Goal: Transaction & Acquisition: Obtain resource

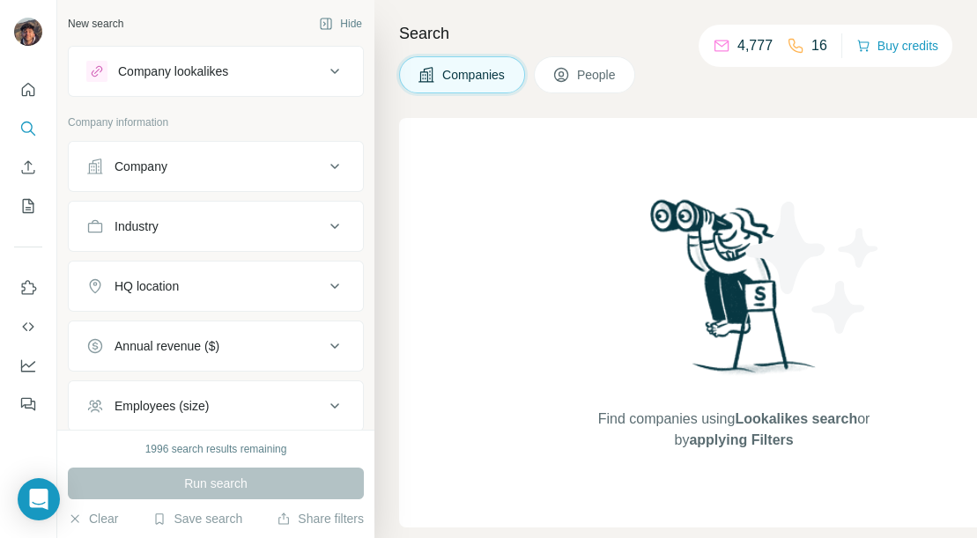
drag, startPoint x: 976, startPoint y: 9, endPoint x: 837, endPoint y: 4, distance: 139.3
click at [169, 159] on div "Company" at bounding box center [205, 167] width 238 height 18
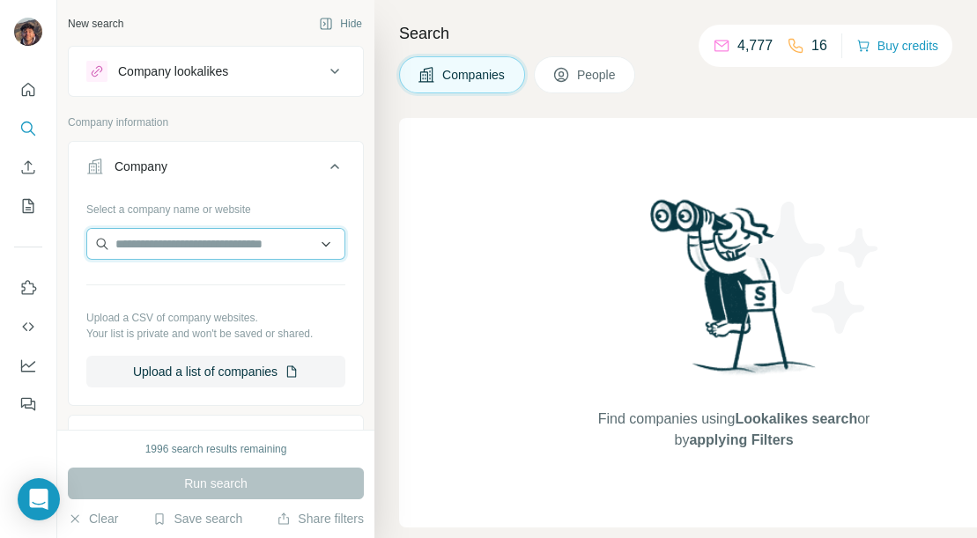
click at [186, 231] on input "text" at bounding box center [215, 244] width 259 height 32
paste input "**********"
click at [186, 231] on input "text" at bounding box center [215, 244] width 259 height 32
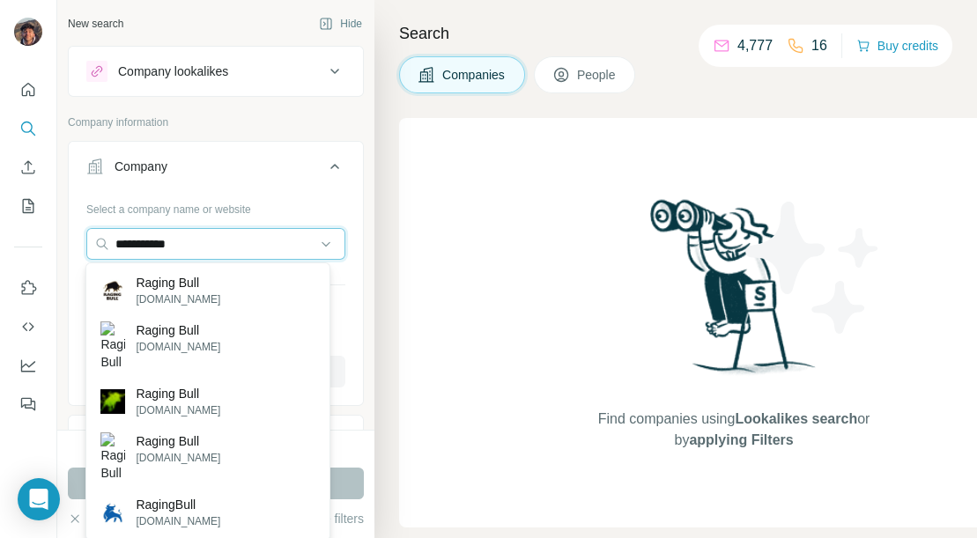
type input "**********"
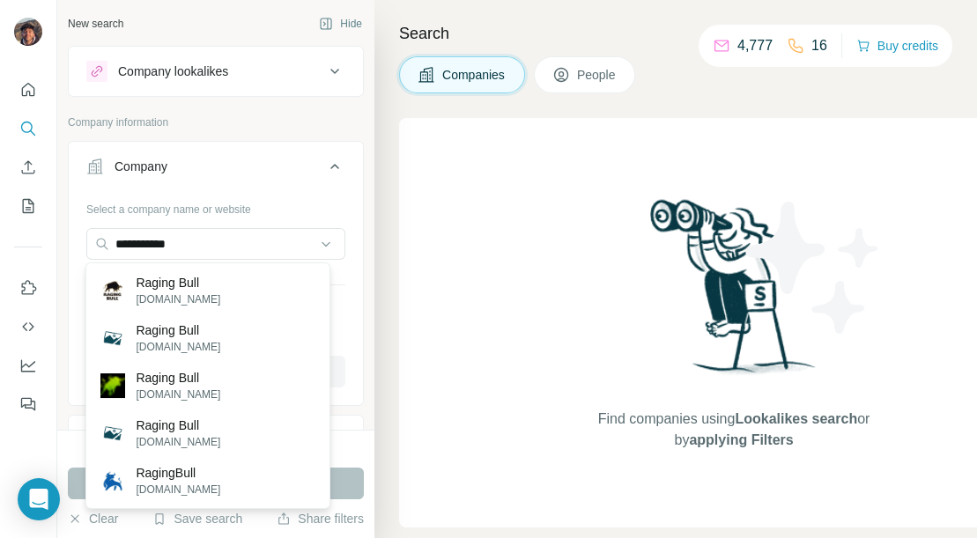
click at [207, 283] on p "Raging Bull" at bounding box center [178, 283] width 85 height 18
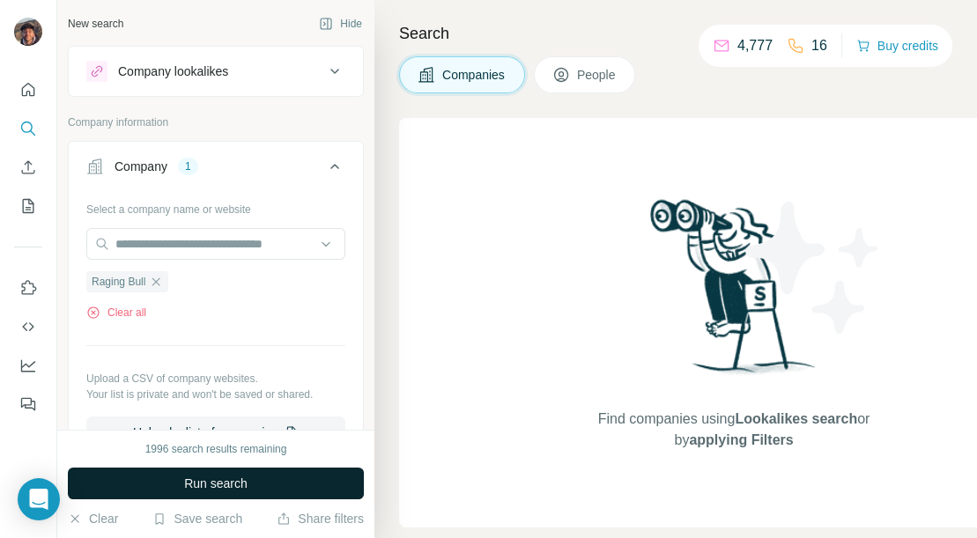
click at [215, 477] on span "Run search" at bounding box center [215, 484] width 63 height 18
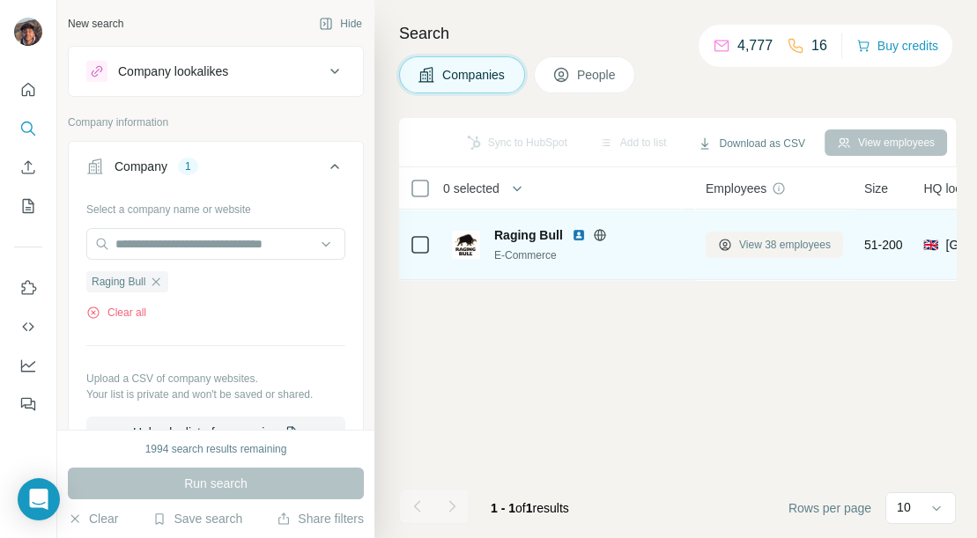
click at [754, 237] on span "View 38 employees" at bounding box center [785, 245] width 92 height 16
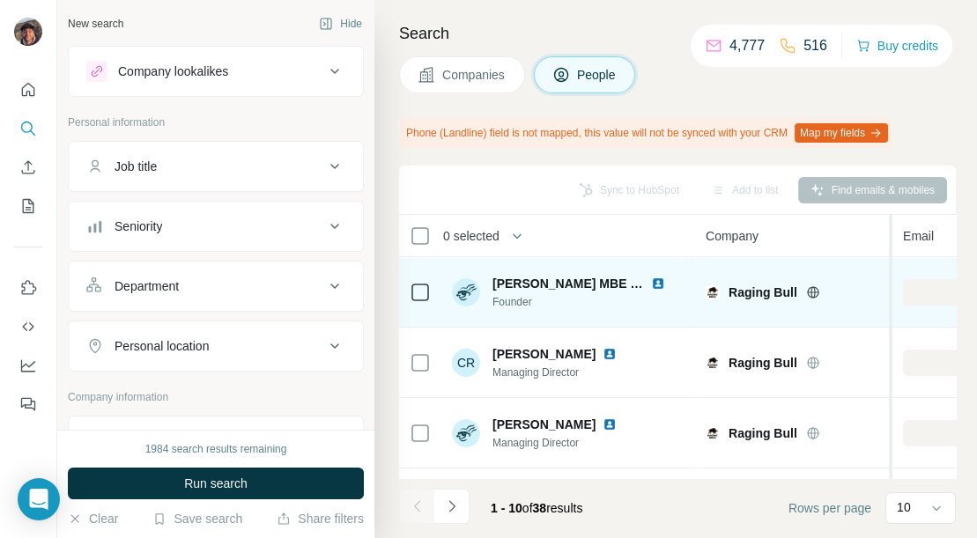
drag, startPoint x: 891, startPoint y: 286, endPoint x: 903, endPoint y: 293, distance: 14.2
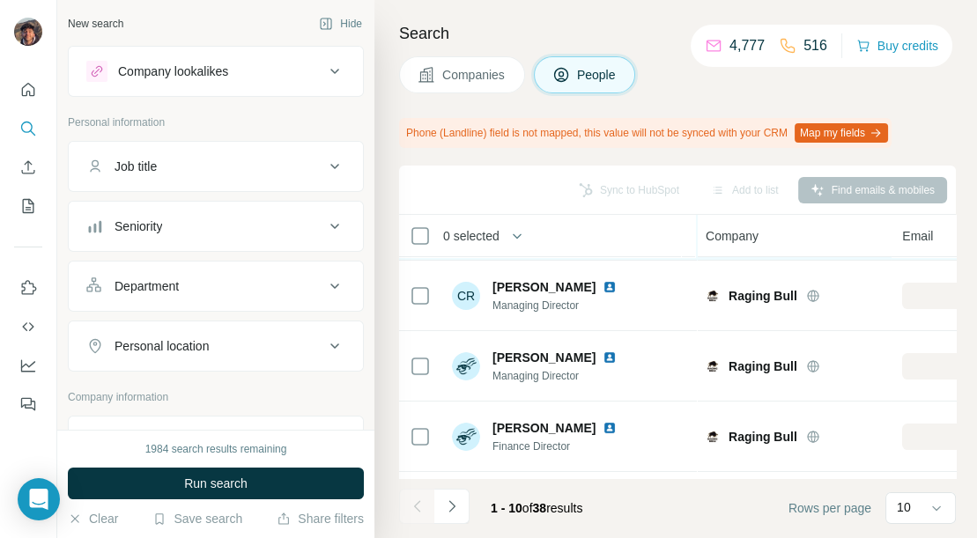
scroll to position [98, 0]
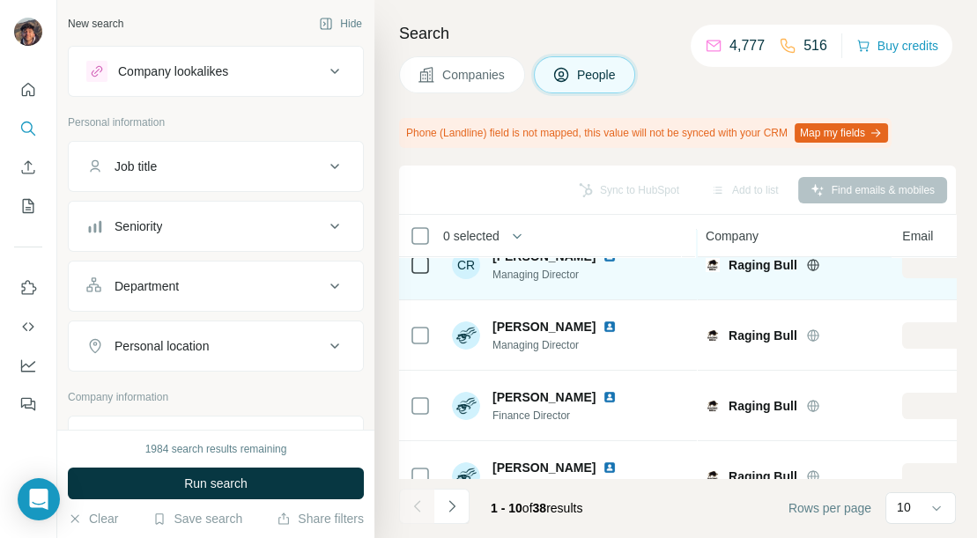
drag, startPoint x: 628, startPoint y: 284, endPoint x: 677, endPoint y: 274, distance: 49.4
click at [677, 274] on div "CR Carl Richards Managing Director" at bounding box center [569, 265] width 234 height 48
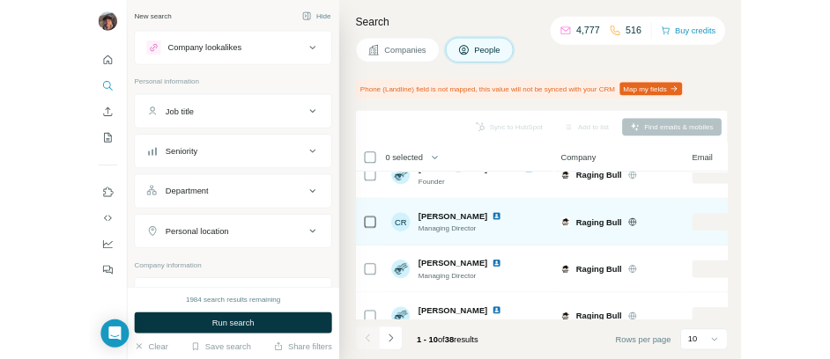
scroll to position [0, 0]
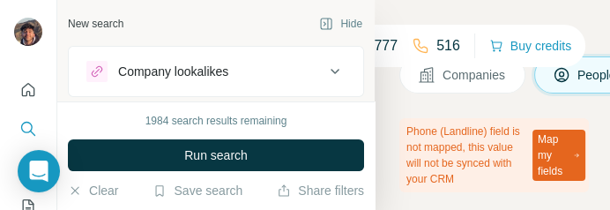
click at [600, 108] on div "Search Companies People Phone (Landline) field is not mapped, this value will n…" at bounding box center [491, 105] width 235 height 210
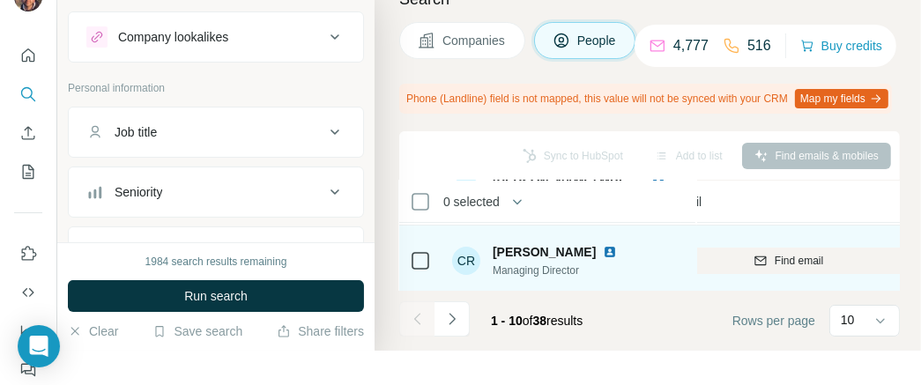
scroll to position [98, 232]
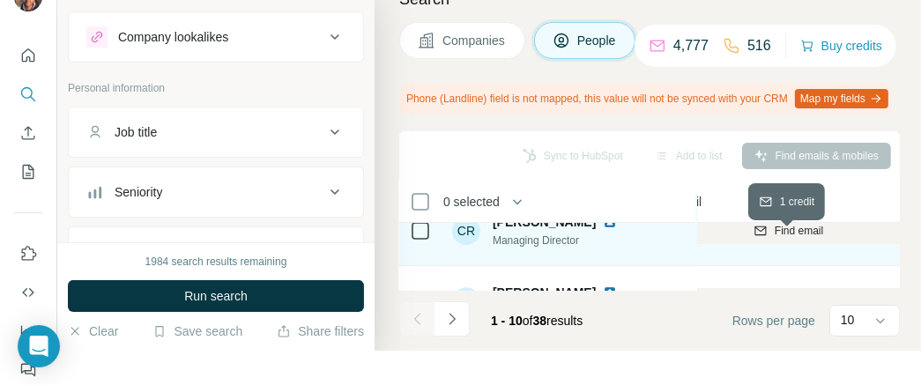
click at [724, 239] on div "Find email" at bounding box center [787, 231] width 235 height 16
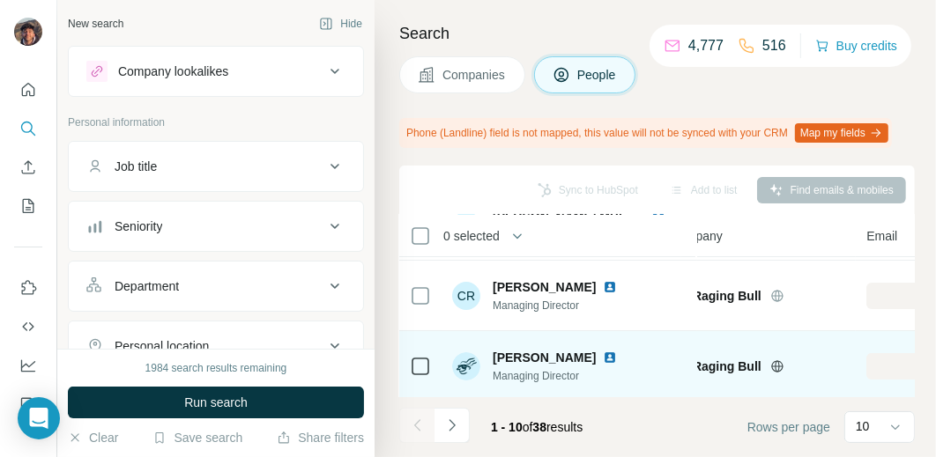
scroll to position [98, 36]
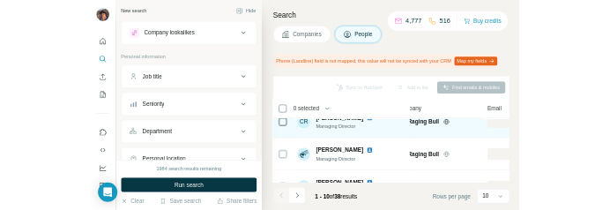
scroll to position [196, 36]
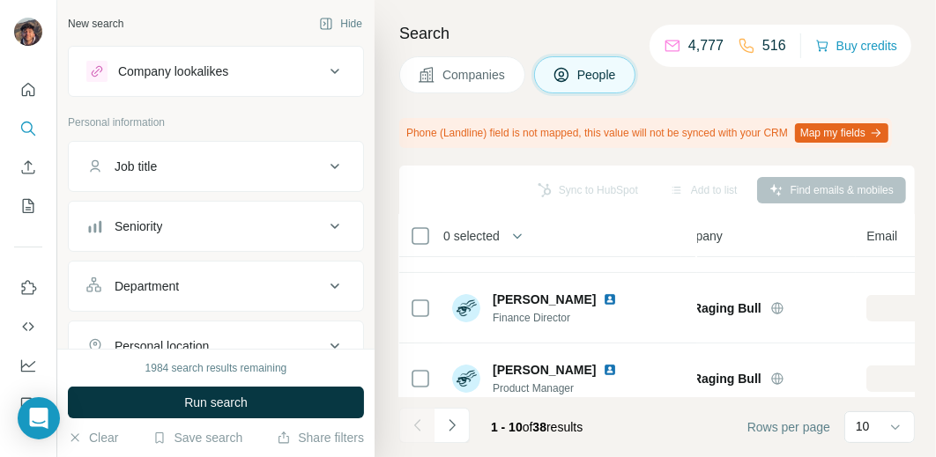
click at [811, 445] on footer "1 - 10 of 38 results Rows per page 10" at bounding box center [656, 427] width 515 height 60
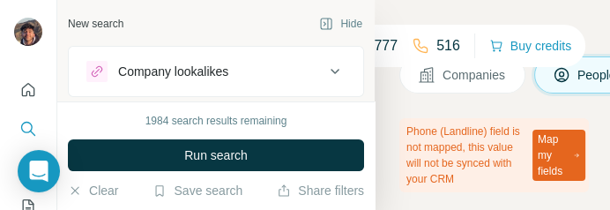
click at [443, 155] on div "Phone (Landline) field is not mapped, this value will not be synced with your C…" at bounding box center [493, 155] width 189 height 74
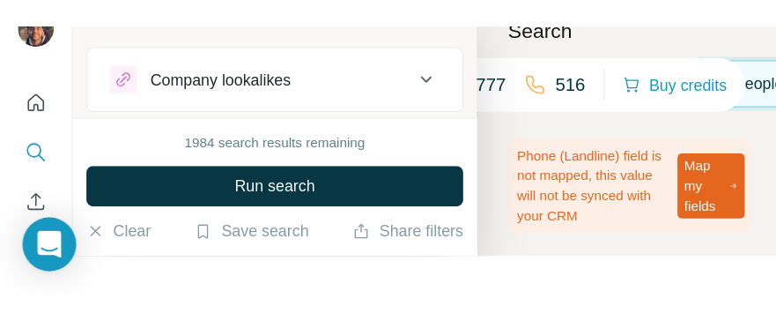
scroll to position [0, 0]
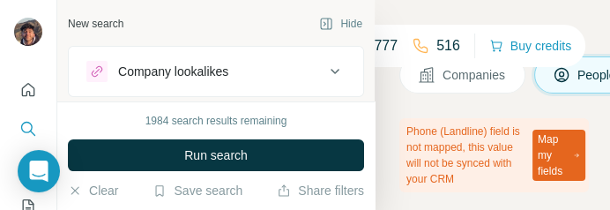
click at [582, 172] on button "Map my fields" at bounding box center [558, 155] width 53 height 51
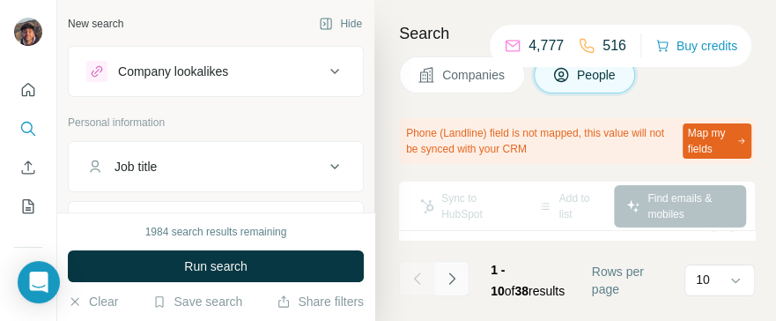
click at [455, 276] on icon "Navigate to next page" at bounding box center [452, 279] width 18 height 18
click at [496, 203] on div "Sync to HubSpot Add to list Find emails & mobiles" at bounding box center [577, 205] width 338 height 31
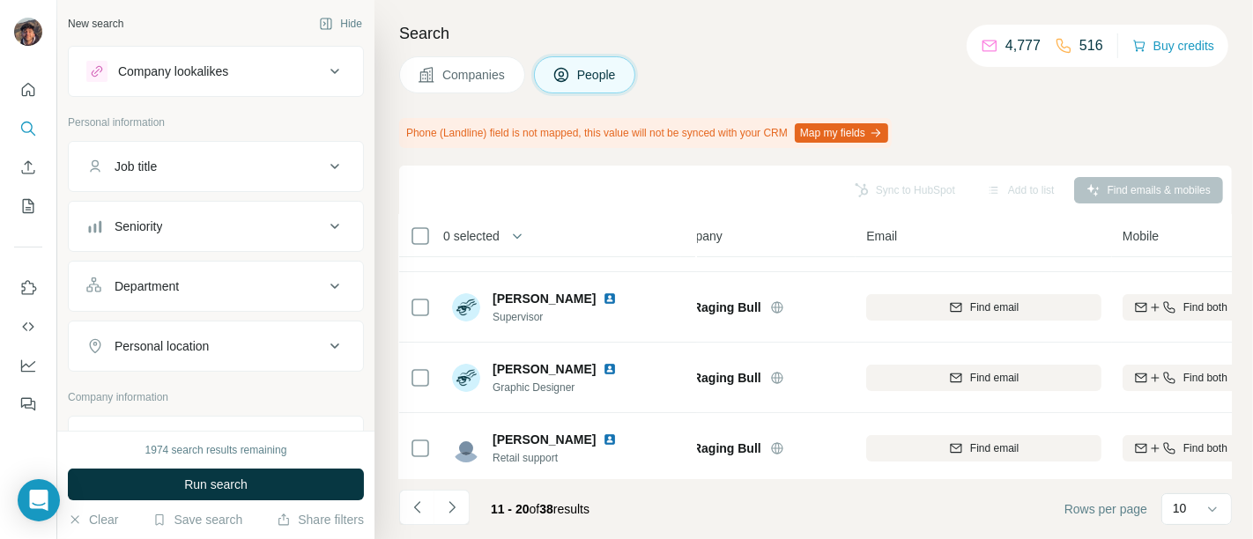
scroll to position [52, 36]
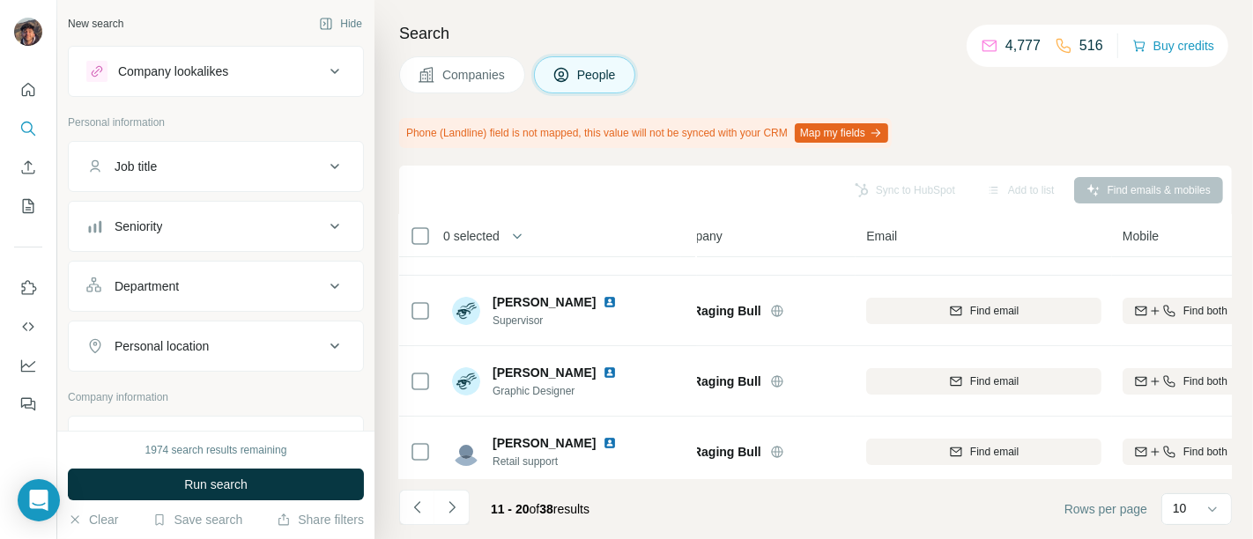
click at [0, 215] on div at bounding box center [28, 241] width 56 height 357
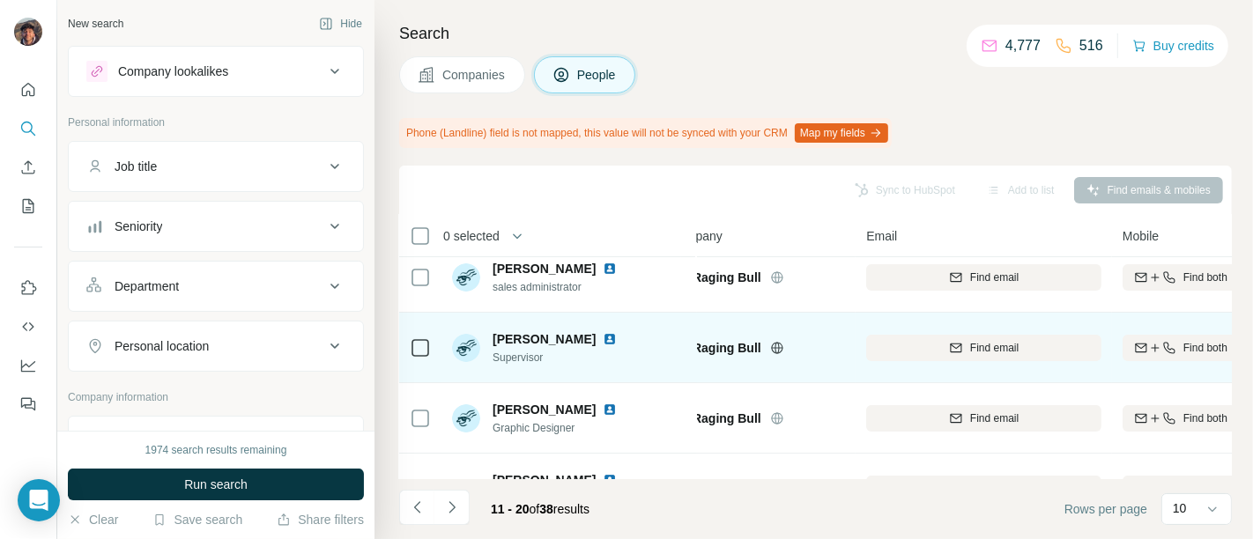
scroll to position [0, 36]
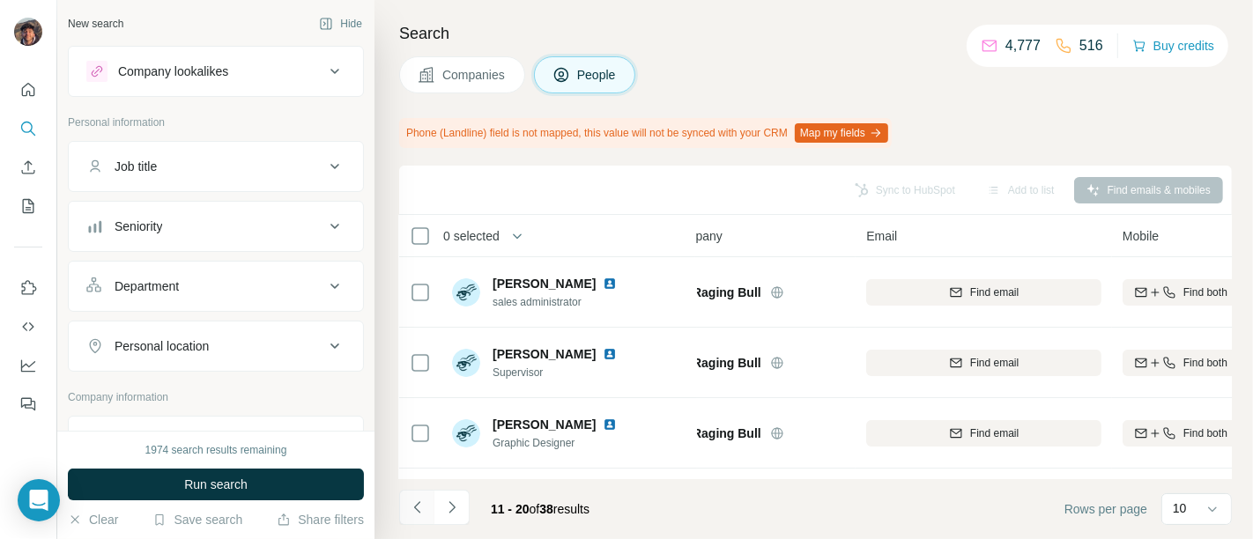
click at [425, 512] on icon "Navigate to previous page" at bounding box center [418, 508] width 18 height 18
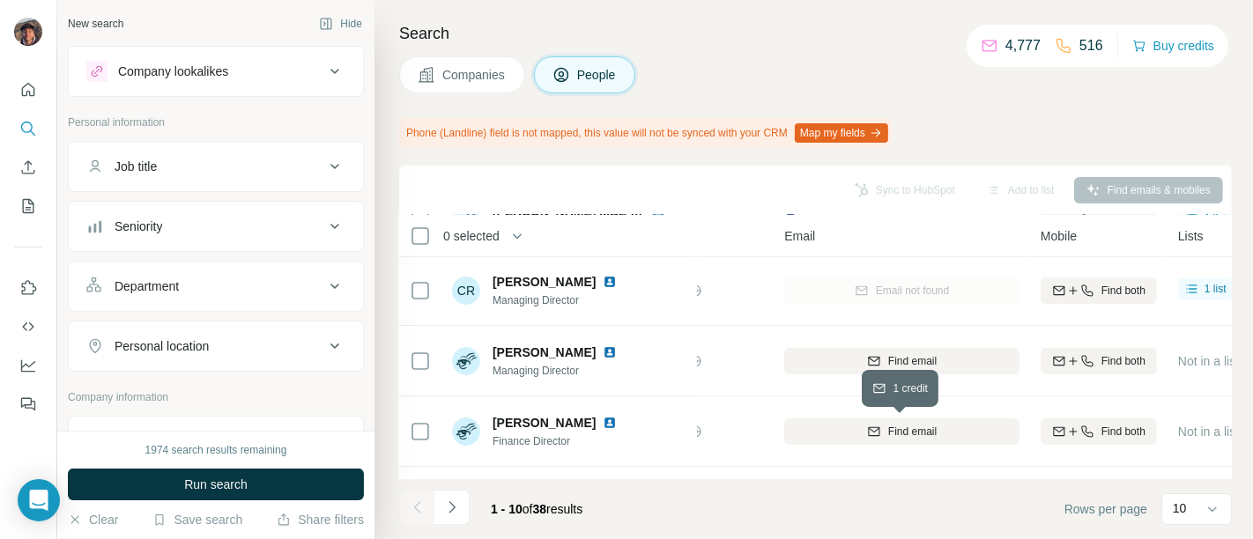
scroll to position [196, 118]
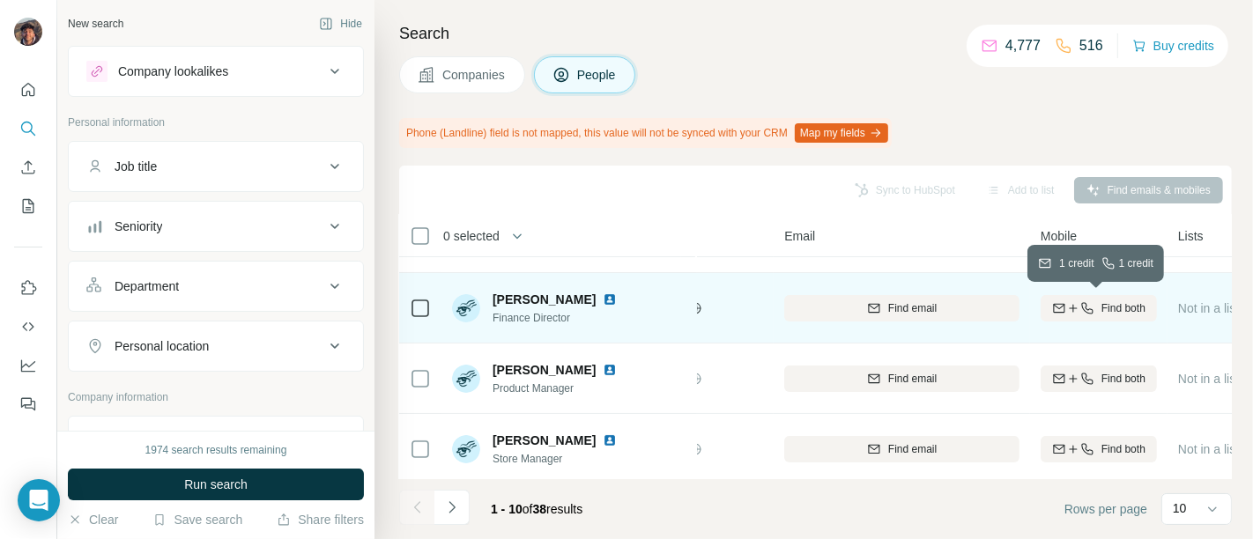
drag, startPoint x: 1113, startPoint y: 297, endPoint x: 1048, endPoint y: 334, distance: 75.0
click at [976, 297] on button "Find both" at bounding box center [1099, 308] width 116 height 26
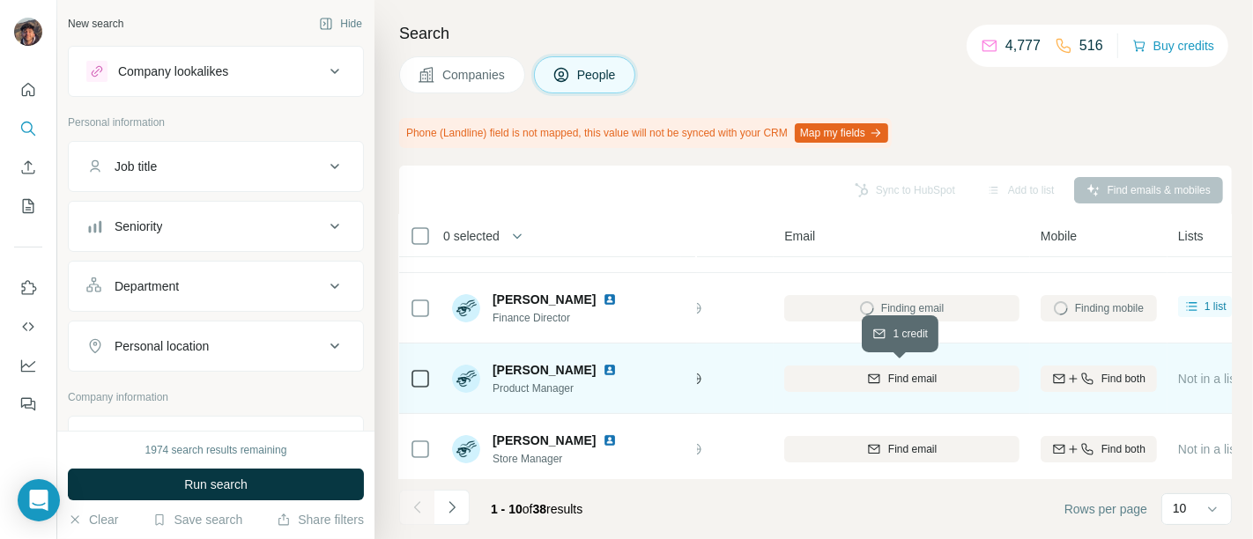
click at [917, 377] on span "Find email" at bounding box center [912, 379] width 48 height 16
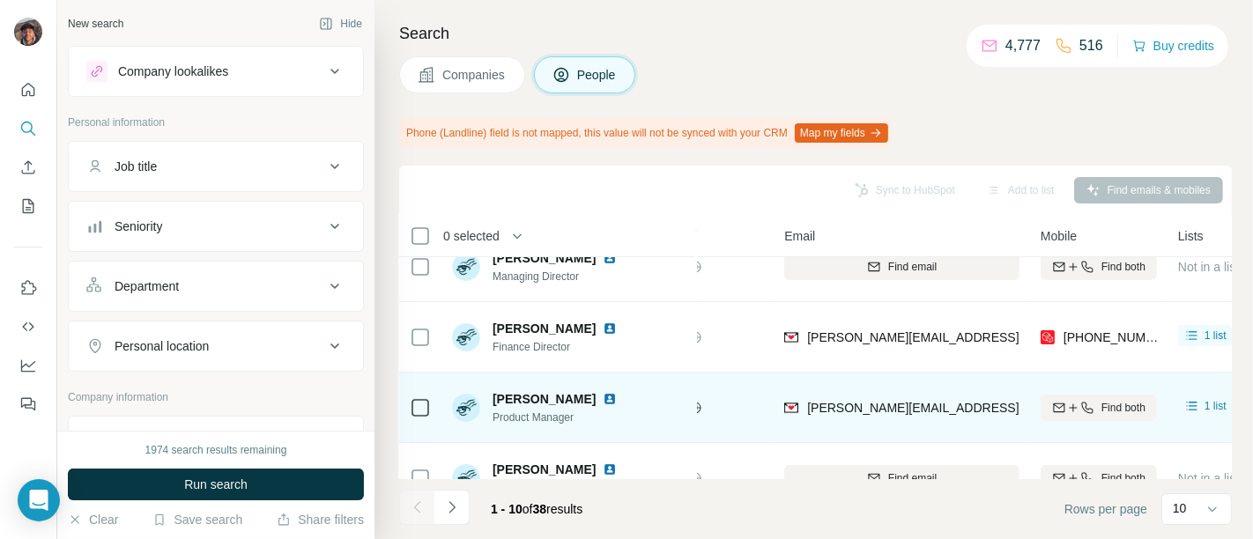
scroll to position [197, 118]
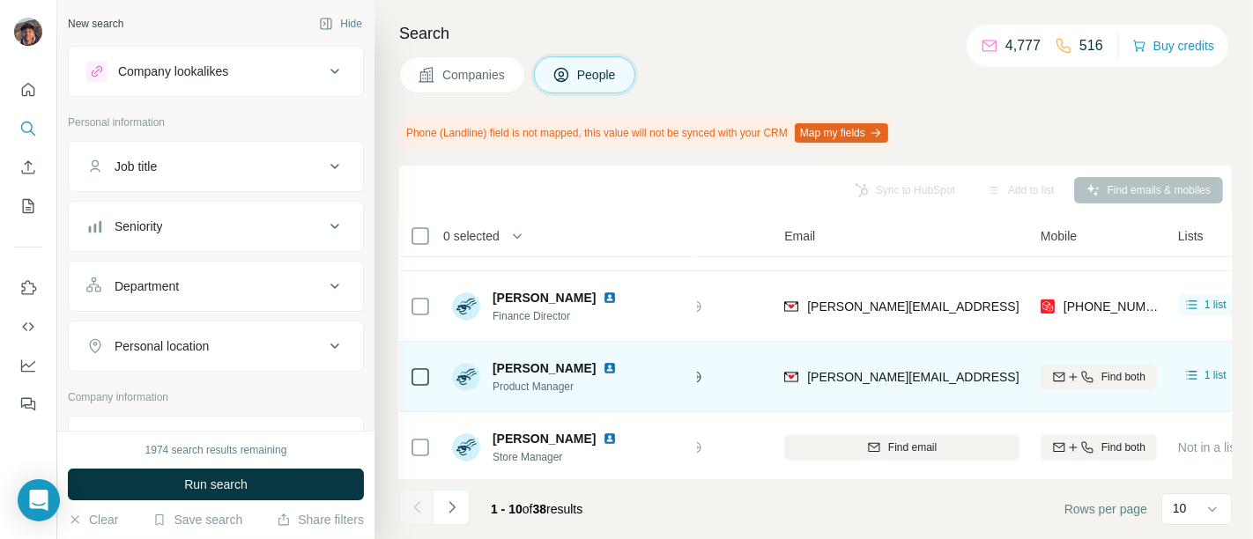
click at [437, 384] on td at bounding box center [420, 377] width 42 height 70
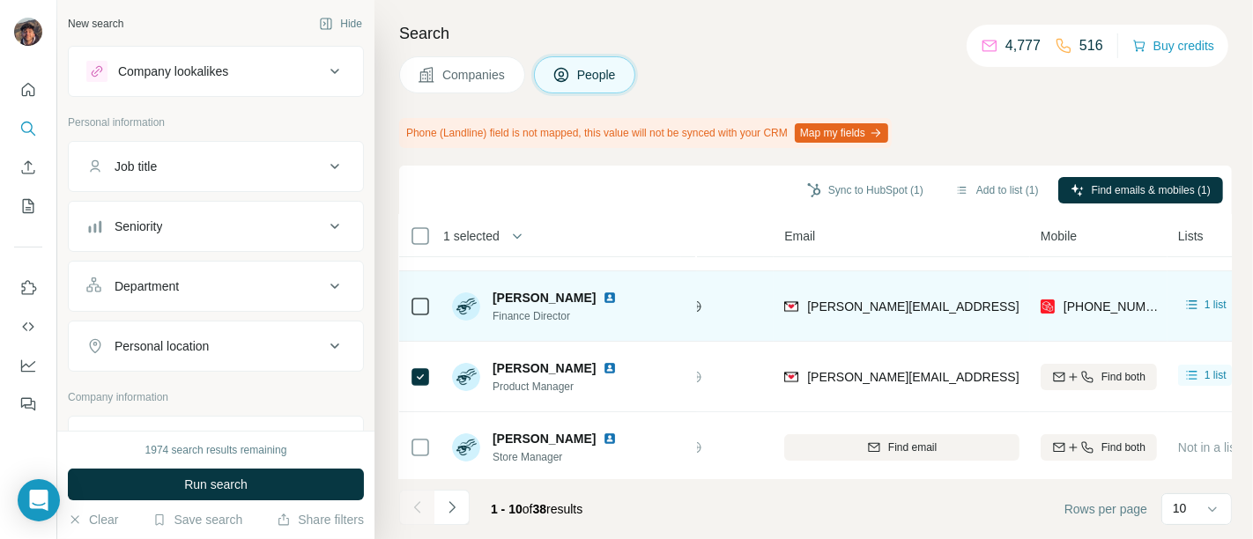
click at [429, 300] on icon at bounding box center [420, 306] width 21 height 21
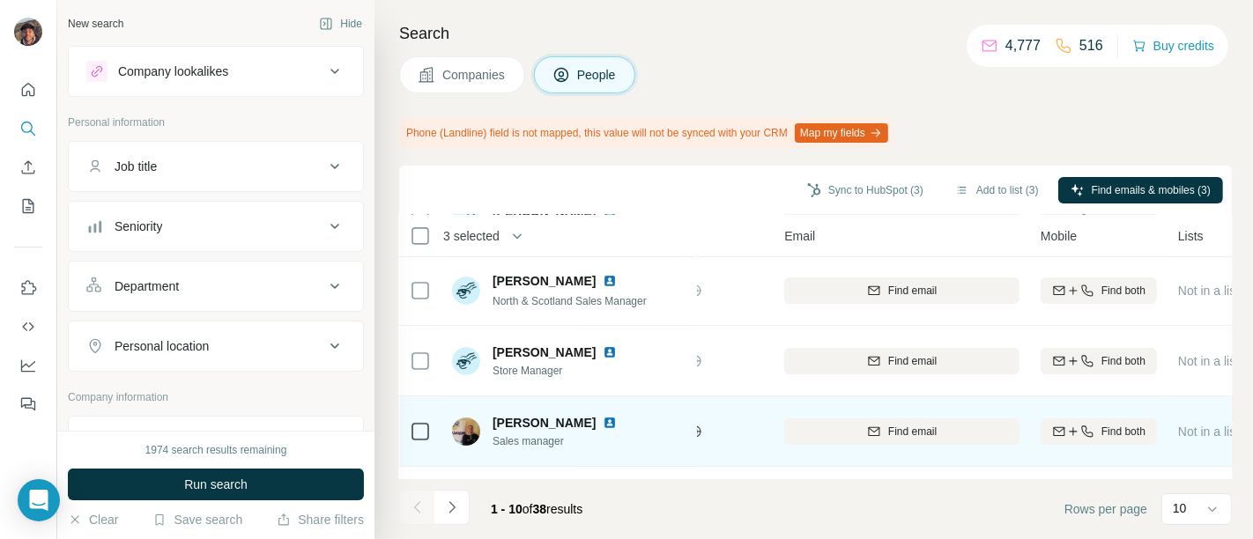
scroll to position [491, 118]
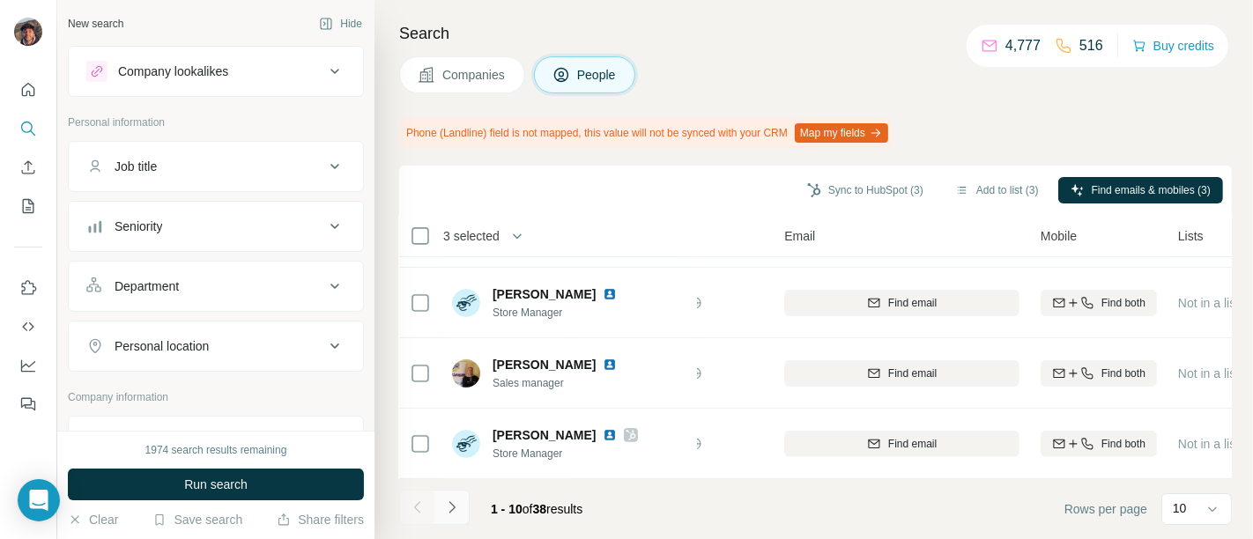
click at [453, 500] on icon "Navigate to next page" at bounding box center [452, 508] width 18 height 18
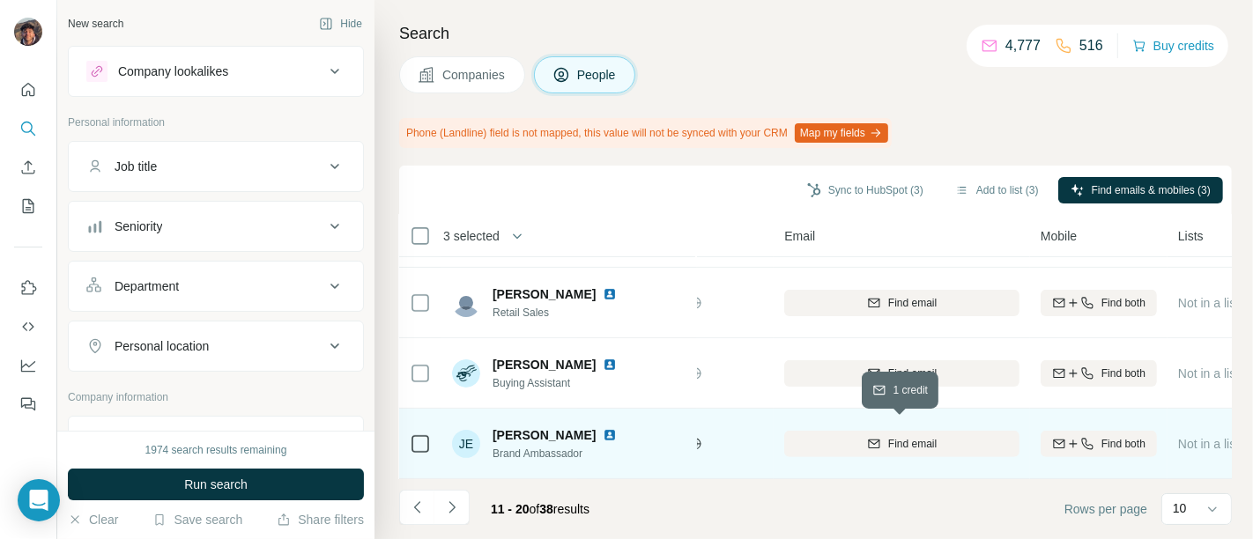
click at [892, 436] on span "Find email" at bounding box center [912, 444] width 48 height 16
click at [467, 520] on button "Navigate to next page" at bounding box center [451, 507] width 35 height 35
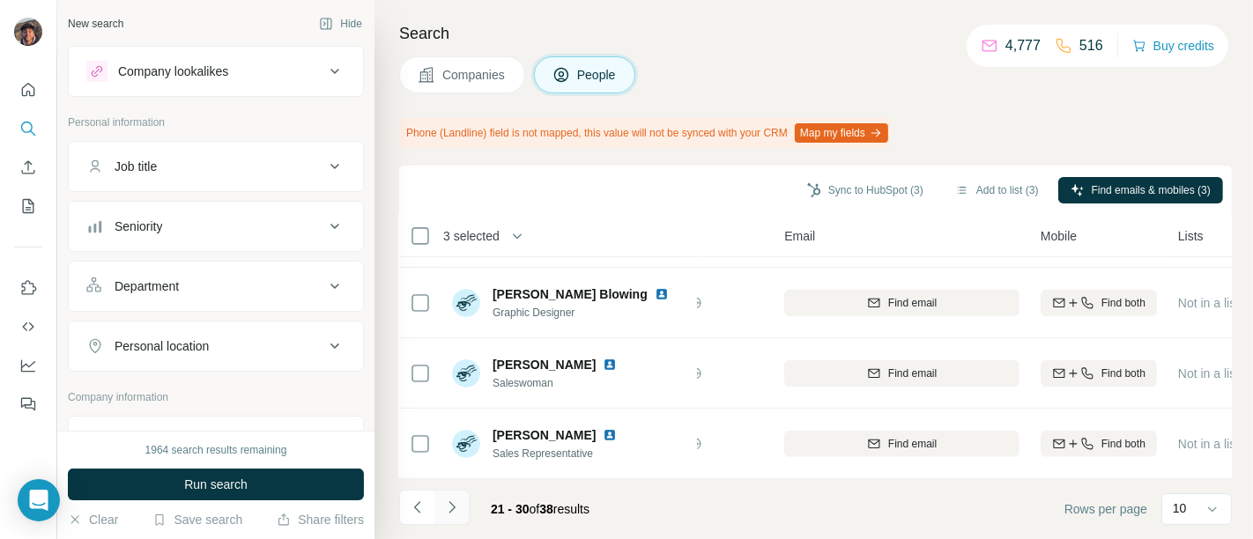
click at [468, 507] on button "Navigate to next page" at bounding box center [451, 507] width 35 height 35
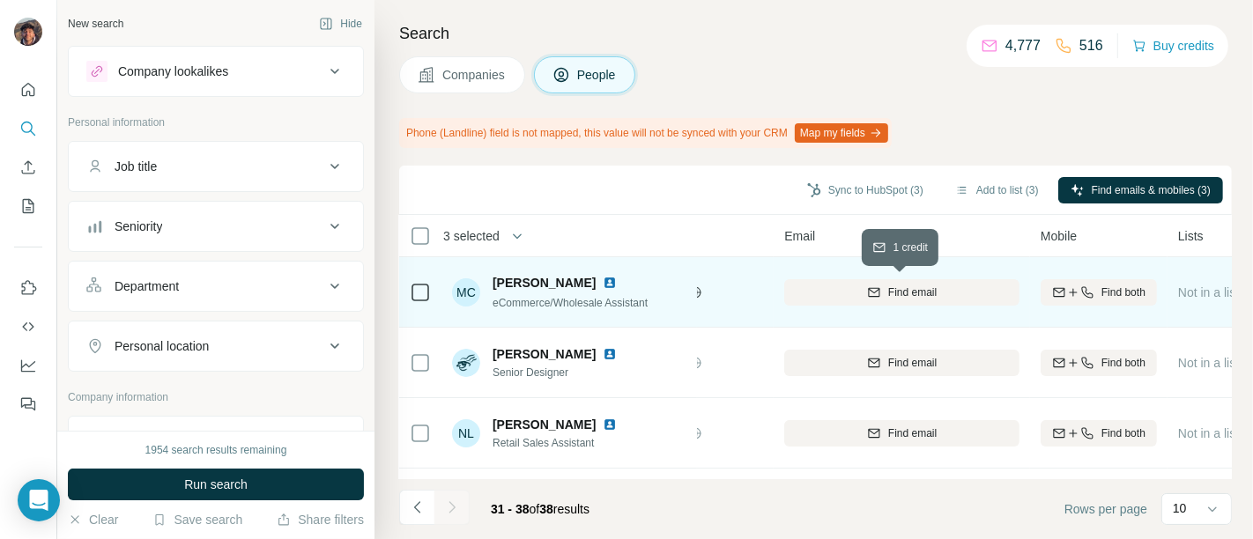
click at [976, 285] on div "Find email" at bounding box center [901, 293] width 235 height 16
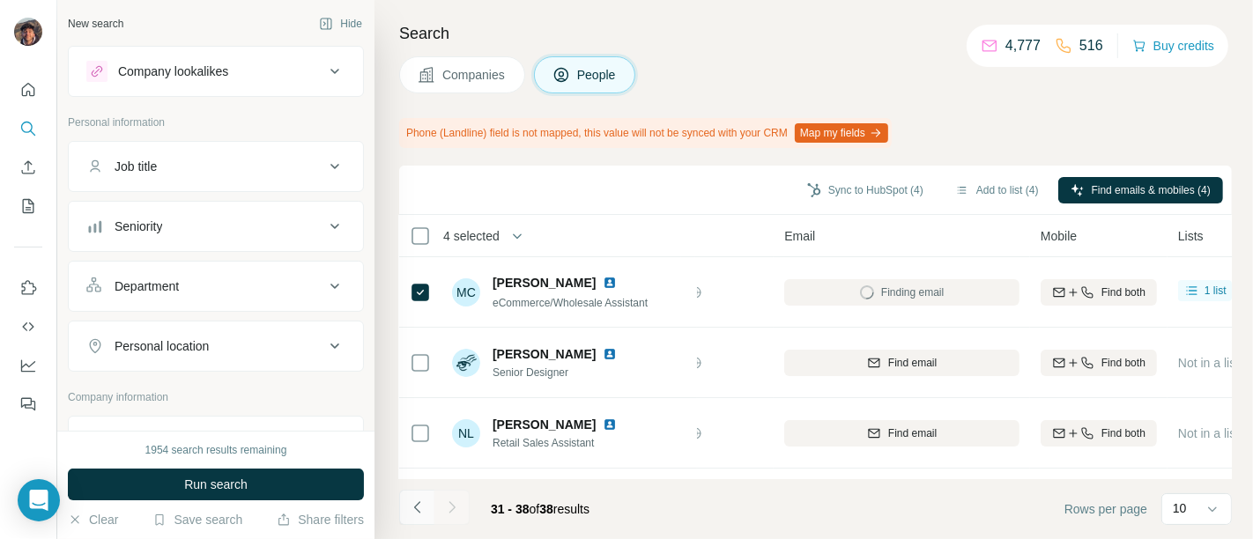
click at [411, 517] on button "Navigate to previous page" at bounding box center [416, 507] width 35 height 35
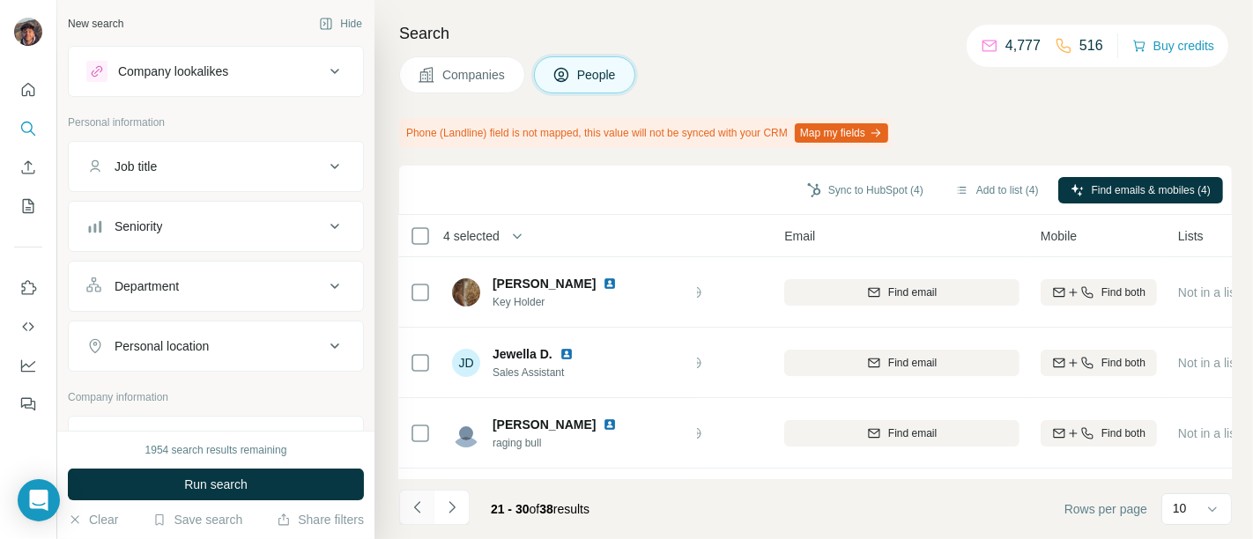
click at [411, 517] on button "Navigate to previous page" at bounding box center [416, 507] width 35 height 35
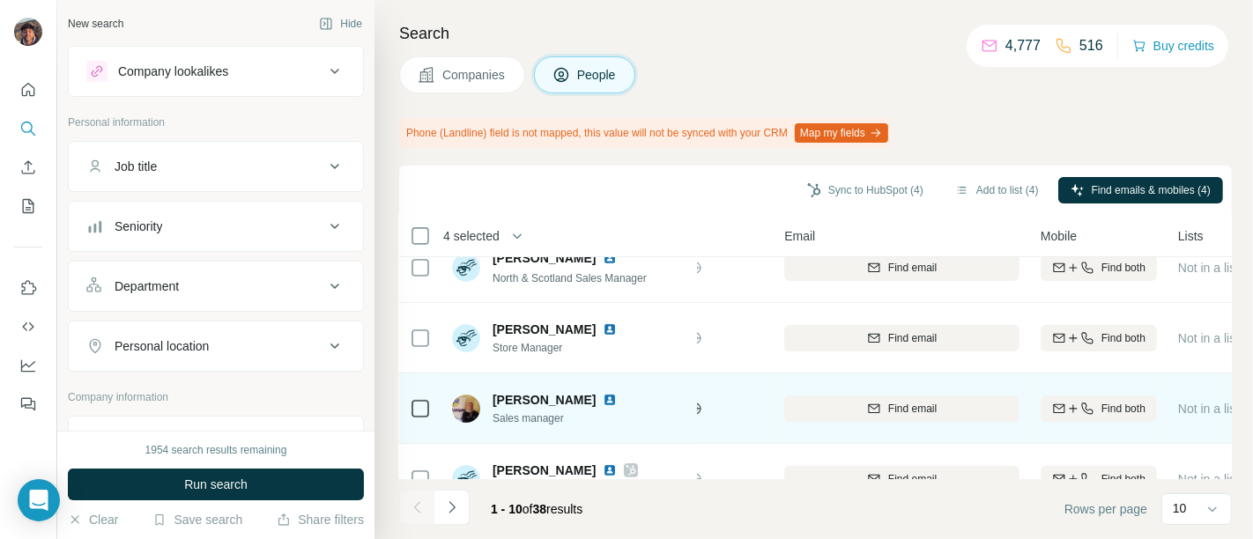
scroll to position [491, 118]
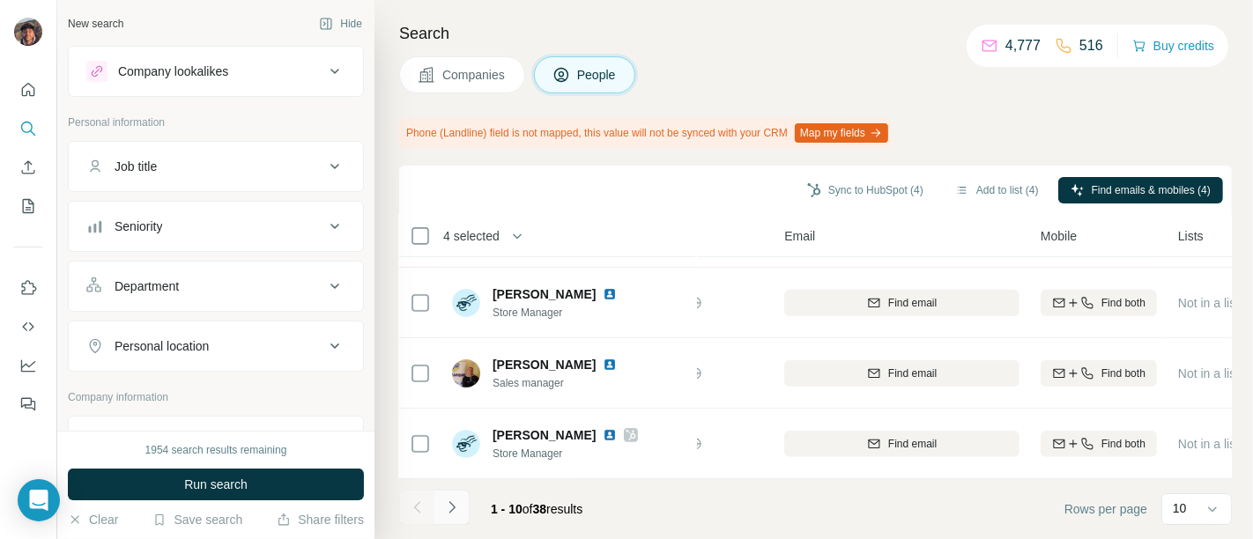
click at [459, 494] on button "Navigate to next page" at bounding box center [451, 507] width 35 height 35
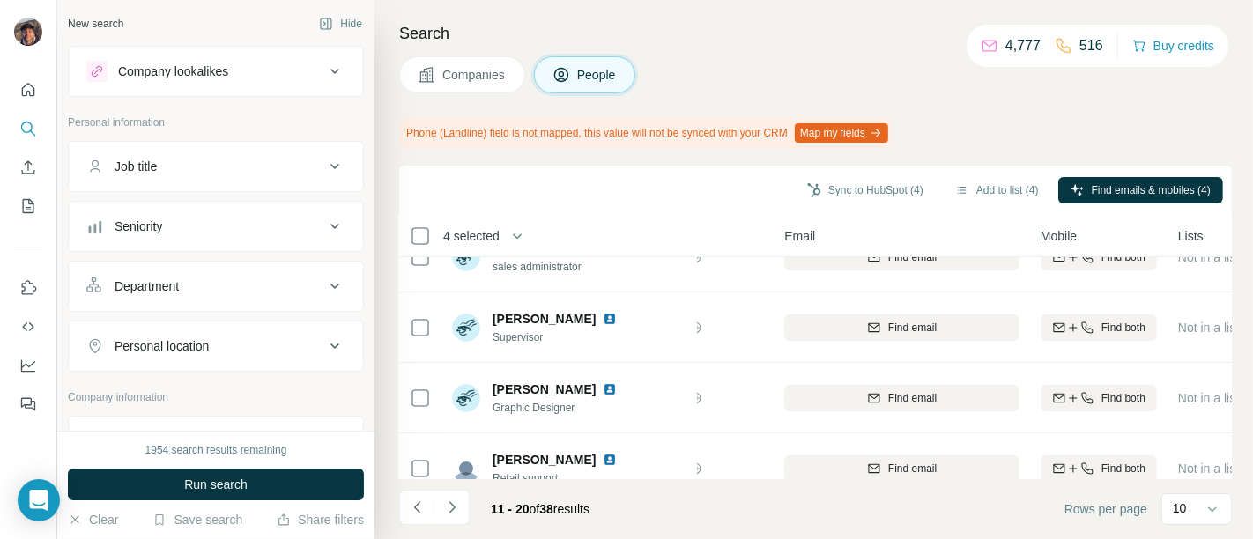
scroll to position [0, 118]
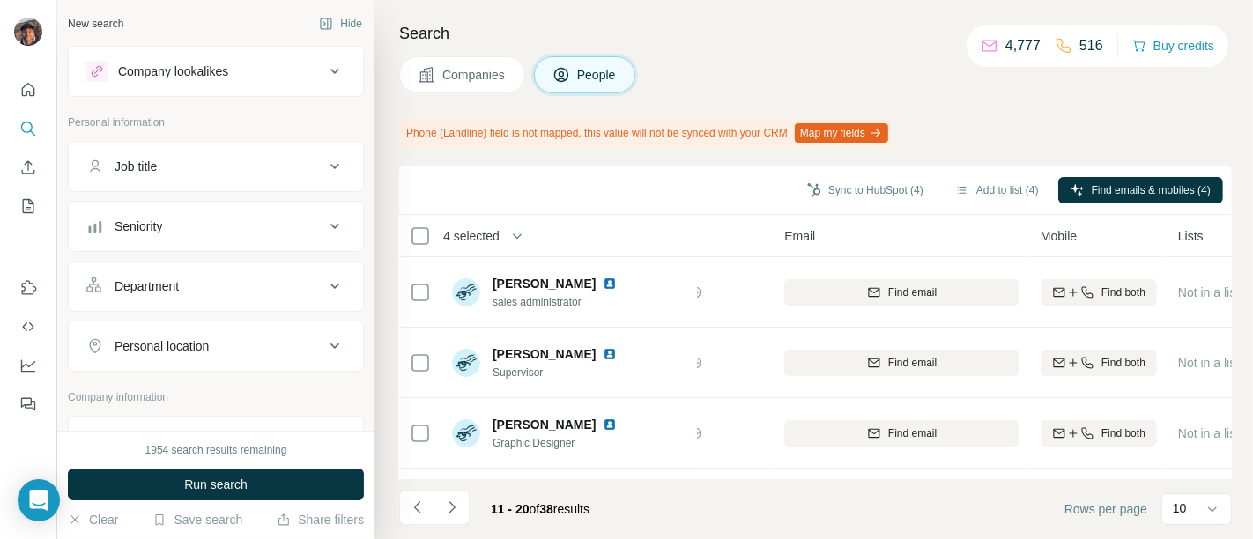
click at [477, 502] on div "11 - 20 of 38 results" at bounding box center [540, 509] width 127 height 39
click at [470, 509] on div "11 - 20 of 38 results" at bounding box center [501, 509] width 204 height 39
click at [467, 509] on button "Navigate to next page" at bounding box center [451, 507] width 35 height 35
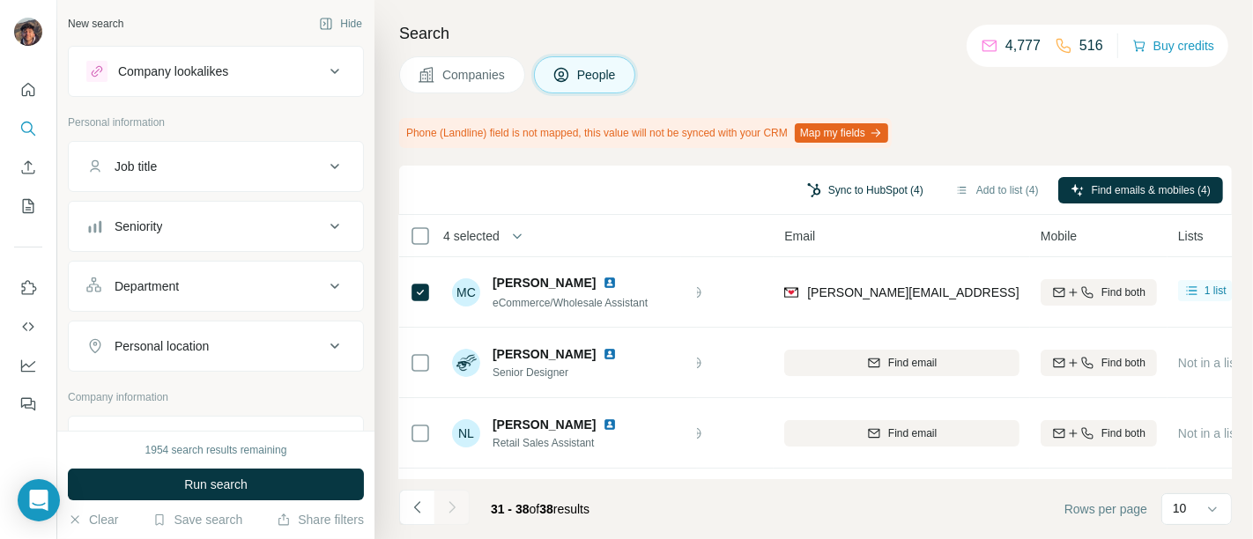
click at [836, 195] on button "Sync to HubSpot (4)" at bounding box center [865, 190] width 141 height 26
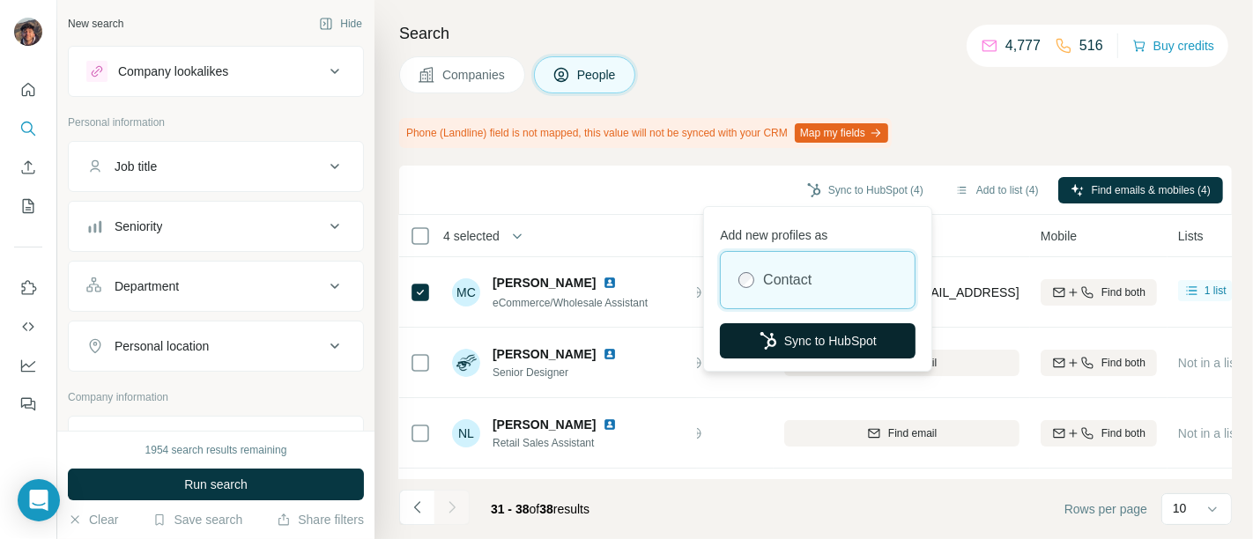
click at [826, 332] on button "Sync to HubSpot" at bounding box center [818, 340] width 196 height 35
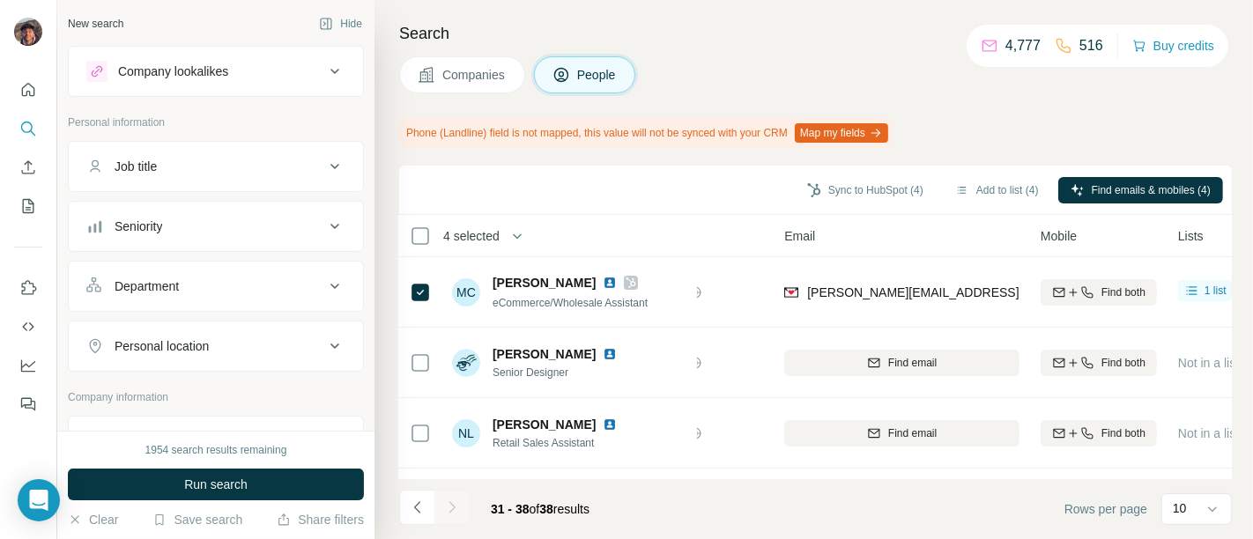
click at [470, 72] on span "Companies" at bounding box center [474, 75] width 64 height 18
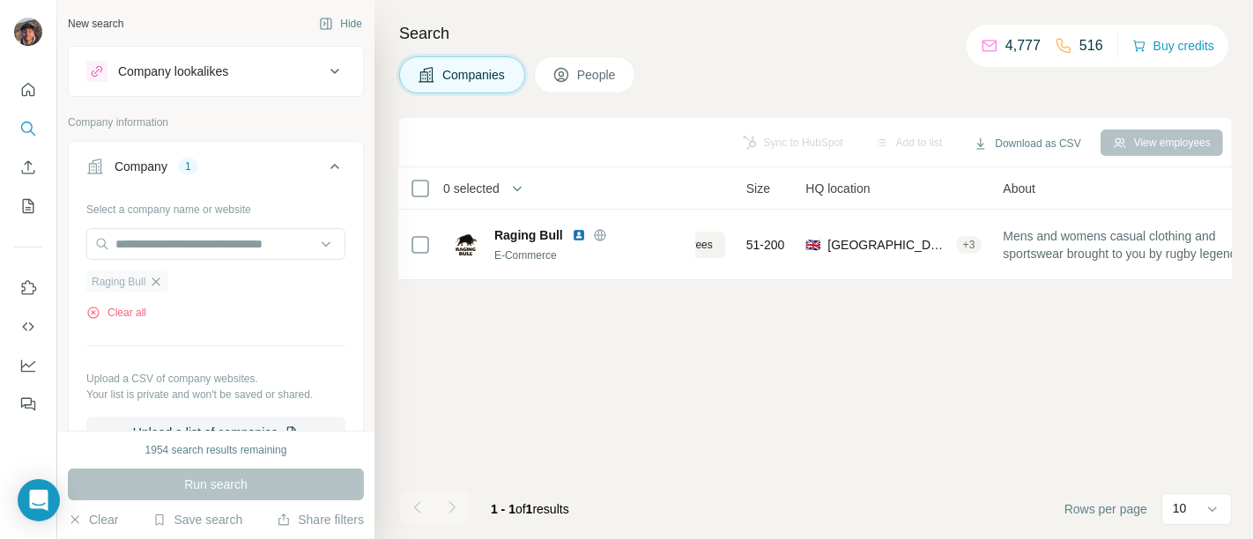
click at [157, 279] on icon "button" at bounding box center [156, 282] width 14 height 14
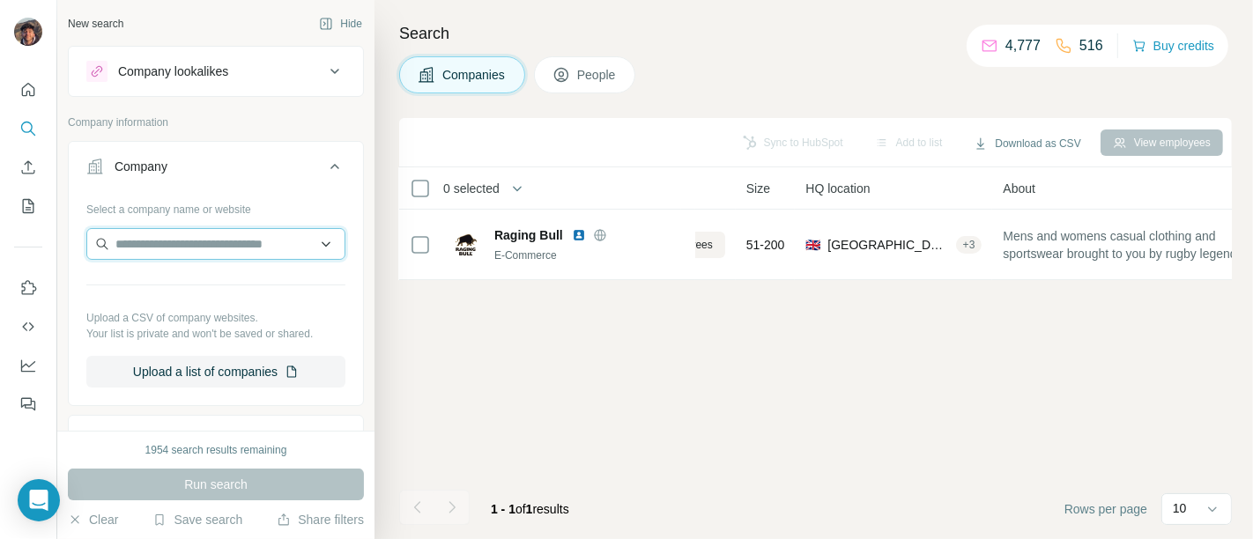
click at [253, 234] on input "text" at bounding box center [215, 244] width 259 height 32
paste input "**********"
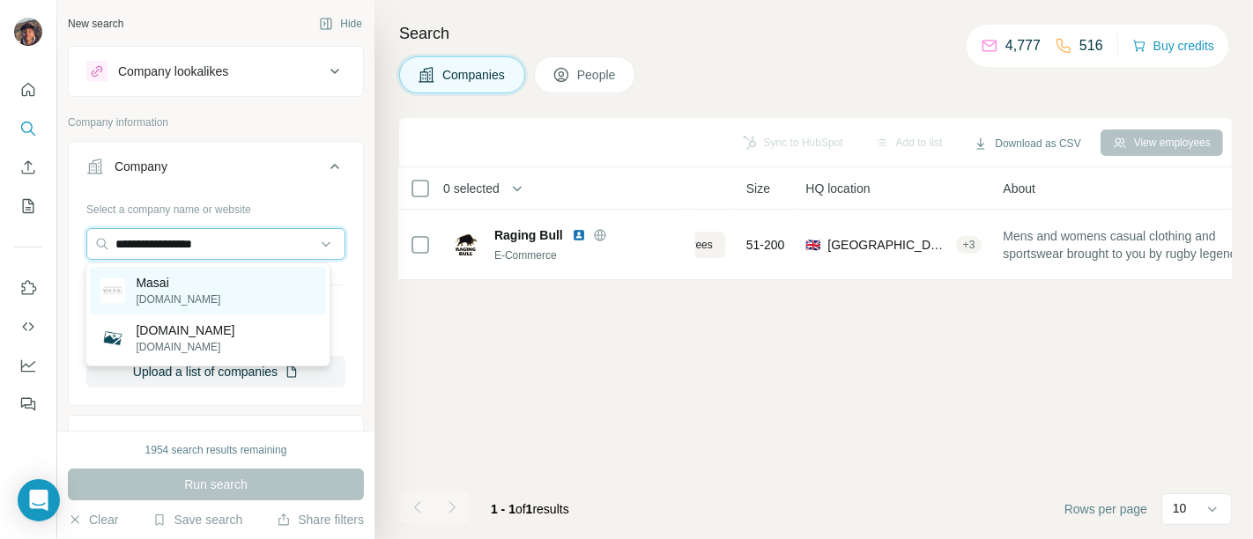
type input "**********"
click at [256, 293] on div "Masai masai.net" at bounding box center [208, 291] width 236 height 48
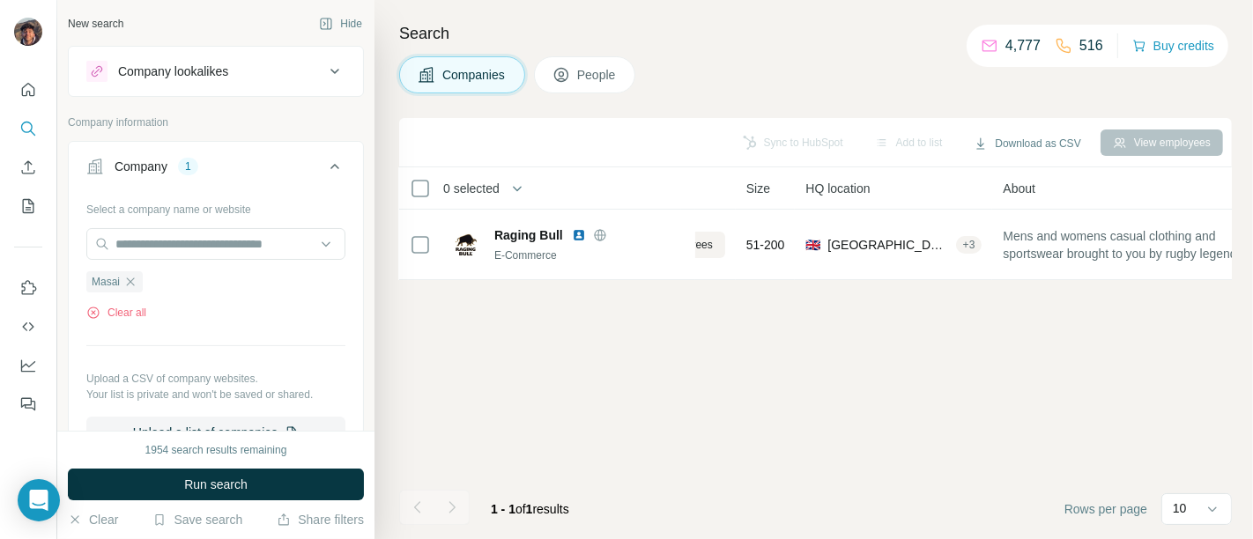
drag, startPoint x: 287, startPoint y: 479, endPoint x: 305, endPoint y: 463, distance: 24.3
click at [286, 476] on button "Run search" at bounding box center [216, 485] width 296 height 32
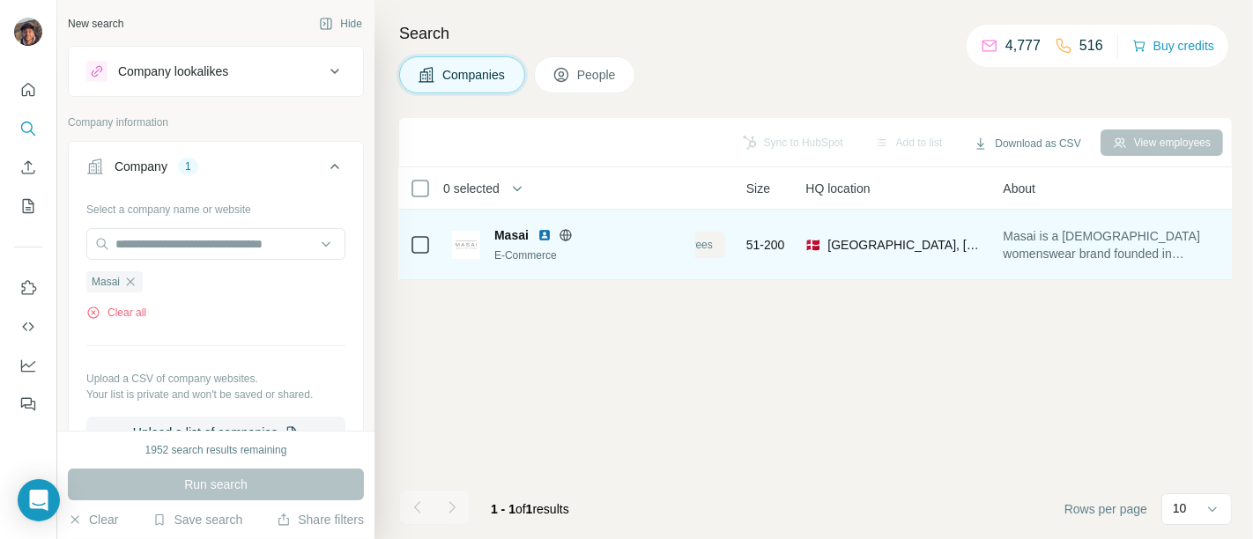
click at [706, 253] on button "View 82 employees" at bounding box center [656, 245] width 137 height 26
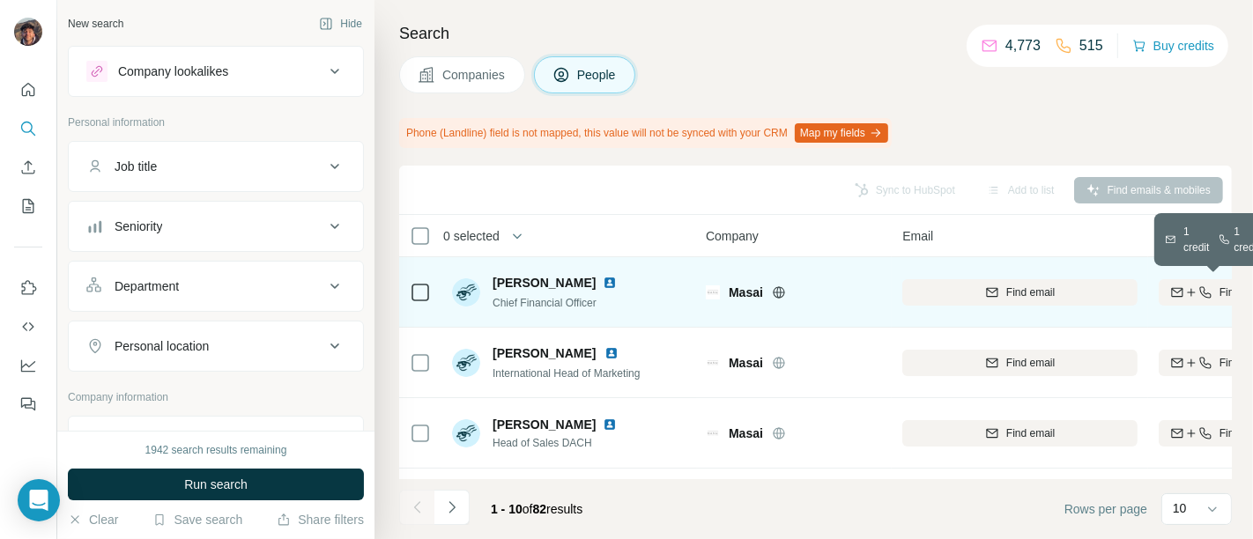
click at [976, 304] on button "Find both" at bounding box center [1217, 292] width 116 height 26
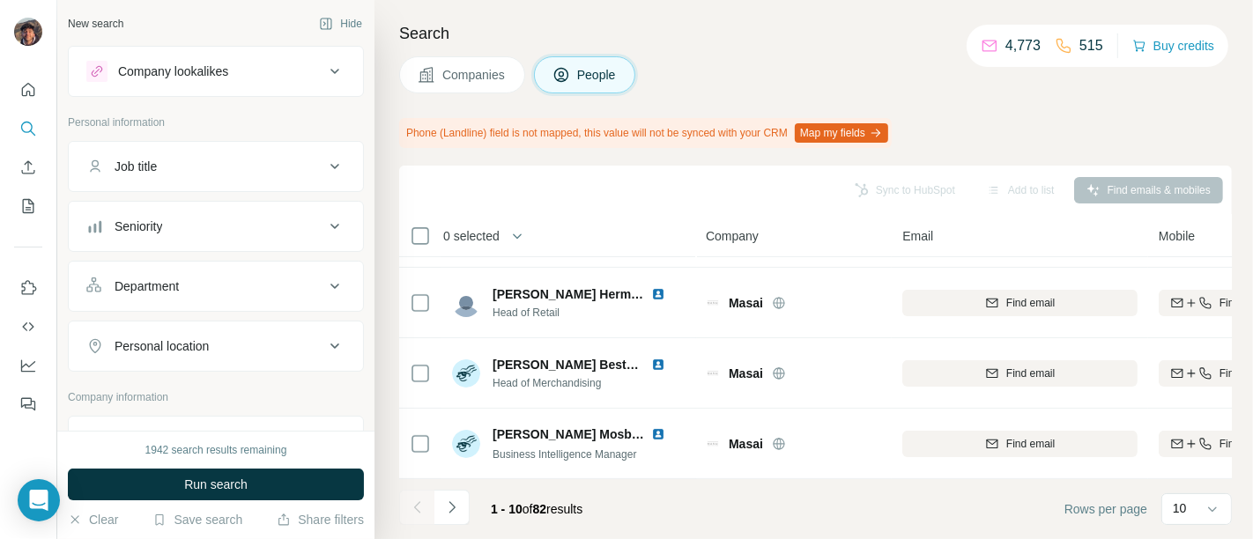
scroll to position [393, 0]
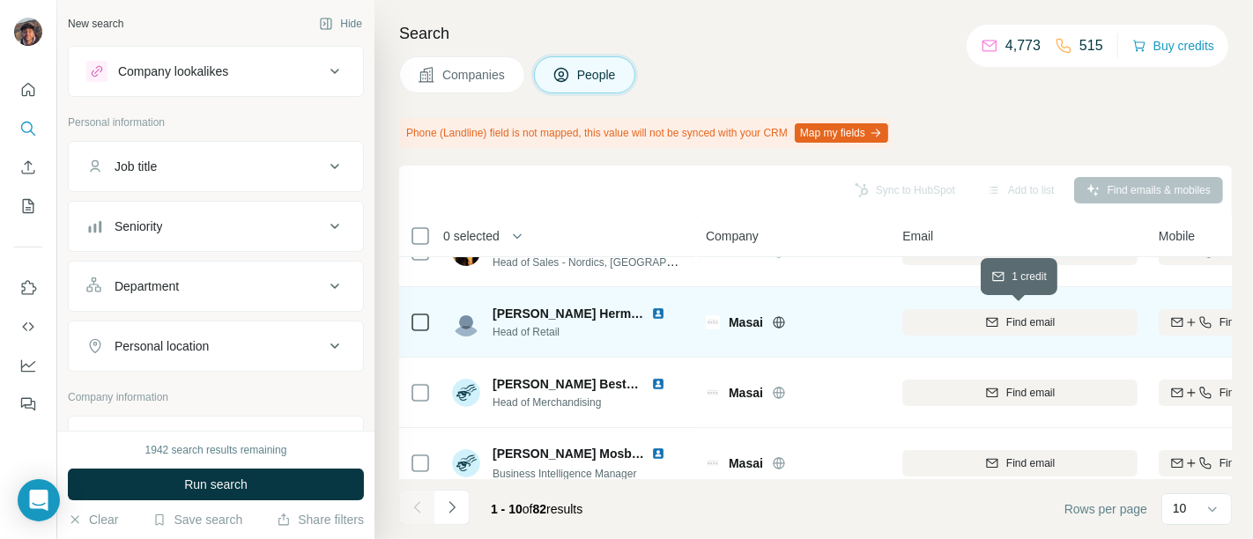
click at [976, 316] on div "Find email" at bounding box center [1019, 323] width 235 height 16
click at [467, 496] on button "Navigate to next page" at bounding box center [451, 507] width 35 height 35
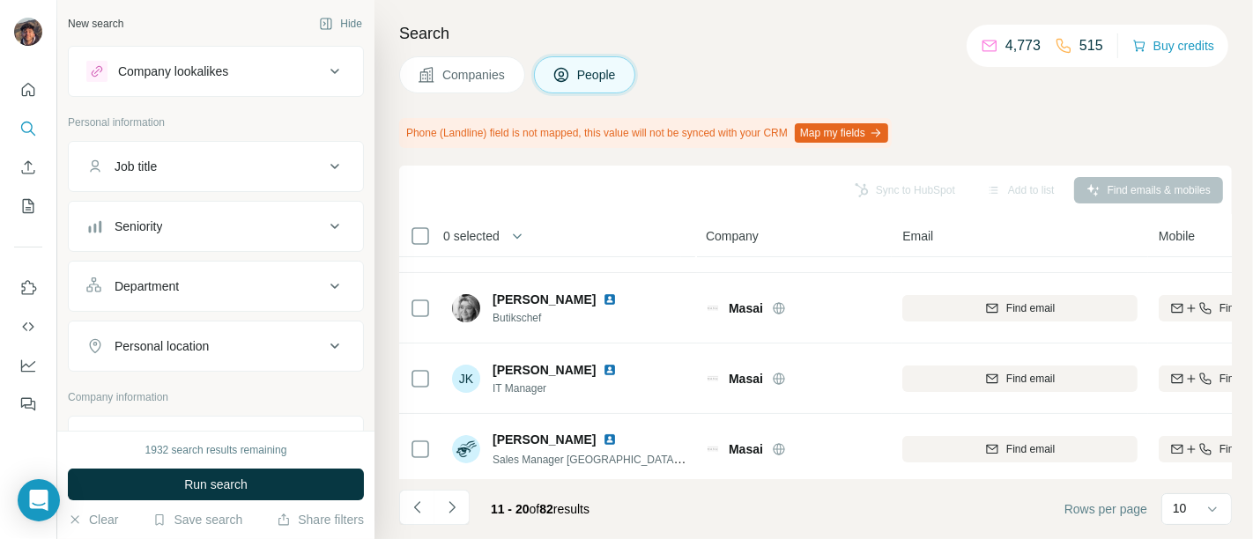
scroll to position [293, 0]
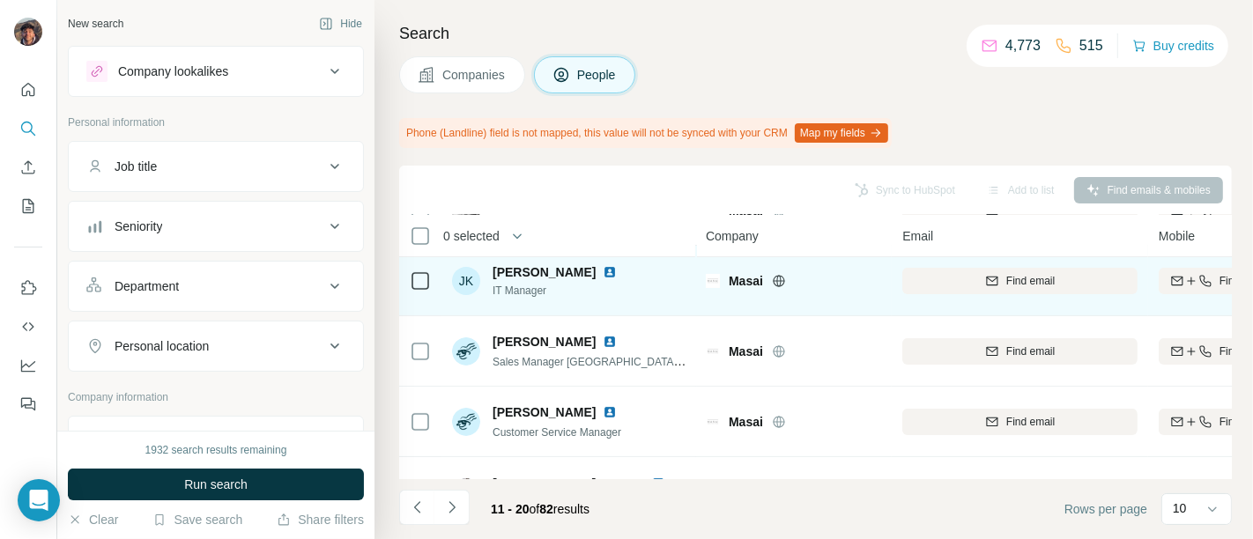
click at [976, 296] on div "Find email" at bounding box center [1019, 280] width 235 height 48
click at [976, 288] on button "Find email" at bounding box center [1019, 281] width 235 height 26
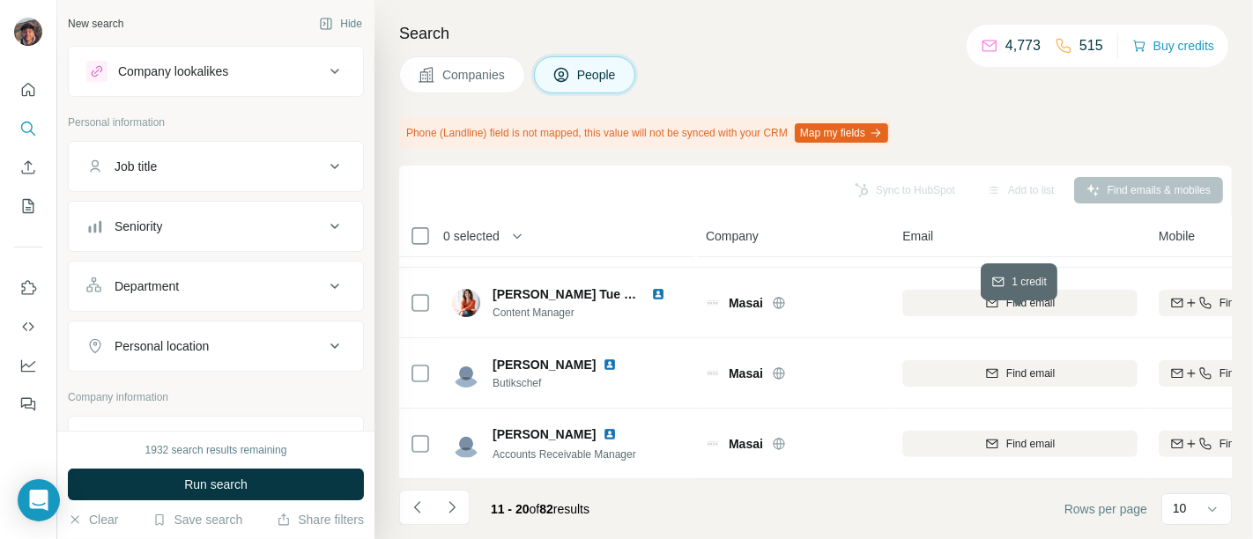
scroll to position [491, 0]
click at [458, 507] on icon "Navigate to next page" at bounding box center [452, 508] width 18 height 18
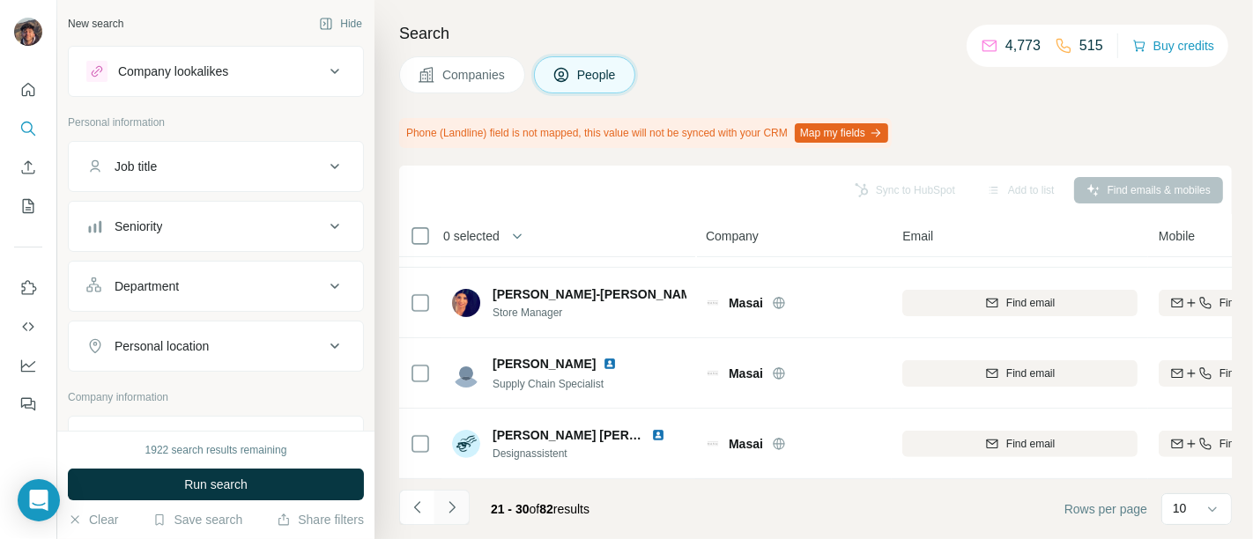
click at [461, 491] on button "Navigate to next page" at bounding box center [451, 507] width 35 height 35
click at [454, 515] on icon "Navigate to next page" at bounding box center [452, 508] width 18 height 18
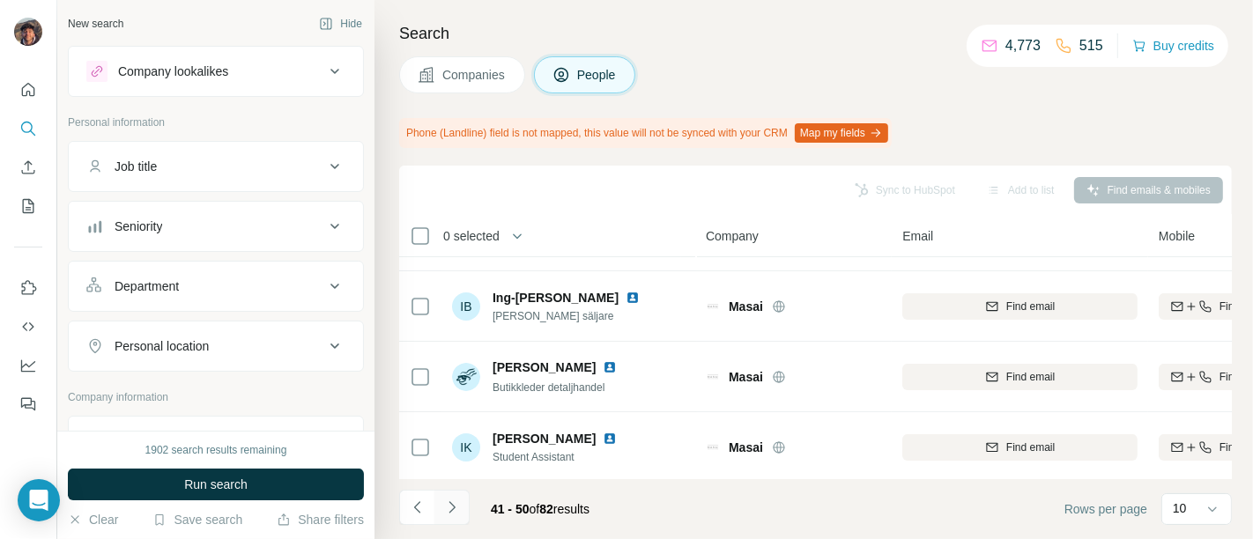
click at [459, 515] on icon "Navigate to next page" at bounding box center [452, 508] width 18 height 18
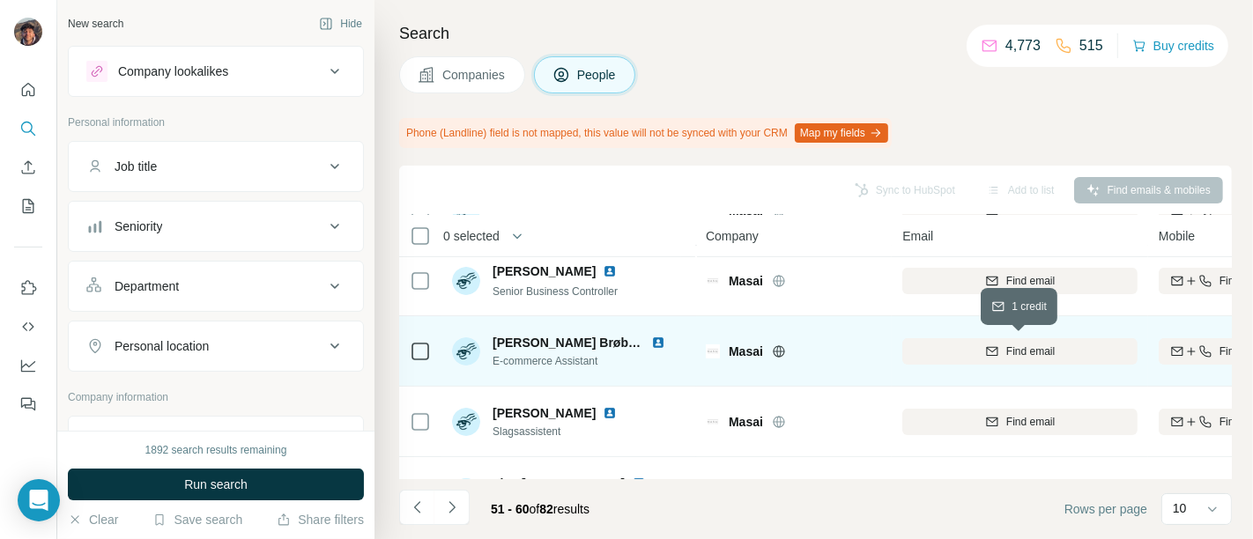
click at [976, 352] on icon "button" at bounding box center [991, 350] width 11 height 9
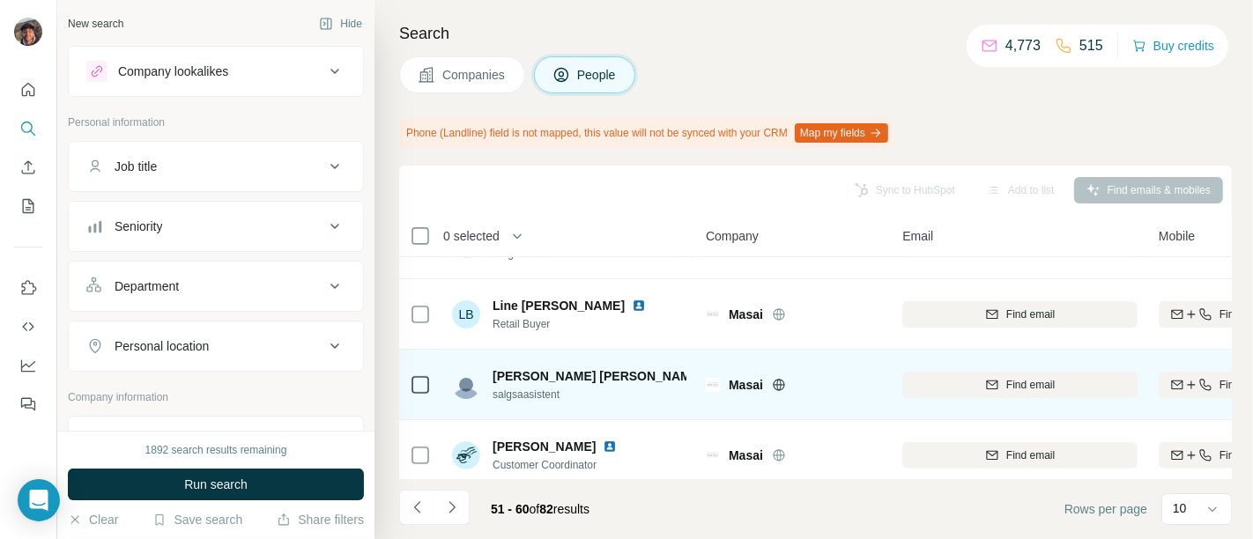
scroll to position [491, 0]
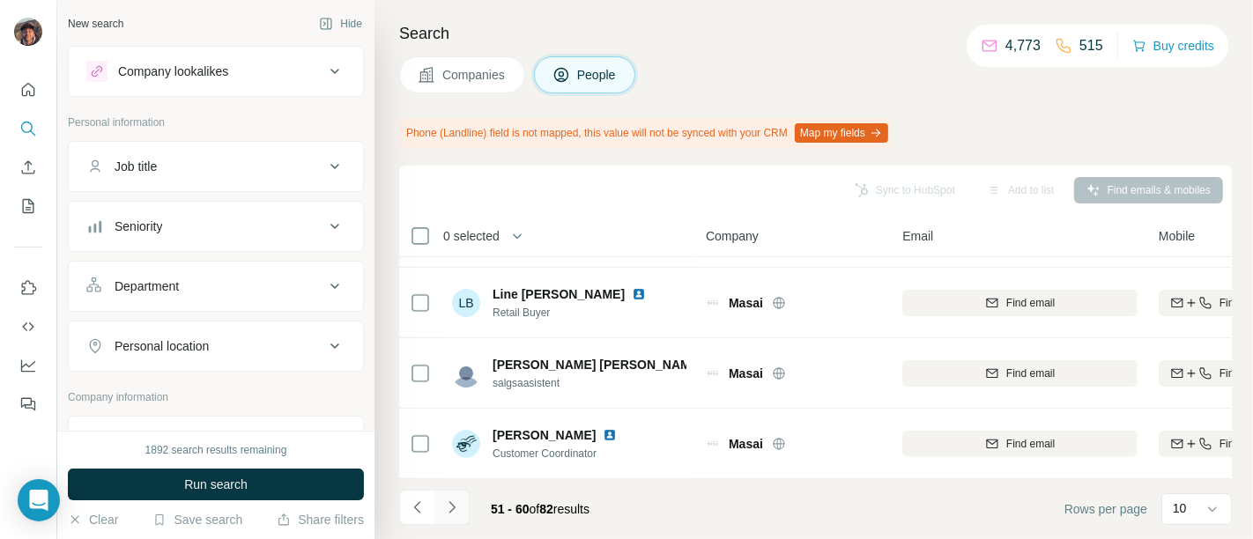
click at [460, 512] on icon "Navigate to next page" at bounding box center [452, 508] width 18 height 18
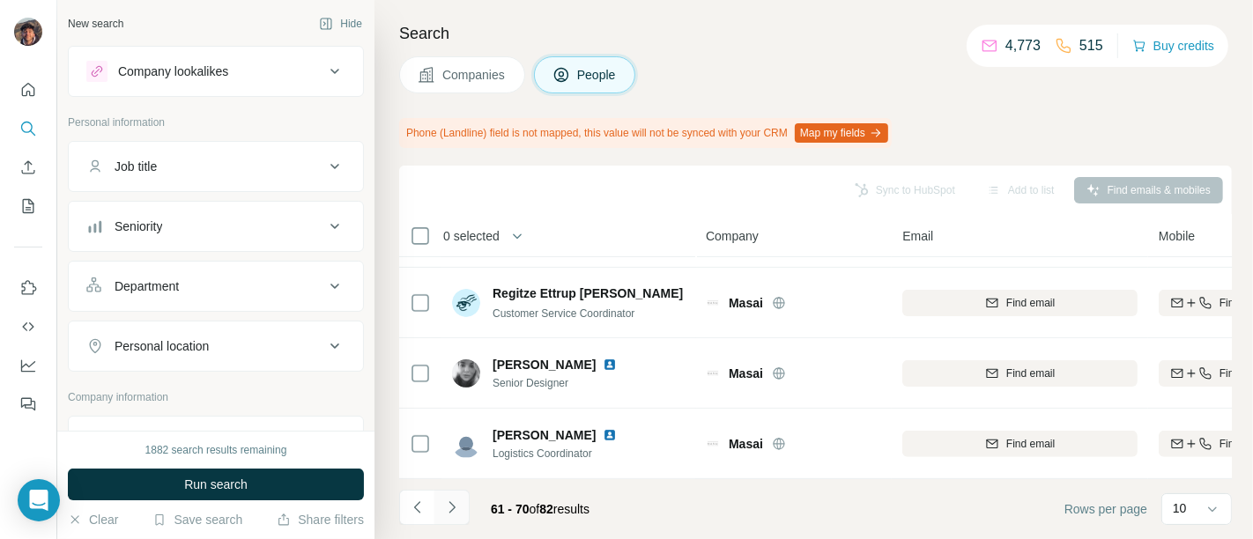
click at [464, 506] on button "Navigate to next page" at bounding box center [451, 507] width 35 height 35
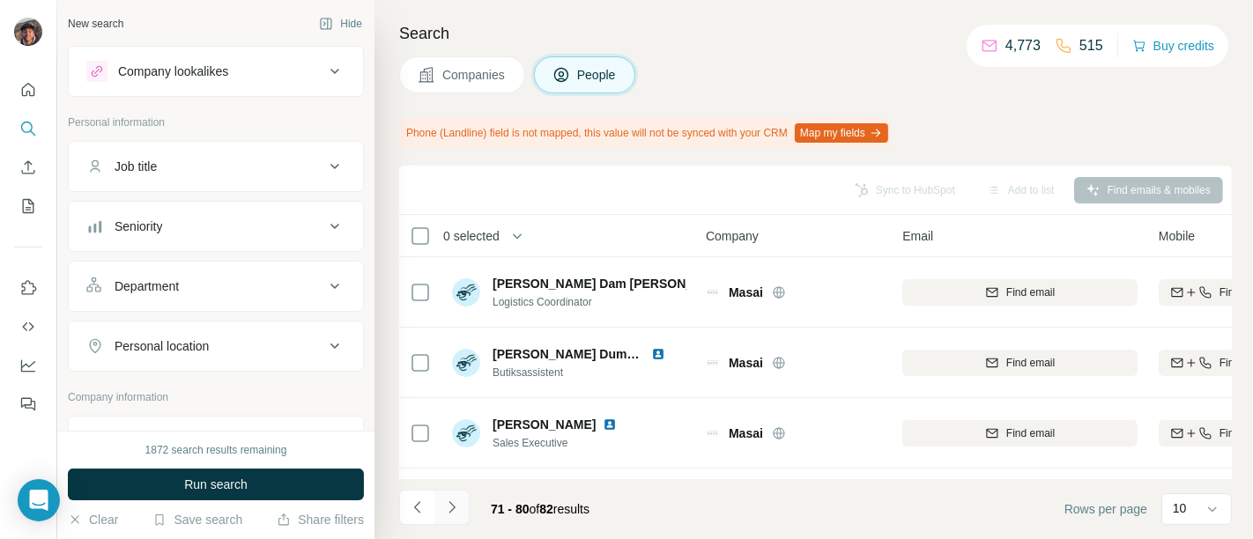
click at [437, 507] on button "Navigate to next page" at bounding box center [451, 507] width 35 height 35
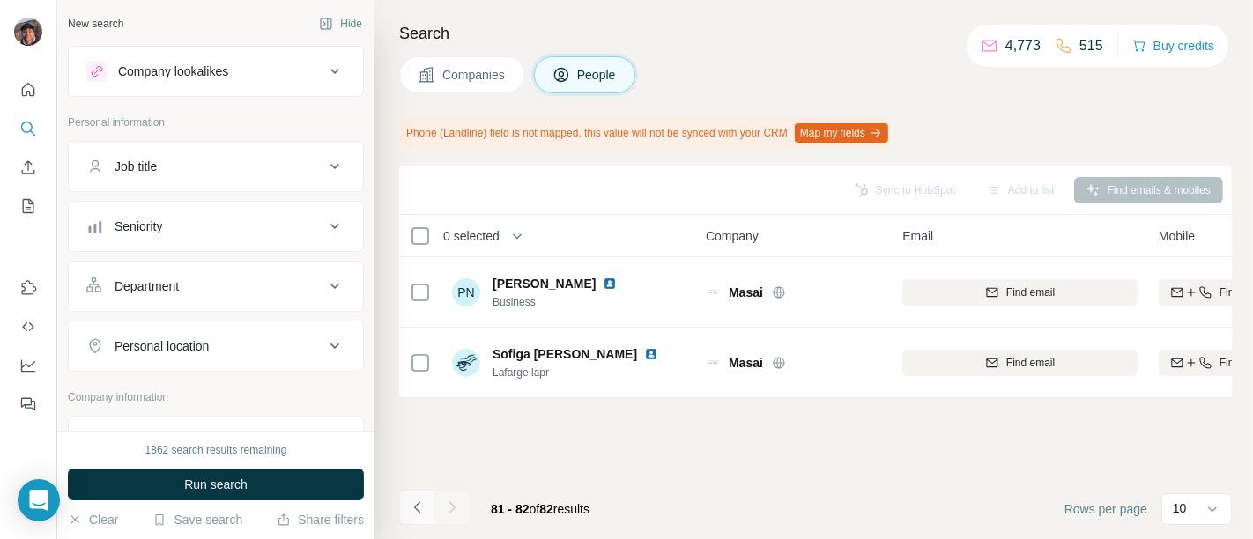
click at [421, 501] on icon "Navigate to previous page" at bounding box center [418, 508] width 18 height 18
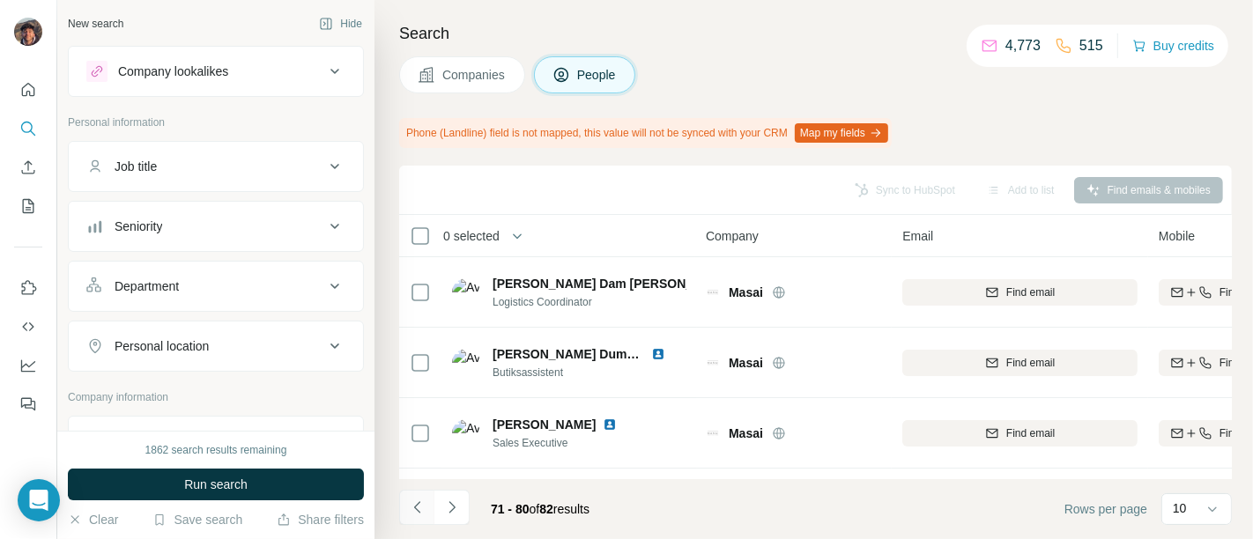
click at [421, 501] on icon "Navigate to previous page" at bounding box center [418, 508] width 18 height 18
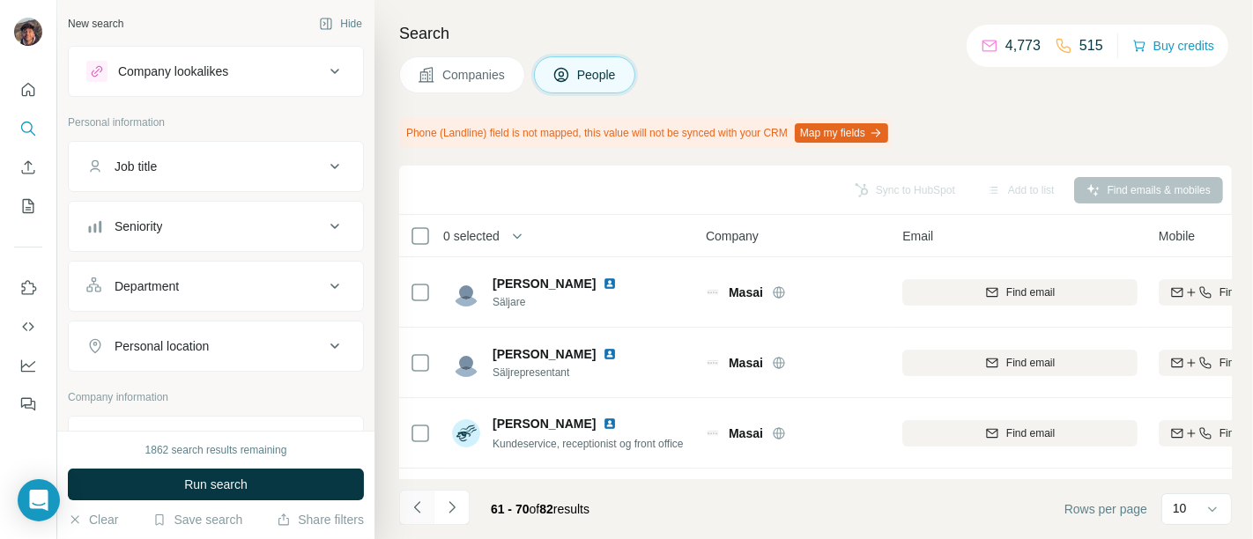
click at [421, 501] on icon "Navigate to previous page" at bounding box center [418, 508] width 18 height 18
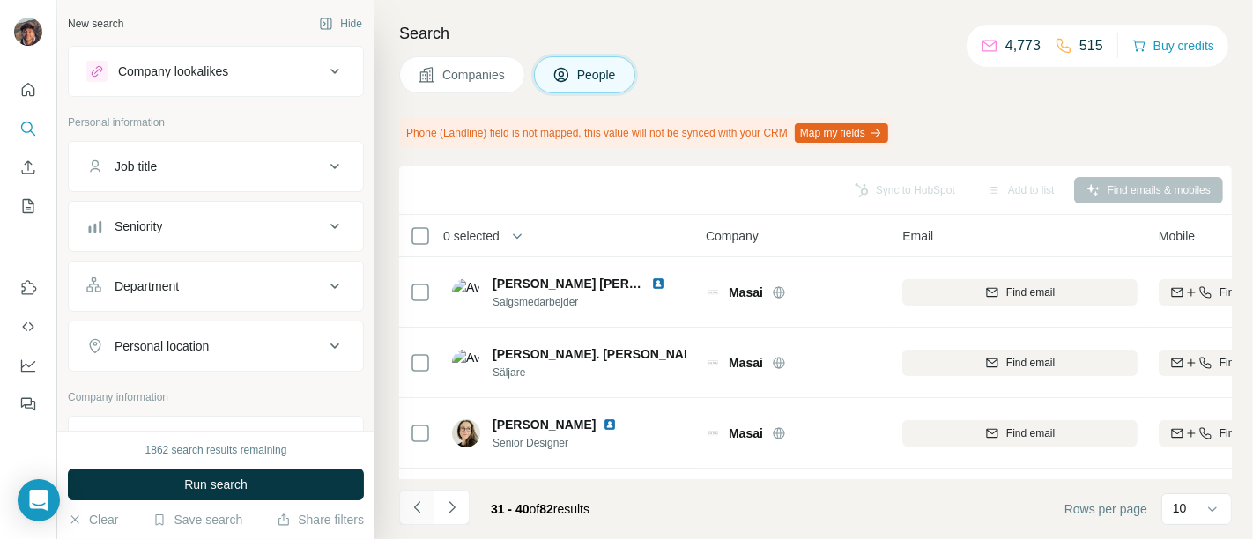
click at [421, 501] on icon "Navigate to previous page" at bounding box center [418, 508] width 18 height 18
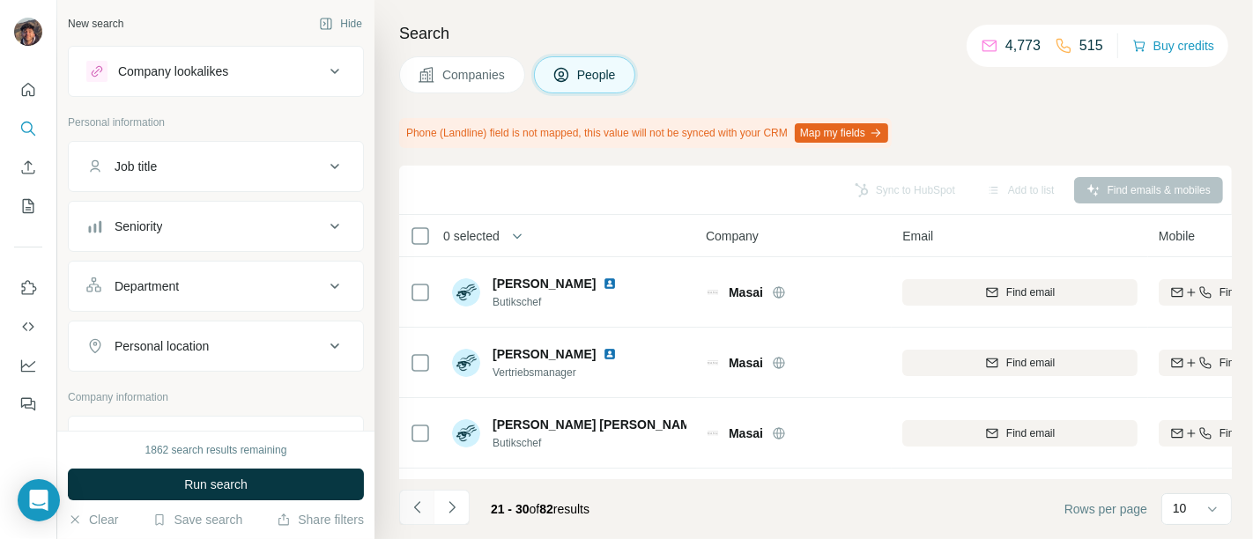
click at [421, 501] on icon "Navigate to previous page" at bounding box center [418, 508] width 18 height 18
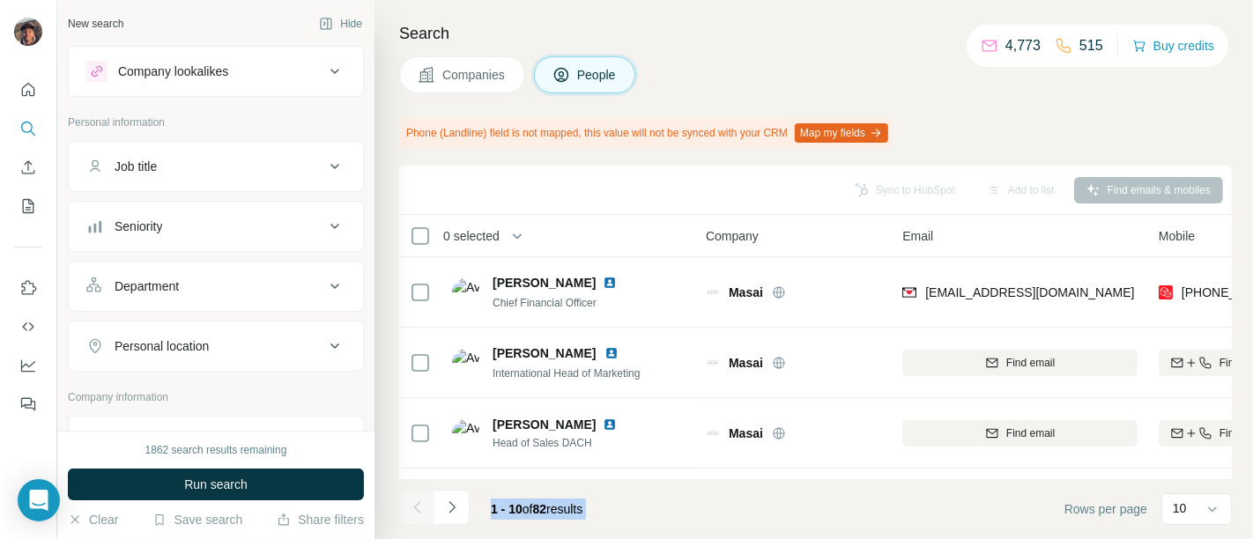
click at [421, 501] on div at bounding box center [416, 507] width 35 height 35
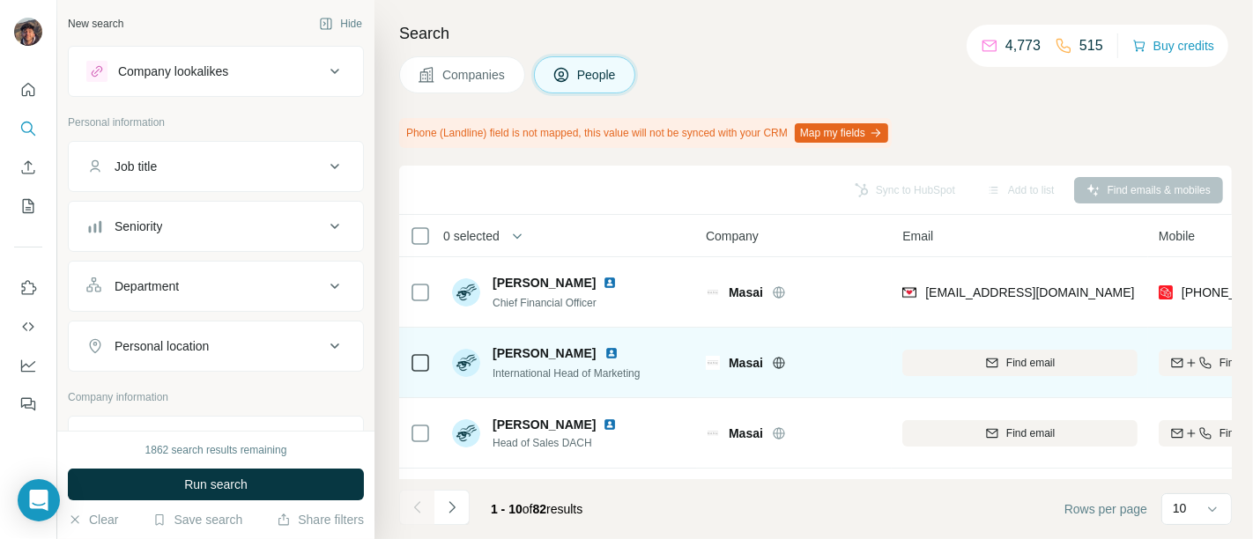
drag, startPoint x: 835, startPoint y: 293, endPoint x: 628, endPoint y: 328, distance: 210.0
click at [835, 293] on div "Masai" at bounding box center [805, 293] width 152 height 18
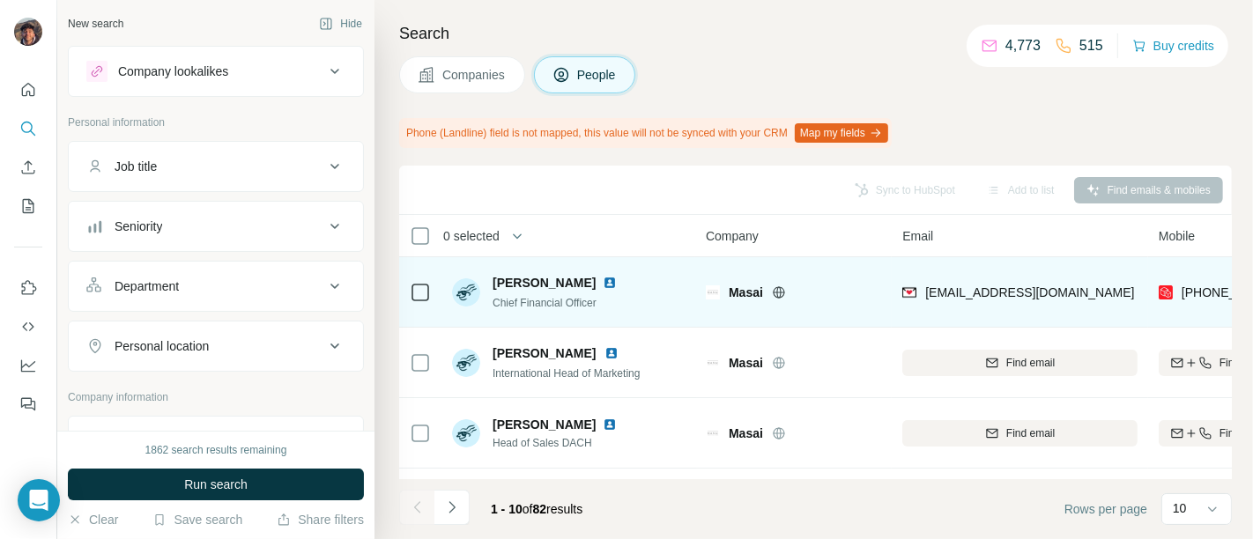
click at [419, 302] on div at bounding box center [420, 292] width 21 height 48
click at [419, 300] on icon at bounding box center [420, 292] width 21 height 21
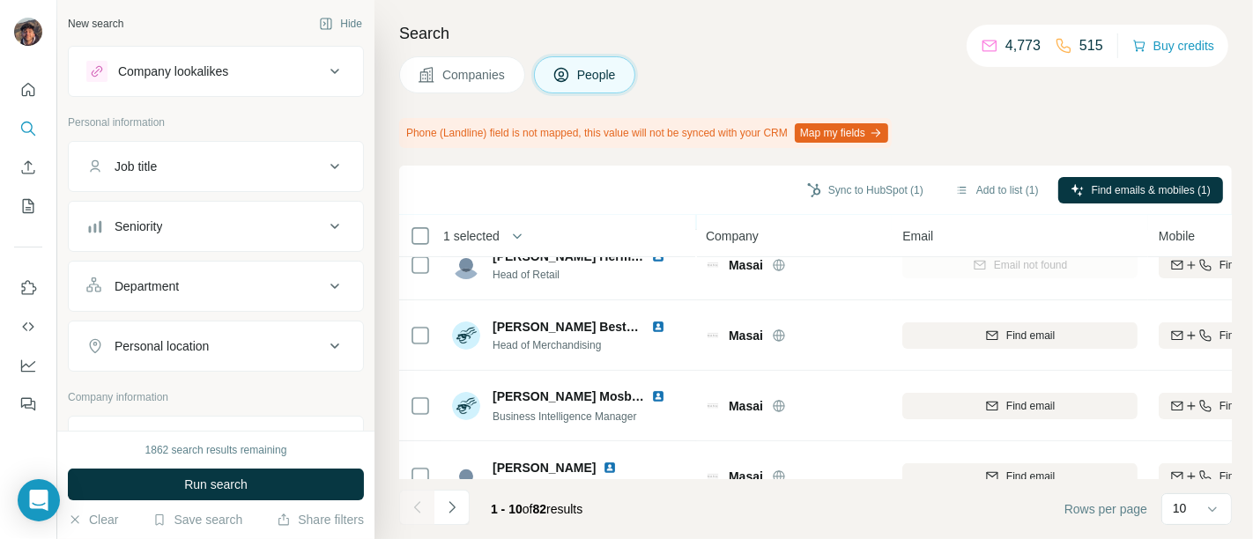
scroll to position [491, 0]
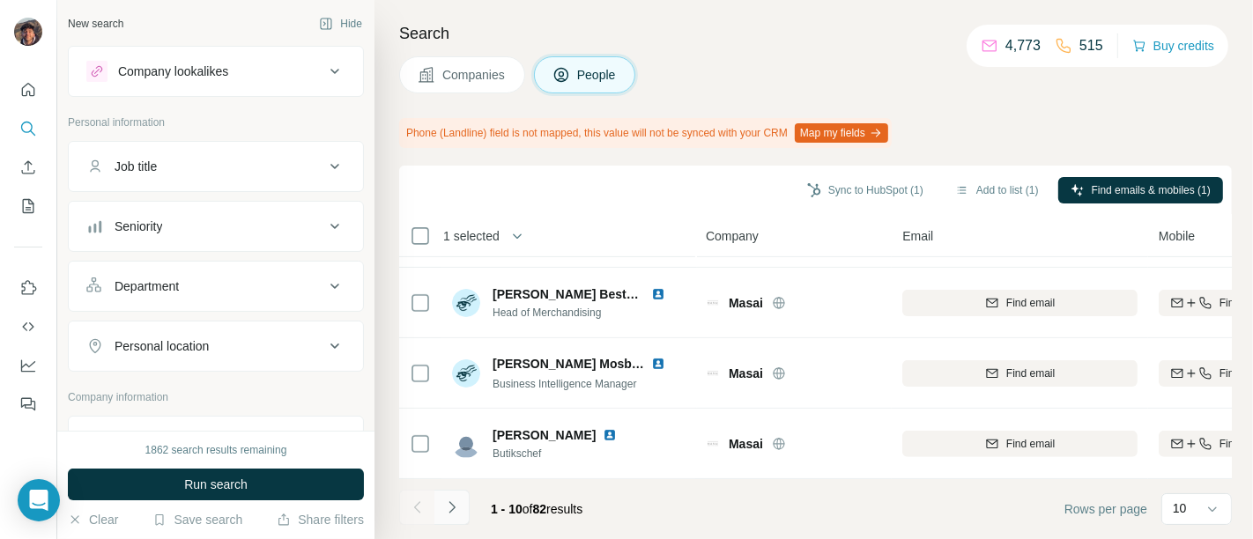
click at [460, 505] on icon "Navigate to next page" at bounding box center [452, 508] width 18 height 18
click at [465, 492] on button "Navigate to next page" at bounding box center [451, 507] width 35 height 35
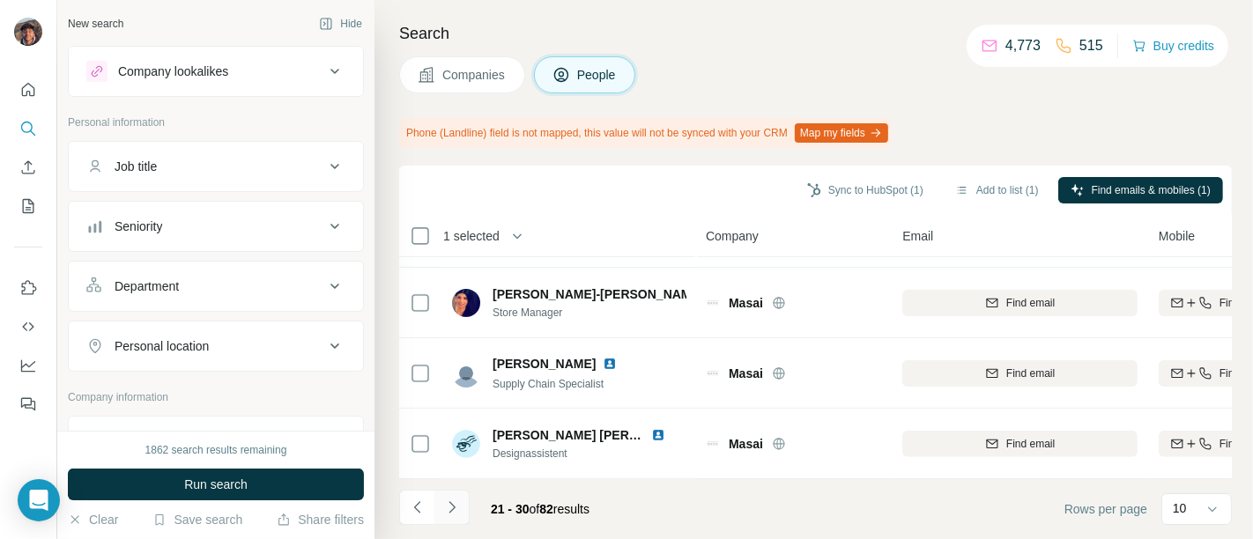
click at [458, 504] on icon "Navigate to next page" at bounding box center [452, 508] width 18 height 18
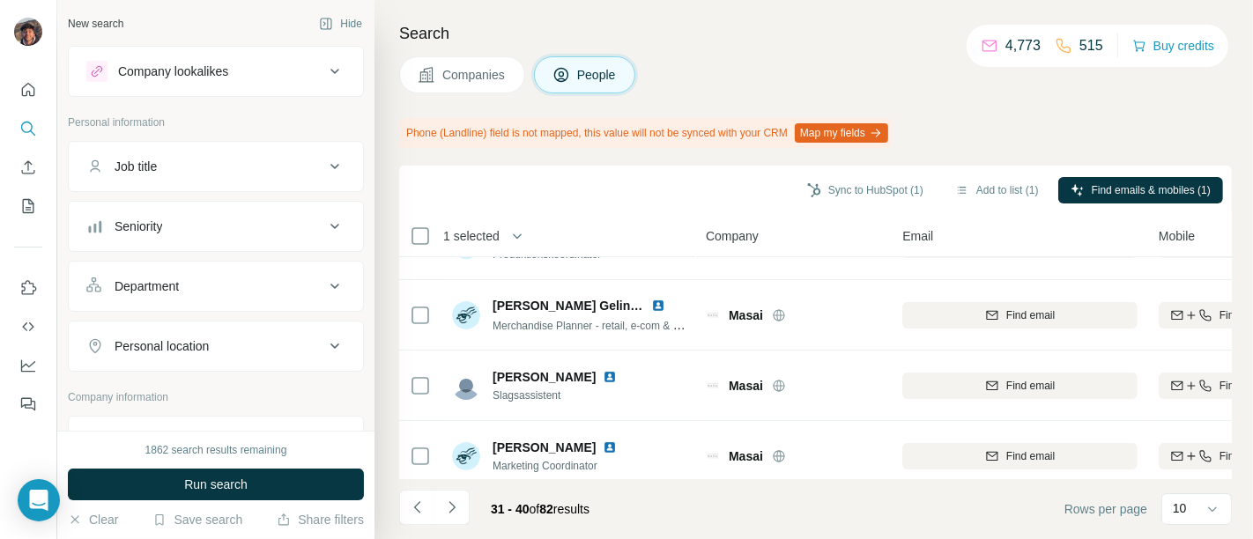
scroll to position [489, 0]
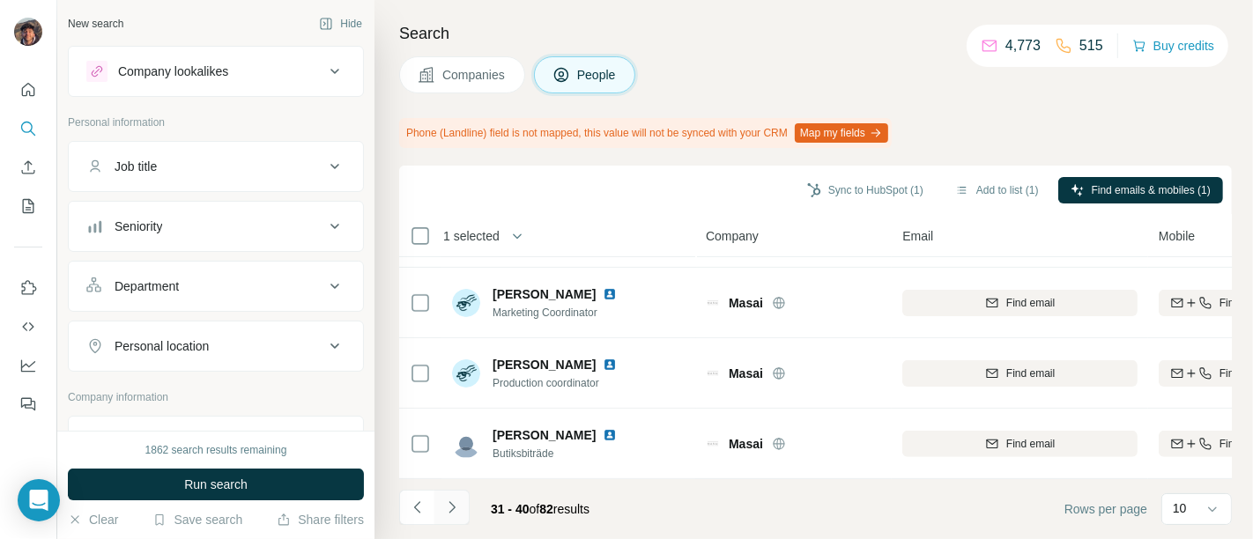
click at [458, 510] on icon "Navigate to next page" at bounding box center [452, 508] width 18 height 18
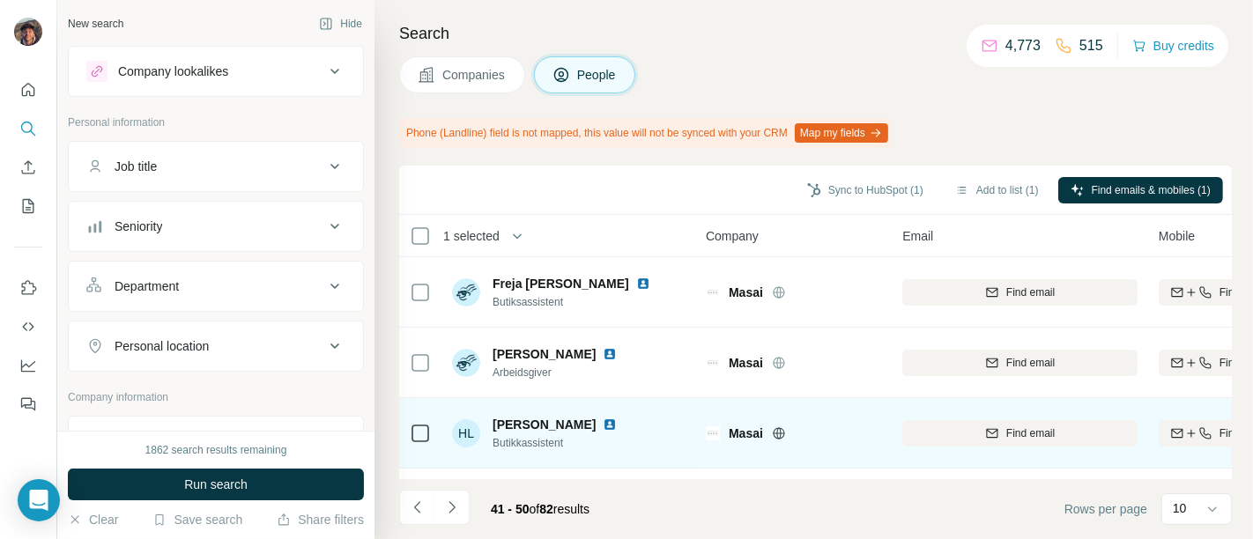
scroll to position [491, 0]
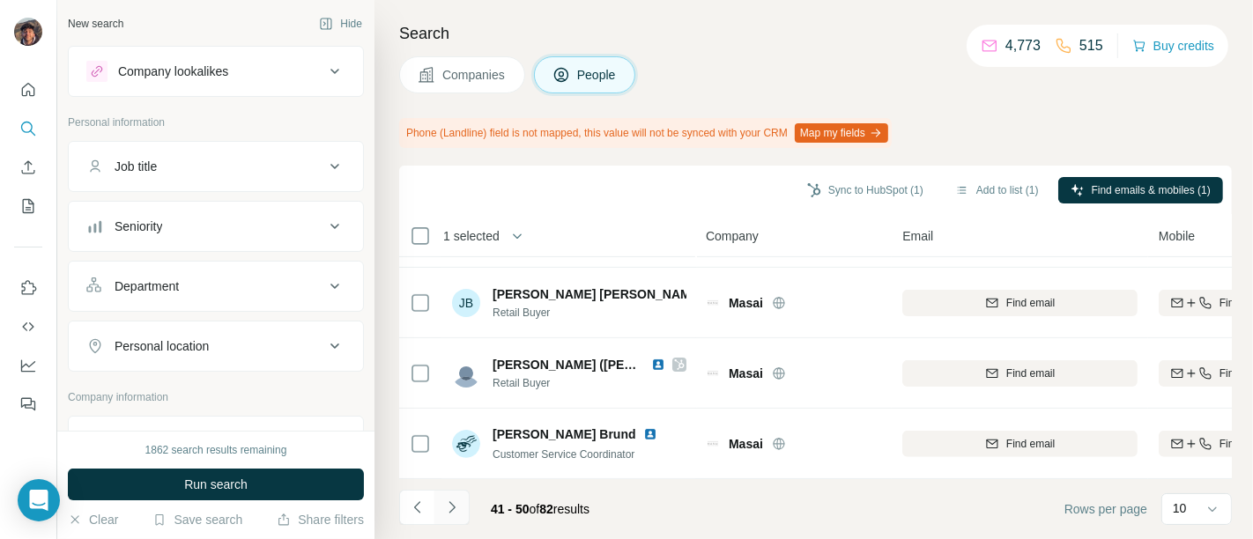
click at [457, 507] on icon "Navigate to next page" at bounding box center [452, 508] width 18 height 18
click at [442, 492] on button "Navigate to next page" at bounding box center [451, 507] width 35 height 35
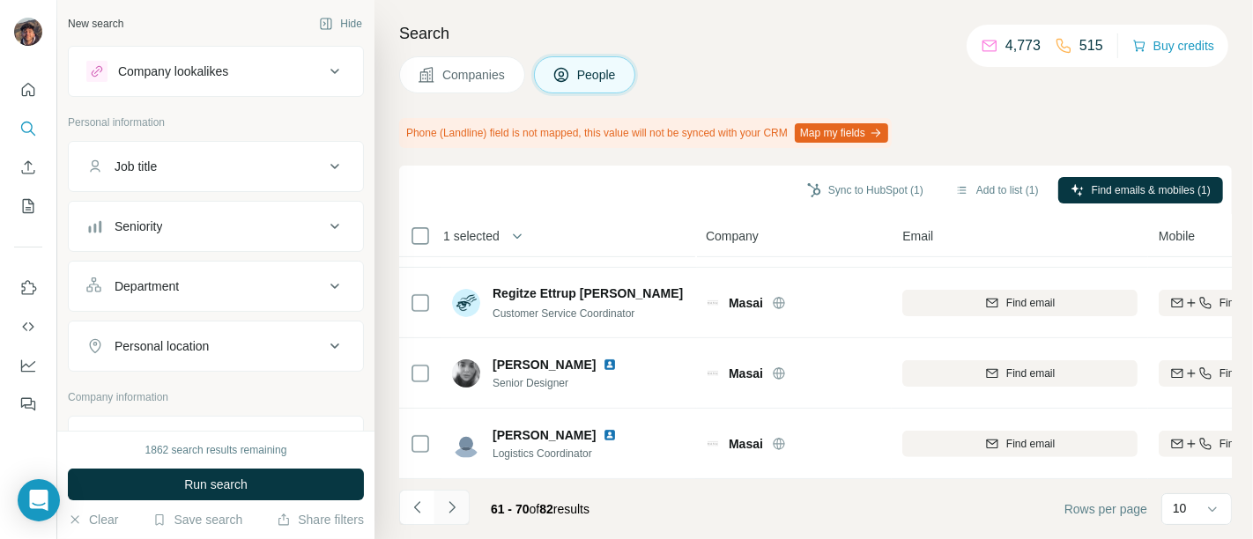
click at [465, 511] on button "Navigate to next page" at bounding box center [451, 507] width 35 height 35
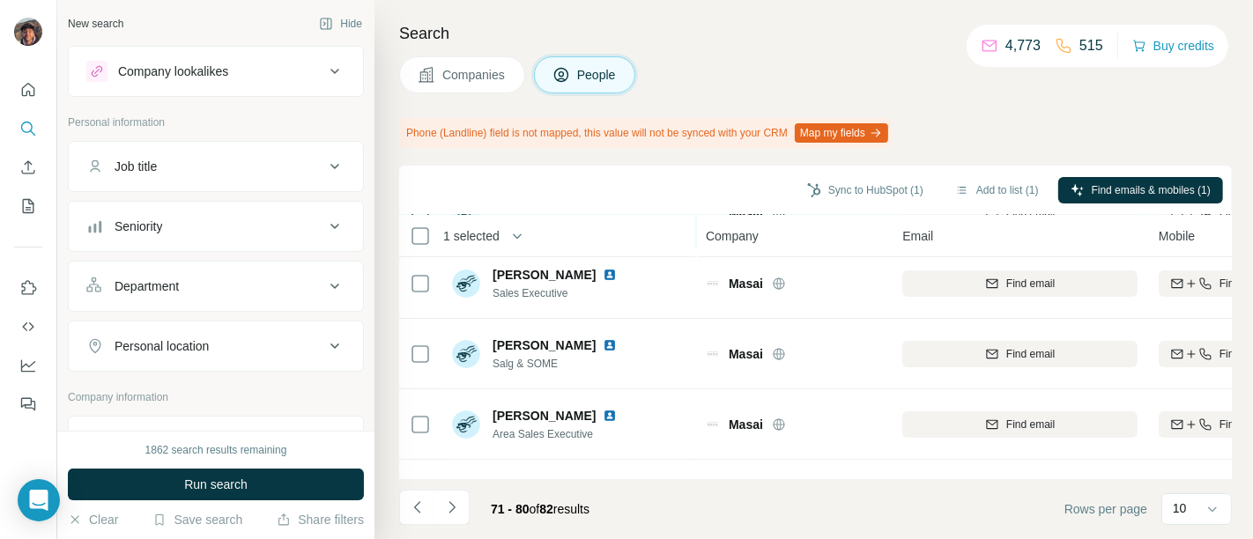
scroll to position [0, 0]
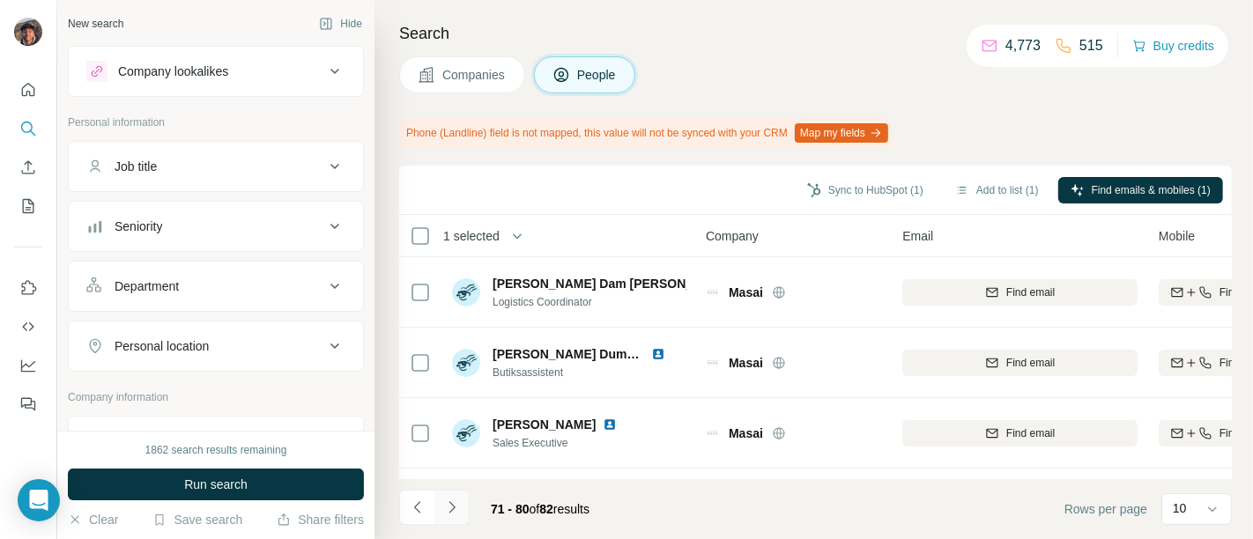
click at [463, 498] on button "Navigate to next page" at bounding box center [451, 507] width 35 height 35
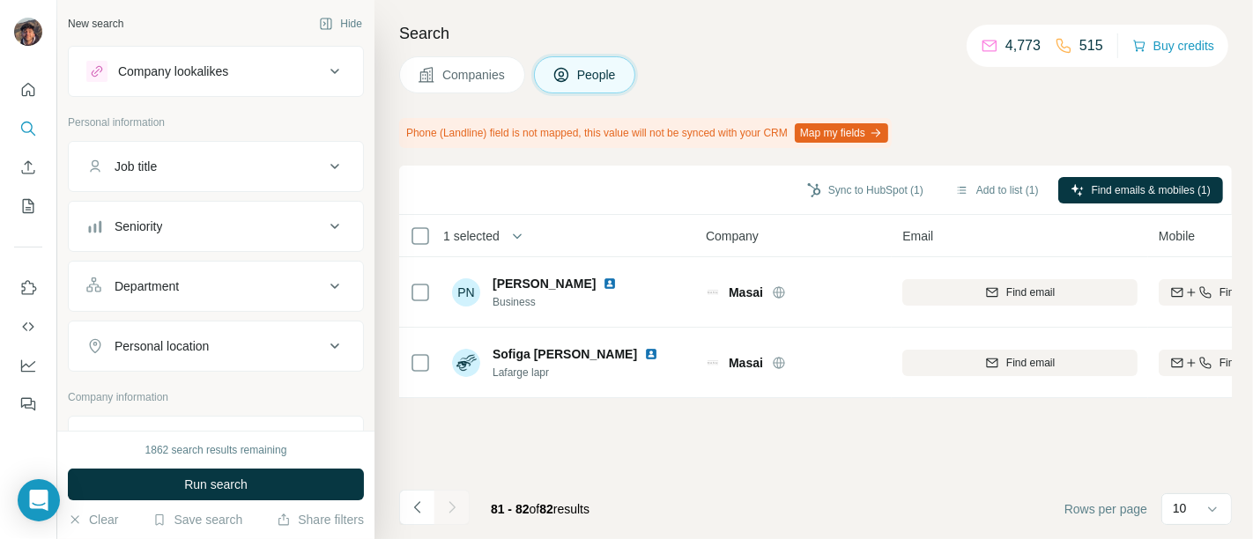
click at [367, 518] on div "1862 search results remaining Run search Clear Save search Share filters" at bounding box center [215, 485] width 317 height 108
click at [407, 512] on button "Navigate to previous page" at bounding box center [416, 507] width 35 height 35
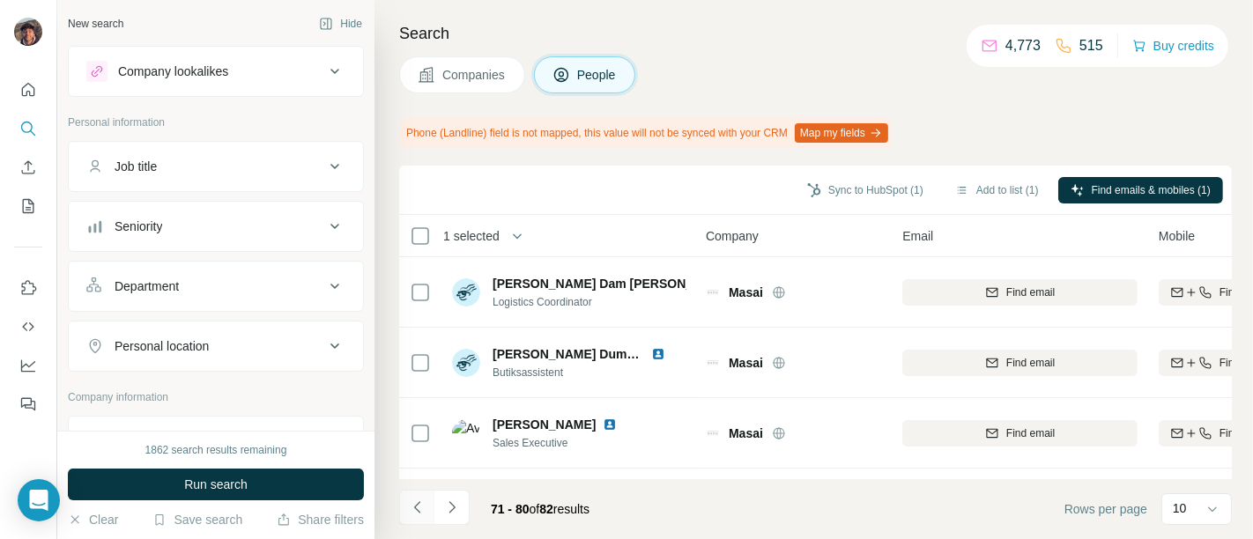
click at [409, 512] on icon "Navigate to previous page" at bounding box center [418, 508] width 18 height 18
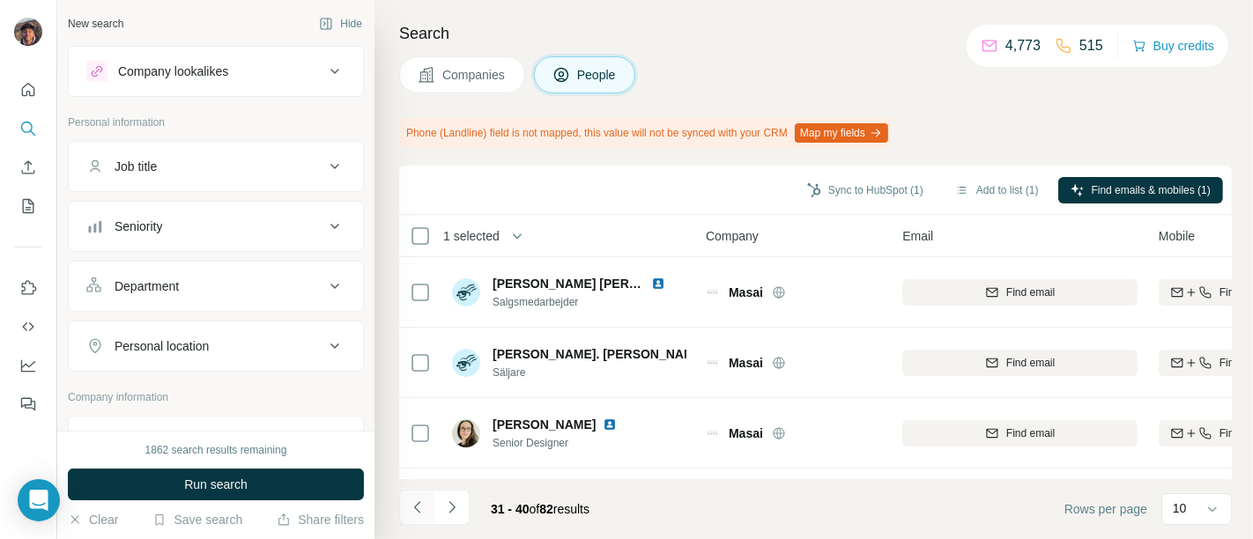
click at [409, 512] on icon "Navigate to previous page" at bounding box center [418, 508] width 18 height 18
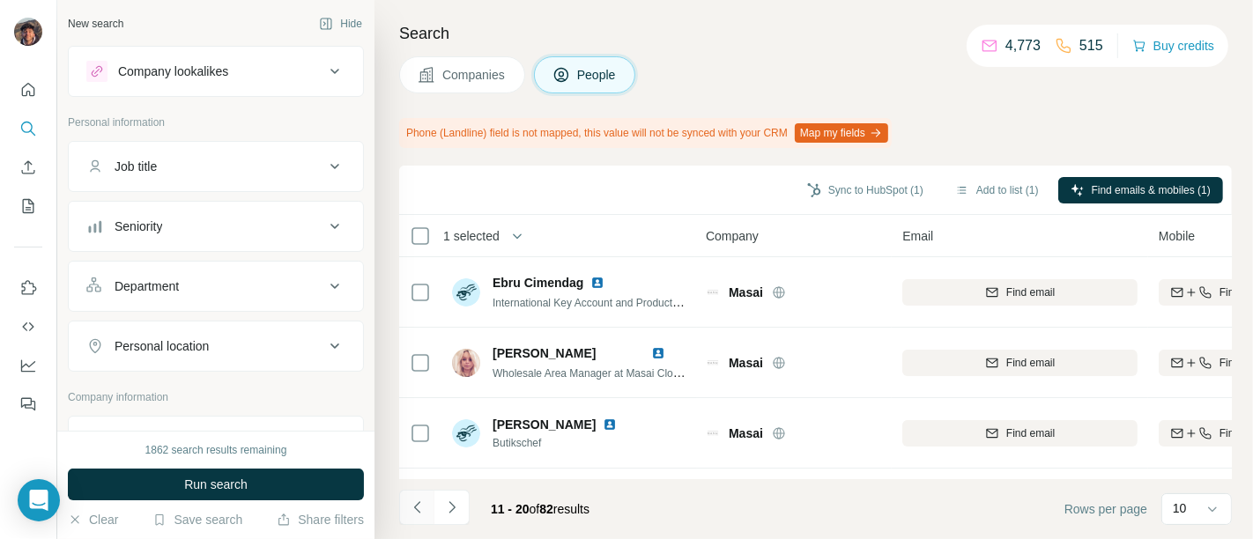
click at [409, 512] on icon "Navigate to previous page" at bounding box center [418, 508] width 18 height 18
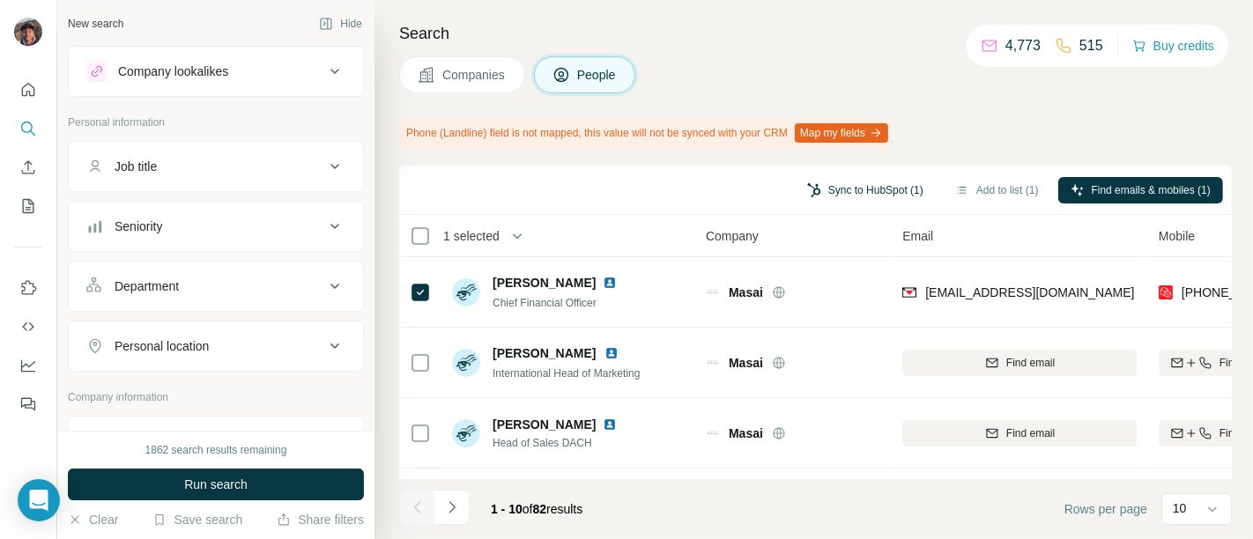
click at [878, 201] on button "Sync to HubSpot (1)" at bounding box center [865, 190] width 141 height 26
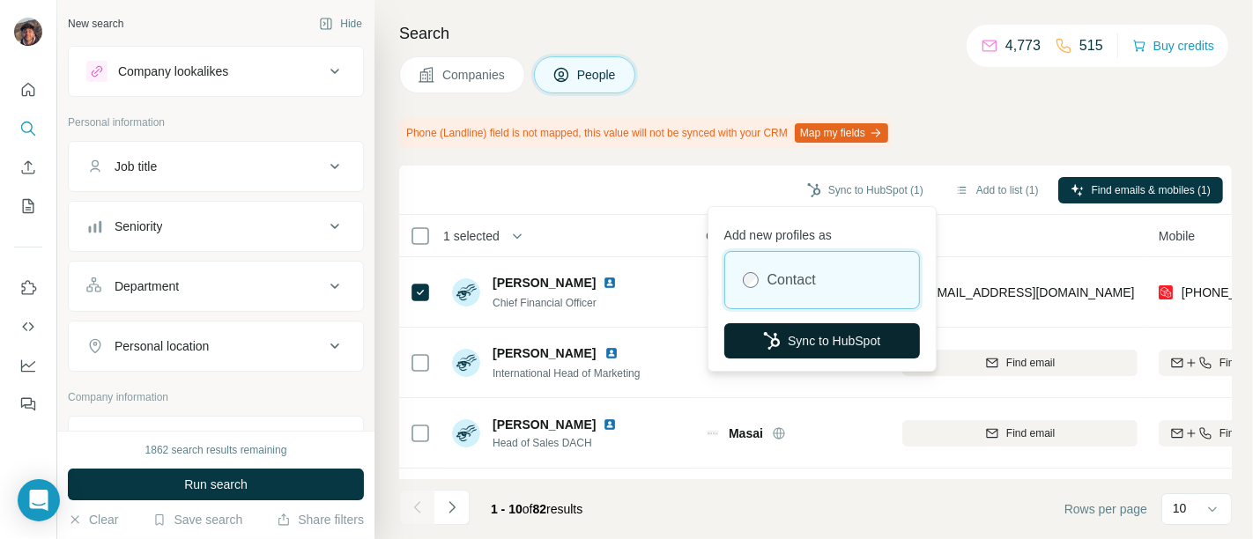
click at [787, 330] on button "Sync to HubSpot" at bounding box center [822, 340] width 196 height 35
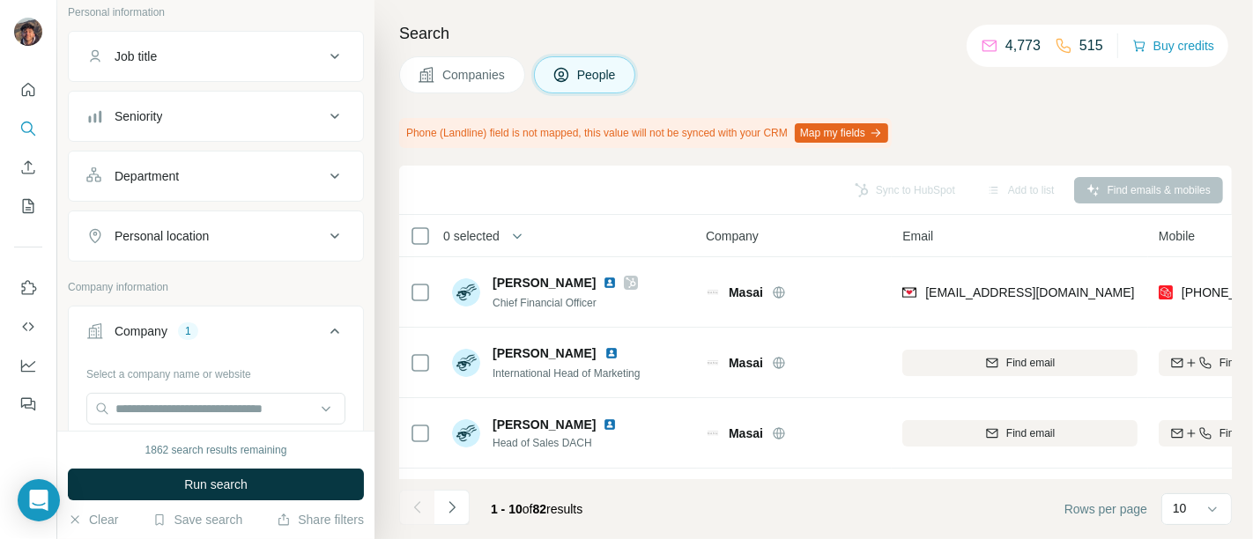
scroll to position [196, 0]
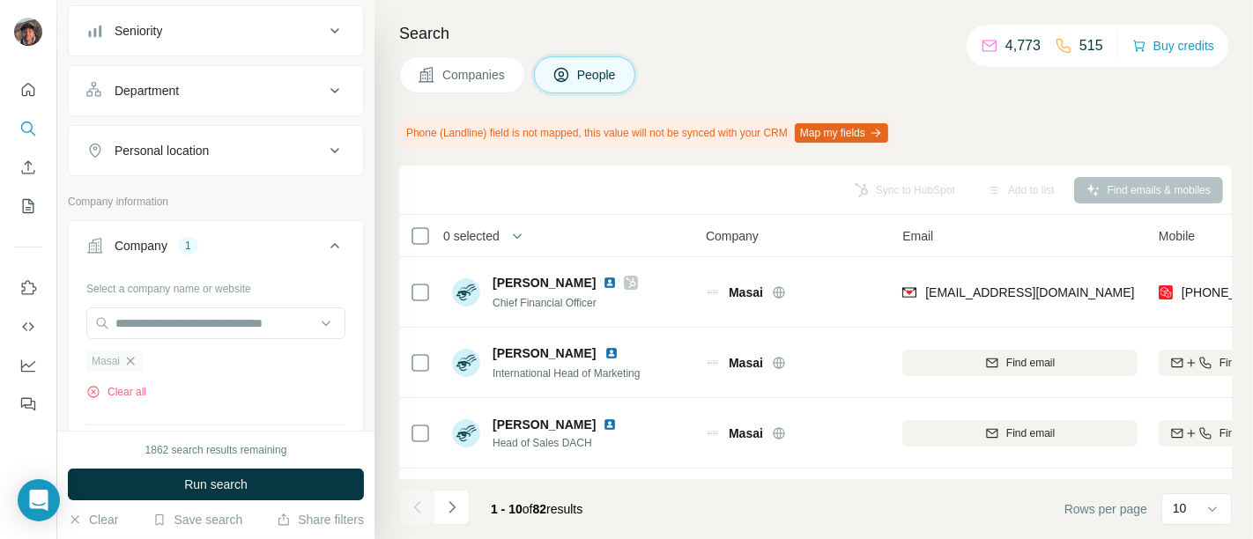
click at [134, 357] on icon "button" at bounding box center [130, 361] width 14 height 14
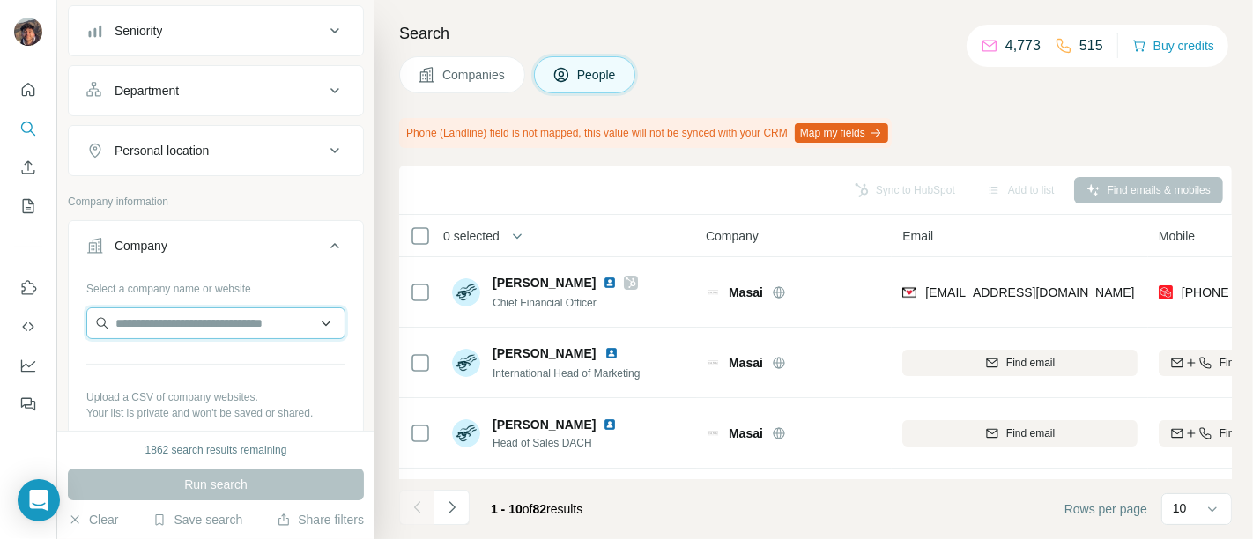
click at [152, 318] on input "text" at bounding box center [215, 323] width 259 height 32
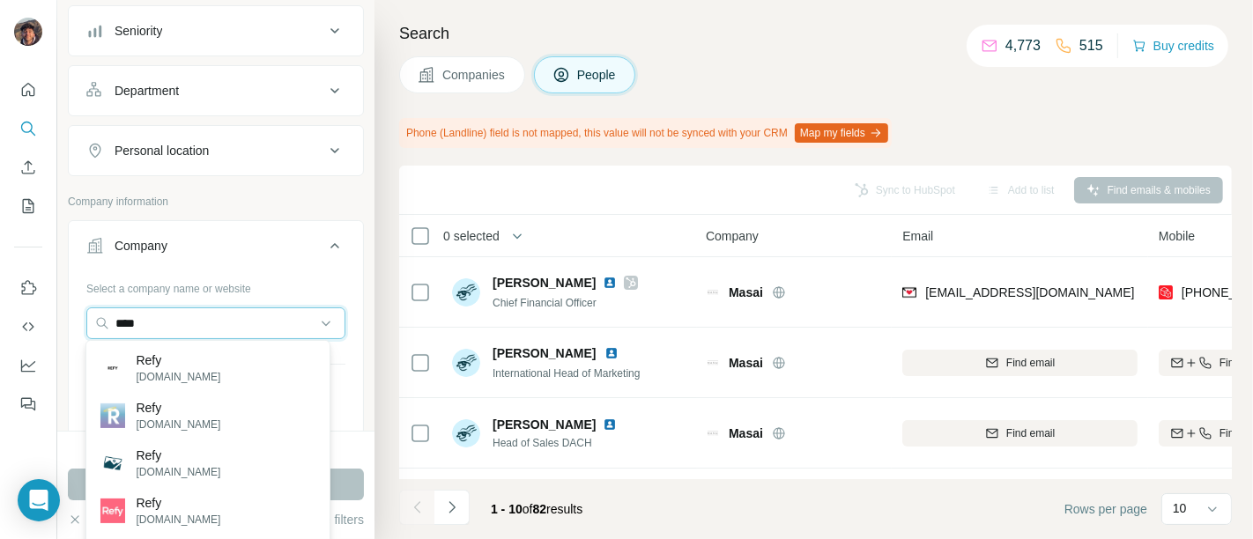
type input "****"
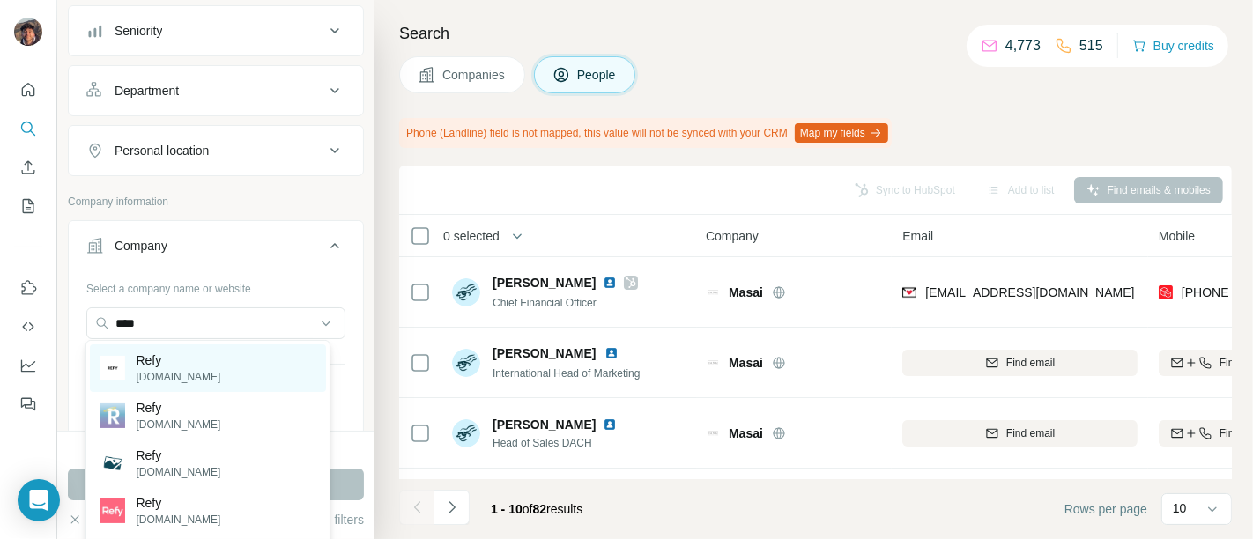
click at [221, 361] on div "Refy refybeauty.com" at bounding box center [208, 368] width 236 height 48
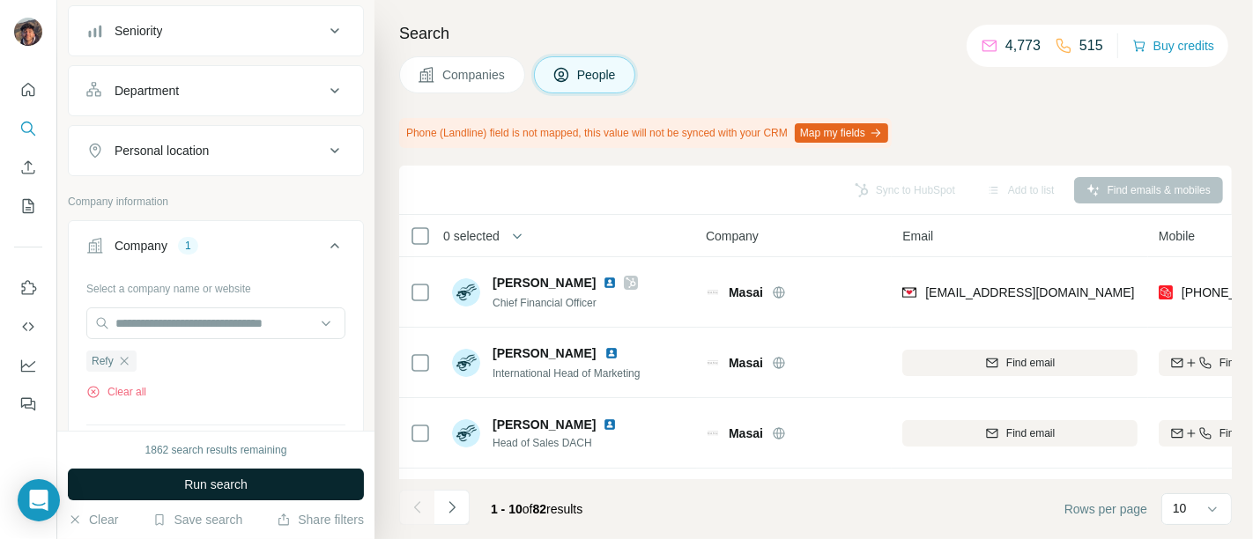
click at [246, 474] on button "Run search" at bounding box center [216, 485] width 296 height 32
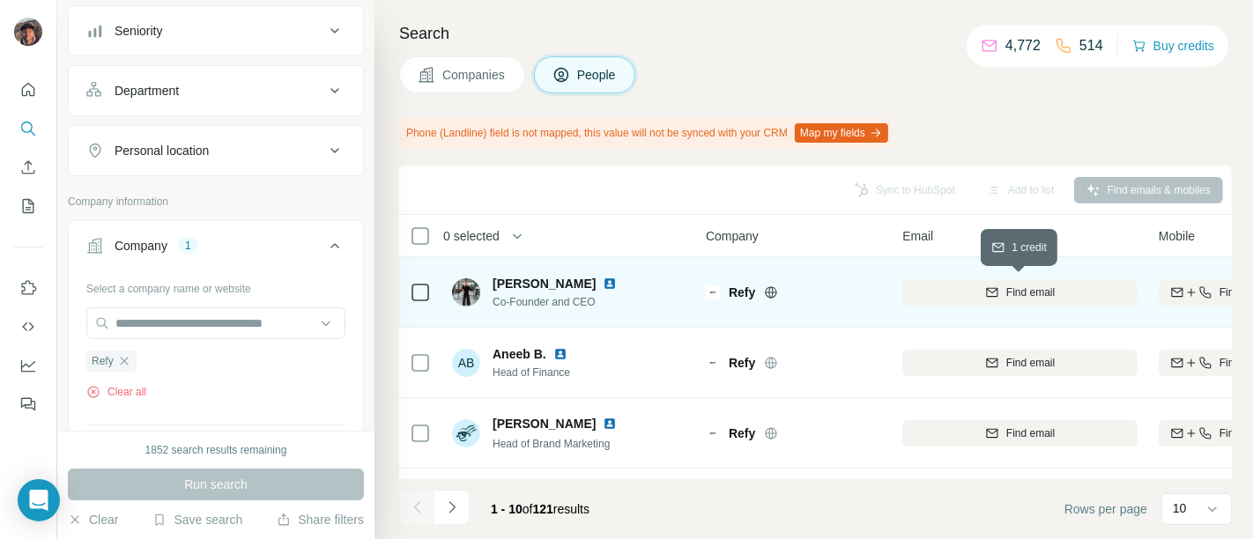
click at [976, 298] on span "Find email" at bounding box center [1030, 293] width 48 height 16
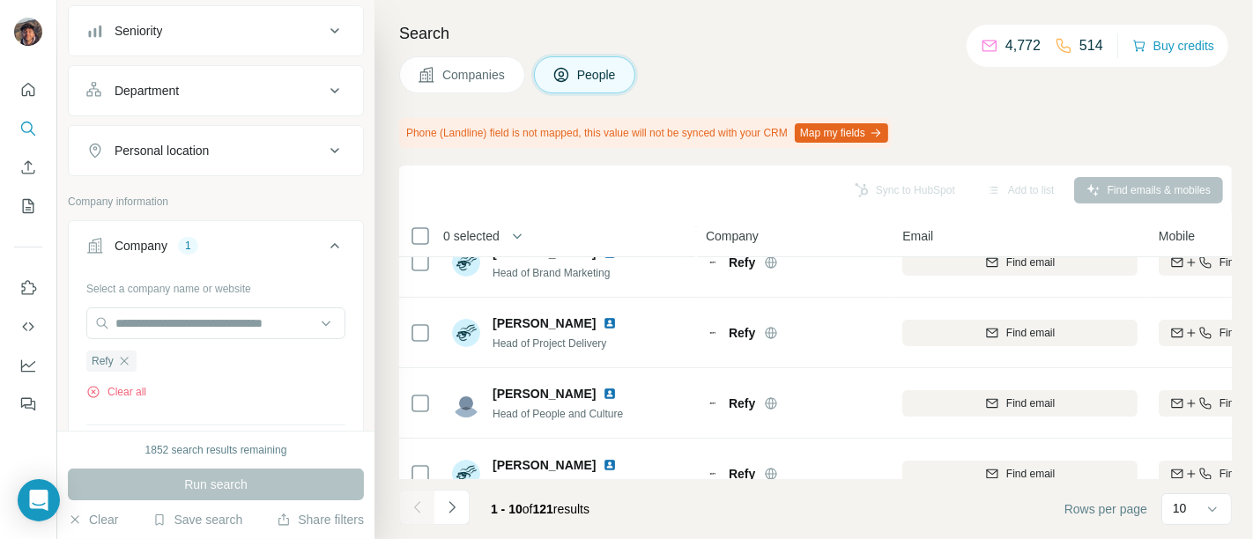
scroll to position [196, 0]
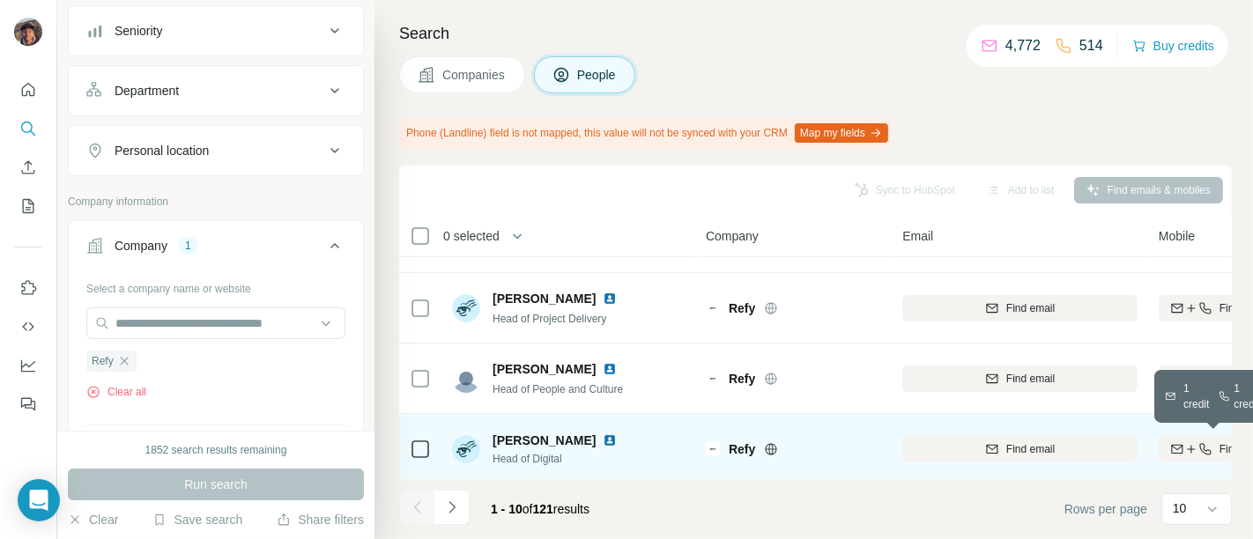
click at [976, 449] on icon "button" at bounding box center [1177, 449] width 14 height 14
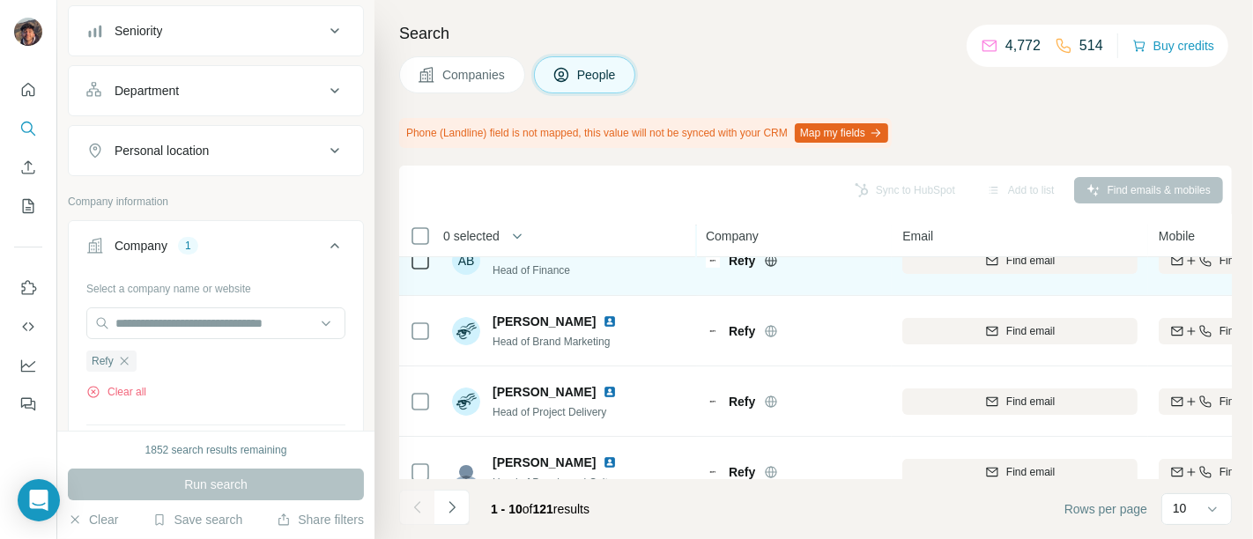
scroll to position [0, 0]
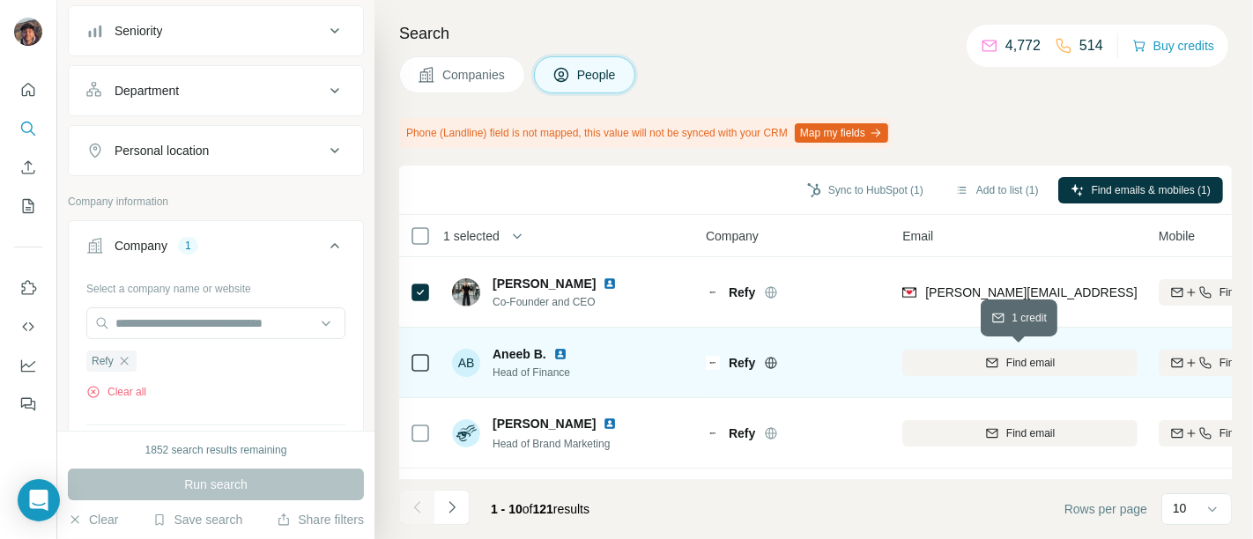
click at [952, 348] on div "Find email" at bounding box center [1019, 362] width 235 height 48
click at [944, 357] on div "Find email" at bounding box center [1019, 363] width 235 height 16
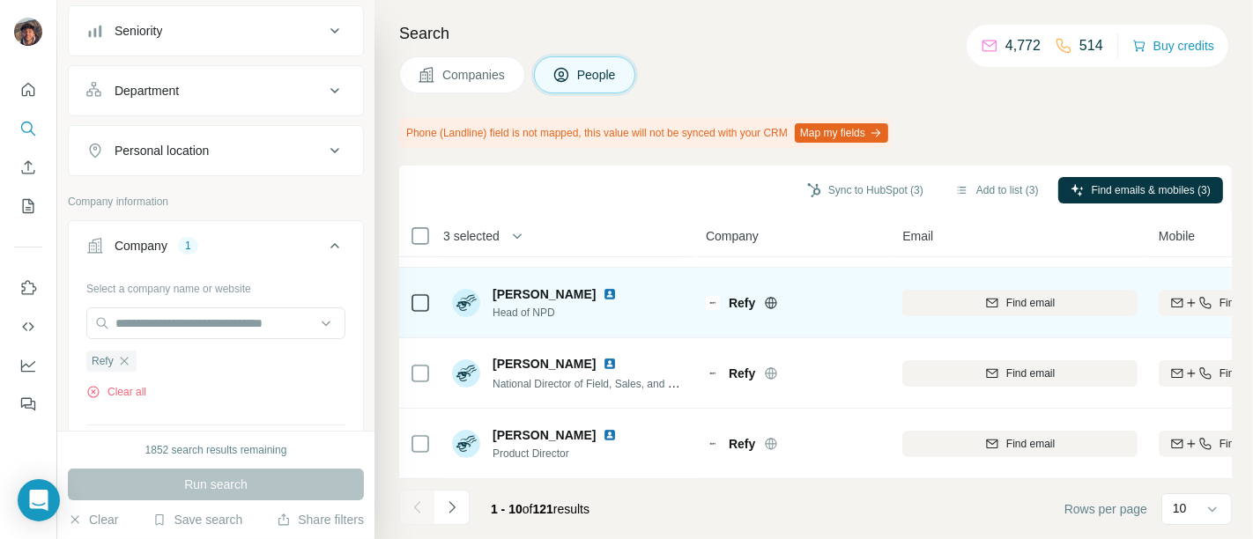
scroll to position [491, 0]
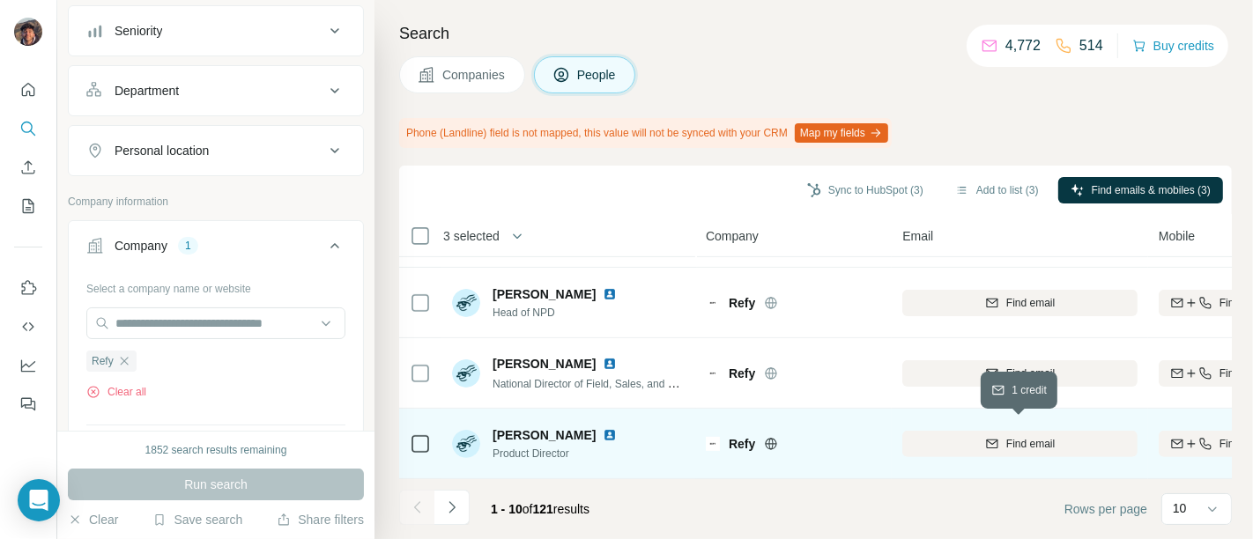
drag, startPoint x: 1079, startPoint y: 436, endPoint x: 824, endPoint y: 431, distance: 255.6
click at [976, 436] on div "Find email" at bounding box center [1019, 444] width 235 height 16
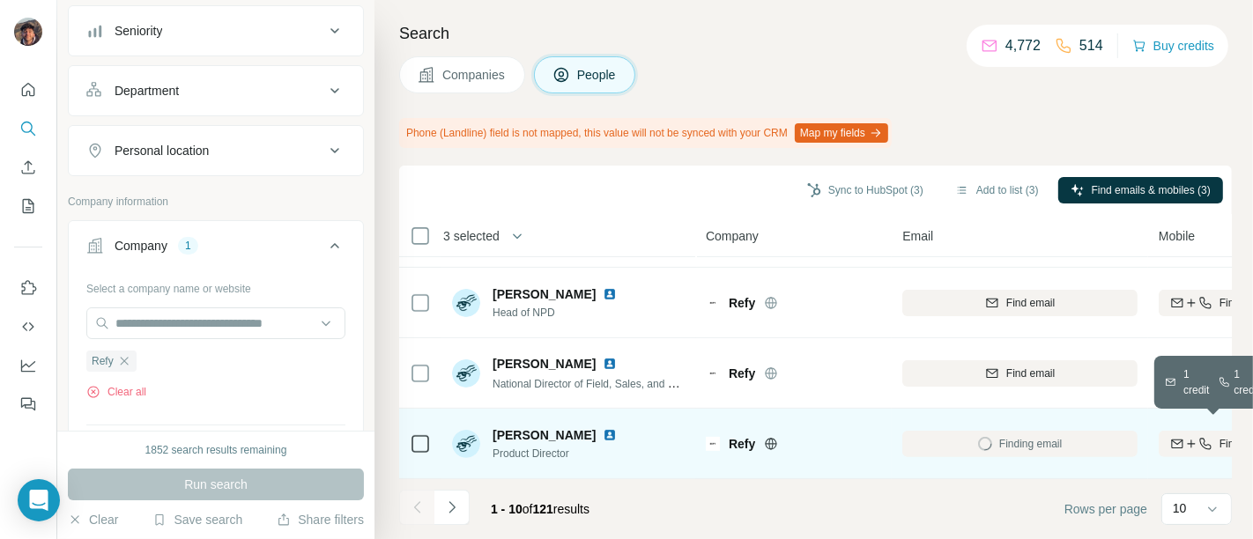
click at [976, 437] on icon "button" at bounding box center [1177, 444] width 14 height 14
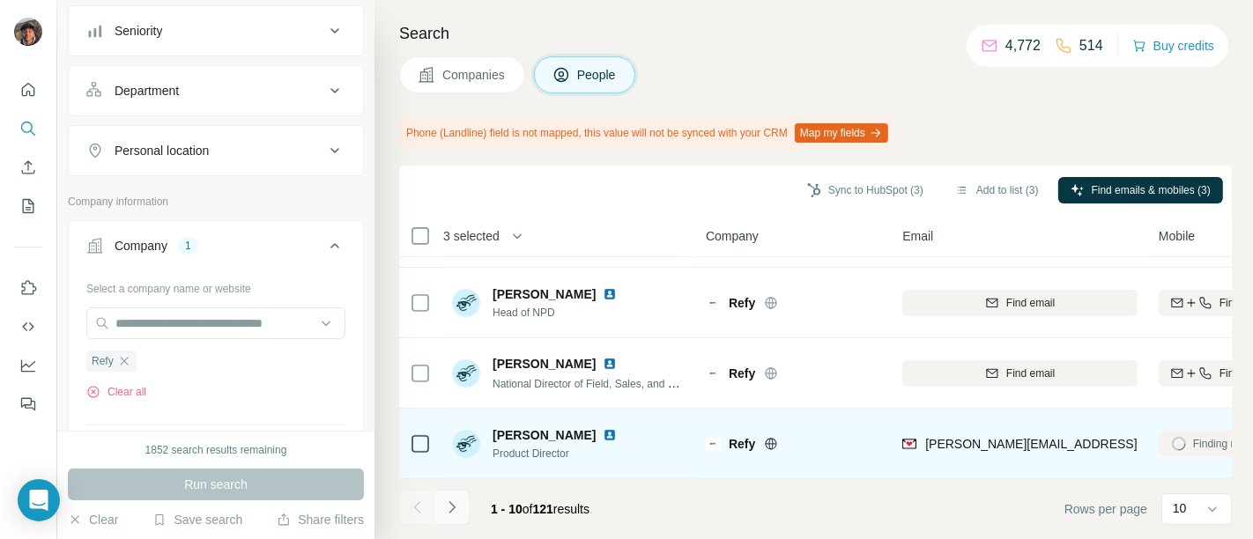
click at [458, 505] on icon "Navigate to next page" at bounding box center [452, 508] width 18 height 18
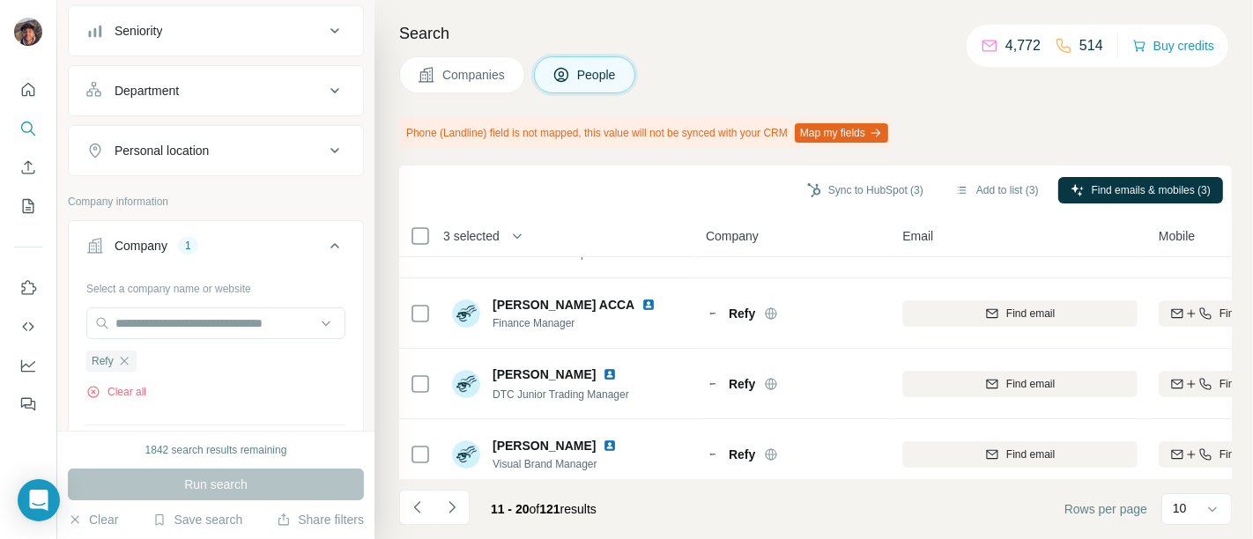
scroll to position [0, 0]
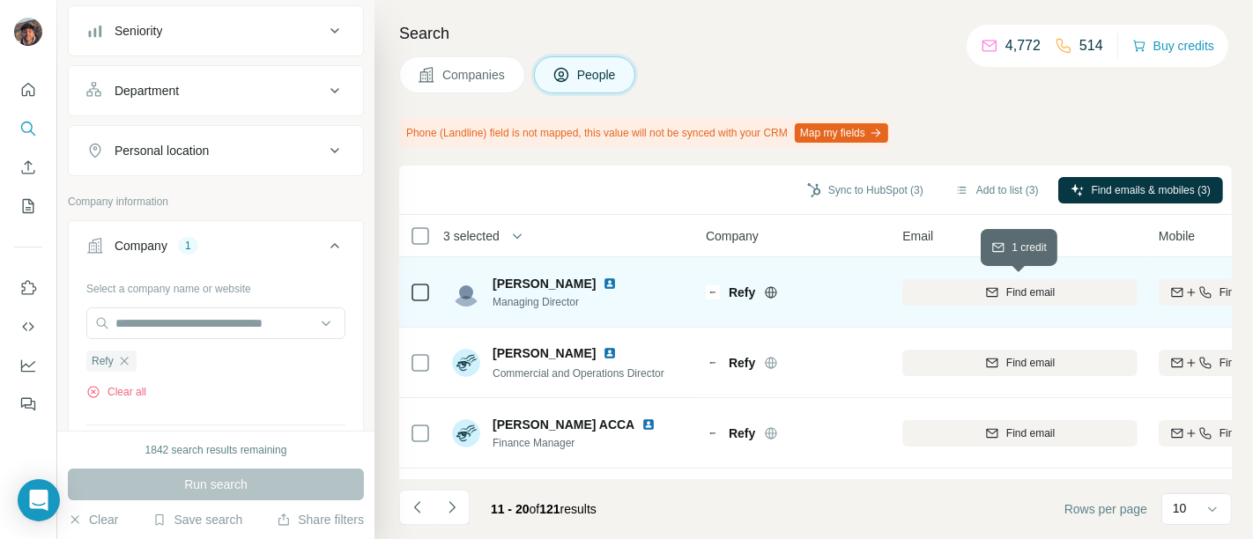
click at [973, 298] on div "Find email" at bounding box center [1019, 293] width 235 height 16
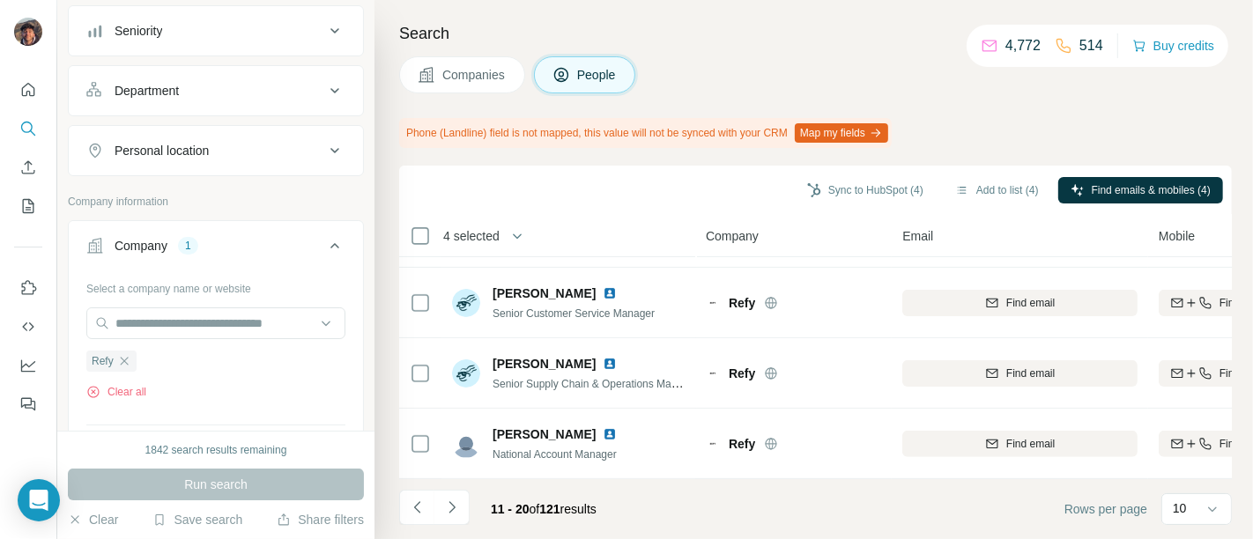
scroll to position [491, 0]
click at [458, 500] on icon "Navigate to next page" at bounding box center [452, 508] width 18 height 18
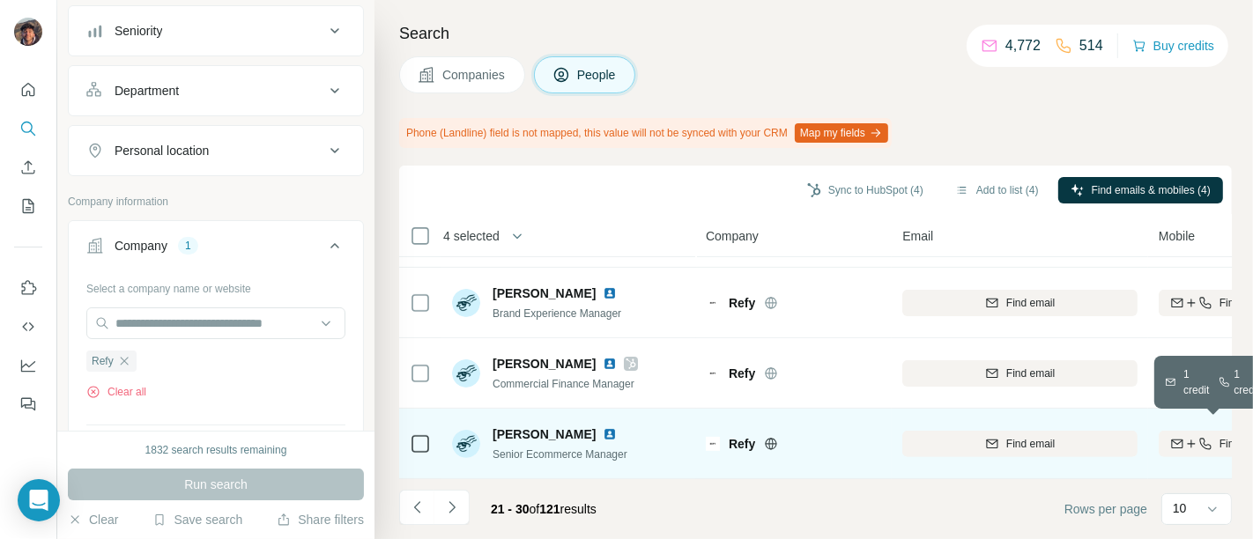
click at [976, 437] on icon "button" at bounding box center [1191, 444] width 14 height 14
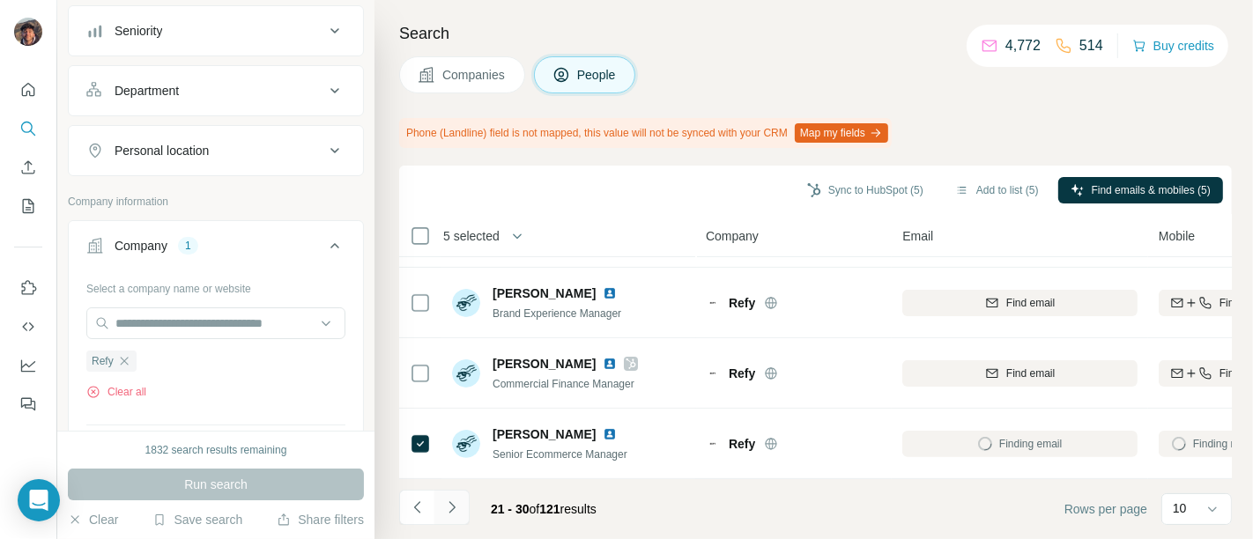
click at [458, 497] on button "Navigate to next page" at bounding box center [451, 507] width 35 height 35
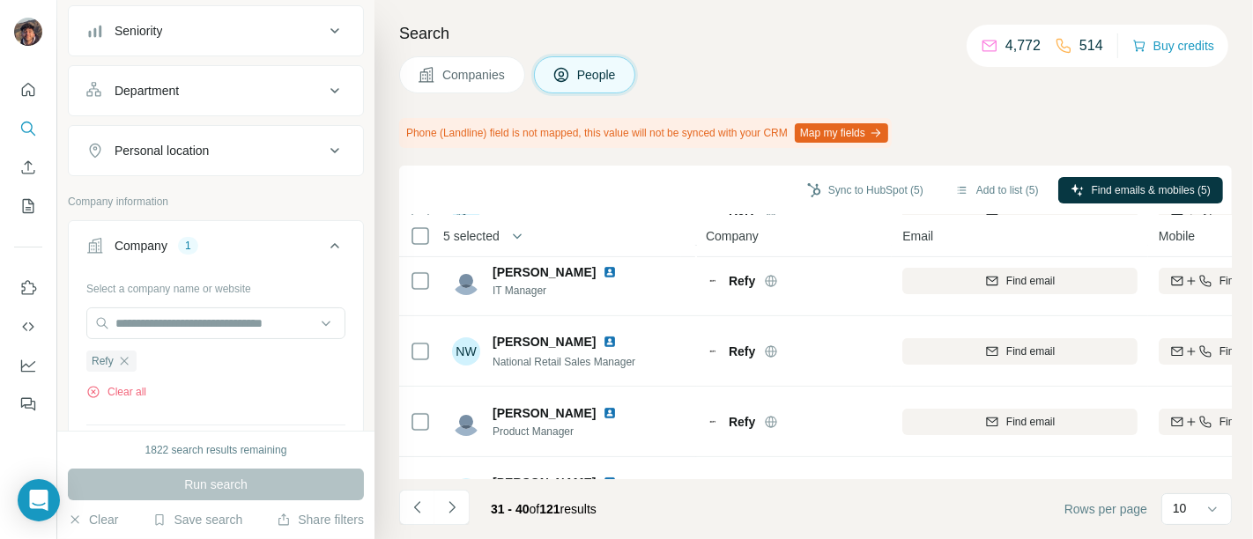
scroll to position [196, 0]
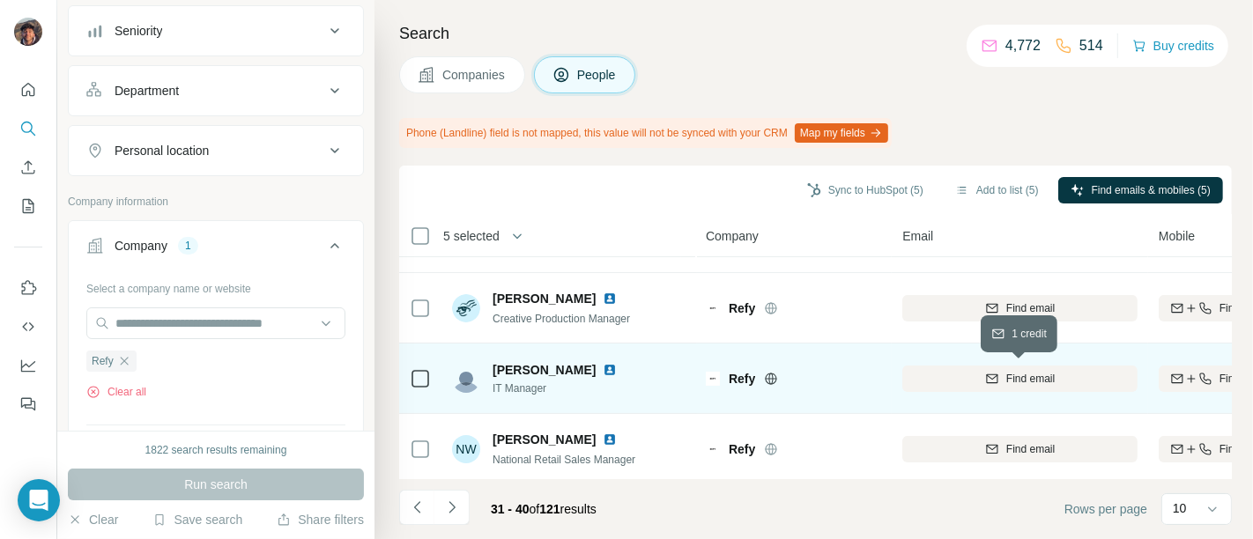
click at [969, 371] on div "Find email" at bounding box center [1019, 379] width 235 height 16
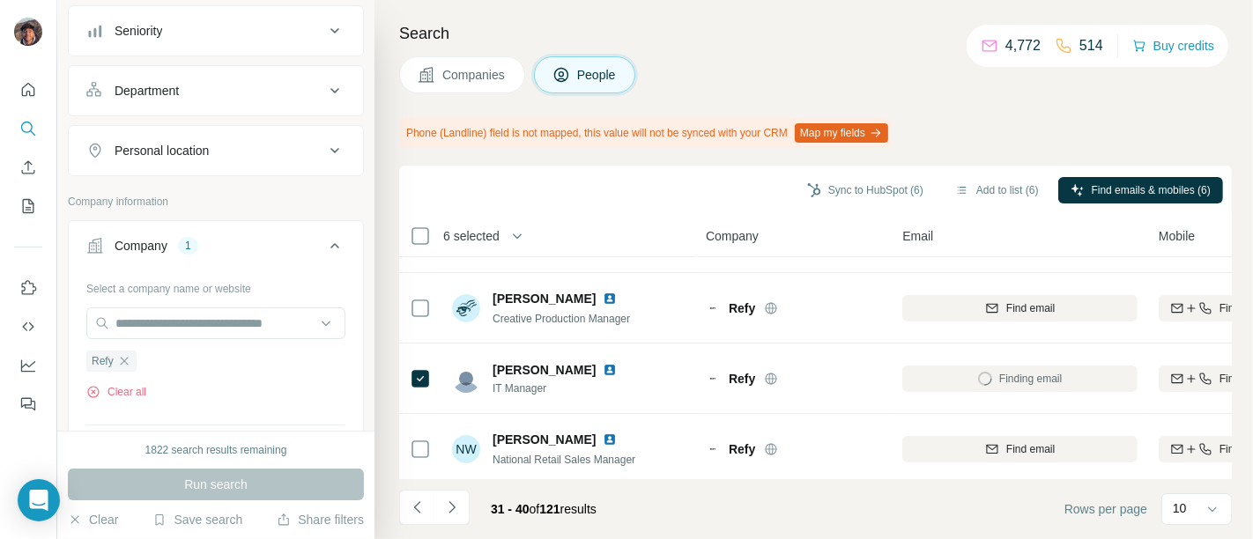
scroll to position [491, 0]
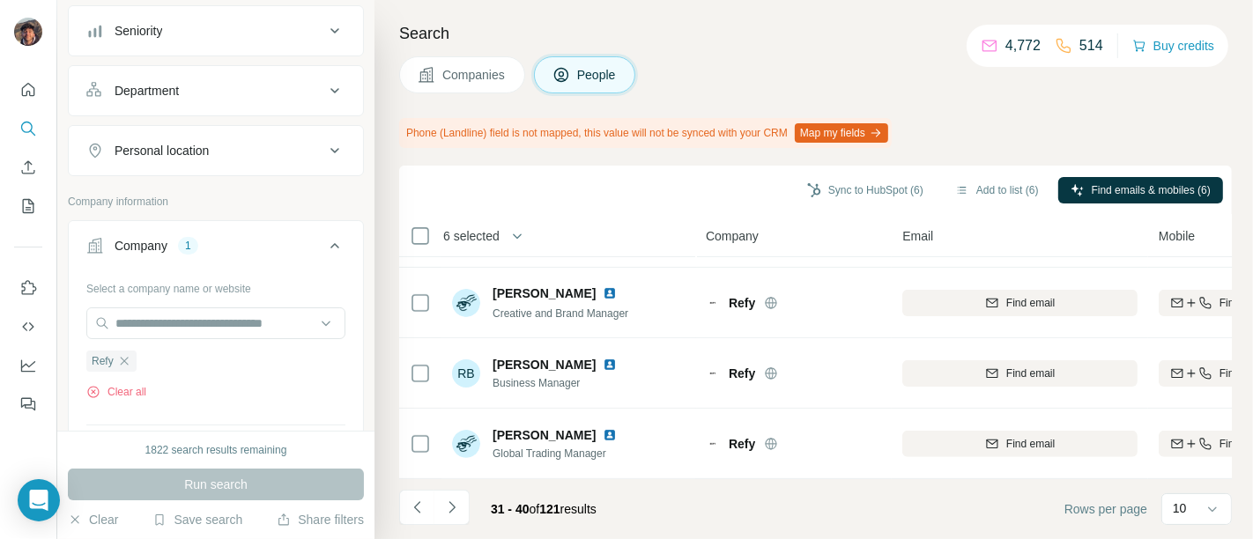
click at [459, 507] on icon "Navigate to next page" at bounding box center [452, 508] width 18 height 18
click at [446, 504] on icon "Navigate to next page" at bounding box center [452, 508] width 18 height 18
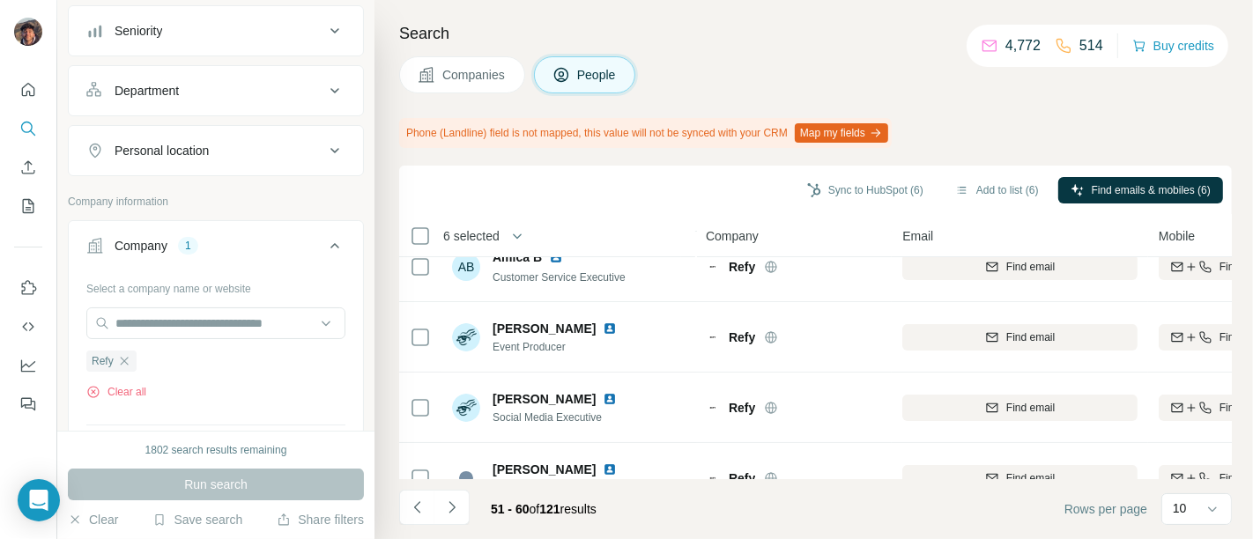
scroll to position [0, 0]
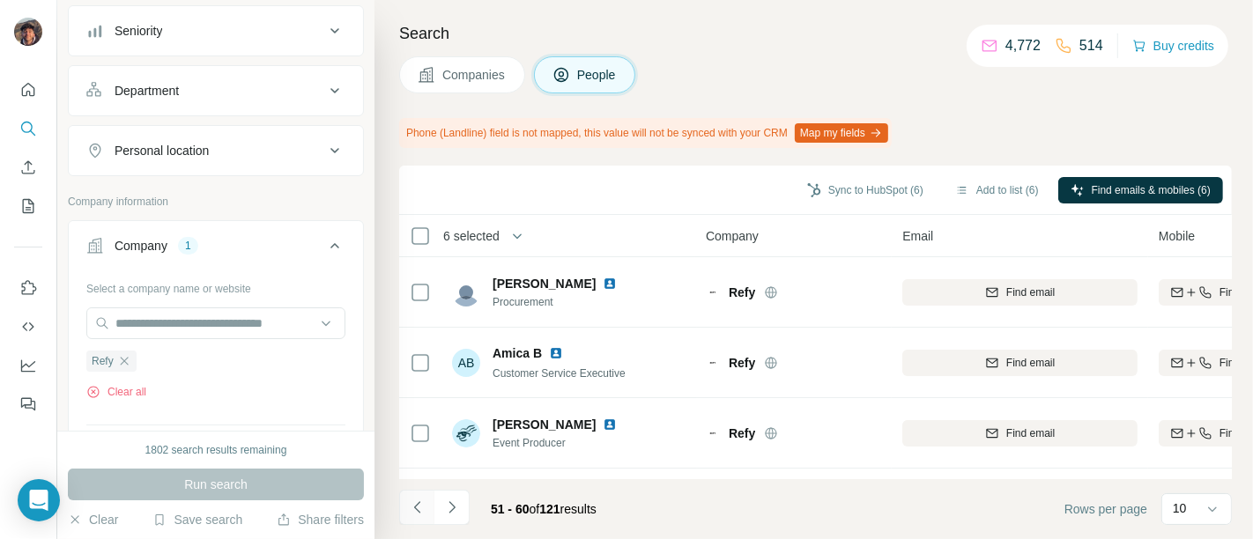
click at [425, 498] on button "Navigate to previous page" at bounding box center [416, 507] width 35 height 35
click at [426, 498] on button "Navigate to previous page" at bounding box center [416, 507] width 35 height 35
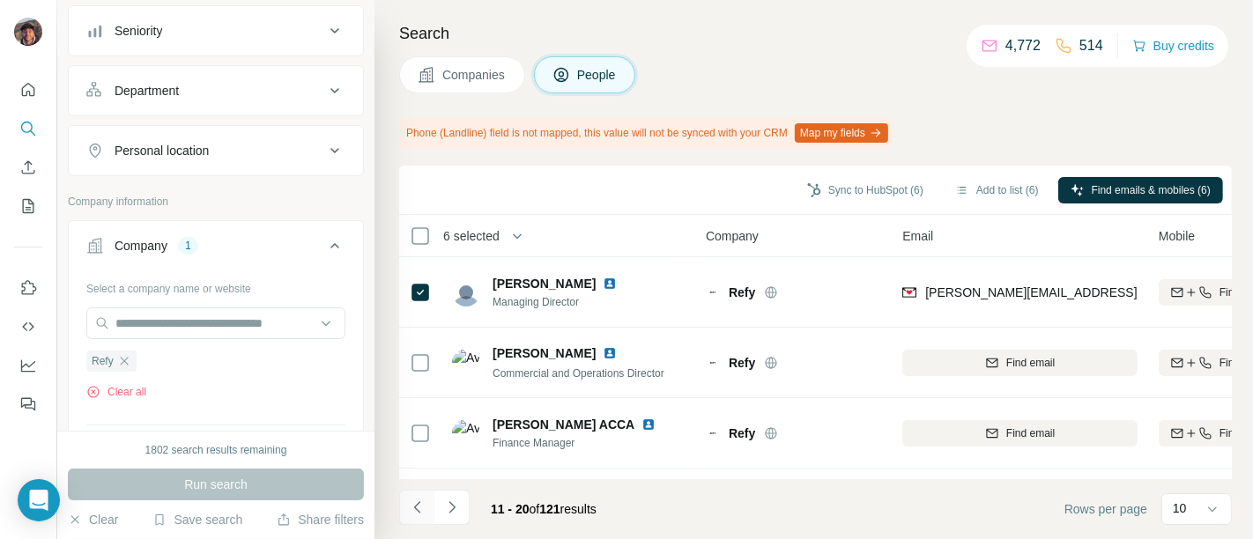
click at [426, 498] on button "Navigate to previous page" at bounding box center [416, 507] width 35 height 35
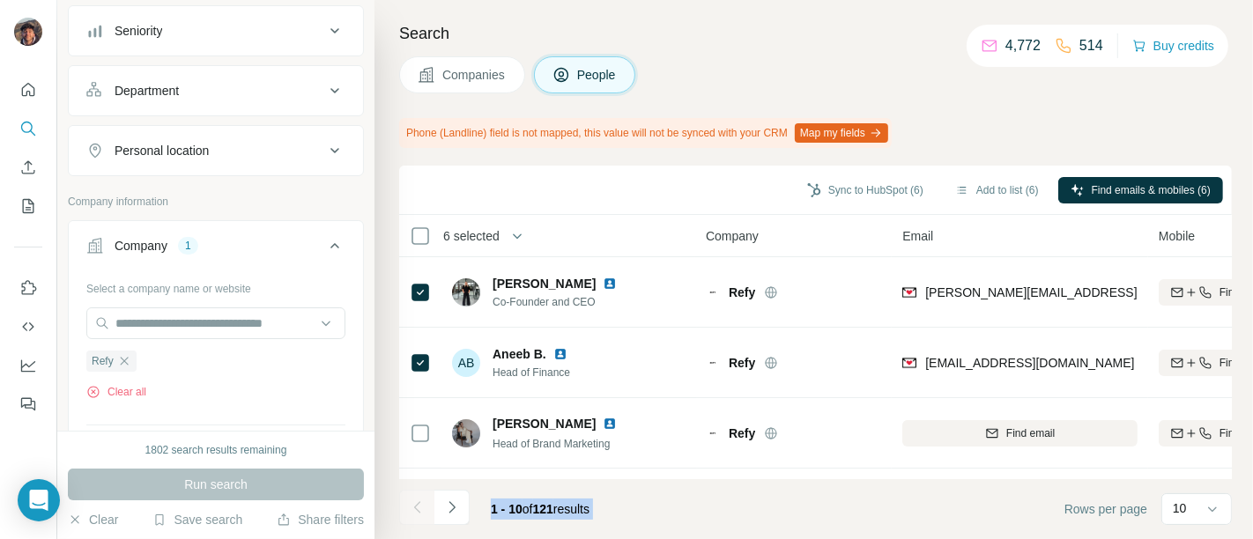
click at [426, 498] on div at bounding box center [416, 507] width 35 height 35
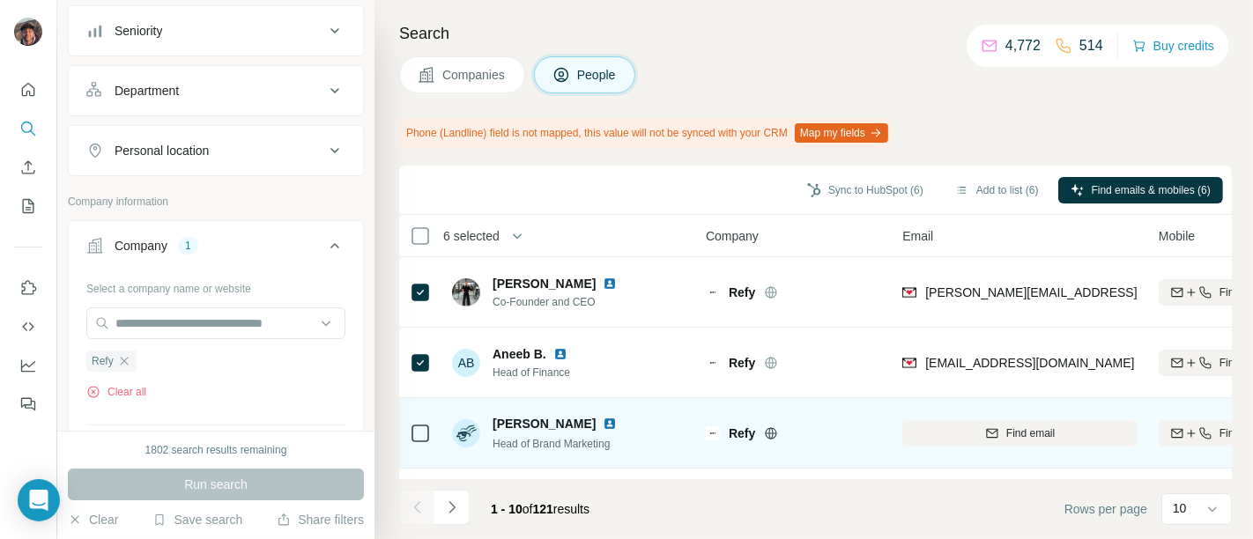
click at [795, 411] on div "Refy" at bounding box center [793, 433] width 175 height 48
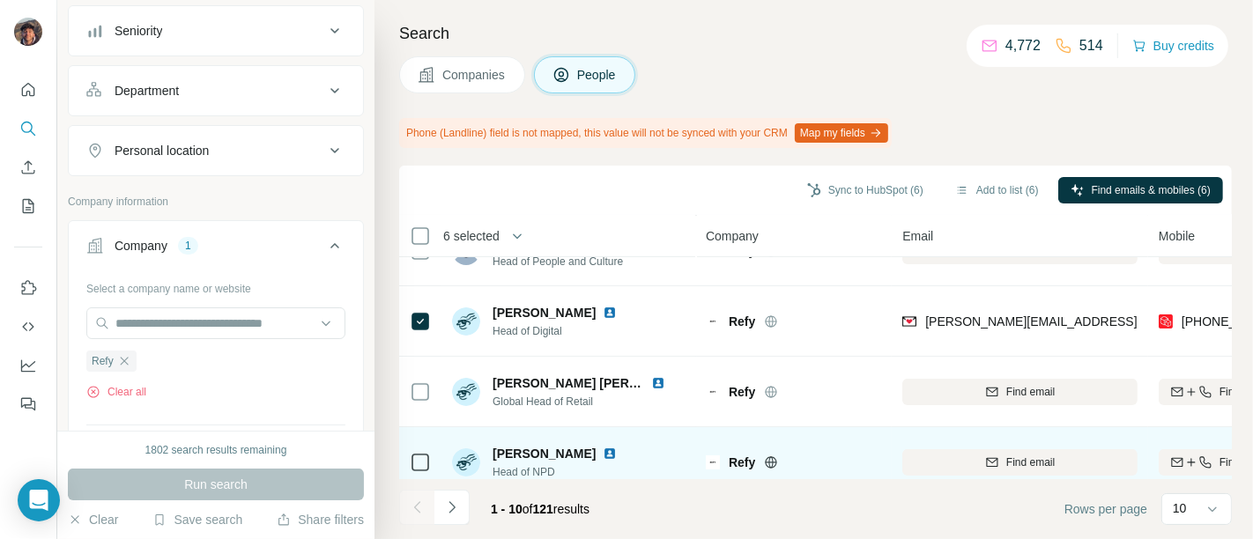
scroll to position [293, 0]
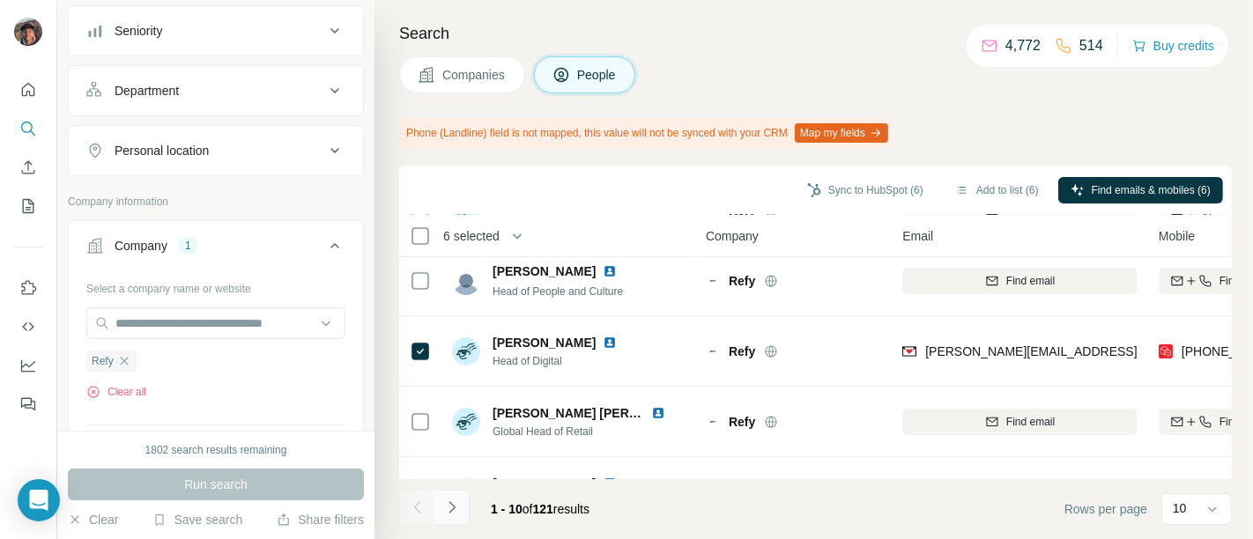
click at [455, 502] on icon "Navigate to next page" at bounding box center [452, 508] width 18 height 18
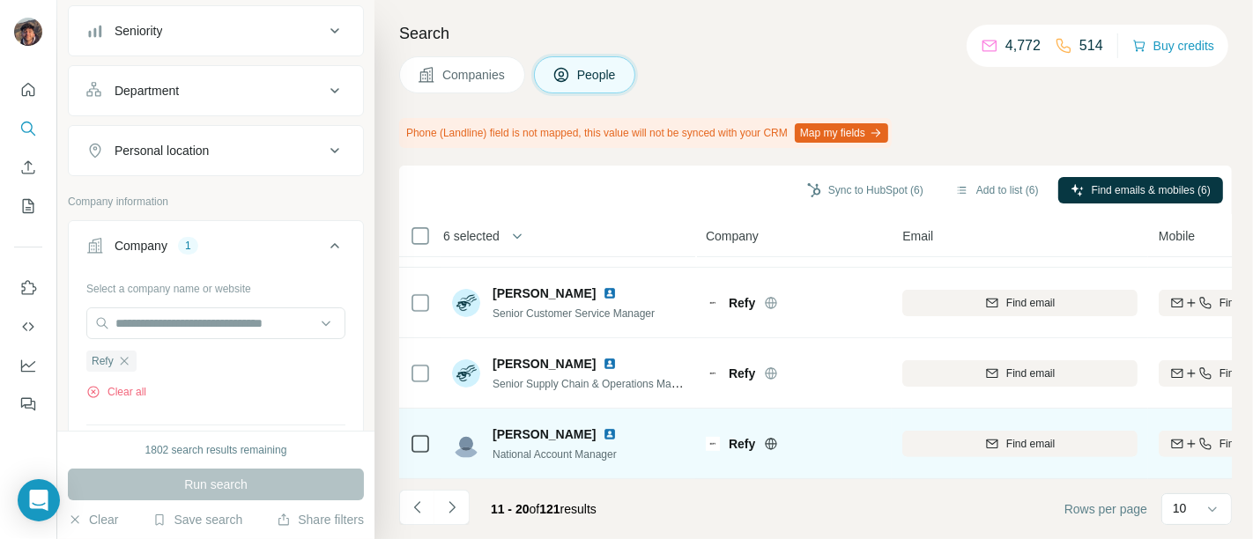
scroll to position [0, 0]
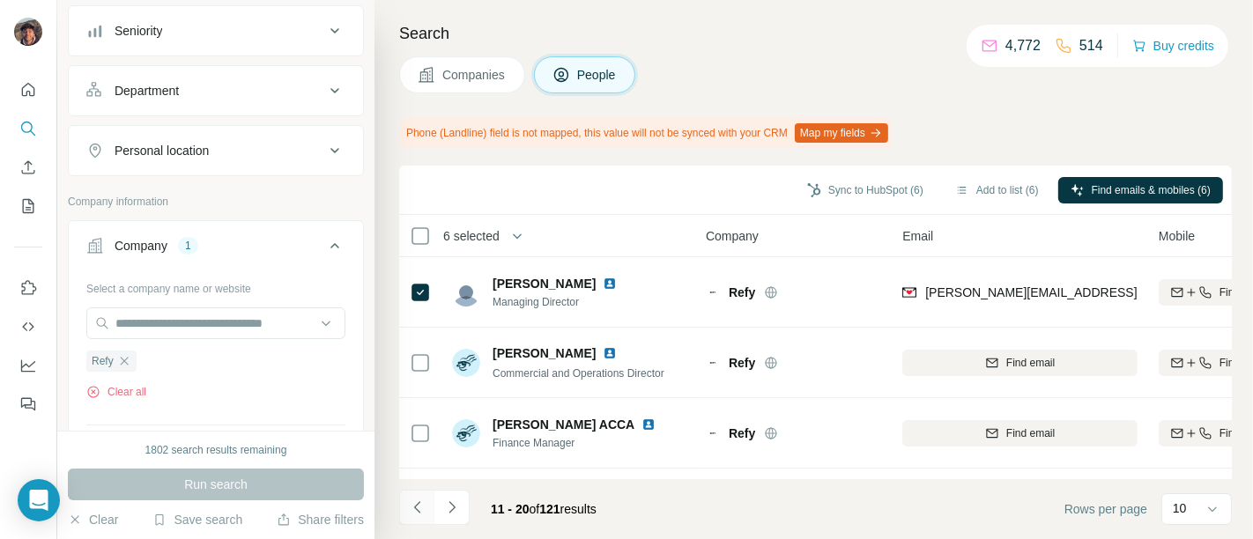
click at [422, 511] on icon "Navigate to previous page" at bounding box center [418, 508] width 18 height 18
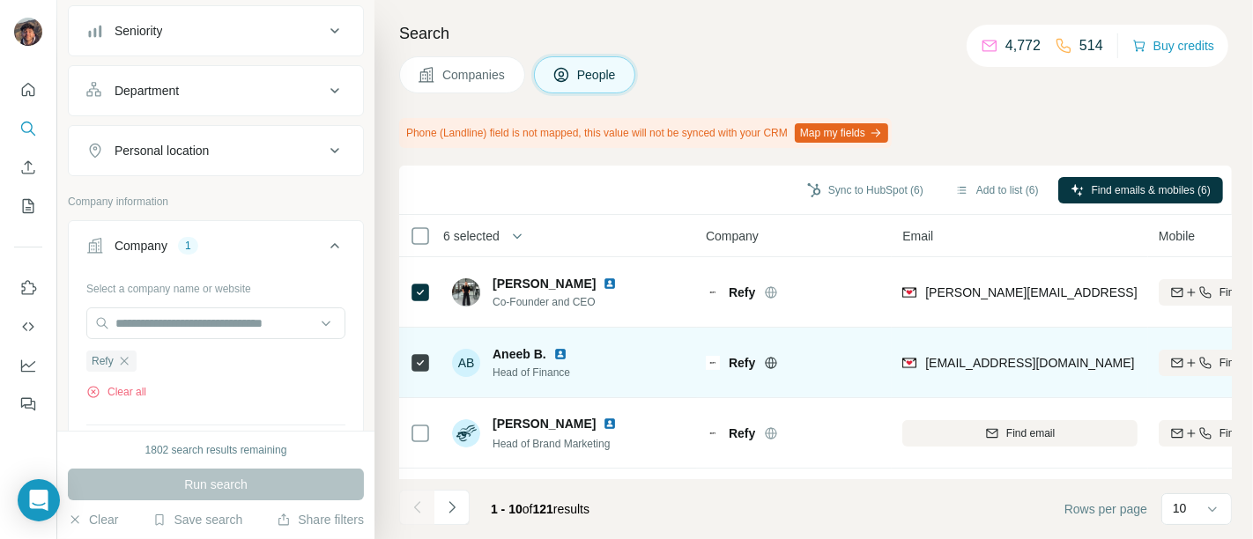
scroll to position [491, 0]
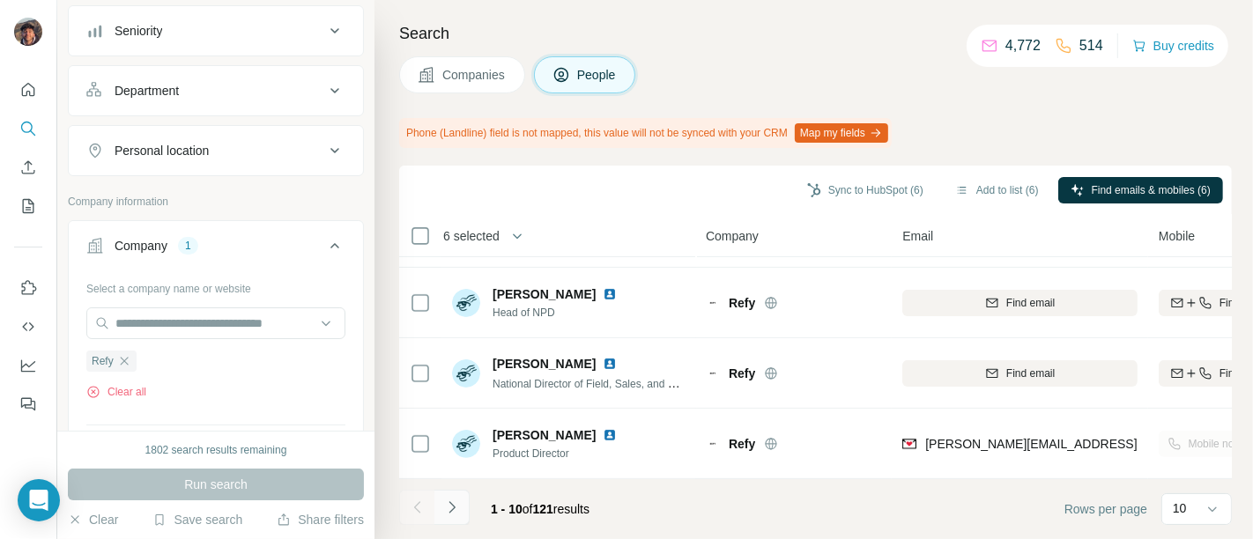
click at [463, 494] on button "Navigate to next page" at bounding box center [451, 507] width 35 height 35
click at [417, 505] on icon "Navigate to previous page" at bounding box center [416, 506] width 6 height 11
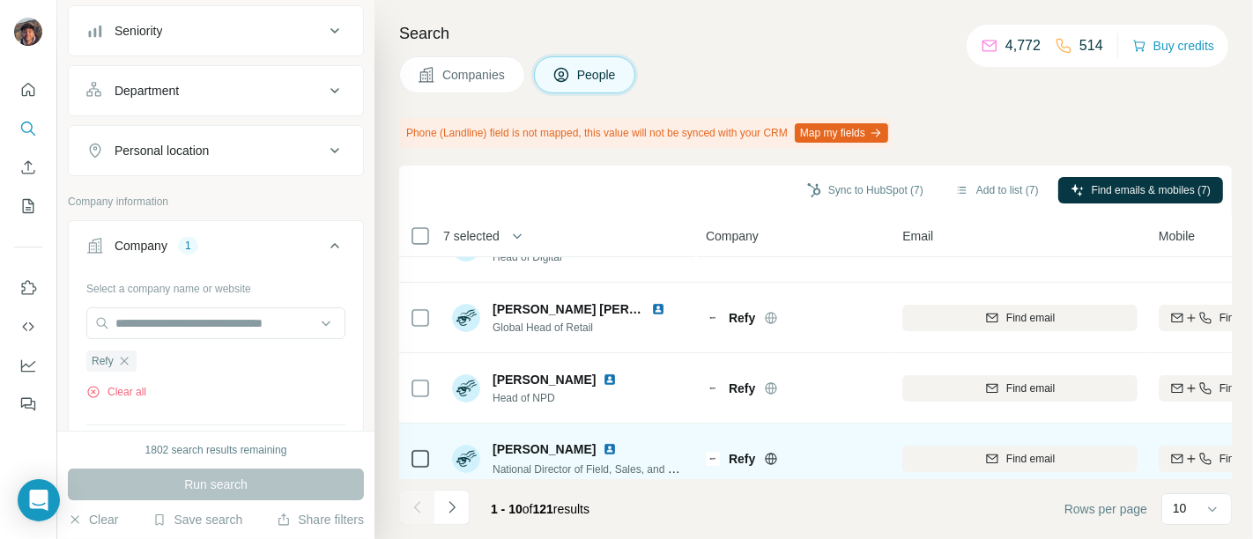
scroll to position [489, 0]
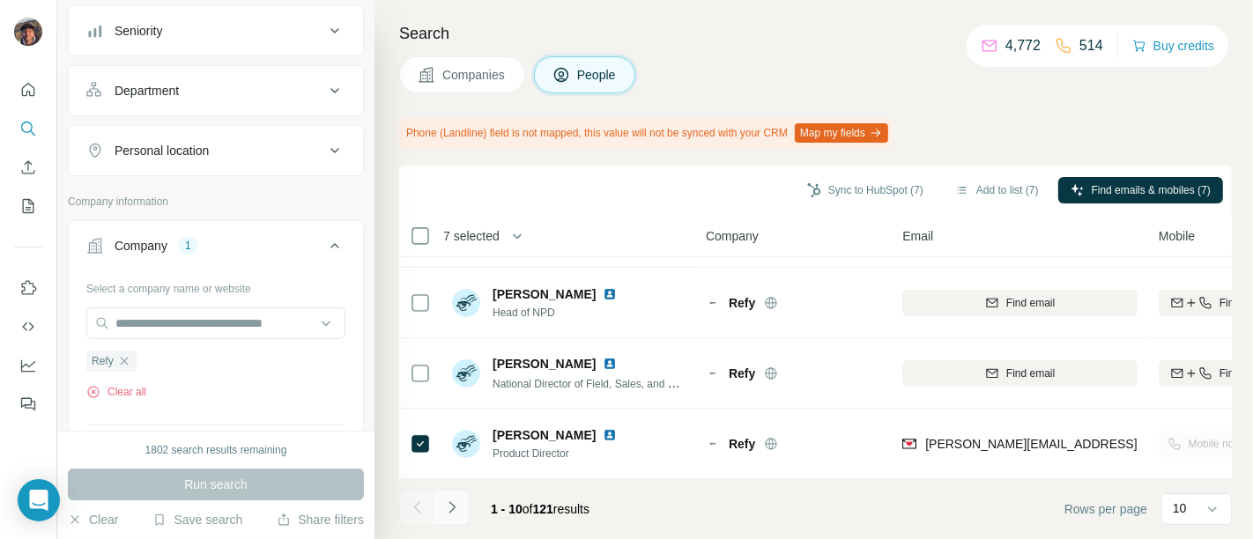
click at [455, 507] on icon "Navigate to next page" at bounding box center [452, 508] width 18 height 18
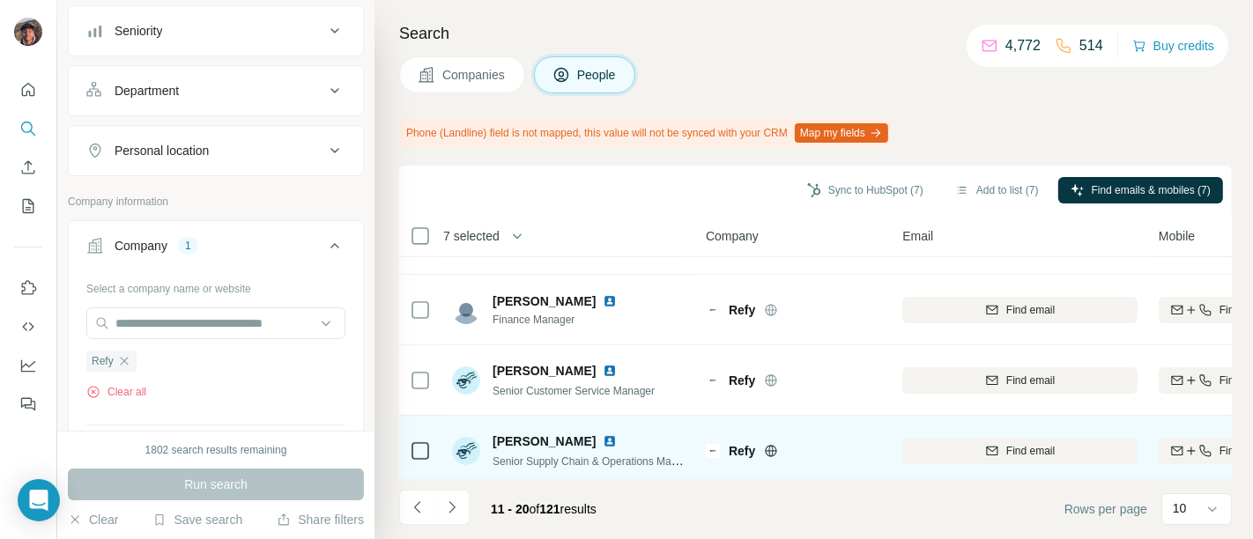
scroll to position [491, 0]
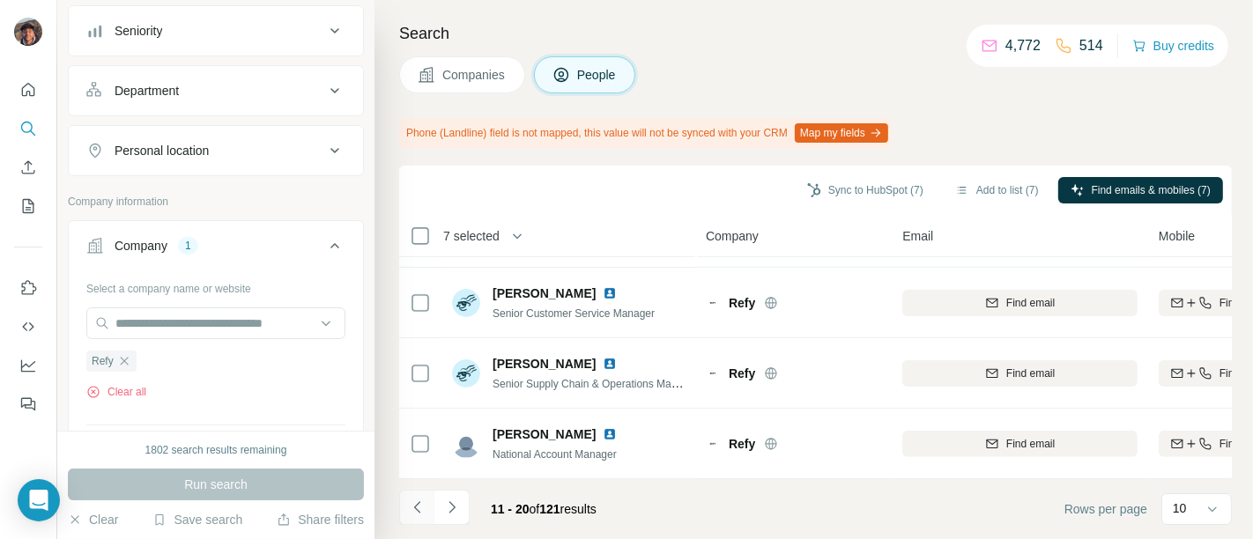
click at [423, 496] on button "Navigate to previous page" at bounding box center [416, 507] width 35 height 35
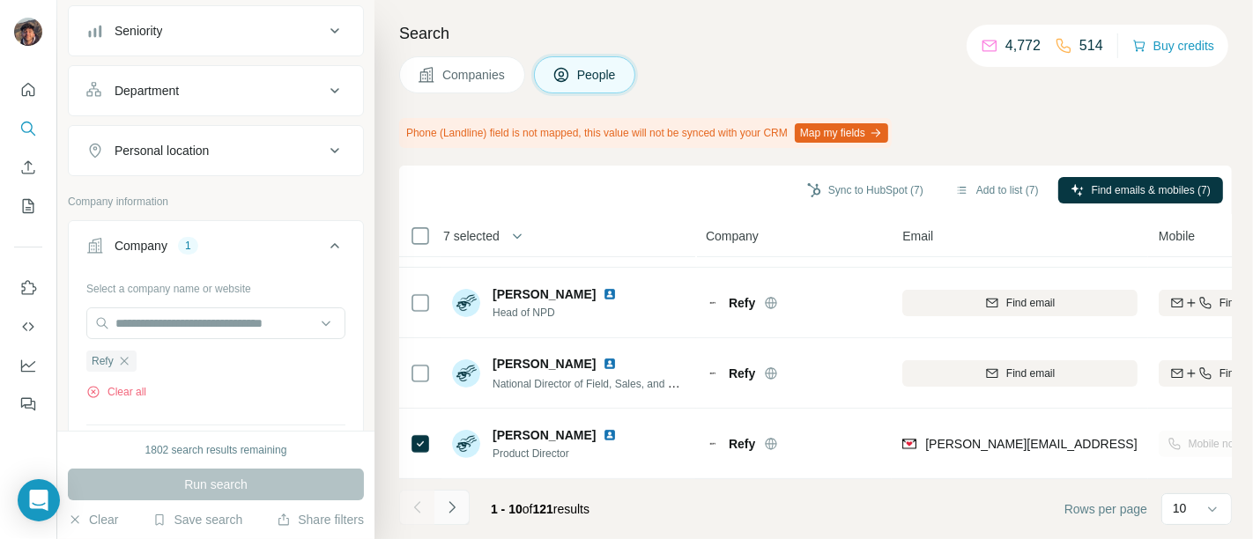
click at [454, 510] on icon "Navigate to next page" at bounding box center [452, 508] width 18 height 18
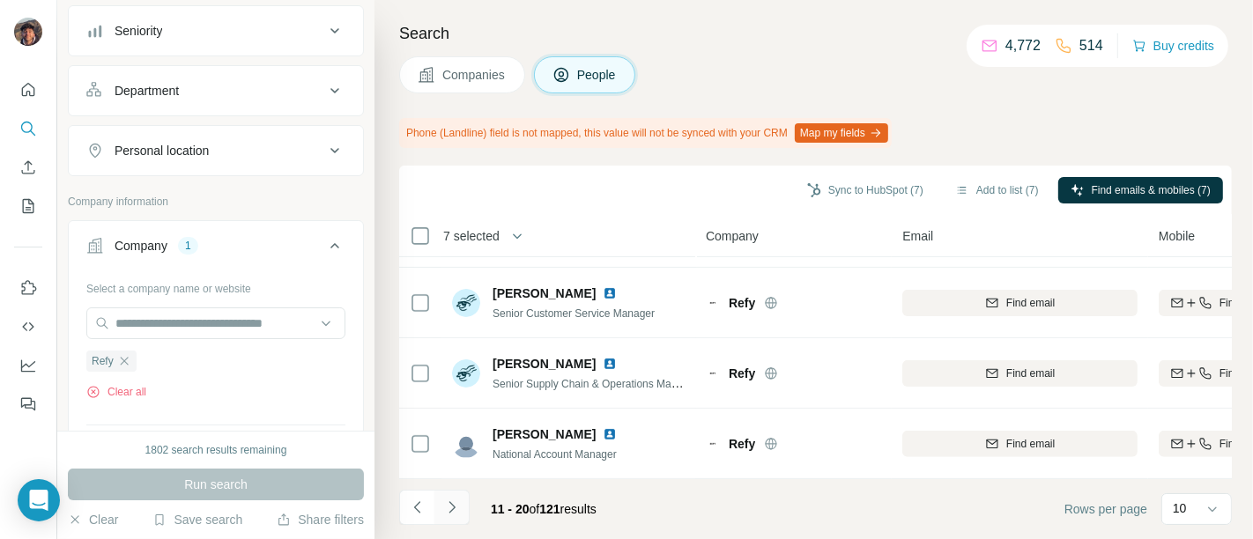
click at [454, 510] on icon "Navigate to next page" at bounding box center [452, 508] width 18 height 18
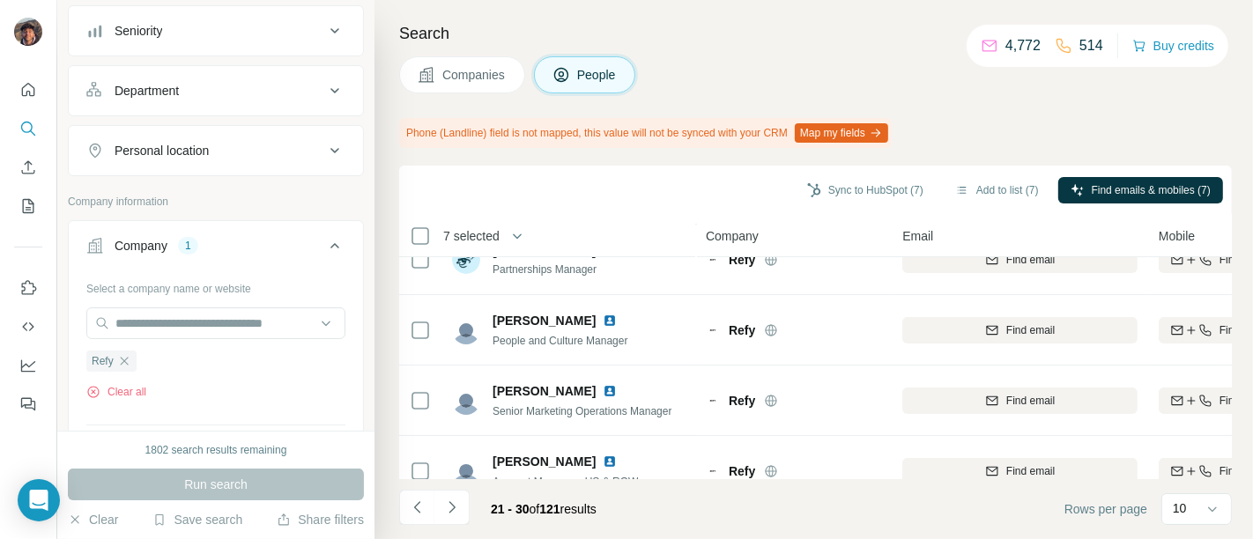
scroll to position [0, 0]
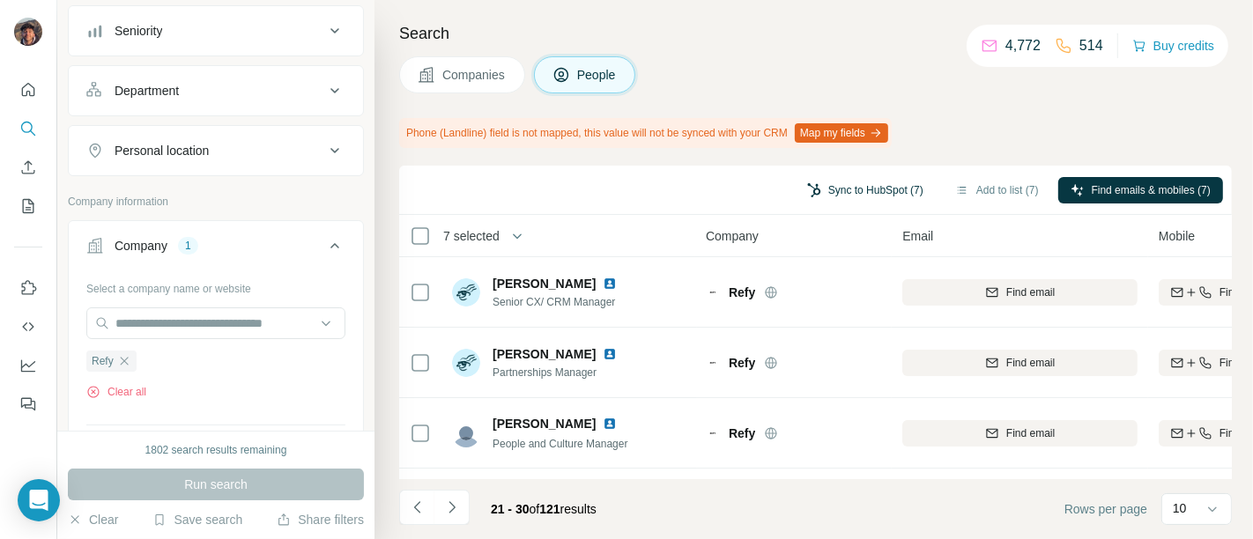
click at [853, 182] on button "Sync to HubSpot (7)" at bounding box center [865, 190] width 141 height 26
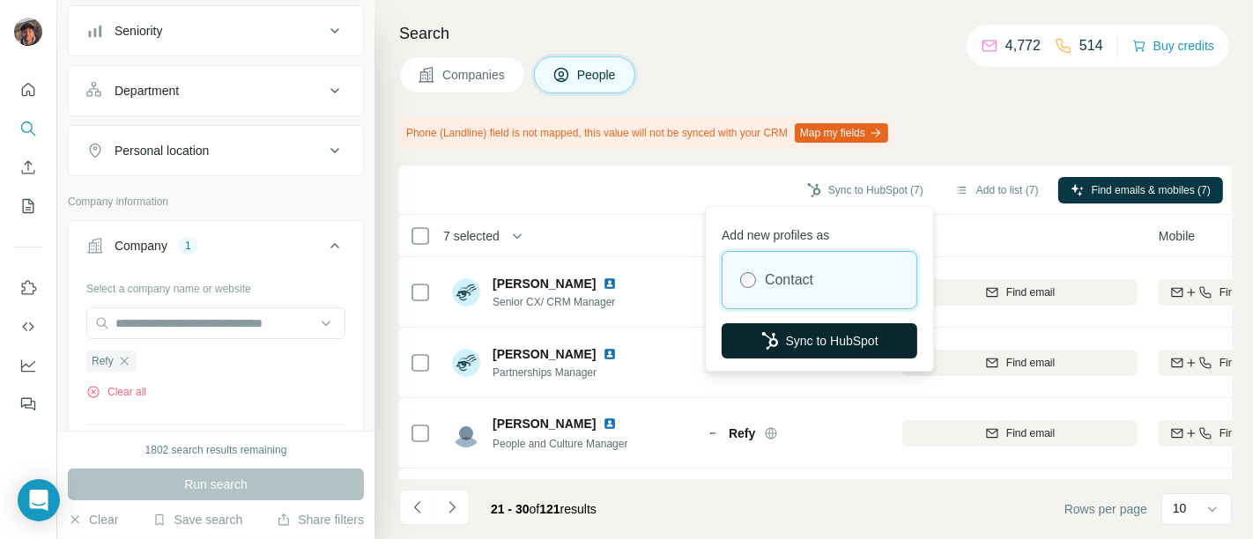
click at [812, 337] on button "Sync to HubSpot" at bounding box center [820, 340] width 196 height 35
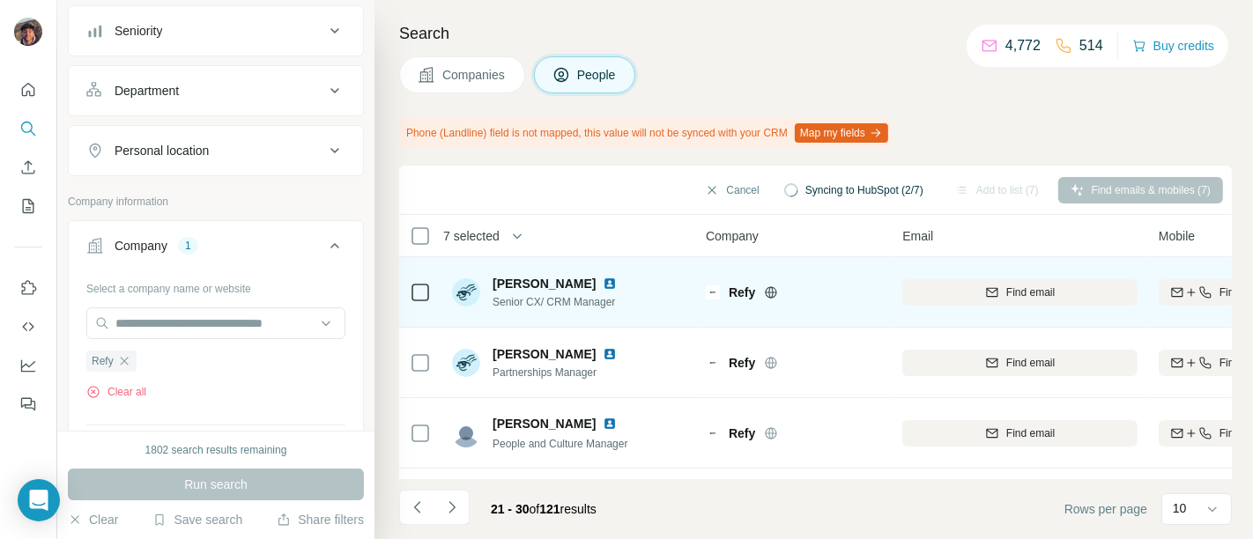
click at [734, 288] on span "Refy" at bounding box center [742, 293] width 26 height 18
copy span "Refy"
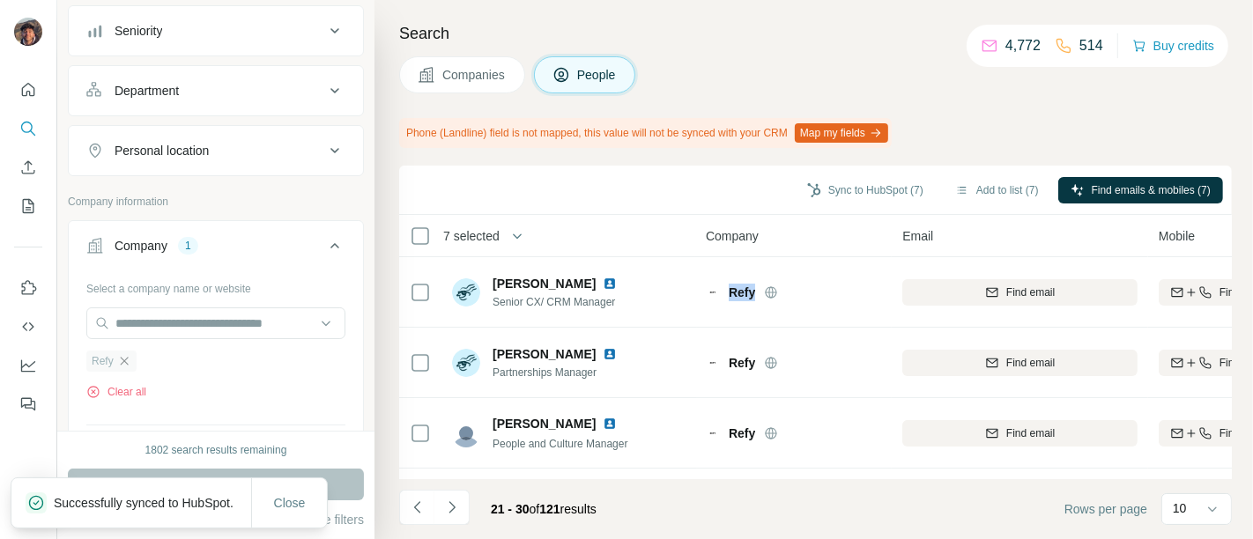
click at [125, 356] on icon "button" at bounding box center [124, 361] width 14 height 14
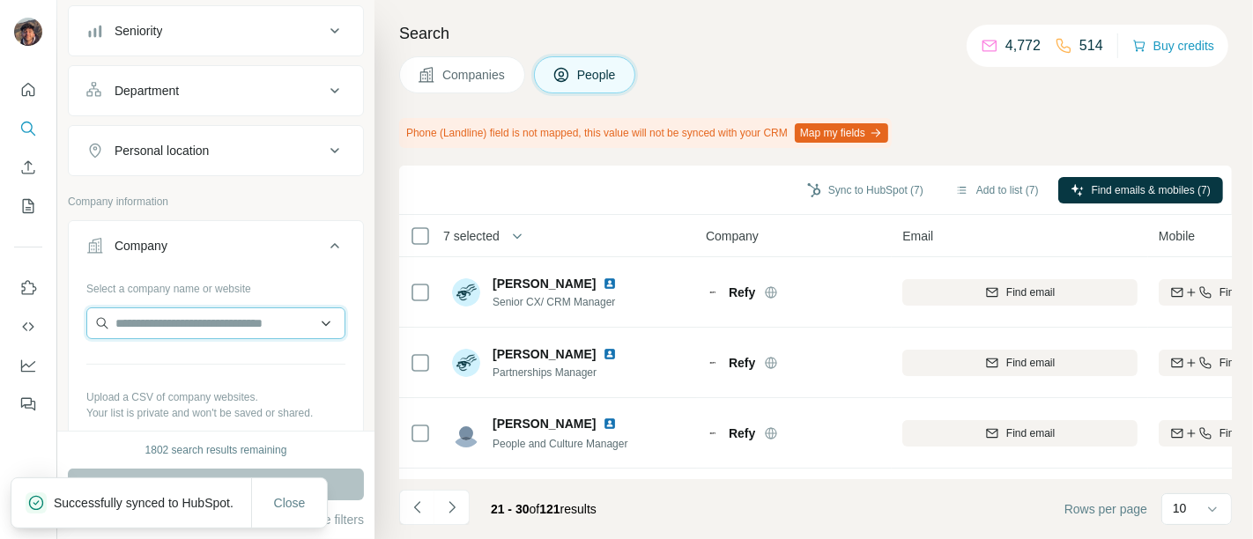
click at [164, 314] on input "text" at bounding box center [215, 323] width 259 height 32
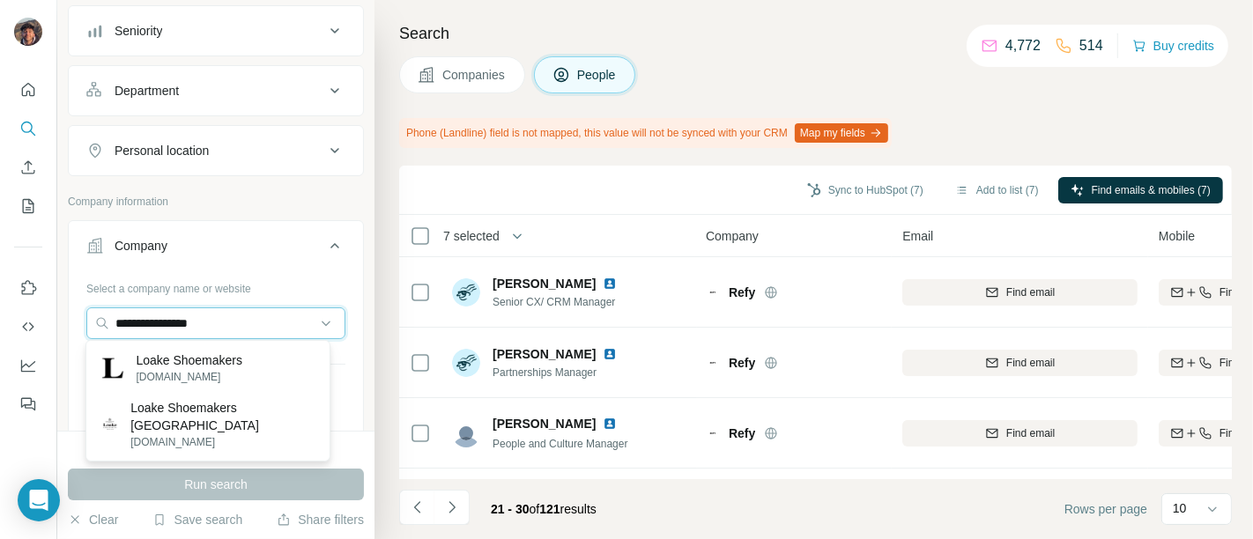
type input "**********"
click at [242, 375] on p "loake.com" at bounding box center [189, 377] width 107 height 16
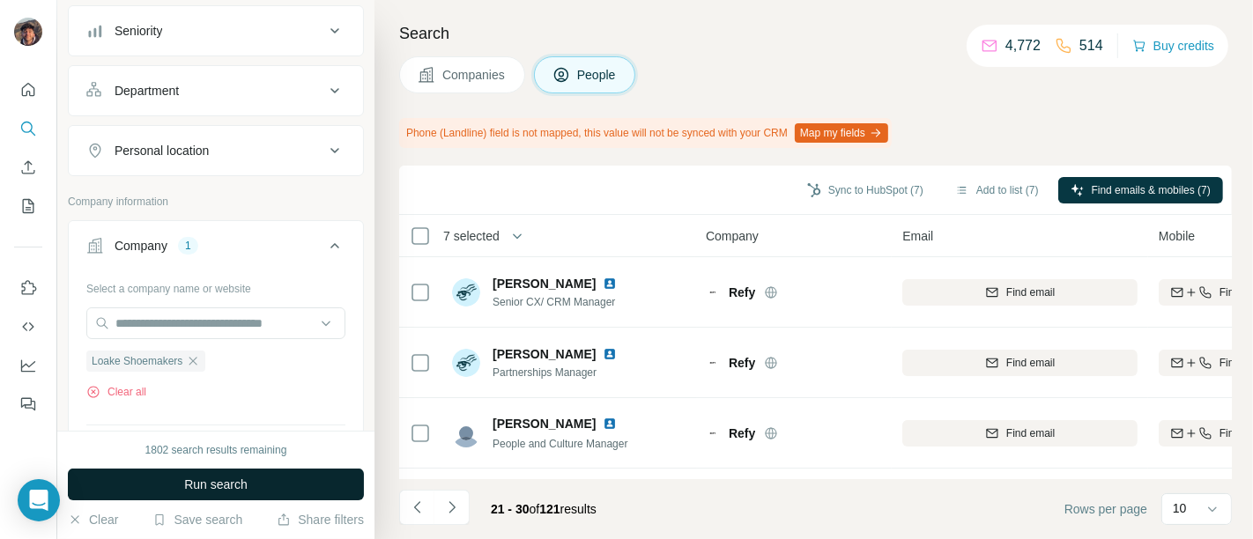
click at [289, 485] on button "Run search" at bounding box center [216, 485] width 296 height 32
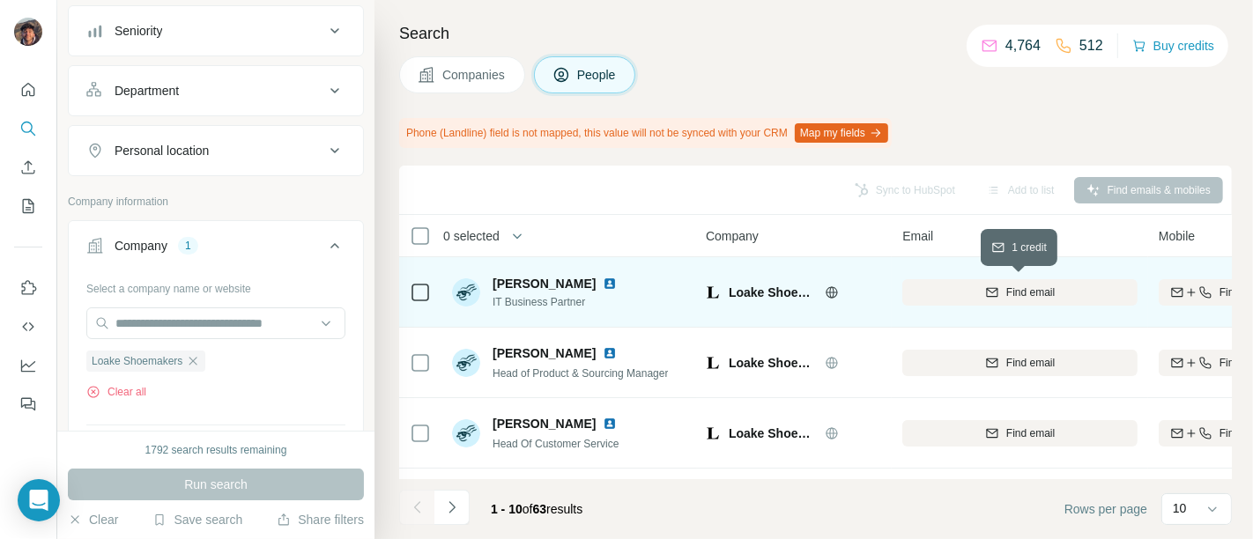
click at [976, 285] on div "Find email" at bounding box center [1019, 293] width 235 height 16
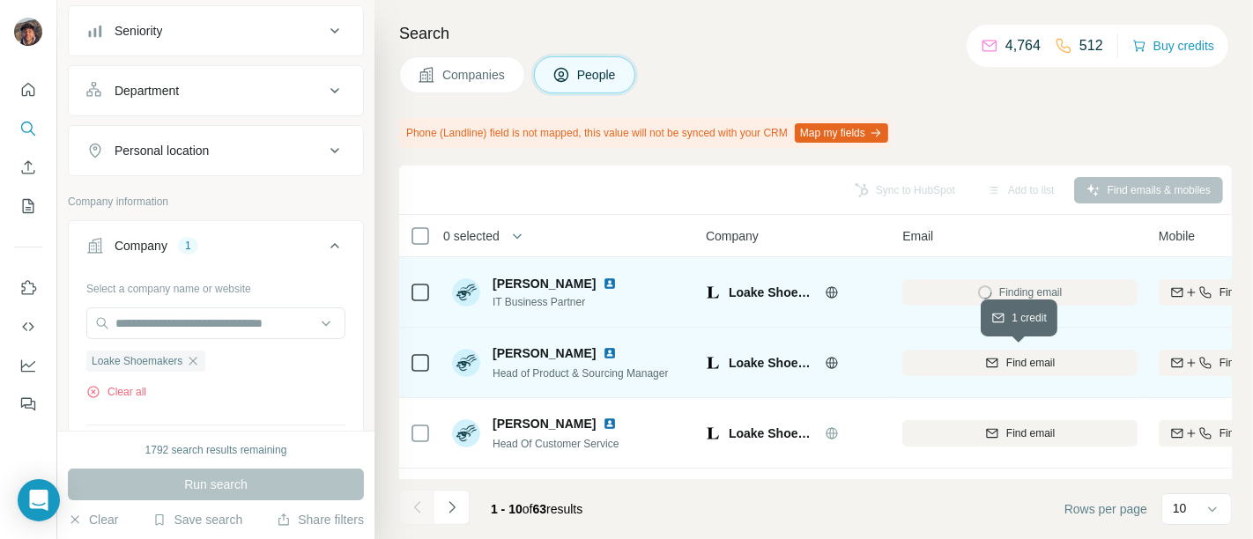
click at [976, 360] on div "Find email" at bounding box center [1019, 363] width 235 height 16
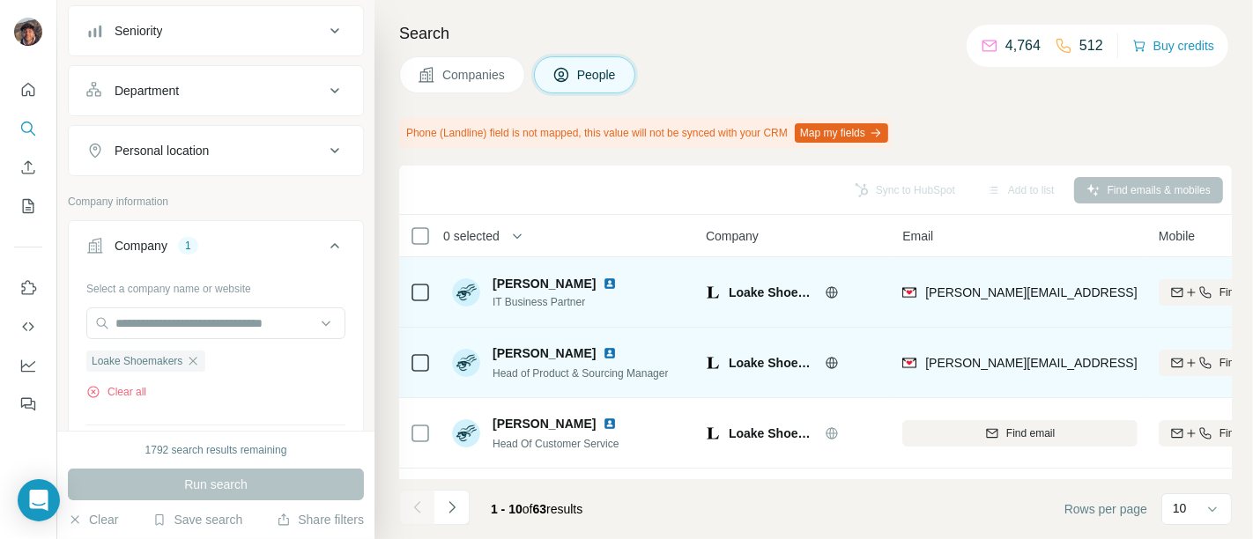
click at [430, 367] on td at bounding box center [420, 363] width 42 height 70
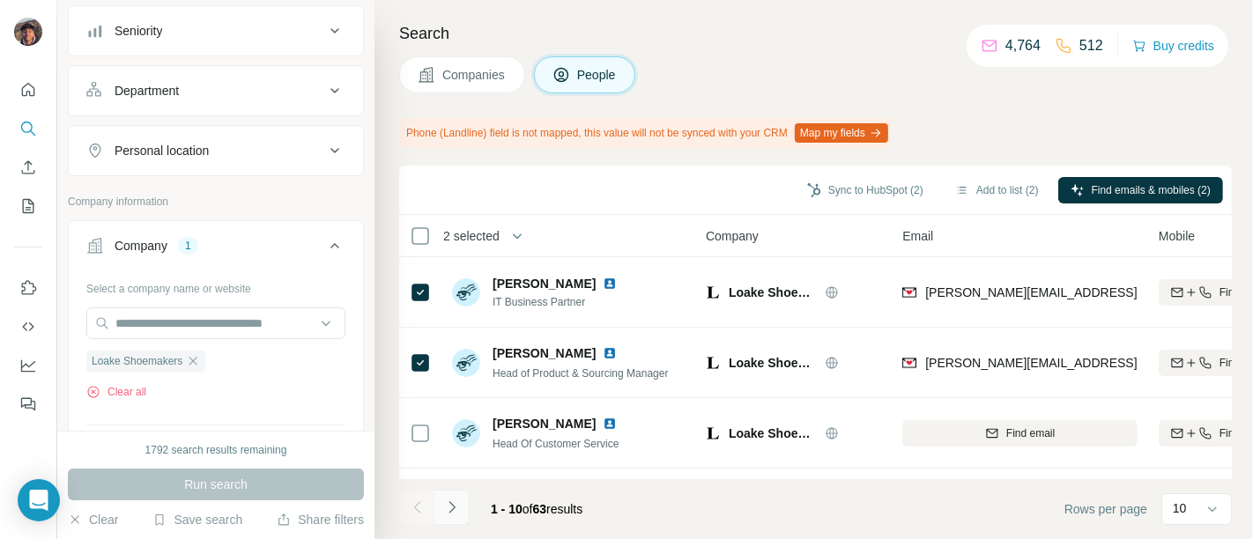
click at [453, 491] on button "Navigate to next page" at bounding box center [451, 507] width 35 height 35
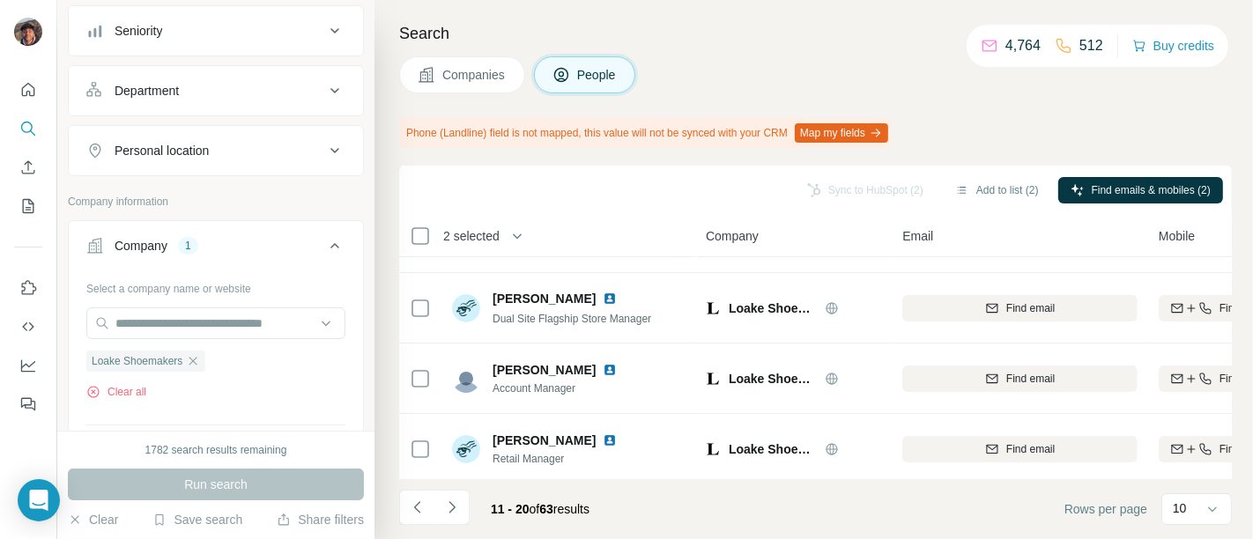
scroll to position [491, 0]
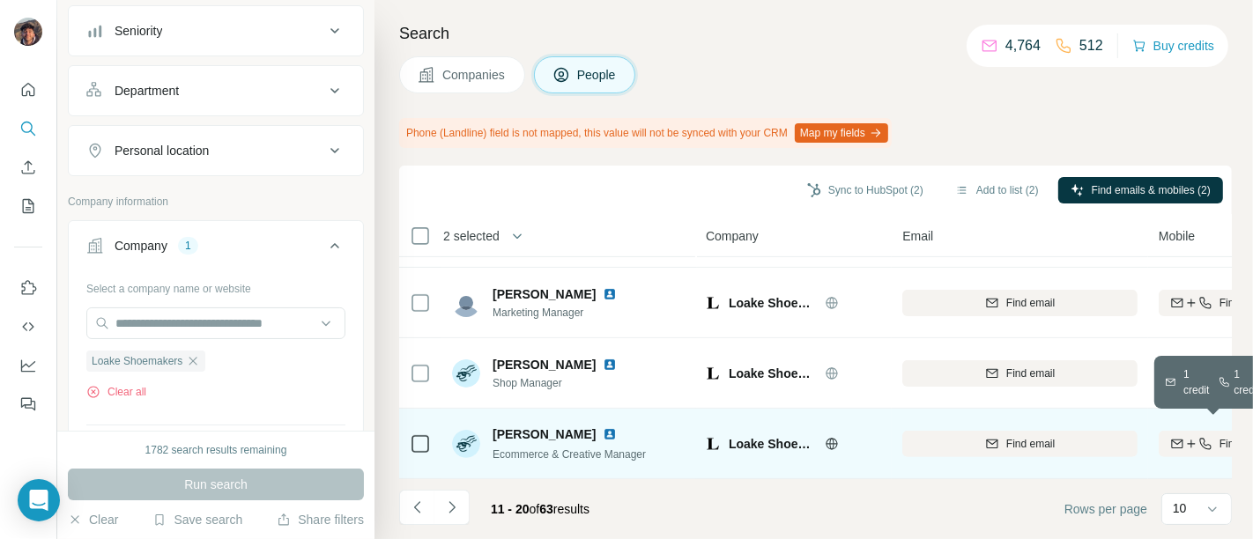
click at [976, 438] on div "Find both" at bounding box center [1217, 444] width 116 height 16
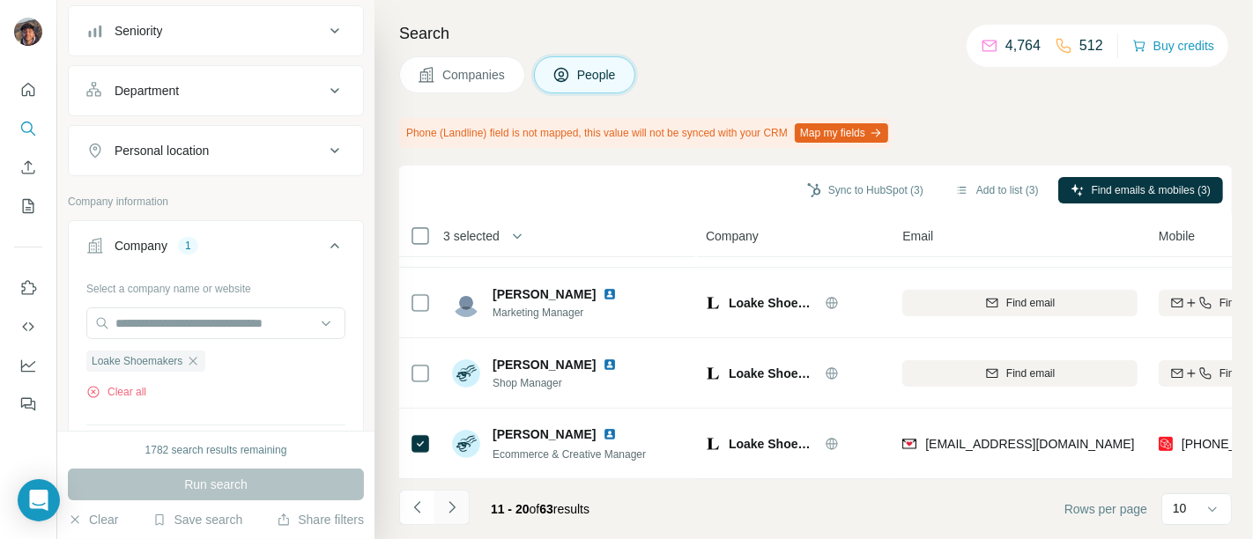
click at [455, 505] on icon "Navigate to next page" at bounding box center [452, 508] width 18 height 18
click at [449, 497] on button "Navigate to next page" at bounding box center [451, 507] width 35 height 35
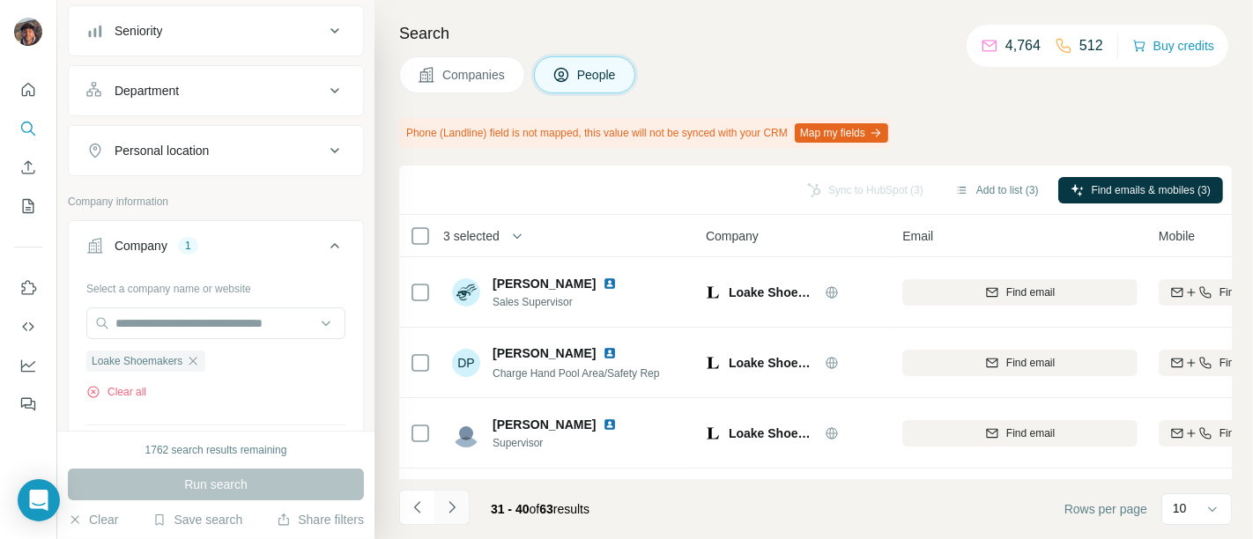
click at [455, 504] on icon "Navigate to next page" at bounding box center [452, 508] width 18 height 18
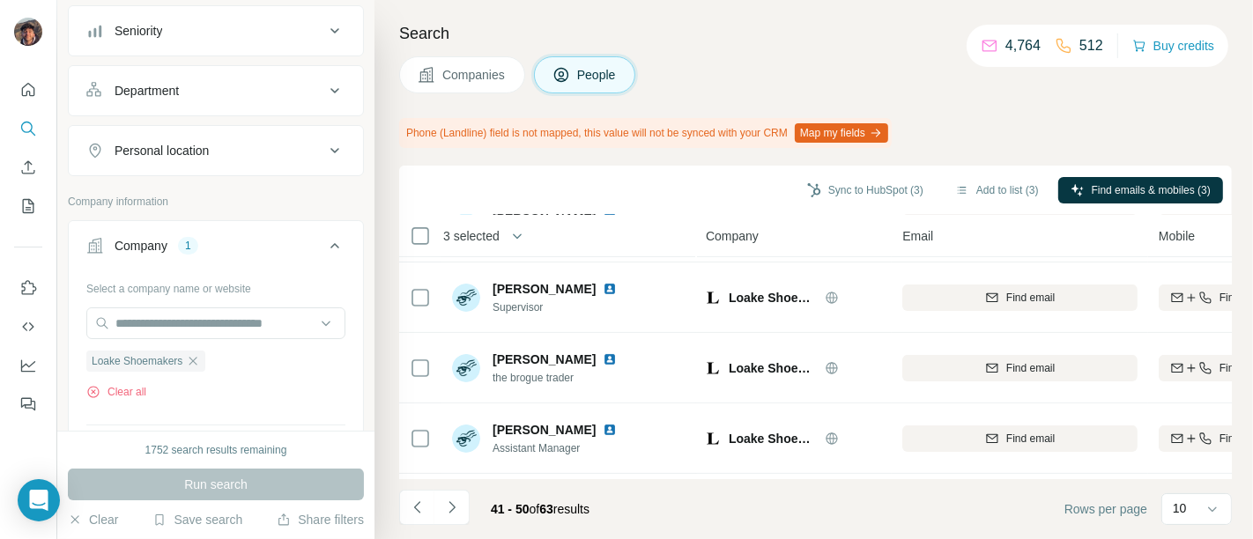
scroll to position [491, 0]
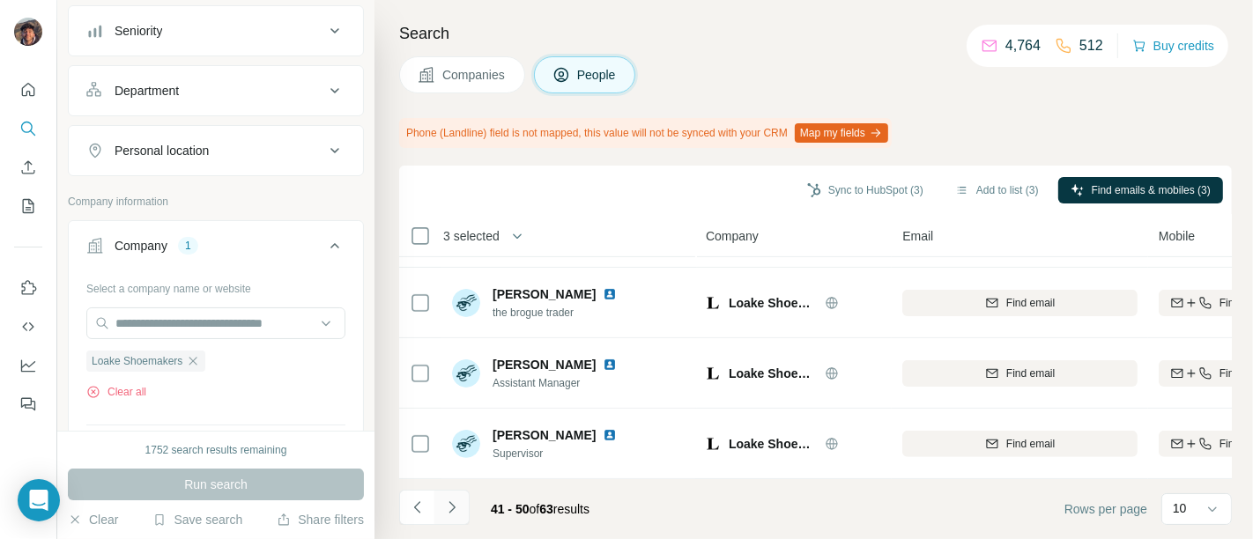
click at [453, 513] on icon "Navigate to next page" at bounding box center [452, 508] width 18 height 18
click at [458, 513] on icon "Navigate to next page" at bounding box center [452, 508] width 18 height 18
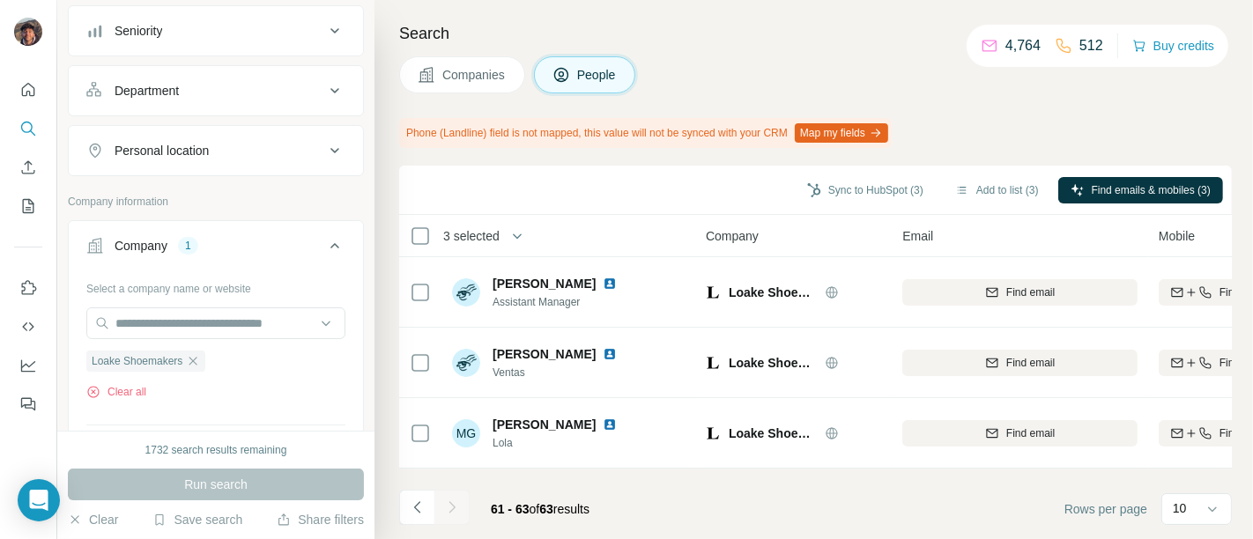
scroll to position [0, 0]
click at [424, 505] on icon "Navigate to previous page" at bounding box center [418, 508] width 18 height 18
click at [424, 504] on icon "Navigate to previous page" at bounding box center [418, 508] width 18 height 18
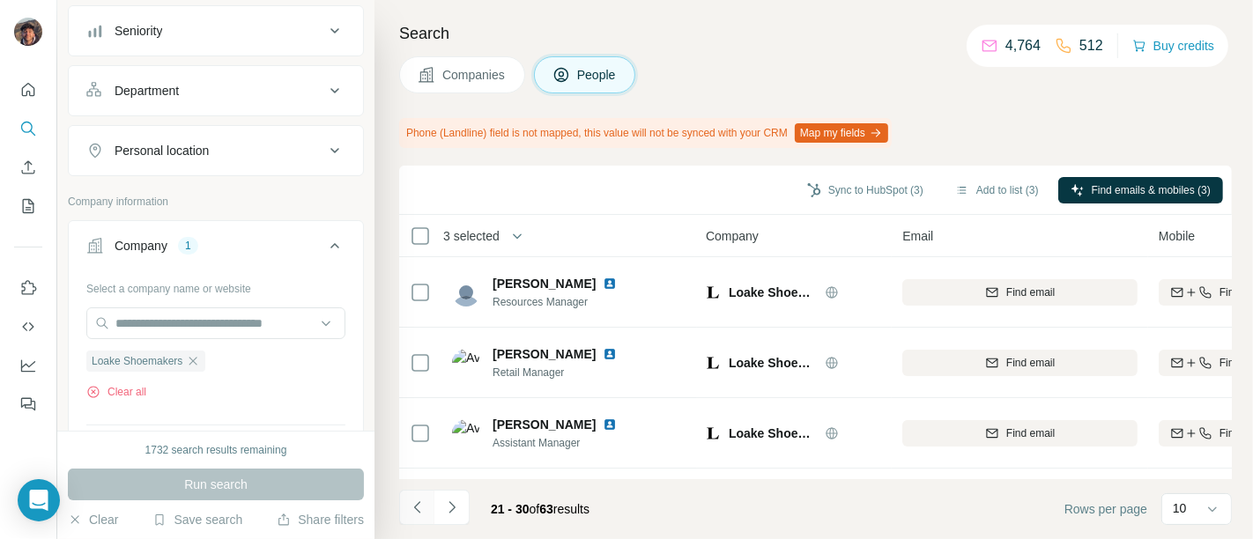
click at [424, 504] on icon "Navigate to previous page" at bounding box center [418, 508] width 18 height 18
click at [424, 504] on div at bounding box center [416, 507] width 35 height 35
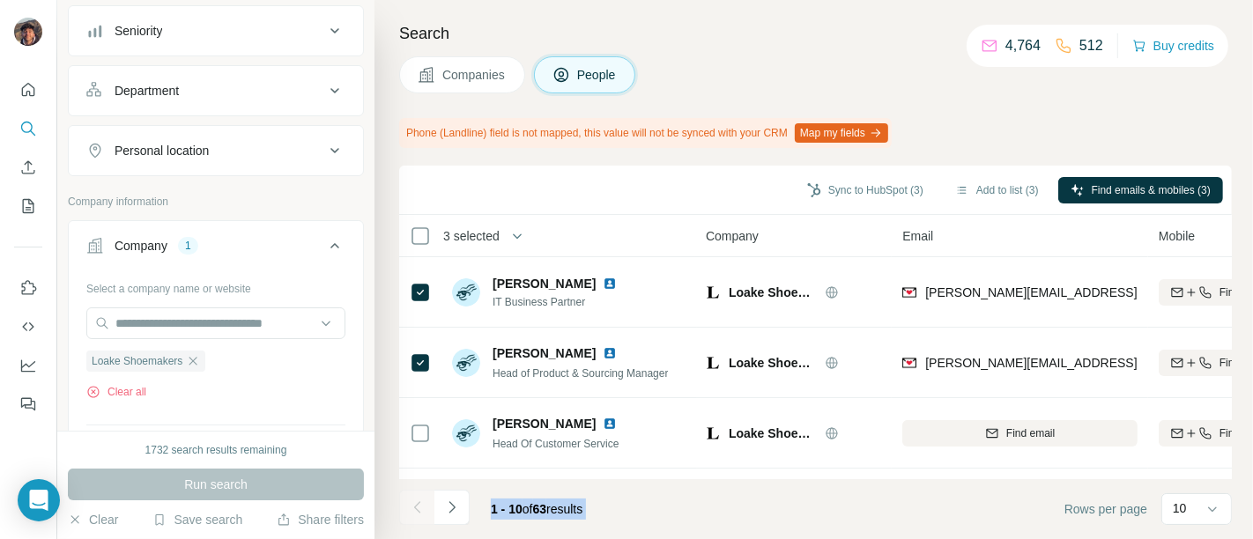
click at [736, 489] on footer "1 - 10 of 63 results Rows per page 10" at bounding box center [815, 509] width 833 height 60
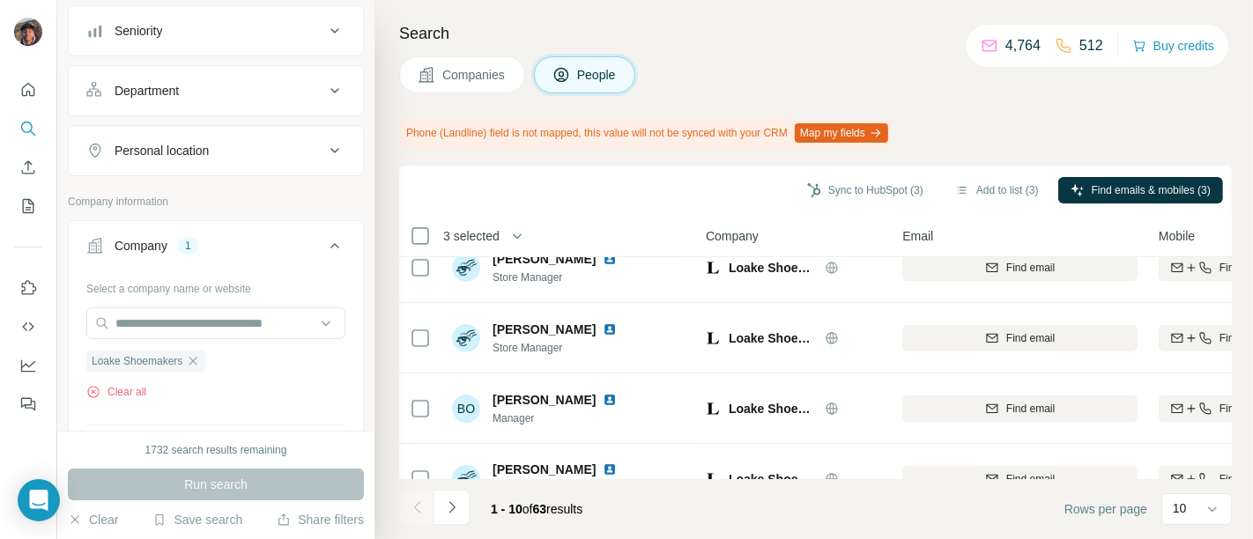
scroll to position [491, 0]
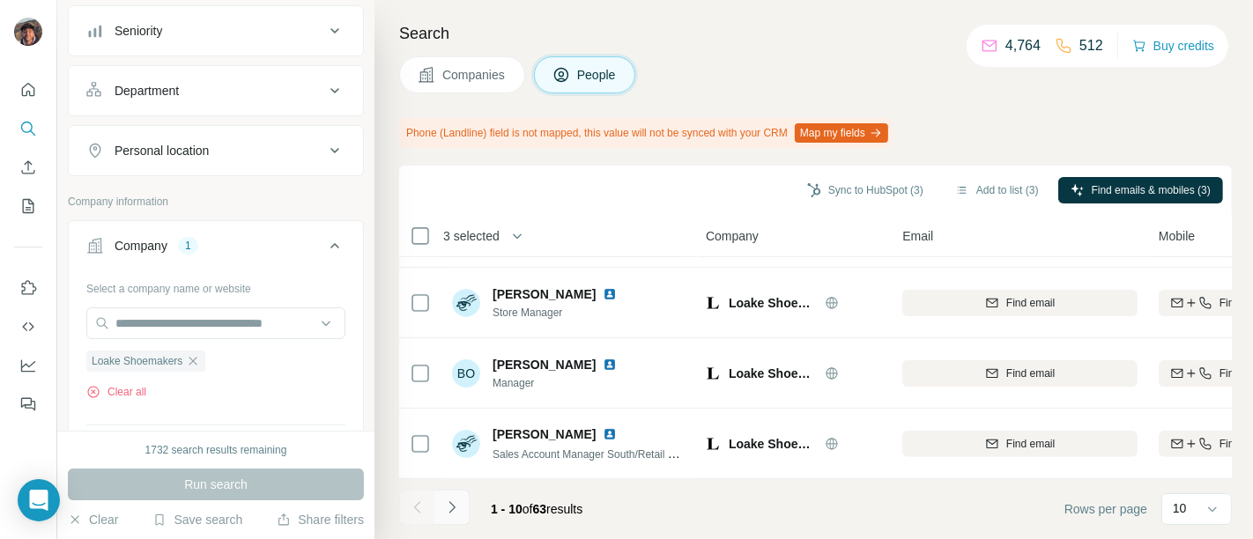
click at [468, 498] on button "Navigate to next page" at bounding box center [451, 507] width 35 height 35
click at [459, 493] on button "Navigate to next page" at bounding box center [451, 507] width 35 height 35
click at [455, 522] on button "Navigate to next page" at bounding box center [451, 507] width 35 height 35
click at [465, 507] on button "Navigate to next page" at bounding box center [451, 507] width 35 height 35
click at [463, 509] on button "Navigate to next page" at bounding box center [451, 507] width 35 height 35
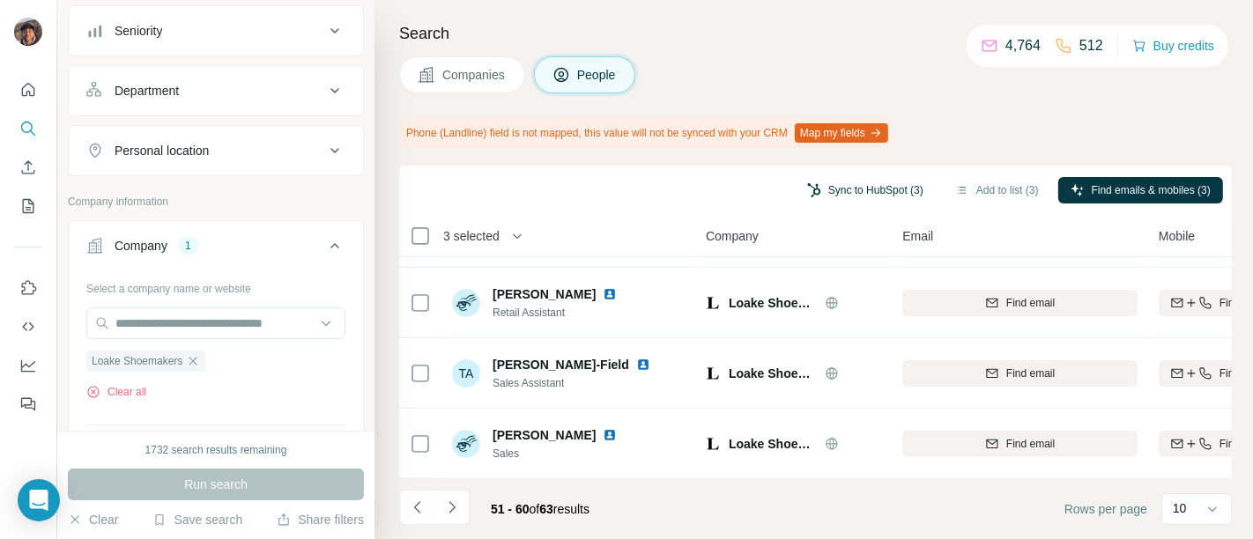
click at [815, 194] on button "Sync to HubSpot (3)" at bounding box center [865, 190] width 141 height 26
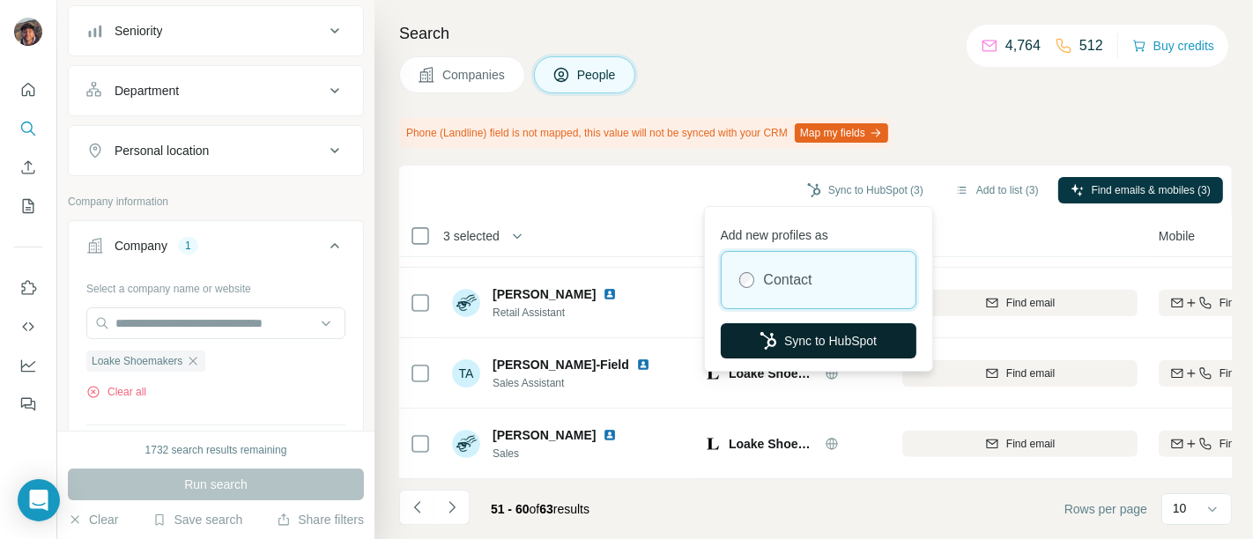
click at [794, 343] on button "Sync to HubSpot" at bounding box center [819, 340] width 196 height 35
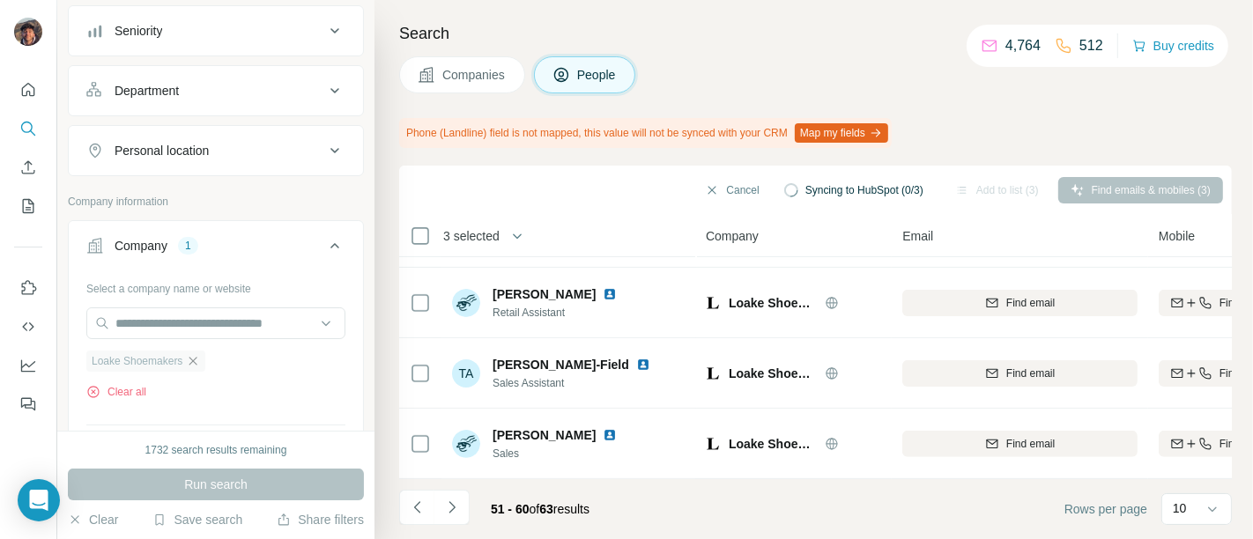
click at [196, 354] on icon "button" at bounding box center [193, 361] width 14 height 14
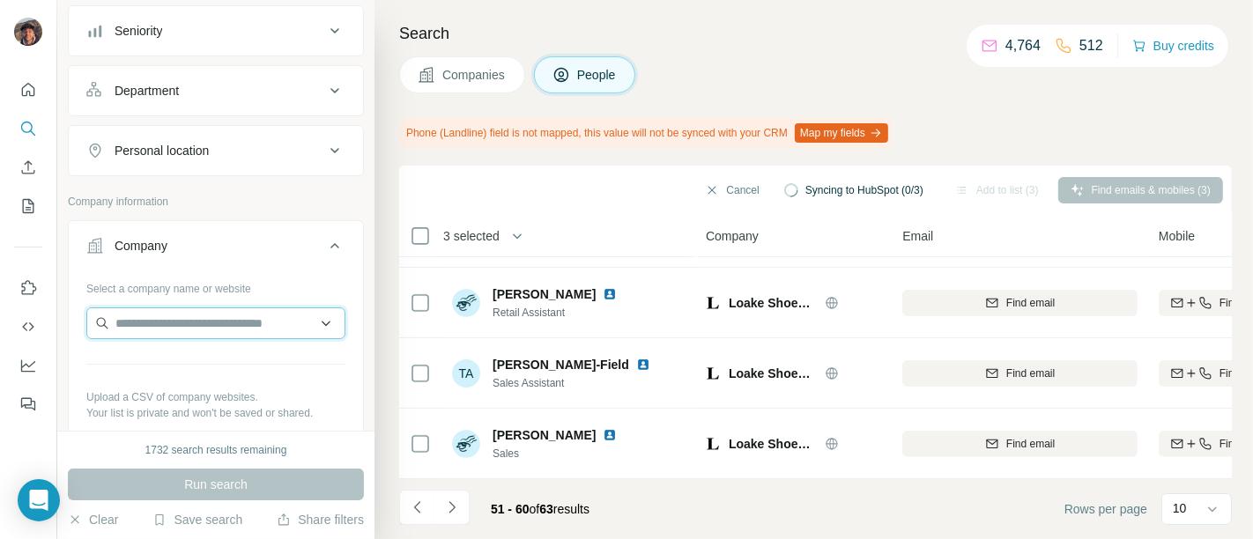
click at [174, 318] on input "text" at bounding box center [215, 323] width 259 height 32
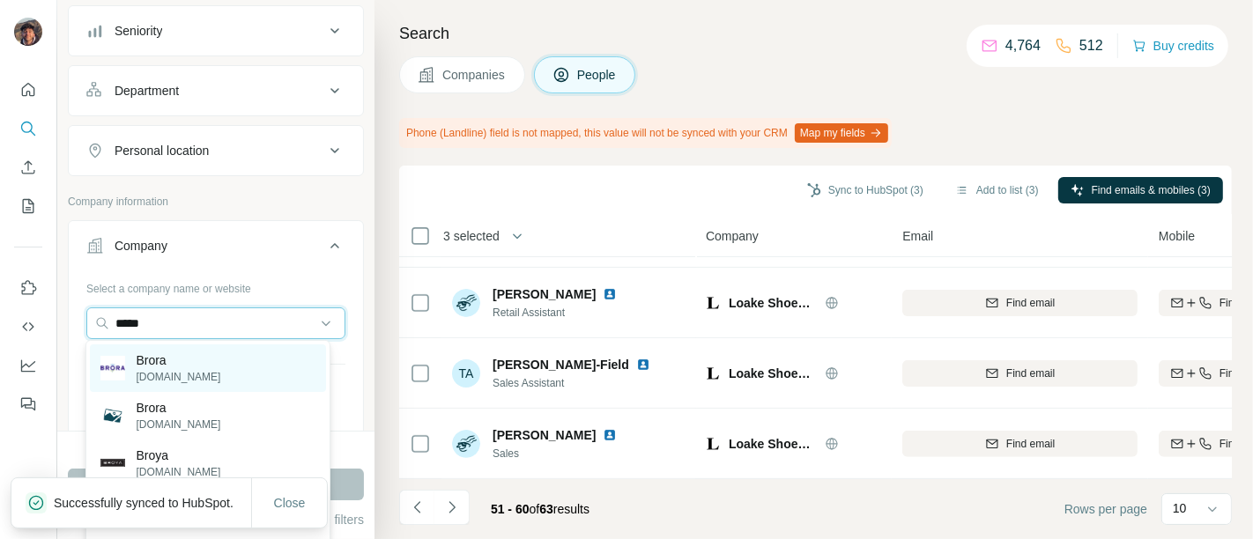
type input "*****"
click at [206, 381] on p "broraonline.com" at bounding box center [178, 377] width 85 height 16
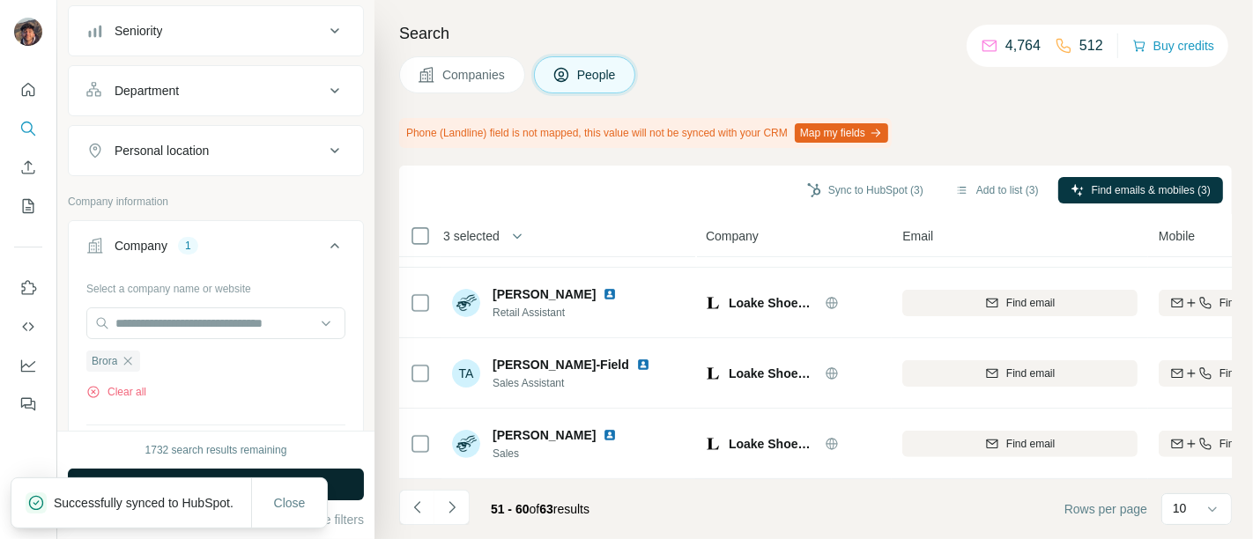
click at [344, 488] on button "Run search" at bounding box center [216, 485] width 296 height 32
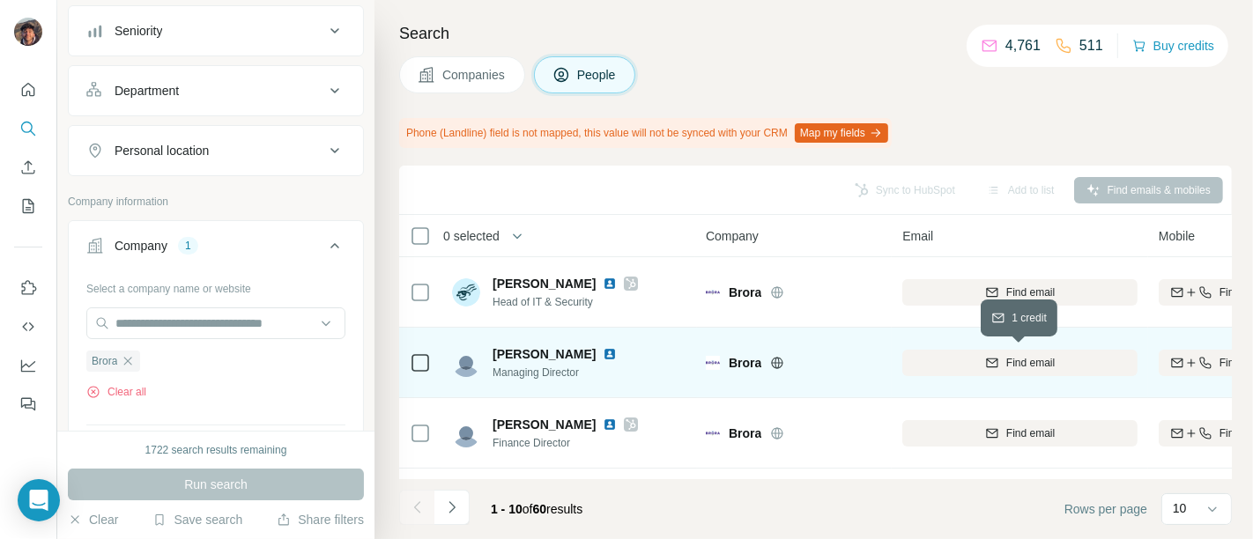
click at [931, 355] on div "Find email" at bounding box center [1019, 363] width 235 height 16
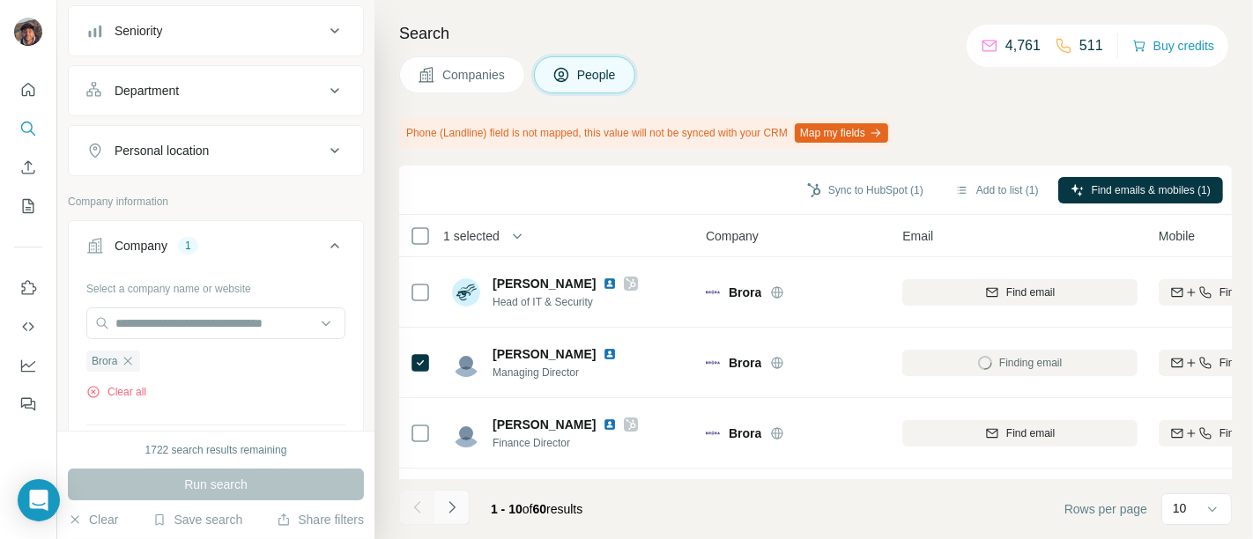
click at [462, 495] on button "Navigate to next page" at bounding box center [451, 507] width 35 height 35
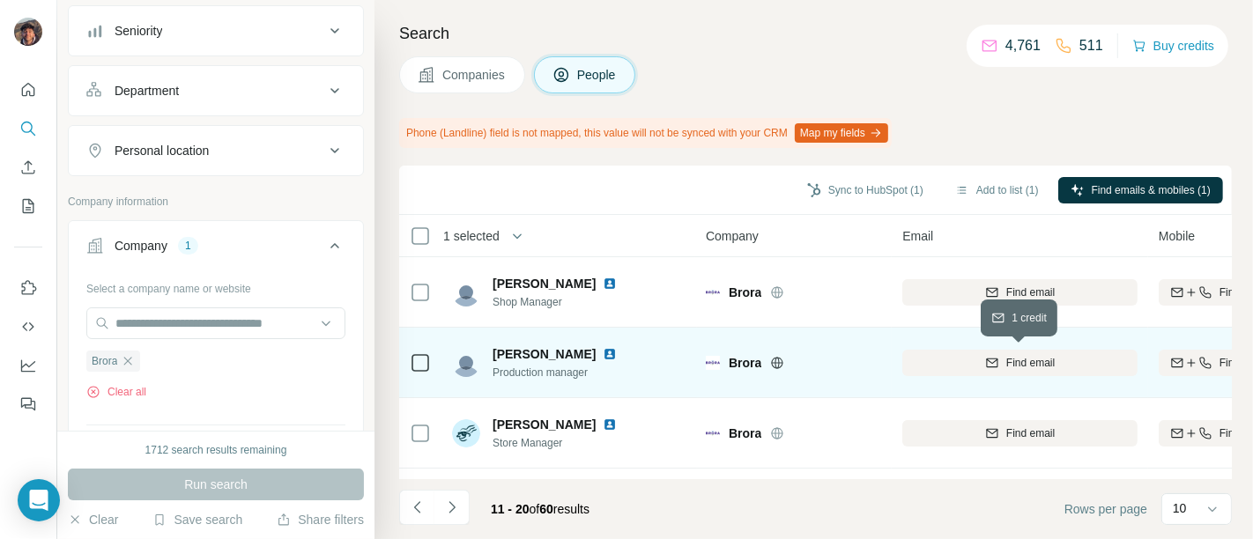
click at [930, 364] on div "Find email" at bounding box center [1019, 363] width 235 height 16
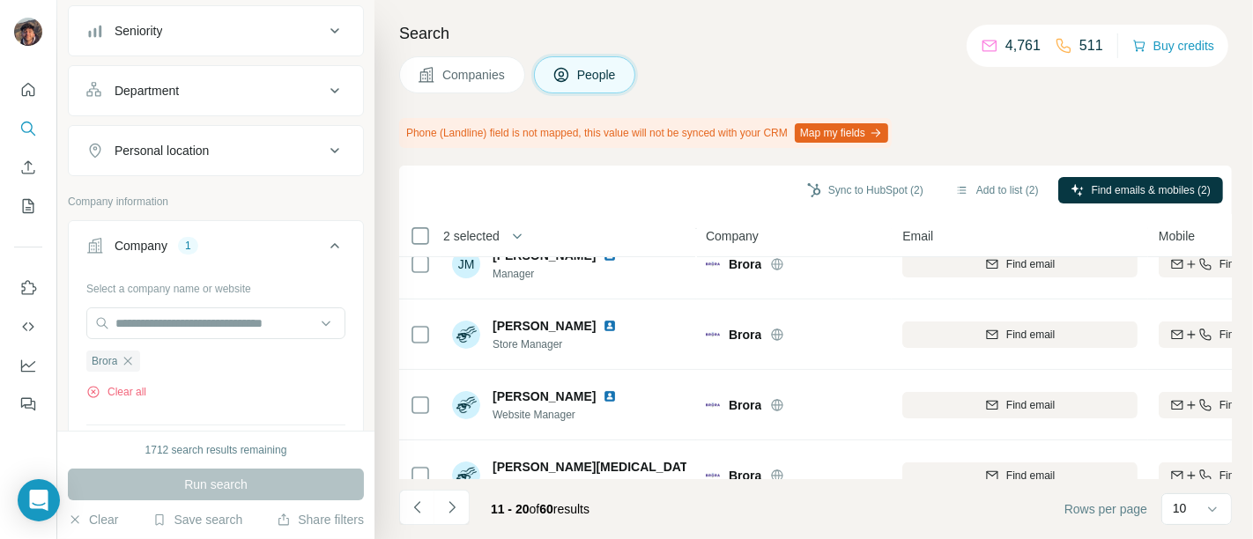
scroll to position [489, 0]
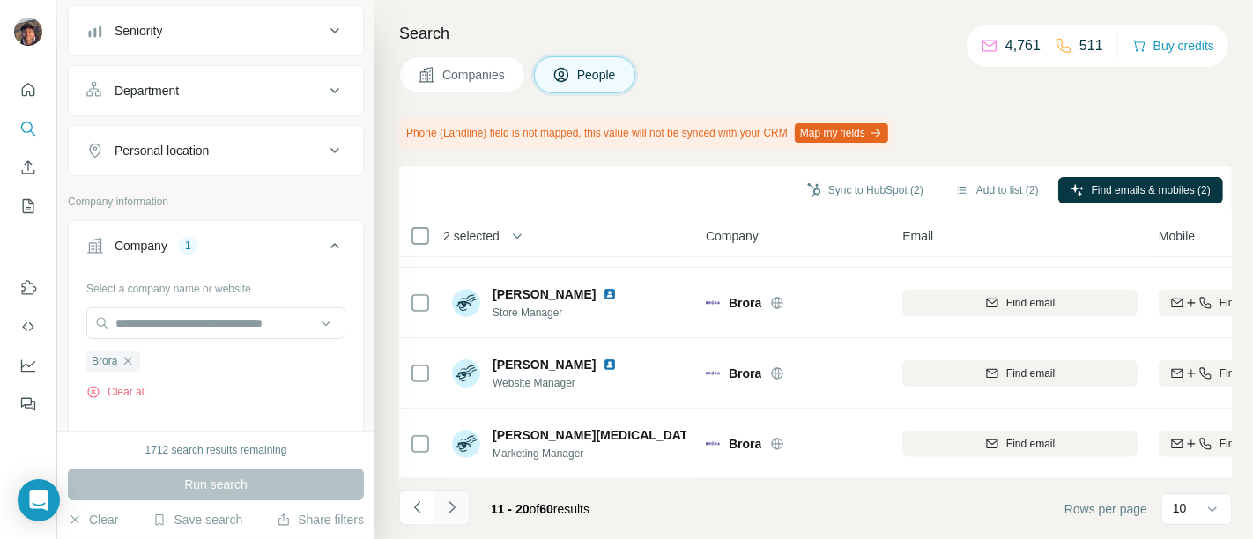
click at [463, 501] on button "Navigate to next page" at bounding box center [451, 507] width 35 height 35
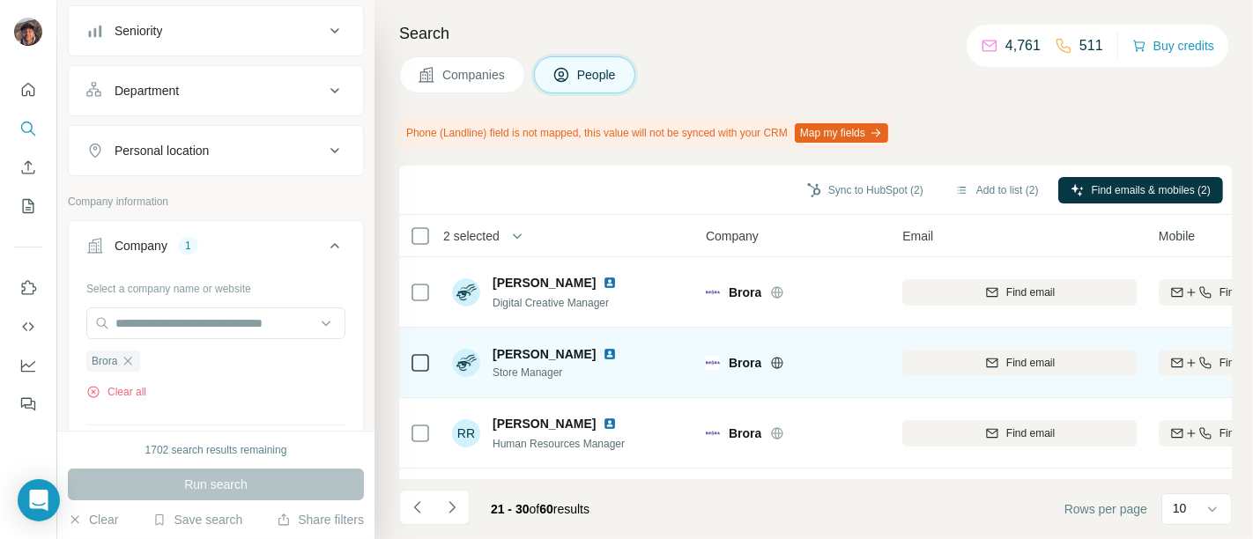
scroll to position [491, 0]
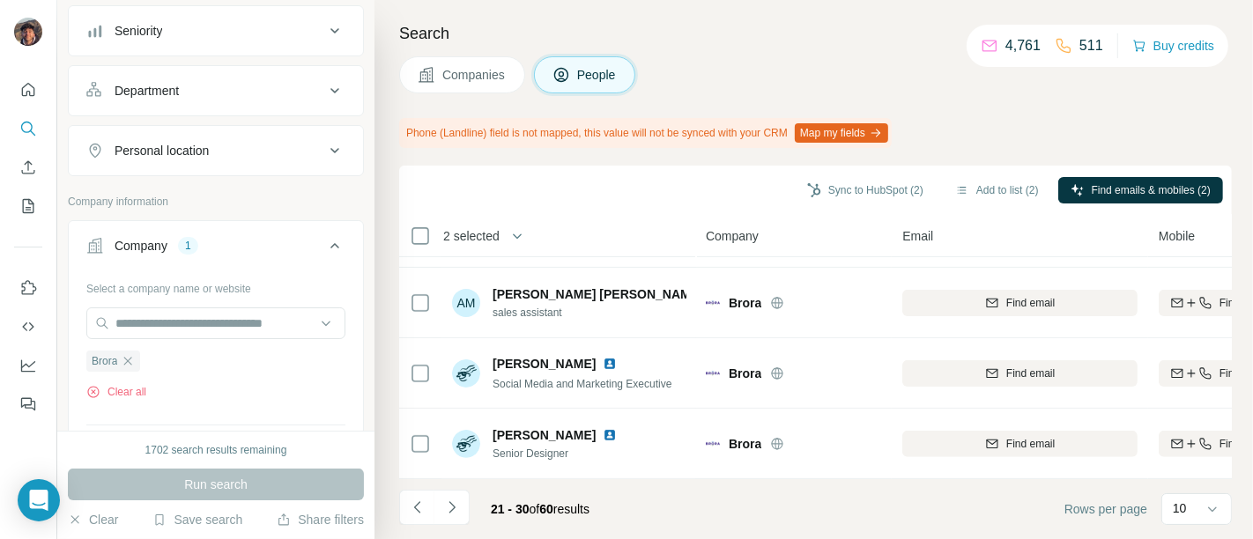
click at [463, 502] on button "Navigate to next page" at bounding box center [451, 507] width 35 height 35
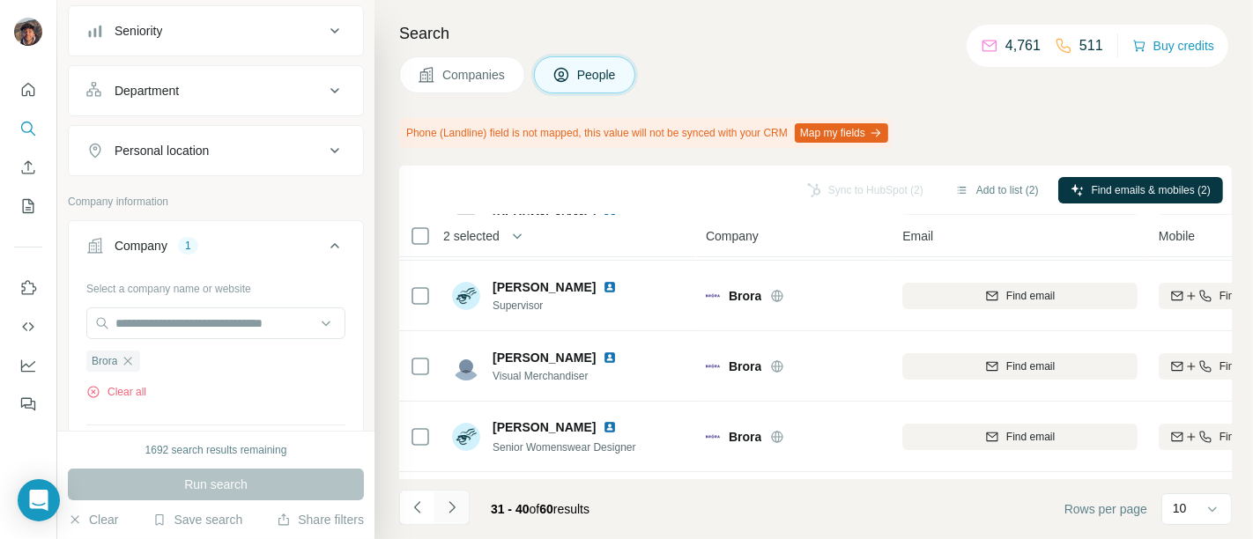
scroll to position [98, 0]
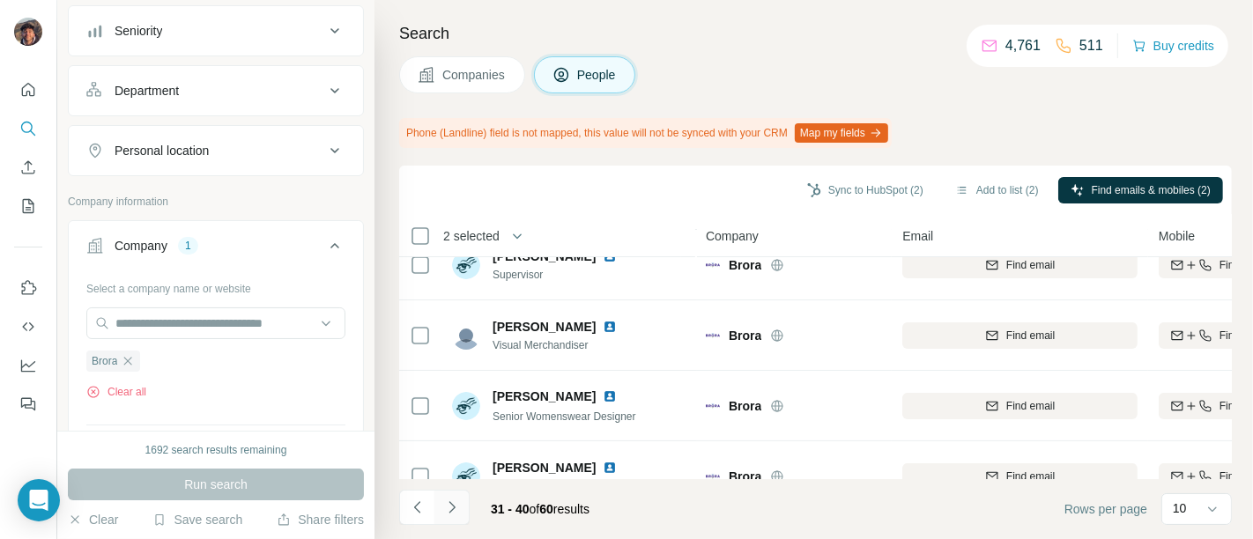
click at [468, 507] on button "Navigate to next page" at bounding box center [451, 507] width 35 height 35
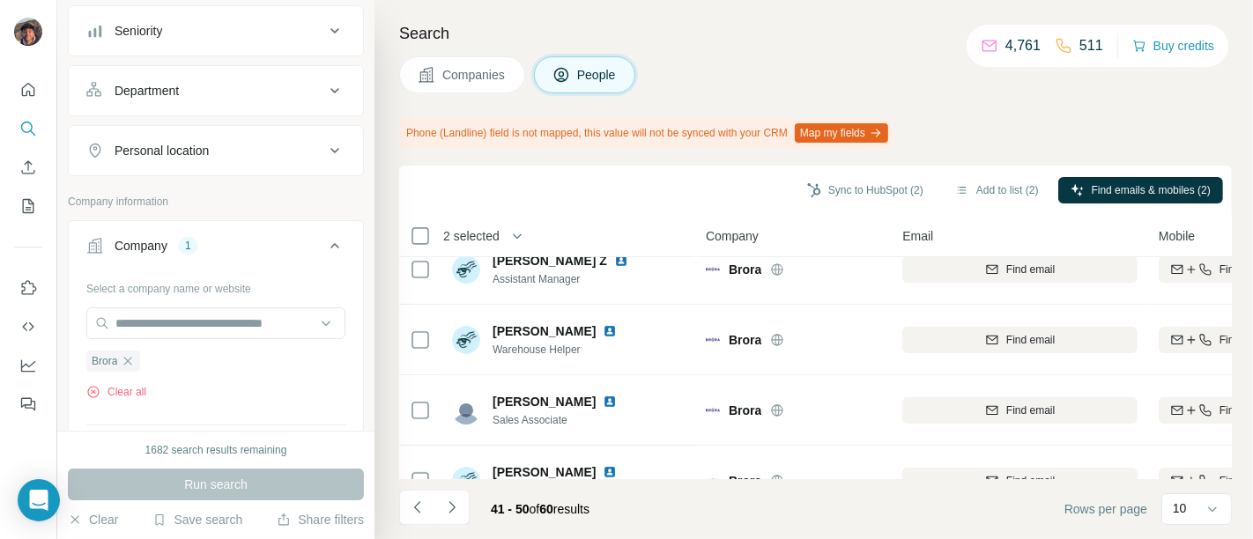
scroll to position [491, 0]
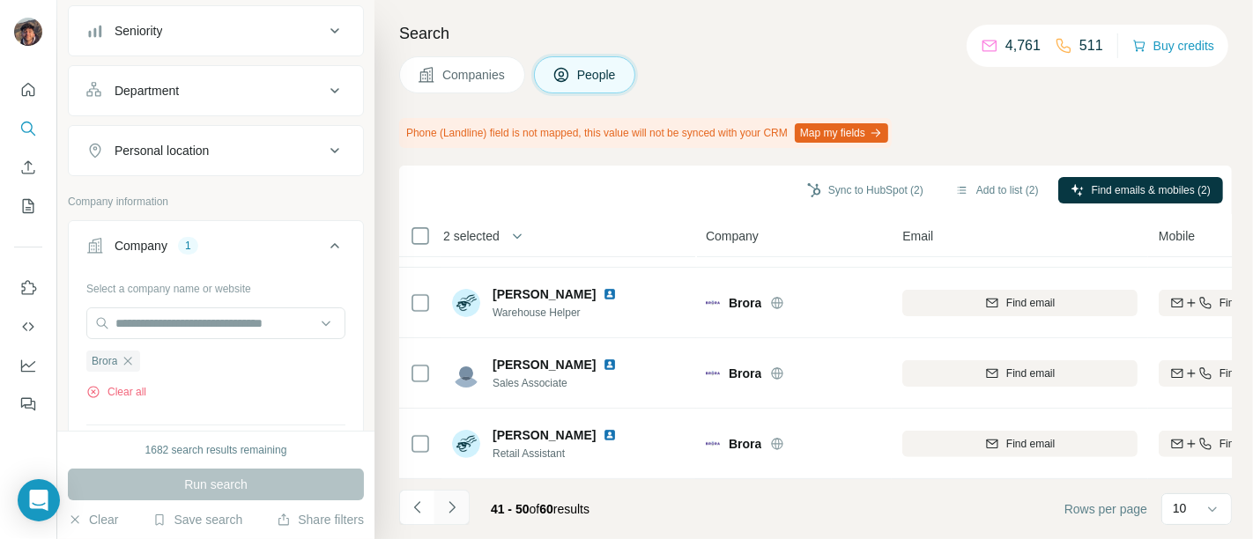
click at [450, 506] on icon "Navigate to next page" at bounding box center [452, 508] width 18 height 18
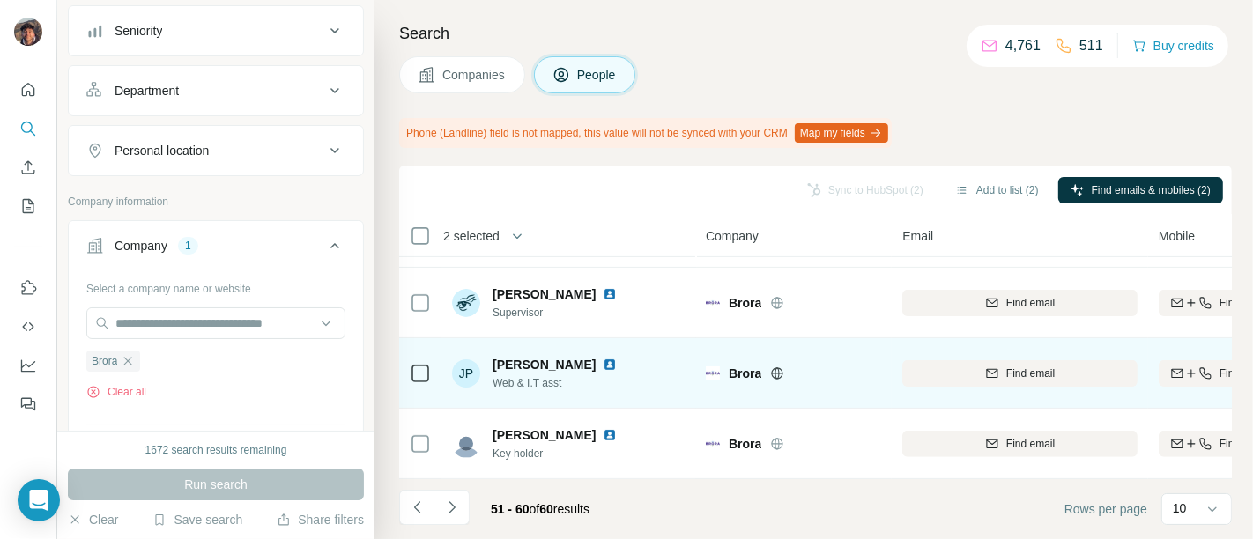
scroll to position [0, 0]
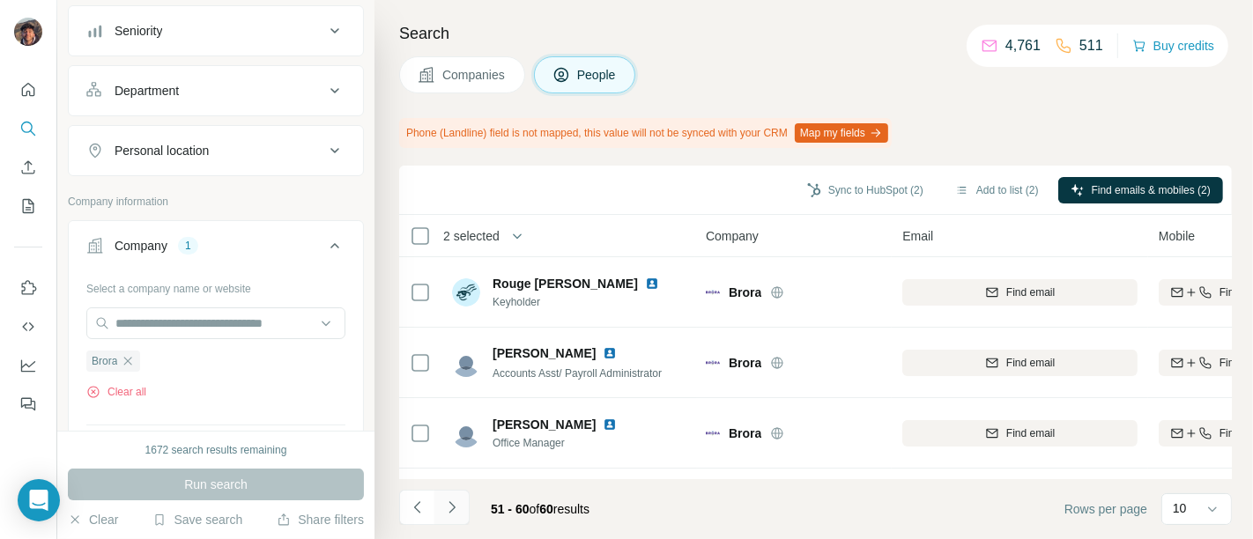
click at [455, 512] on icon "Navigate to next page" at bounding box center [452, 508] width 18 height 18
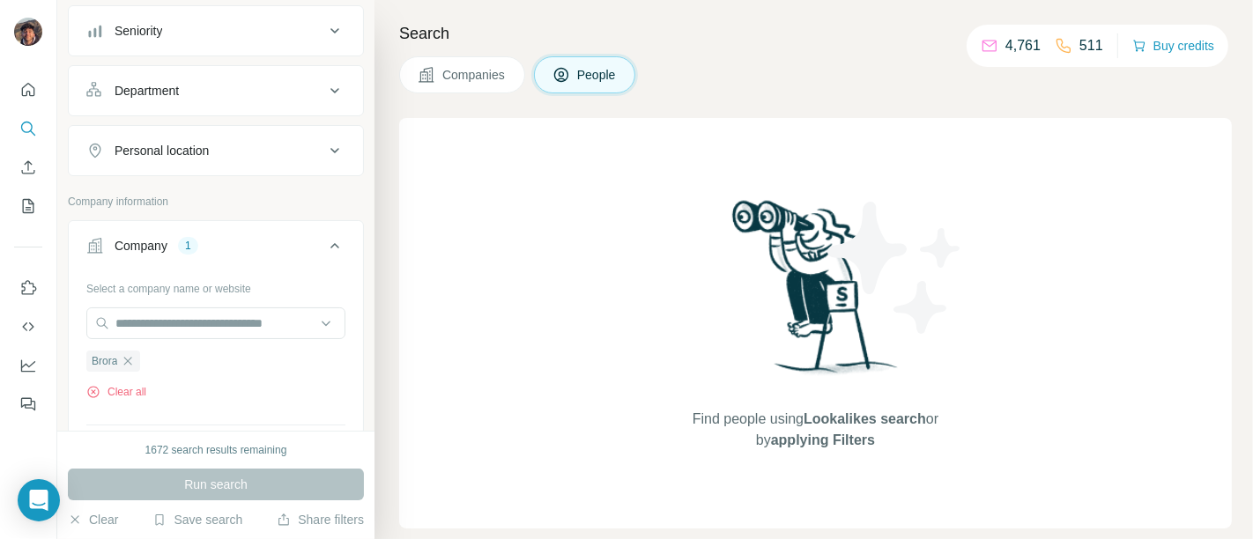
click at [500, 69] on span "Companies" at bounding box center [474, 75] width 64 height 18
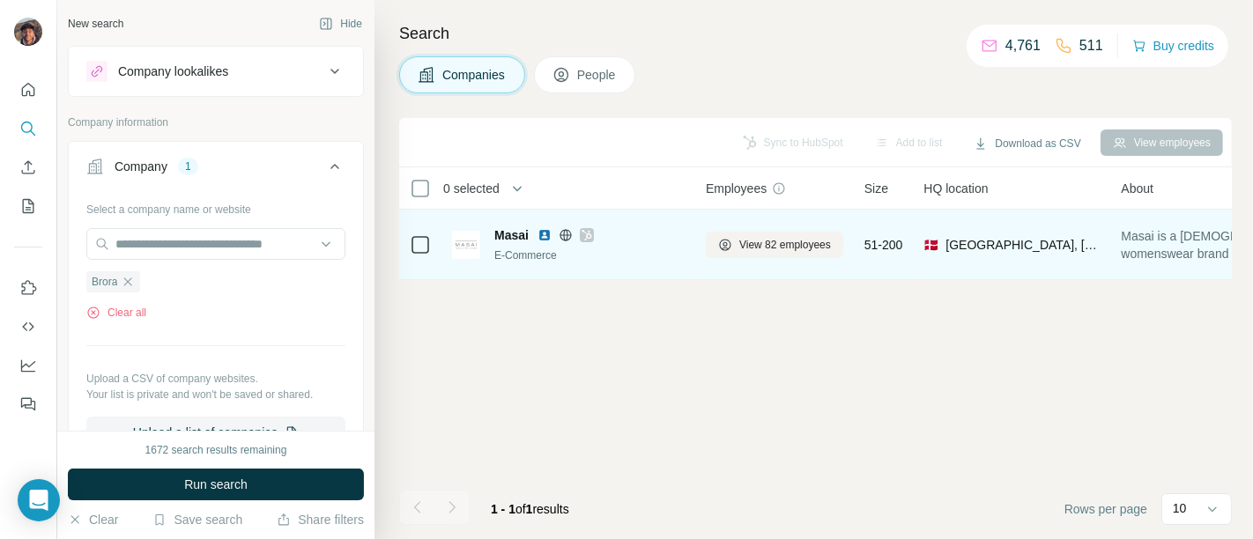
click at [771, 228] on div "View 82 employees" at bounding box center [774, 244] width 137 height 48
click at [772, 247] on span "View 82 employees" at bounding box center [785, 245] width 92 height 16
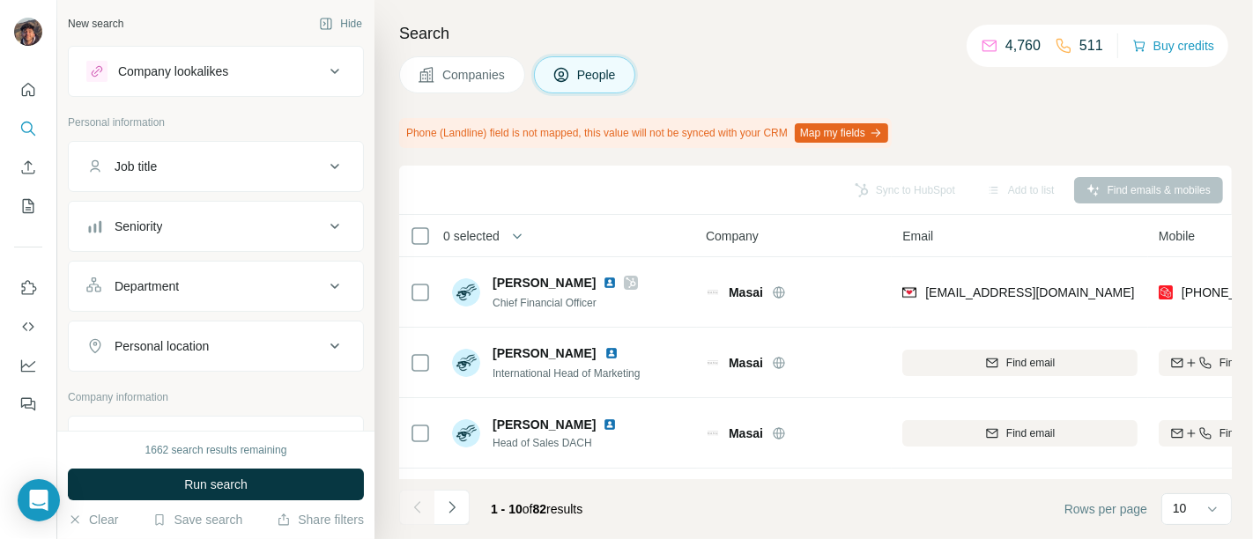
drag, startPoint x: 455, startPoint y: 83, endPoint x: 448, endPoint y: 102, distance: 20.9
click at [456, 81] on span "Companies" at bounding box center [474, 75] width 64 height 18
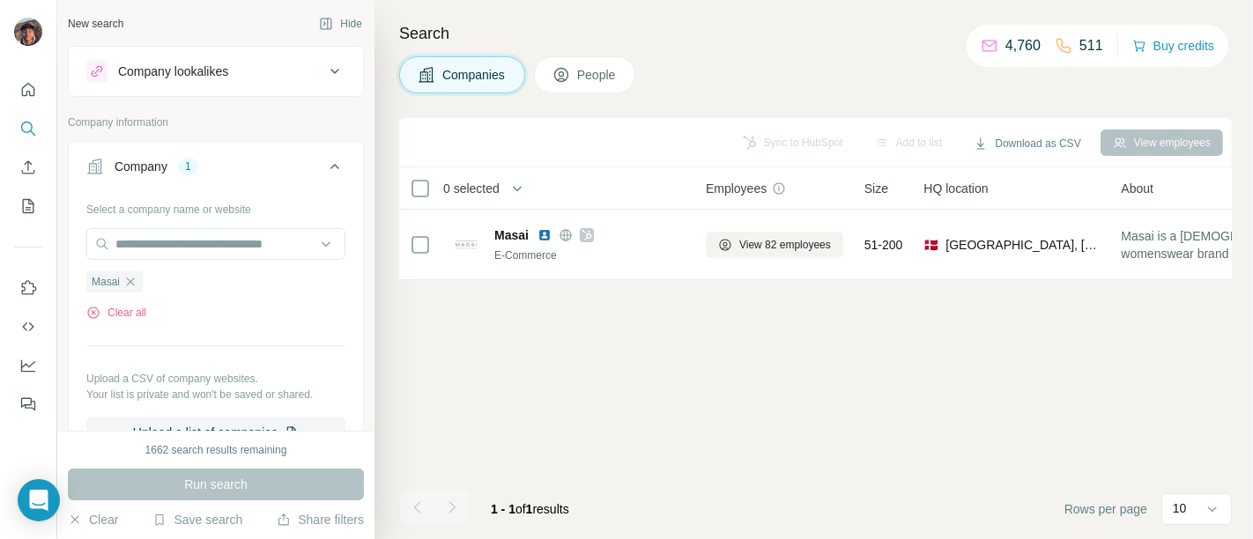
click at [581, 69] on span "People" at bounding box center [597, 75] width 41 height 18
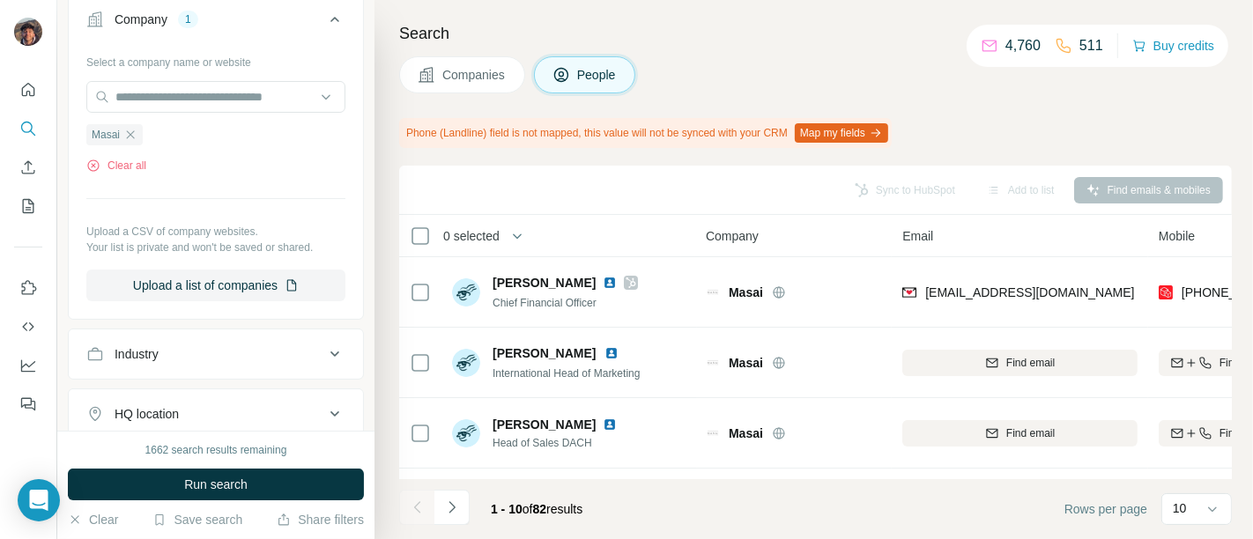
scroll to position [391, 0]
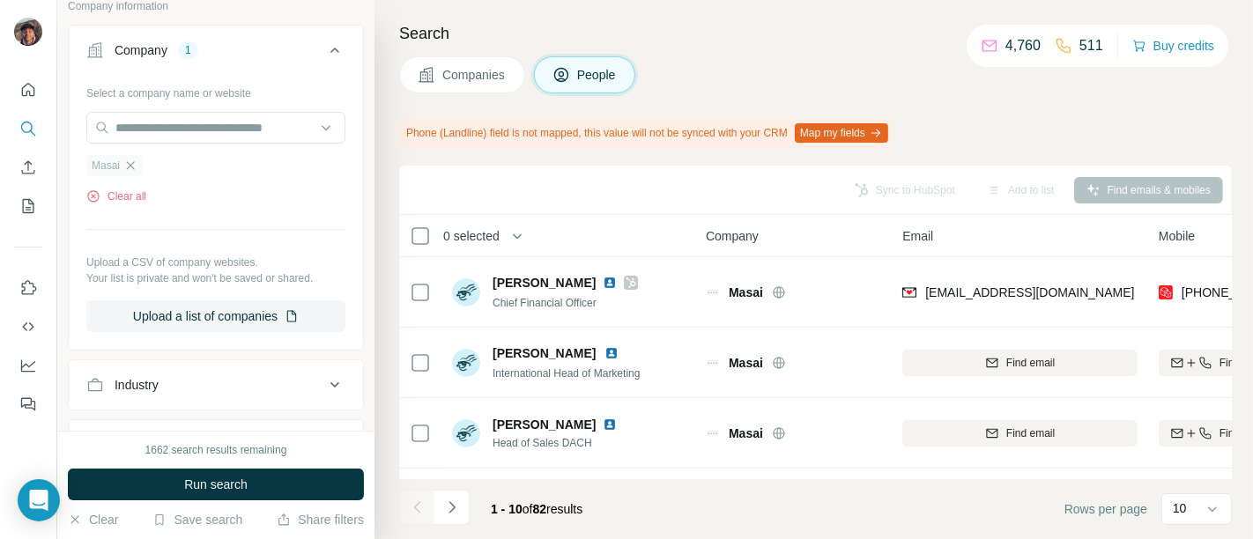
click at [128, 165] on icon "button" at bounding box center [131, 165] width 8 height 8
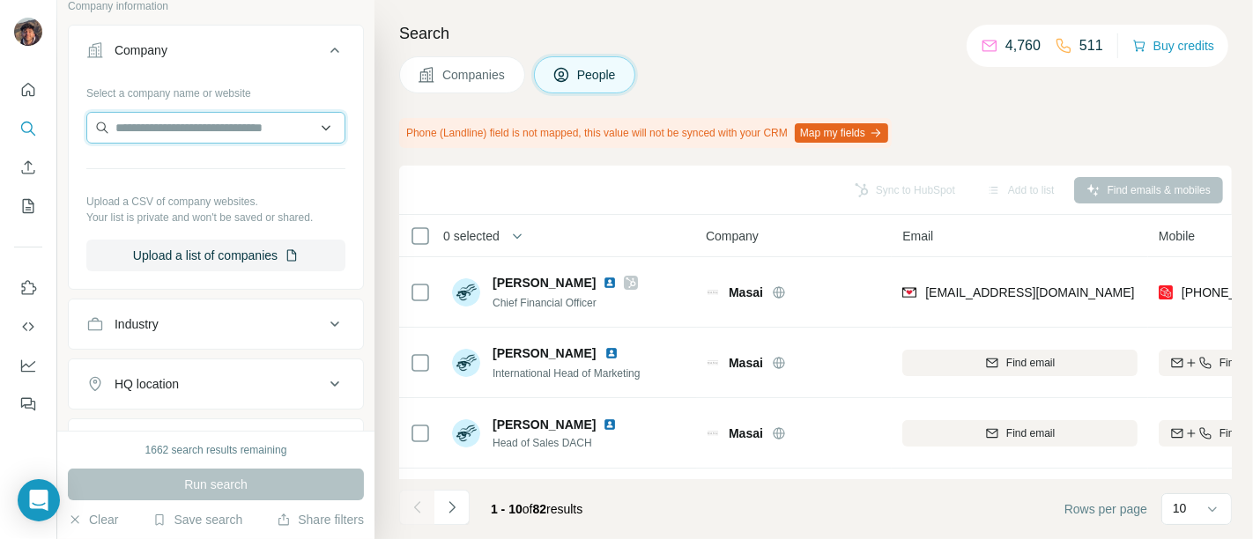
click at [136, 131] on input "text" at bounding box center [215, 128] width 259 height 32
paste input "*****"
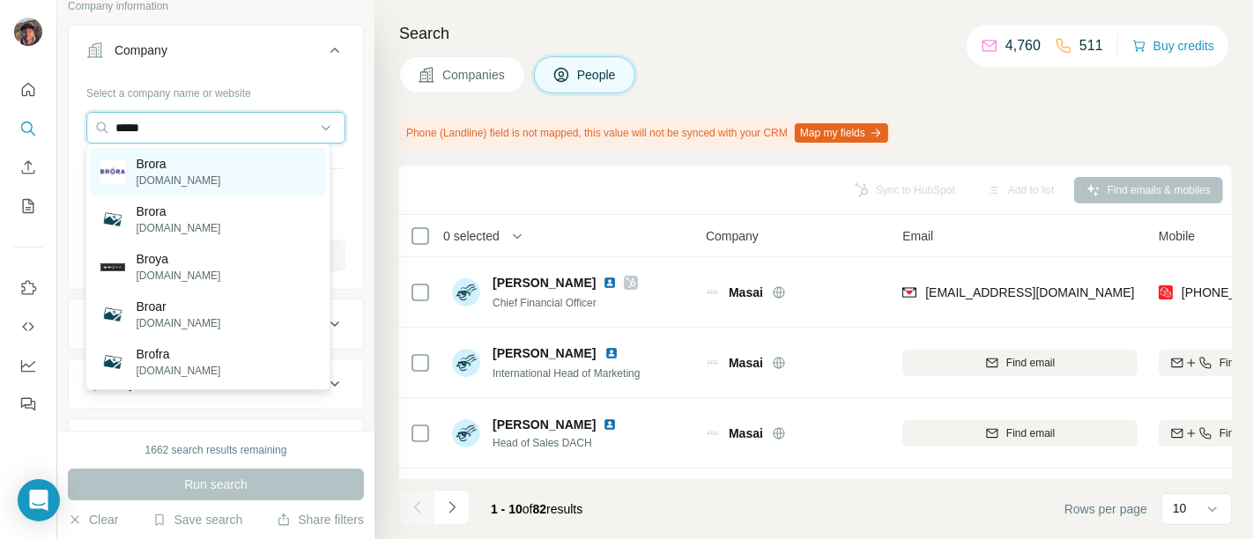
type input "*****"
click at [190, 187] on p "broraonline.com" at bounding box center [178, 181] width 85 height 16
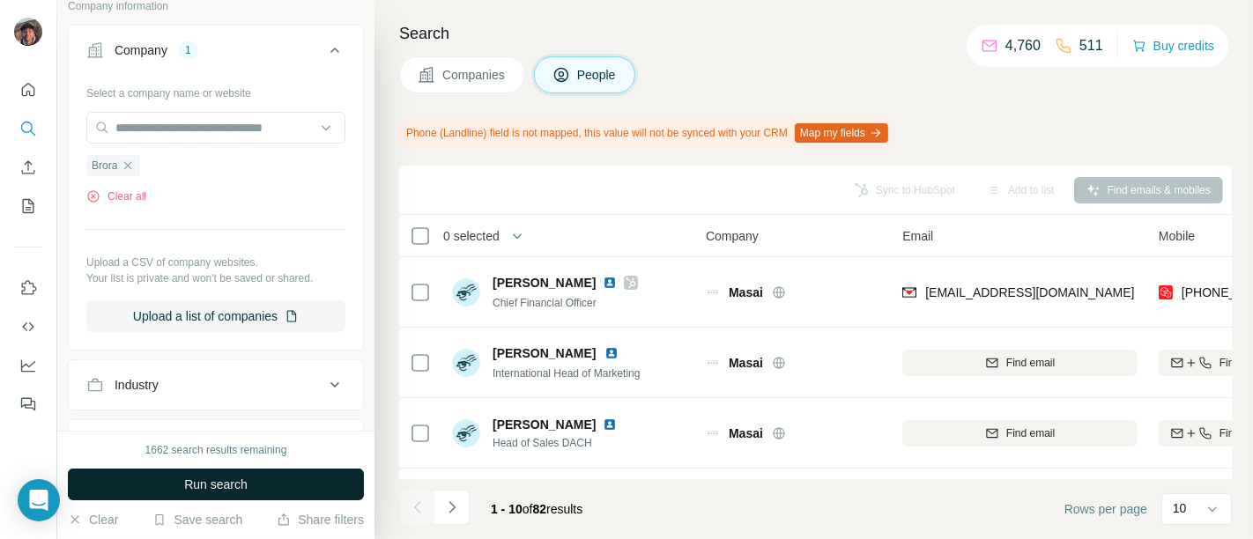
click at [309, 478] on button "Run search" at bounding box center [216, 485] width 296 height 32
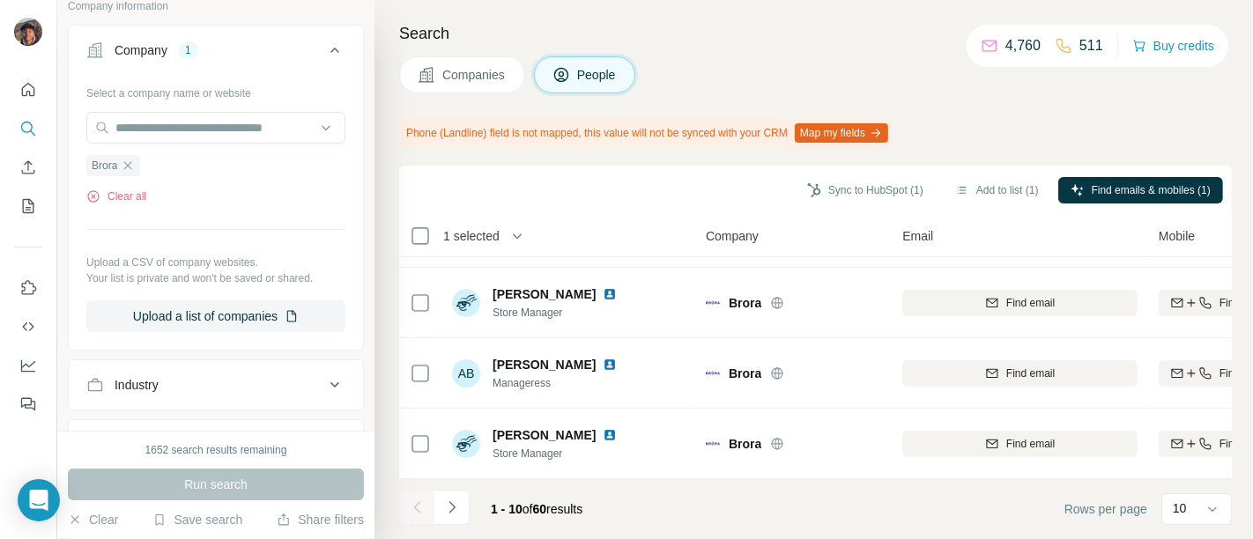
scroll to position [491, 0]
click at [449, 495] on button "Navigate to next page" at bounding box center [451, 507] width 35 height 35
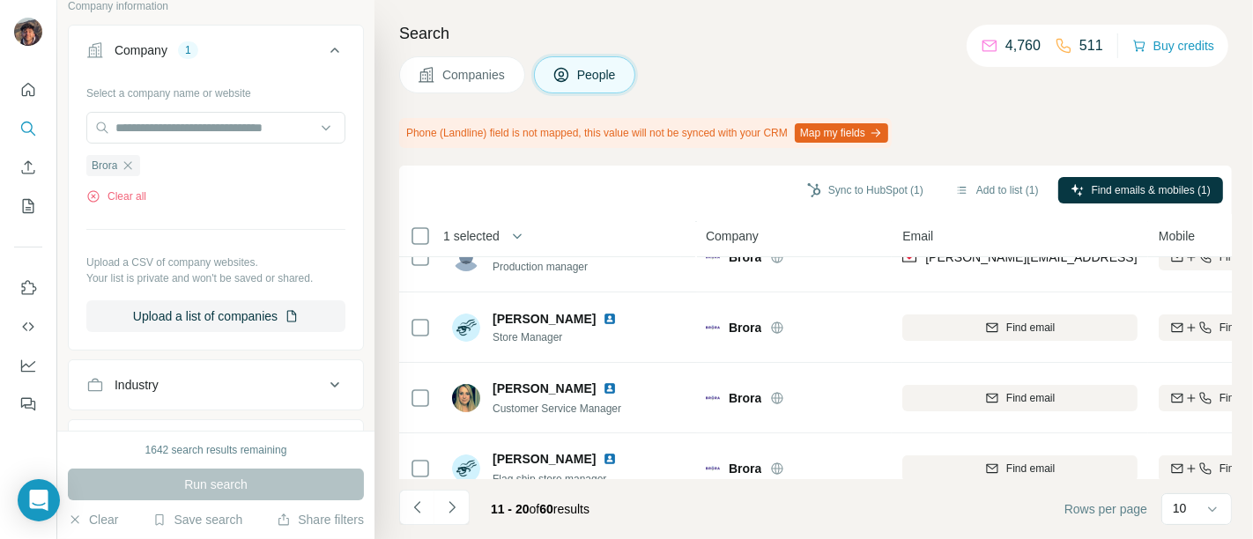
scroll to position [0, 0]
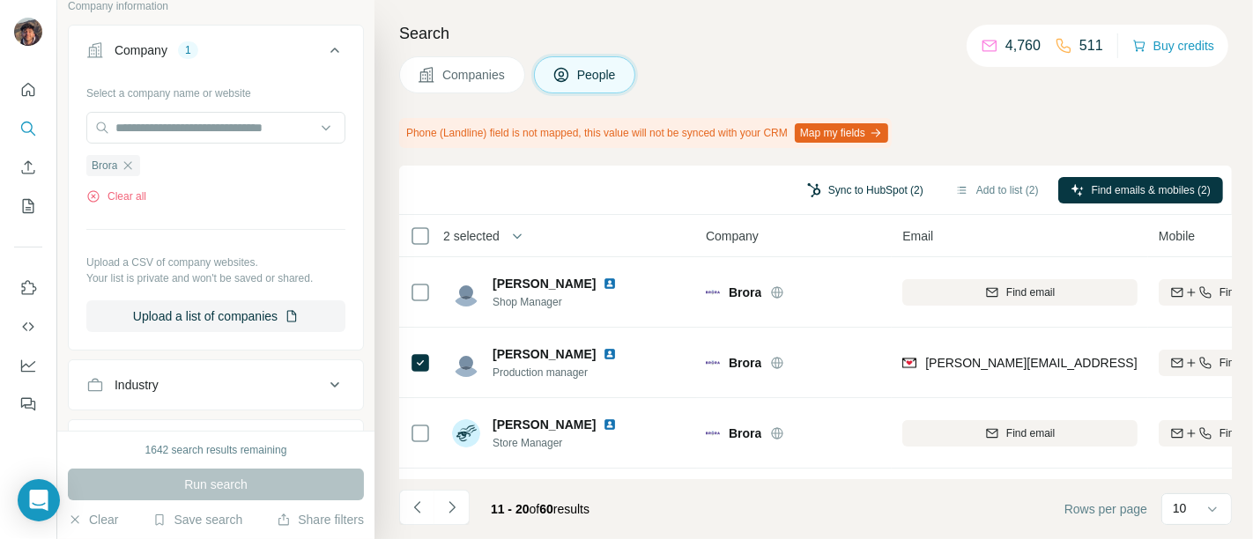
click at [874, 189] on button "Sync to HubSpot (2)" at bounding box center [865, 190] width 141 height 26
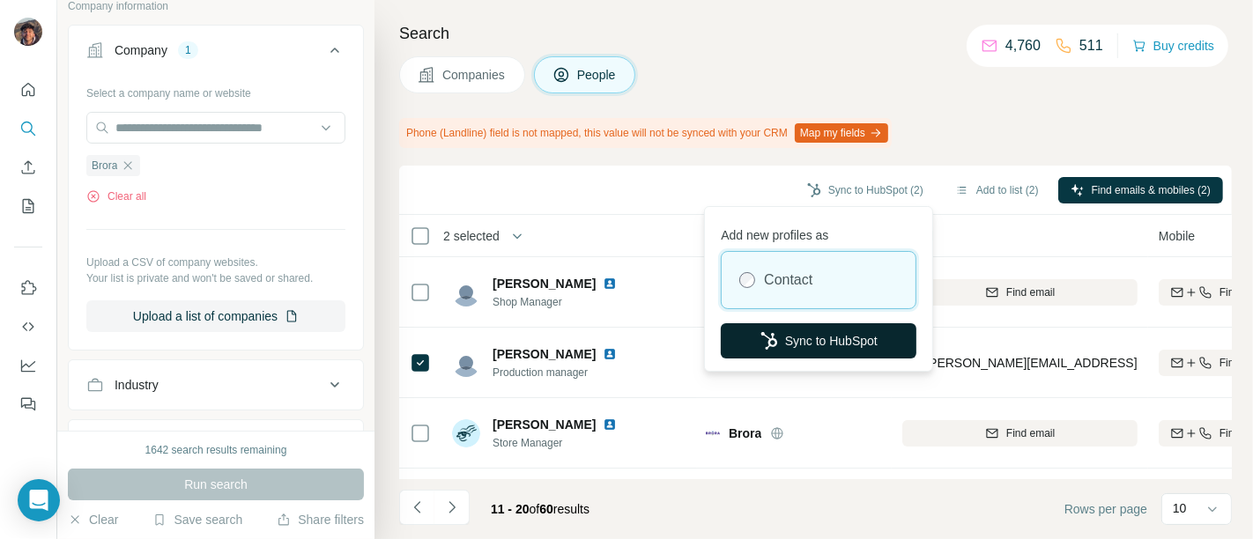
click at [845, 340] on button "Sync to HubSpot" at bounding box center [819, 340] width 196 height 35
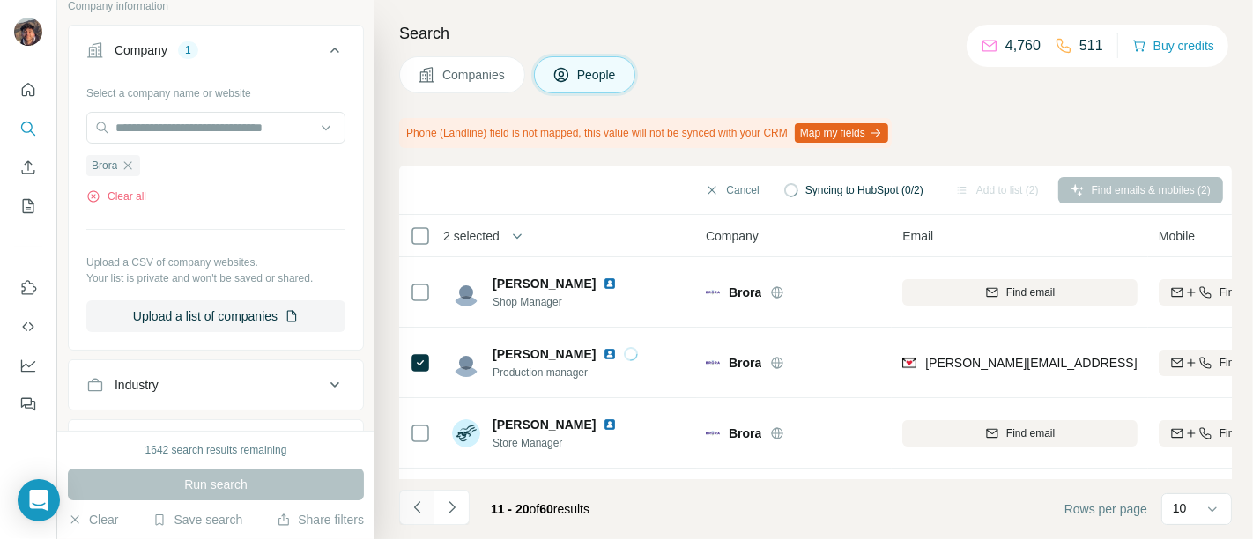
click at [428, 504] on button "Navigate to previous page" at bounding box center [416, 507] width 35 height 35
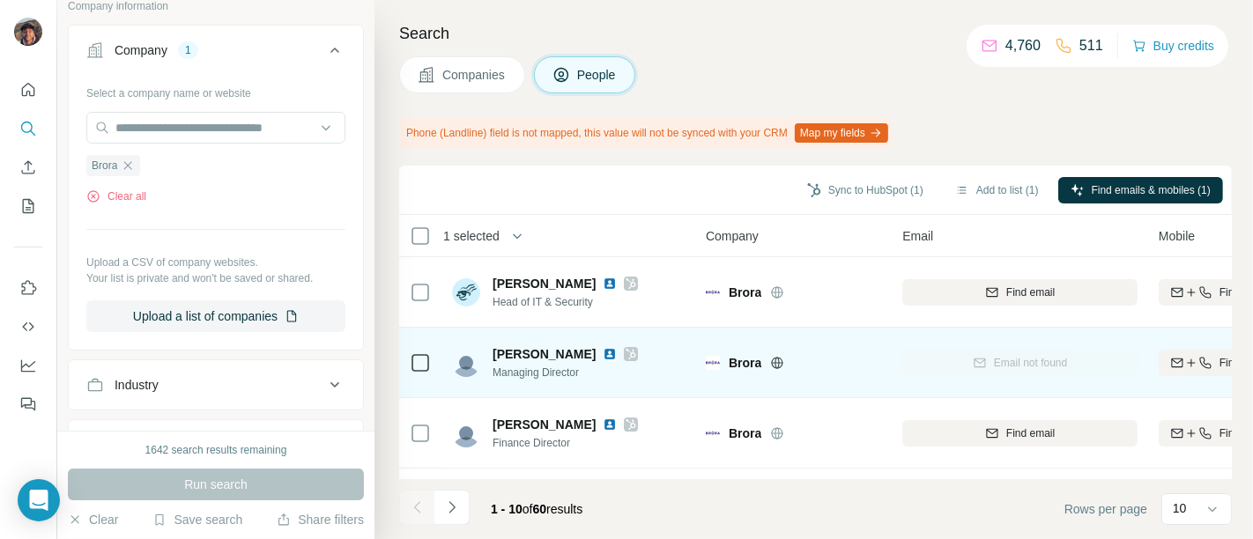
click at [626, 354] on icon at bounding box center [631, 354] width 10 height 11
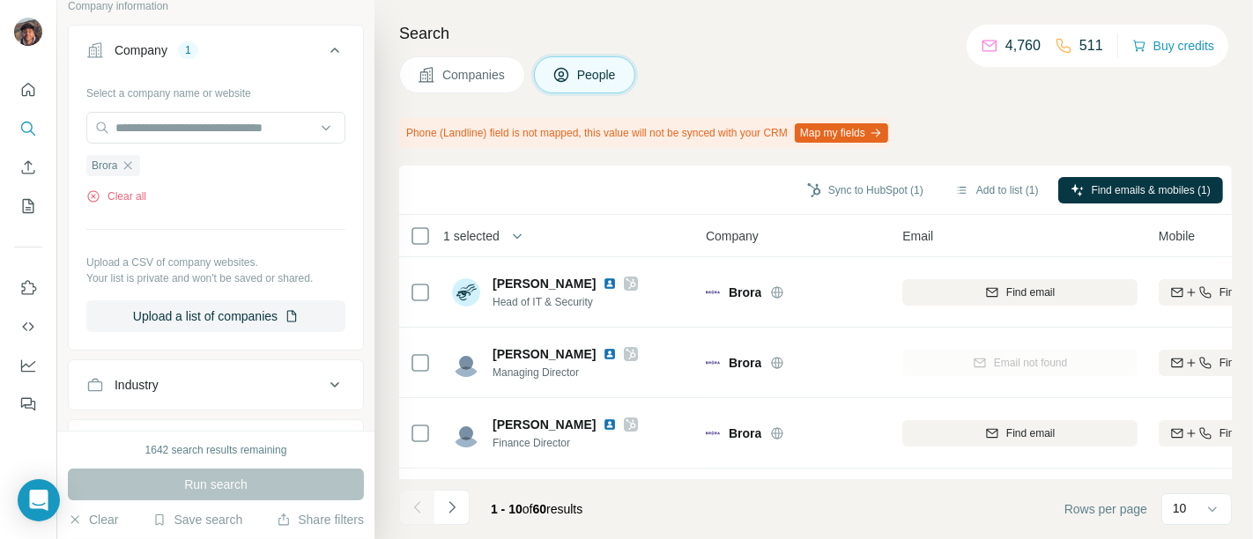
click at [976, 95] on div "Search Companies People Phone (Landline) field is not mapped, this value will n…" at bounding box center [813, 269] width 878 height 539
click at [475, 87] on button "Companies" at bounding box center [462, 74] width 126 height 37
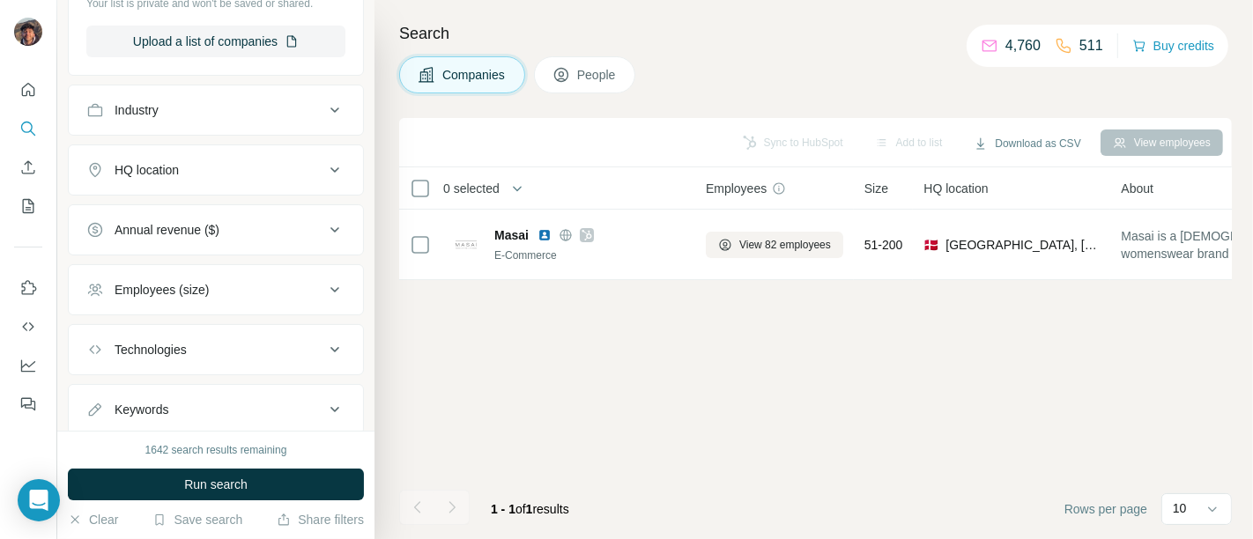
scroll to position [118, 0]
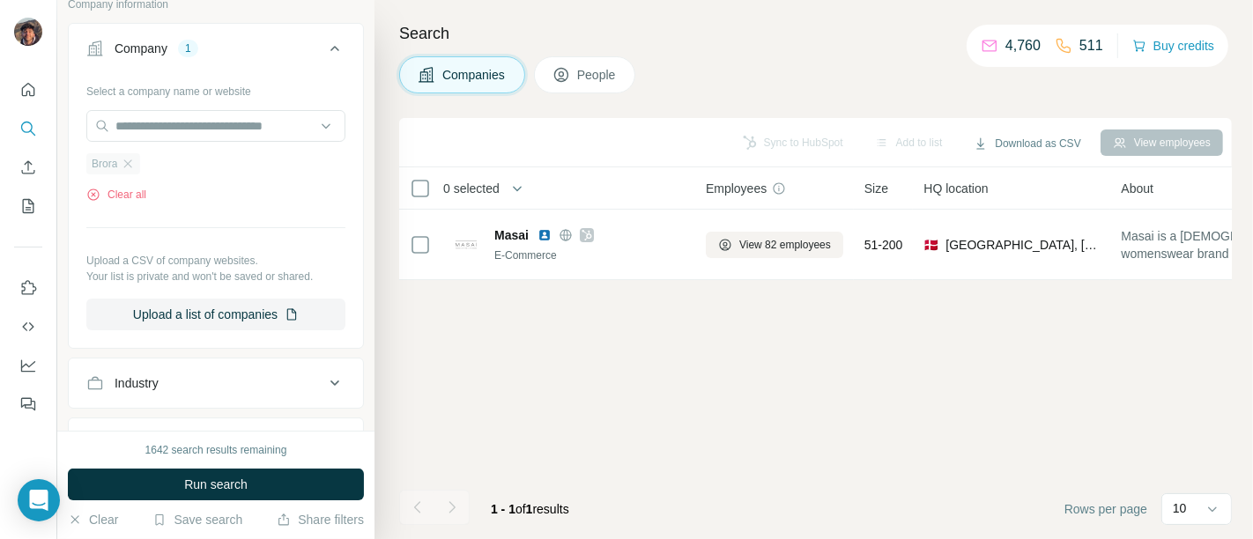
click at [122, 172] on div "Brora" at bounding box center [113, 163] width 54 height 21
click at [131, 162] on icon "button" at bounding box center [128, 164] width 14 height 14
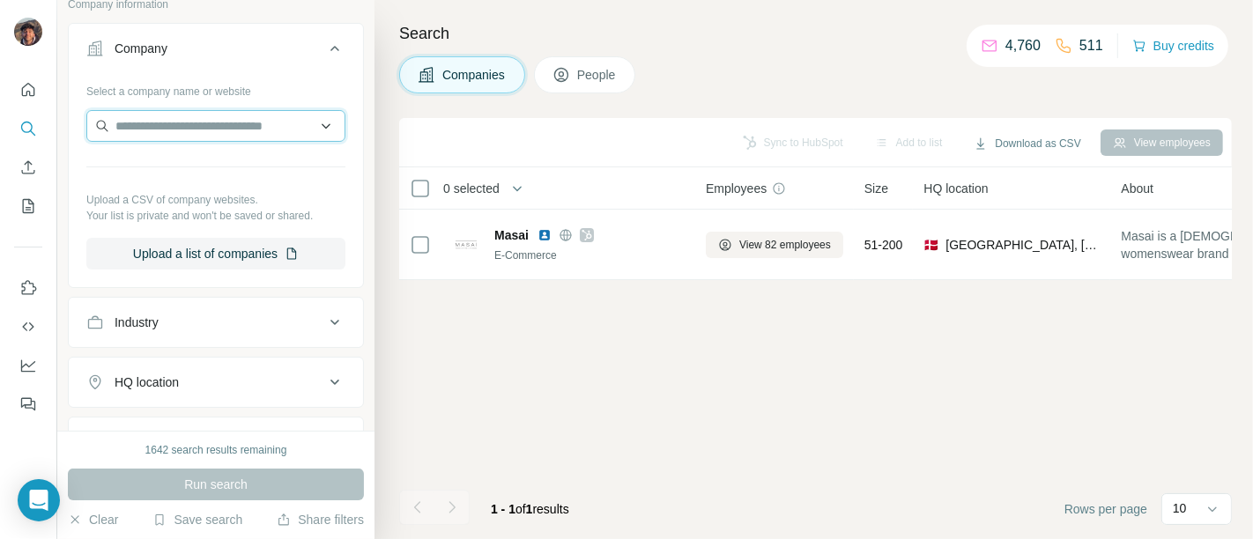
click at [150, 116] on input "text" at bounding box center [215, 126] width 259 height 32
paste input "**********"
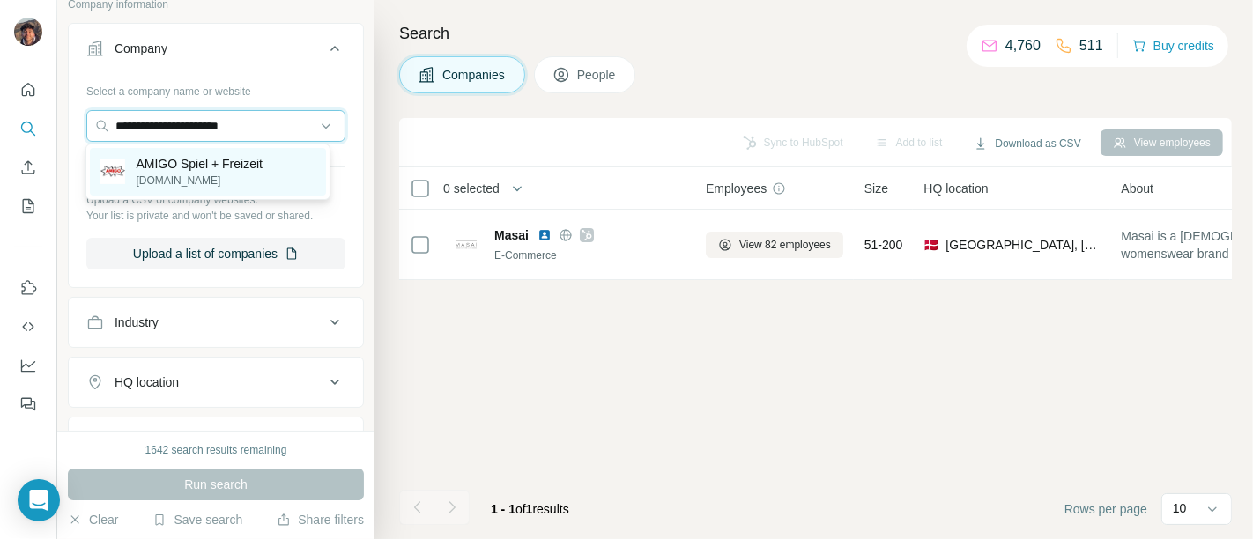
type input "**********"
click at [211, 170] on p "AMIGO Spiel + Freizeit" at bounding box center [199, 164] width 127 height 18
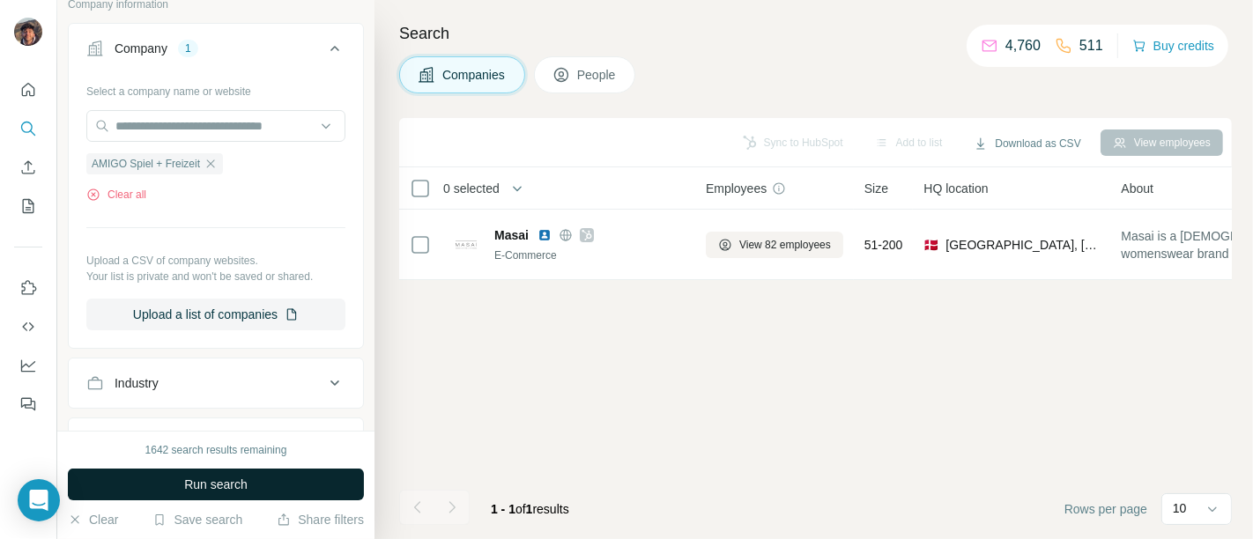
click at [233, 474] on button "Run search" at bounding box center [216, 485] width 296 height 32
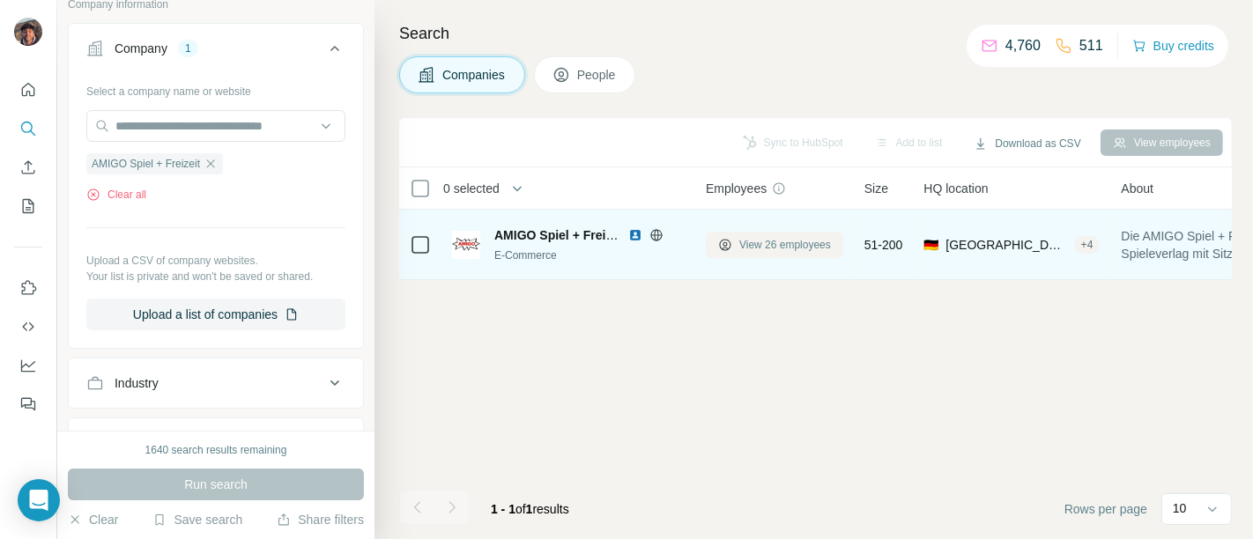
click at [761, 242] on span "View 26 employees" at bounding box center [785, 245] width 92 height 16
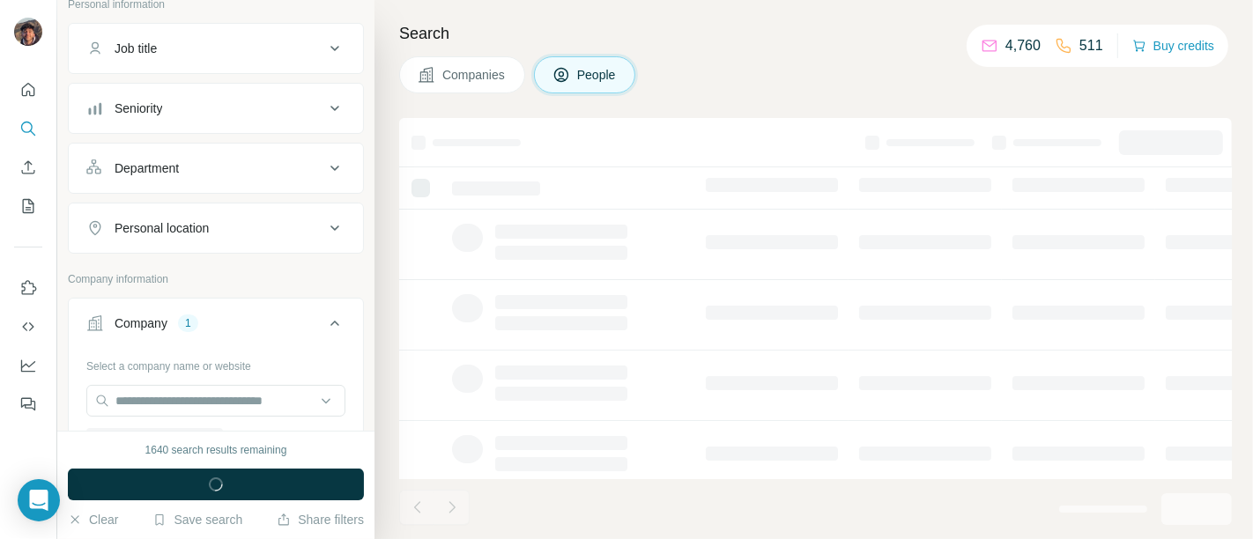
scroll to position [391, 0]
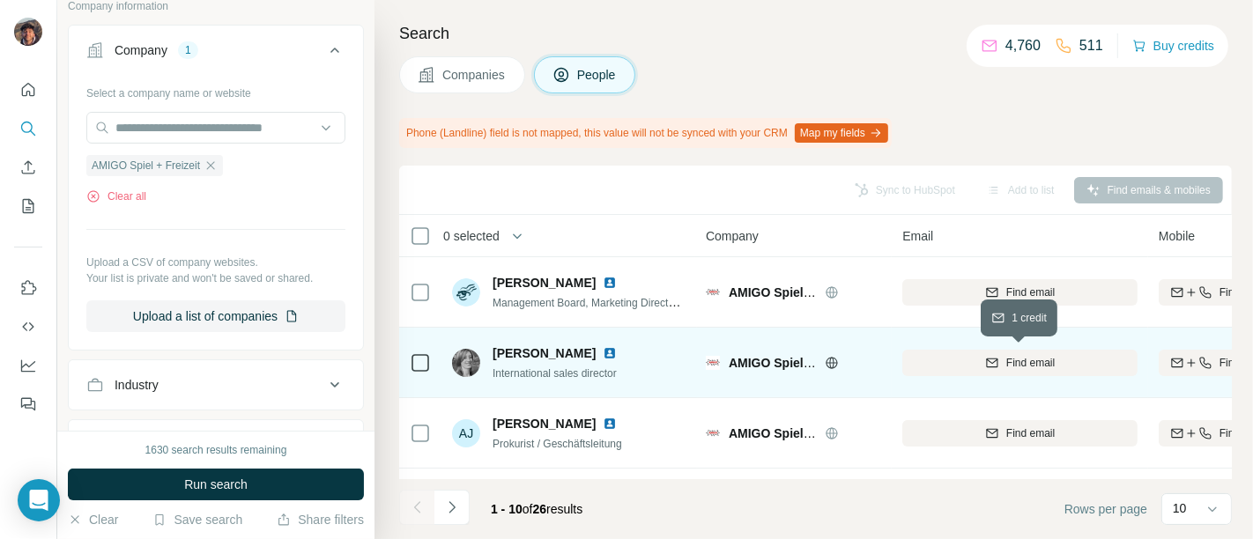
click at [976, 359] on div "Find email" at bounding box center [1019, 363] width 235 height 16
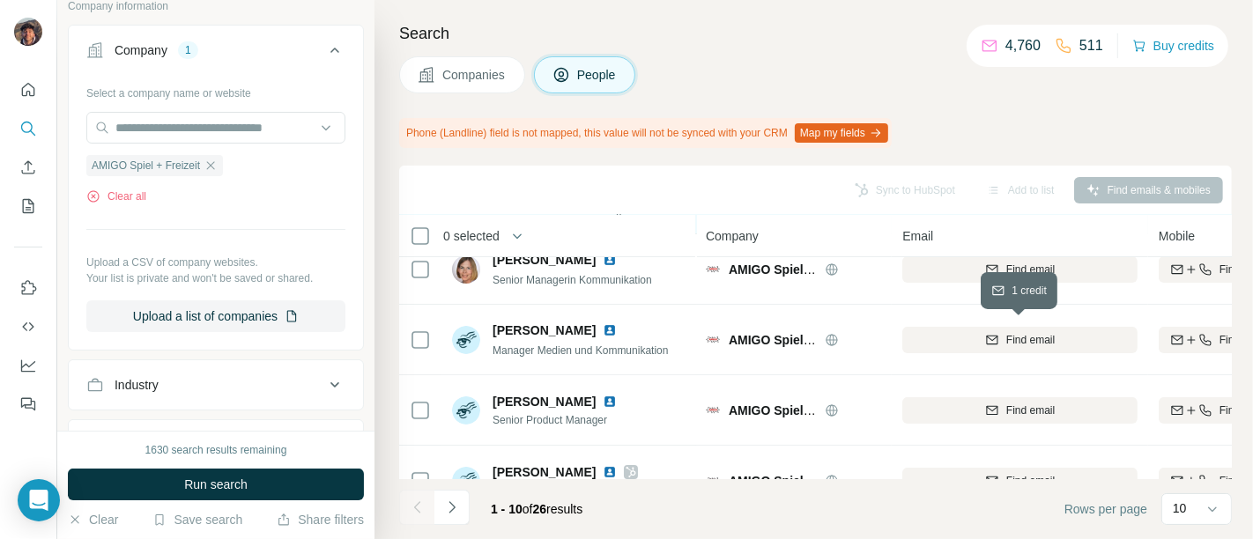
scroll to position [293, 0]
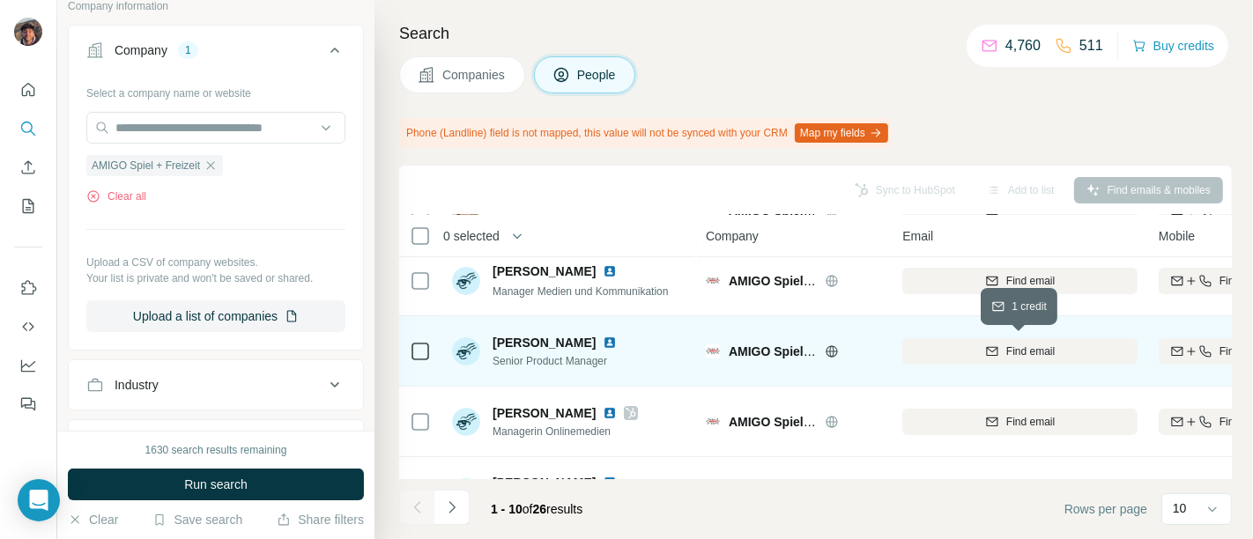
click at [969, 357] on div "Find email" at bounding box center [1019, 352] width 235 height 16
click at [418, 360] on icon at bounding box center [420, 351] width 21 height 21
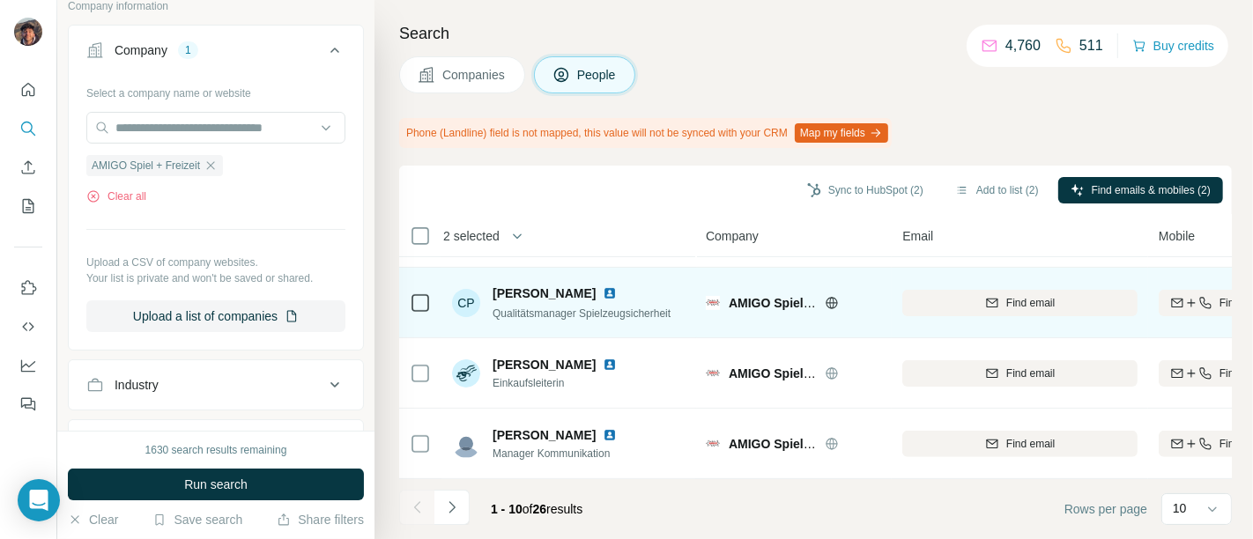
scroll to position [491, 0]
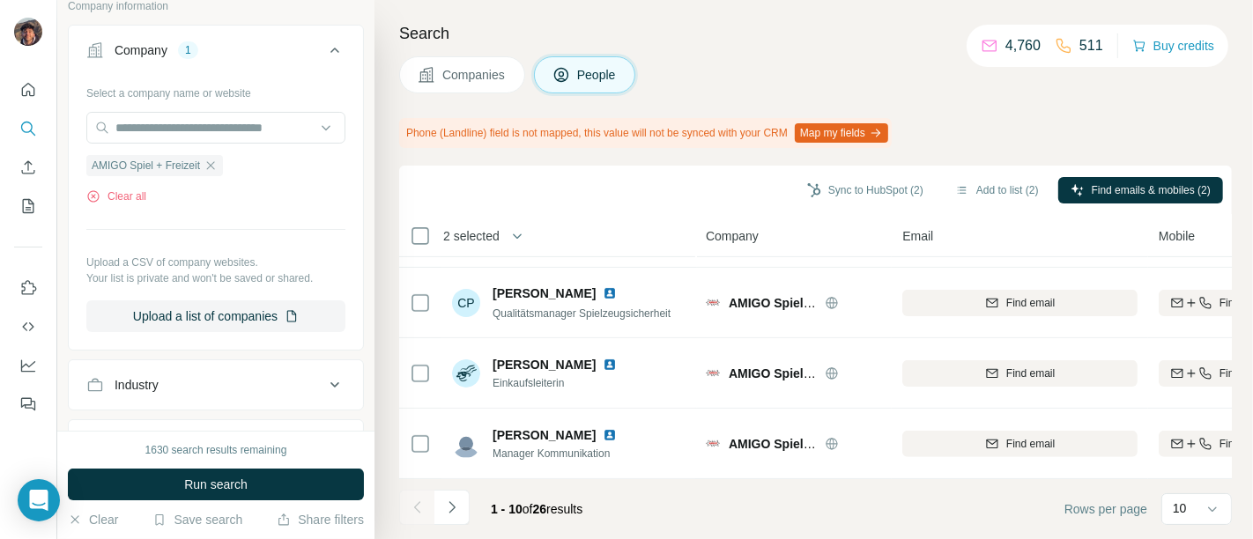
click at [463, 497] on button "Navigate to next page" at bounding box center [451, 507] width 35 height 35
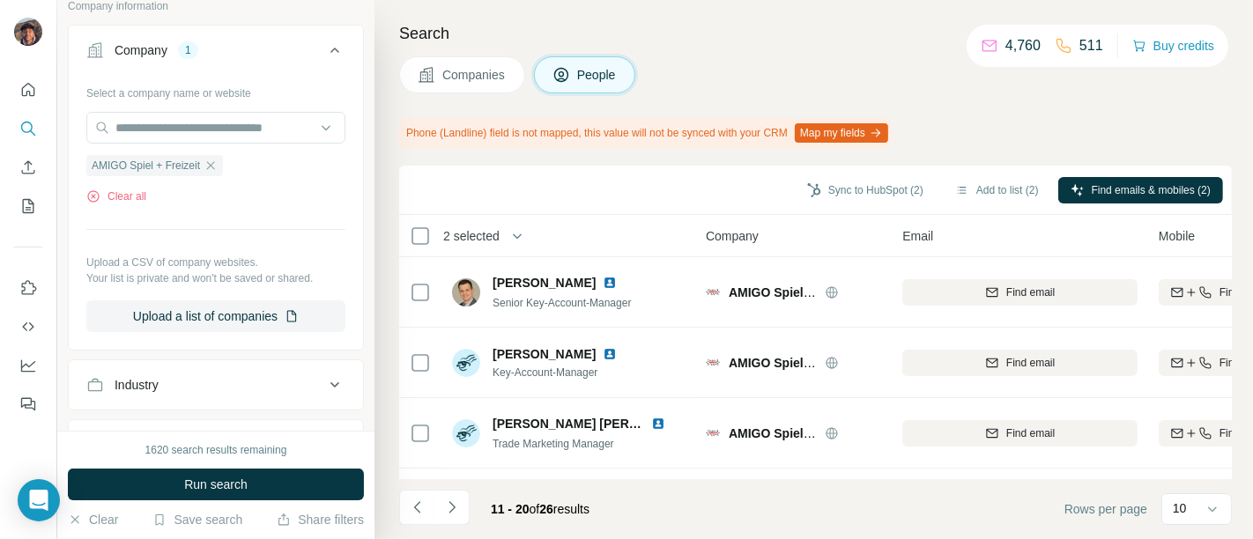
scroll to position [489, 0]
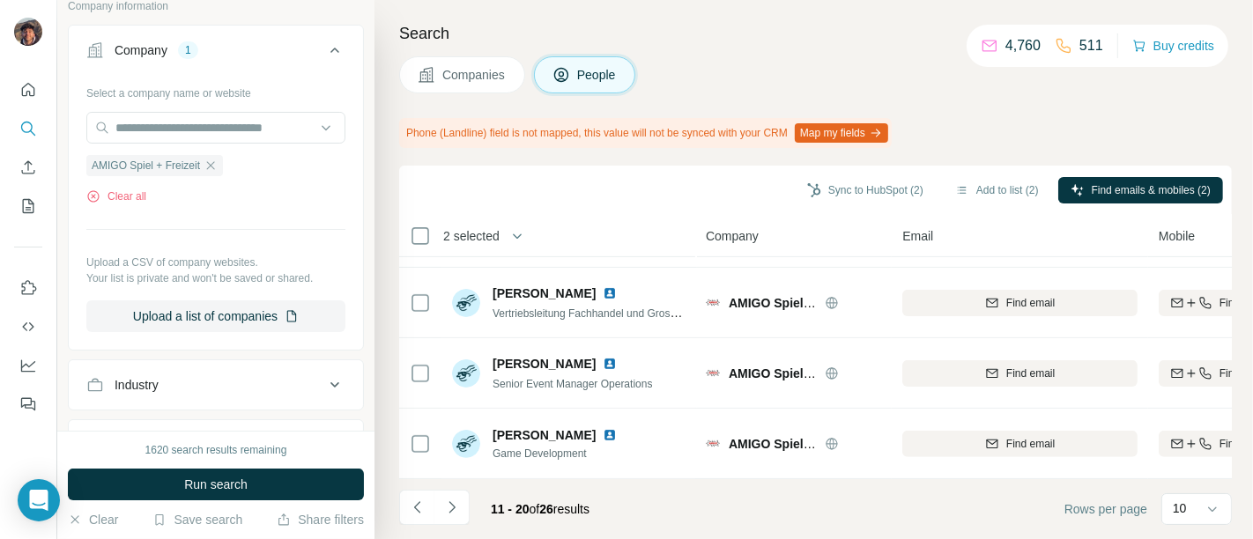
click at [463, 499] on button "Navigate to next page" at bounding box center [451, 507] width 35 height 35
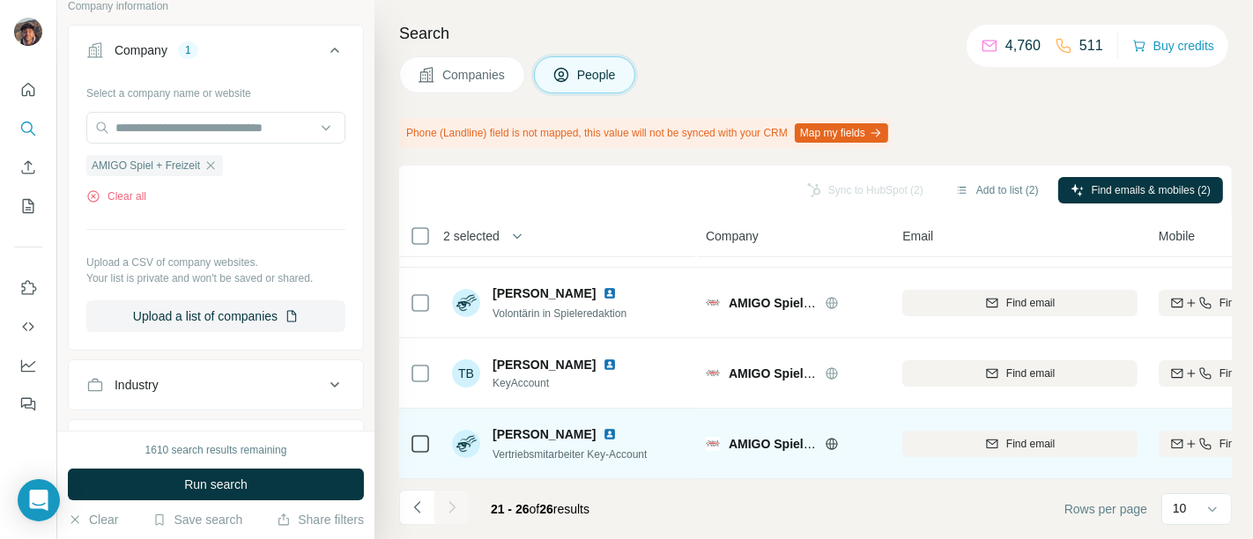
scroll to position [0, 0]
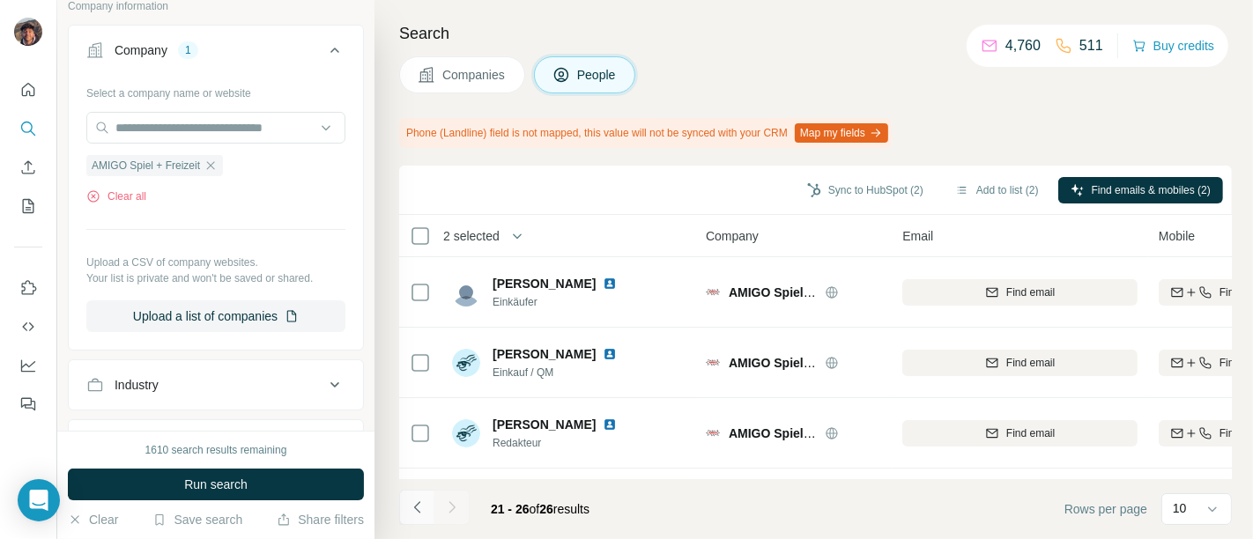
click at [423, 504] on icon "Navigate to previous page" at bounding box center [418, 508] width 18 height 18
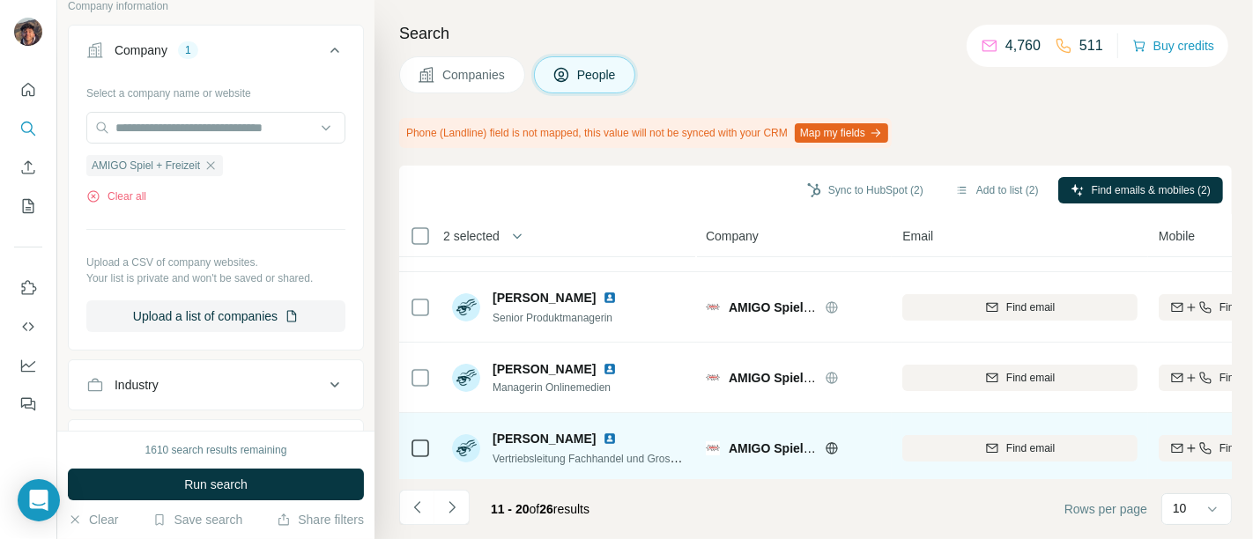
scroll to position [295, 0]
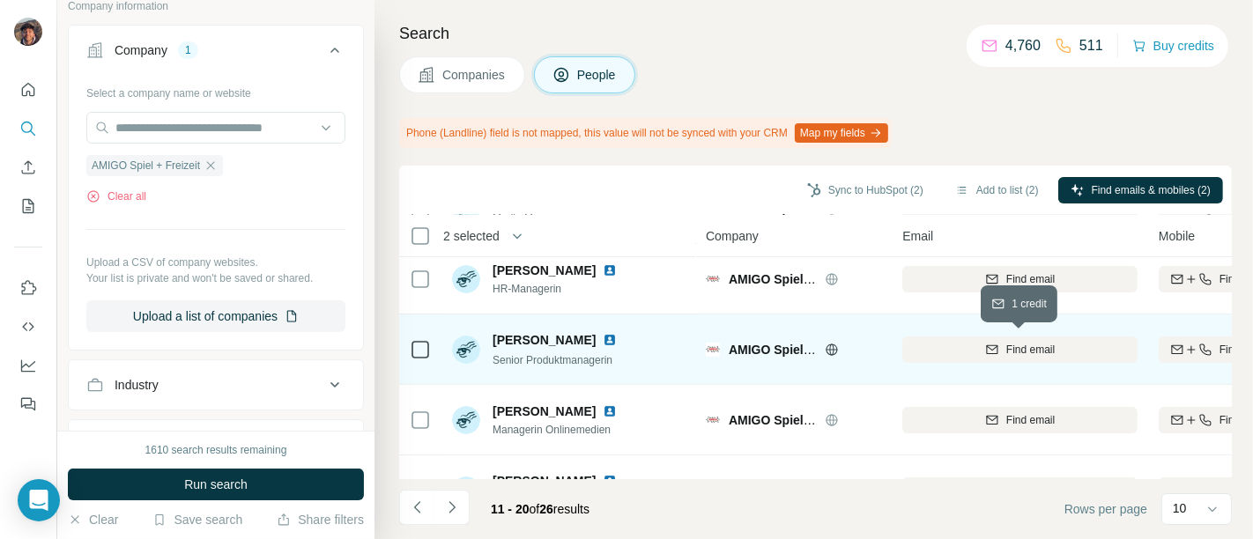
click at [951, 344] on div "Find email" at bounding box center [1019, 350] width 235 height 16
click at [433, 509] on button "Navigate to previous page" at bounding box center [416, 507] width 35 height 35
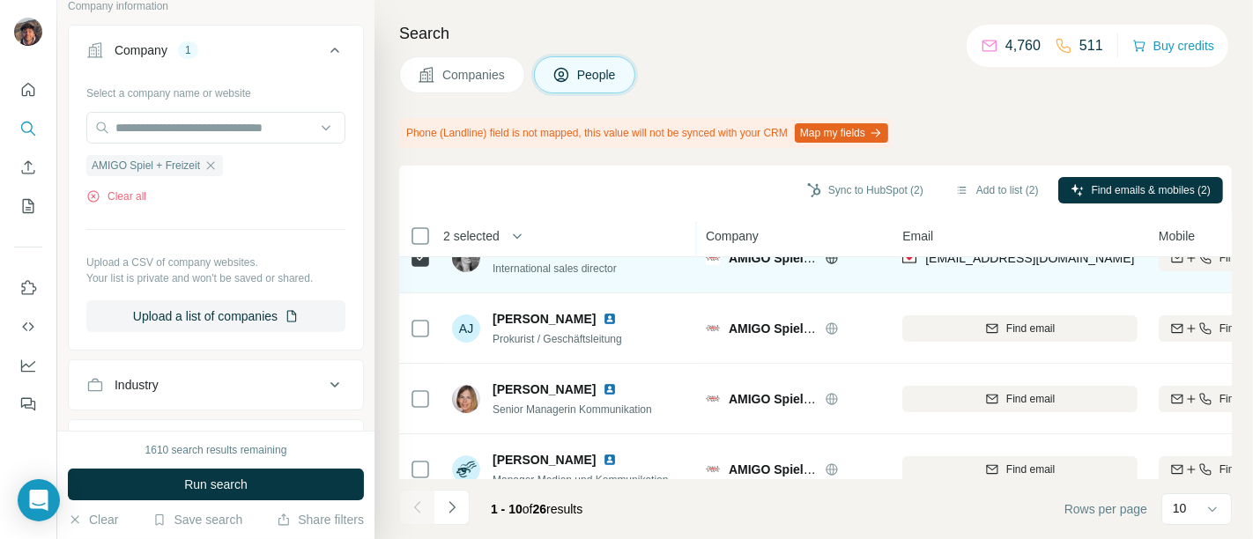
scroll to position [98, 0]
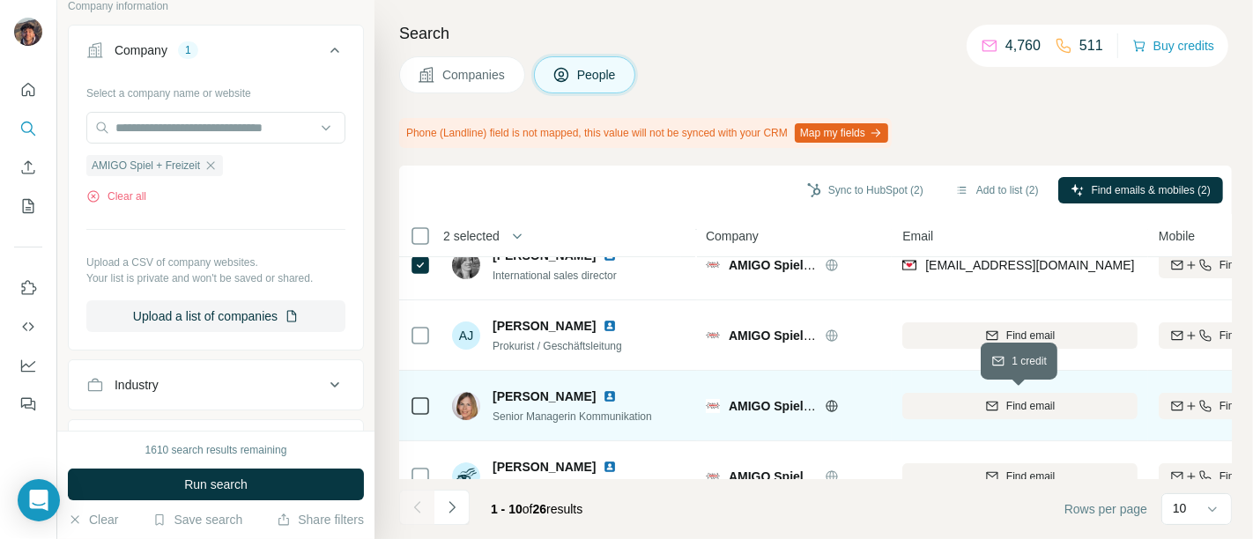
click at [961, 409] on div "Find email" at bounding box center [1019, 406] width 235 height 16
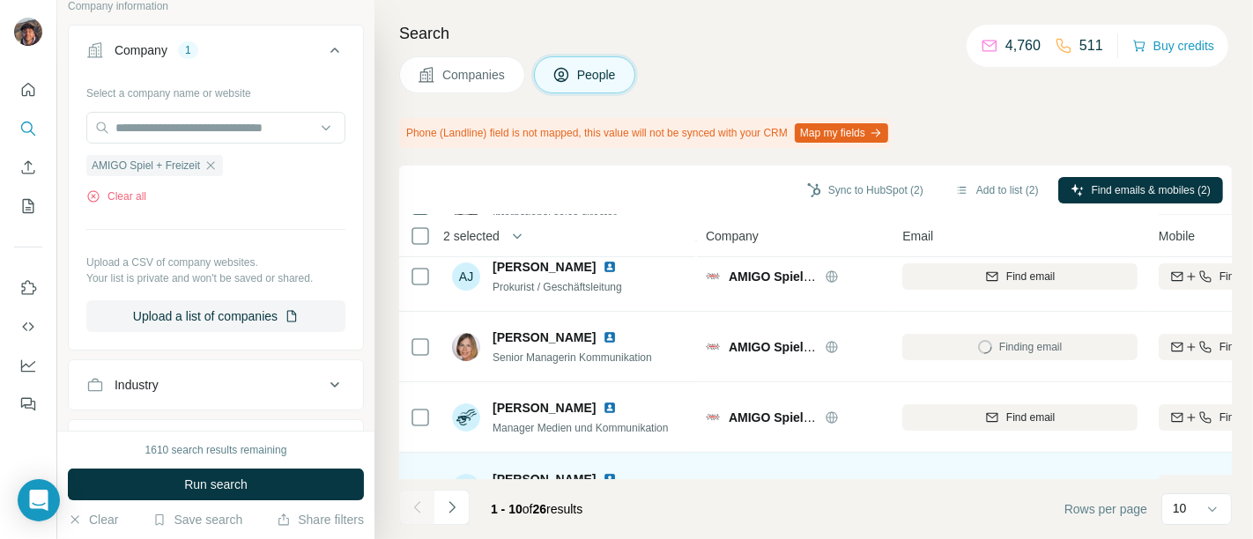
scroll to position [197, 0]
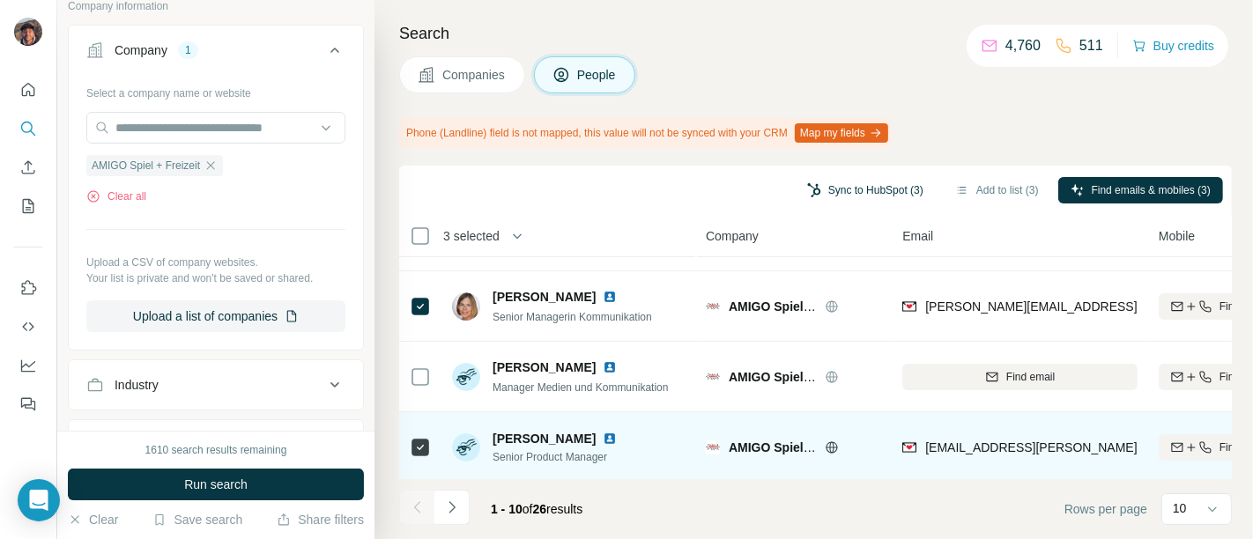
click at [844, 193] on button "Sync to HubSpot (3)" at bounding box center [865, 190] width 141 height 26
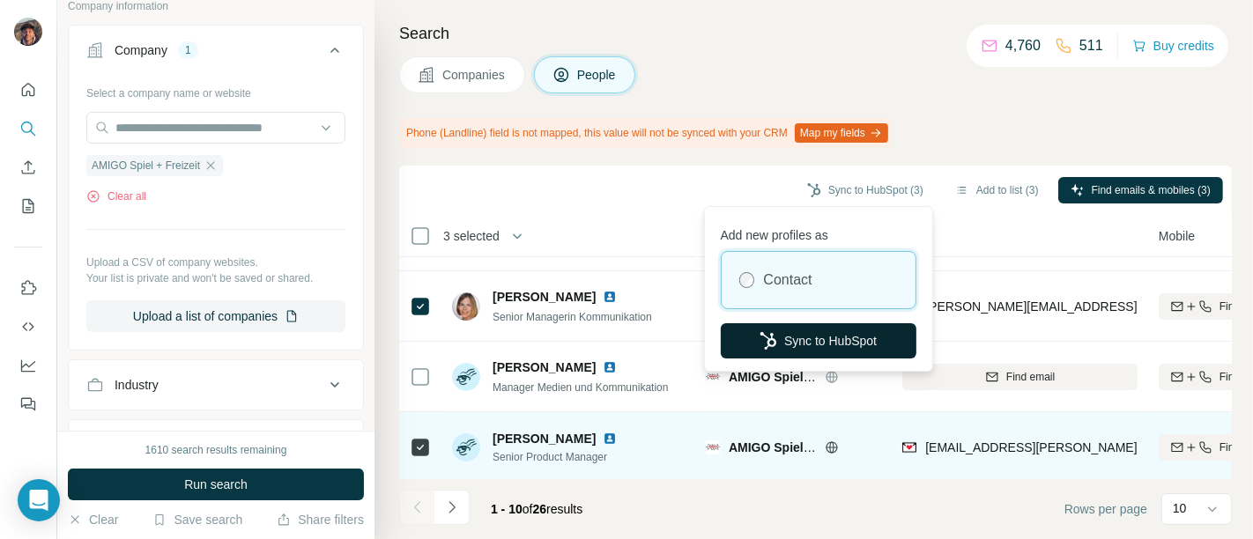
click at [849, 338] on button "Sync to HubSpot" at bounding box center [819, 340] width 196 height 35
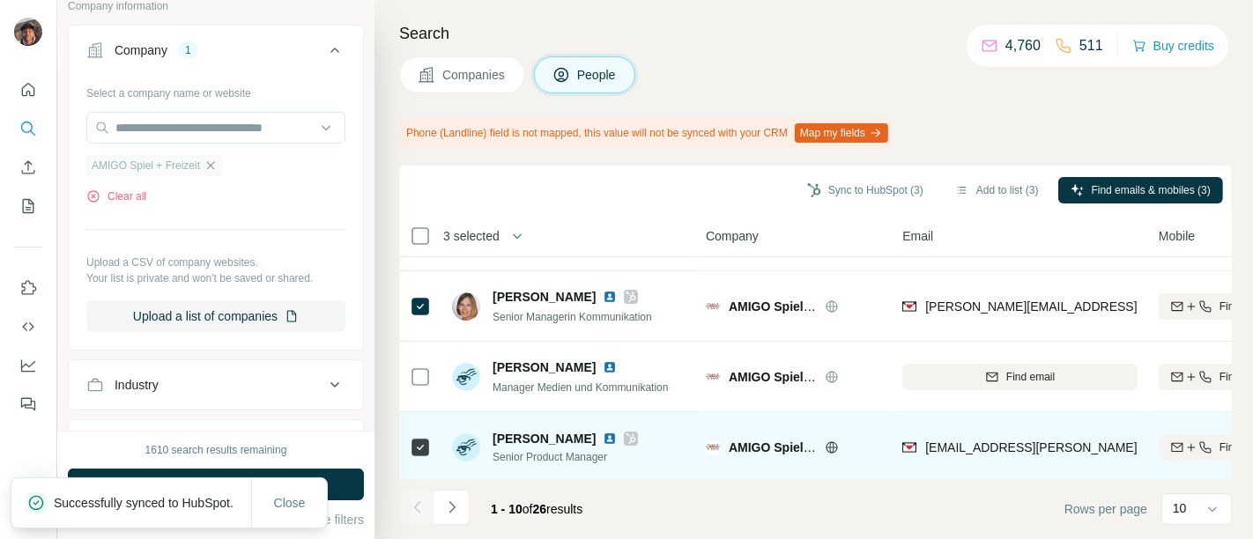
click at [215, 161] on icon "button" at bounding box center [211, 165] width 8 height 8
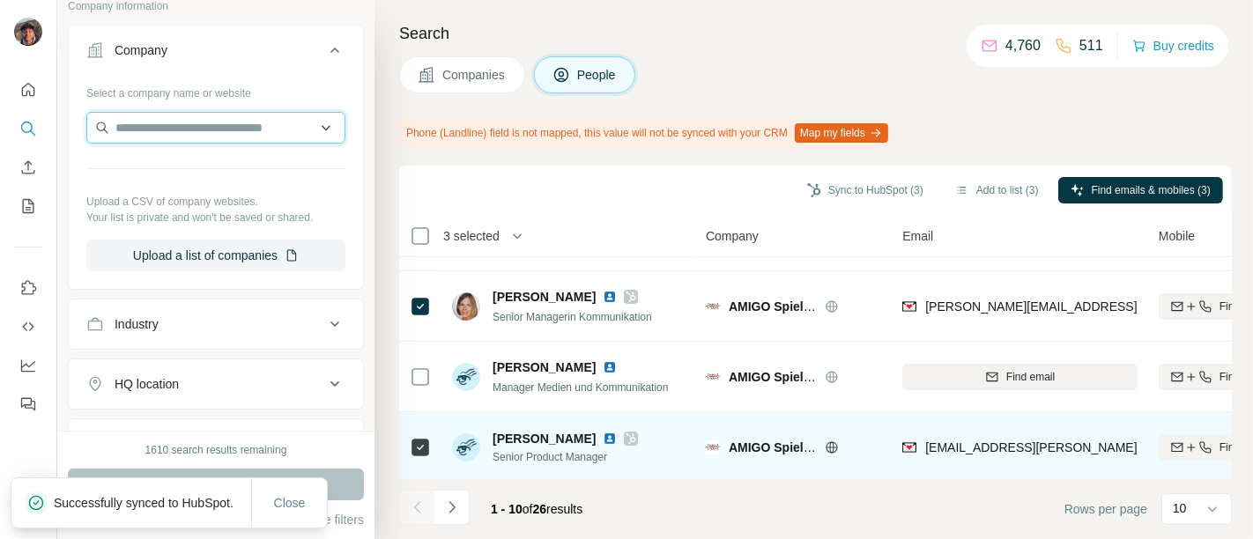
click at [197, 122] on input "text" at bounding box center [215, 128] width 259 height 32
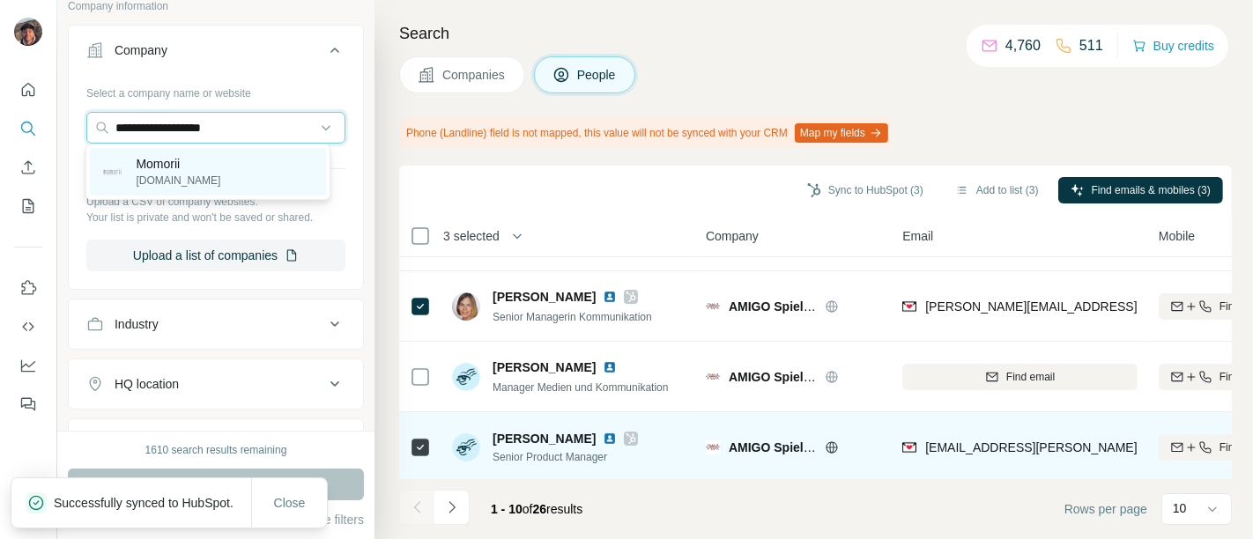
type input "**********"
click at [226, 180] on div "Momorii momorii.com" at bounding box center [208, 172] width 236 height 48
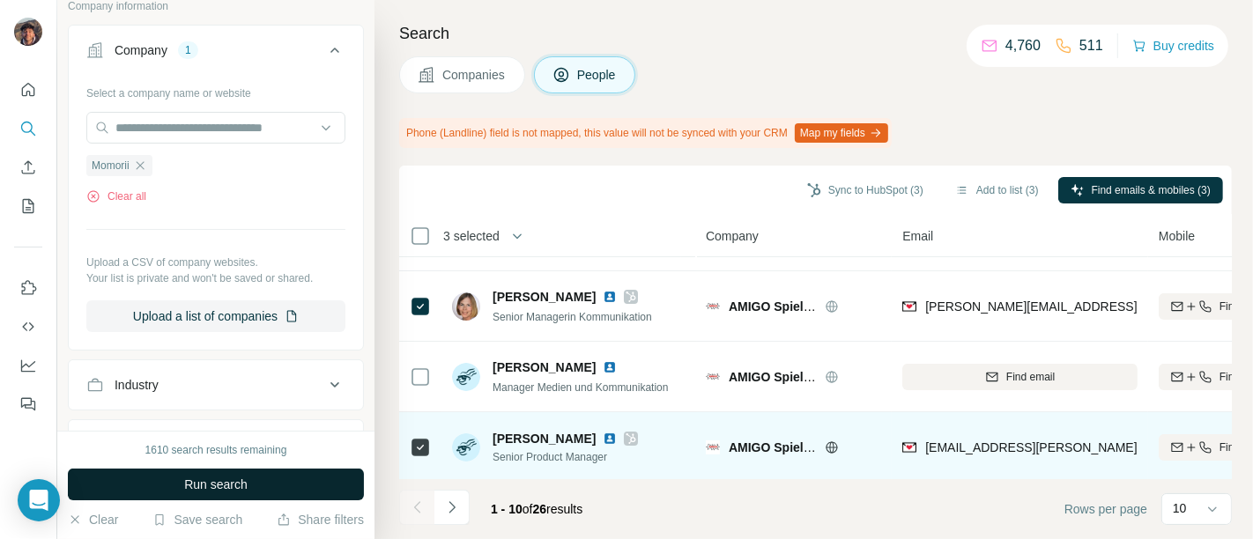
click at [331, 485] on button "Run search" at bounding box center [216, 485] width 296 height 32
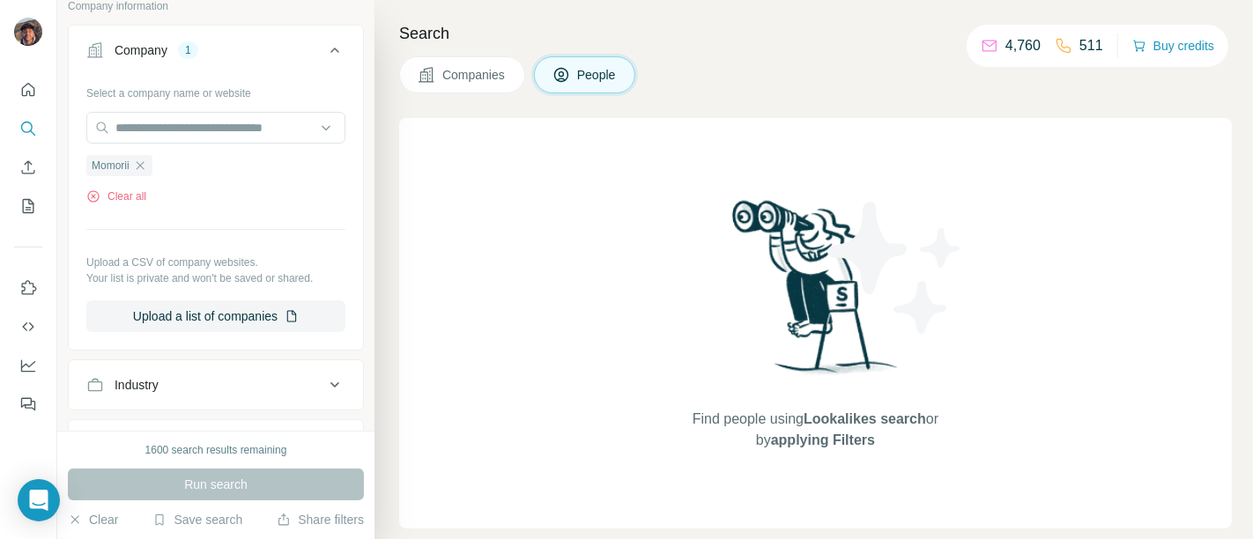
click at [445, 68] on span "Companies" at bounding box center [474, 75] width 64 height 18
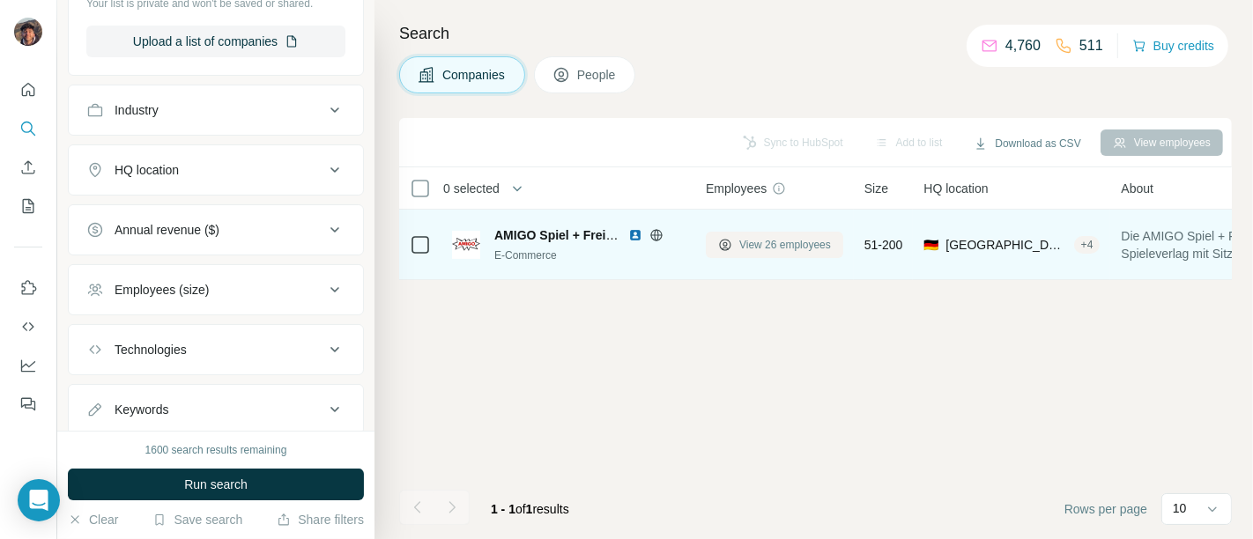
scroll to position [118, 0]
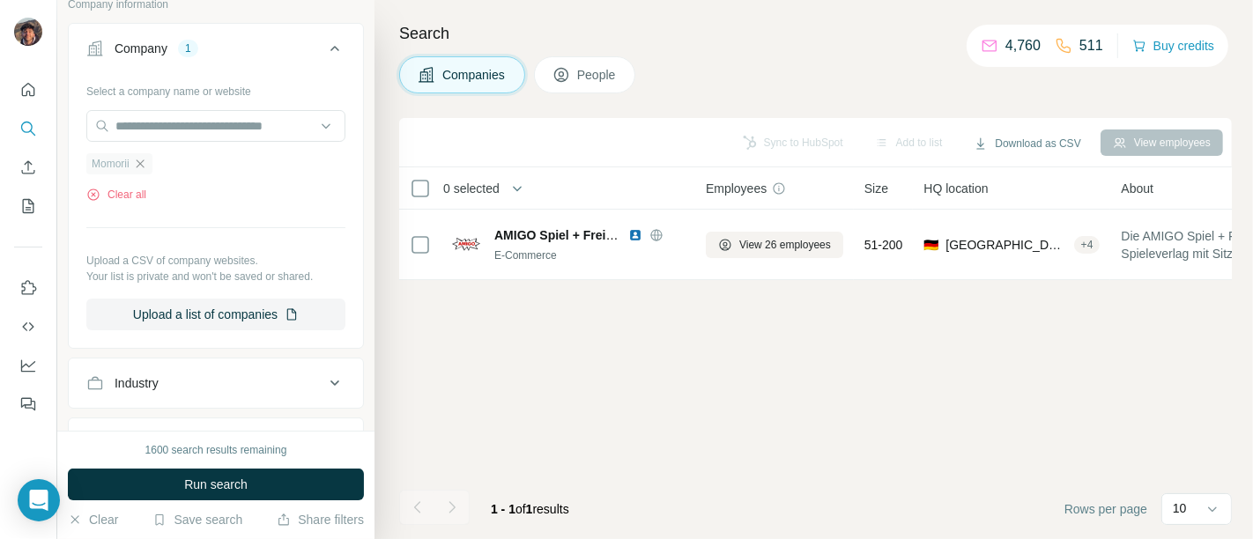
click at [145, 168] on icon "button" at bounding box center [140, 164] width 14 height 14
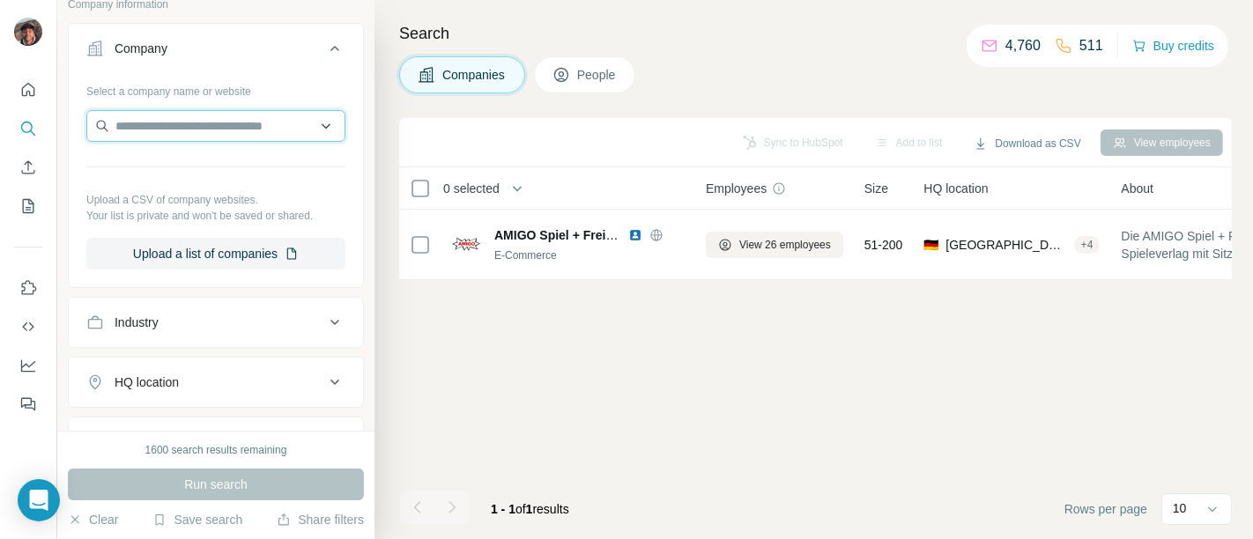
click at [158, 118] on input "text" at bounding box center [215, 126] width 259 height 32
paste input "**********"
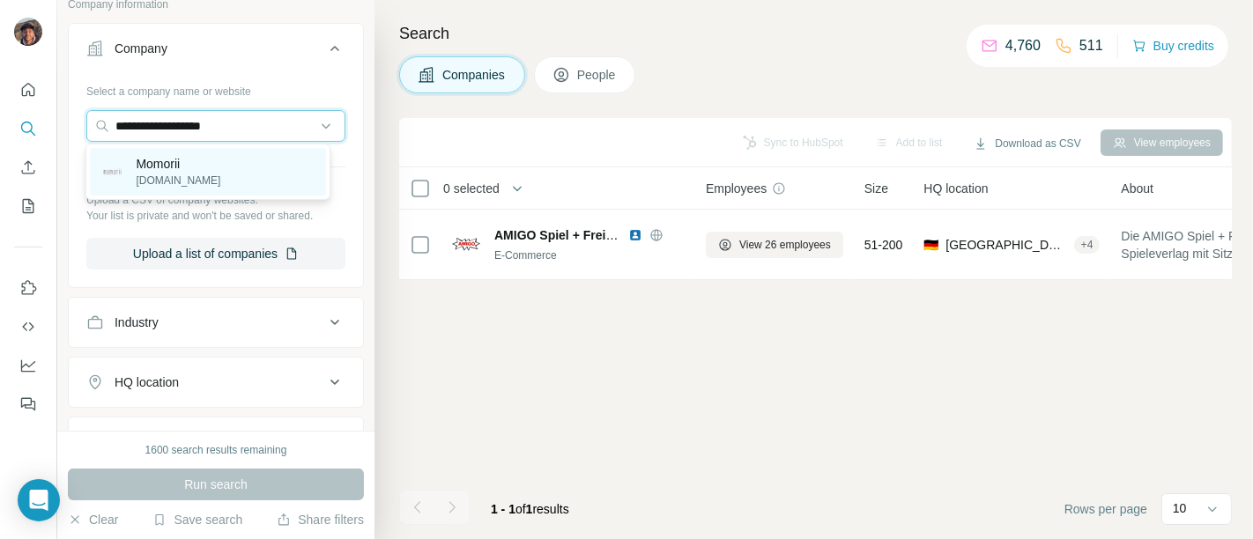
type input "**********"
click at [200, 172] on div "Momorii momorii.com" at bounding box center [208, 172] width 236 height 48
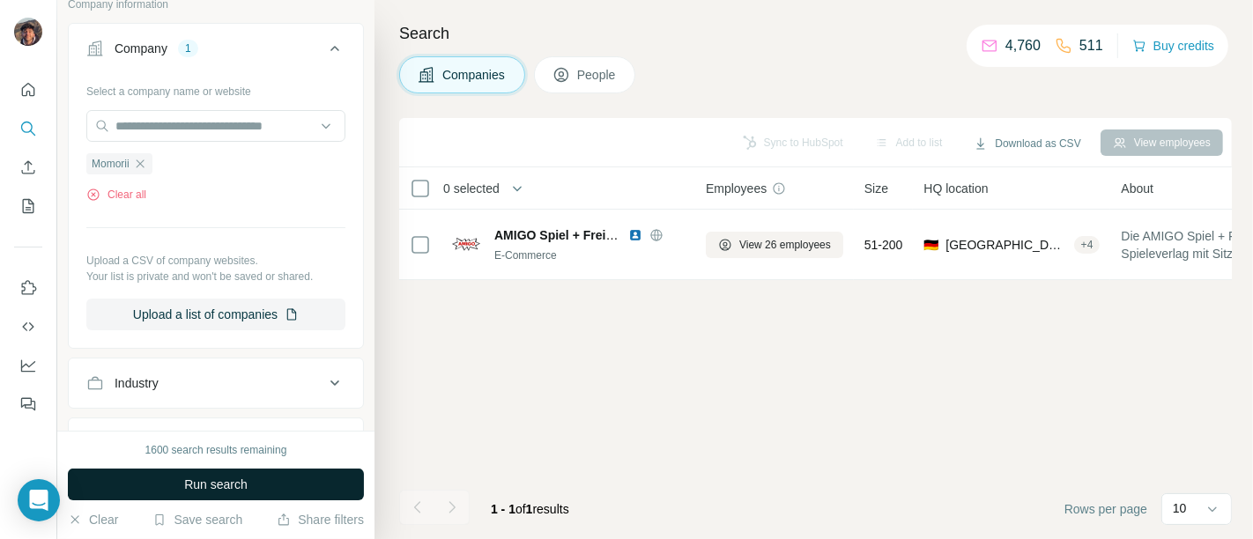
click at [256, 479] on button "Run search" at bounding box center [216, 485] width 296 height 32
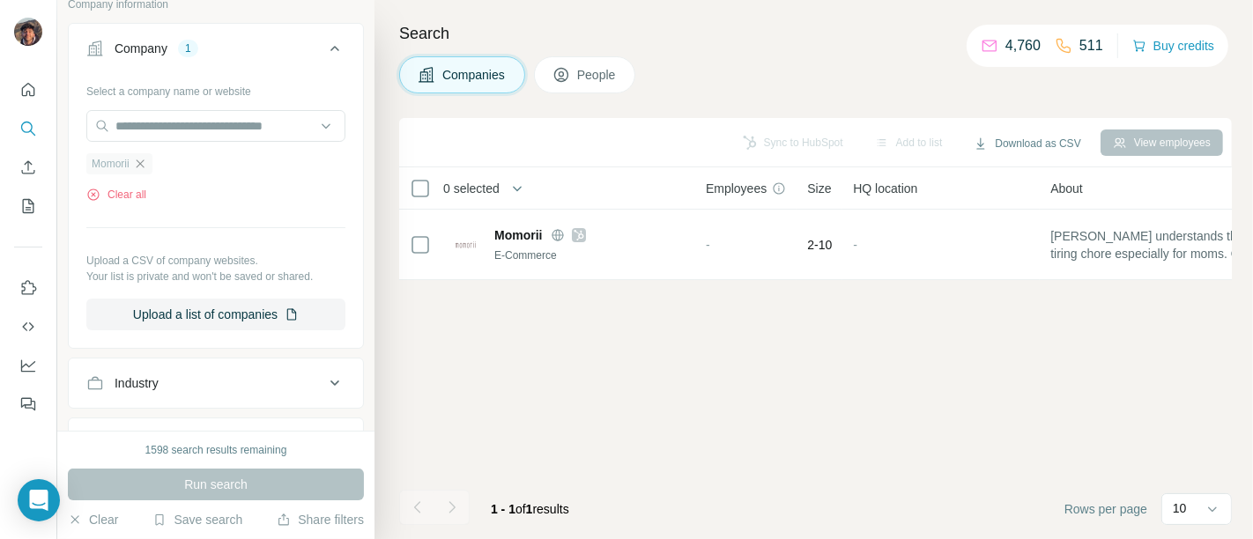
click at [141, 167] on icon "button" at bounding box center [140, 164] width 14 height 14
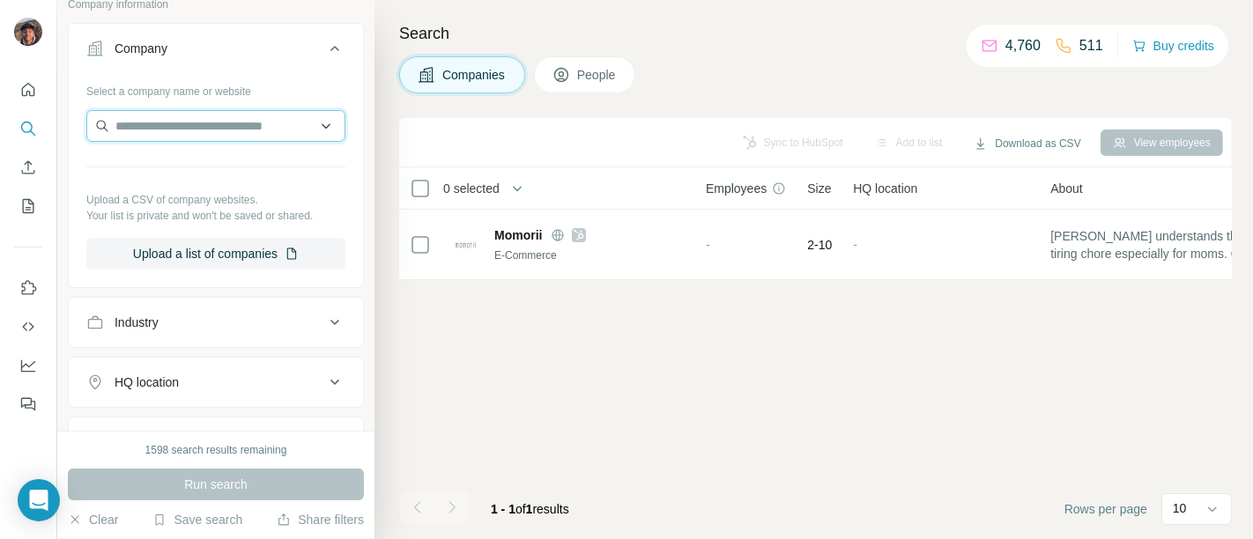
click at [155, 110] on input "text" at bounding box center [215, 126] width 259 height 32
paste input "**********"
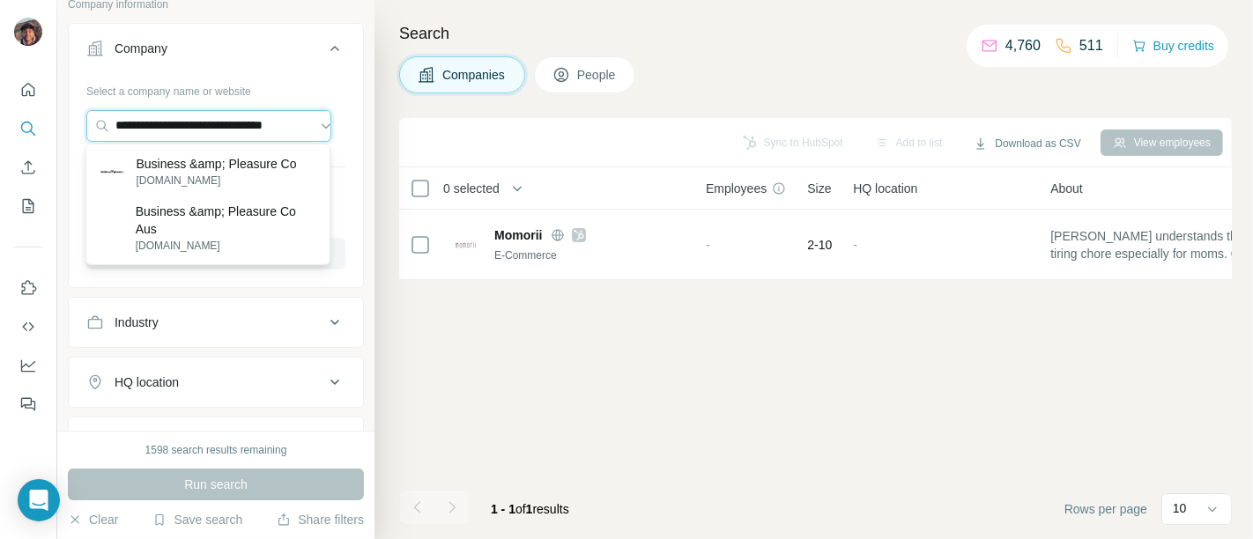
type input "**********"
click at [222, 166] on p "Business &amp; Pleasure Co" at bounding box center [216, 164] width 160 height 18
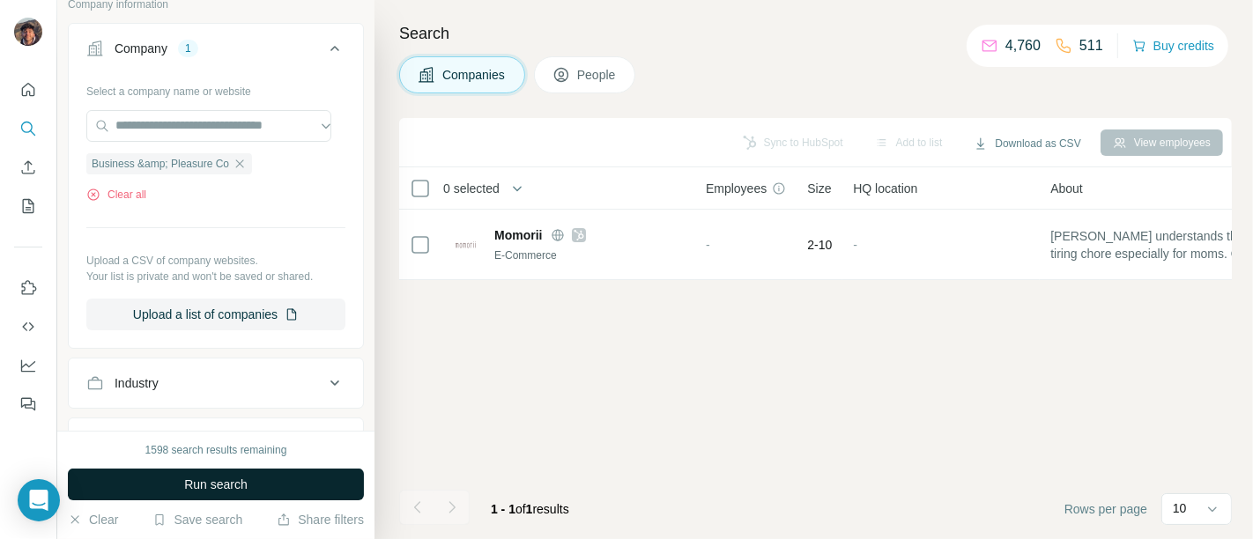
click at [235, 471] on button "Run search" at bounding box center [216, 485] width 296 height 32
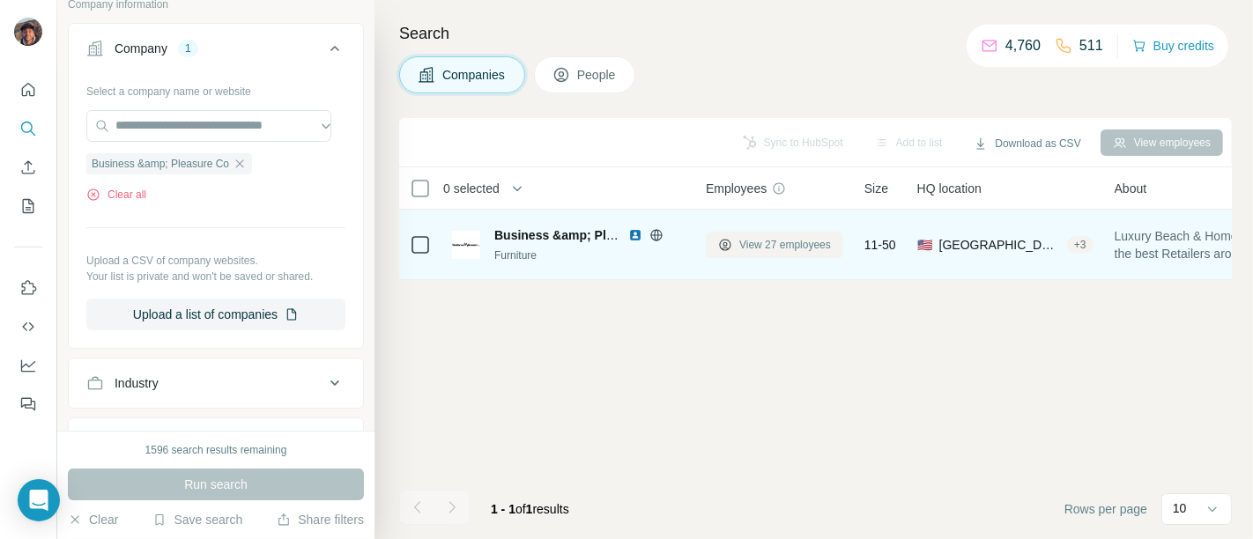
click at [781, 238] on span "View 27 employees" at bounding box center [785, 245] width 92 height 16
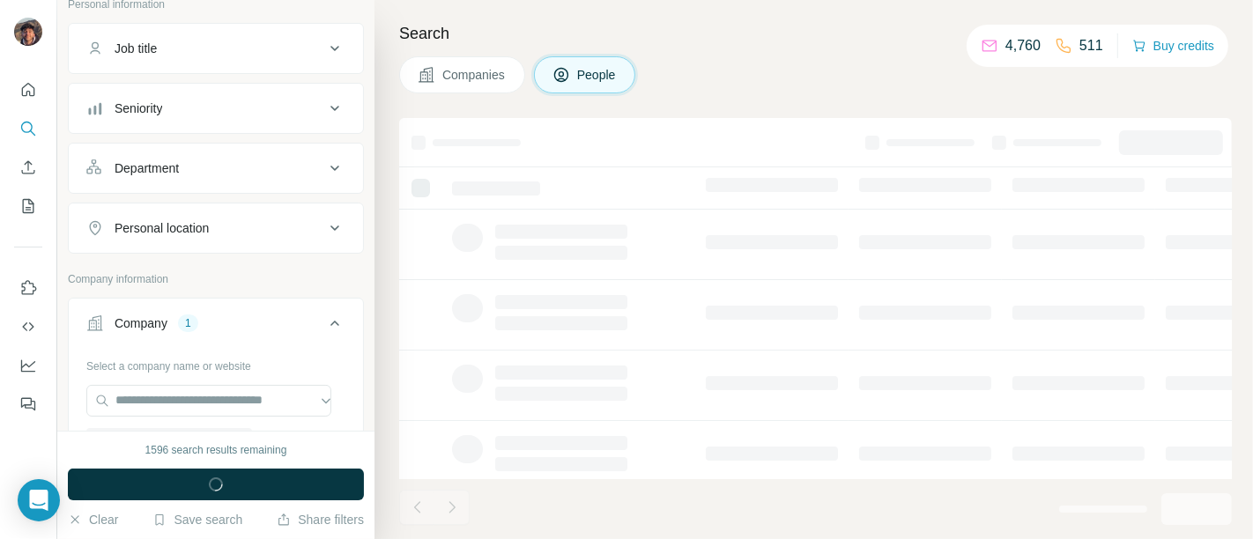
scroll to position [391, 0]
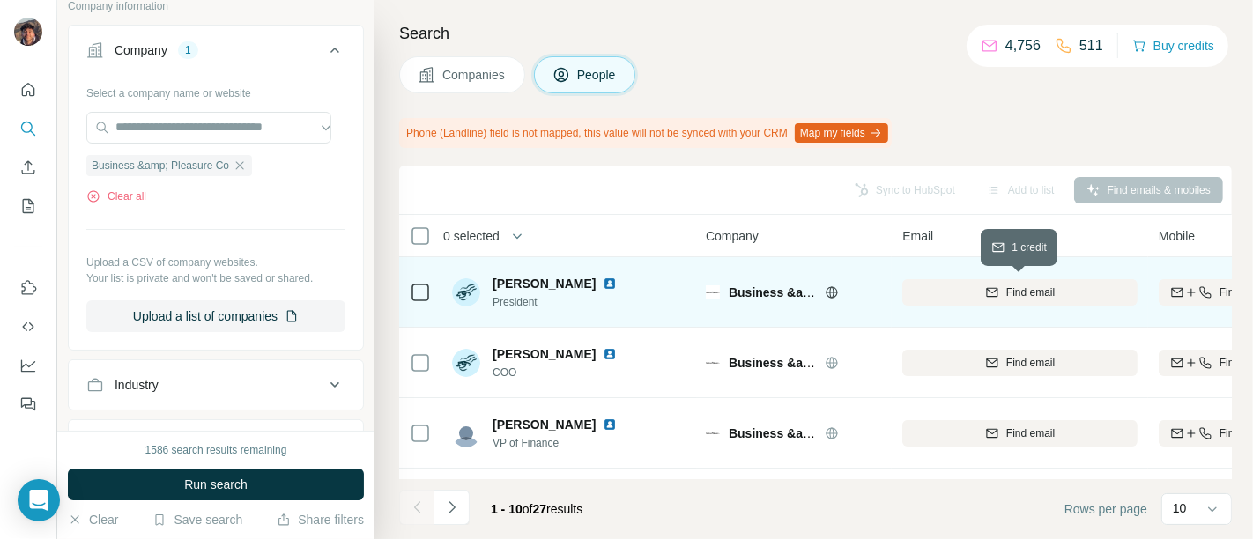
click at [949, 287] on div "Find email" at bounding box center [1019, 293] width 235 height 16
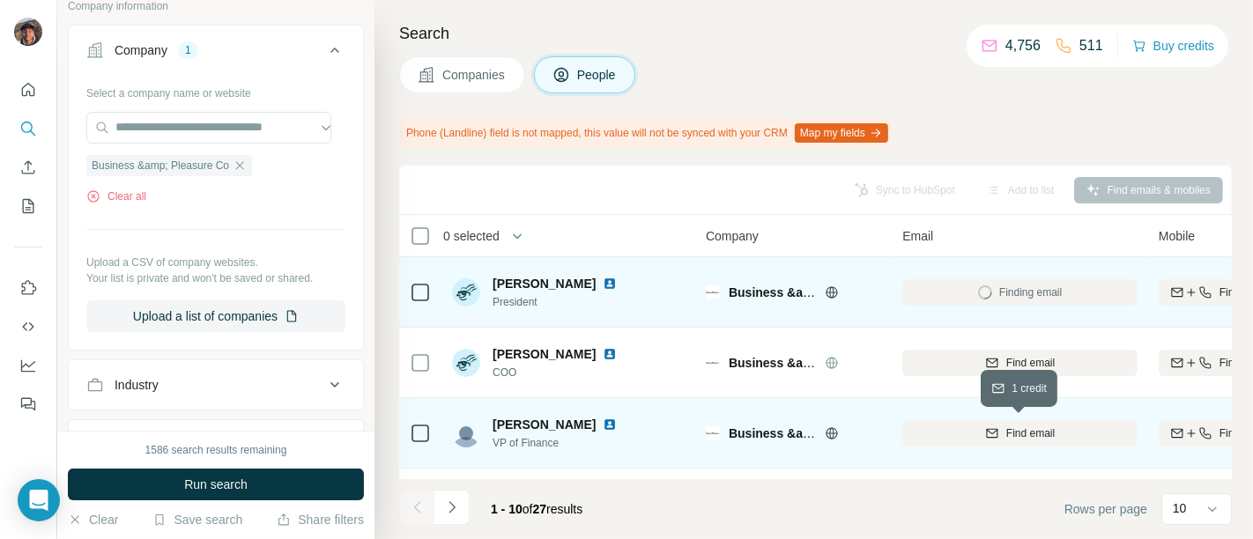
click at [976, 436] on icon "button" at bounding box center [991, 432] width 11 height 9
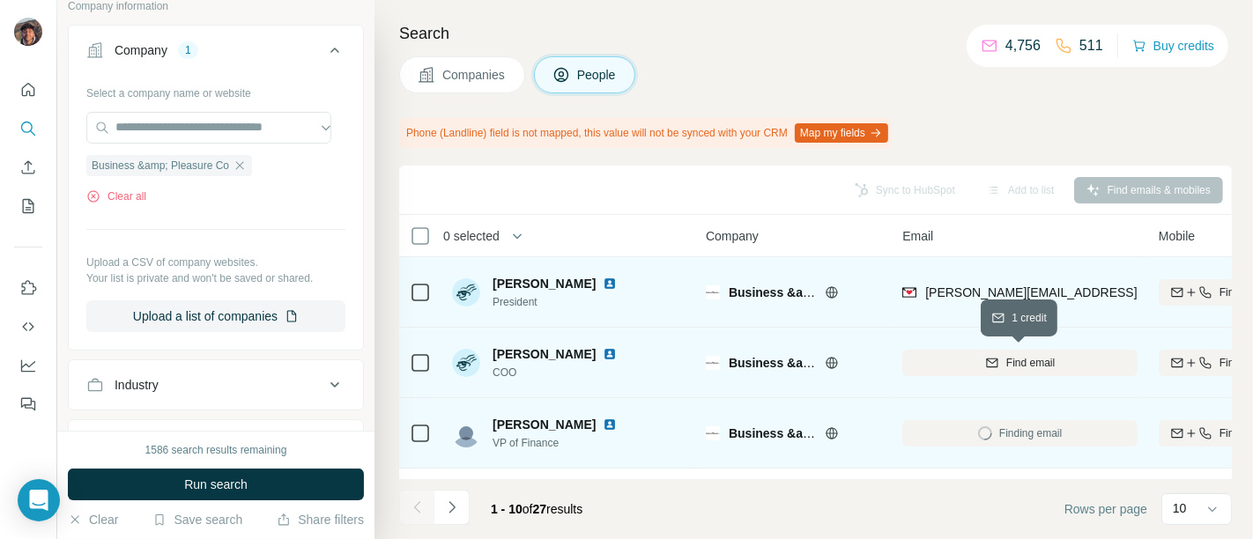
click at [966, 362] on div "Find email" at bounding box center [1019, 363] width 235 height 16
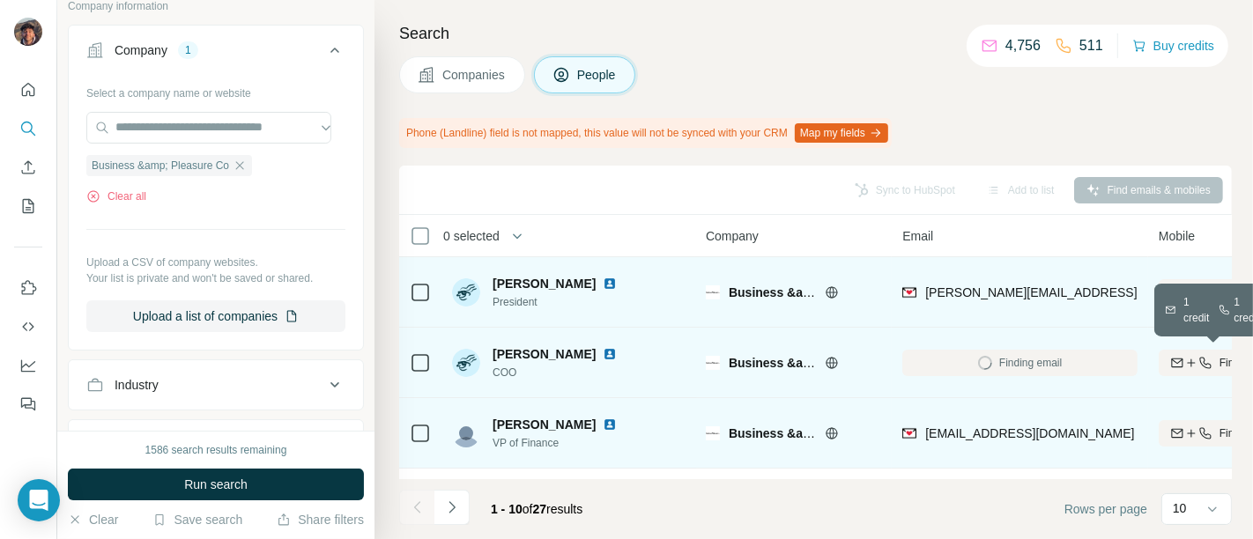
click at [976, 355] on div "Find both" at bounding box center [1217, 363] width 116 height 16
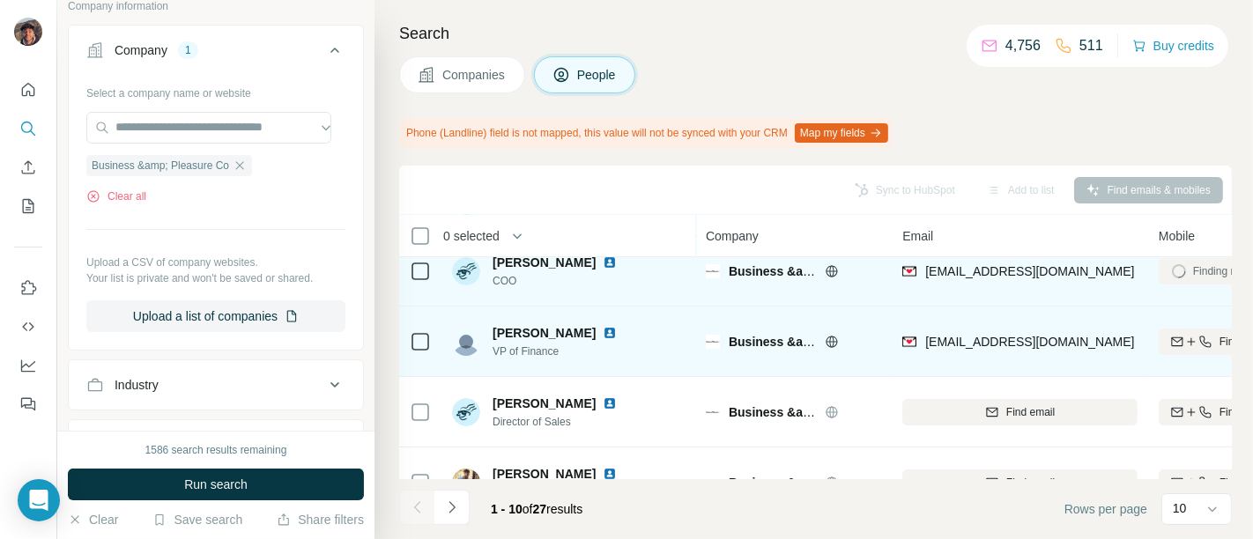
scroll to position [98, 0]
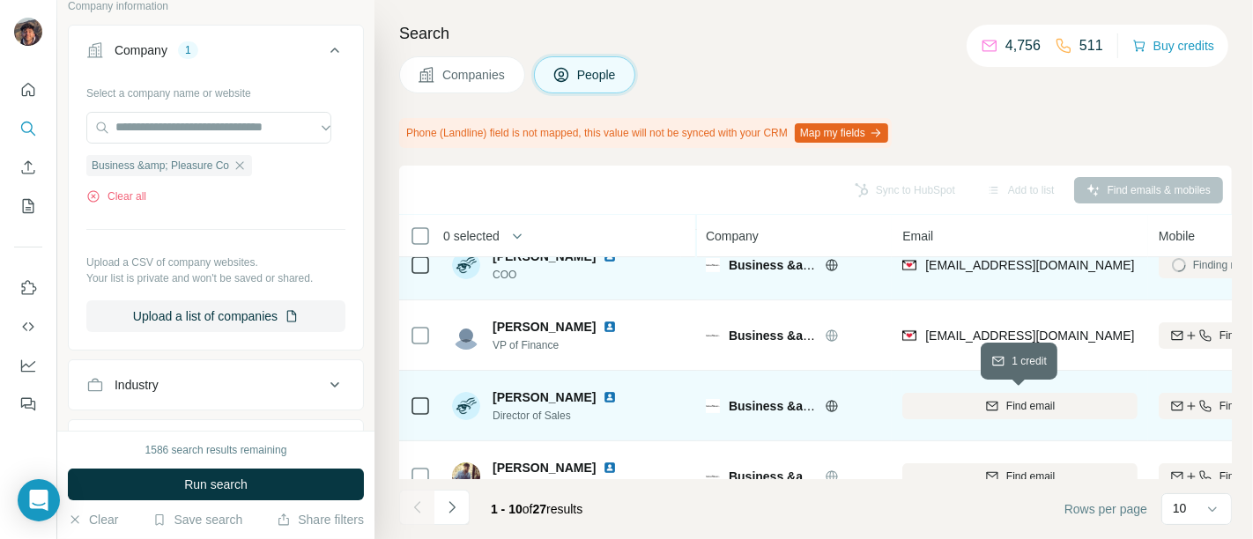
click at [976, 406] on span "Find email" at bounding box center [1030, 406] width 48 height 16
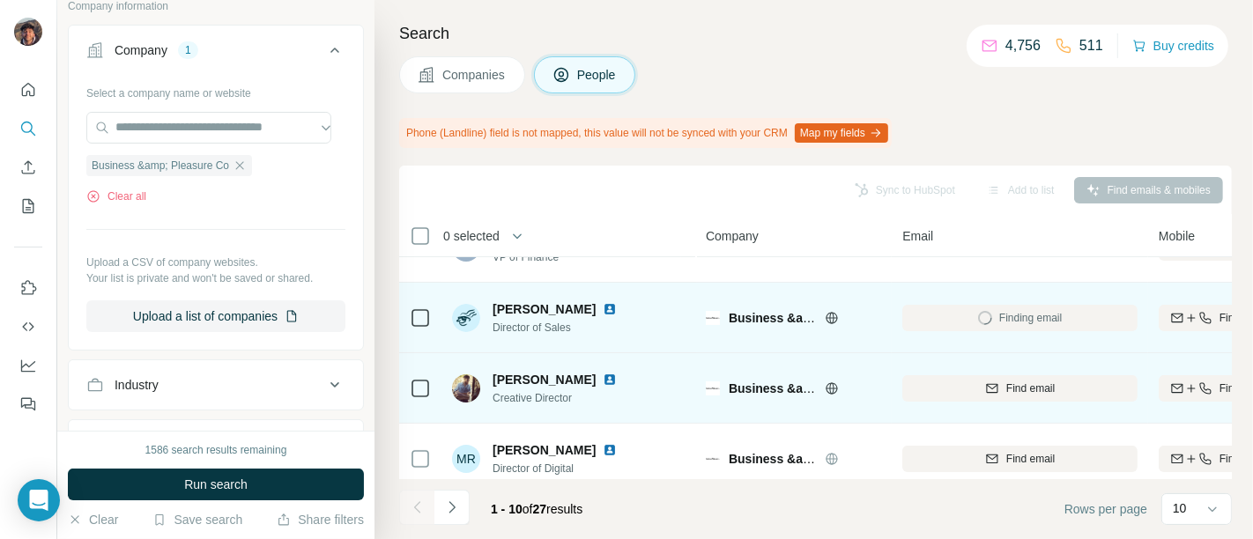
scroll to position [196, 0]
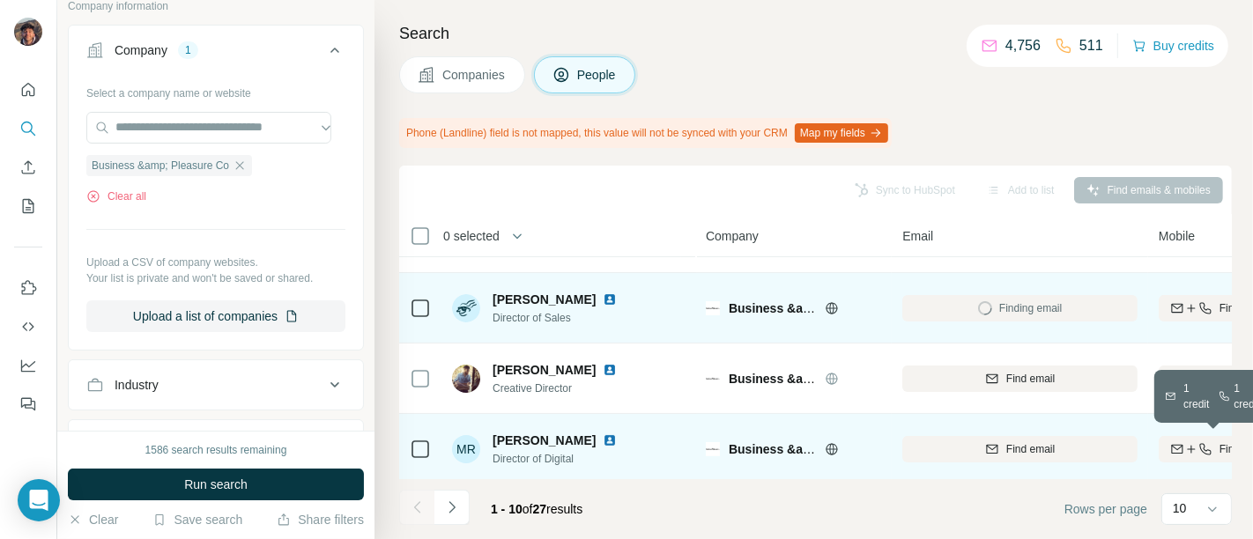
click at [976, 453] on icon "button" at bounding box center [1191, 449] width 14 height 14
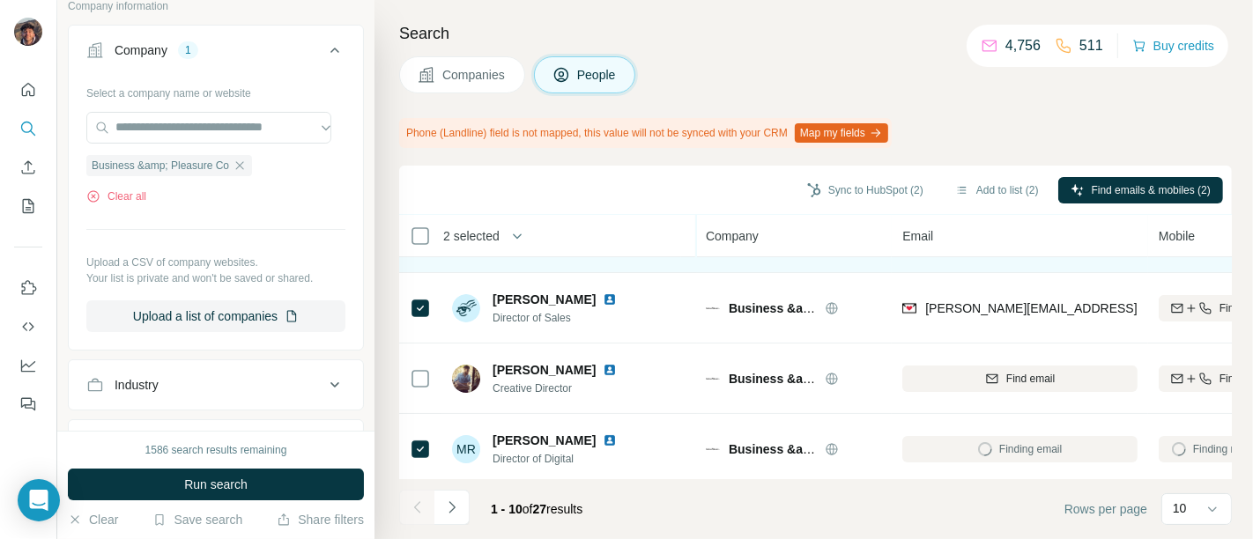
scroll to position [0, 0]
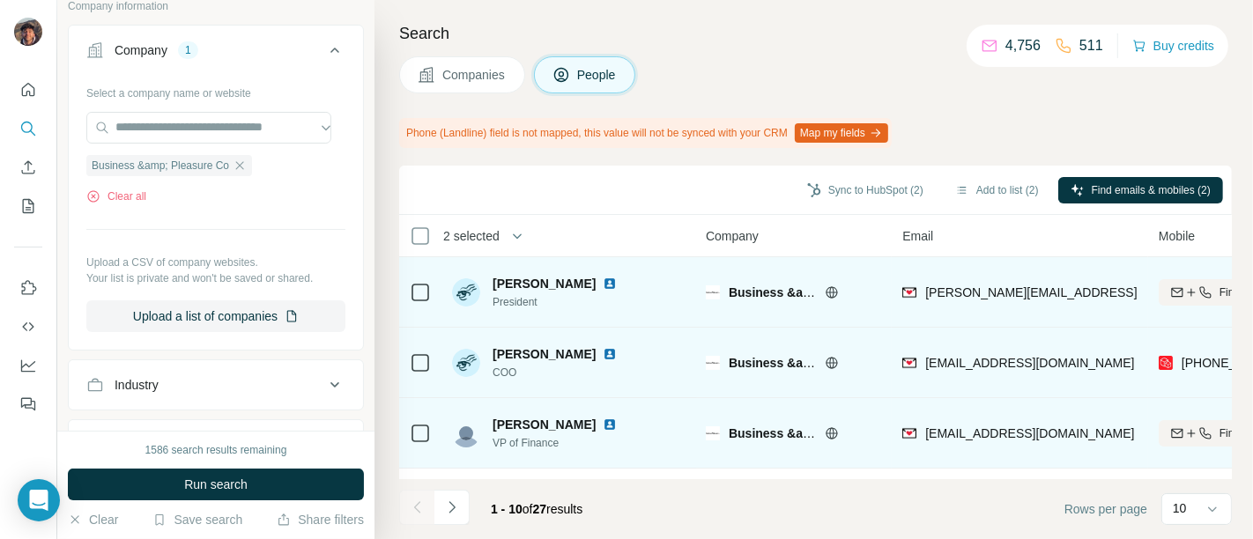
click at [430, 432] on icon at bounding box center [420, 433] width 21 height 21
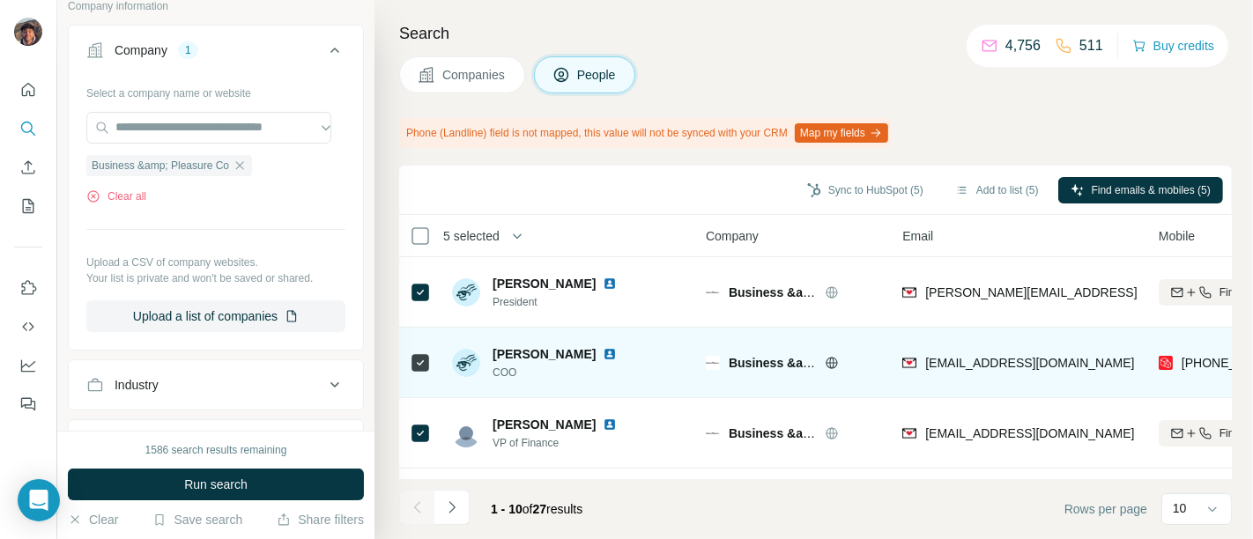
scroll to position [489, 0]
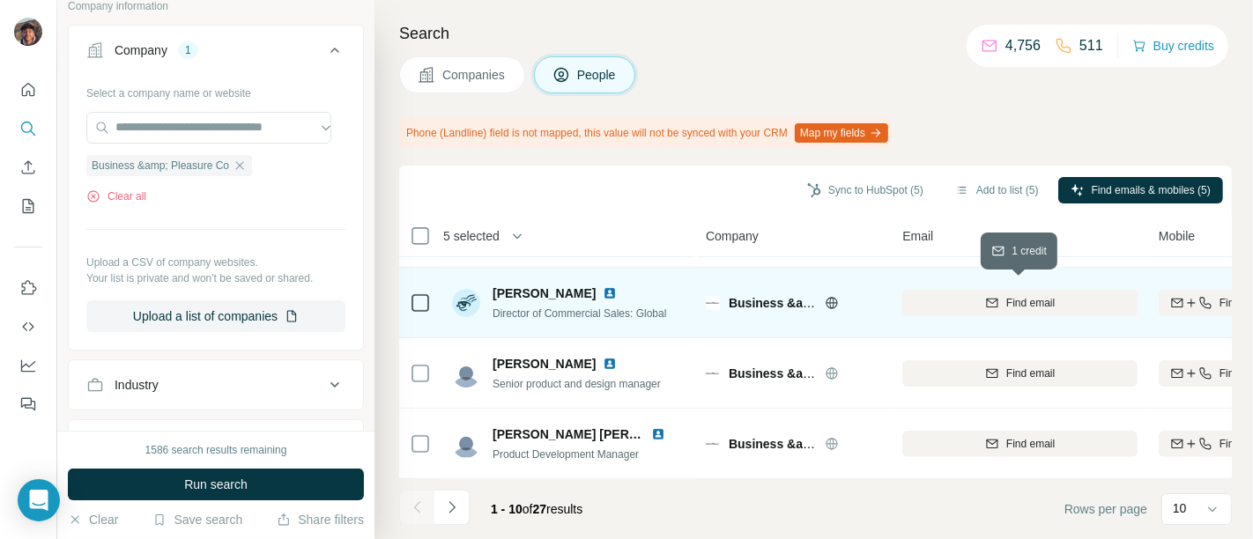
click at [952, 302] on div "Find email" at bounding box center [1019, 303] width 235 height 16
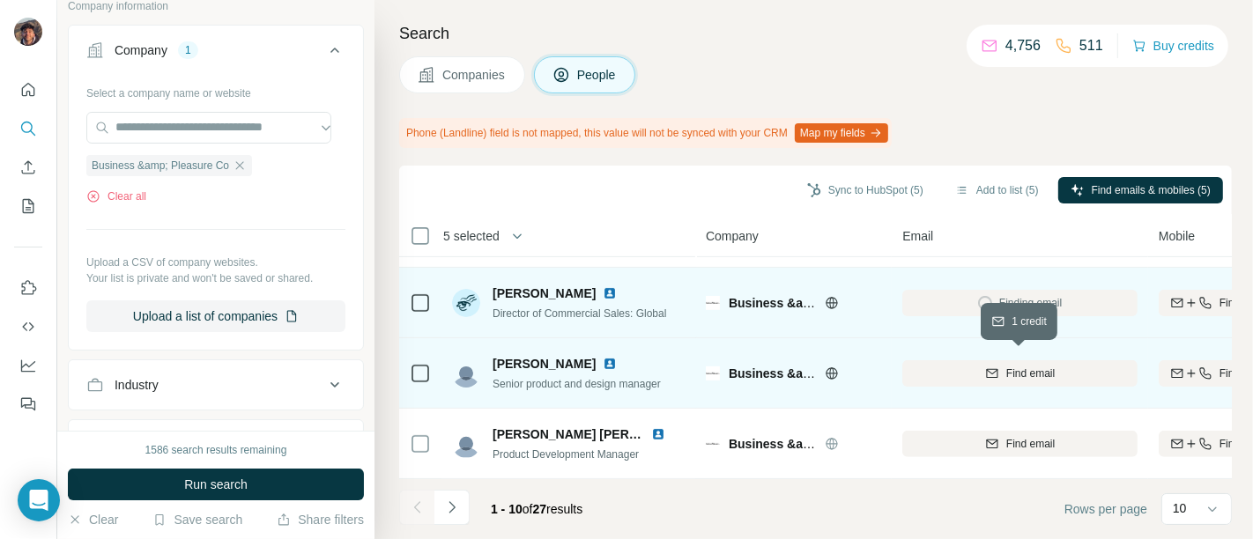
click at [976, 368] on div "Find email" at bounding box center [1019, 374] width 235 height 16
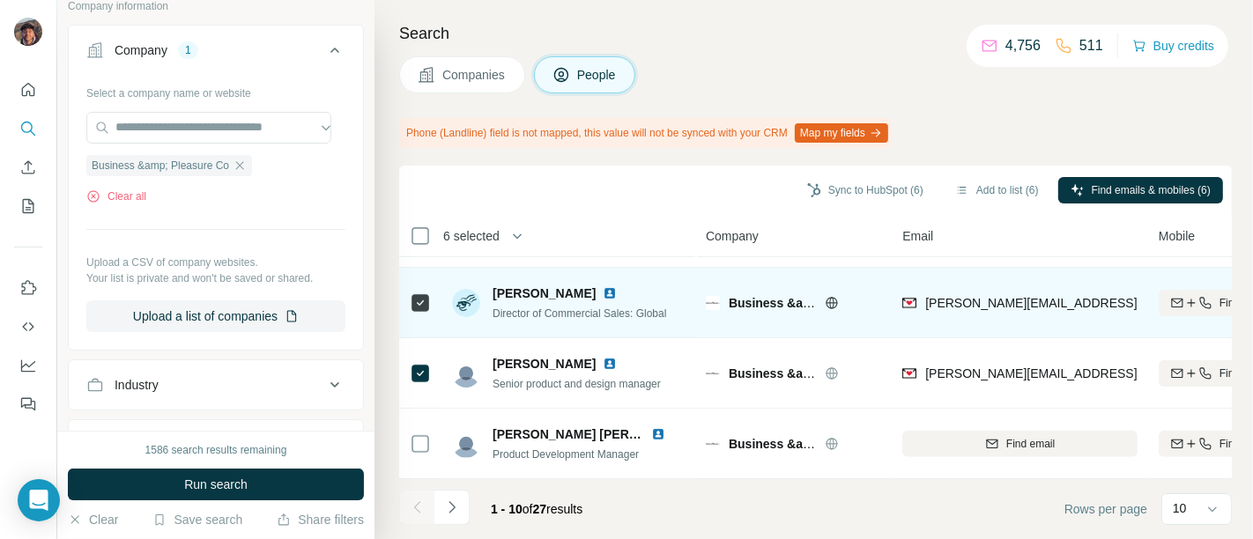
scroll to position [491, 0]
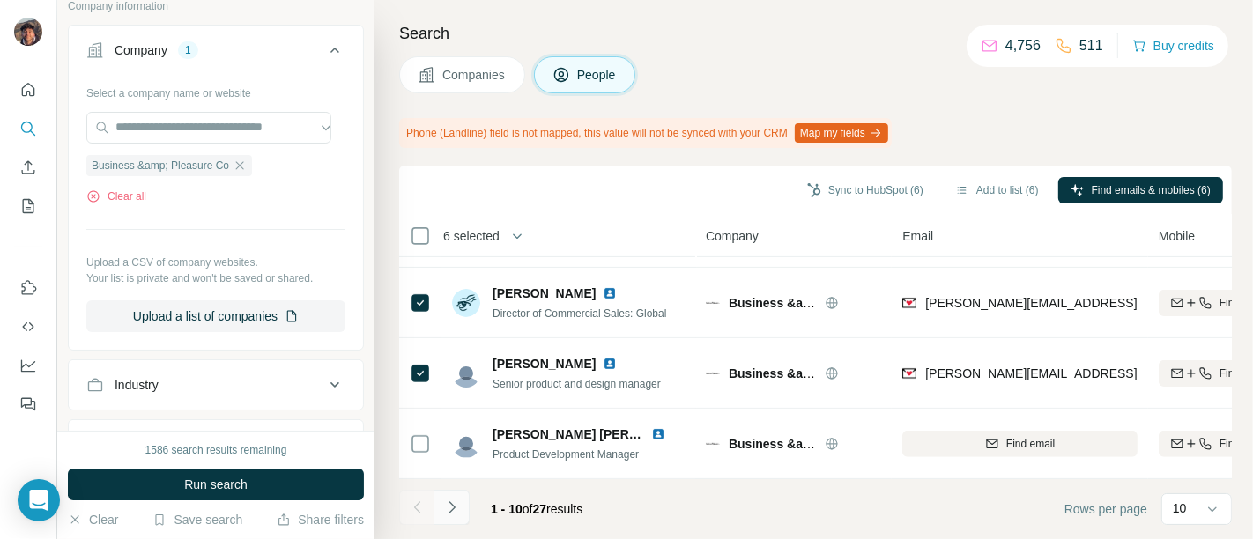
click at [441, 497] on button "Navigate to next page" at bounding box center [451, 507] width 35 height 35
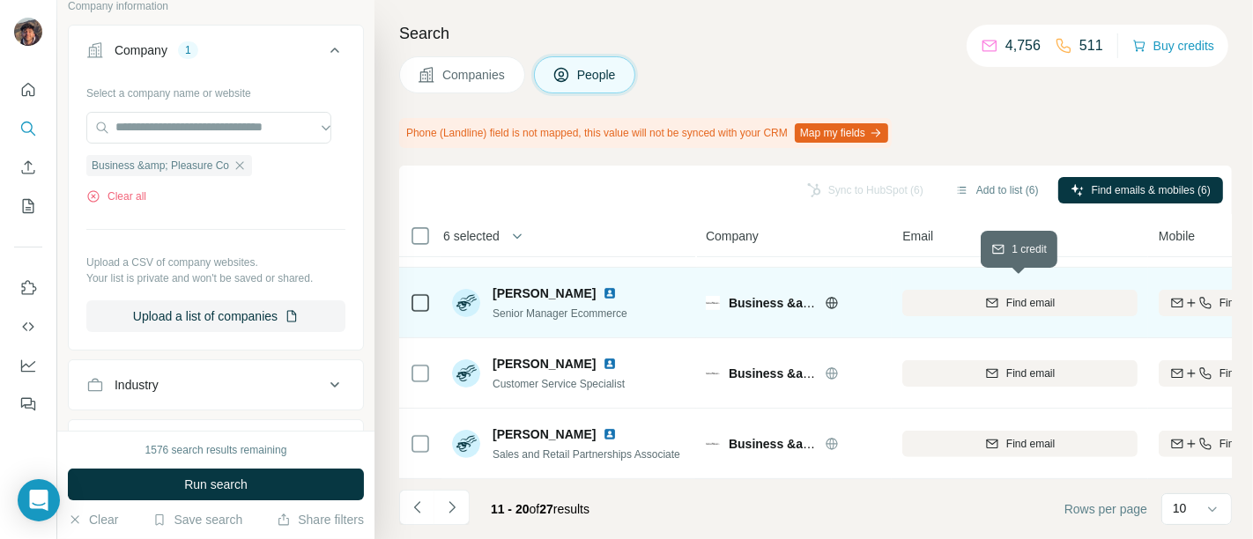
click at [942, 290] on button "Find email" at bounding box center [1019, 303] width 235 height 26
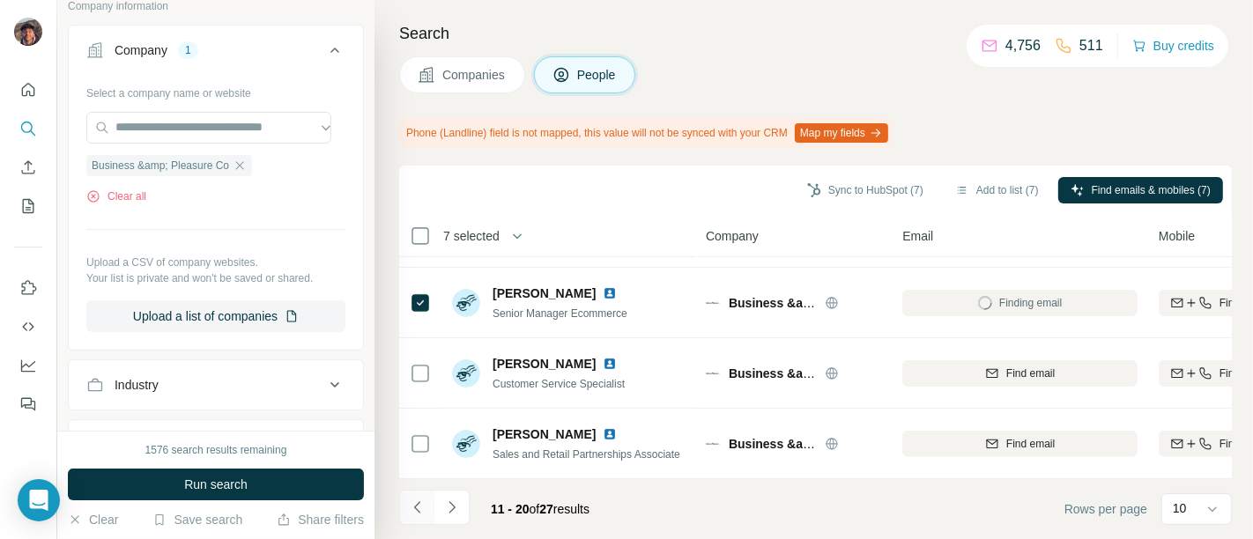
click at [425, 510] on icon "Navigate to previous page" at bounding box center [418, 508] width 18 height 18
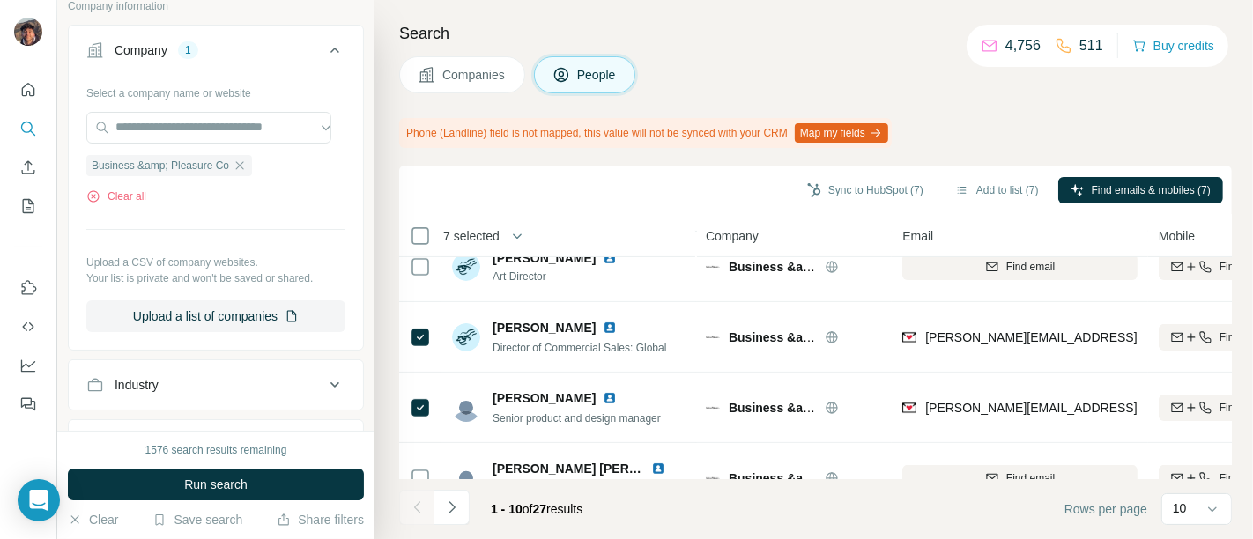
scroll to position [489, 0]
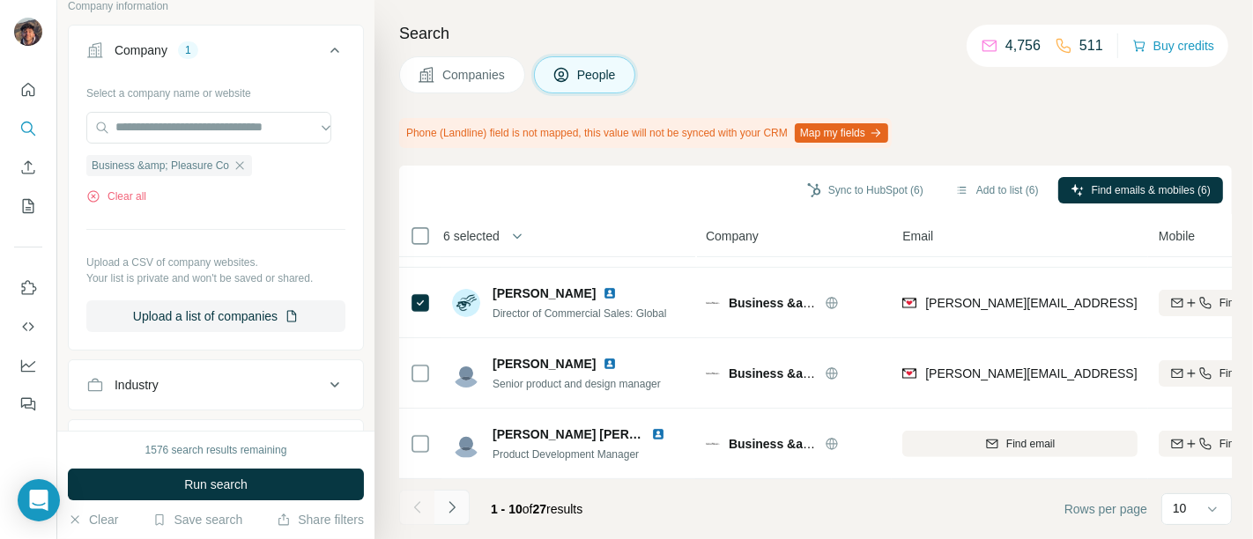
click at [455, 522] on button "Navigate to next page" at bounding box center [451, 507] width 35 height 35
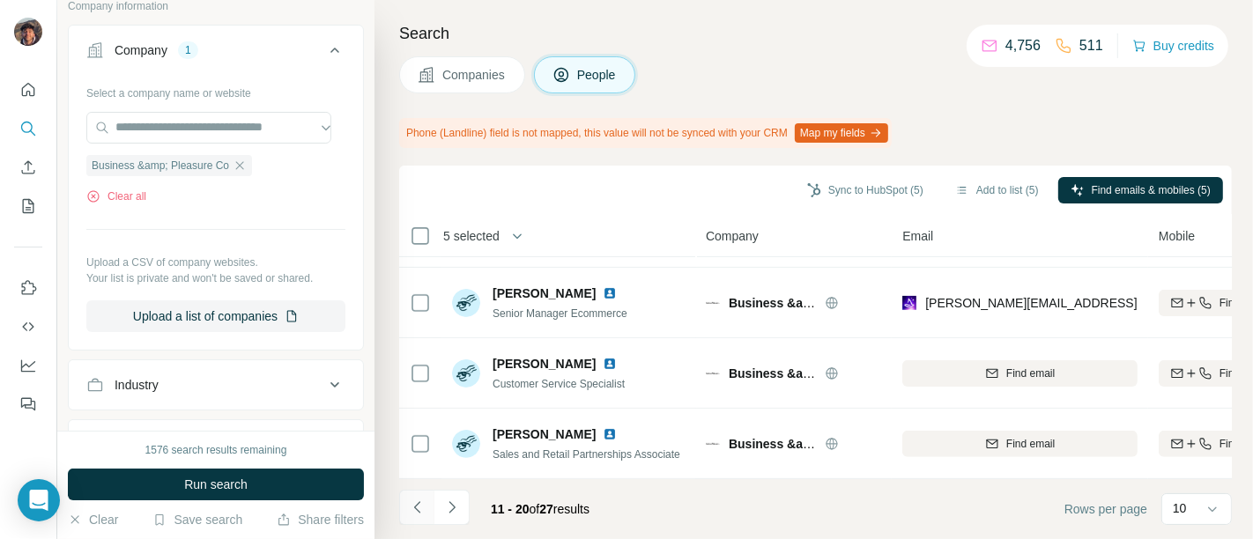
click at [423, 500] on icon "Navigate to previous page" at bounding box center [418, 508] width 18 height 18
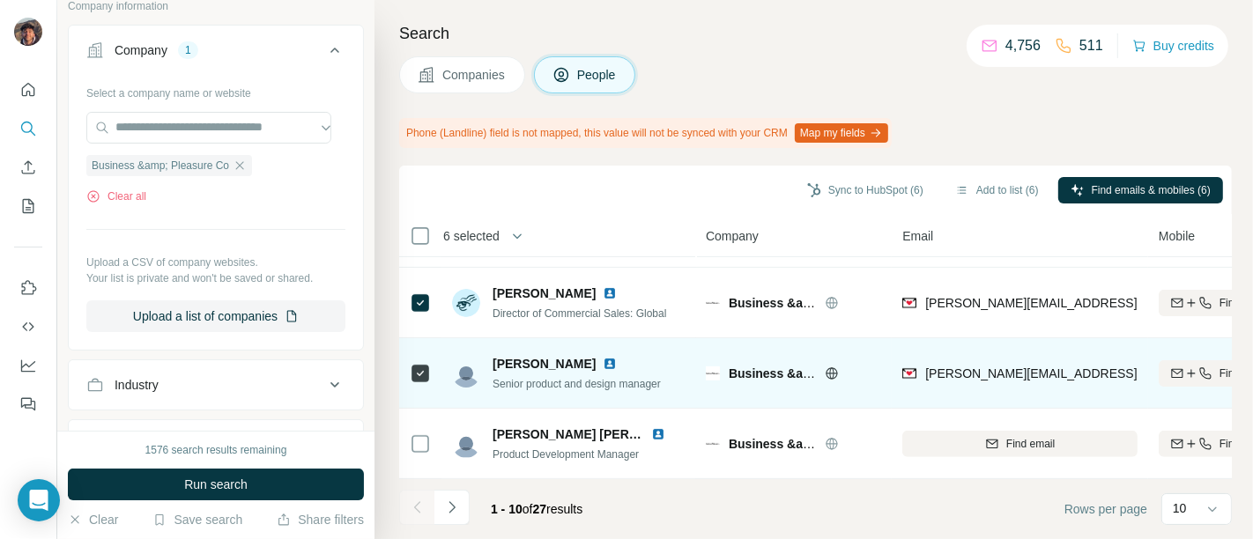
scroll to position [491, 0]
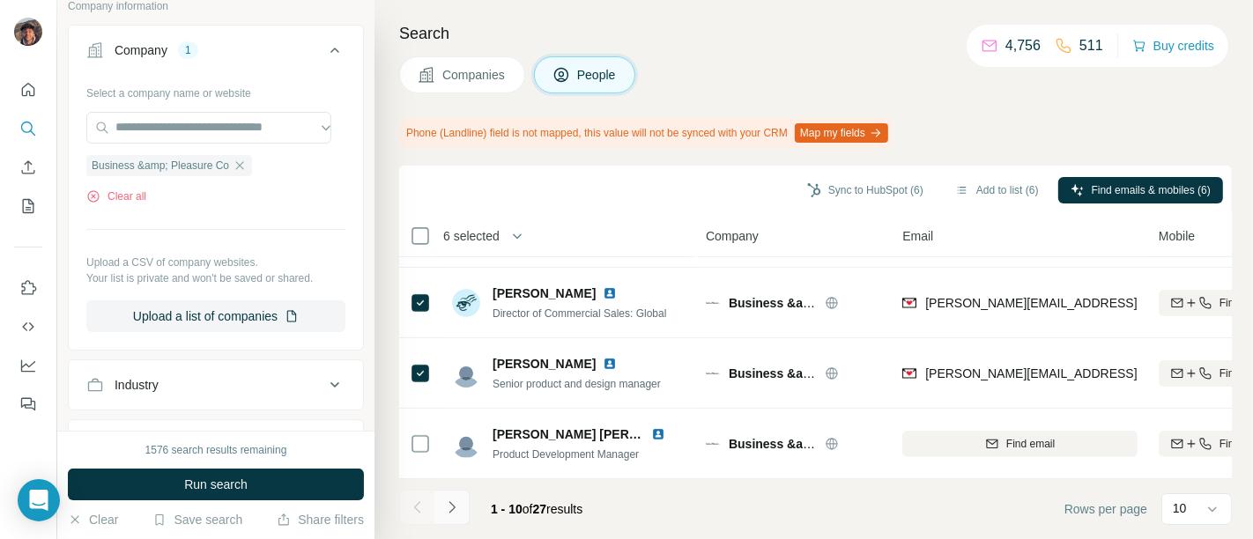
click at [445, 506] on icon "Navigate to next page" at bounding box center [452, 508] width 18 height 18
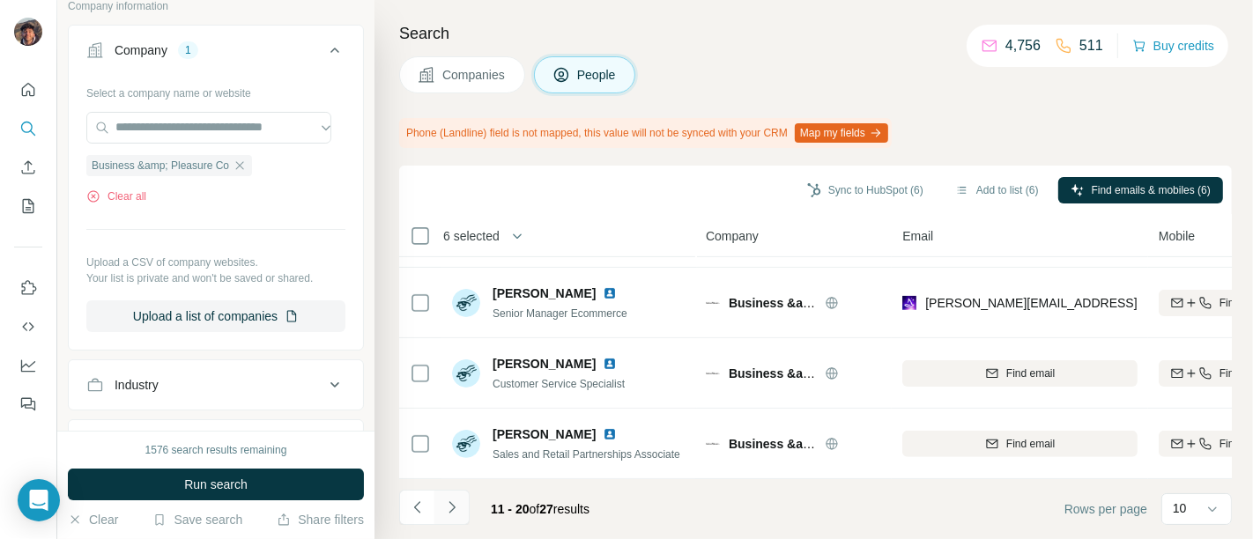
click at [445, 506] on icon "Navigate to next page" at bounding box center [452, 508] width 18 height 18
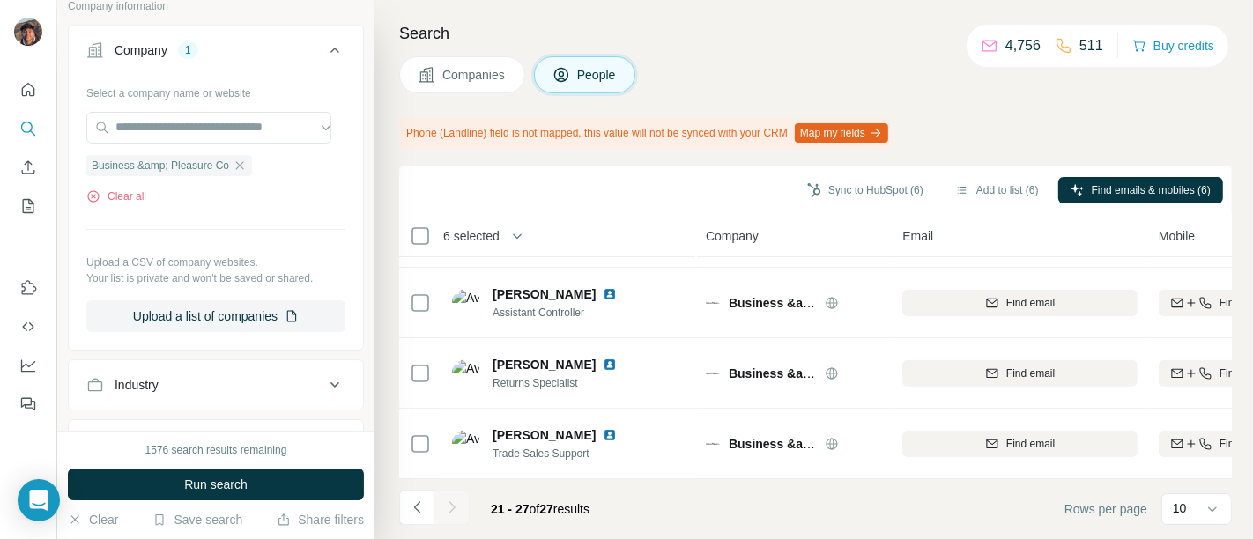
scroll to position [279, 0]
click at [858, 198] on button "Sync to HubSpot (6)" at bounding box center [865, 190] width 141 height 26
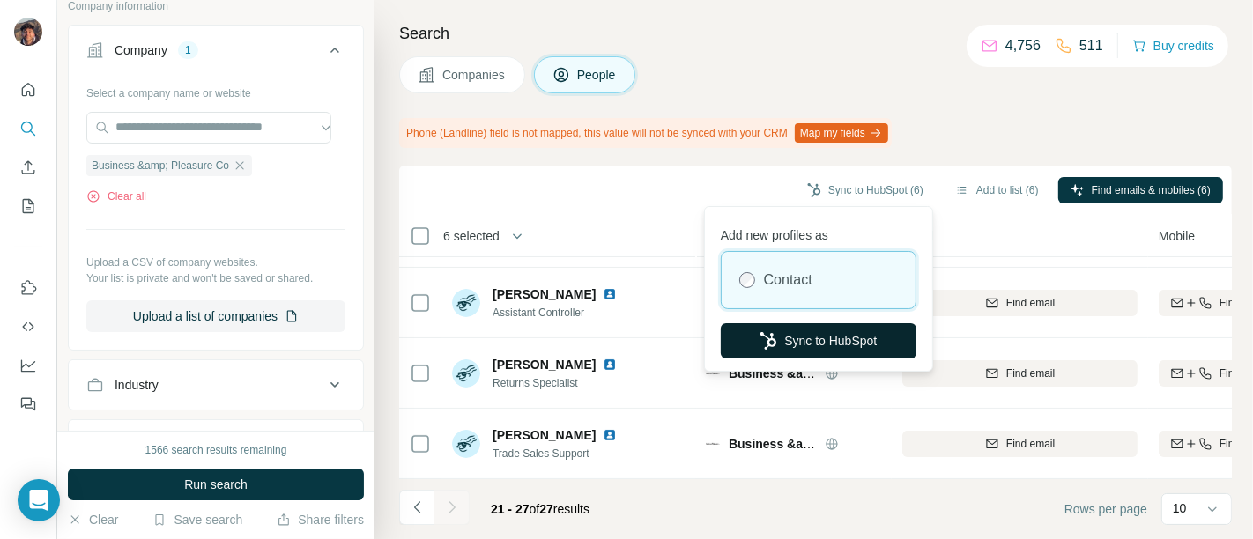
click at [821, 329] on button "Sync to HubSpot" at bounding box center [819, 340] width 196 height 35
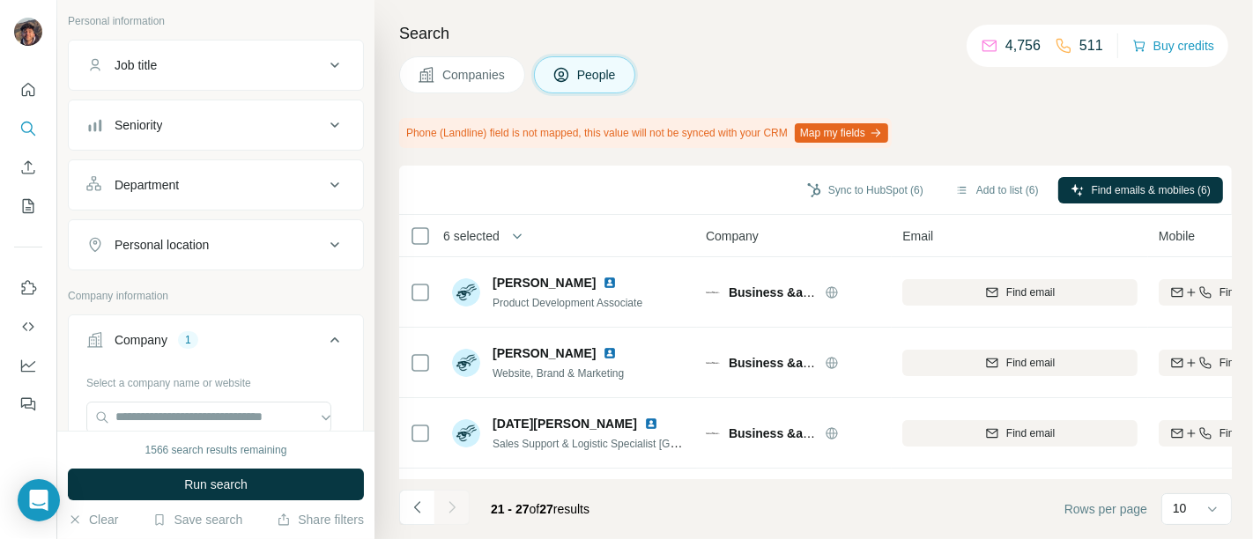
scroll to position [0, 0]
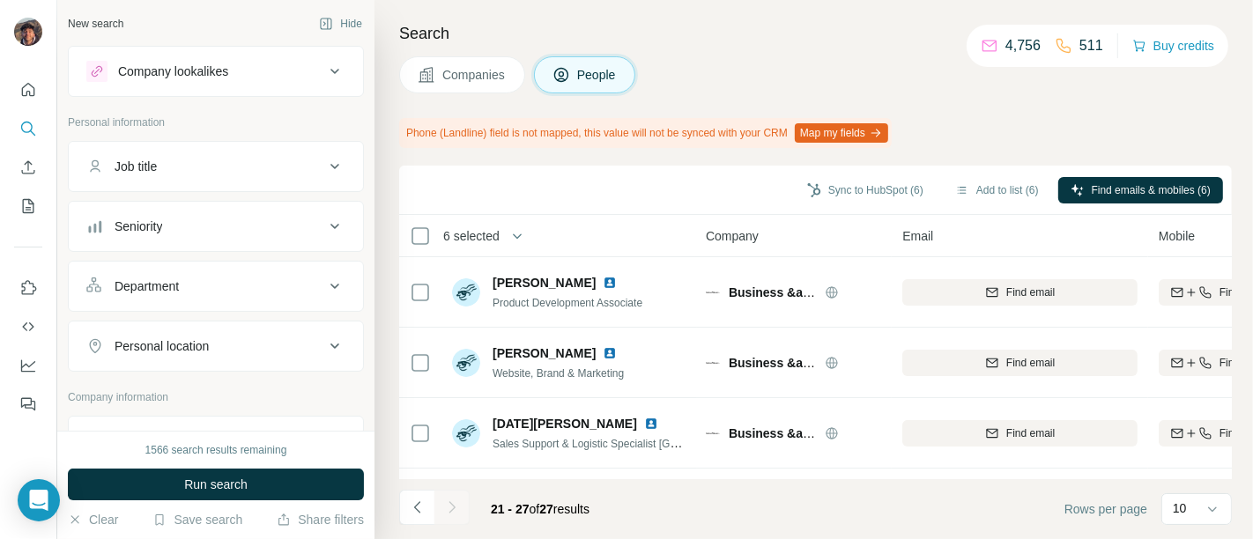
click at [226, 71] on div "Company lookalikes" at bounding box center [173, 72] width 110 height 18
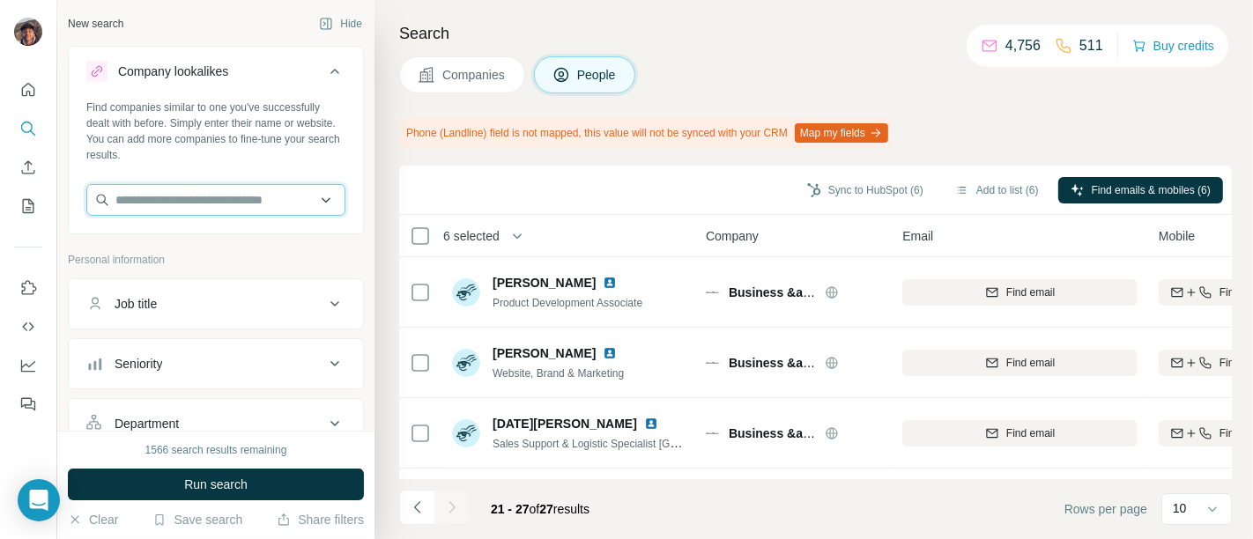
click at [249, 209] on input "text" at bounding box center [215, 200] width 259 height 32
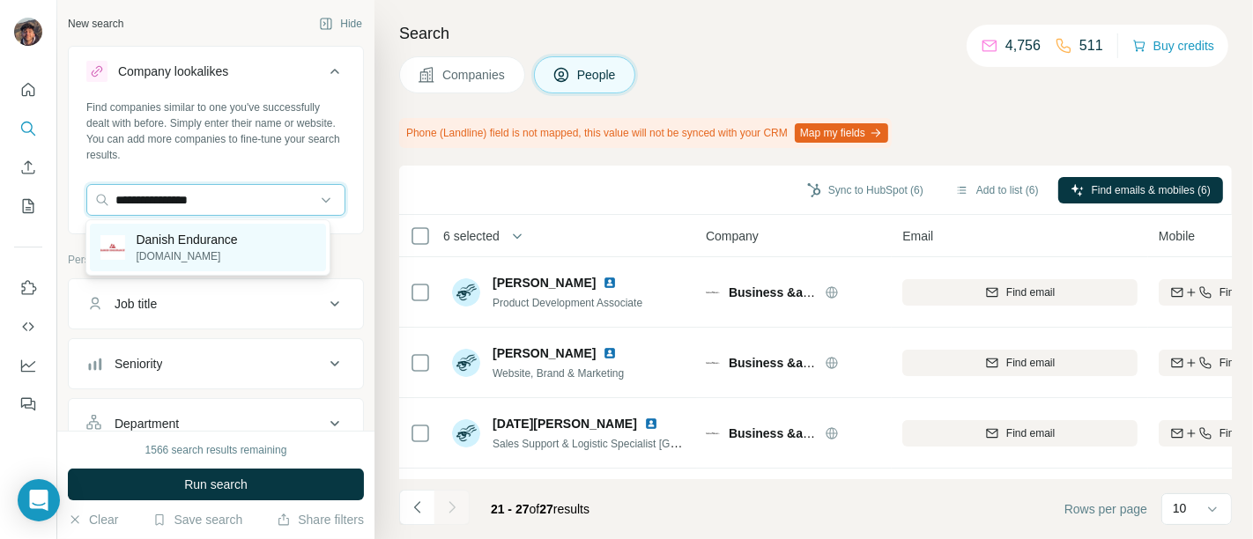
type input "**********"
click at [212, 252] on p "danishendurance.com" at bounding box center [186, 256] width 101 height 16
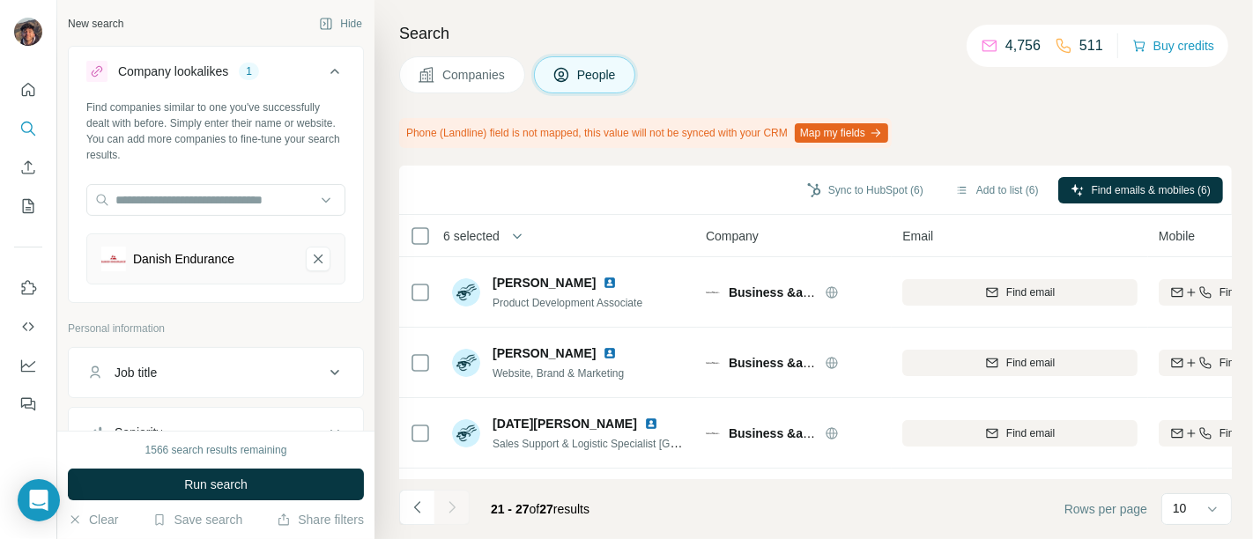
click at [274, 486] on button "Run search" at bounding box center [216, 485] width 296 height 32
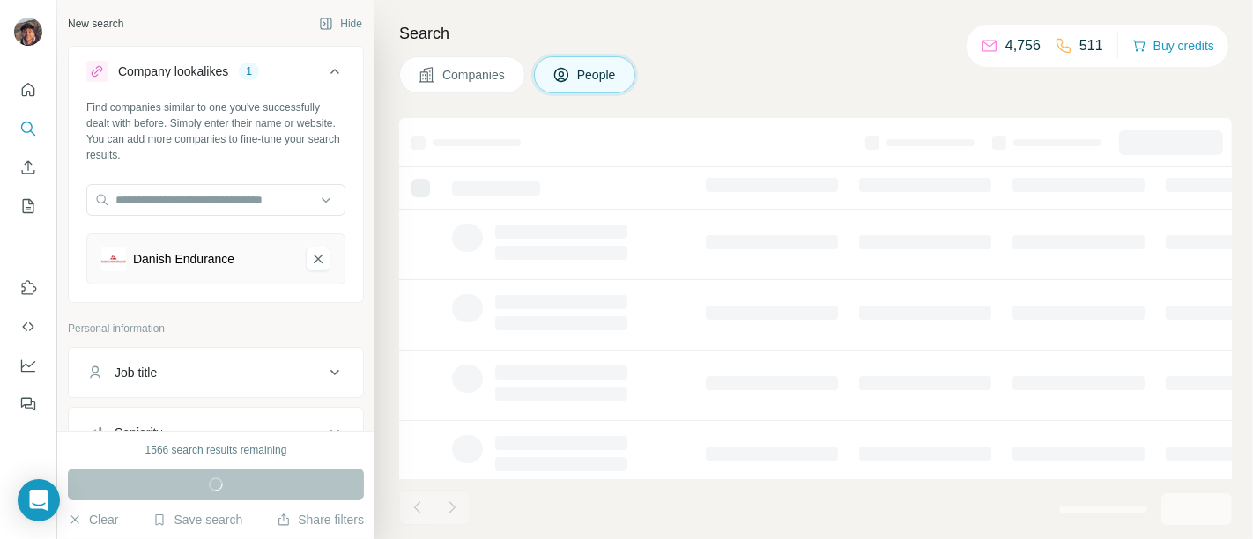
click at [477, 81] on span "Companies" at bounding box center [474, 75] width 64 height 18
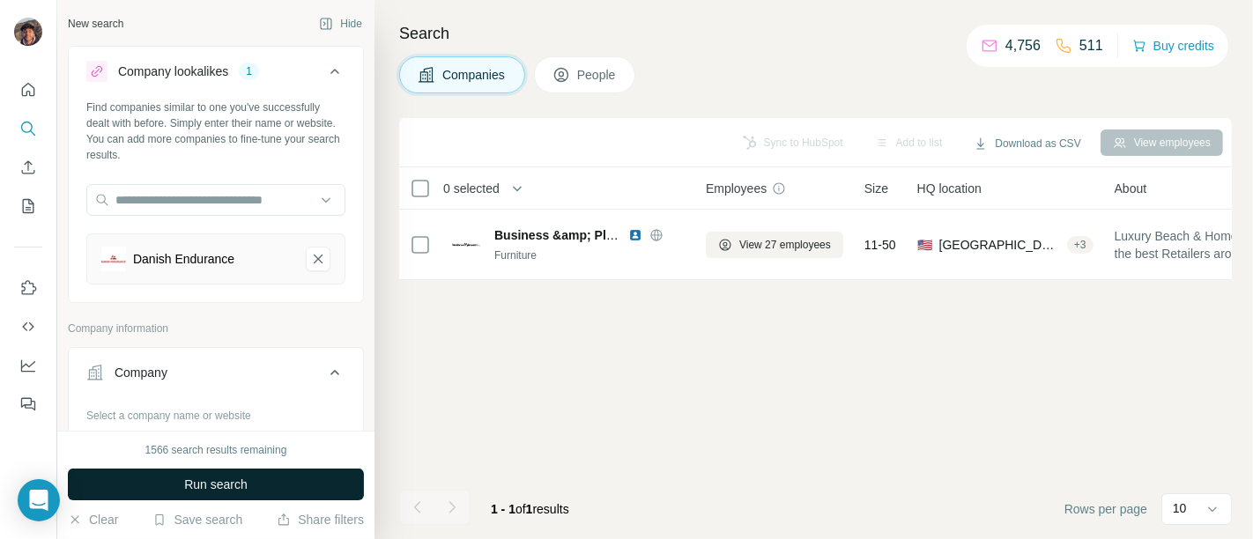
click at [286, 482] on button "Run search" at bounding box center [216, 485] width 296 height 32
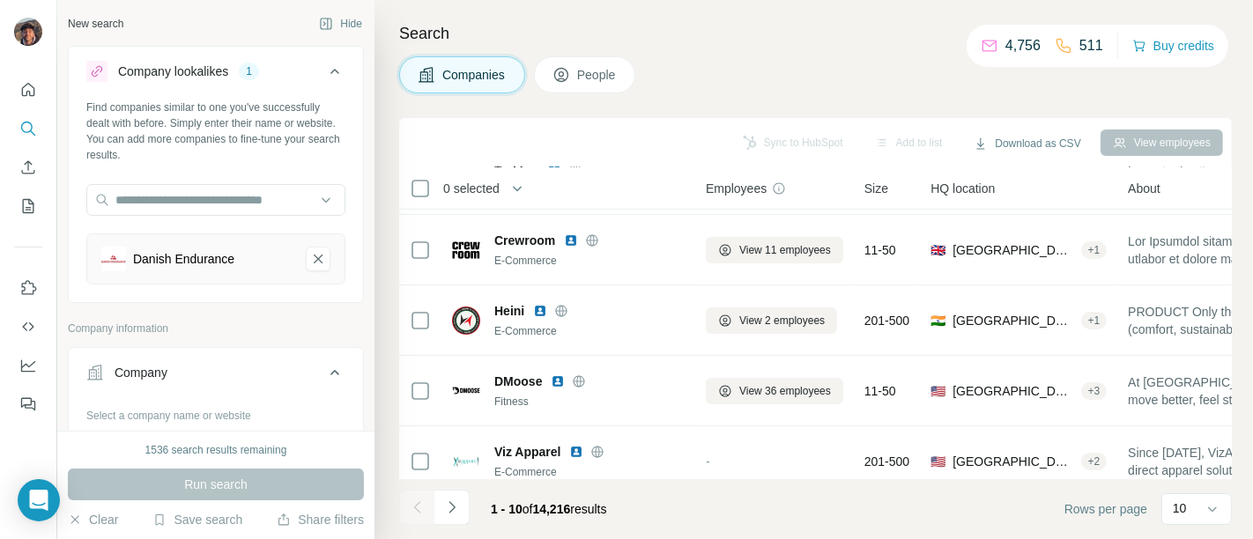
scroll to position [196, 0]
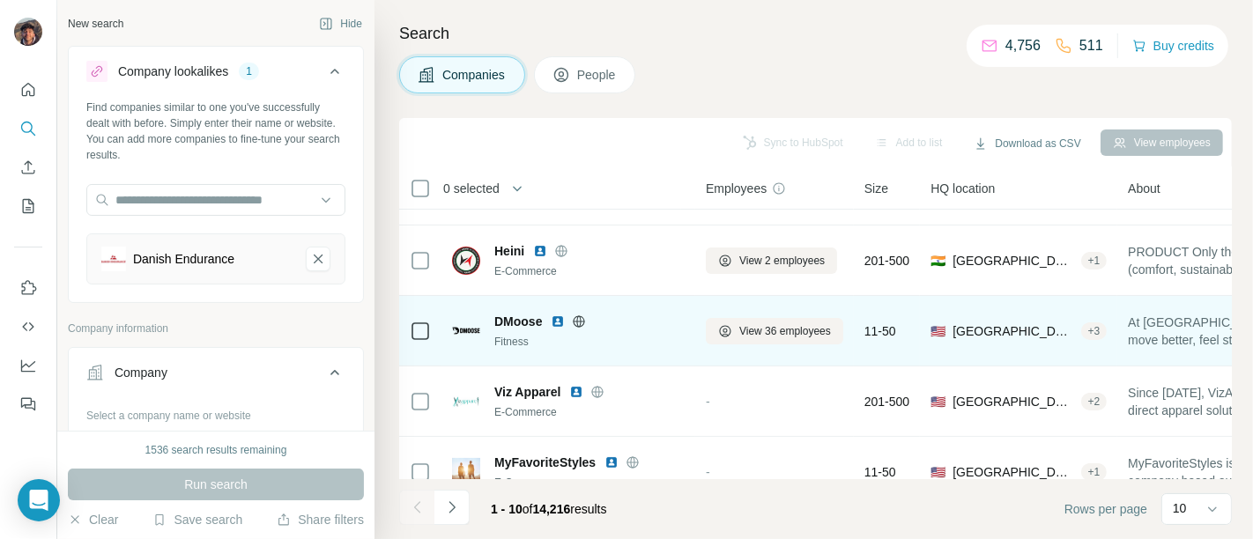
click at [585, 321] on icon at bounding box center [579, 321] width 11 height 1
click at [517, 323] on span "DMoose" at bounding box center [518, 322] width 48 height 18
copy span "DMoose"
click at [583, 316] on icon at bounding box center [579, 320] width 11 height 11
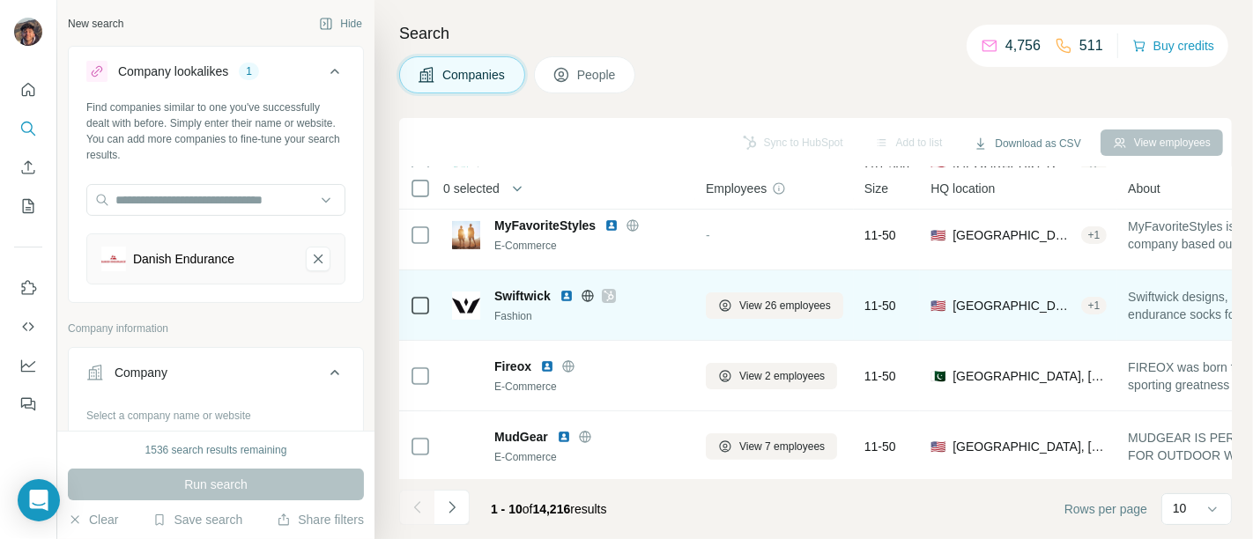
scroll to position [443, 0]
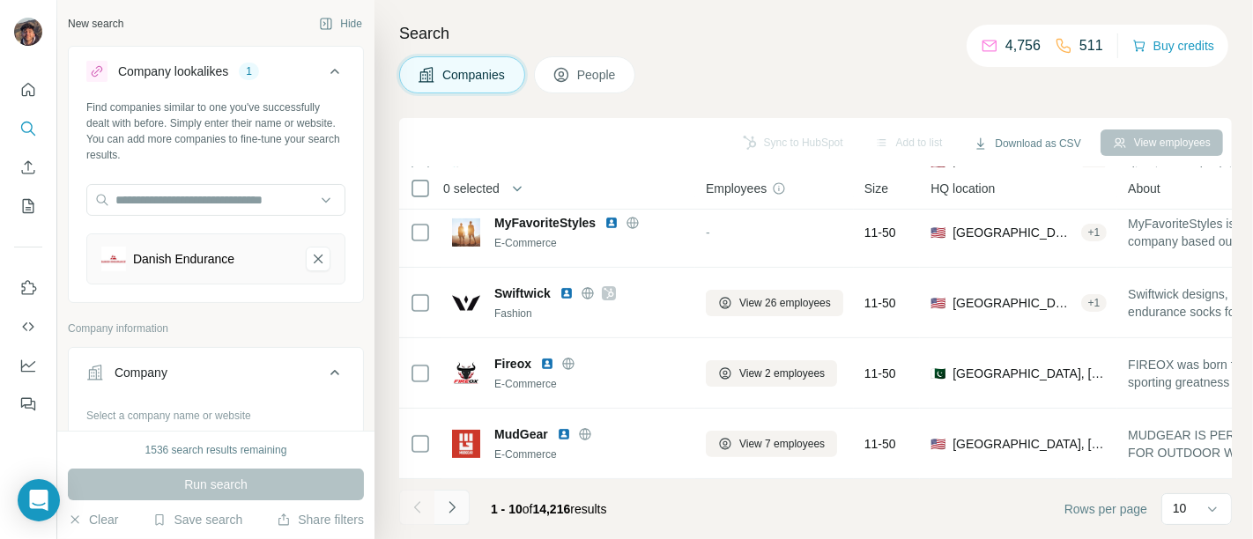
click at [454, 512] on icon "Navigate to next page" at bounding box center [452, 508] width 18 height 18
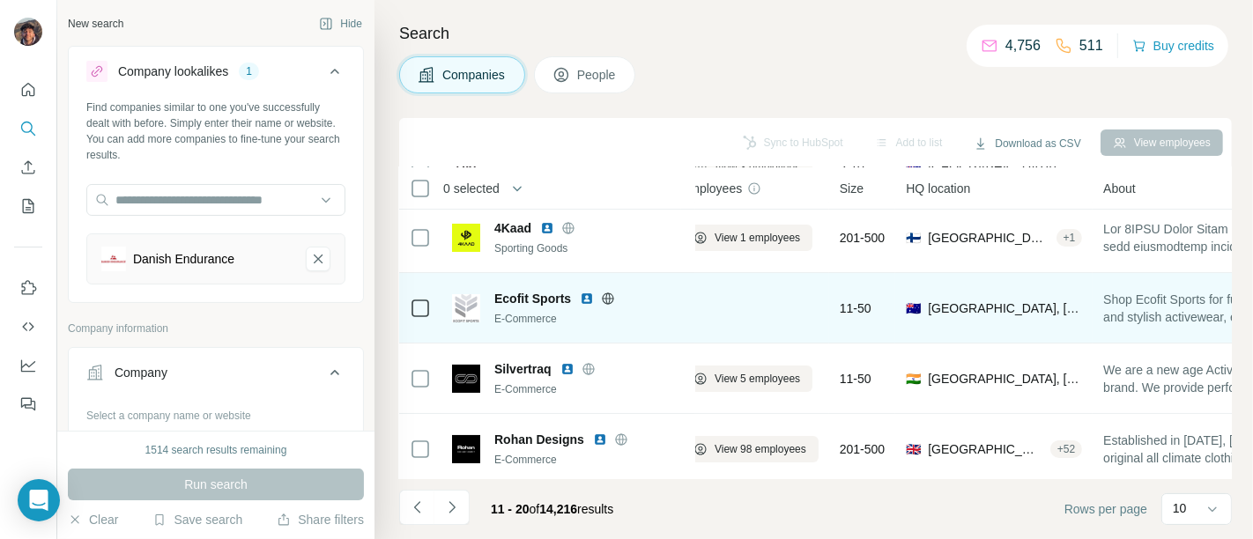
scroll to position [94, 30]
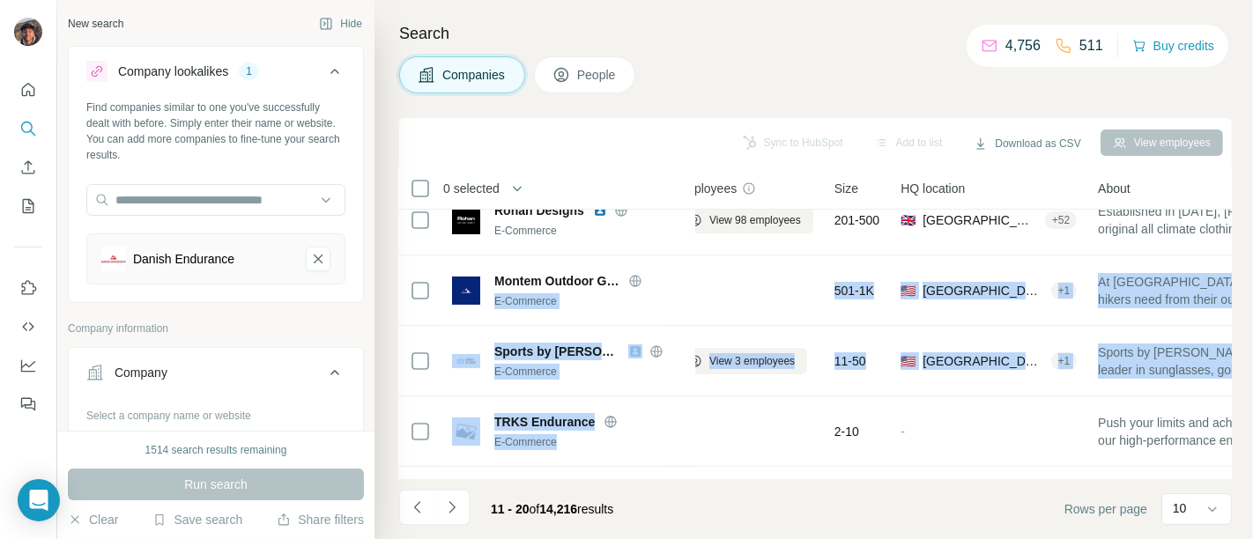
drag, startPoint x: 693, startPoint y: 467, endPoint x: 656, endPoint y: 472, distance: 37.4
click at [656, 472] on div "0 selected Companies Employees Size HQ location About Lists Annual revenue Tech…" at bounding box center [815, 323] width 833 height 312
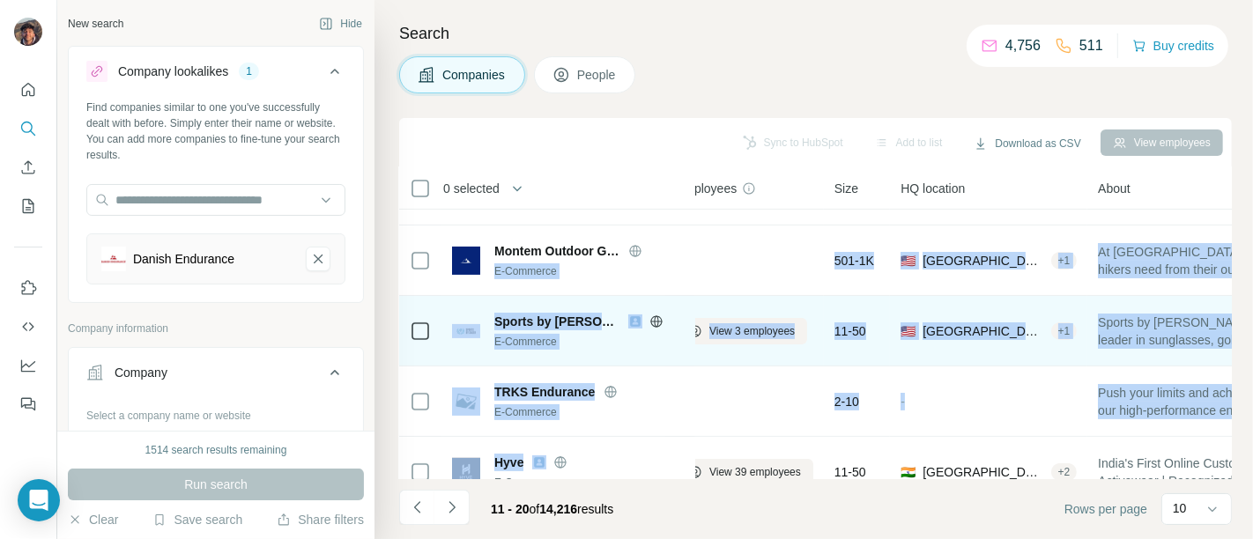
click at [634, 336] on div "E-Commerce" at bounding box center [589, 342] width 190 height 16
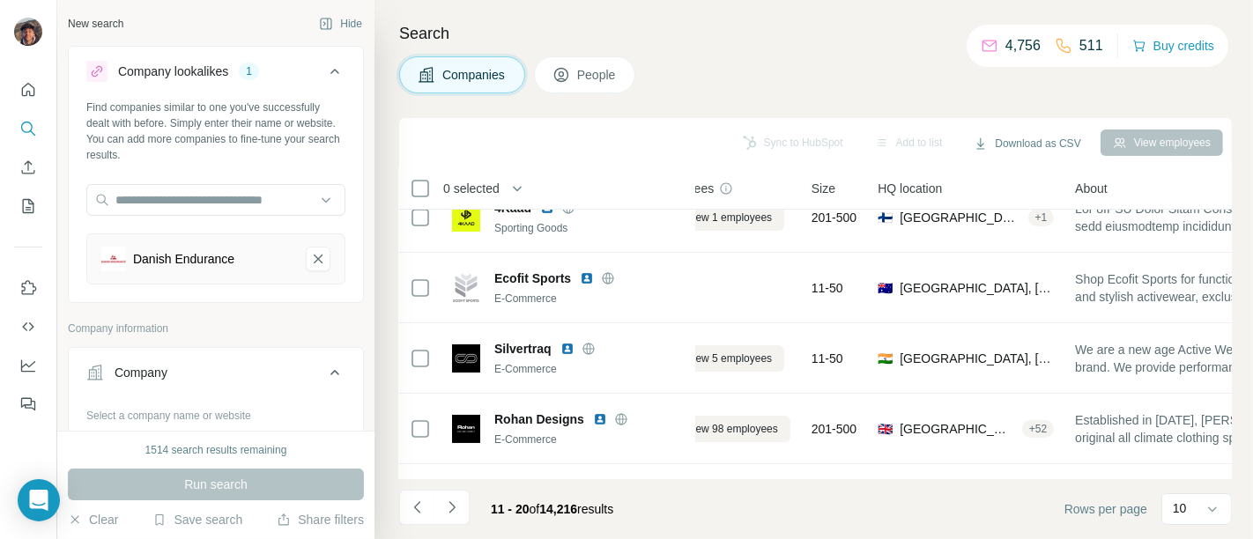
scroll to position [98, 0]
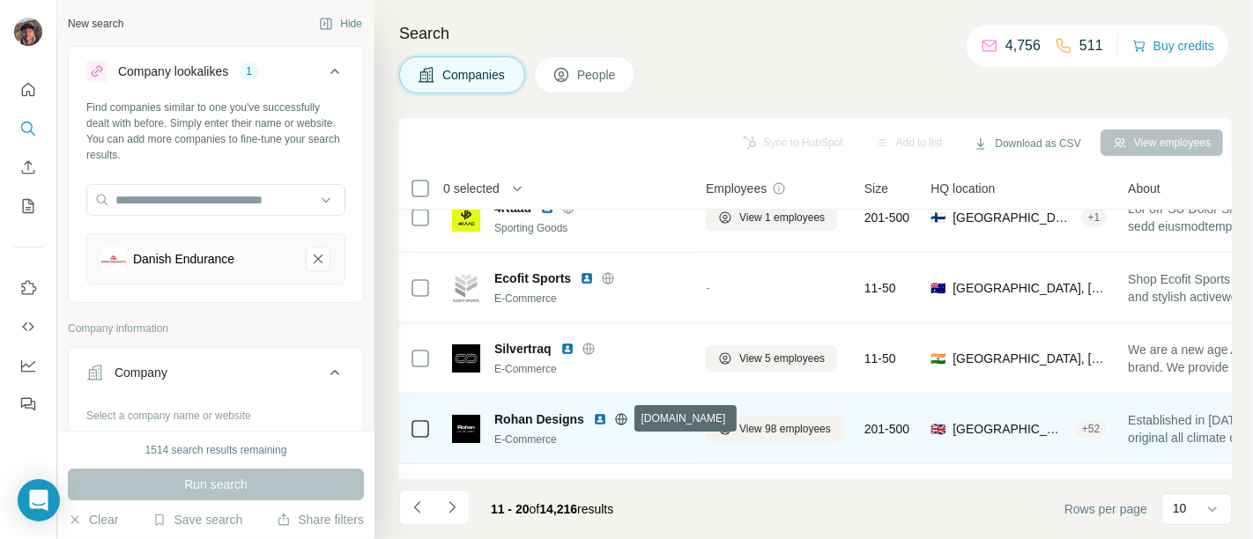
click at [618, 421] on icon at bounding box center [620, 418] width 4 height 11
click at [568, 411] on span "Rohan Designs" at bounding box center [539, 420] width 90 height 18
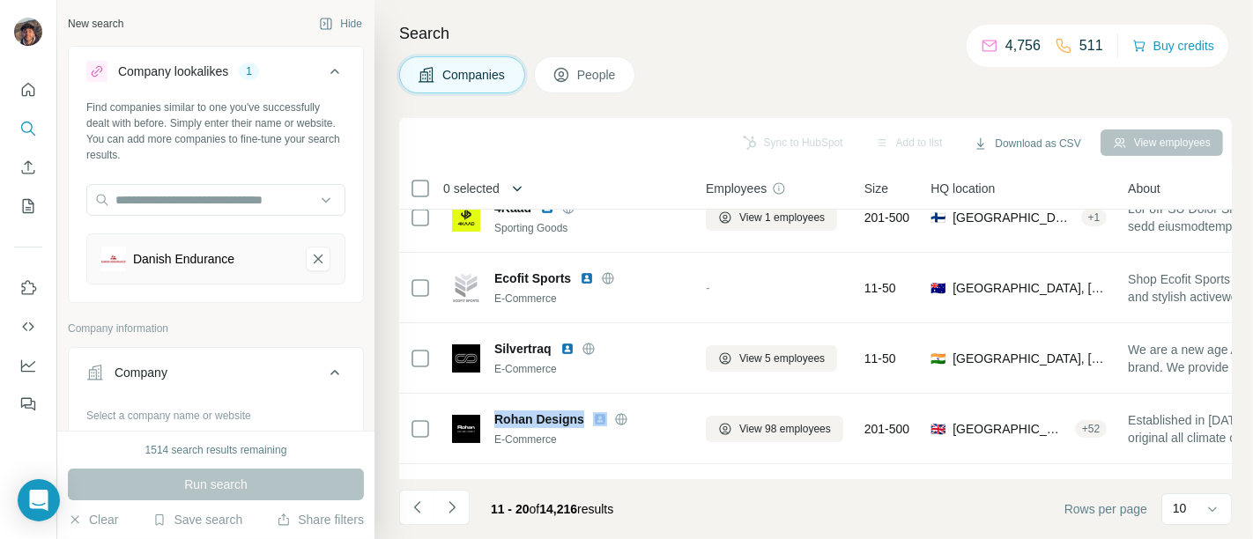
copy span "Rohan Designs"
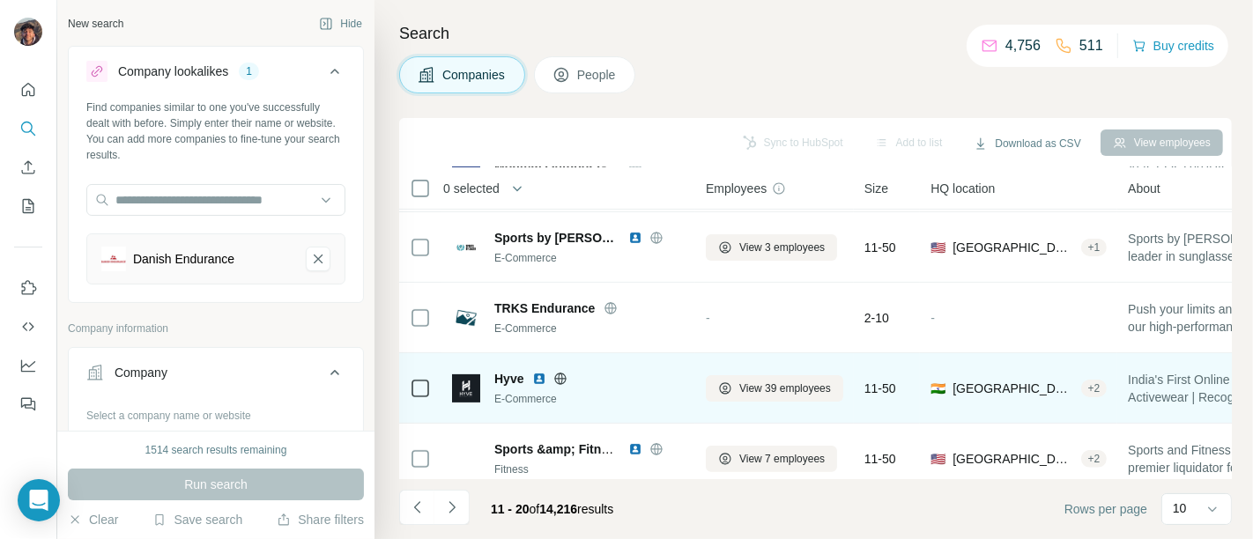
scroll to position [443, 0]
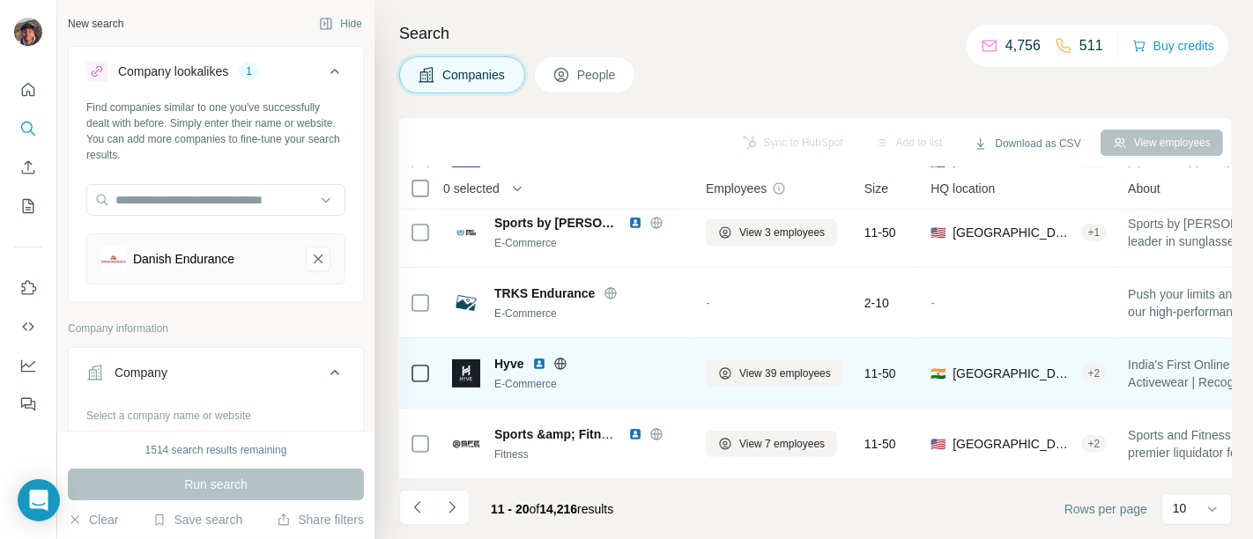
click at [556, 358] on icon at bounding box center [560, 363] width 11 height 11
click at [504, 355] on span "Hyve" at bounding box center [508, 364] width 29 height 18
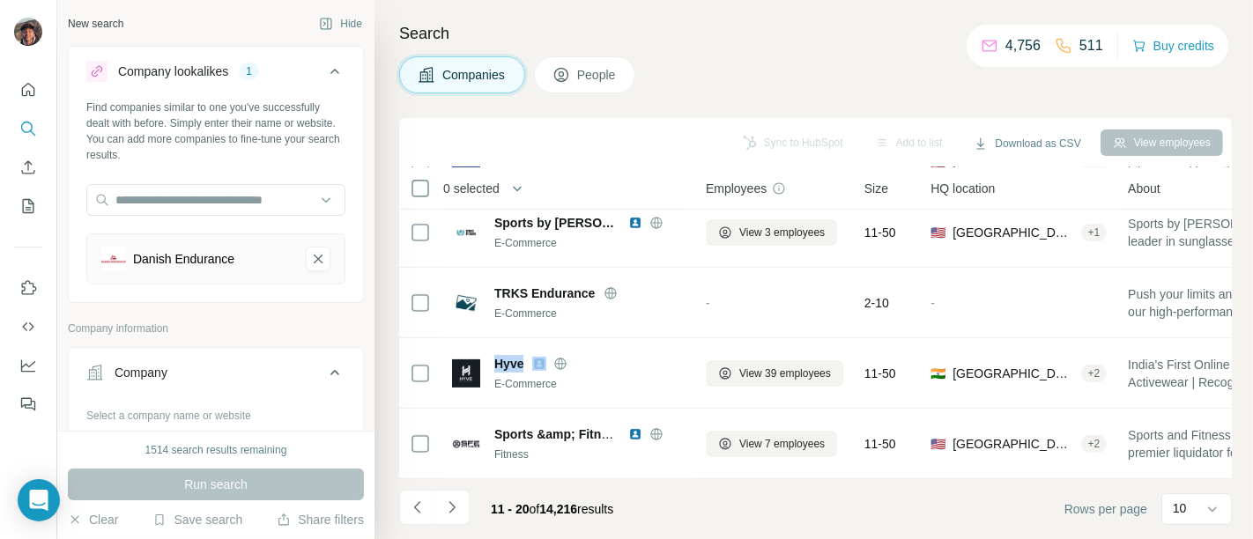
copy span "Hyve"
click at [443, 502] on icon "Navigate to next page" at bounding box center [452, 508] width 18 height 18
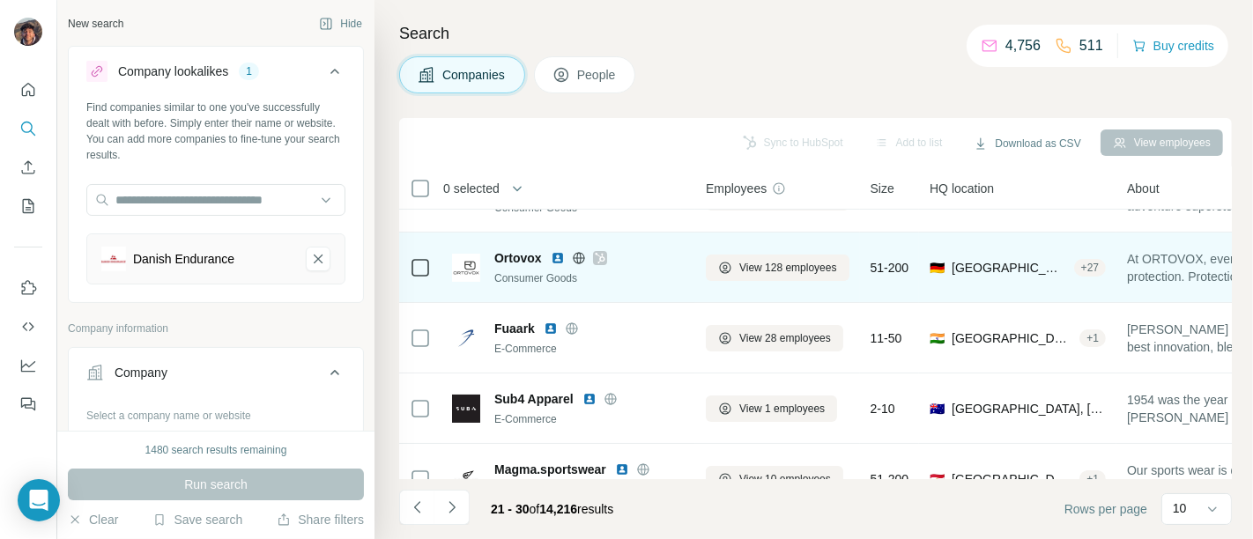
scroll to position [0, 0]
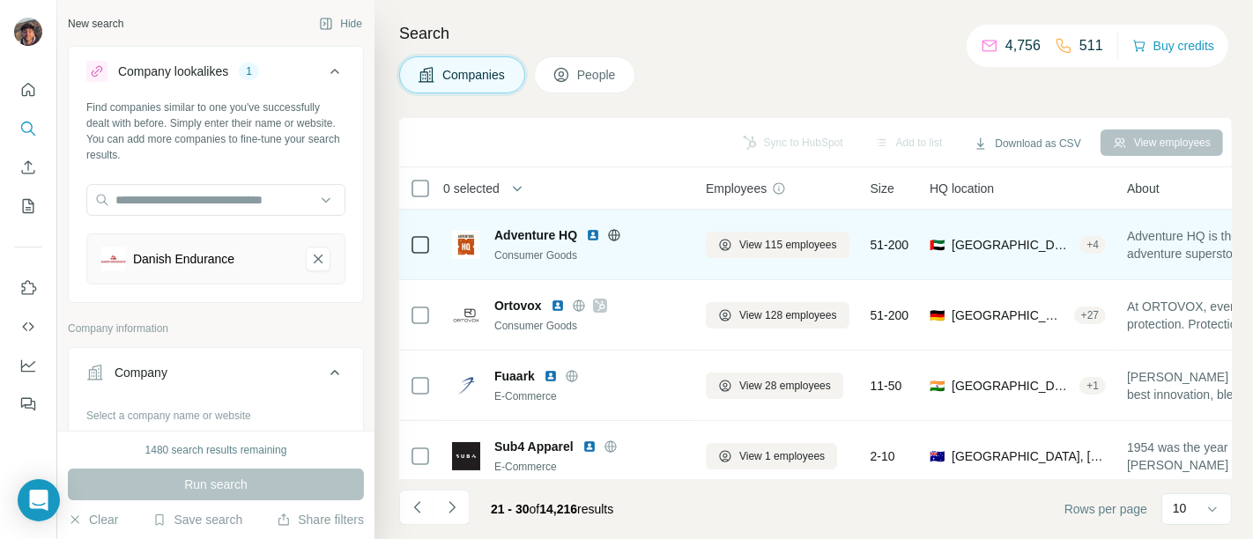
click at [548, 232] on span "Adventure HQ" at bounding box center [535, 235] width 83 height 18
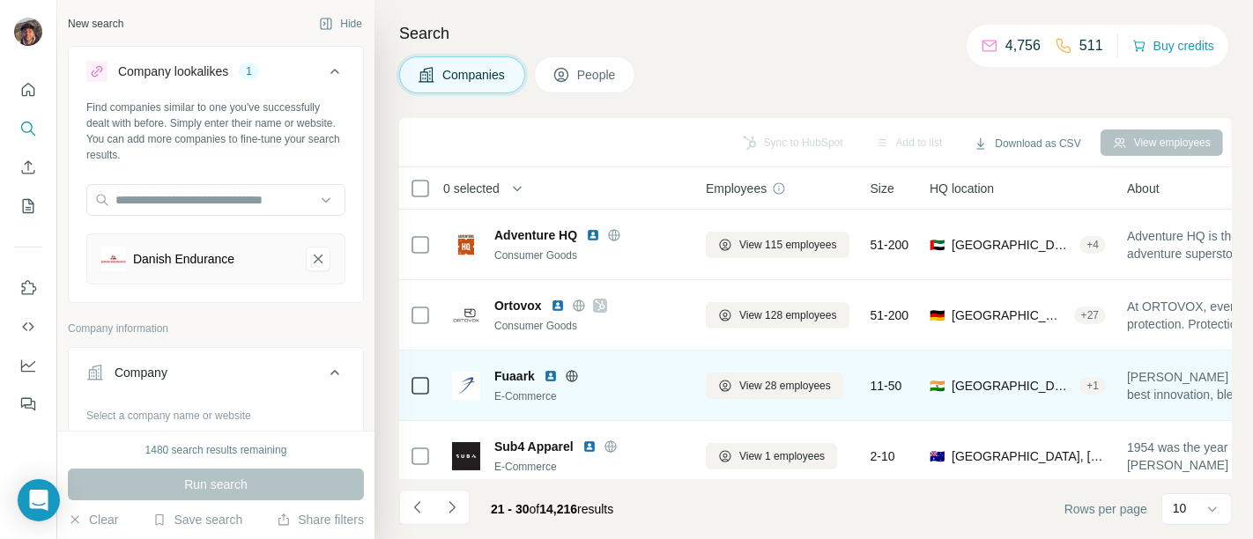
click at [521, 371] on span "Fuaark" at bounding box center [514, 376] width 41 height 18
copy span "Fuaark"
click at [568, 369] on icon at bounding box center [572, 376] width 14 height 14
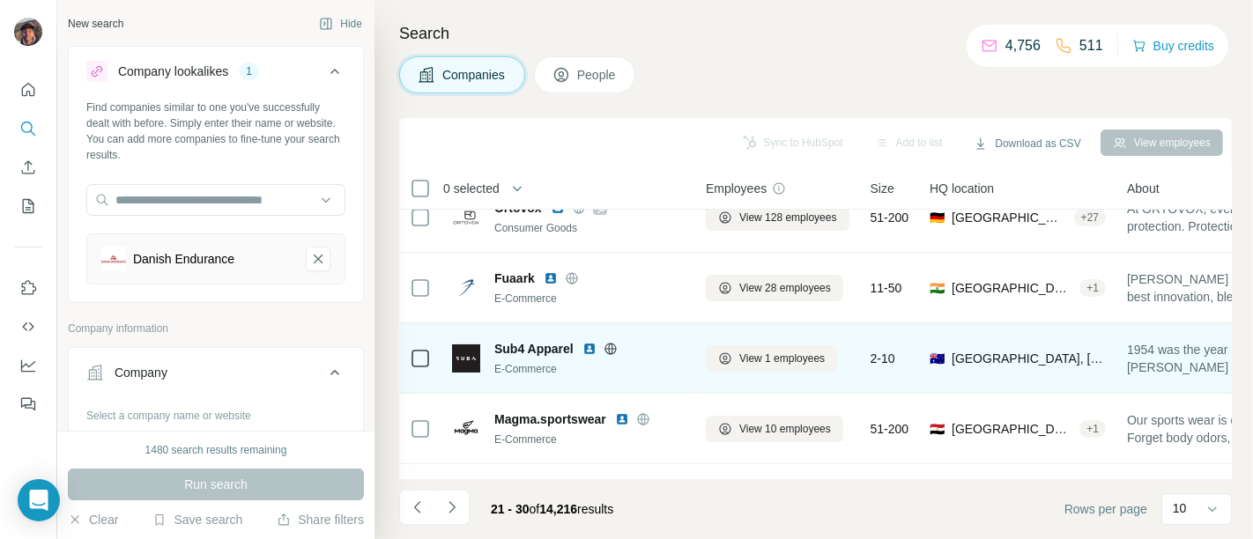
click at [541, 352] on span "Sub4 Apparel" at bounding box center [533, 349] width 79 height 18
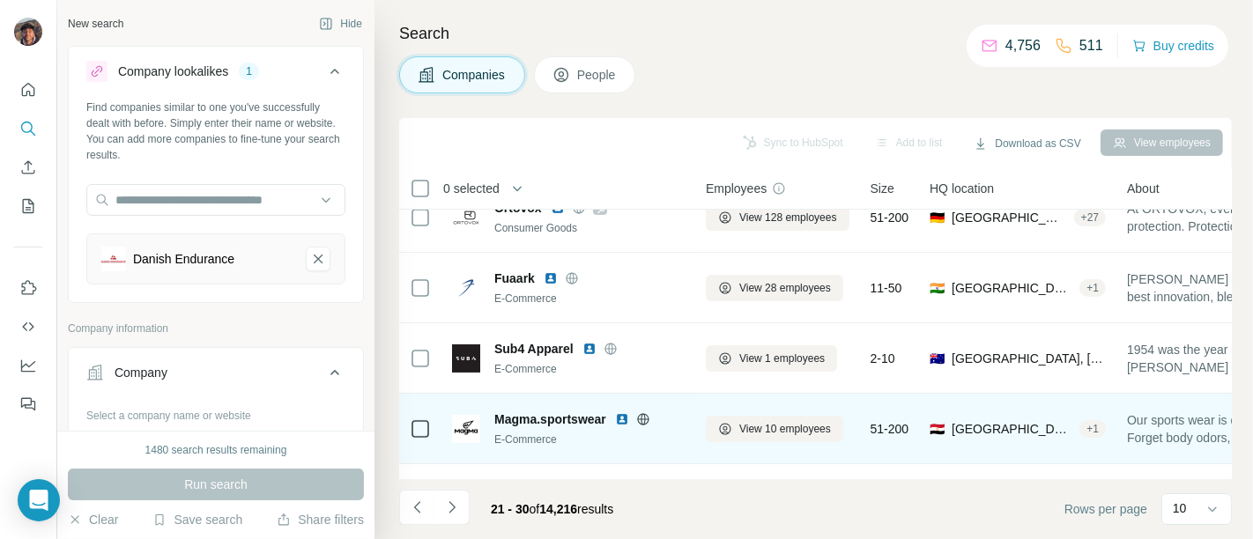
click at [560, 419] on span "Magma.sportswear" at bounding box center [550, 420] width 112 height 18
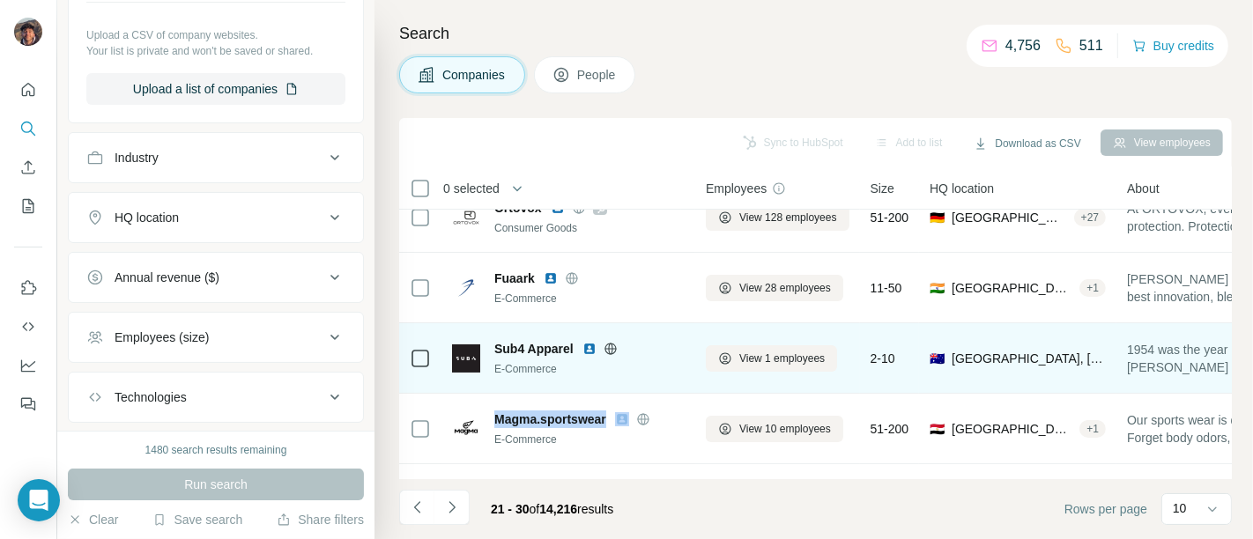
scroll to position [0, 0]
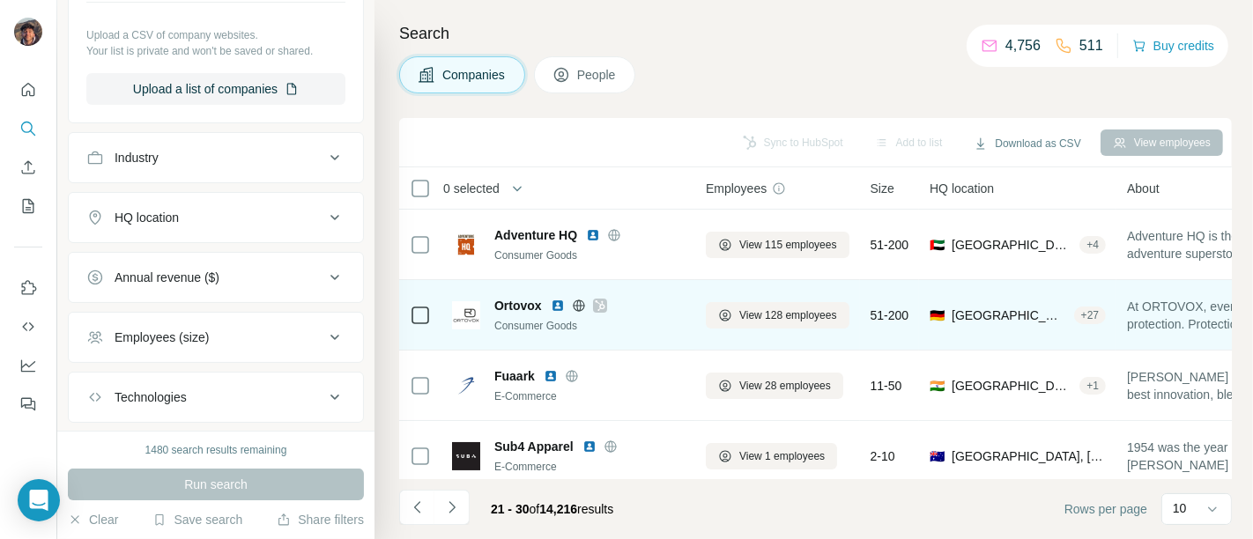
click at [410, 515] on icon "Navigate to previous page" at bounding box center [418, 508] width 18 height 18
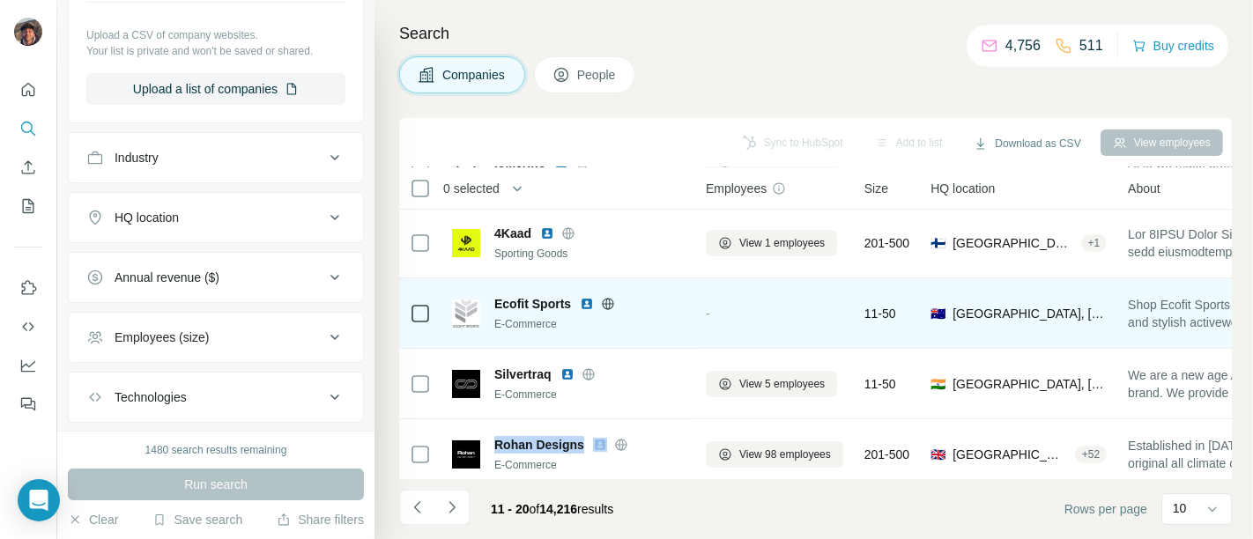
scroll to position [443, 0]
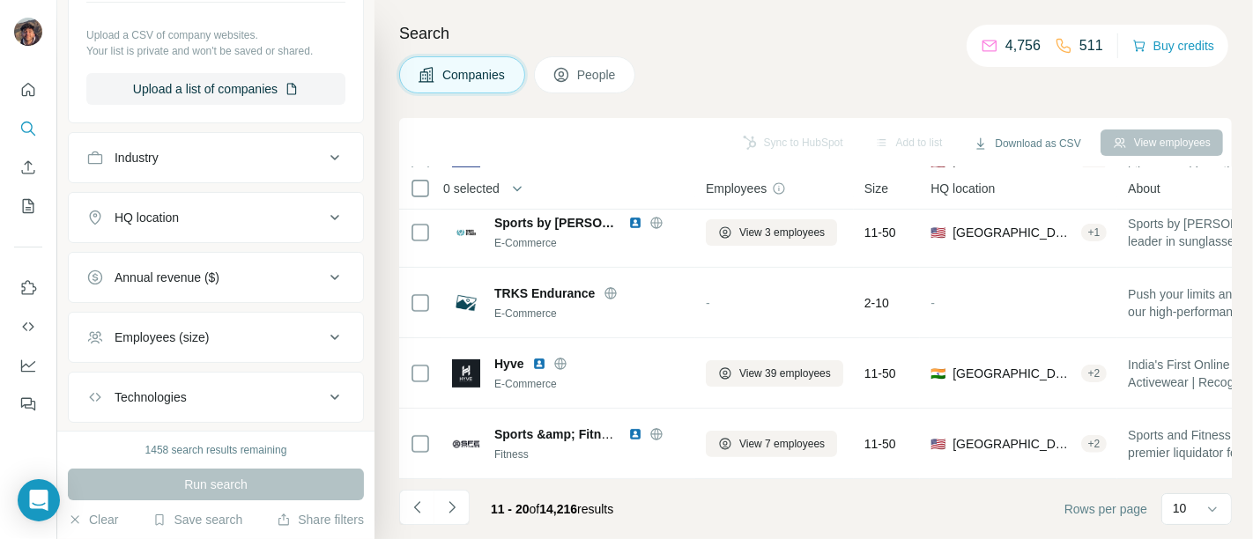
click at [450, 485] on footer "11 - 20 of 14,216 results Rows per page 10" at bounding box center [815, 509] width 833 height 60
click at [455, 497] on button "Navigate to next page" at bounding box center [451, 507] width 35 height 35
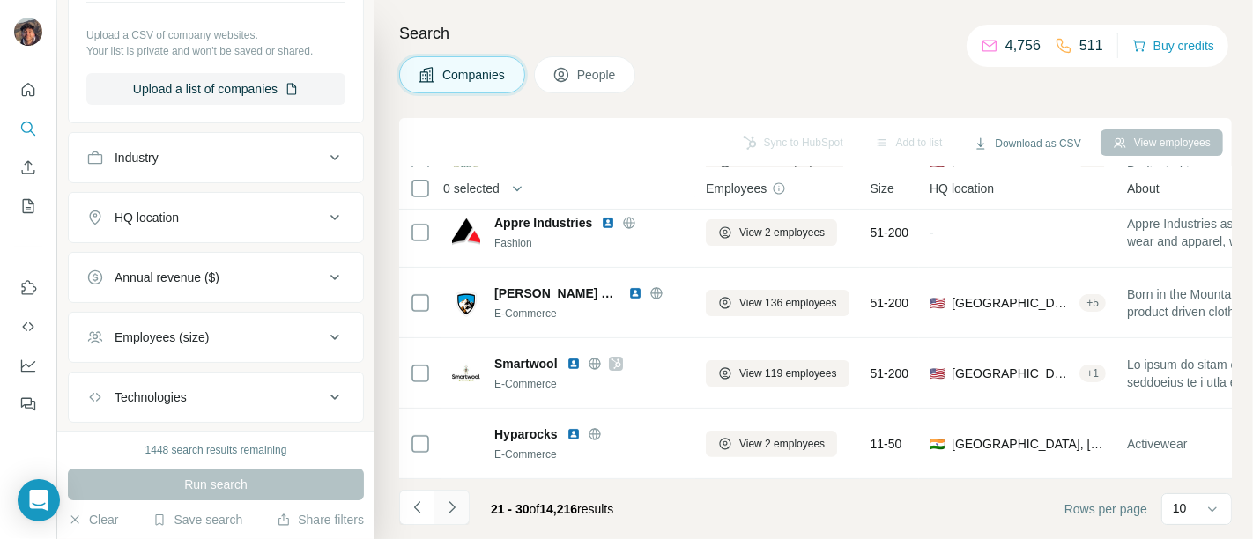
click at [446, 508] on icon "Navigate to next page" at bounding box center [452, 508] width 18 height 18
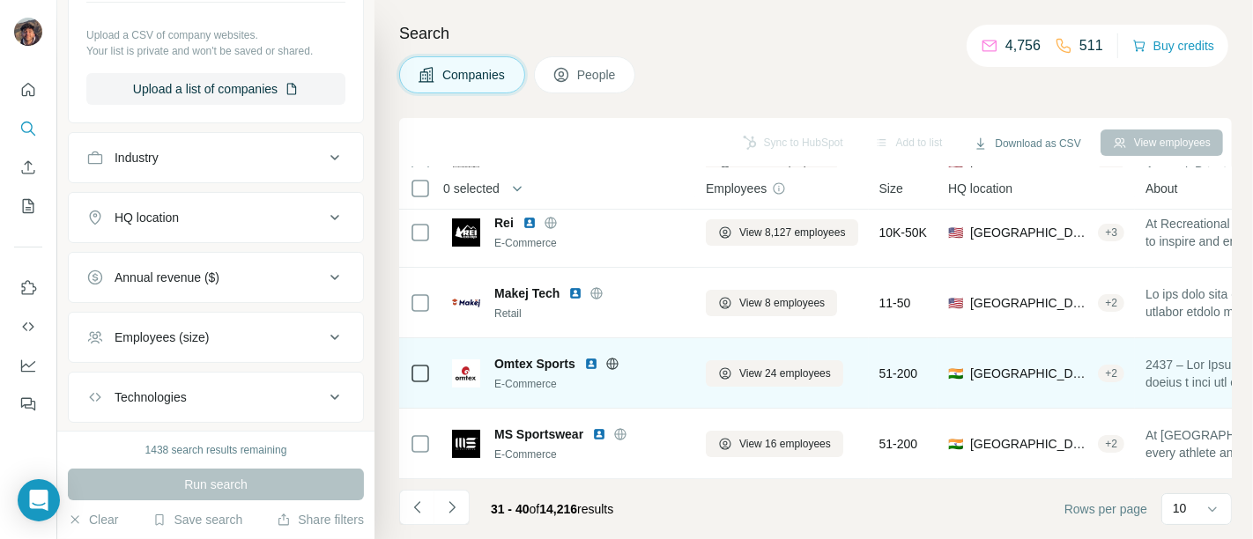
scroll to position [98, 0]
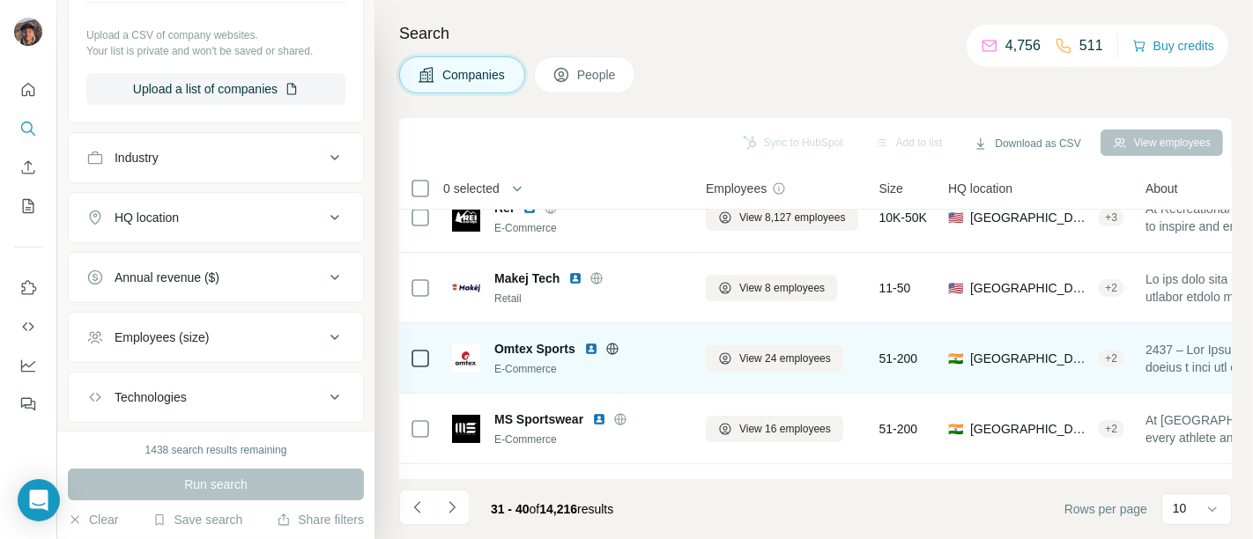
click at [535, 344] on span "Omtex Sports" at bounding box center [534, 349] width 81 height 18
click at [535, 342] on span "Omtex Sports" at bounding box center [534, 349] width 81 height 18
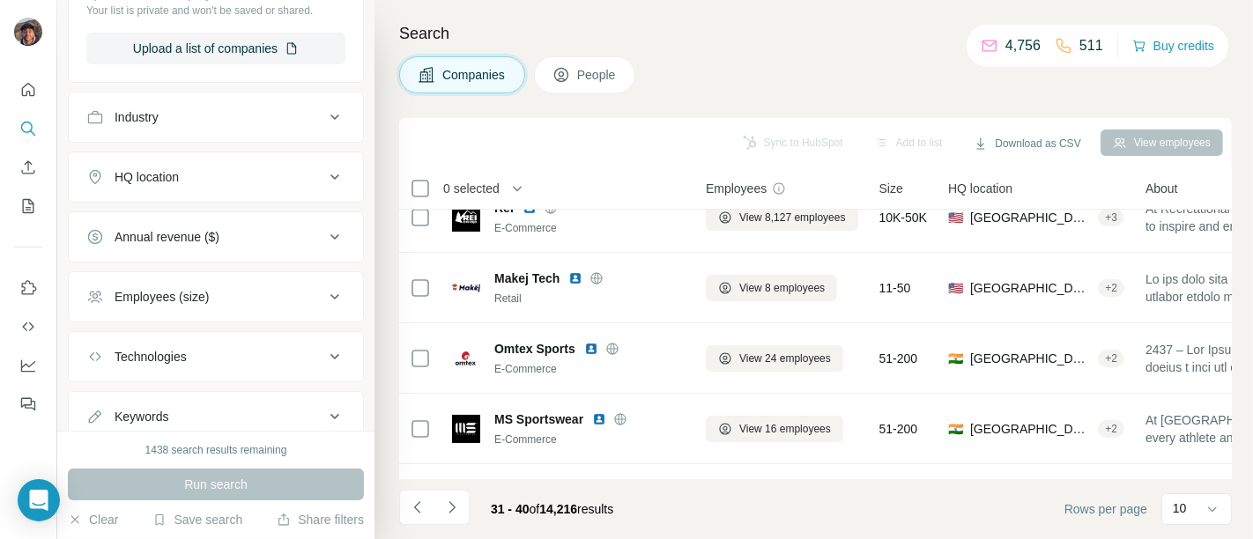
scroll to position [486, 0]
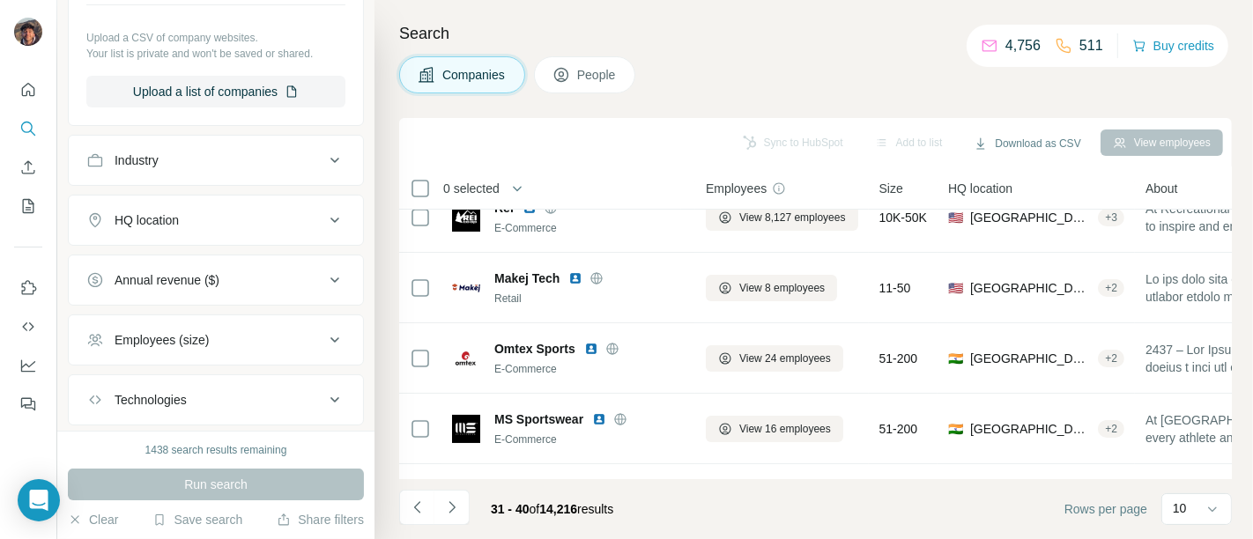
click at [200, 165] on div "Industry" at bounding box center [205, 161] width 238 height 18
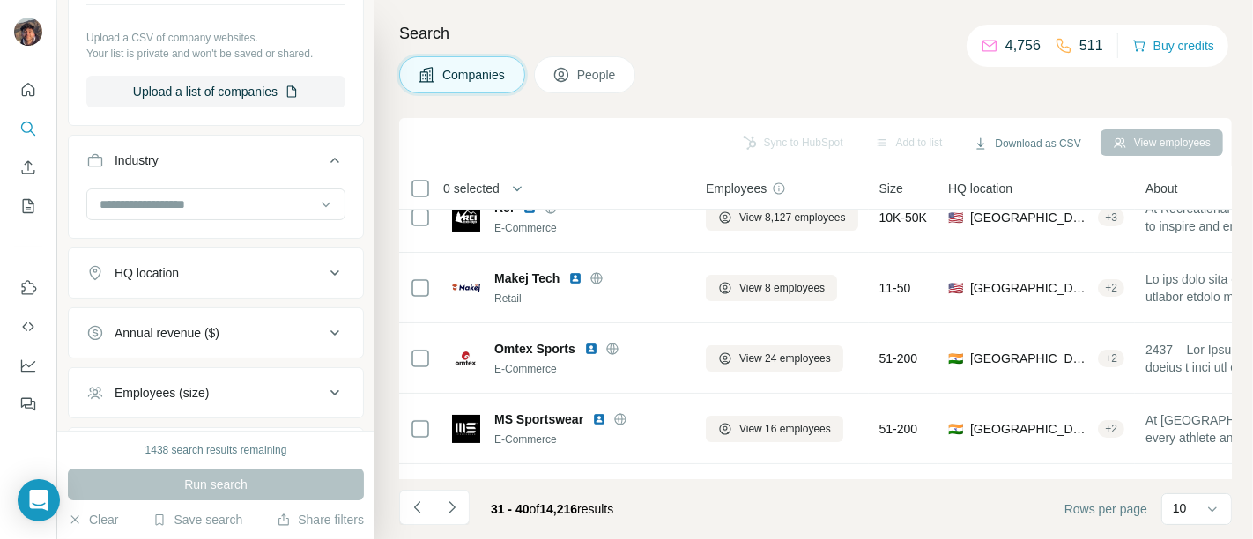
click at [220, 255] on button "HQ location" at bounding box center [216, 273] width 294 height 42
click at [223, 311] on input "text" at bounding box center [215, 317] width 259 height 32
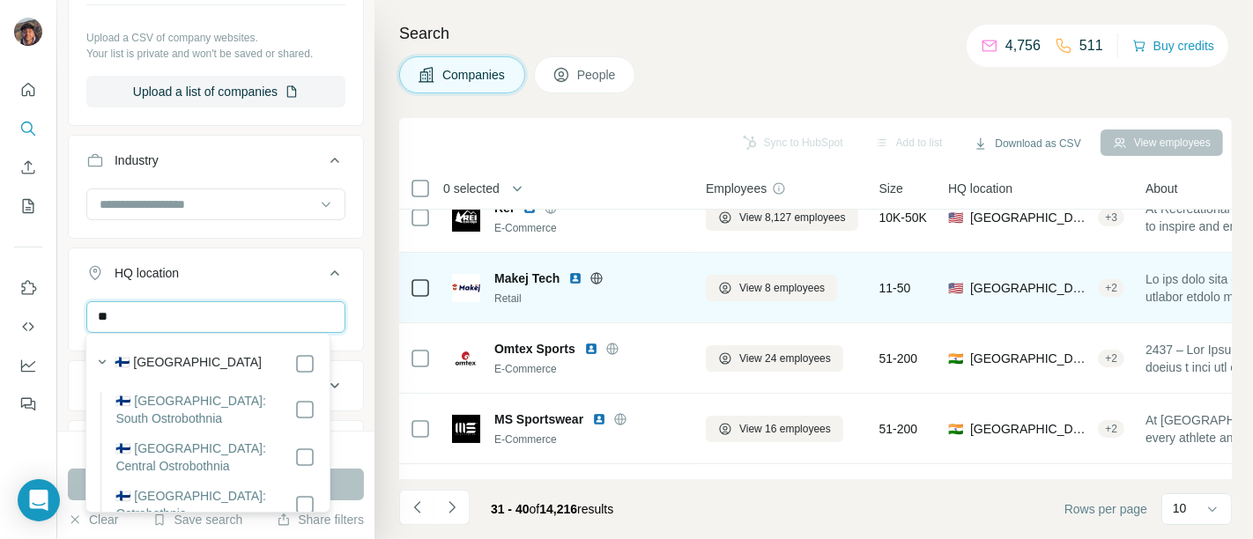
type input "*"
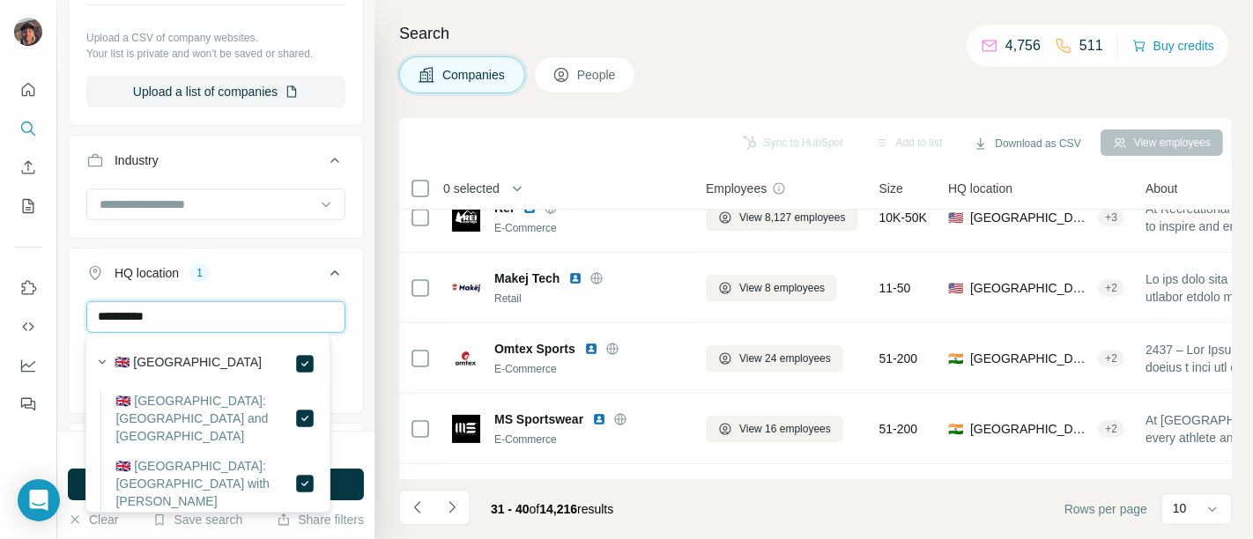
click at [231, 315] on input "**********" at bounding box center [215, 317] width 259 height 32
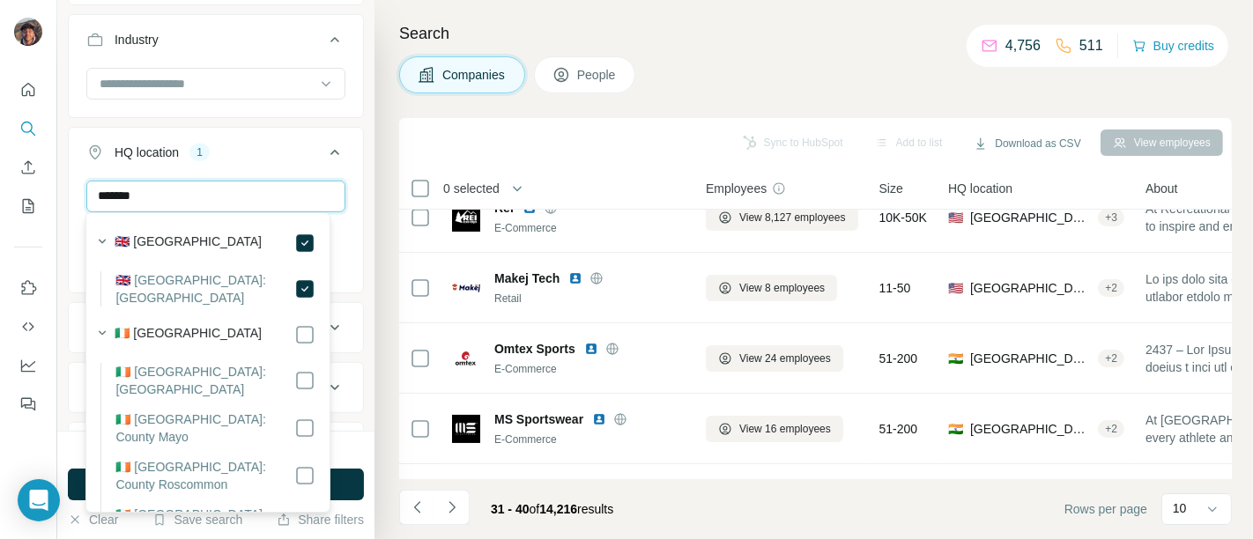
scroll to position [608, 0]
click at [191, 197] on input "*******" at bounding box center [215, 196] width 259 height 32
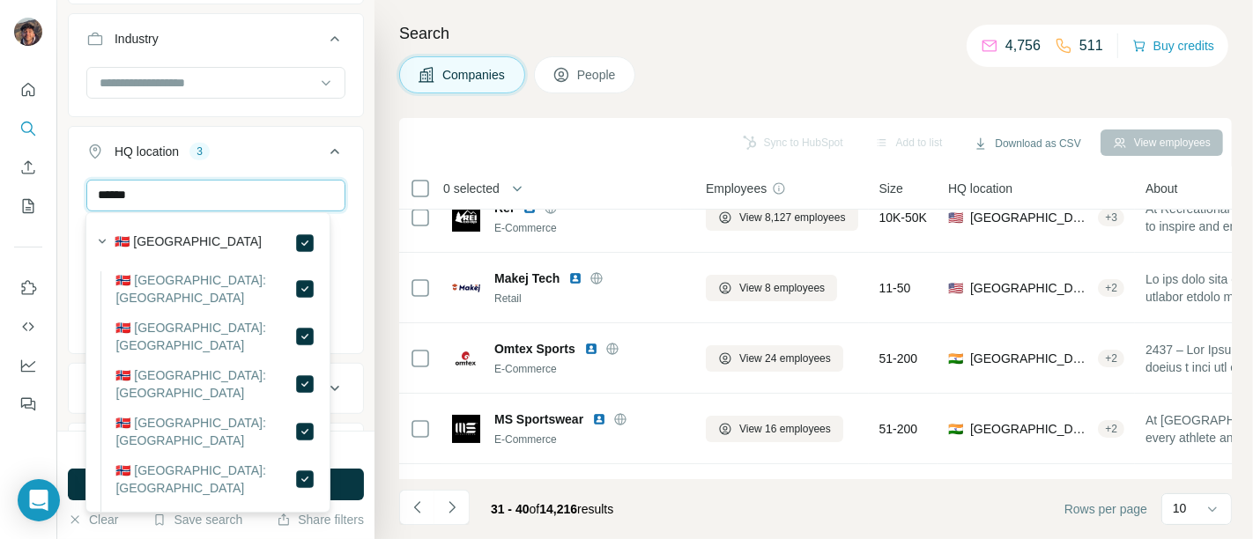
click at [173, 181] on input "******" at bounding box center [215, 196] width 259 height 32
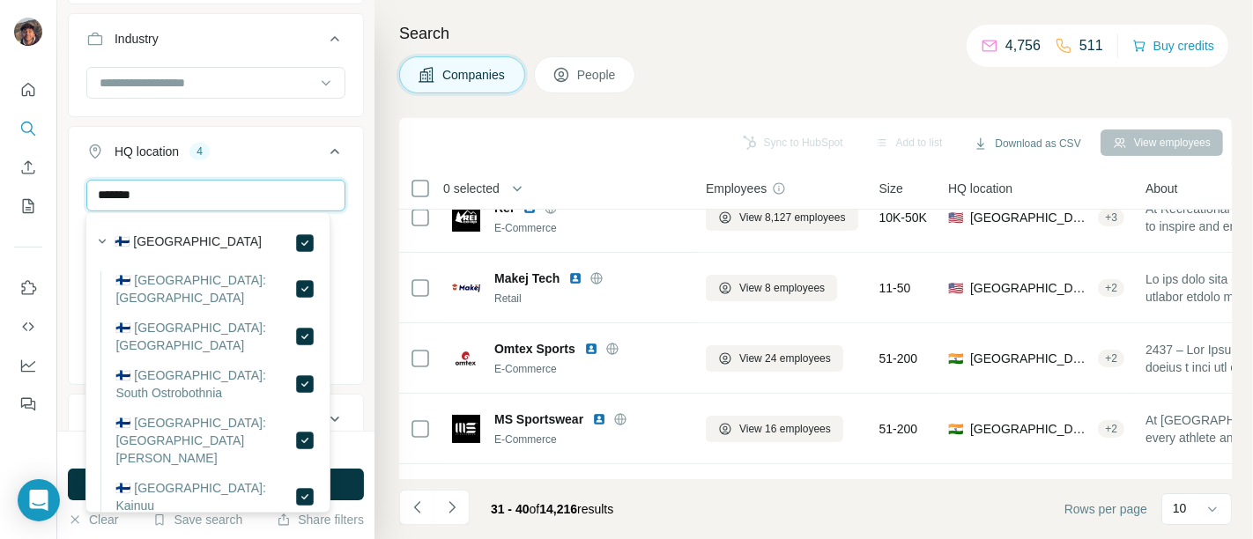
click at [187, 182] on input "*******" at bounding box center [215, 196] width 259 height 32
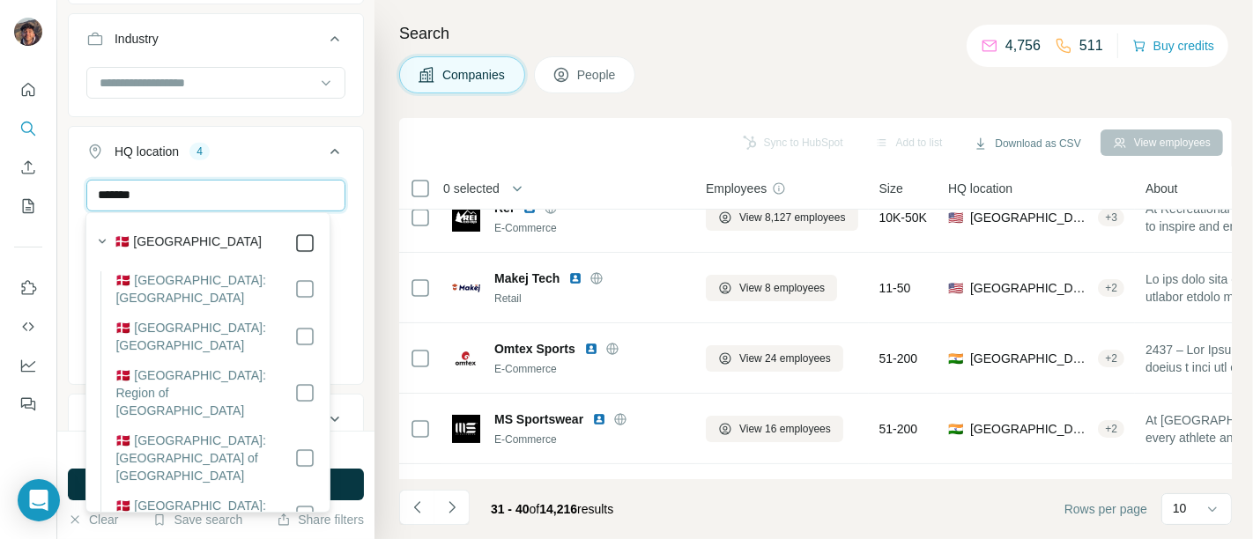
type input "*******"
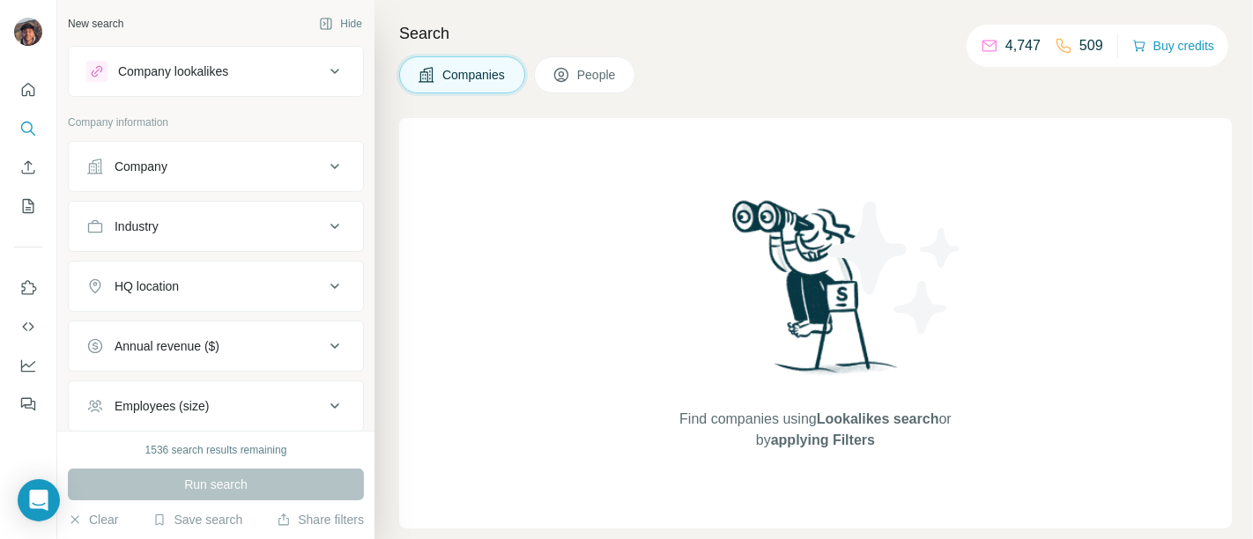
click at [272, 180] on button "Company" at bounding box center [216, 166] width 294 height 42
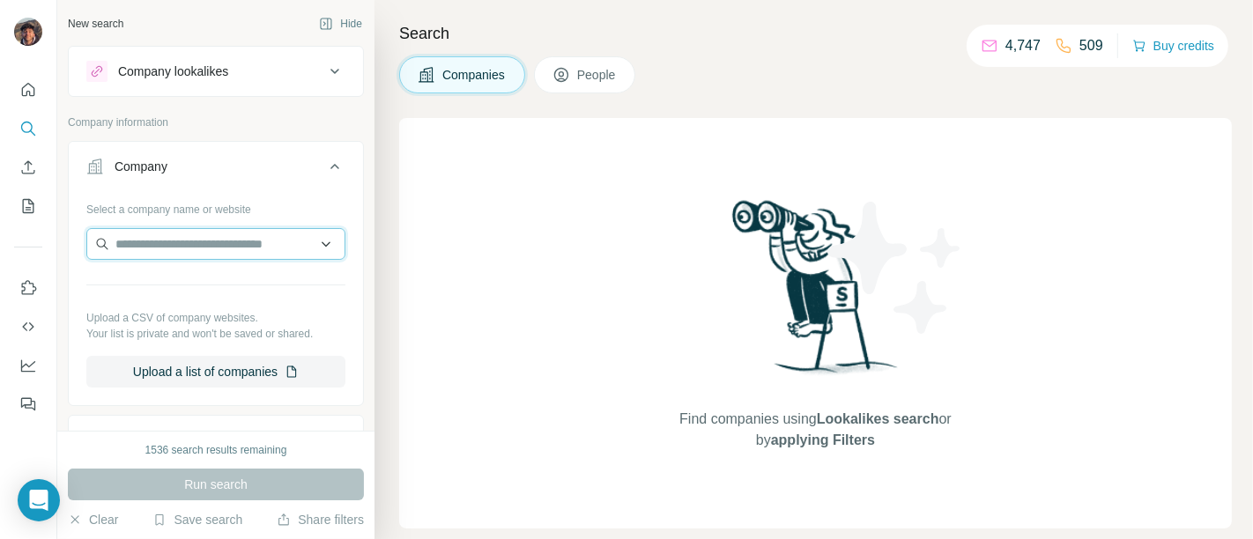
click at [294, 248] on input "text" at bounding box center [215, 244] width 259 height 32
paste input "******"
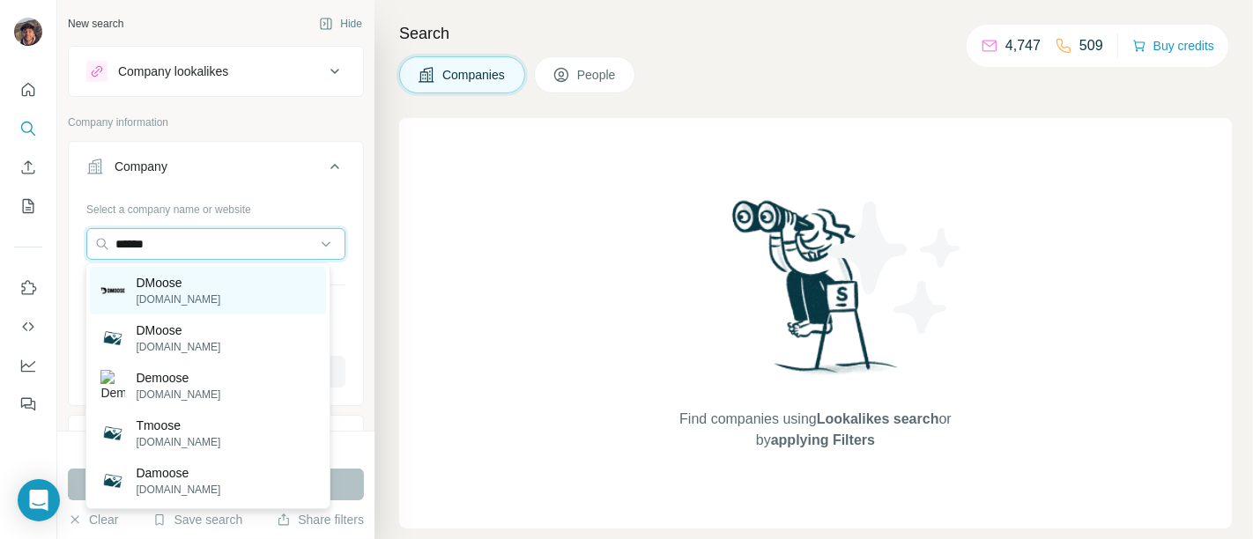
type input "******"
click at [240, 291] on div "DMoose [DOMAIN_NAME]" at bounding box center [208, 291] width 236 height 48
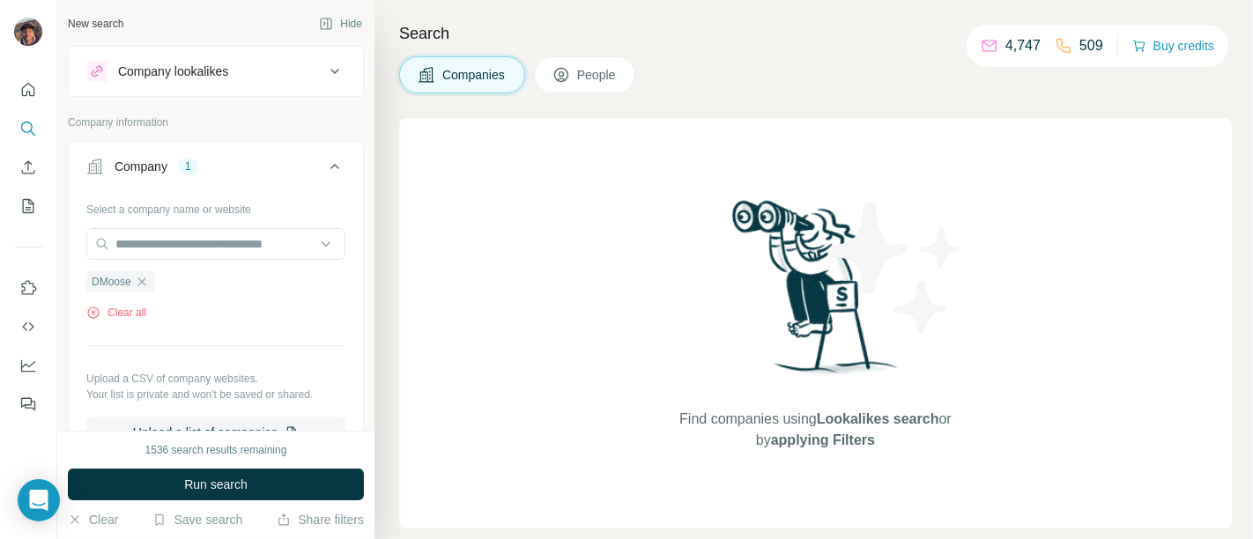
click at [270, 506] on div "1536 search results remaining Run search Clear Save search Share filters" at bounding box center [215, 485] width 317 height 108
click at [270, 475] on button "Run search" at bounding box center [216, 485] width 296 height 32
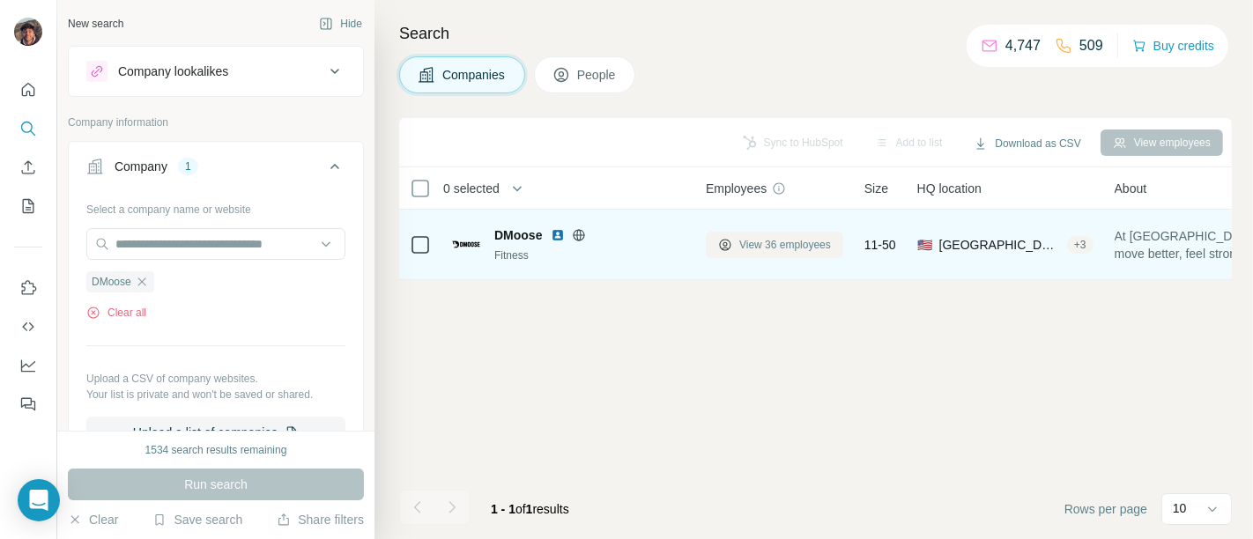
click at [768, 237] on span "View 36 employees" at bounding box center [785, 245] width 92 height 16
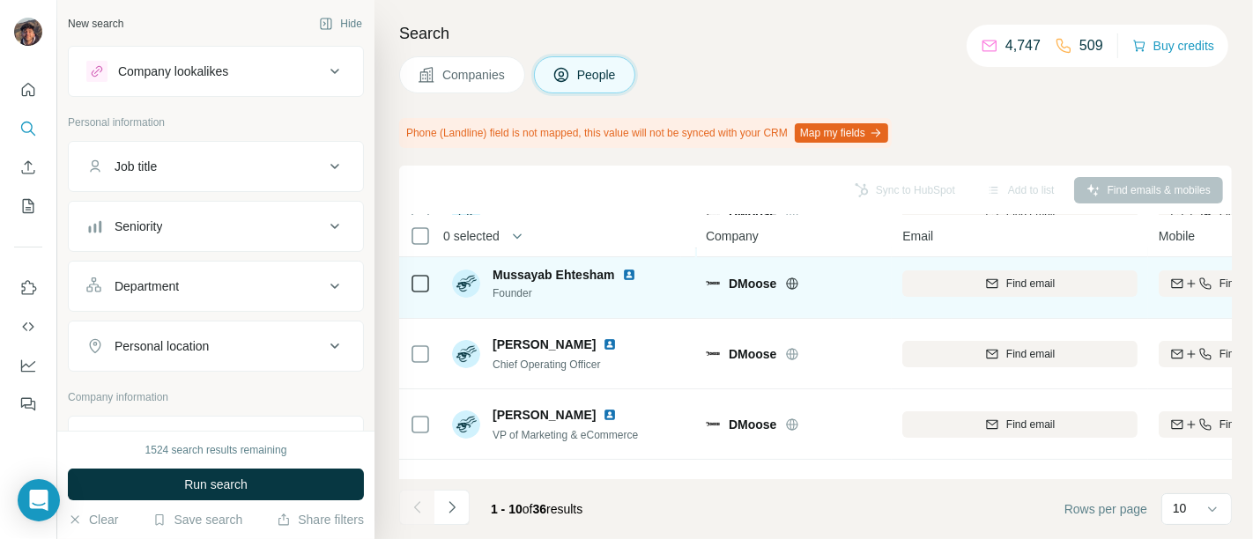
scroll to position [98, 0]
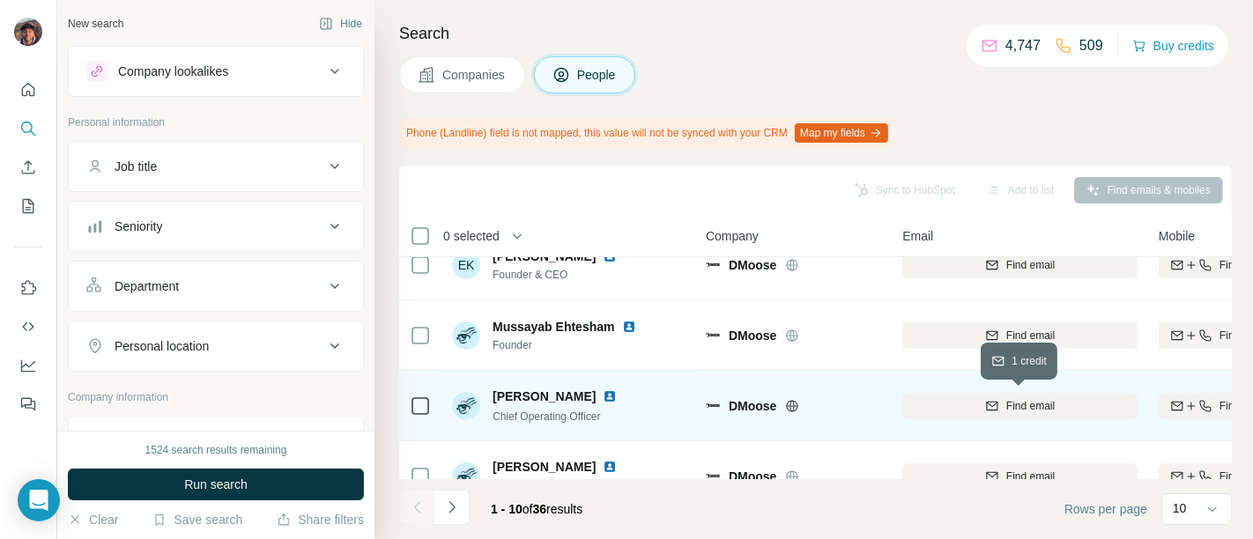
click at [970, 401] on div "Find email" at bounding box center [1019, 406] width 235 height 16
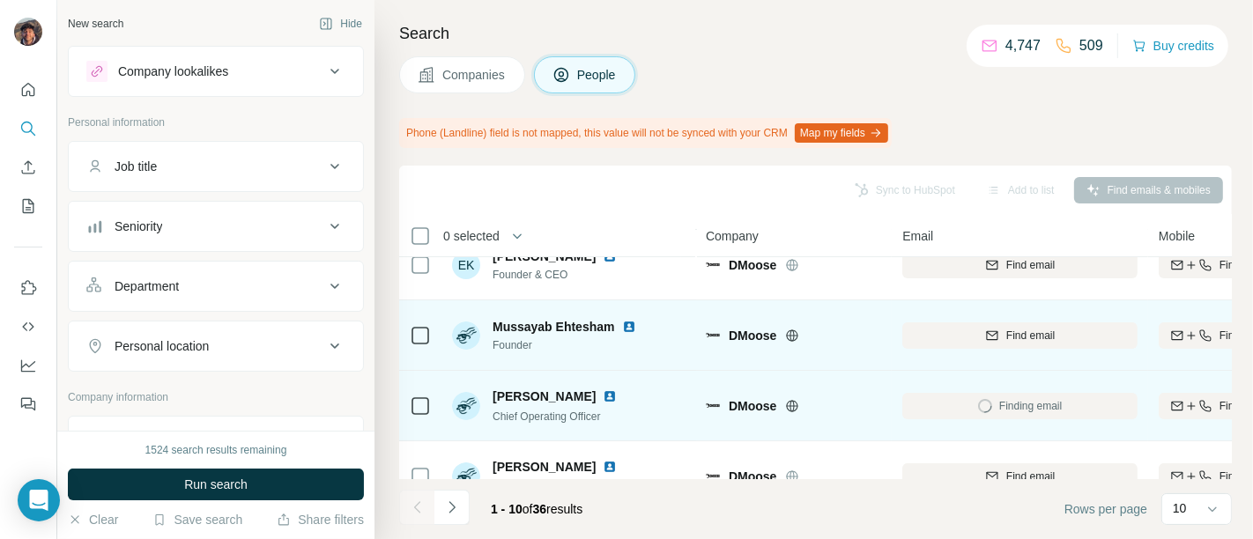
scroll to position [0, 0]
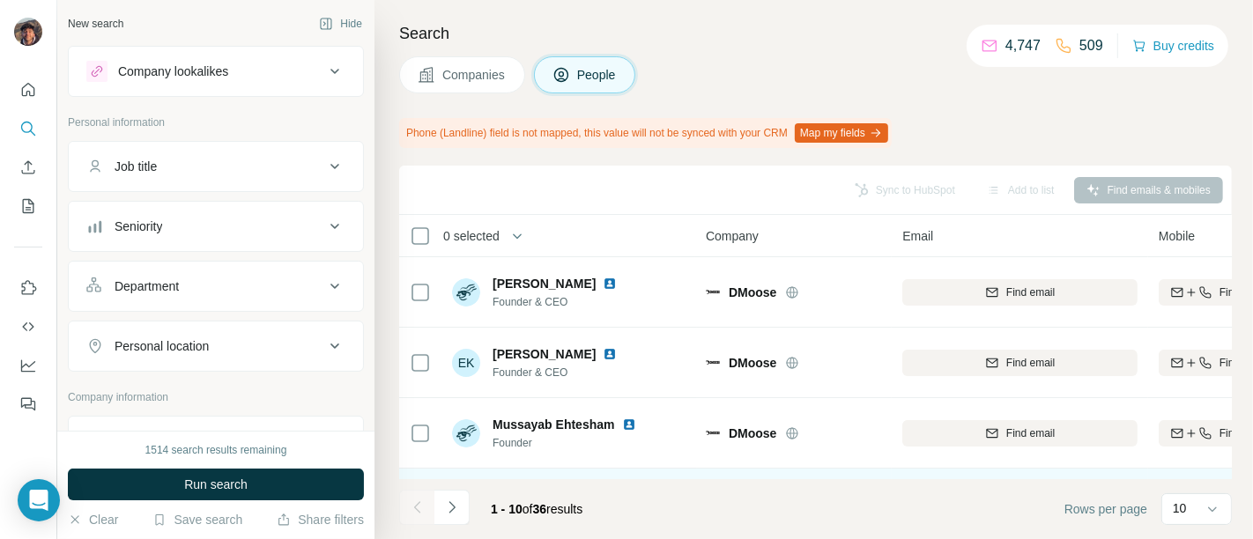
click at [462, 66] on span "Companies" at bounding box center [474, 75] width 64 height 18
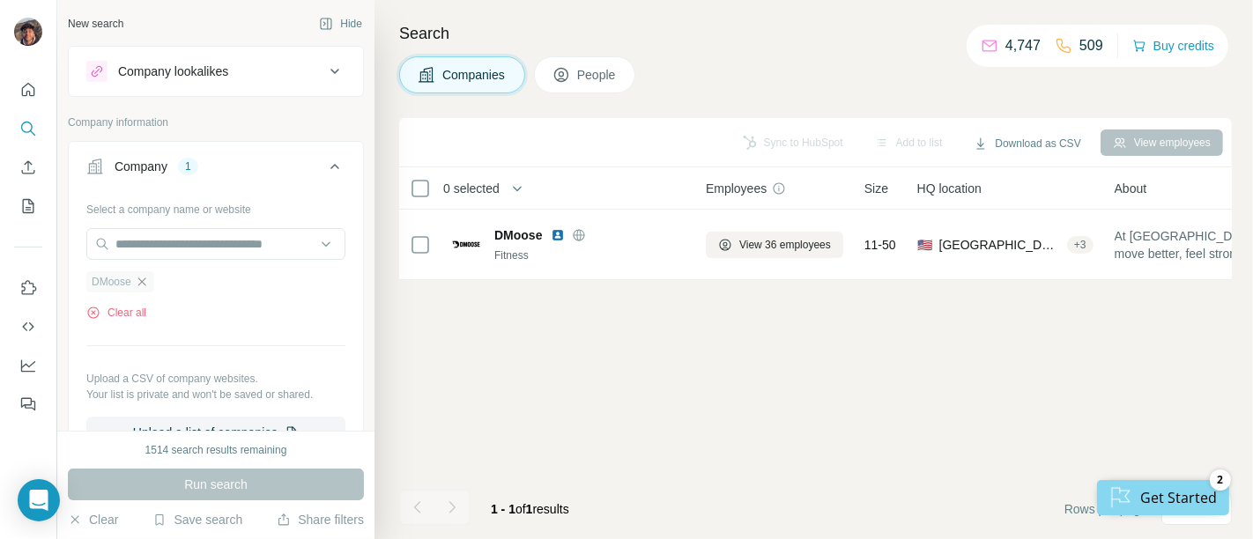
click at [143, 285] on icon "button" at bounding box center [142, 282] width 14 height 14
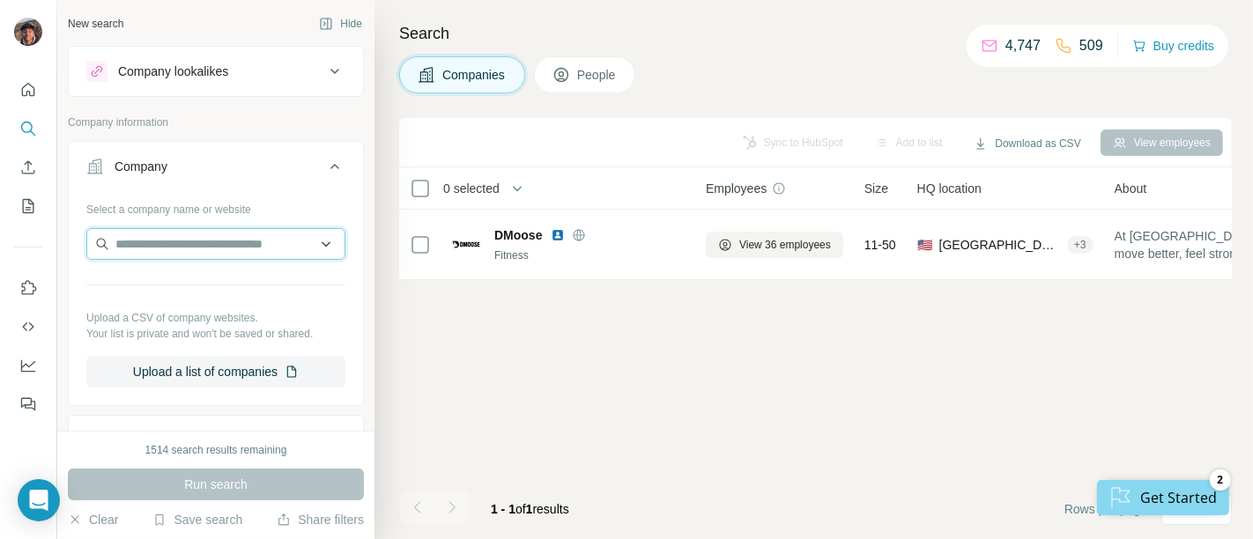
click at [162, 241] on input "text" at bounding box center [215, 244] width 259 height 32
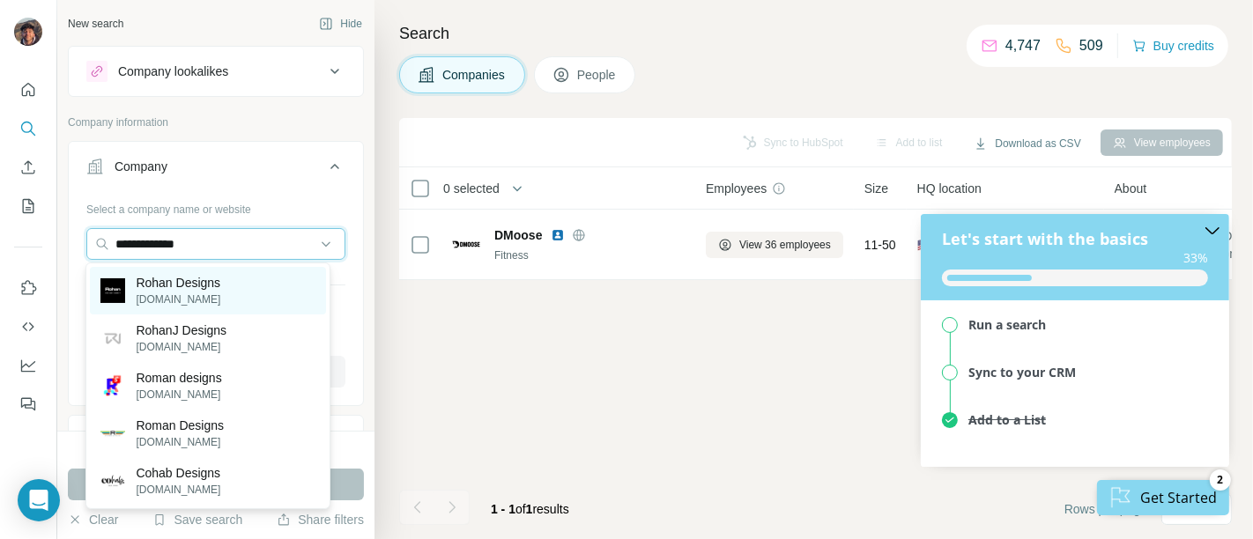
type input "**********"
click at [209, 295] on p "rohan.co.uk" at bounding box center [178, 300] width 85 height 16
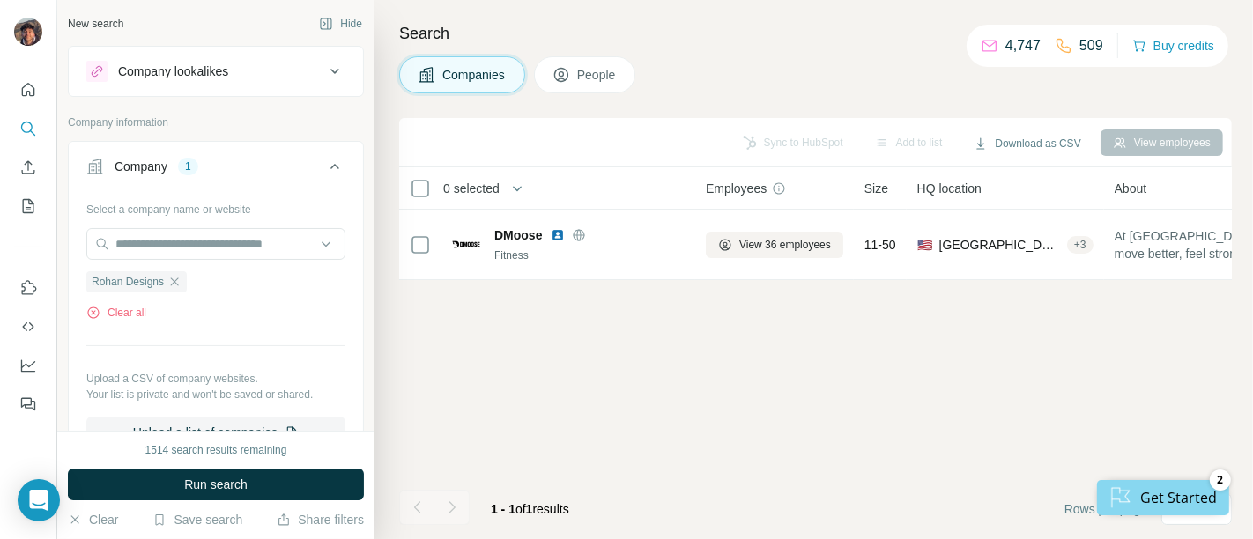
drag, startPoint x: 269, startPoint y: 474, endPoint x: 278, endPoint y: 473, distance: 9.7
click at [269, 473] on button "Run search" at bounding box center [216, 485] width 296 height 32
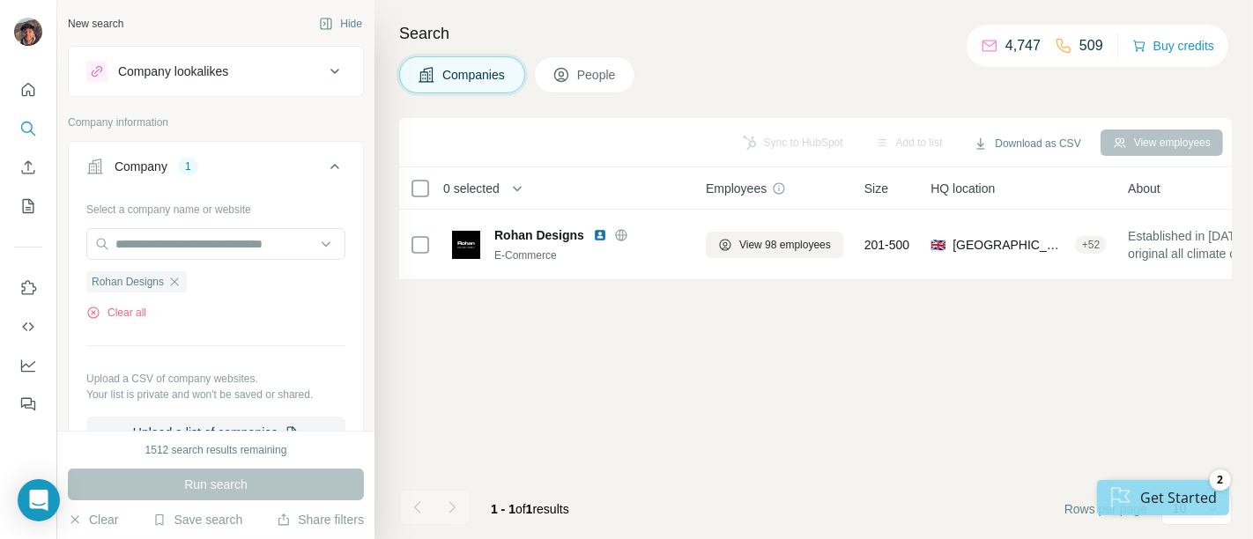
click at [1145, 492] on div "Get Started" at bounding box center [1162, 496] width 132 height 35
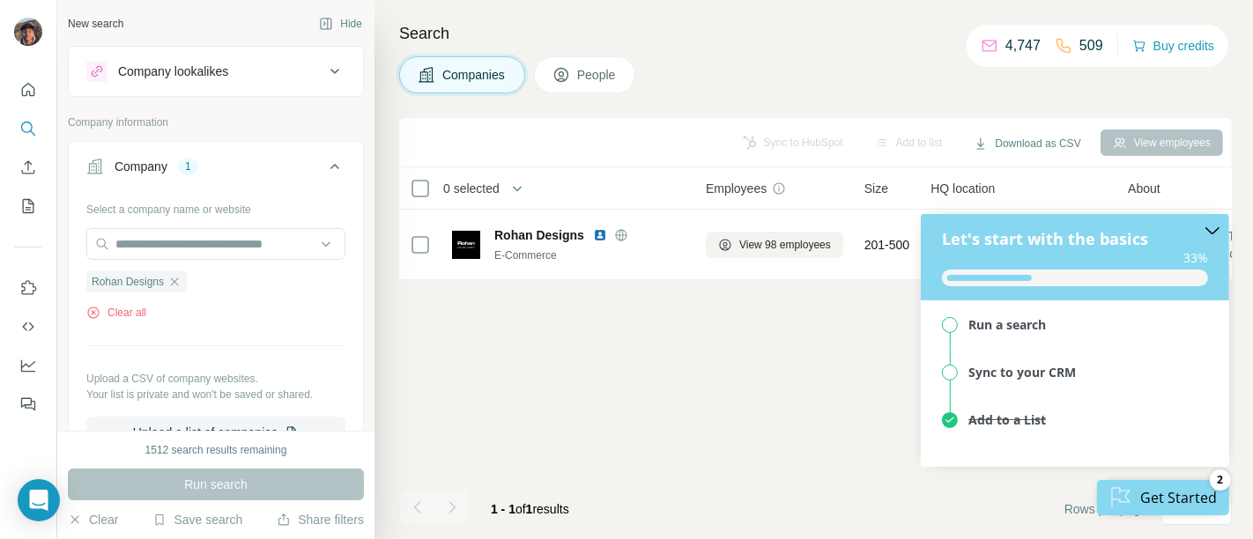
drag, startPoint x: 750, startPoint y: 441, endPoint x: 632, endPoint y: 389, distance: 129.4
click at [749, 441] on div "Sync to HubSpot Add to list Download as CSV View employees 0 selected Companies…" at bounding box center [815, 328] width 833 height 421
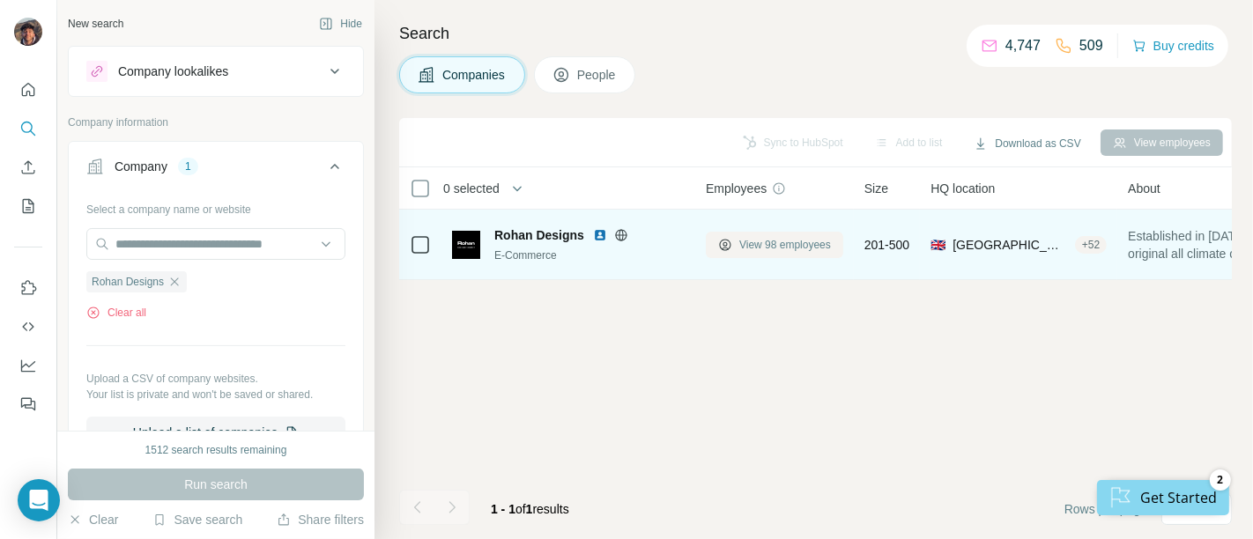
click at [752, 250] on span "View 98 employees" at bounding box center [785, 245] width 92 height 16
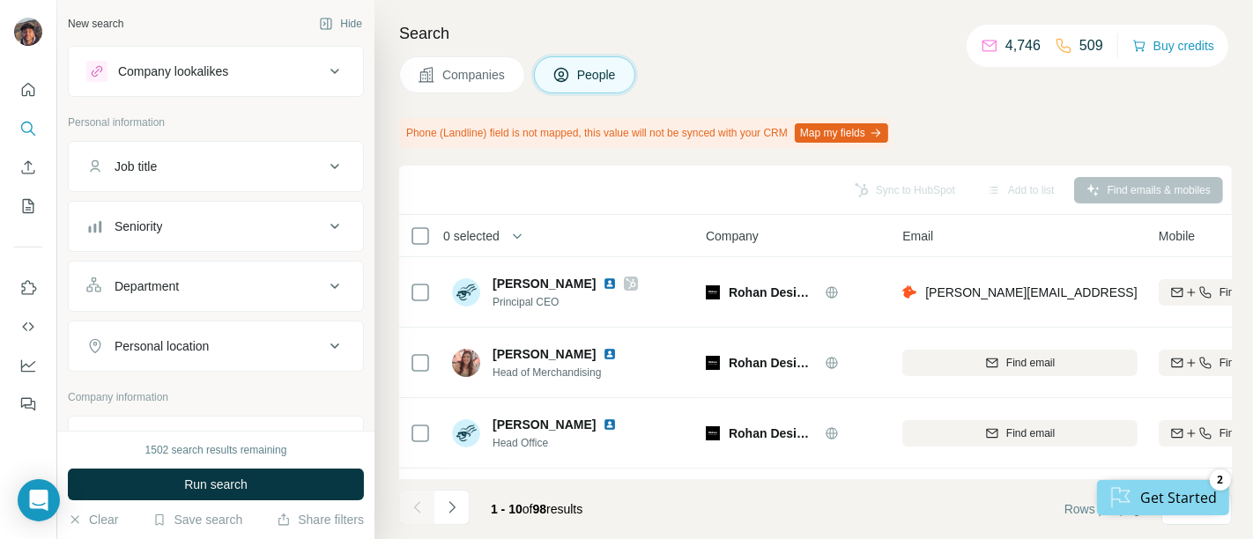
drag, startPoint x: 463, startPoint y: 101, endPoint x: 469, endPoint y: 92, distance: 11.5
click at [464, 99] on div "Search Companies People Phone (Landline) field is not mapped, this value will n…" at bounding box center [813, 269] width 878 height 539
click at [471, 87] on button "Companies" at bounding box center [462, 74] width 126 height 37
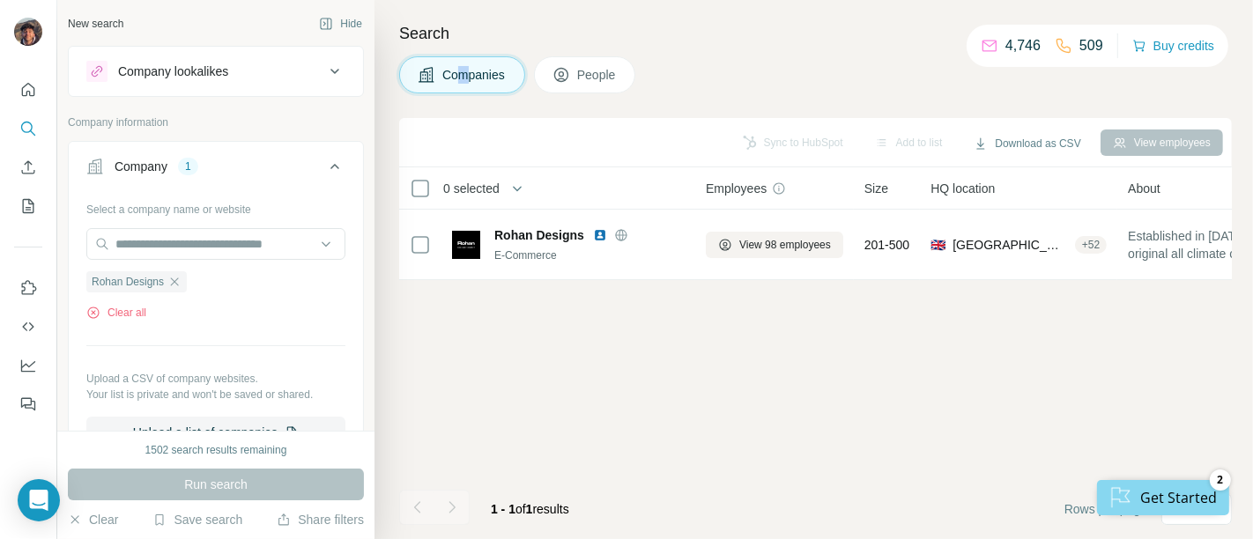
drag, startPoint x: 181, startPoint y: 284, endPoint x: 182, endPoint y: 273, distance: 10.6
click at [181, 283] on icon "button" at bounding box center [174, 282] width 14 height 14
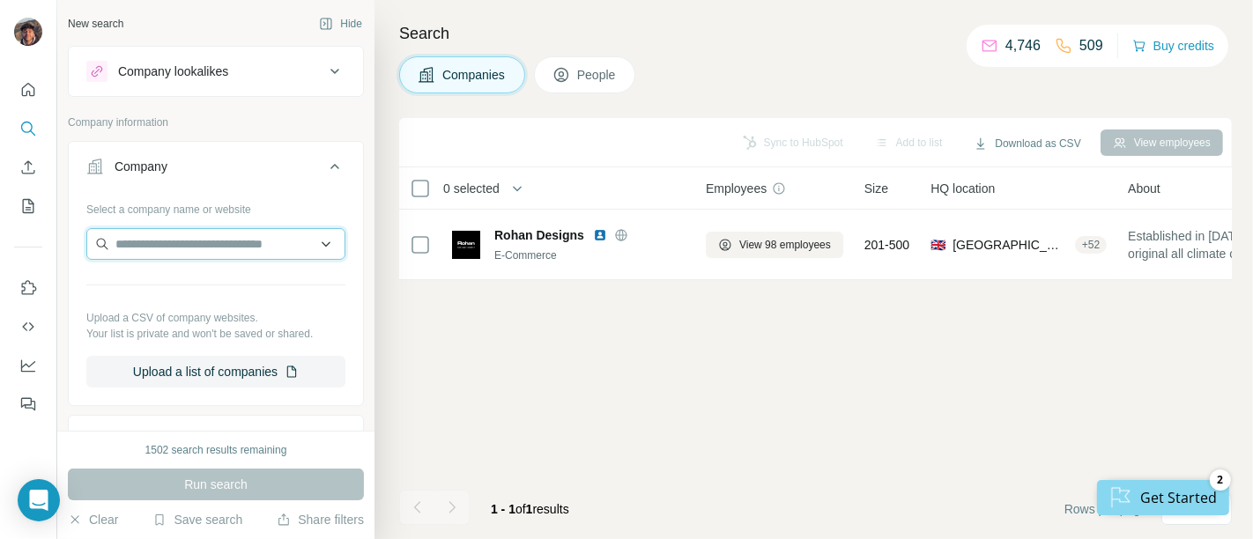
click at [182, 251] on input "text" at bounding box center [215, 244] width 259 height 32
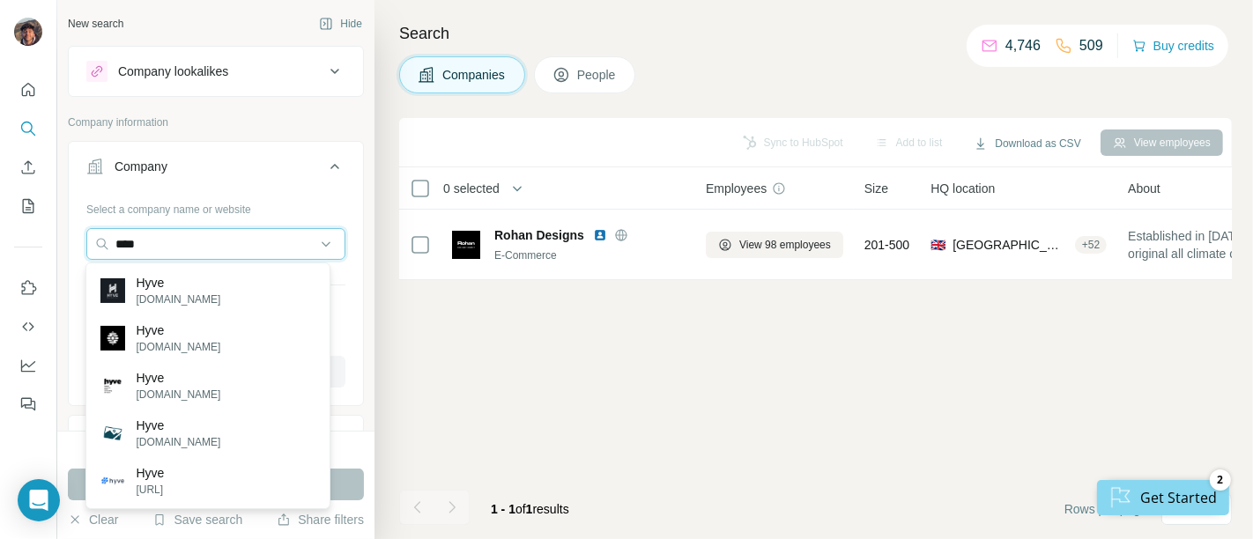
type input "****"
click at [195, 284] on p "Hyve" at bounding box center [178, 283] width 85 height 18
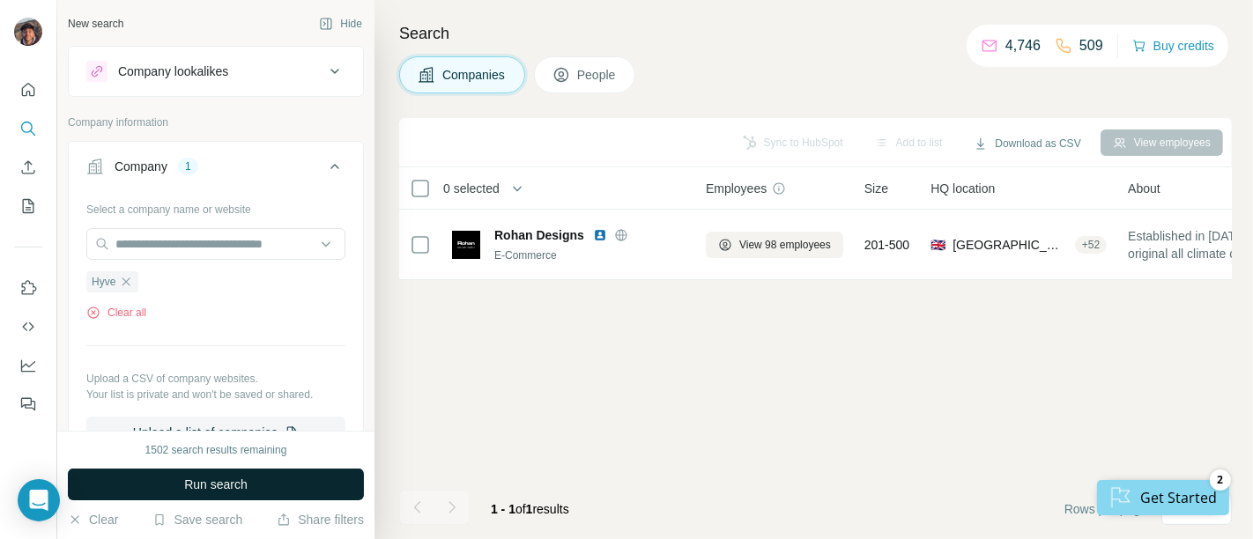
click at [233, 489] on span "Run search" at bounding box center [215, 485] width 63 height 18
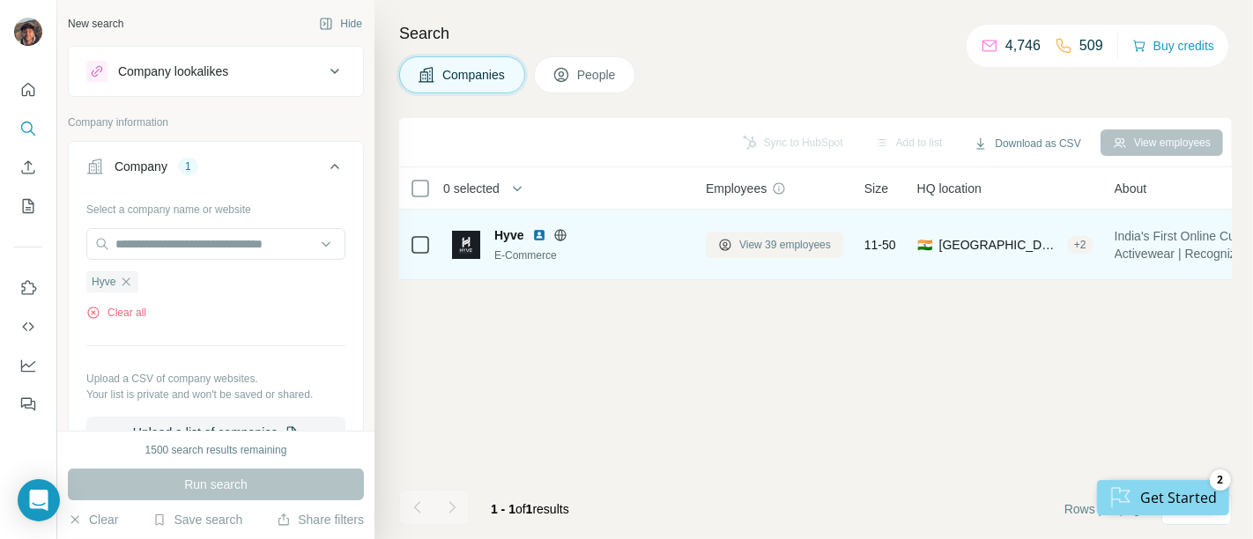
click at [765, 253] on button "View 39 employees" at bounding box center [774, 245] width 137 height 26
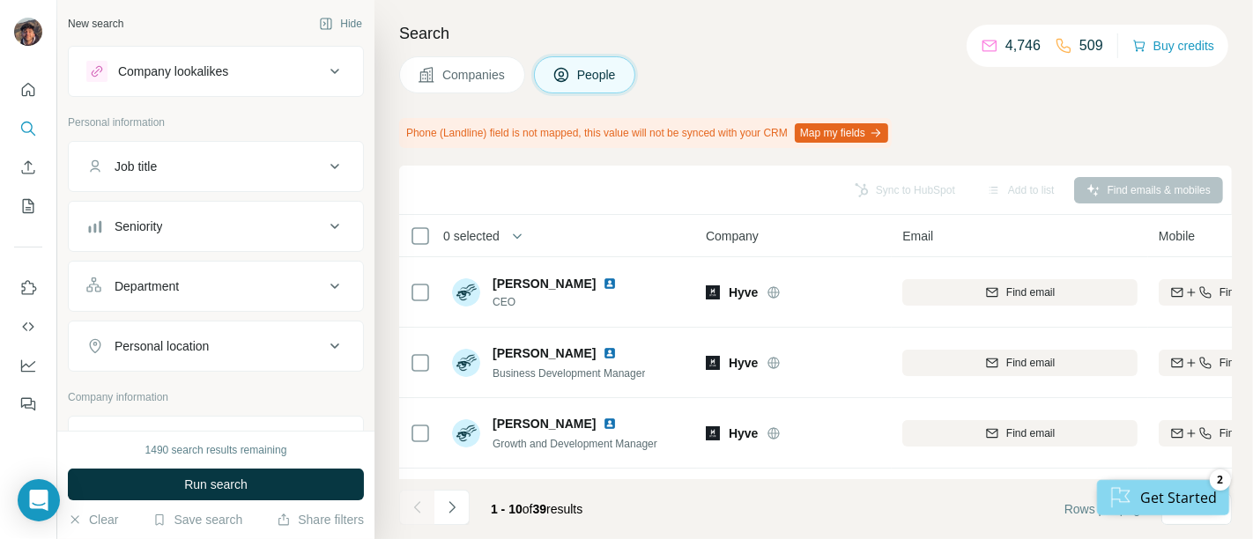
click at [494, 89] on button "Companies" at bounding box center [462, 74] width 126 height 37
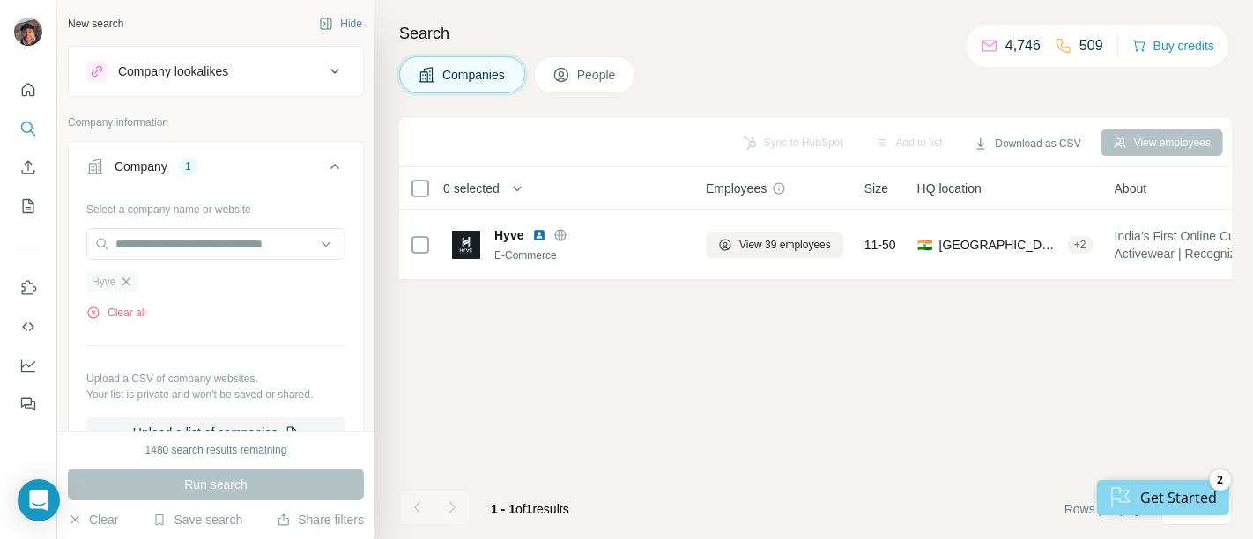
click at [133, 285] on icon "button" at bounding box center [126, 282] width 14 height 14
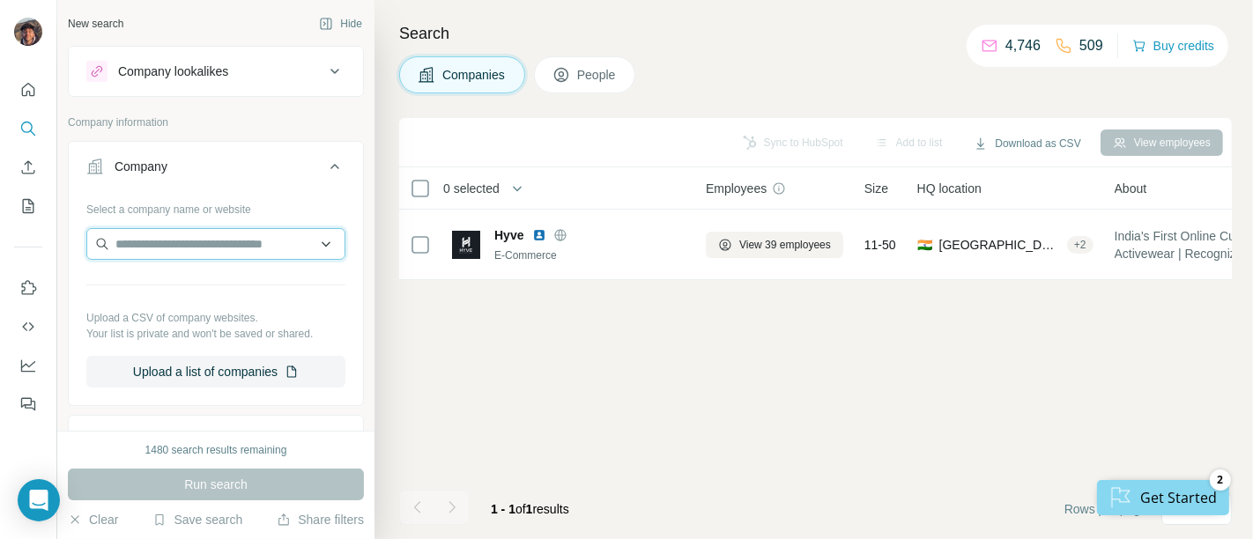
click at [147, 242] on input "text" at bounding box center [215, 244] width 259 height 32
paste input "******"
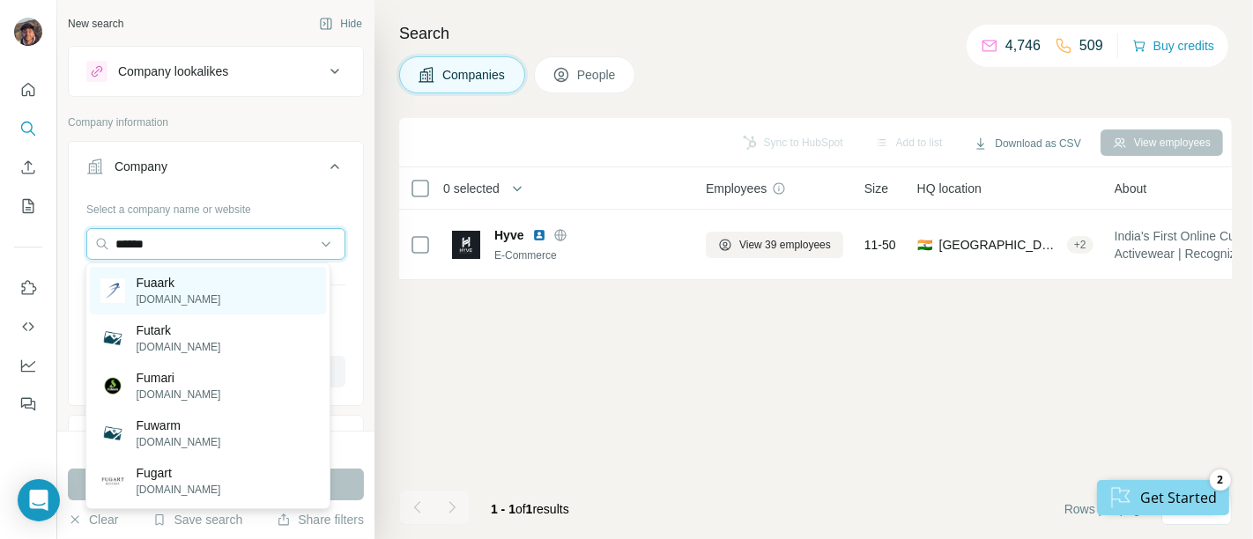
type input "******"
click at [211, 302] on div "Fuaark fuaark.com" at bounding box center [208, 291] width 236 height 48
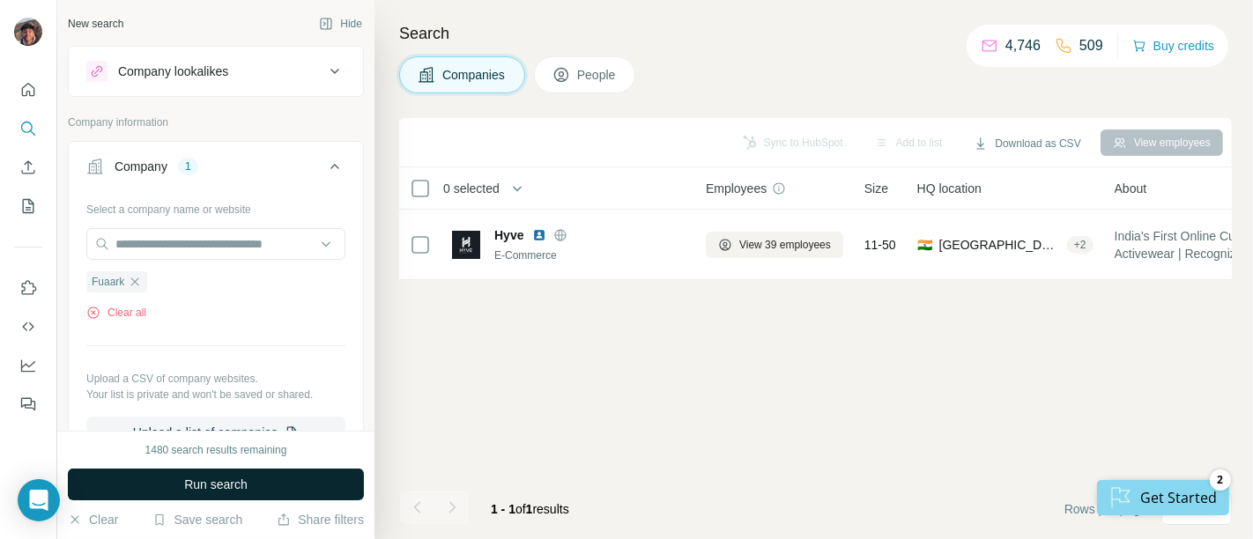
click at [285, 485] on button "Run search" at bounding box center [216, 485] width 296 height 32
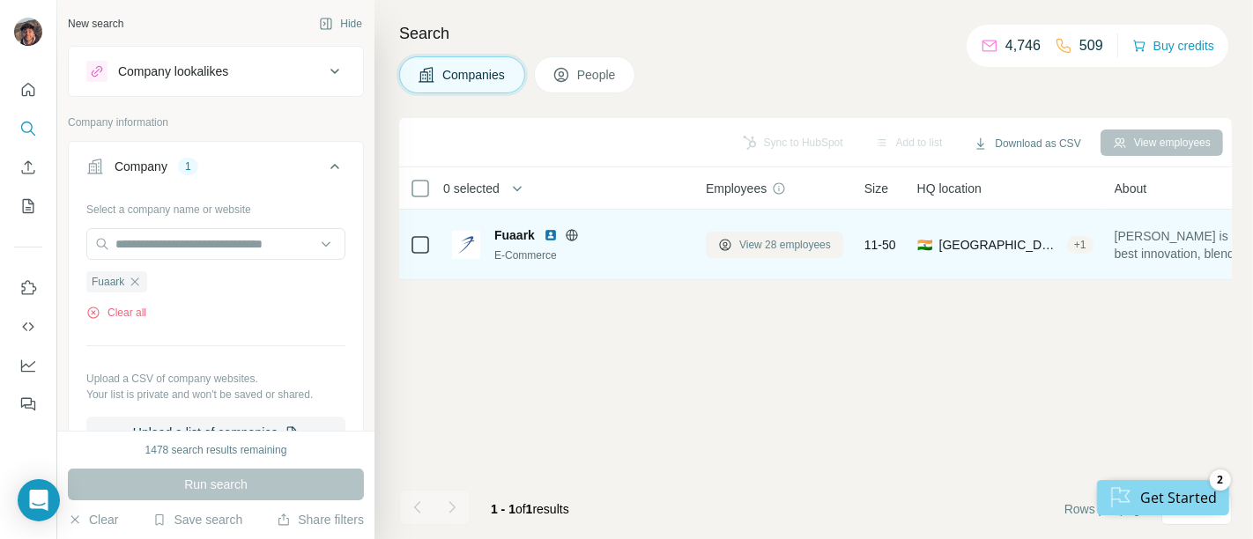
click at [757, 234] on button "View 28 employees" at bounding box center [774, 245] width 137 height 26
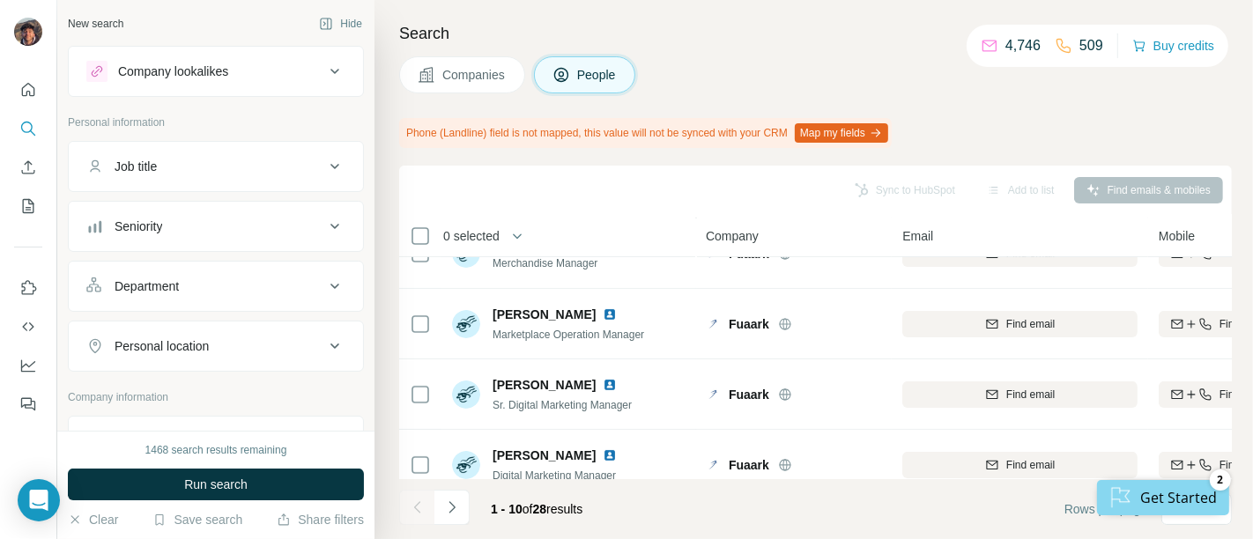
scroll to position [196, 0]
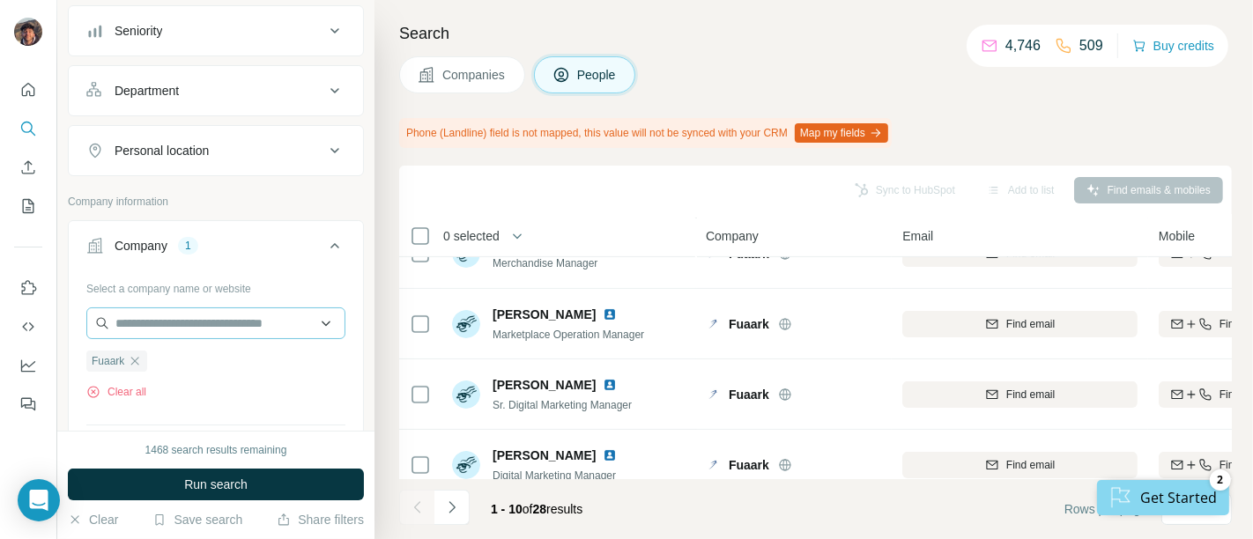
drag, startPoint x: 138, startPoint y: 361, endPoint x: 160, endPoint y: 319, distance: 47.7
click at [140, 361] on icon "button" at bounding box center [135, 361] width 14 height 14
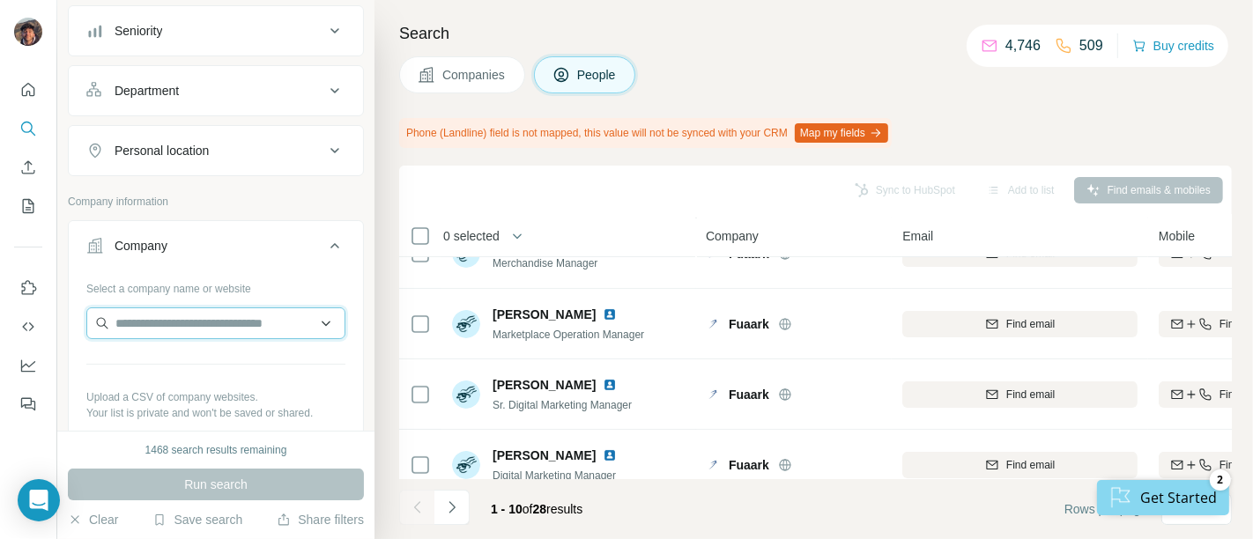
click at [160, 318] on input "text" at bounding box center [215, 323] width 259 height 32
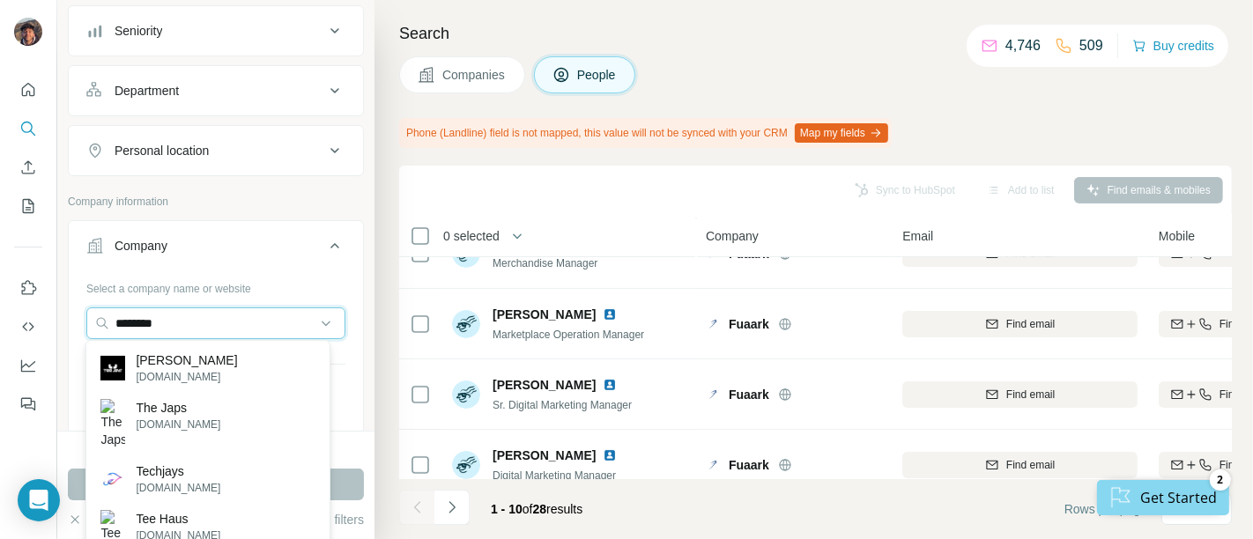
type input "********"
click at [211, 367] on div "Tee Jays teejays.com" at bounding box center [208, 368] width 236 height 48
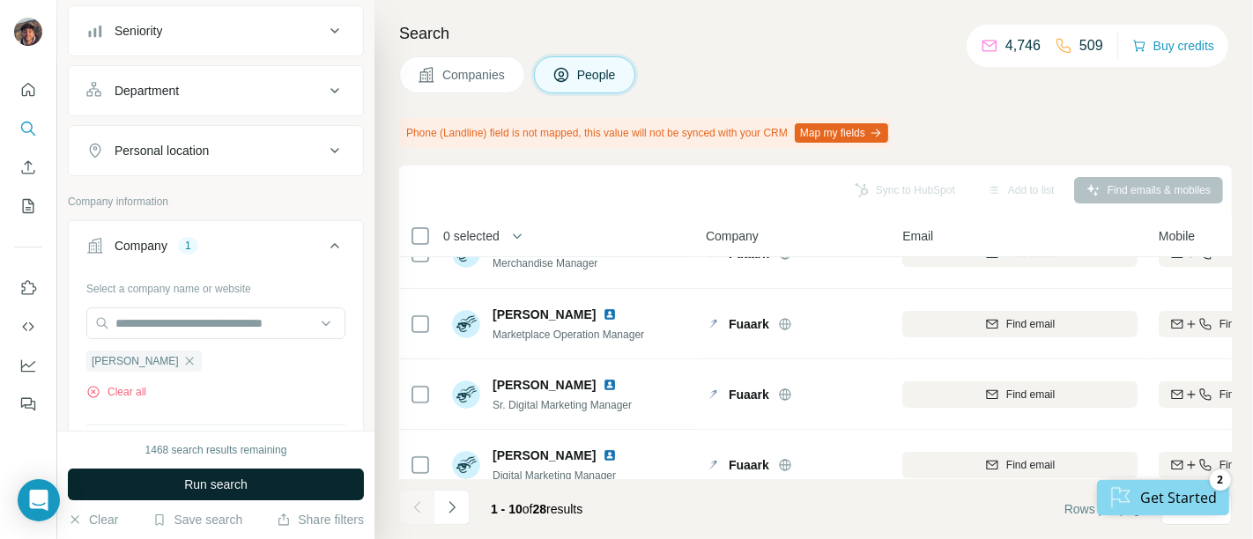
click at [212, 488] on span "Run search" at bounding box center [215, 485] width 63 height 18
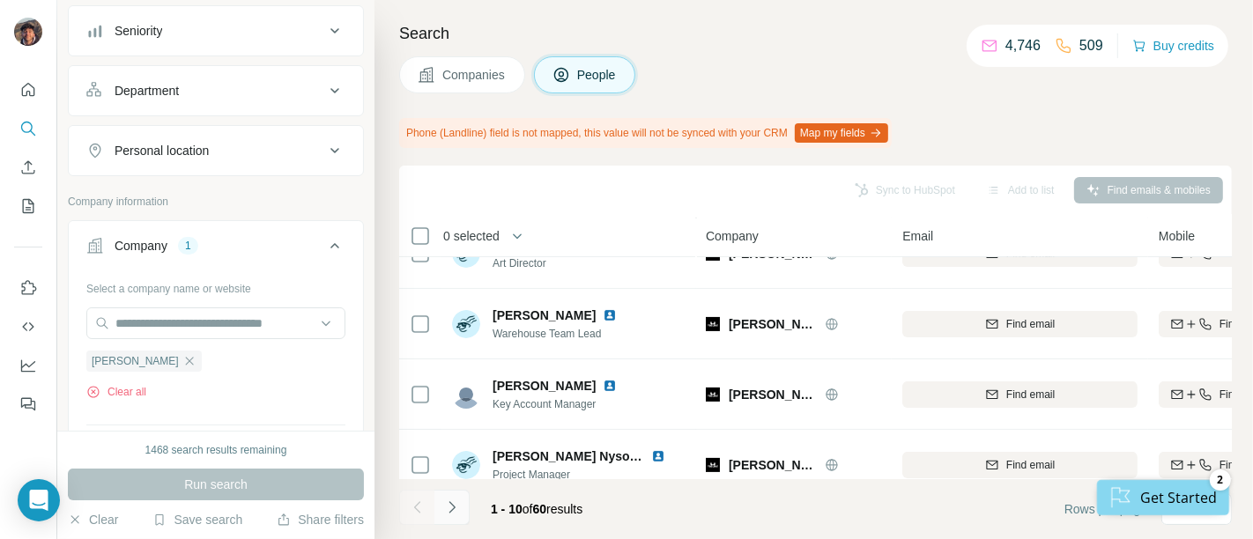
scroll to position [491, 0]
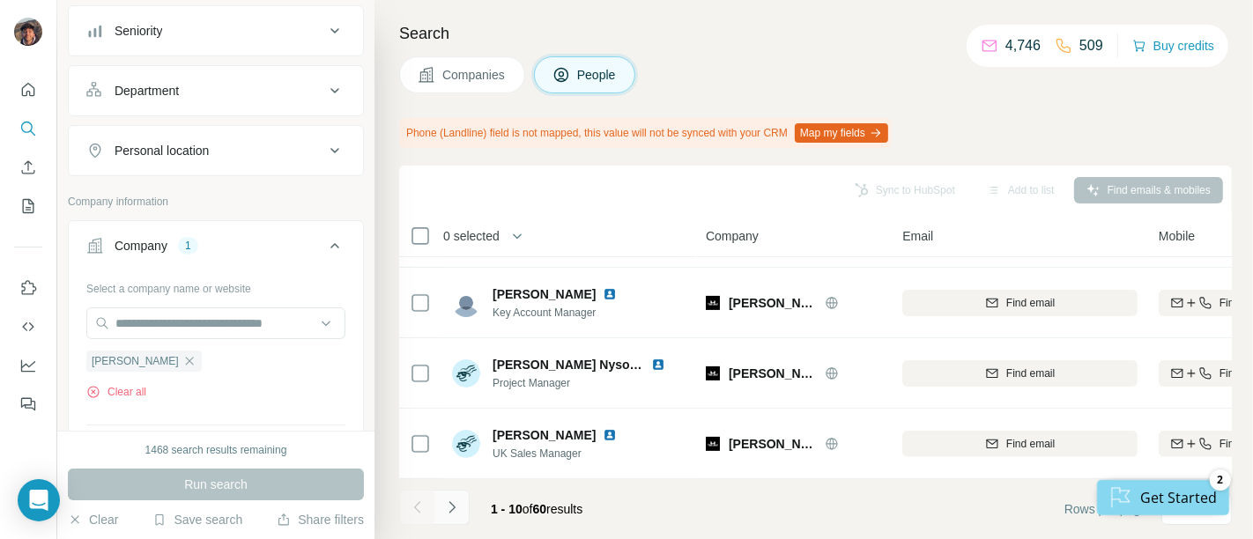
click at [456, 504] on icon "Navigate to next page" at bounding box center [452, 508] width 18 height 18
click at [148, 366] on div "Tee Jays" at bounding box center [143, 361] width 115 height 21
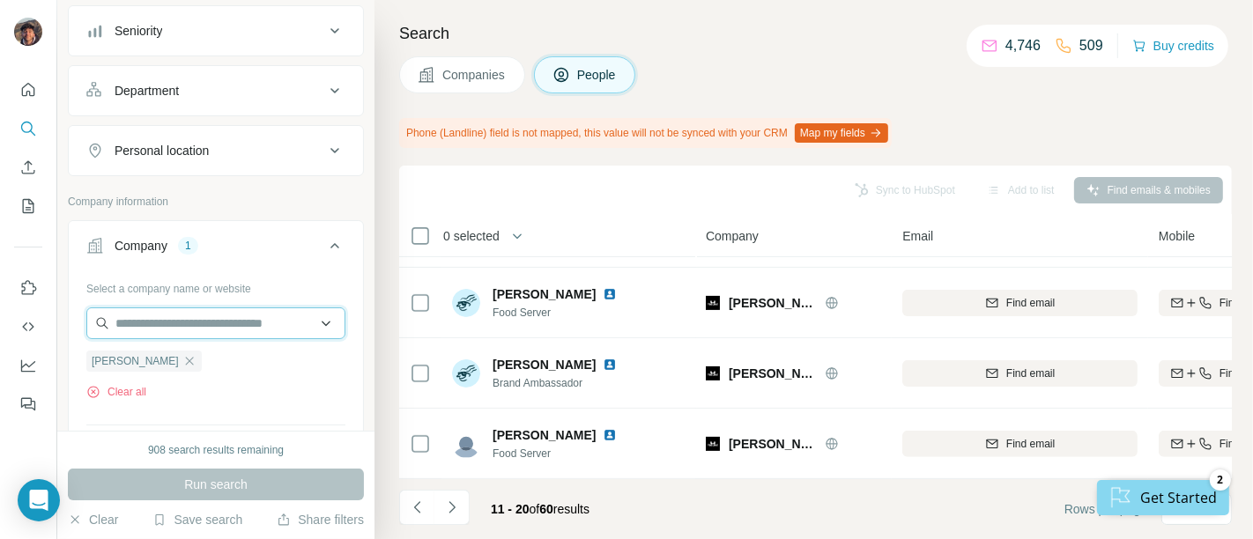
click at [150, 315] on input "text" at bounding box center [215, 323] width 259 height 32
paste input "********"
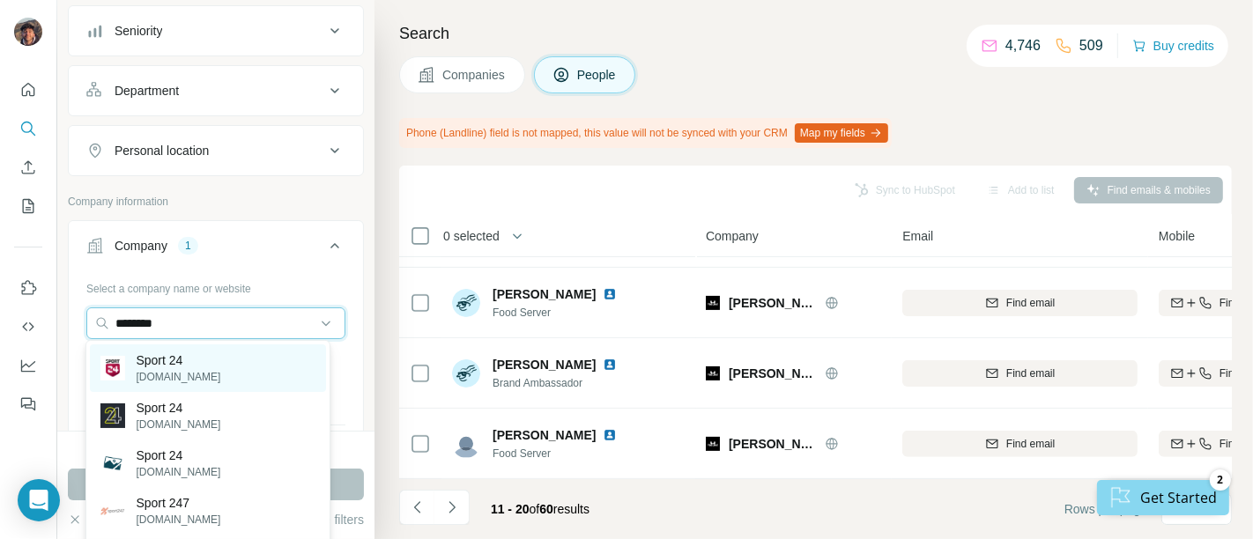
type input "********"
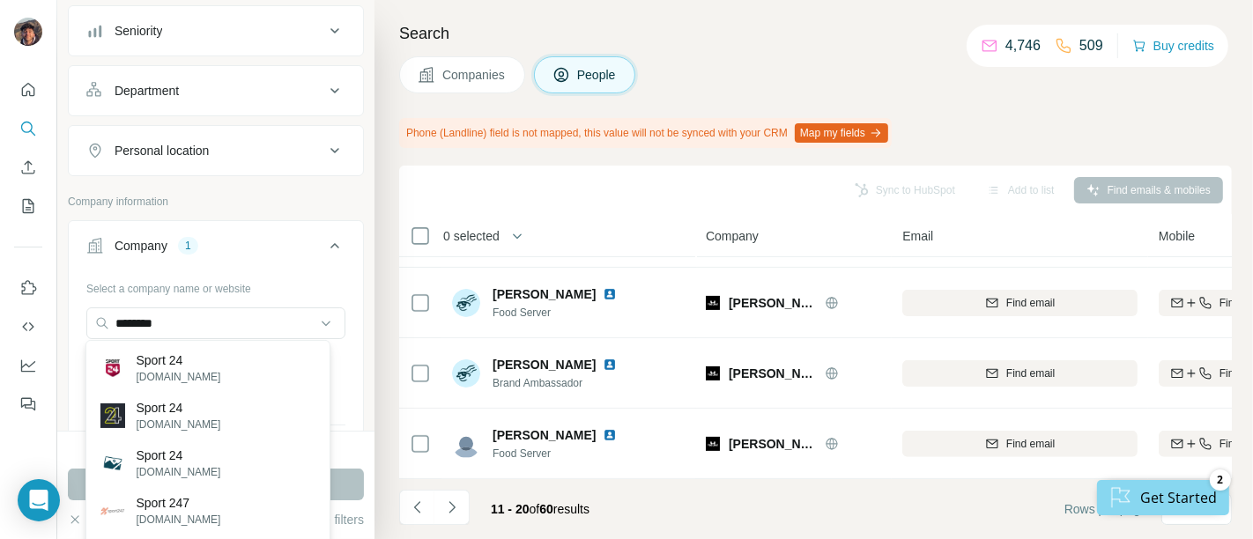
click at [225, 377] on div "Sport 24 sport24.dk" at bounding box center [208, 368] width 236 height 48
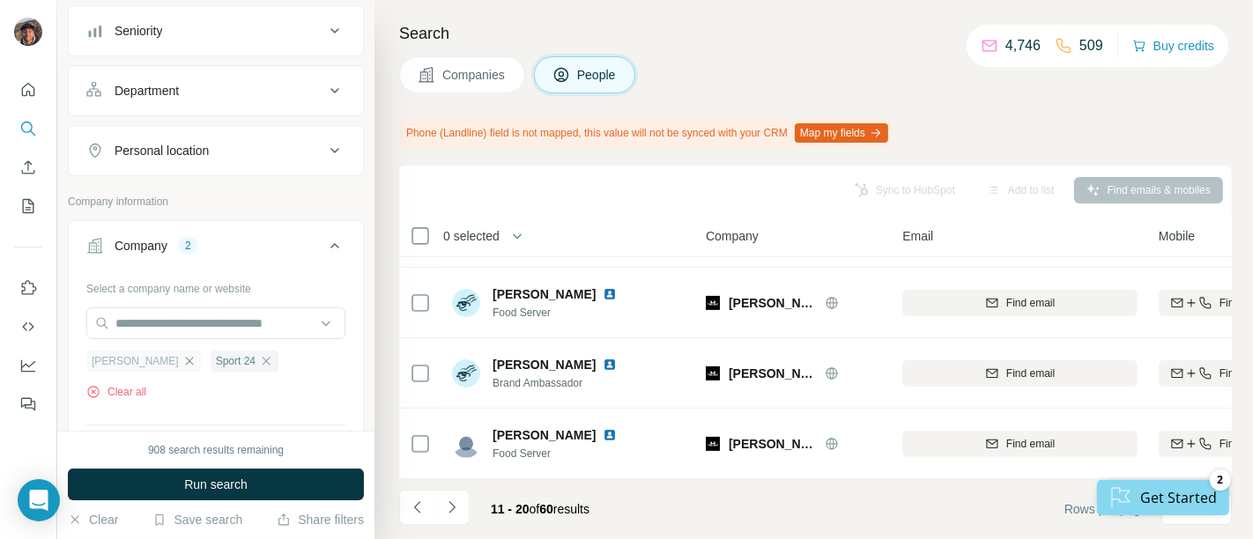
click at [182, 361] on icon "button" at bounding box center [189, 361] width 14 height 14
click at [175, 485] on button "Run search" at bounding box center [216, 485] width 296 height 32
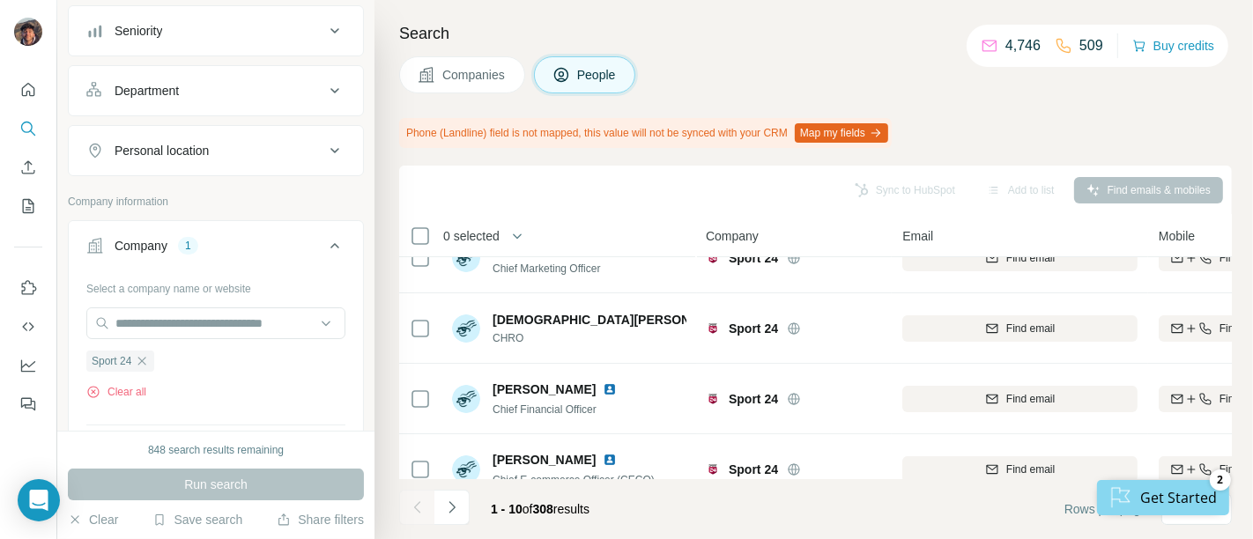
scroll to position [2, 0]
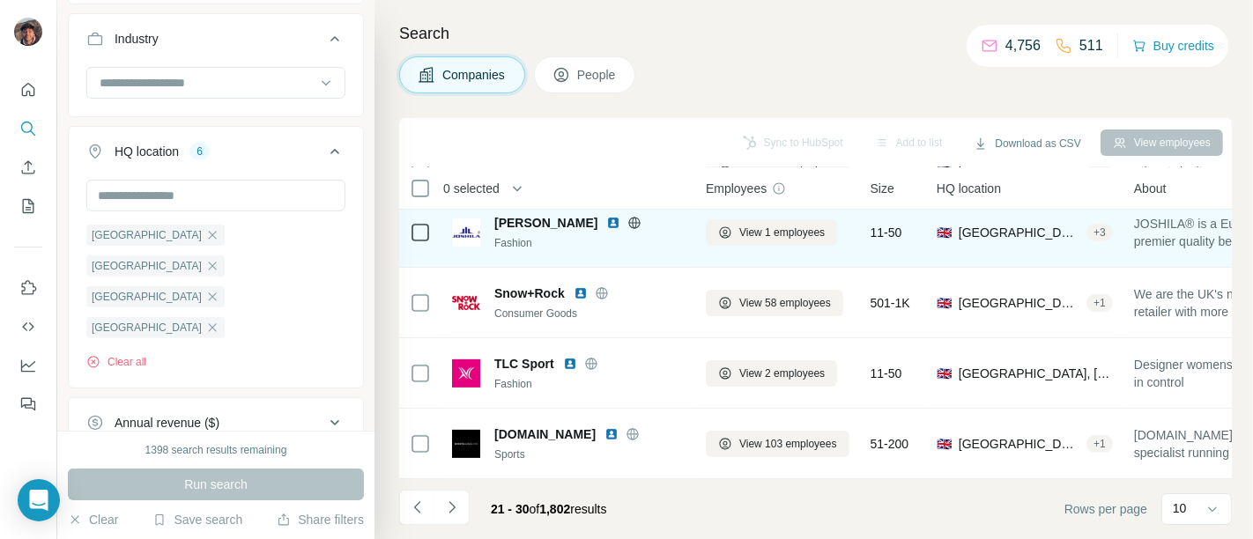
scroll to position [443, 0]
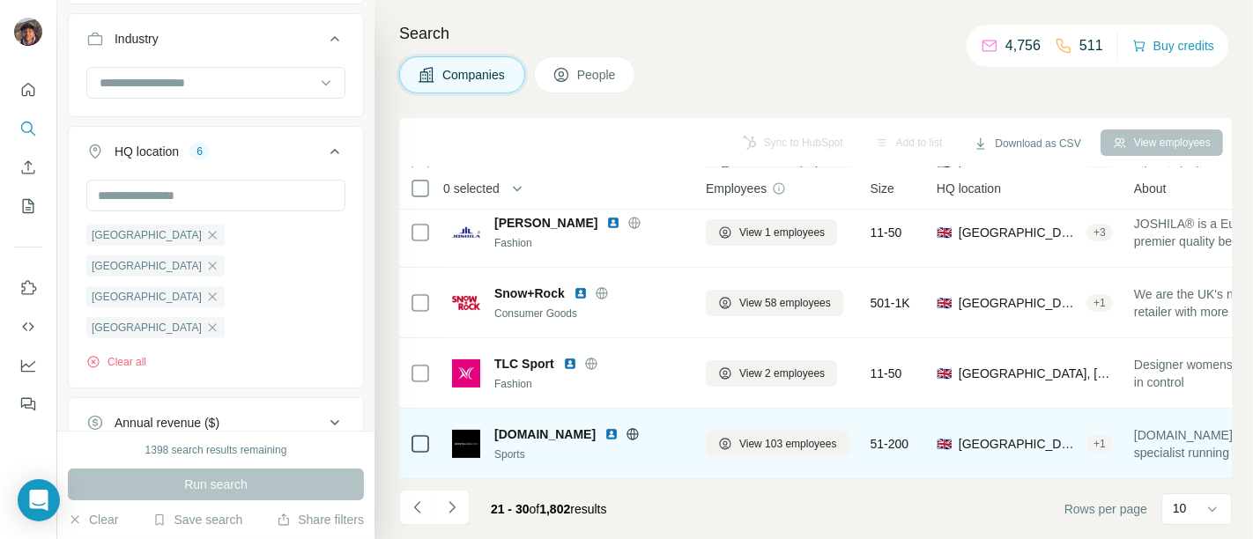
click at [639, 427] on icon at bounding box center [633, 434] width 14 height 14
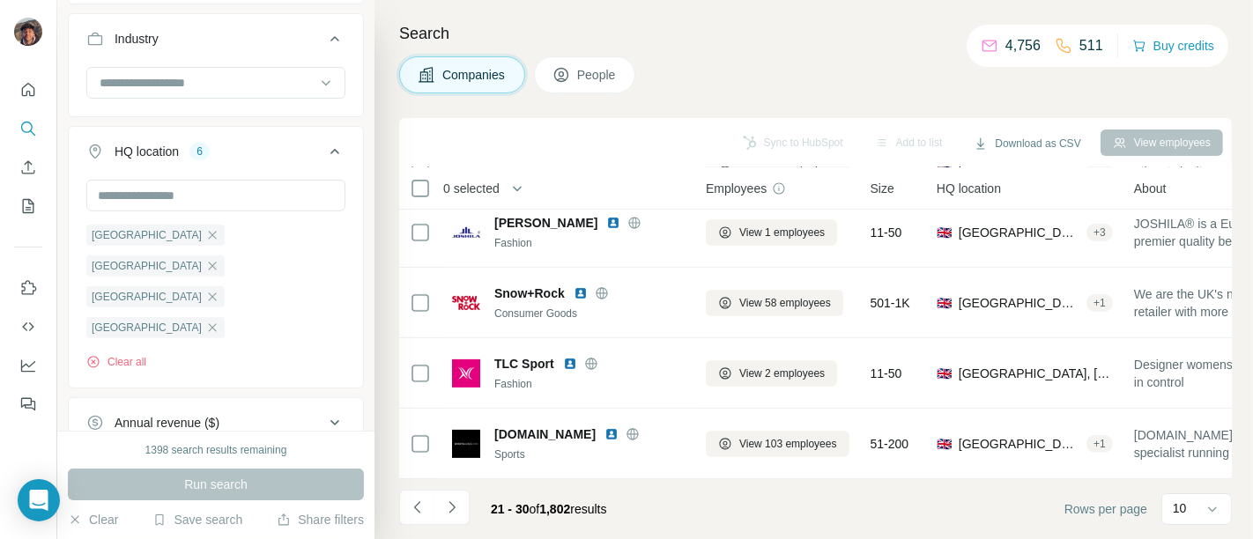
drag, startPoint x: 445, startPoint y: 512, endPoint x: 452, endPoint y: 489, distance: 24.0
click at [445, 511] on icon "Navigate to next page" at bounding box center [452, 508] width 18 height 18
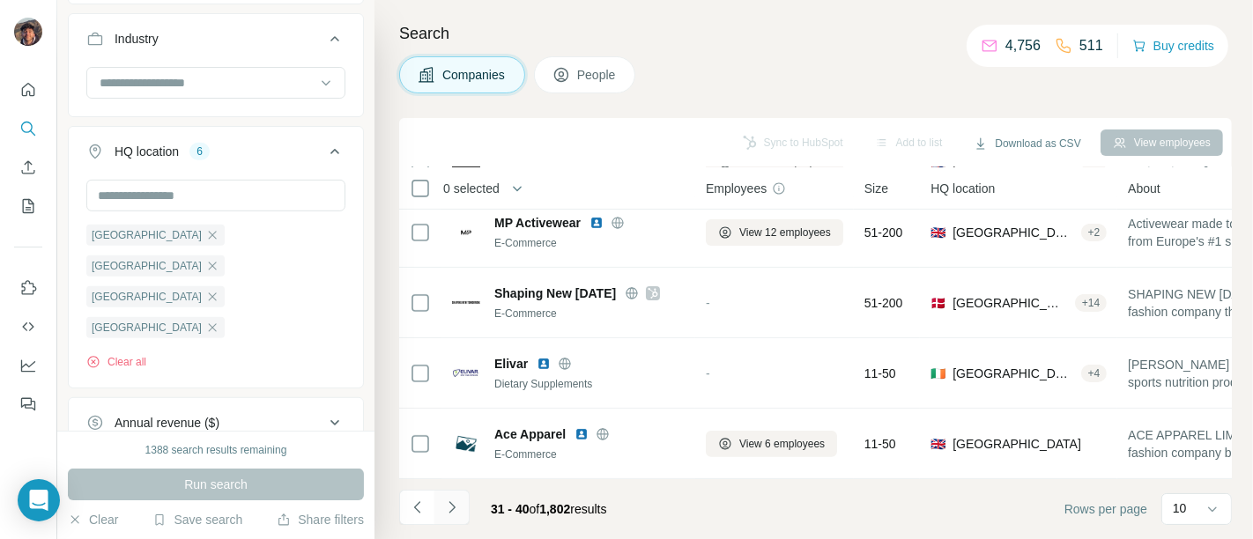
click at [444, 506] on icon "Navigate to next page" at bounding box center [452, 508] width 18 height 18
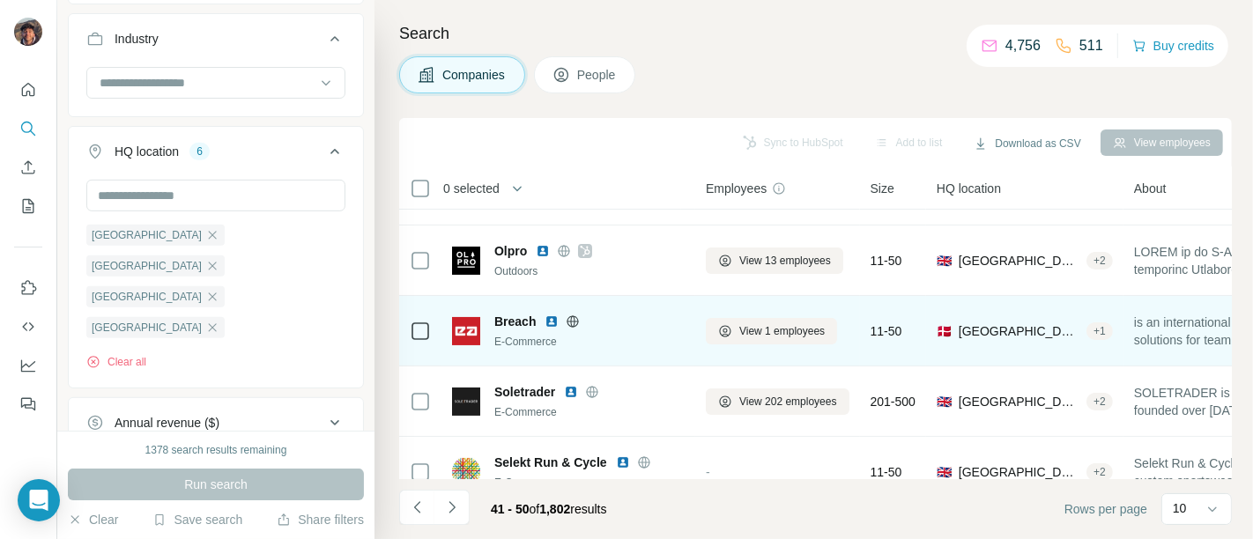
scroll to position [293, 0]
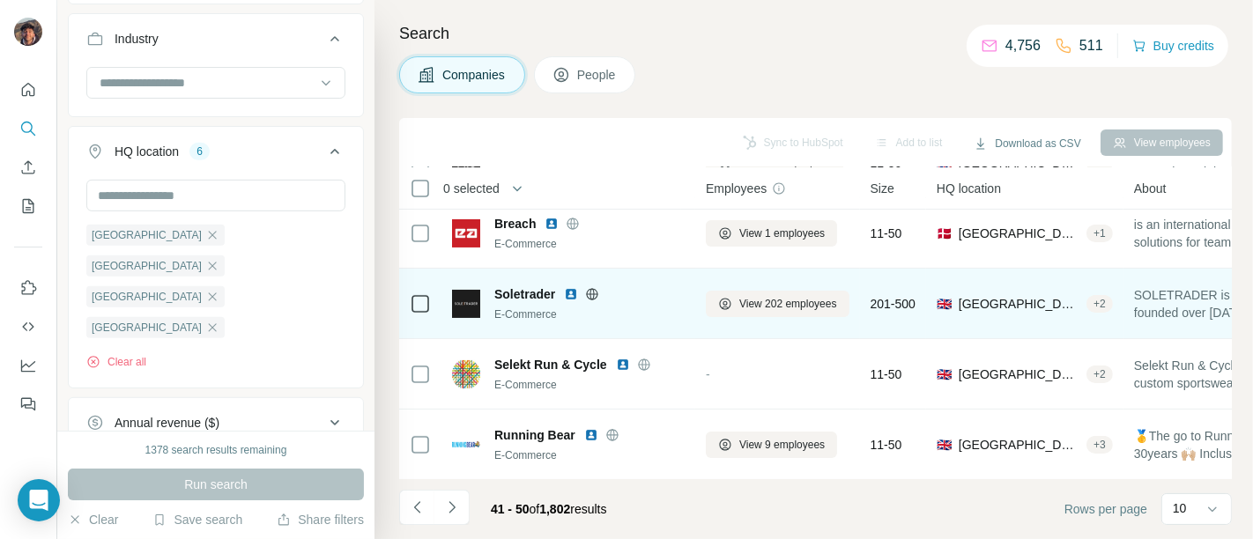
click at [589, 288] on icon at bounding box center [592, 294] width 14 height 14
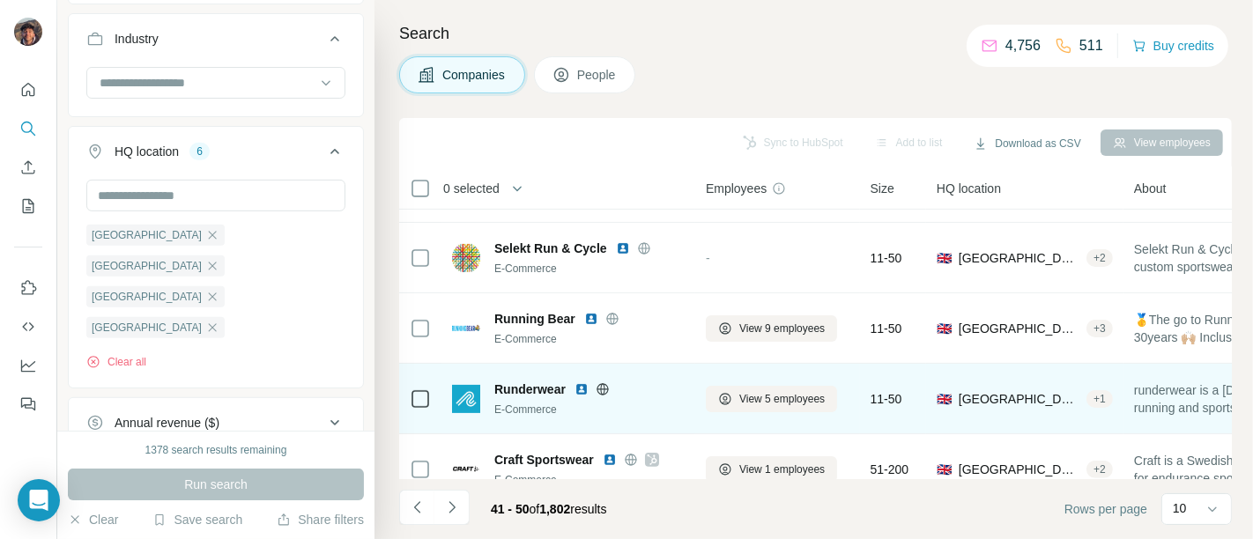
scroll to position [443, 0]
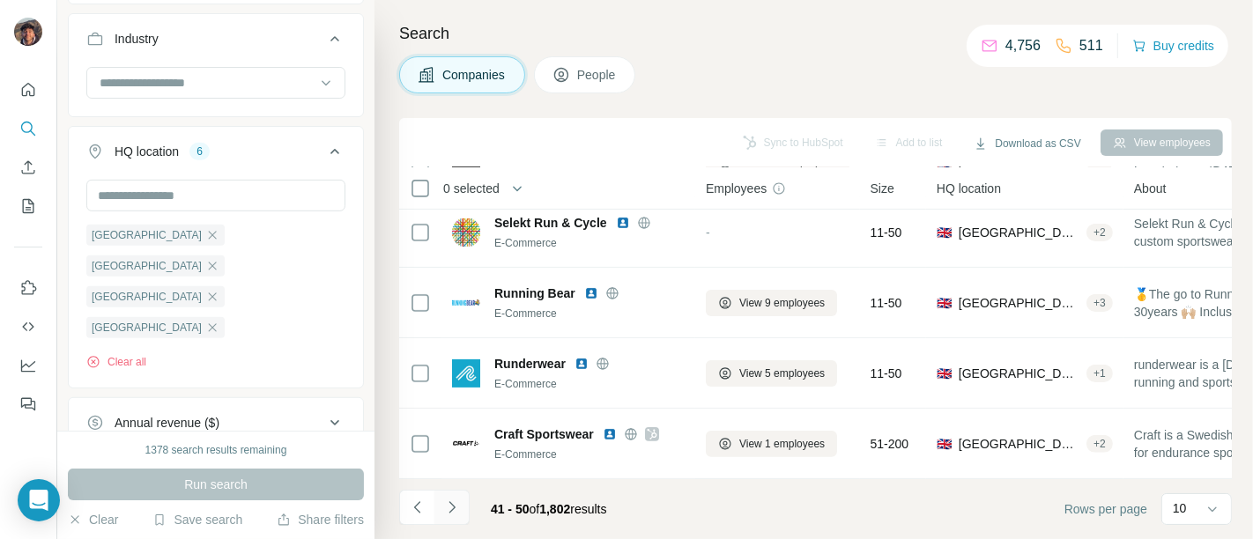
click at [460, 512] on icon "Navigate to next page" at bounding box center [452, 508] width 18 height 18
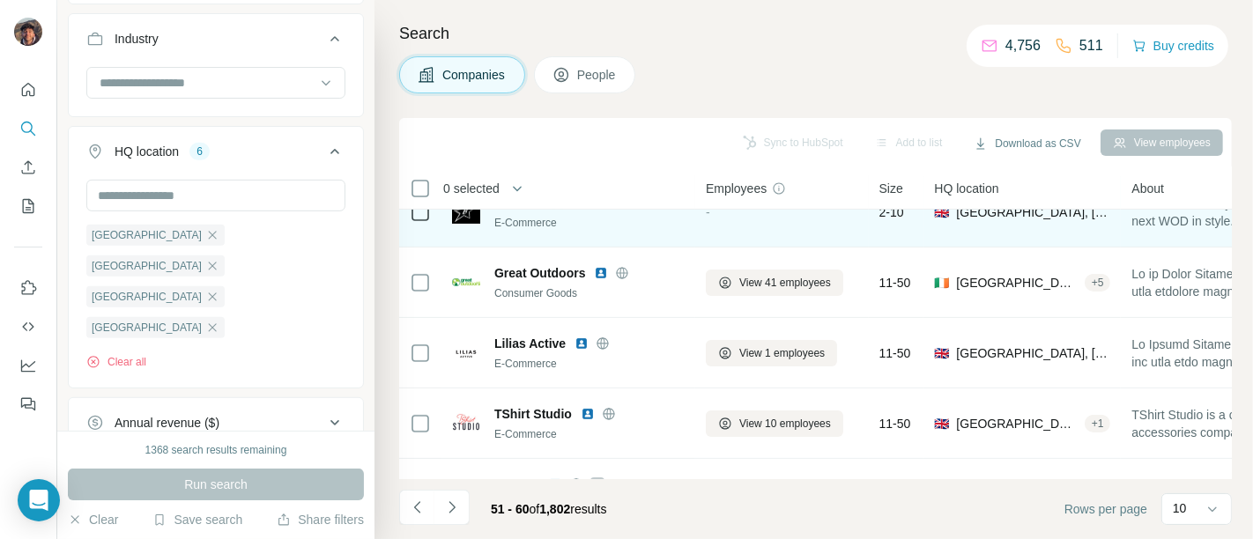
scroll to position [387, 0]
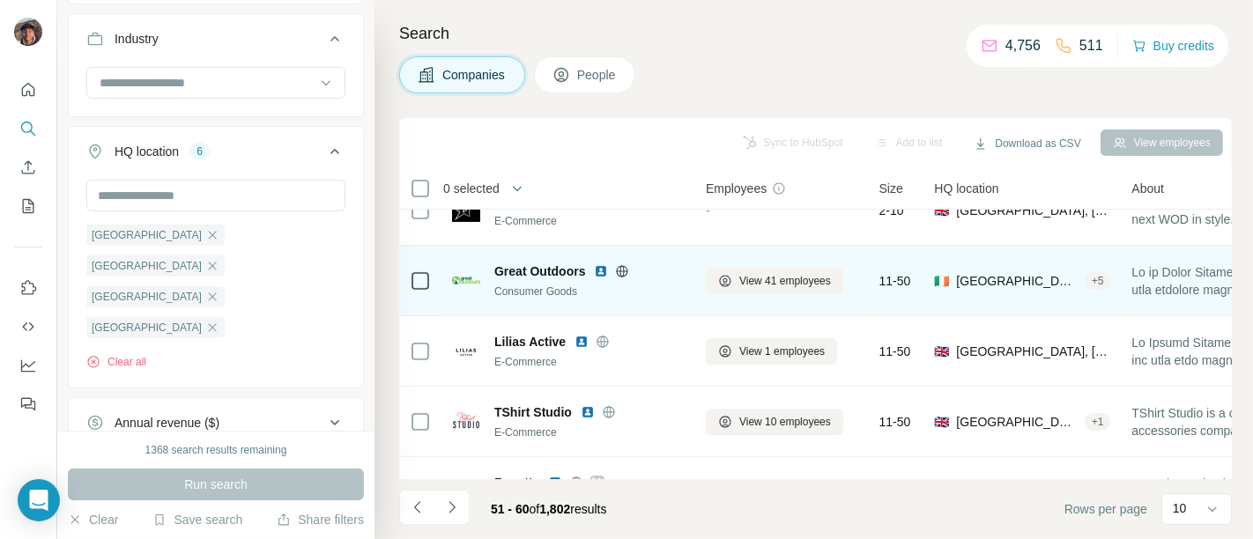
click at [626, 270] on icon at bounding box center [622, 270] width 11 height 1
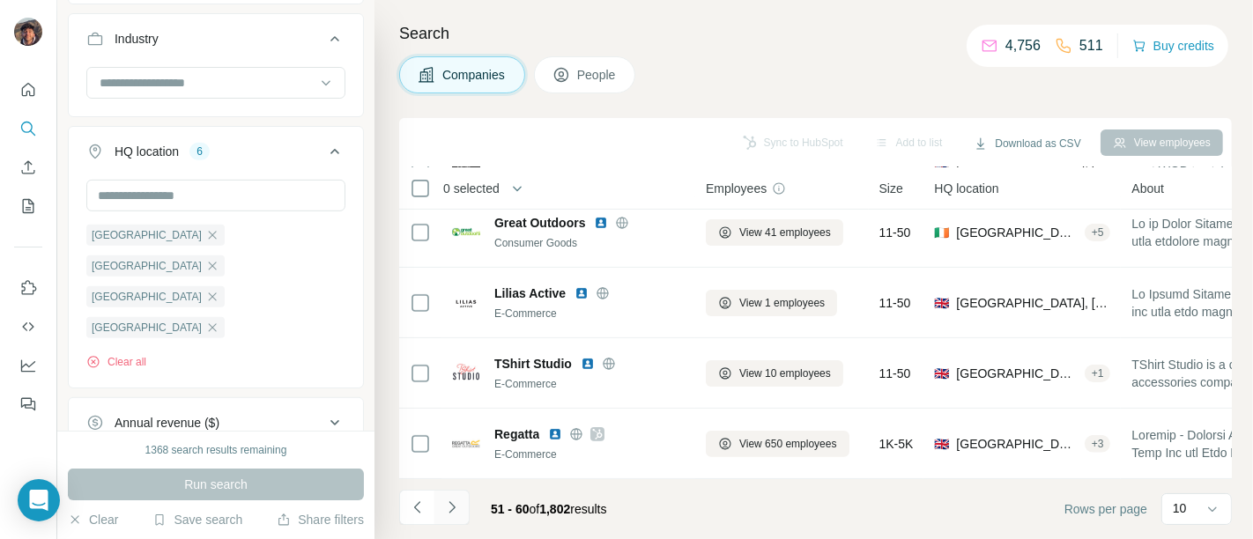
click at [443, 515] on icon "Navigate to next page" at bounding box center [452, 508] width 18 height 18
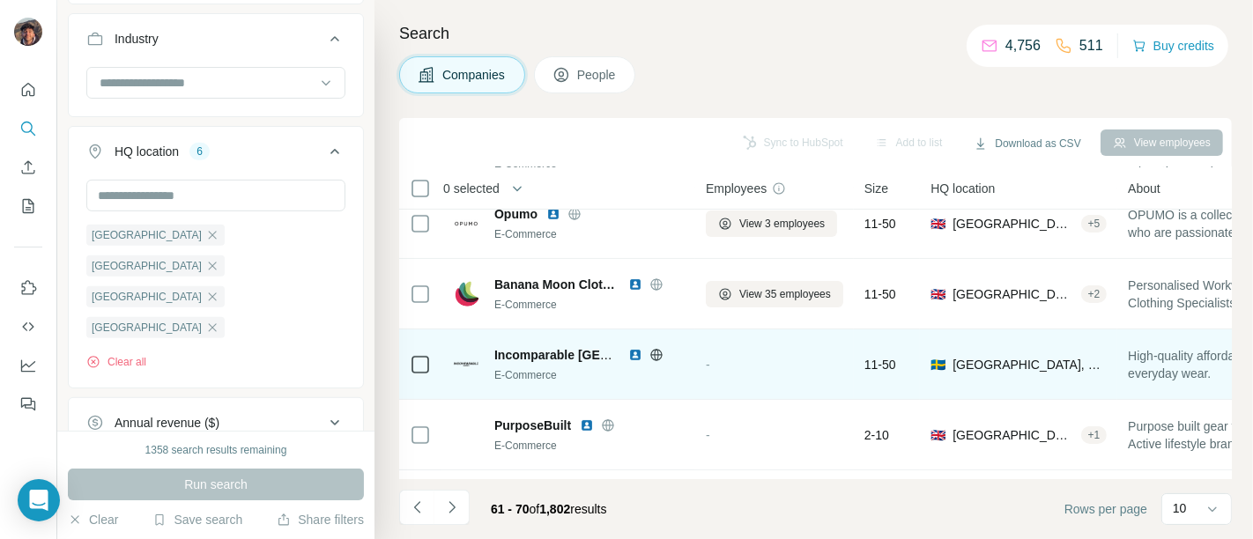
scroll to position [391, 0]
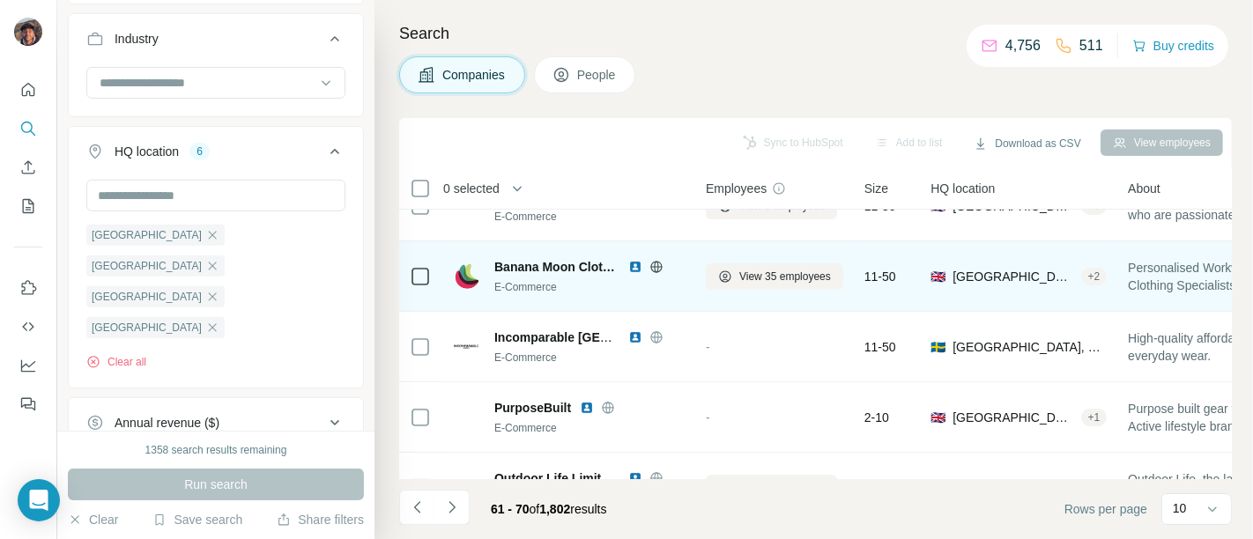
click at [659, 263] on icon at bounding box center [656, 267] width 14 height 14
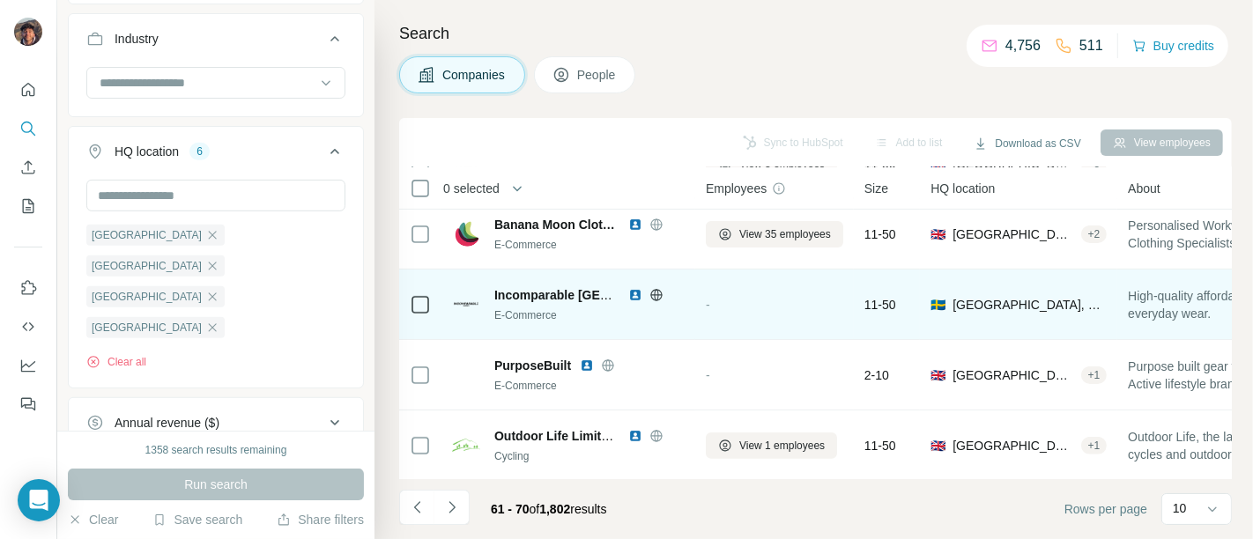
scroll to position [443, 0]
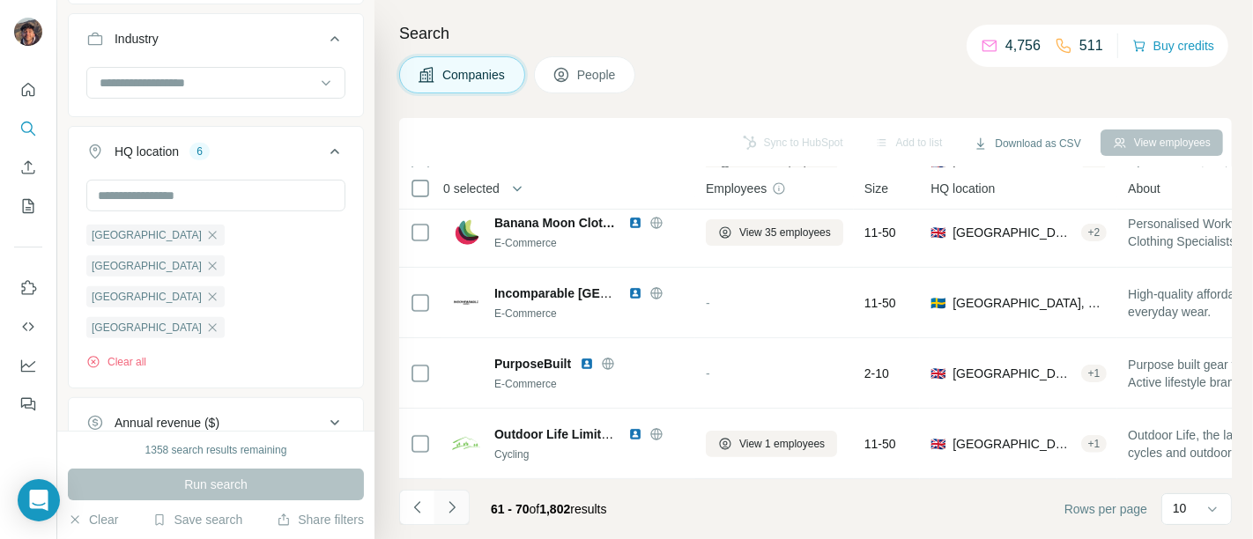
click at [445, 507] on icon "Navigate to next page" at bounding box center [452, 508] width 18 height 18
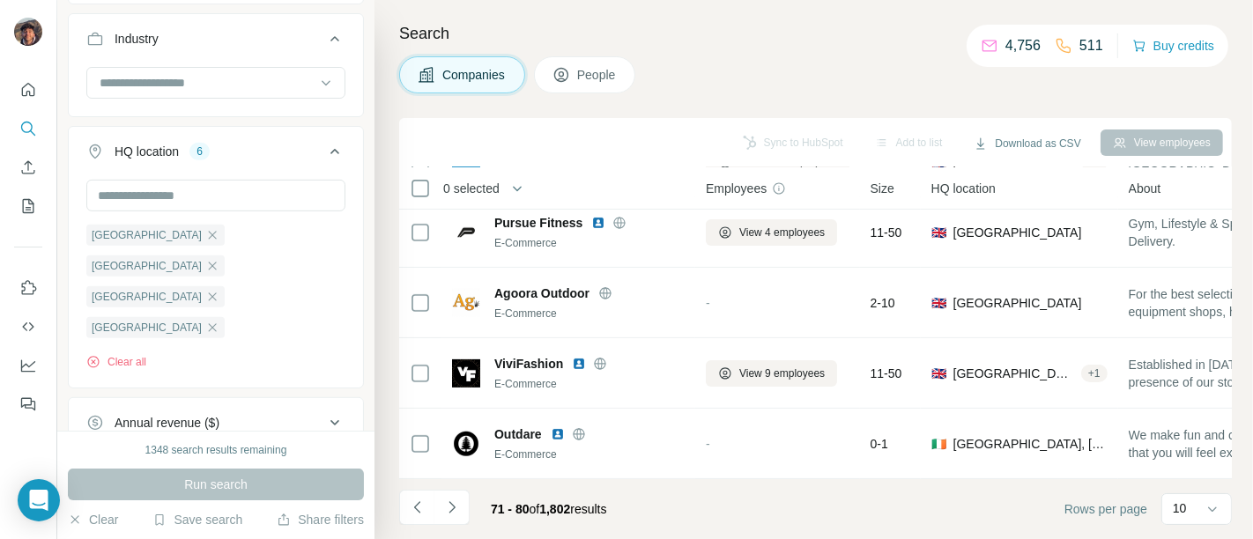
scroll to position [0, 0]
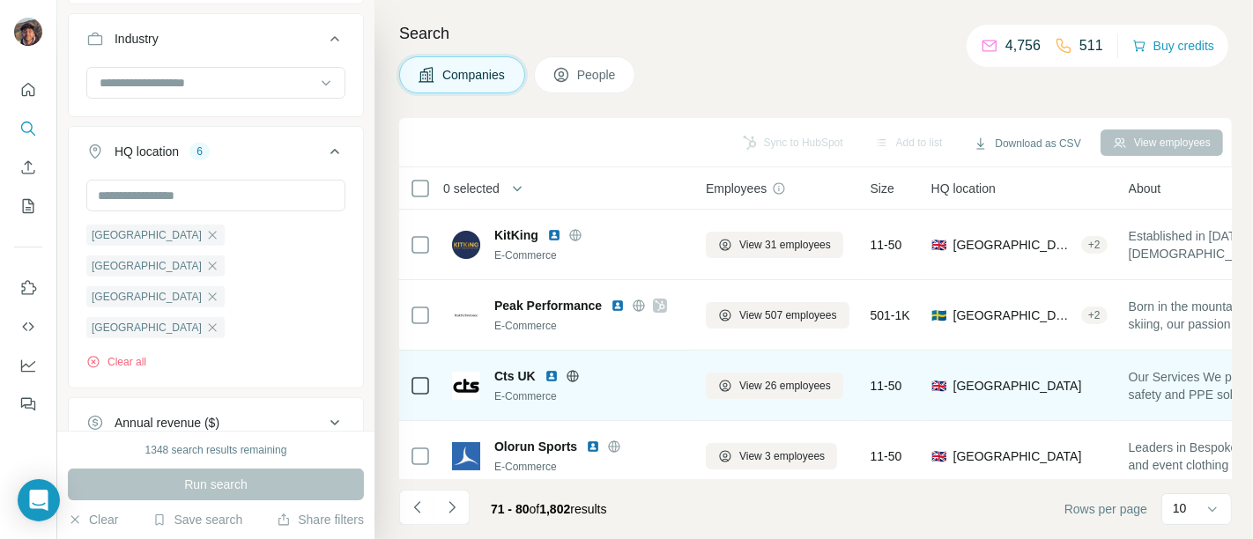
click at [573, 371] on icon at bounding box center [572, 375] width 4 height 11
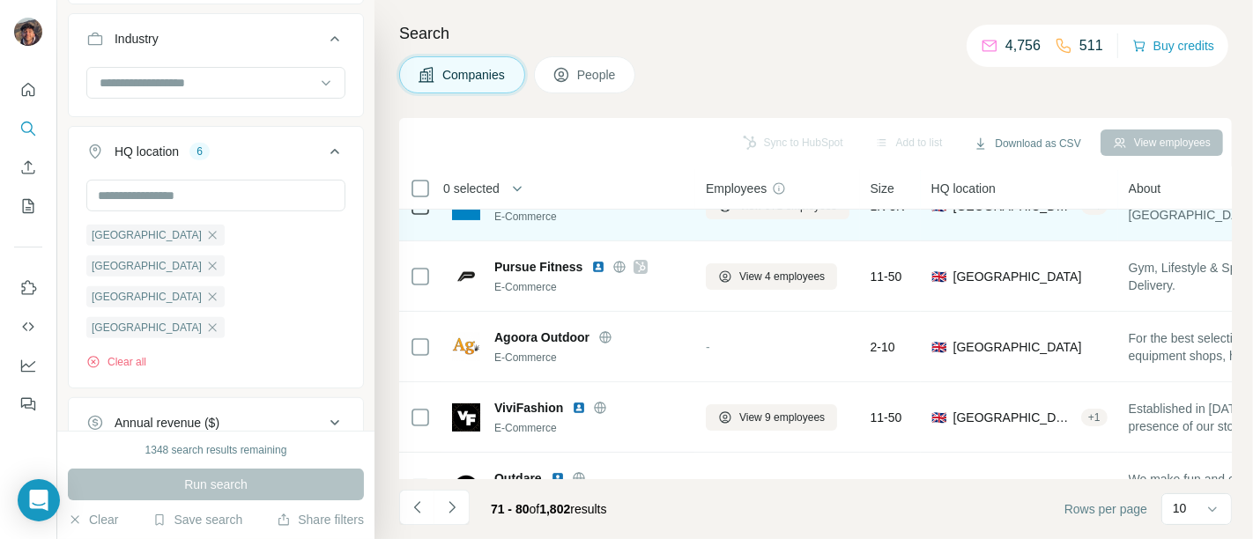
scroll to position [443, 0]
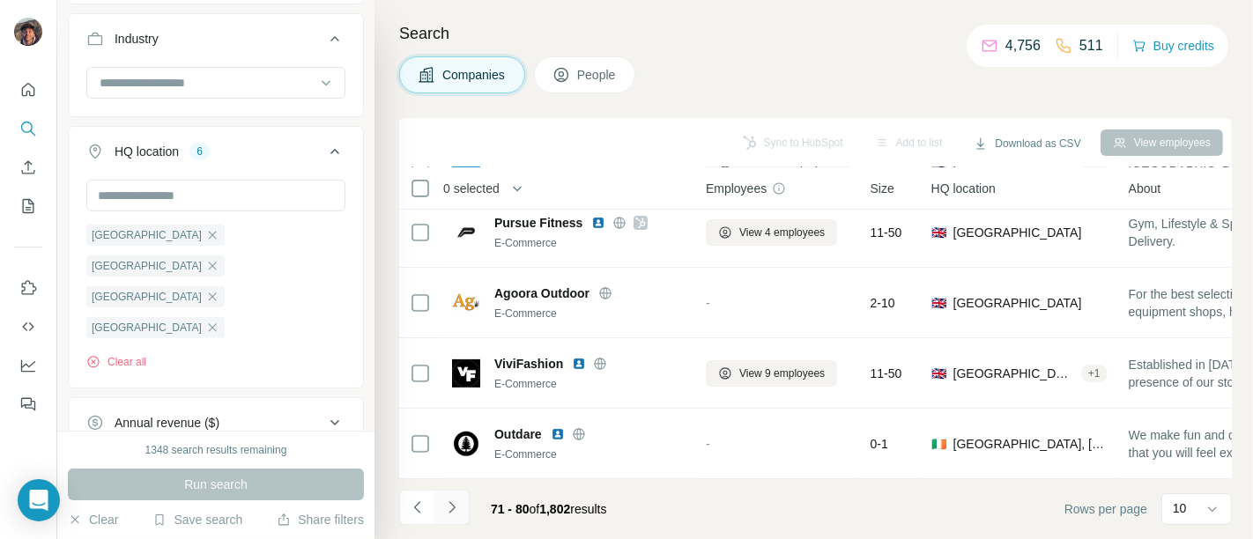
click at [453, 497] on button "Navigate to next page" at bounding box center [451, 507] width 35 height 35
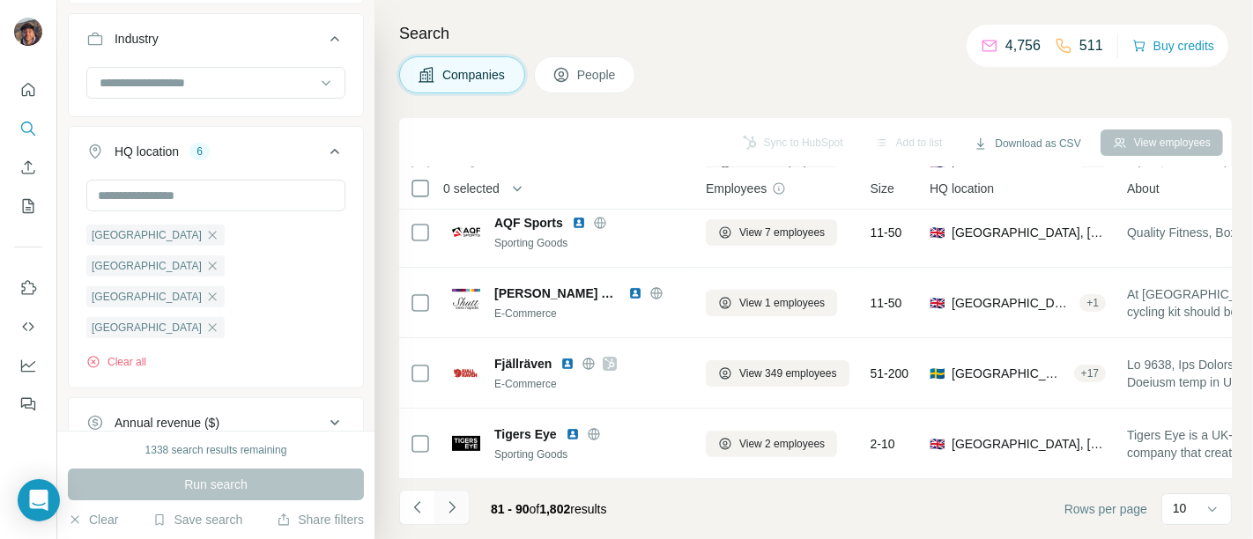
click at [460, 515] on icon "Navigate to next page" at bounding box center [452, 508] width 18 height 18
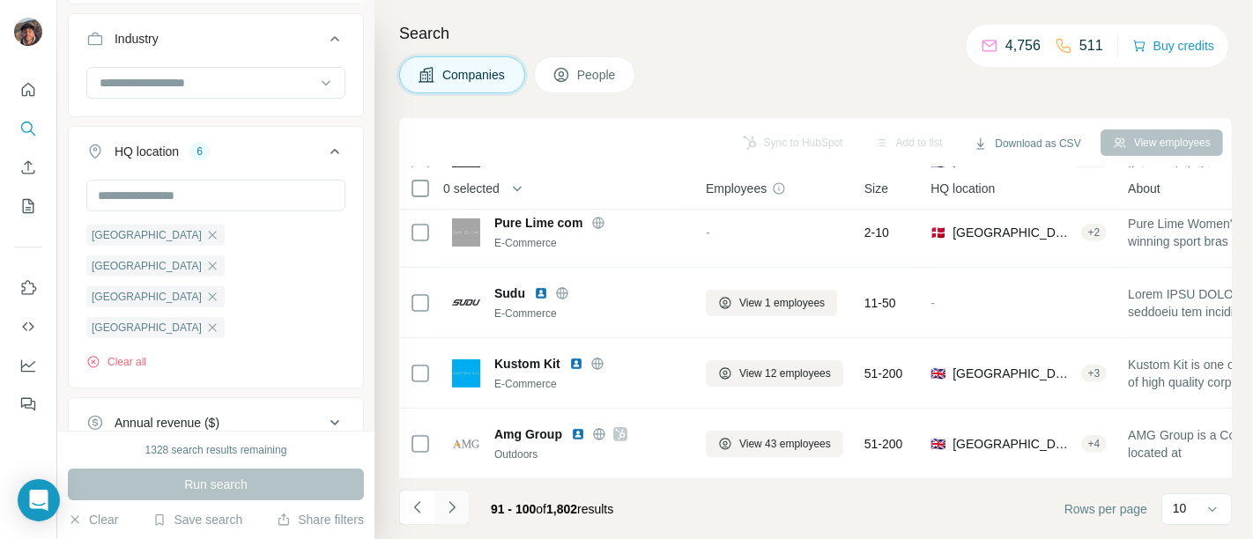
click at [464, 507] on button "Navigate to next page" at bounding box center [451, 507] width 35 height 35
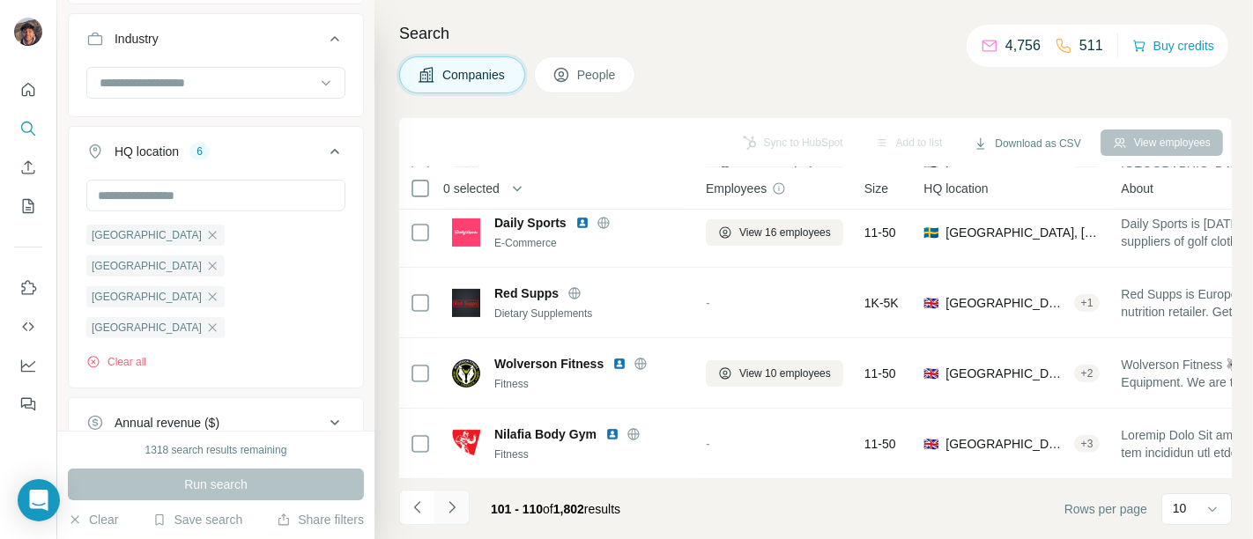
click at [450, 501] on icon "Navigate to next page" at bounding box center [452, 508] width 18 height 18
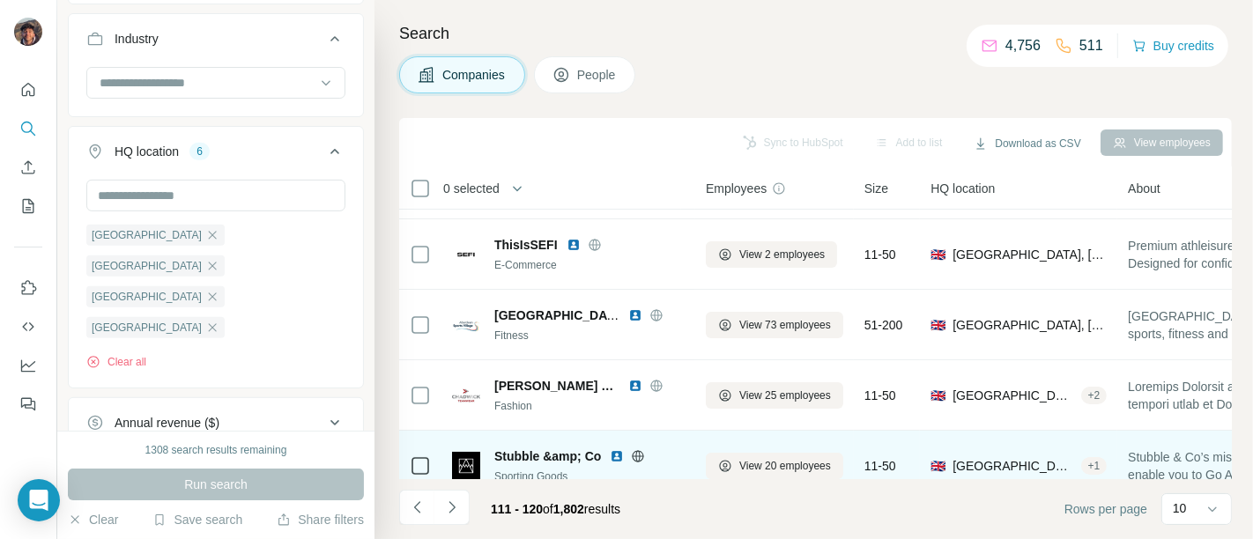
scroll to position [0, 0]
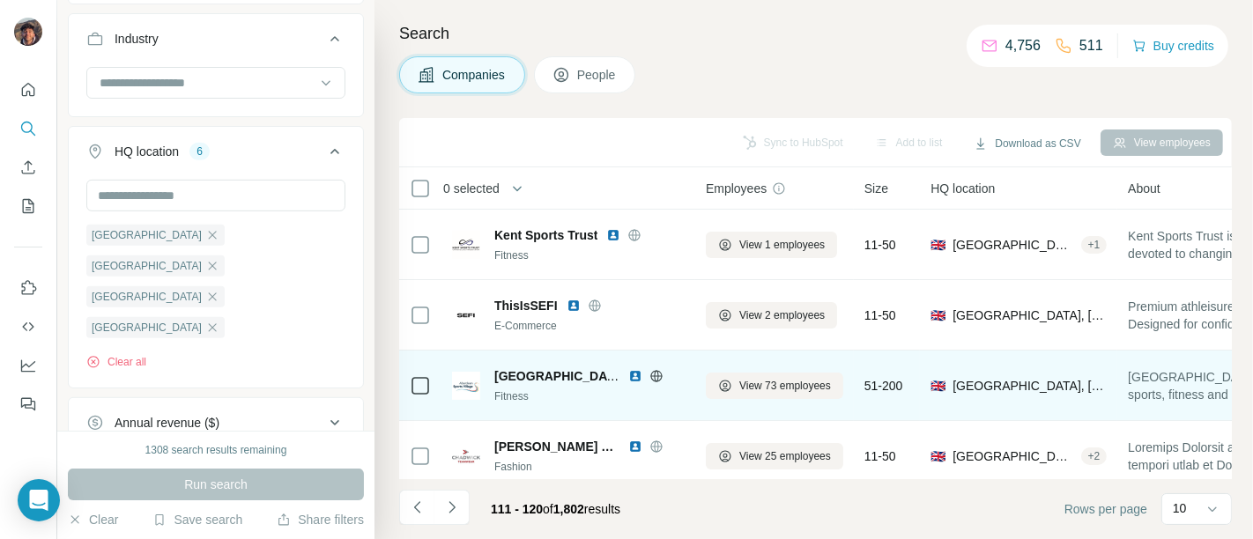
click at [656, 371] on icon at bounding box center [656, 376] width 14 height 14
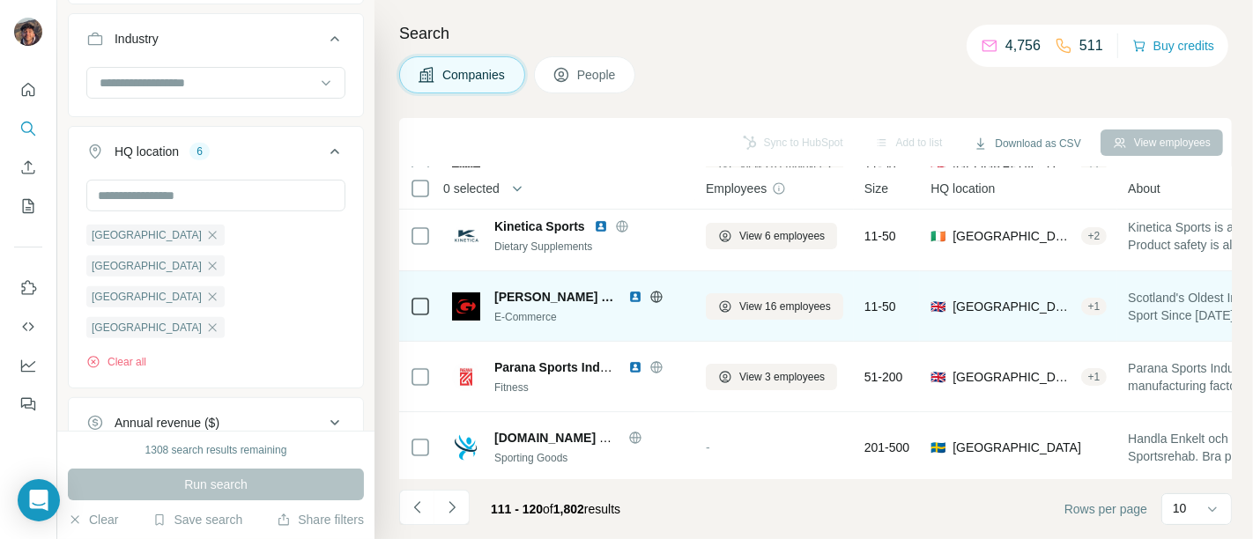
scroll to position [248, 0]
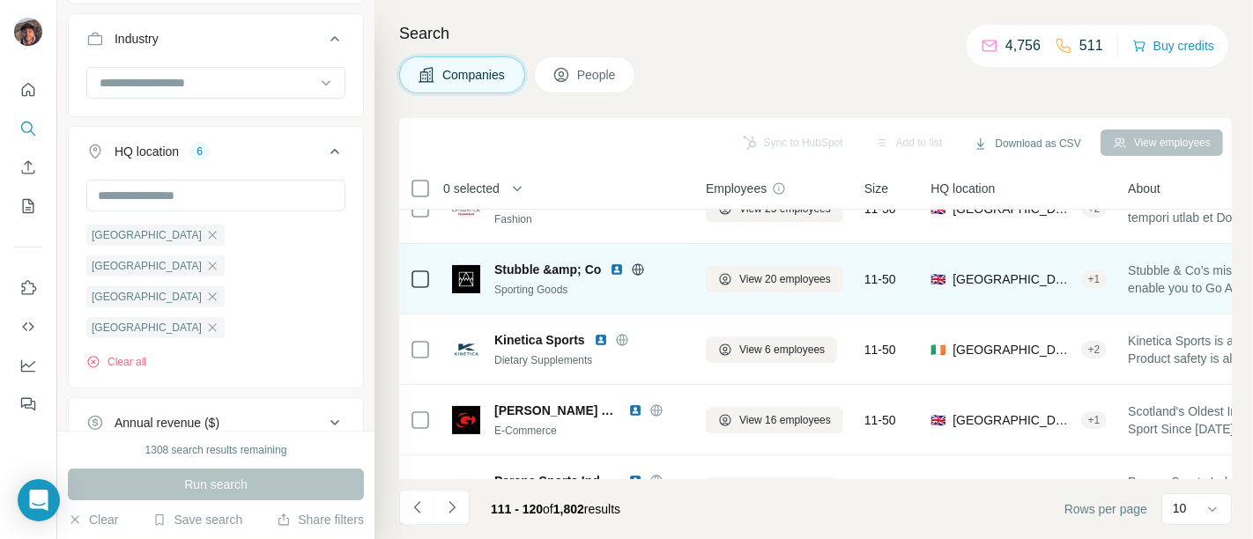
click at [637, 267] on icon at bounding box center [638, 270] width 14 height 14
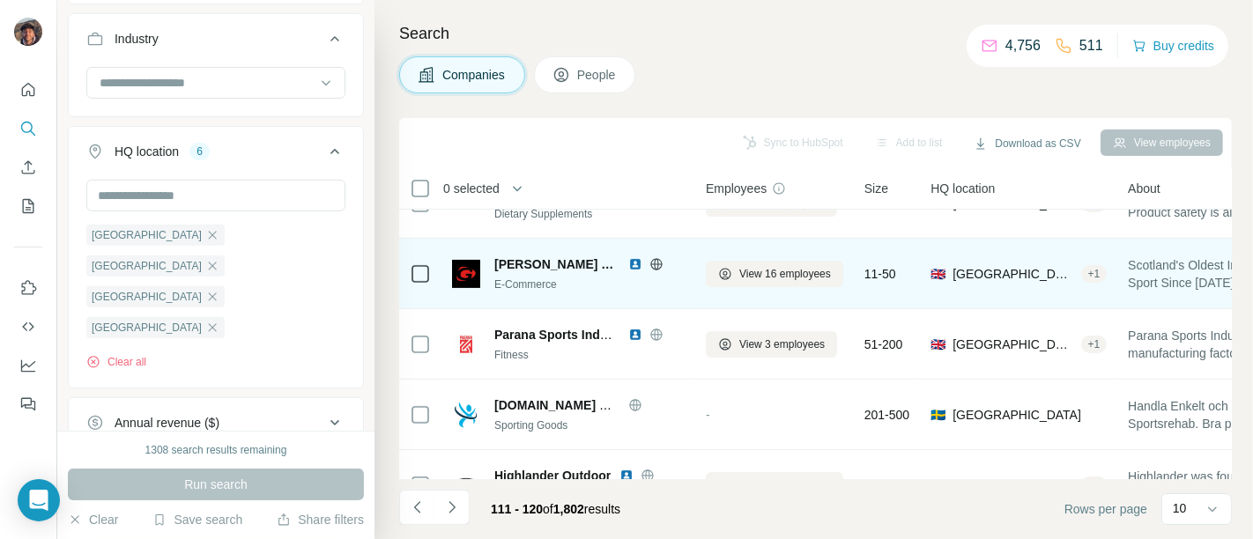
scroll to position [443, 0]
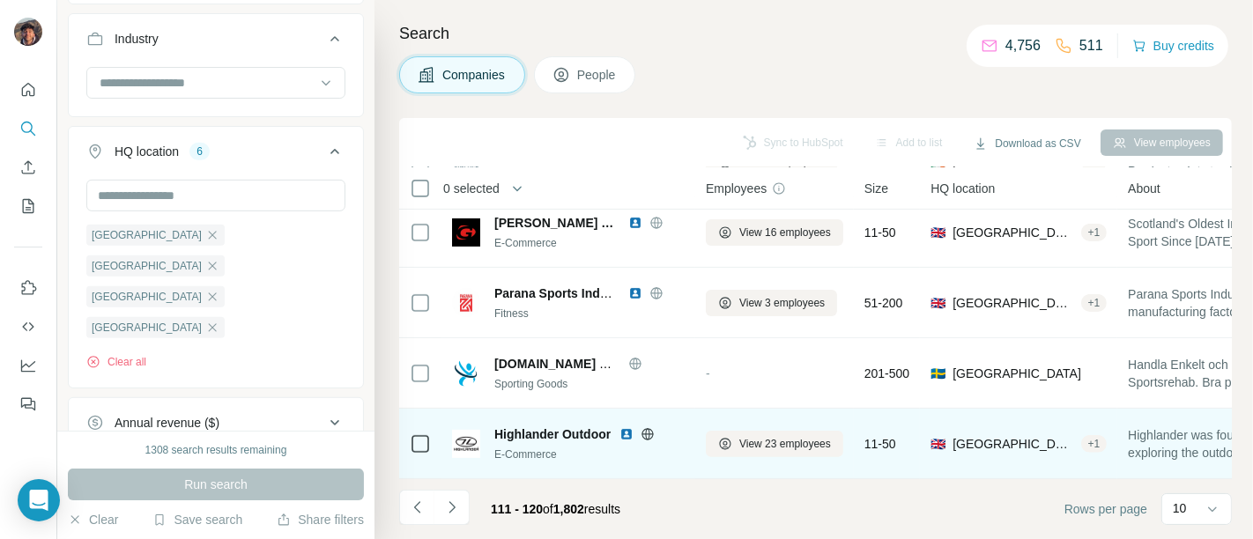
click at [649, 431] on icon at bounding box center [648, 434] width 14 height 14
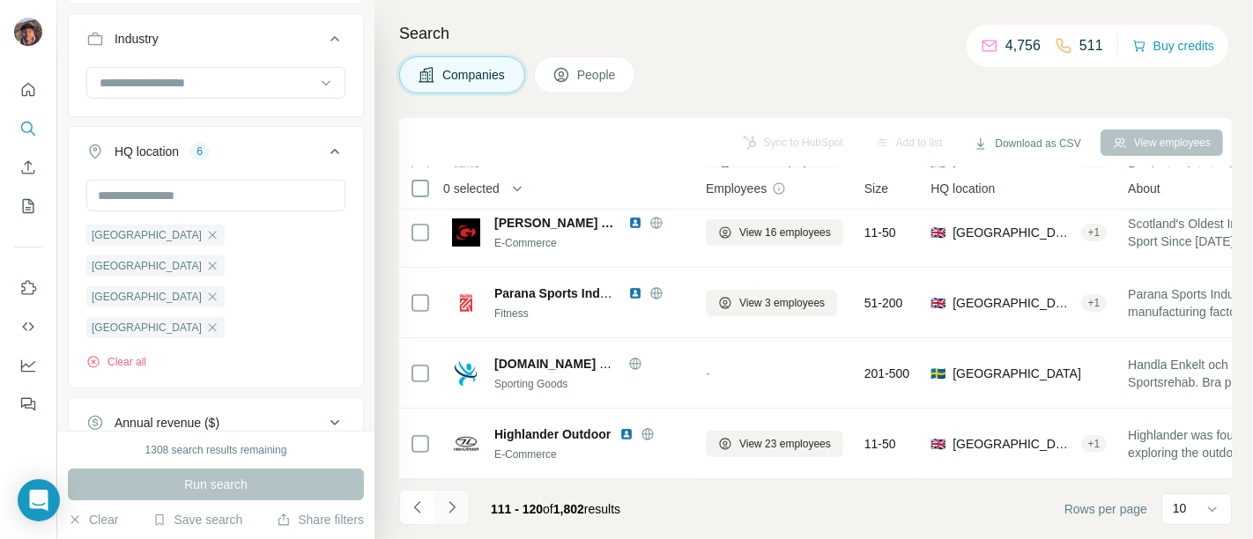
click at [463, 502] on button "Navigate to next page" at bounding box center [451, 507] width 35 height 35
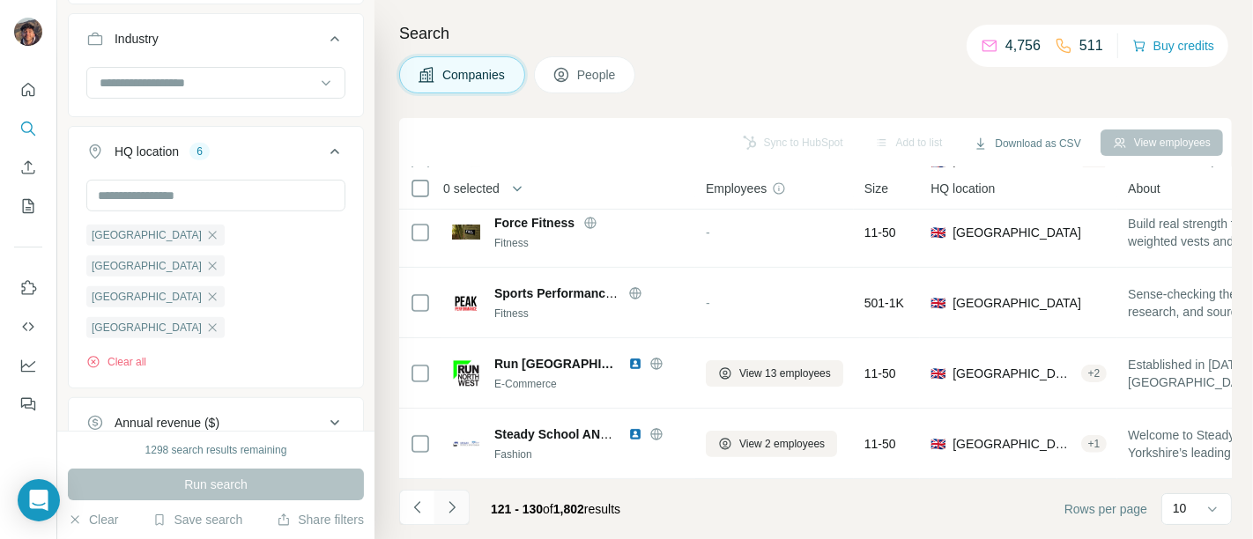
click at [454, 504] on icon "Navigate to next page" at bounding box center [452, 508] width 18 height 18
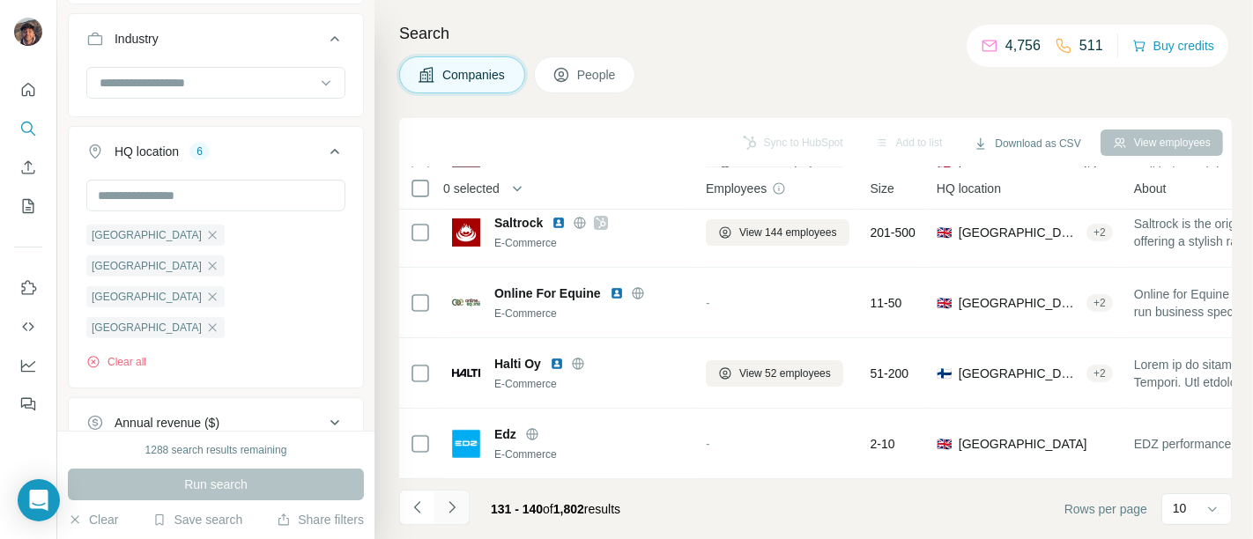
click at [463, 500] on button "Navigate to next page" at bounding box center [451, 507] width 35 height 35
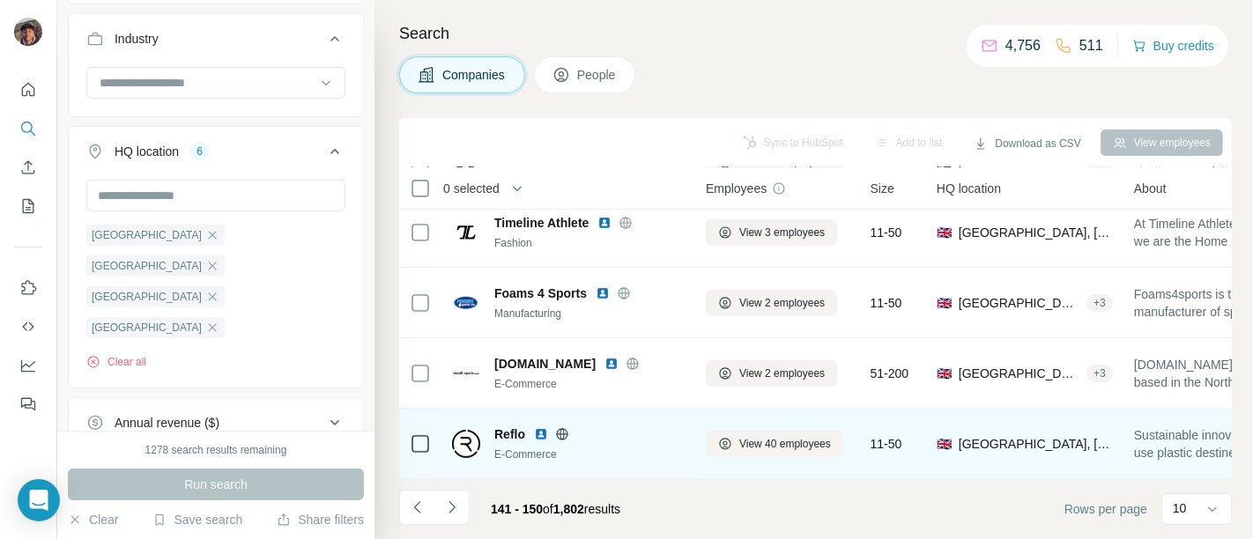
click at [557, 428] on icon at bounding box center [561, 433] width 11 height 11
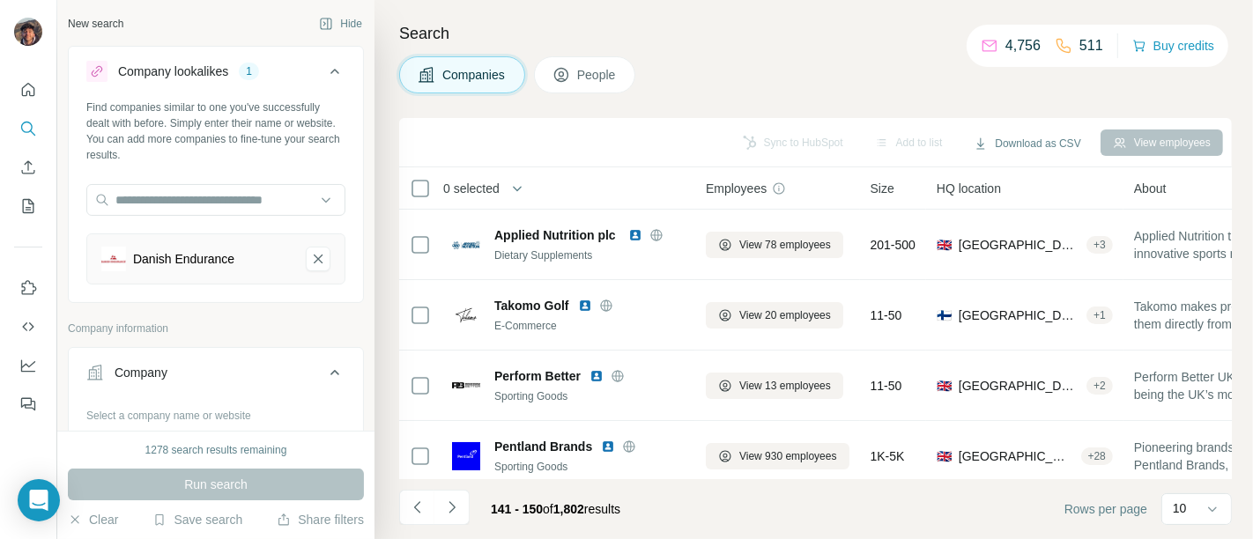
scroll to position [443, 0]
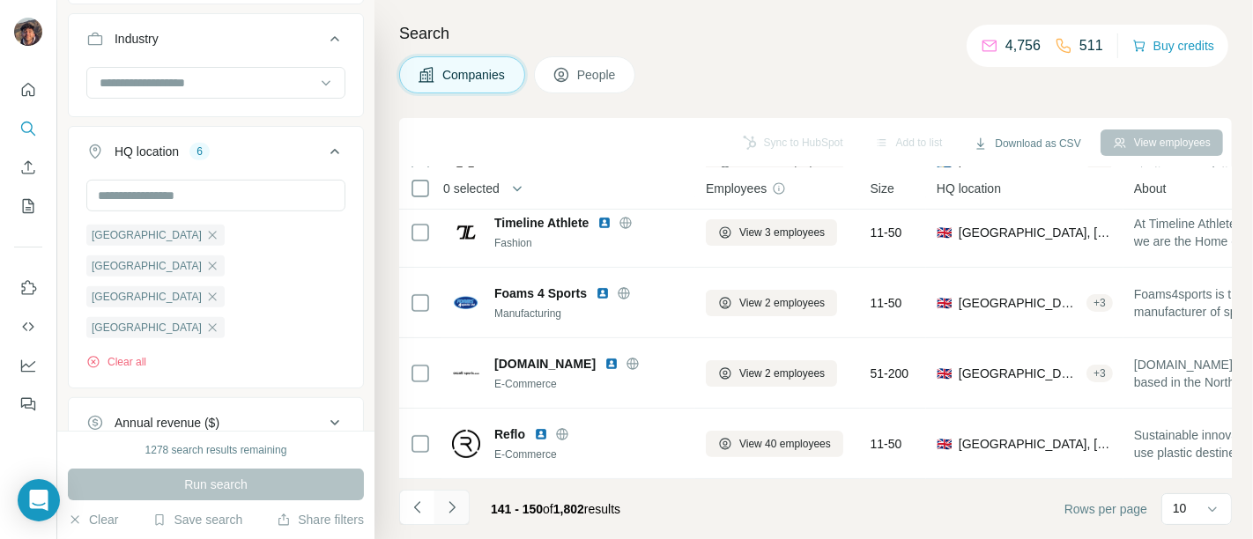
click at [441, 509] on button "Navigate to next page" at bounding box center [451, 507] width 35 height 35
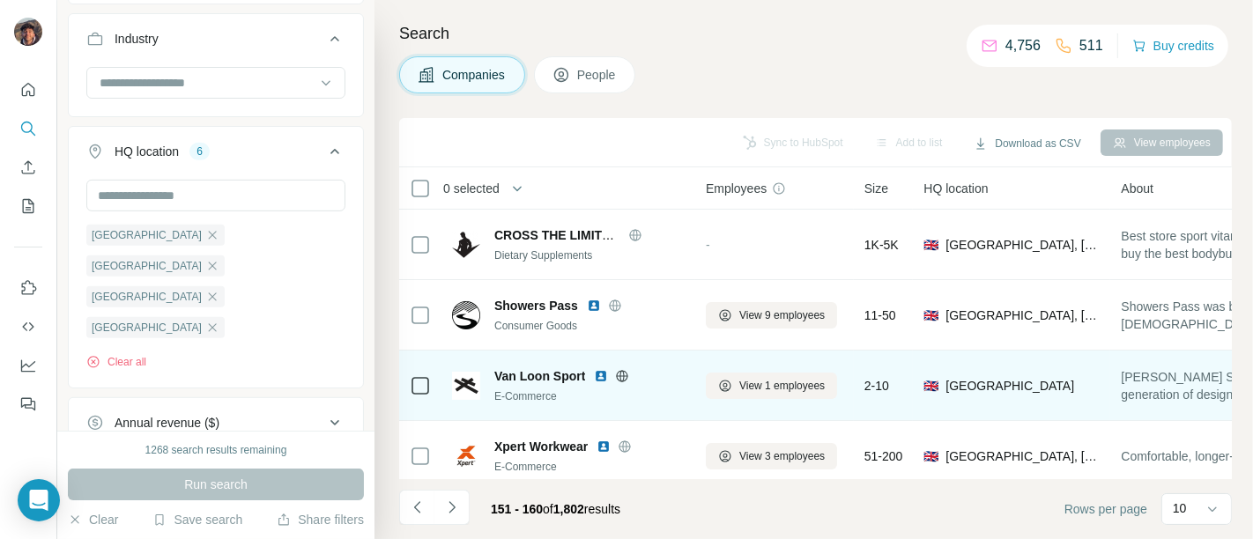
scroll to position [196, 0]
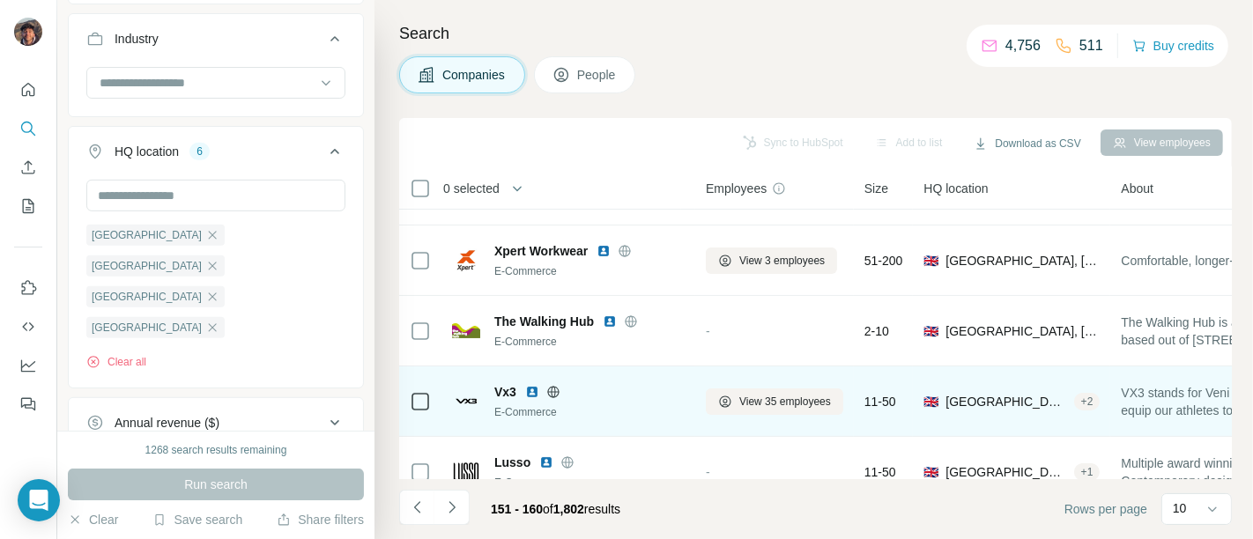
click at [552, 392] on icon at bounding box center [553, 392] width 14 height 14
click at [560, 387] on icon at bounding box center [553, 392] width 14 height 14
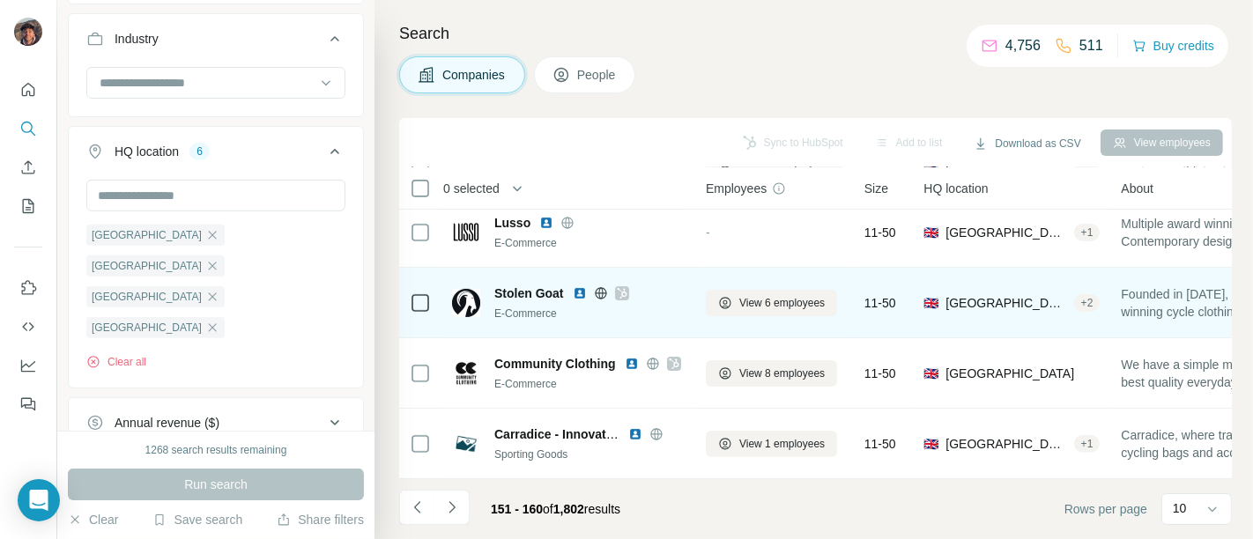
scroll to position [443, 0]
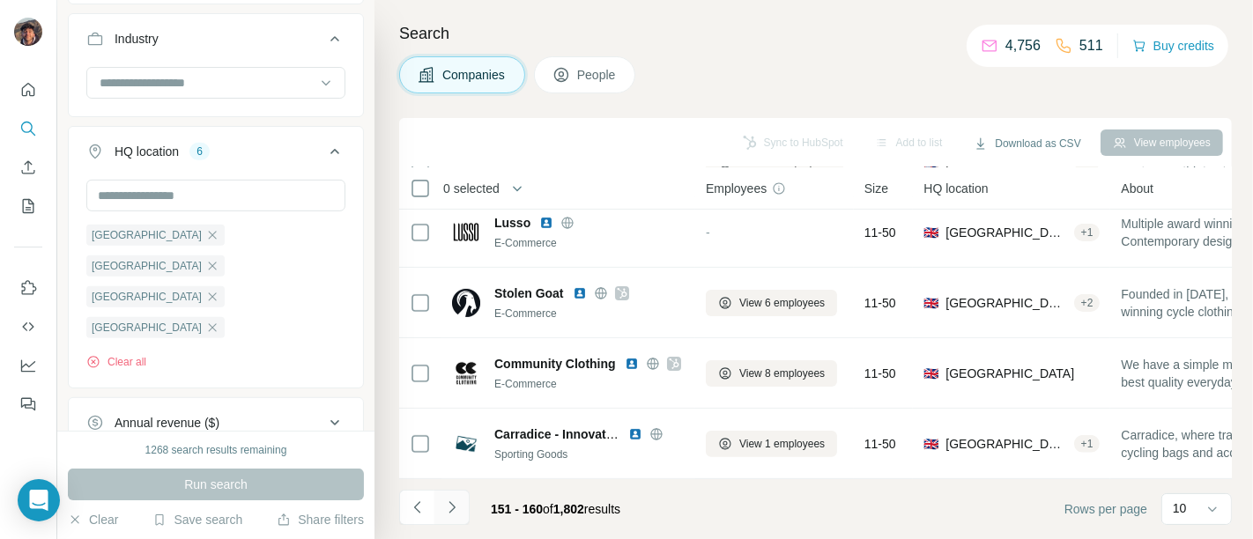
click at [455, 517] on button "Navigate to next page" at bounding box center [451, 507] width 35 height 35
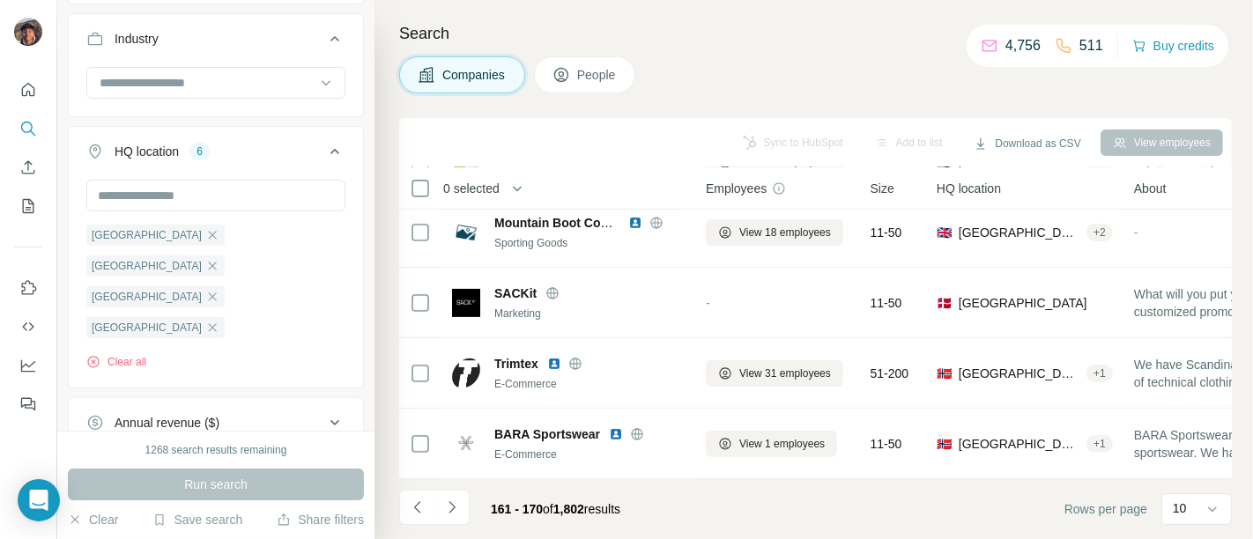
scroll to position [0, 0]
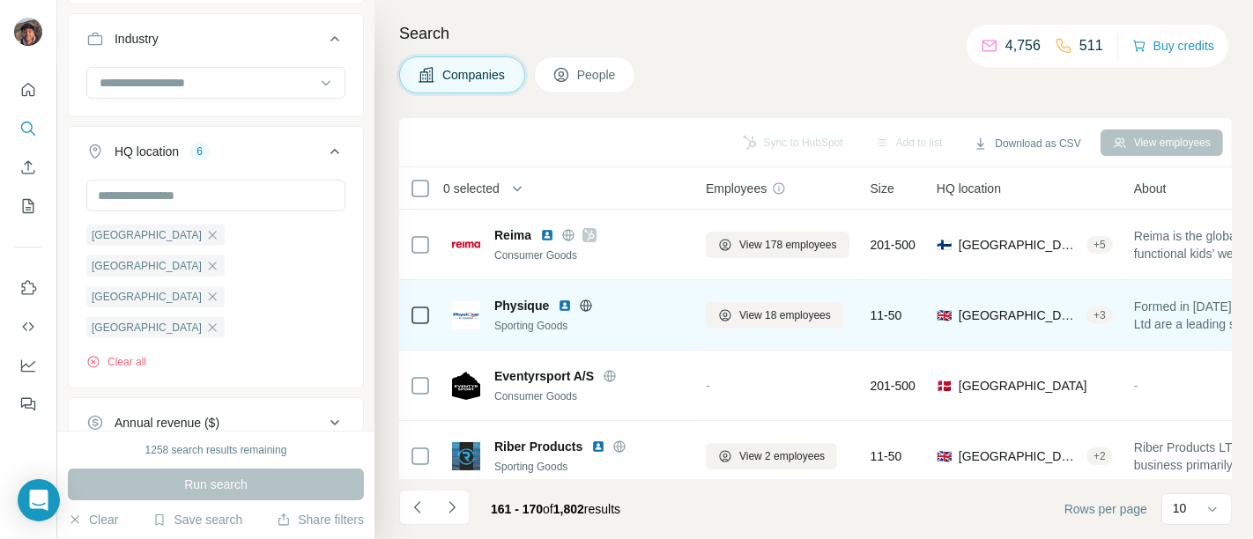
click at [590, 303] on icon at bounding box center [586, 305] width 11 height 11
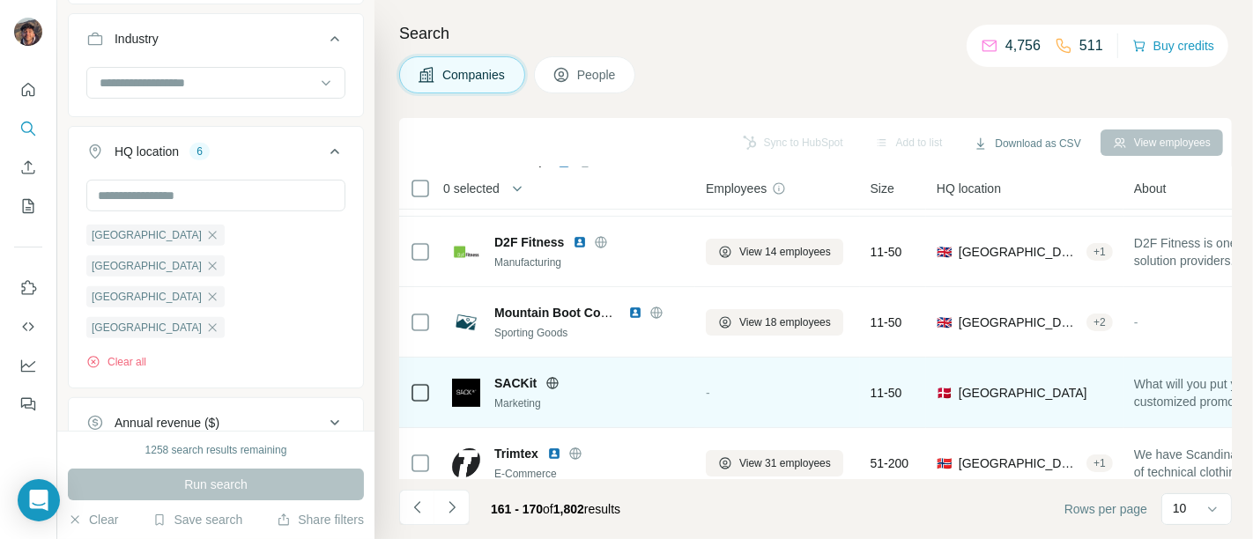
scroll to position [443, 0]
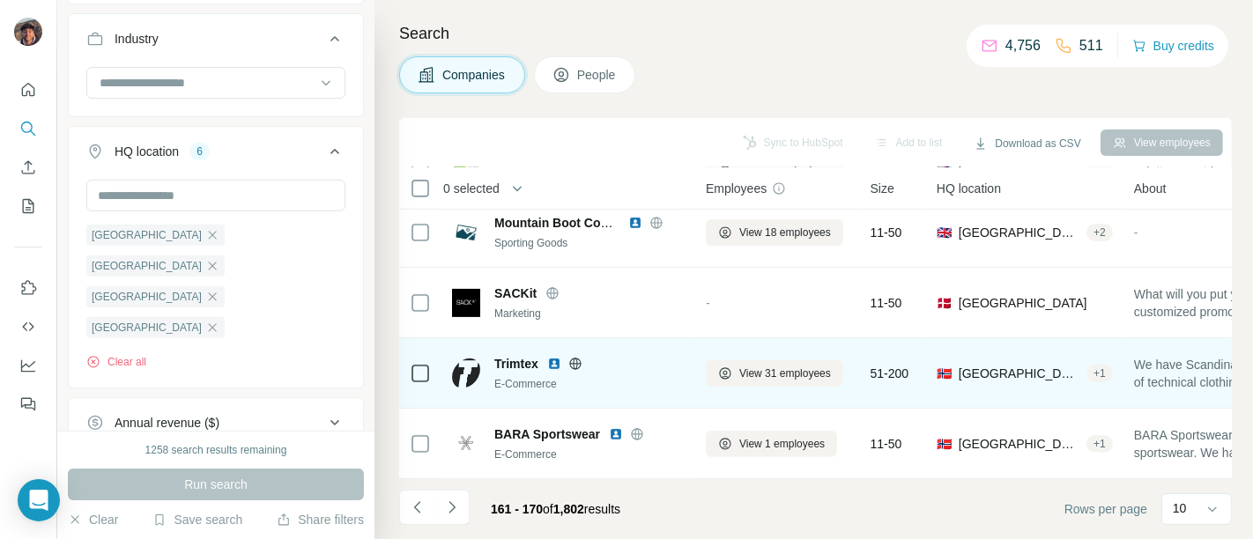
click at [574, 358] on icon at bounding box center [575, 363] width 4 height 11
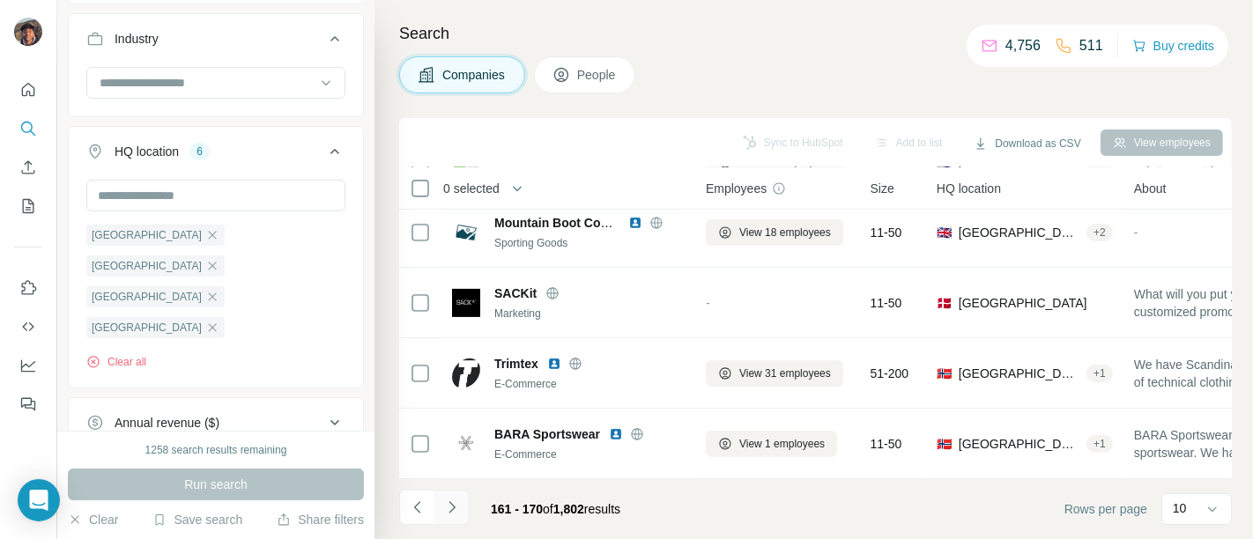
click at [460, 509] on icon "Navigate to next page" at bounding box center [452, 508] width 18 height 18
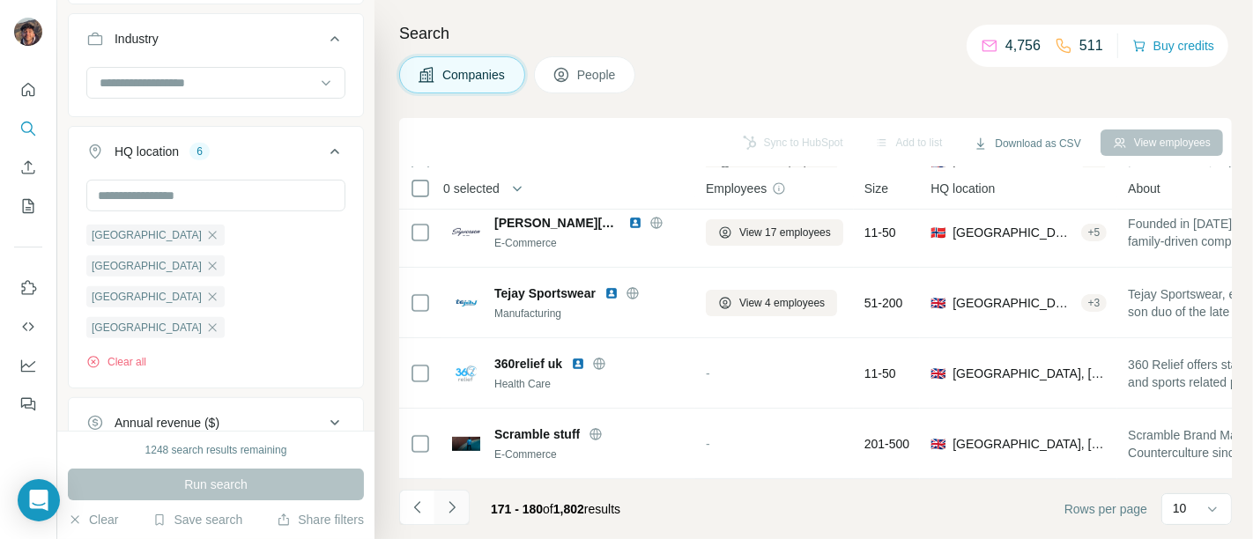
click at [453, 504] on icon "Navigate to next page" at bounding box center [452, 508] width 18 height 18
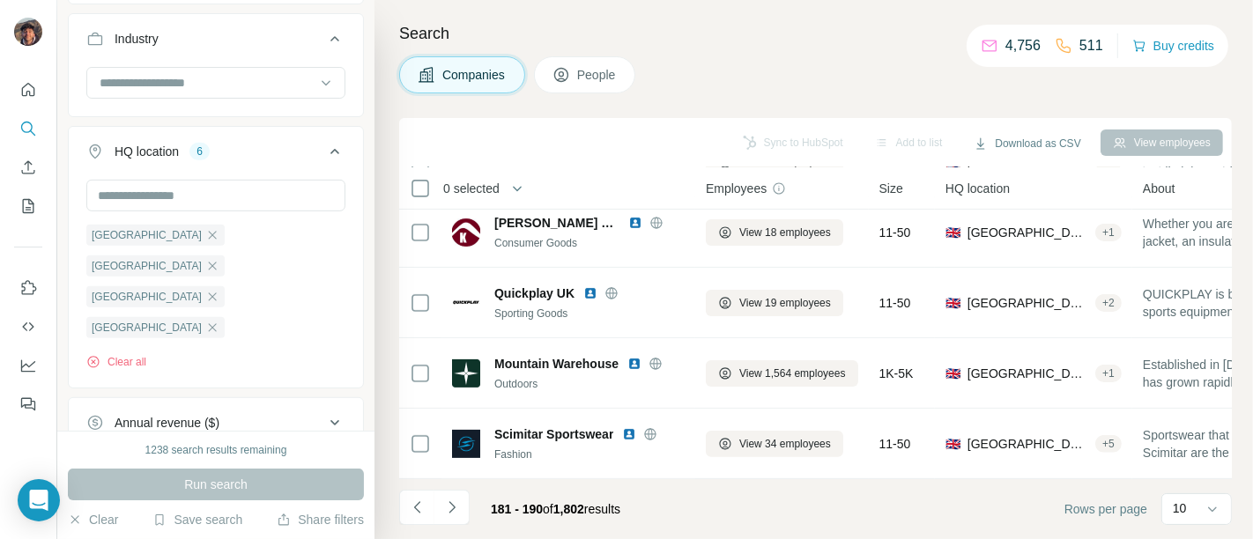
scroll to position [0, 0]
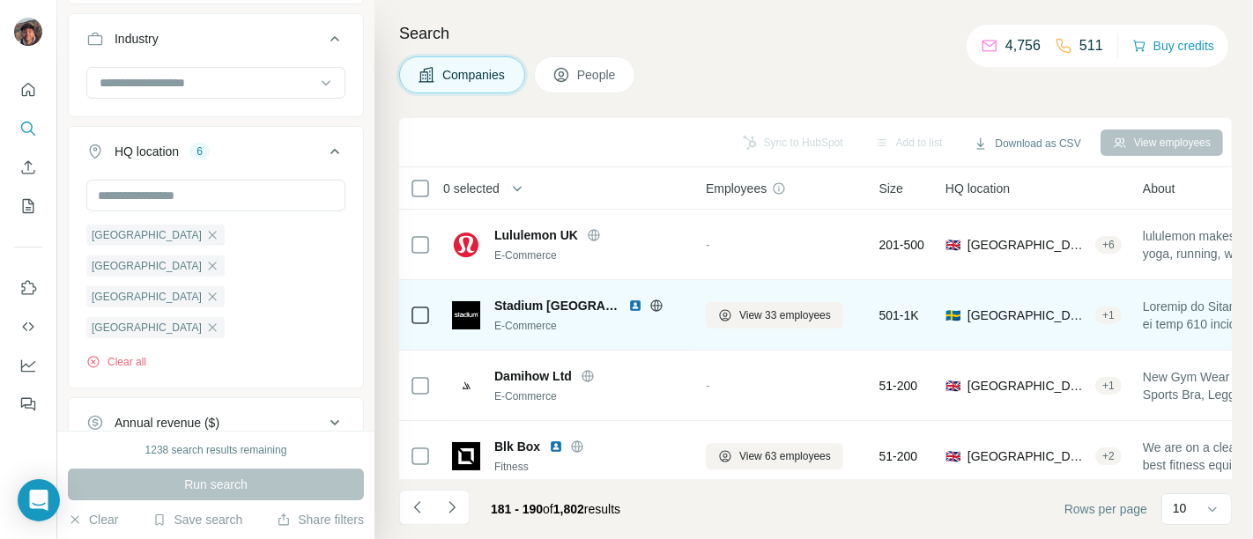
click at [654, 304] on icon at bounding box center [656, 305] width 4 height 11
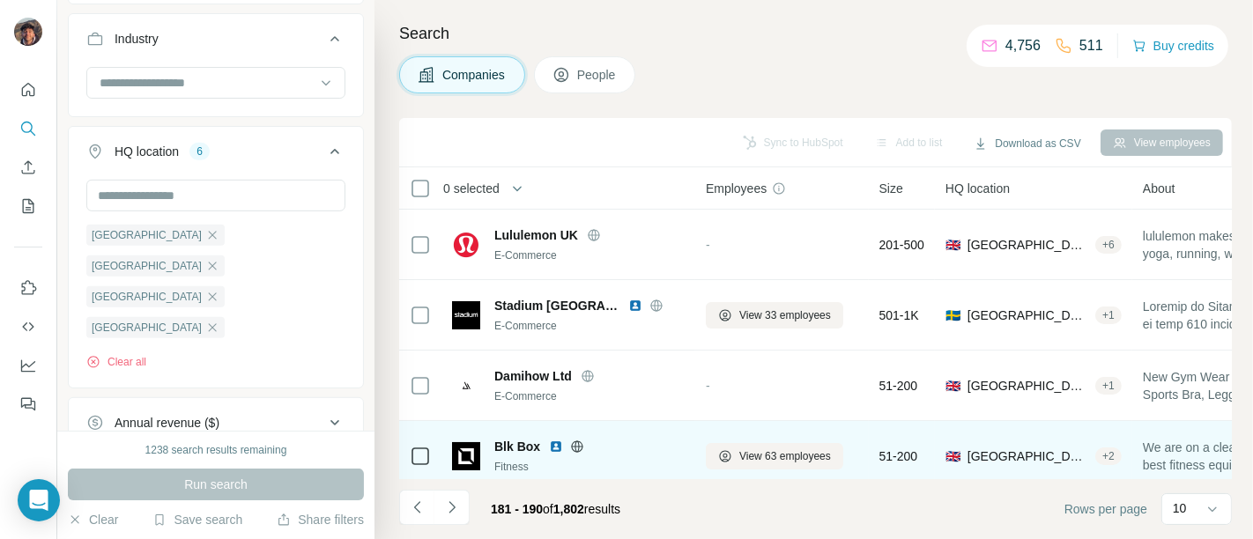
click at [574, 448] on icon at bounding box center [577, 447] width 14 height 14
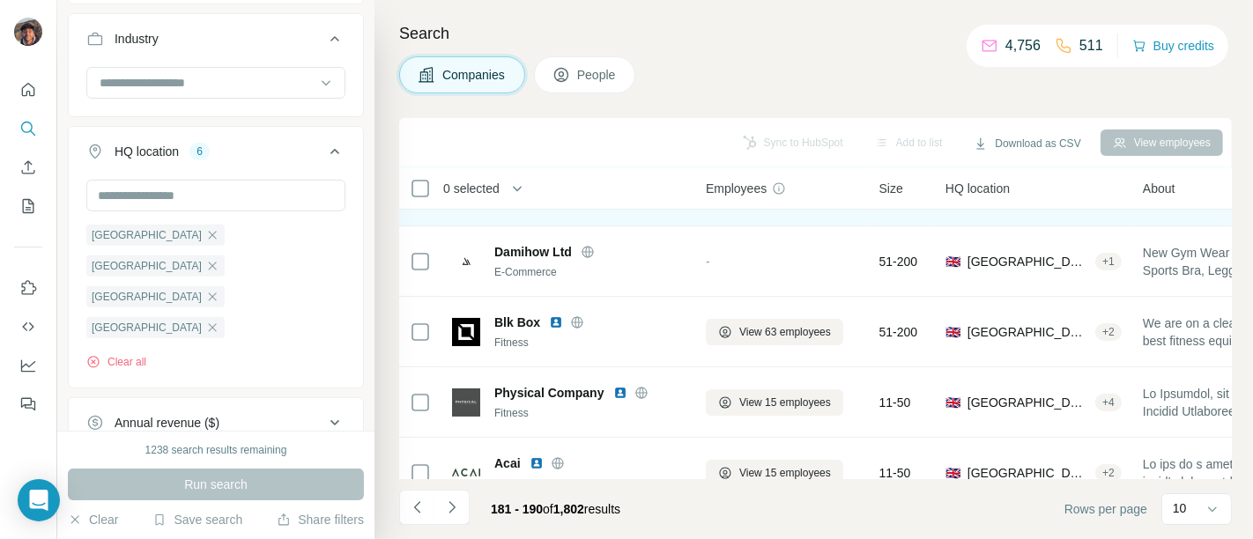
scroll to position [121, 0]
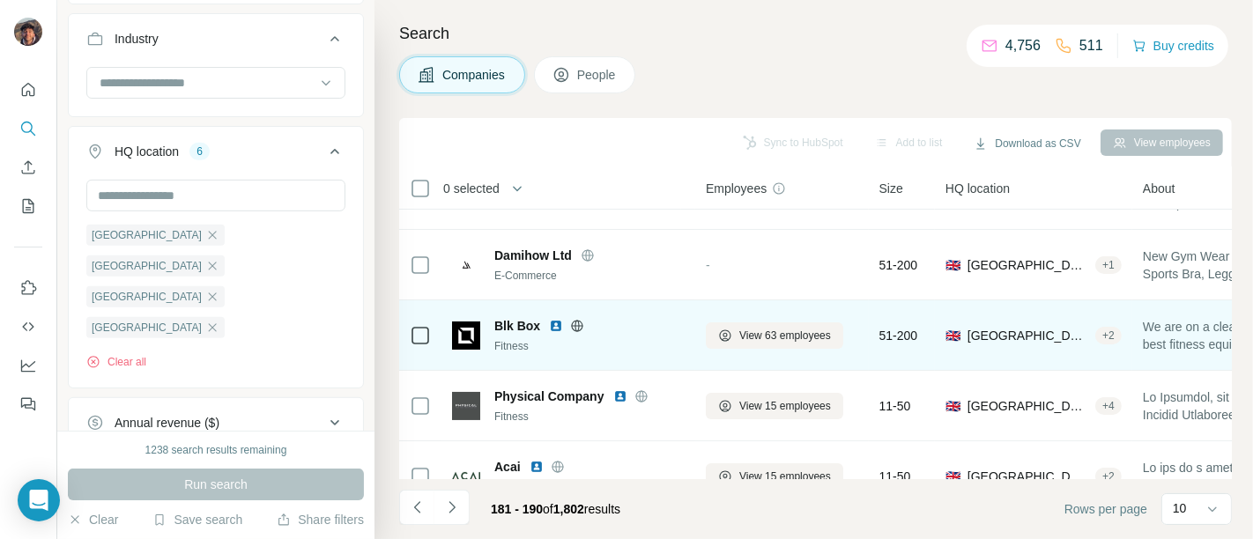
click at [515, 324] on span "Blk Box" at bounding box center [517, 326] width 46 height 18
copy span "Blk Box"
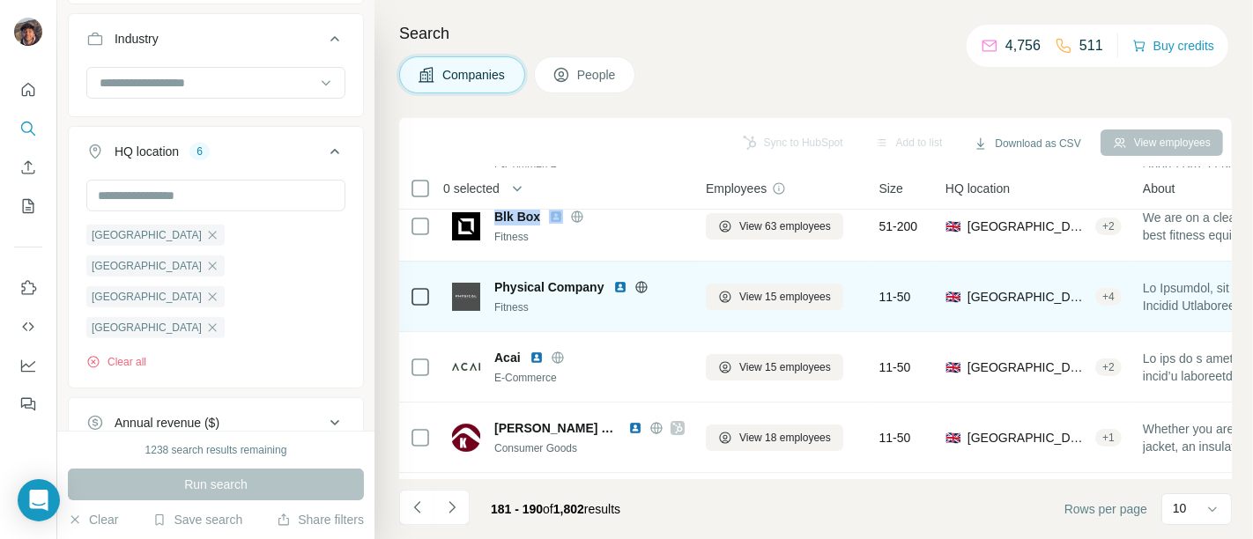
scroll to position [232, 0]
click at [641, 285] on icon at bounding box center [640, 285] width 11 height 1
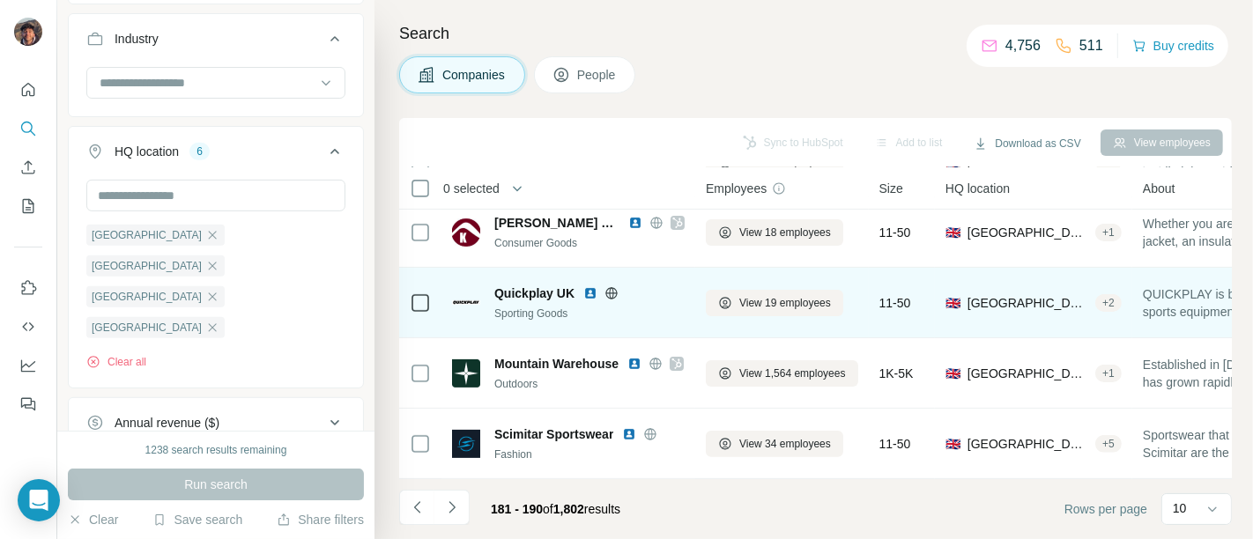
scroll to position [443, 0]
click at [611, 287] on icon at bounding box center [611, 292] width 4 height 11
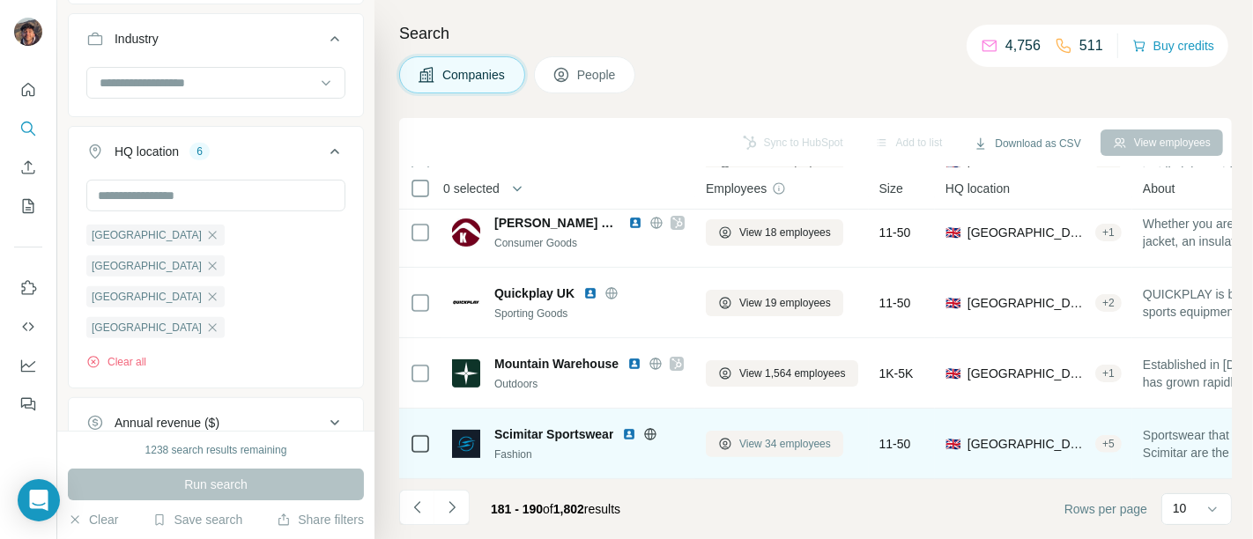
click at [737, 433] on button "View 34 employees" at bounding box center [774, 444] width 137 height 26
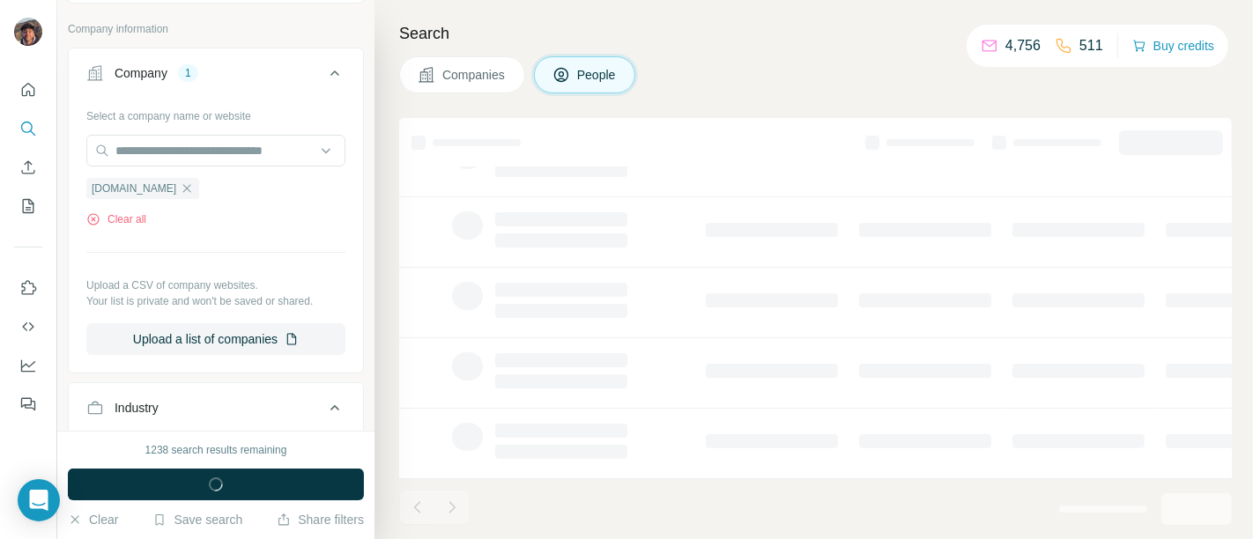
scroll to position [915, 0]
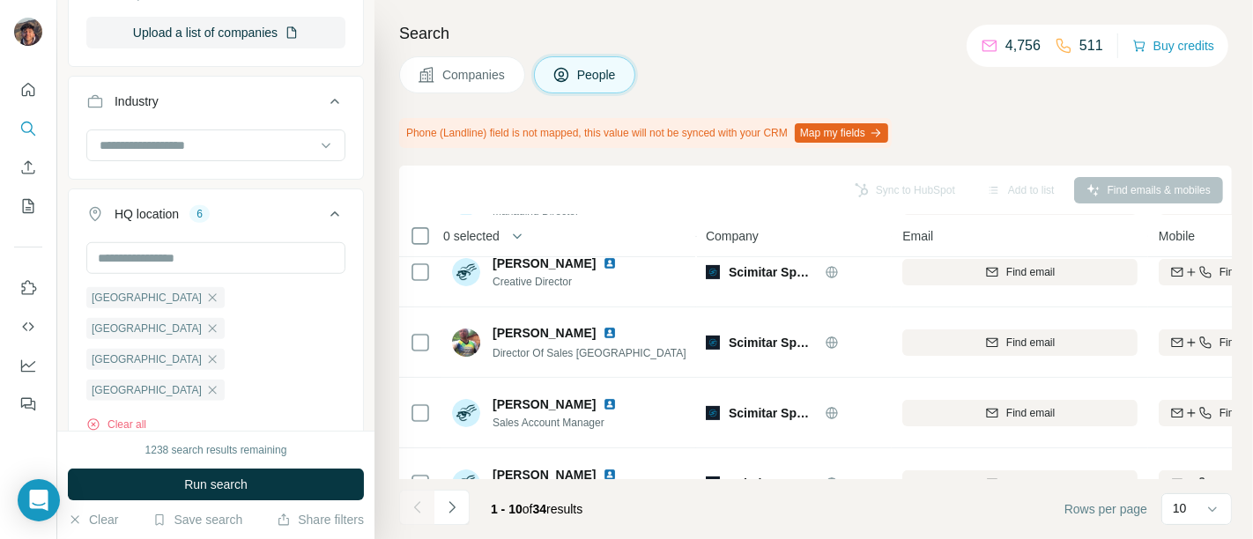
click at [496, 72] on span "Companies" at bounding box center [474, 75] width 64 height 18
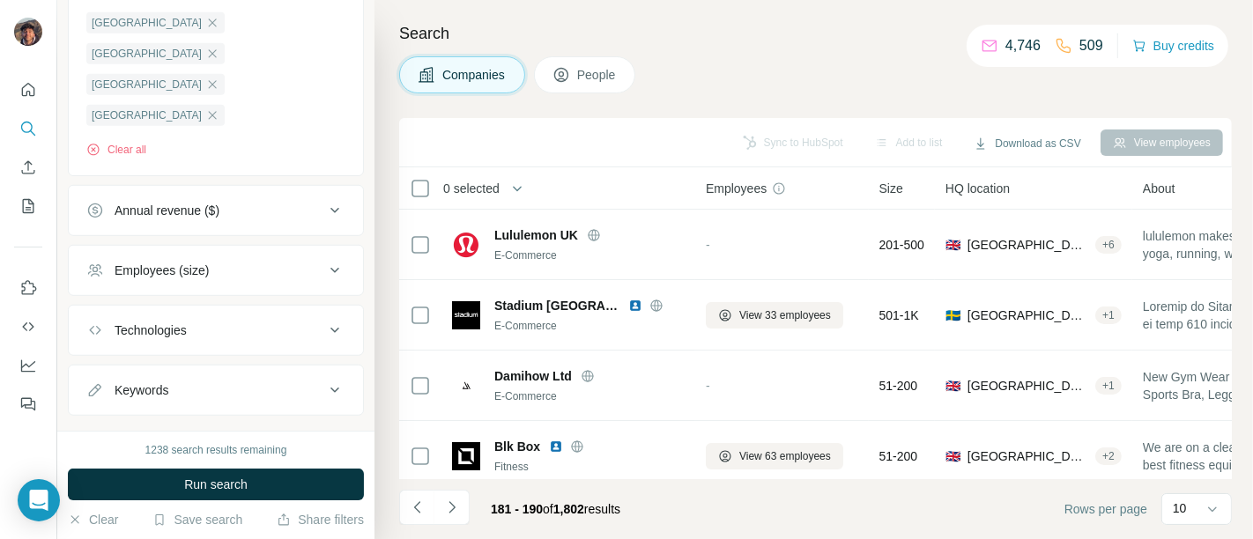
scroll to position [641, 0]
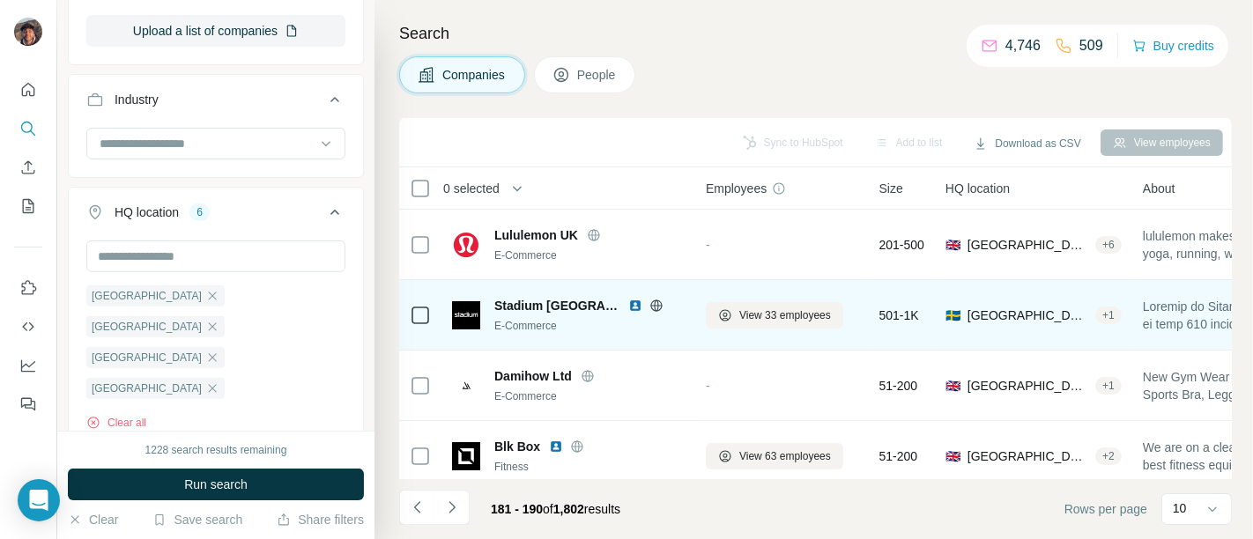
scroll to position [443, 0]
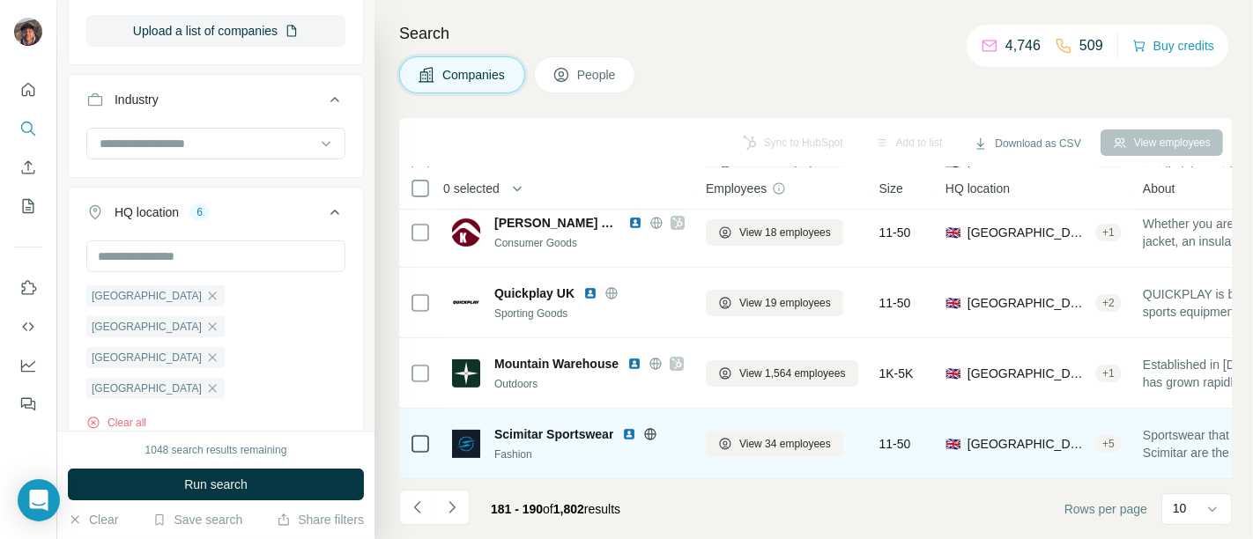
click at [589, 429] on span "Scimitar Sportswear" at bounding box center [553, 435] width 119 height 18
copy span "Scimitar Sportswear"
click at [653, 428] on icon at bounding box center [650, 433] width 4 height 11
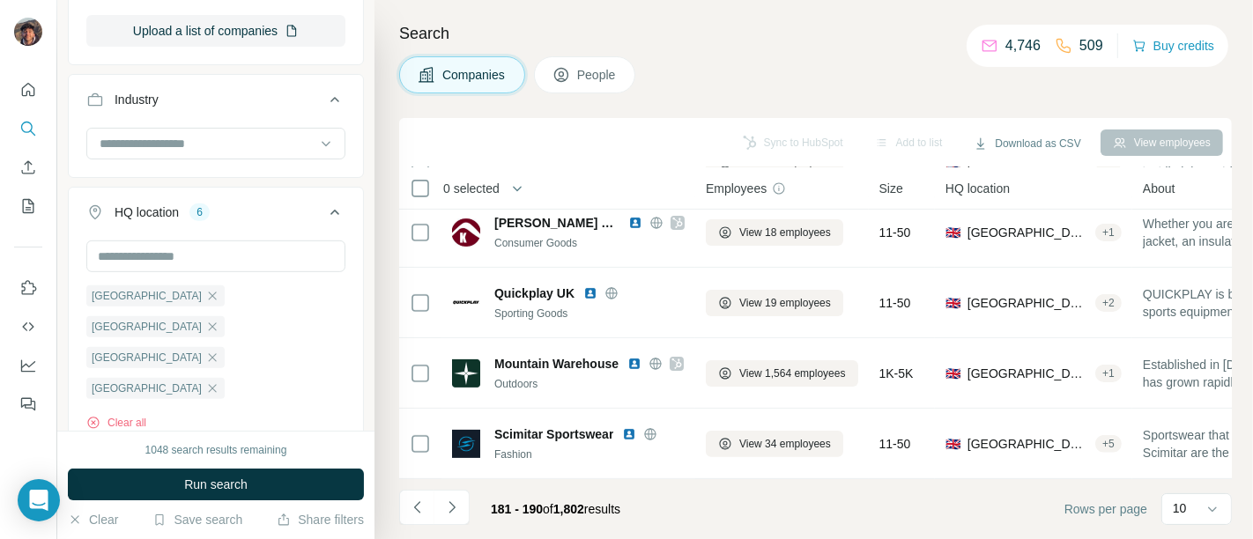
click at [458, 529] on li at bounding box center [451, 509] width 35 height 39
click at [455, 512] on icon "Navigate to next page" at bounding box center [452, 508] width 18 height 18
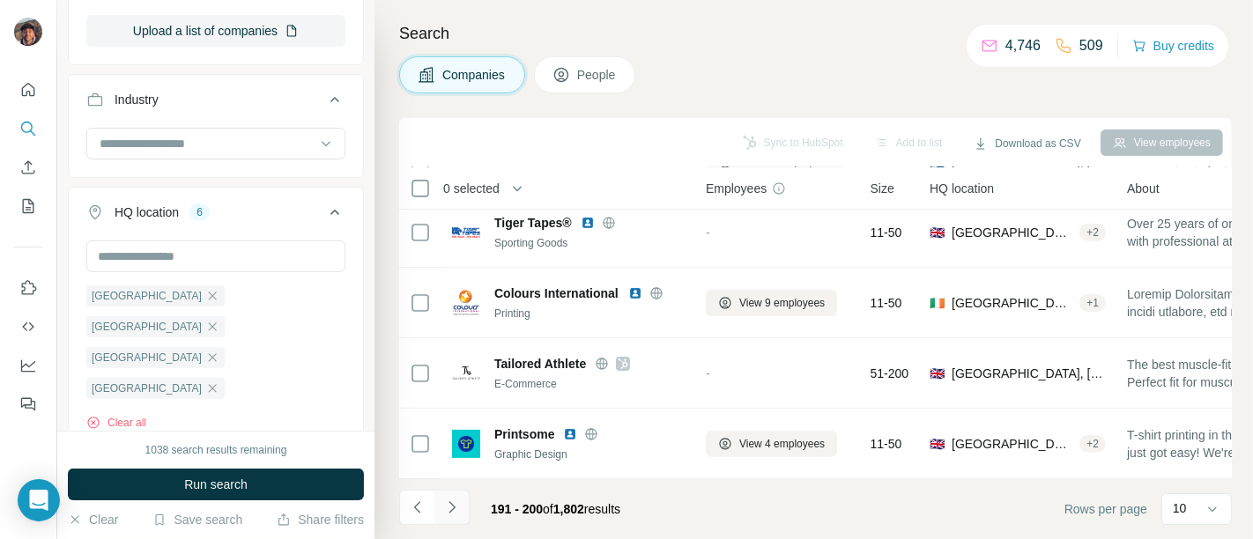
click at [462, 519] on button "Navigate to next page" at bounding box center [451, 507] width 35 height 35
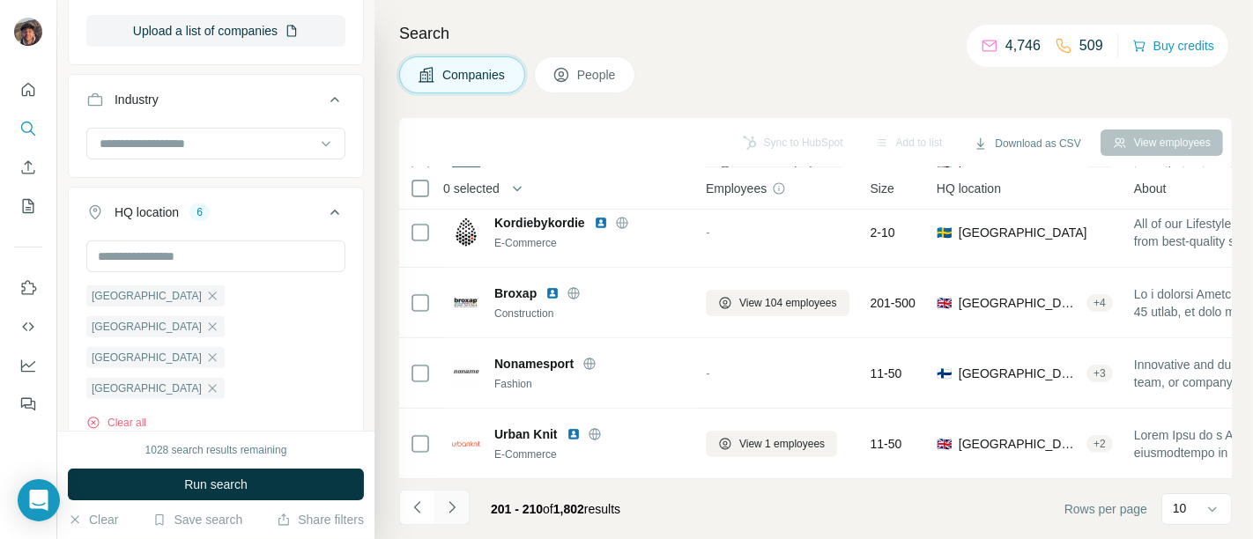
click at [462, 519] on button "Navigate to next page" at bounding box center [451, 507] width 35 height 35
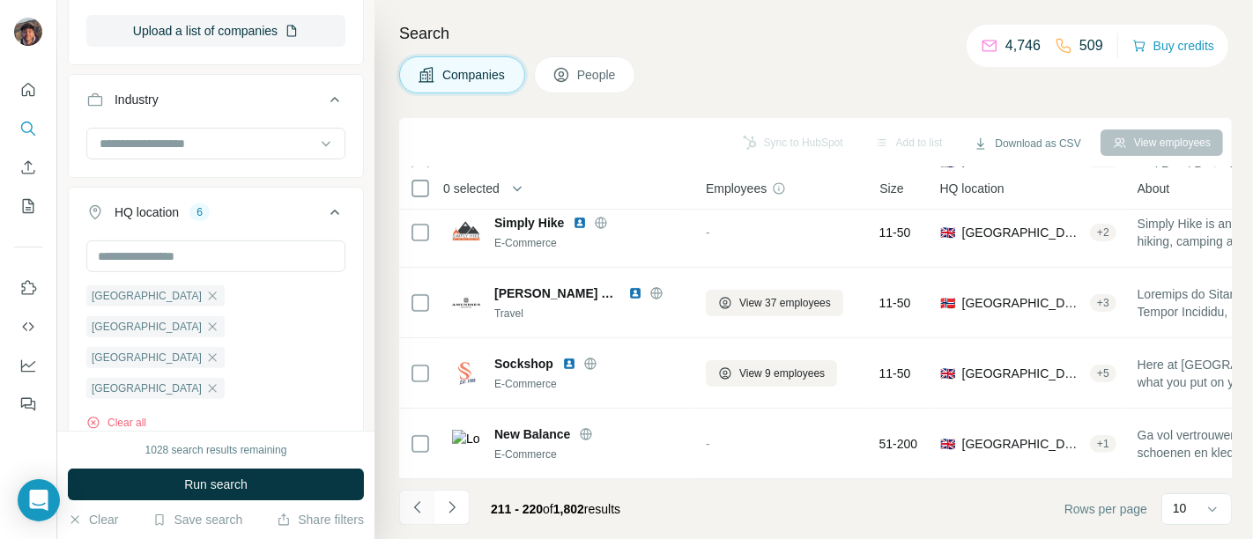
click at [425, 502] on icon "Navigate to previous page" at bounding box center [418, 508] width 18 height 18
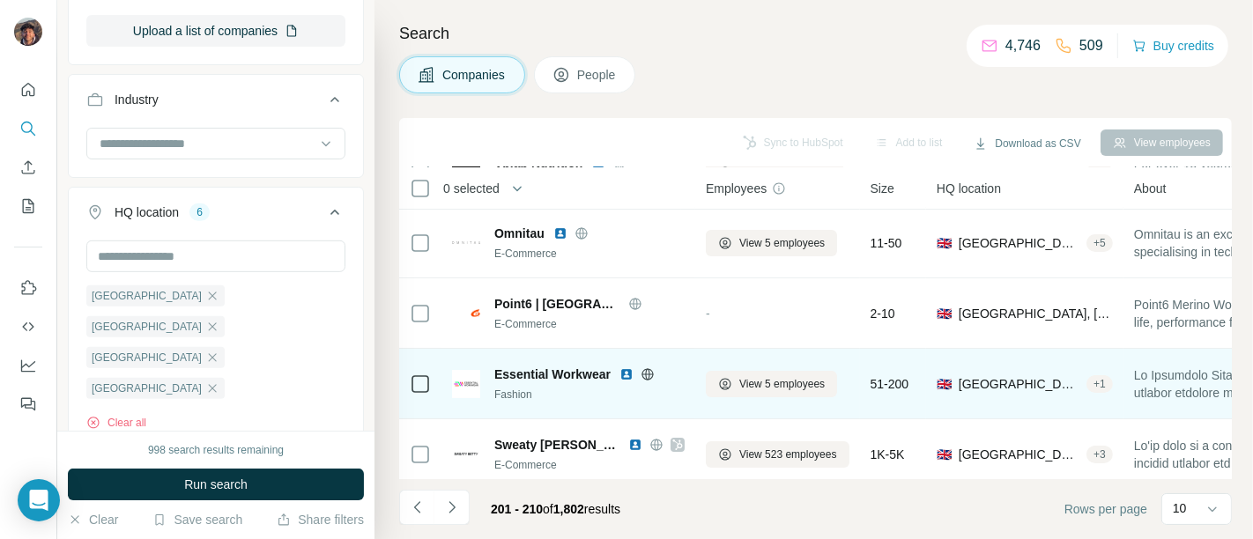
scroll to position [0, 0]
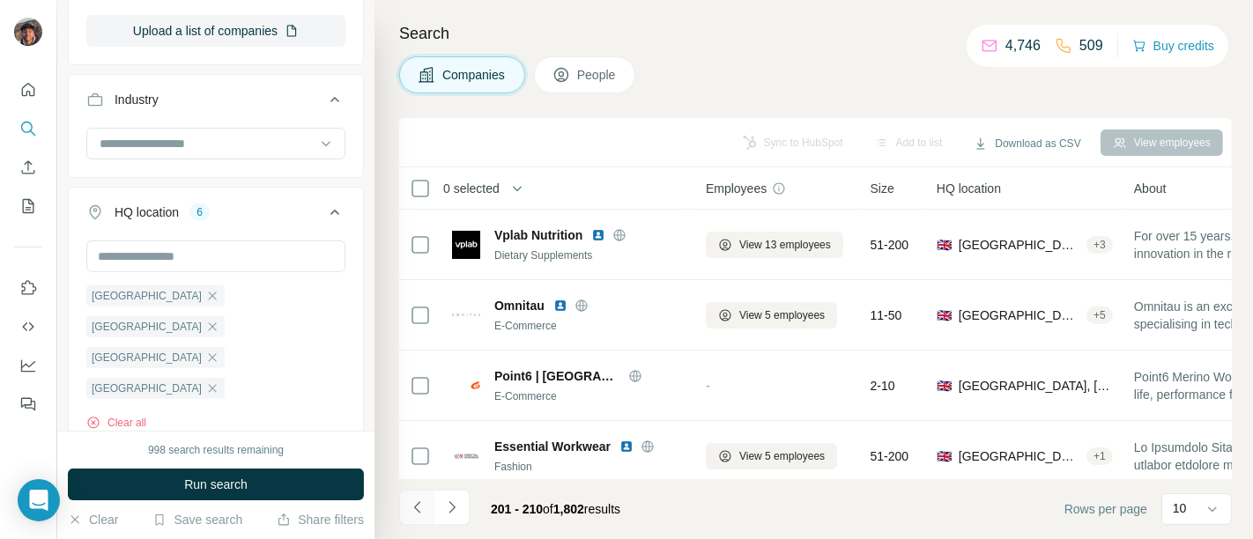
click at [410, 494] on button "Navigate to previous page" at bounding box center [416, 507] width 35 height 35
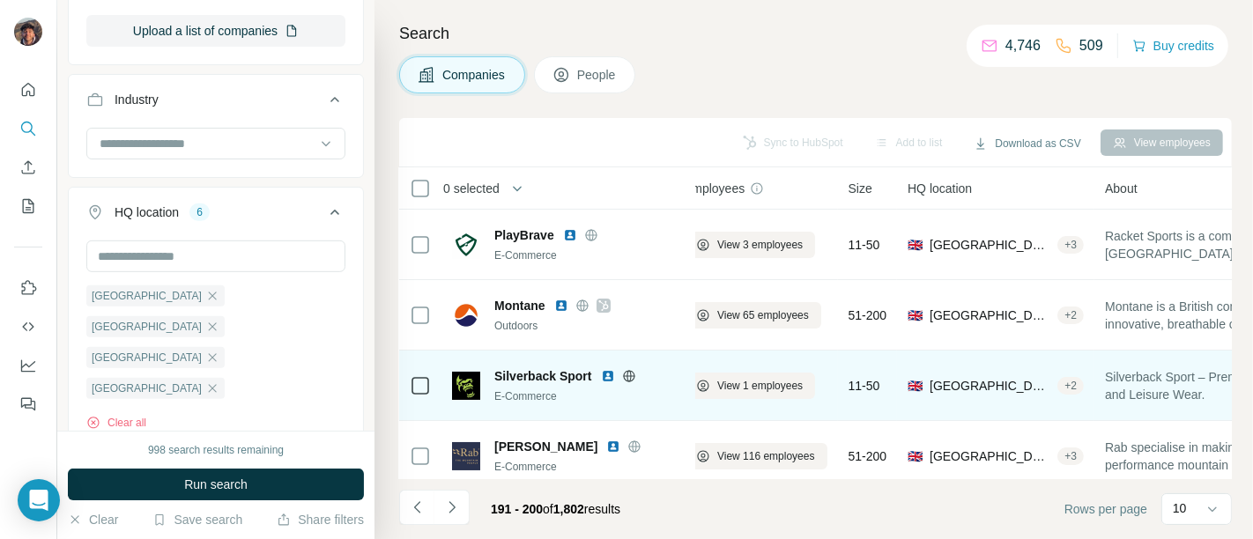
scroll to position [0, 22]
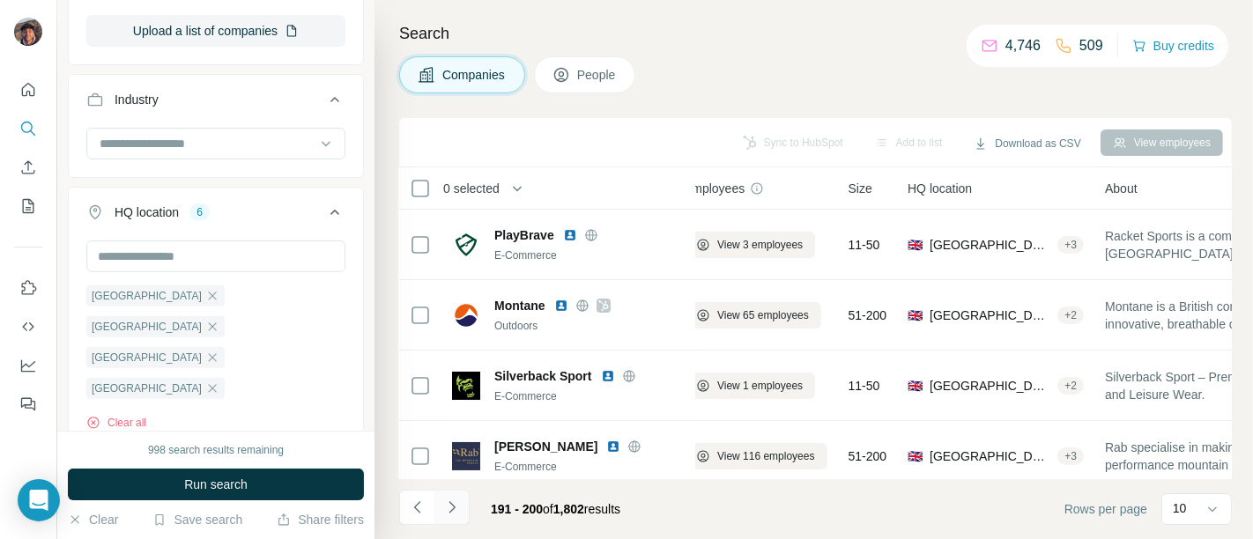
click at [450, 507] on icon "Navigate to next page" at bounding box center [452, 508] width 18 height 18
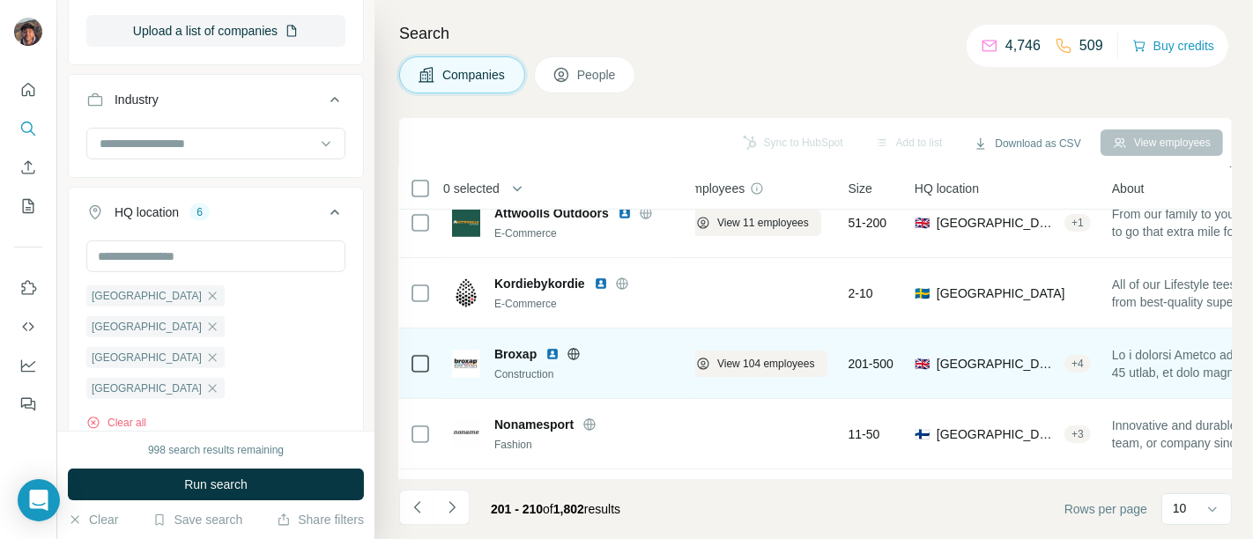
scroll to position [443, 22]
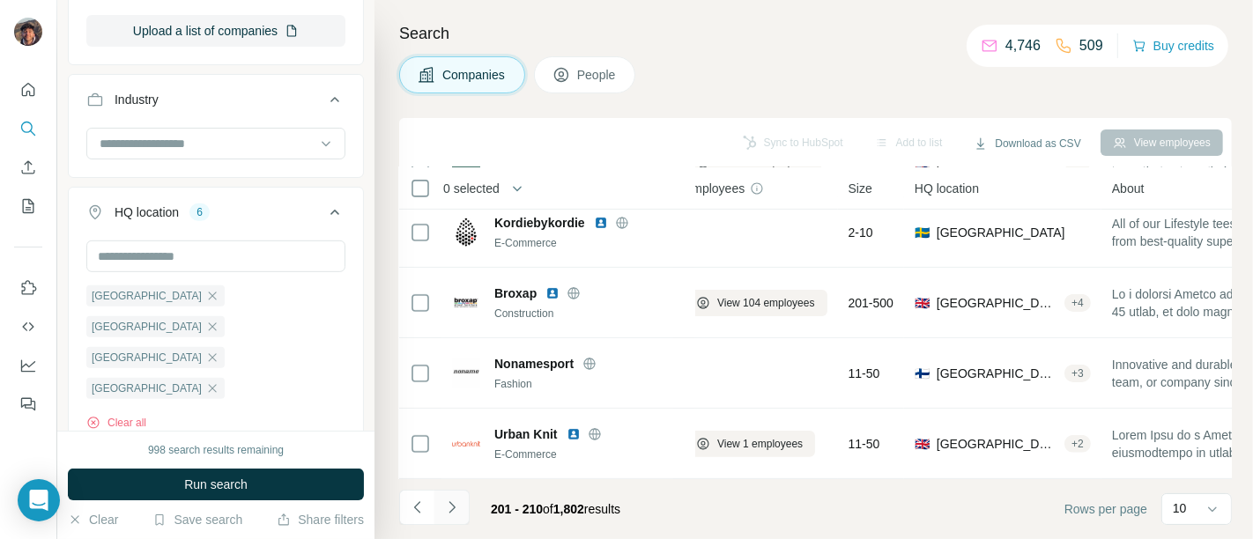
click at [451, 508] on icon "Navigate to next page" at bounding box center [452, 508] width 18 height 18
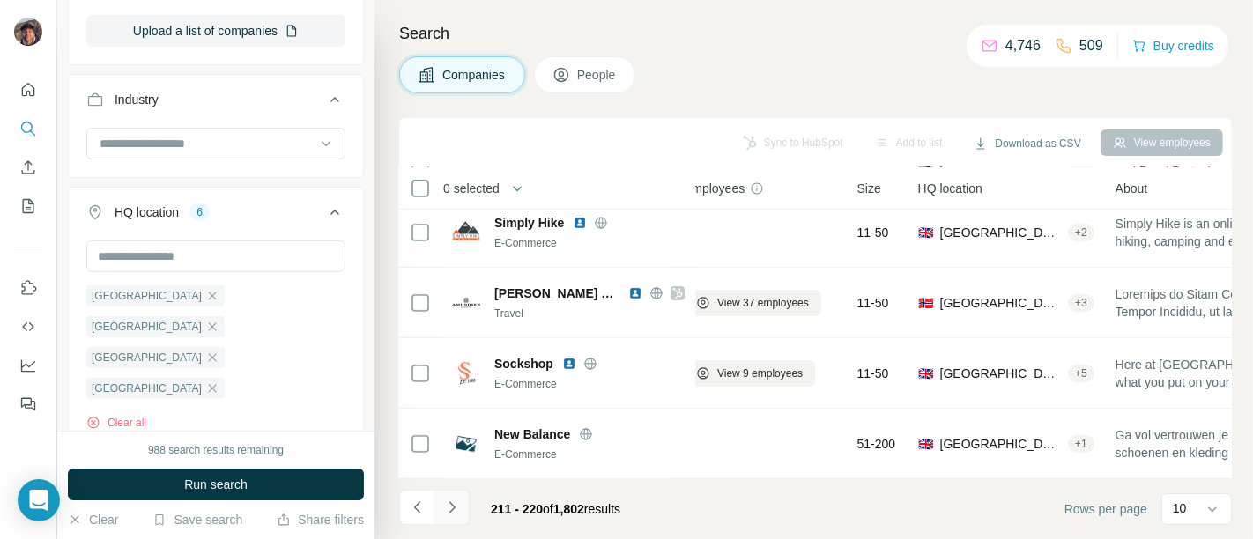
click at [448, 511] on icon "Navigate to next page" at bounding box center [452, 508] width 18 height 18
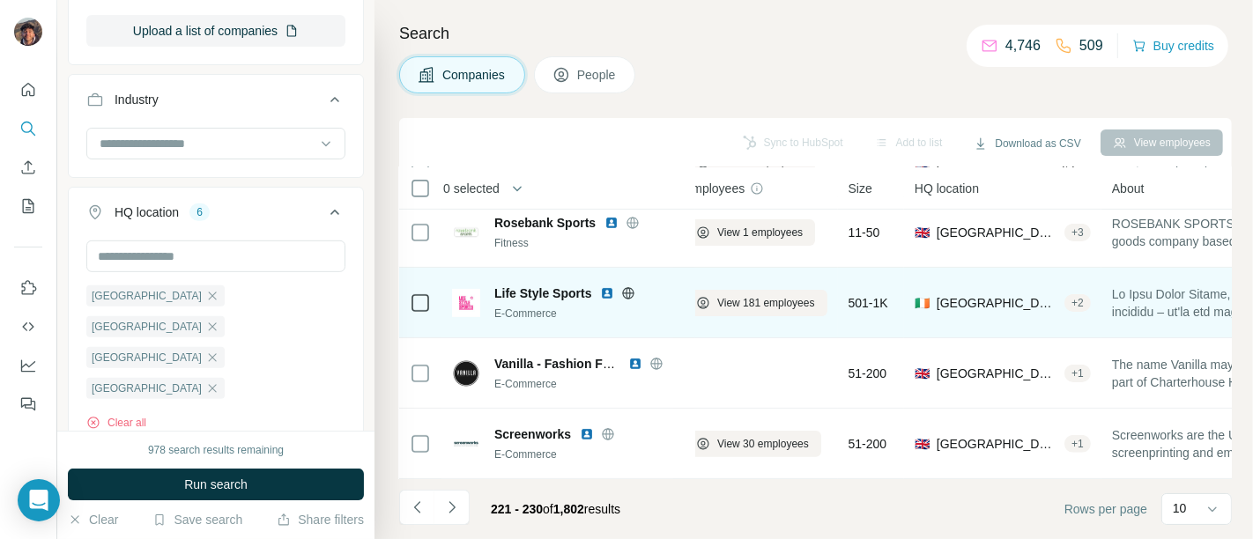
click at [626, 287] on icon at bounding box center [628, 293] width 14 height 14
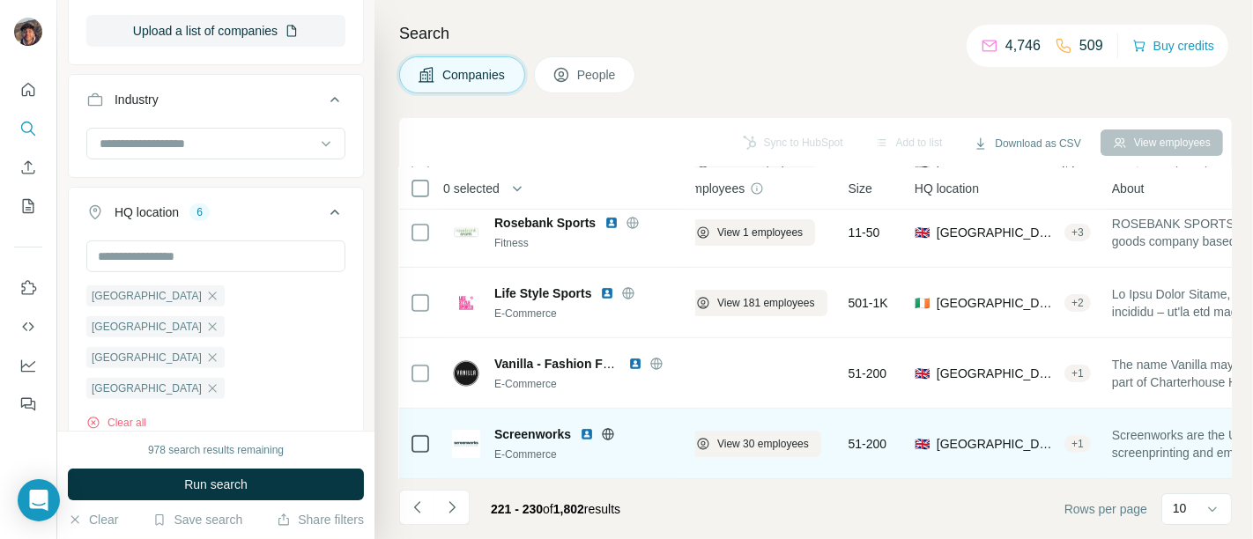
scroll to position [443, 2]
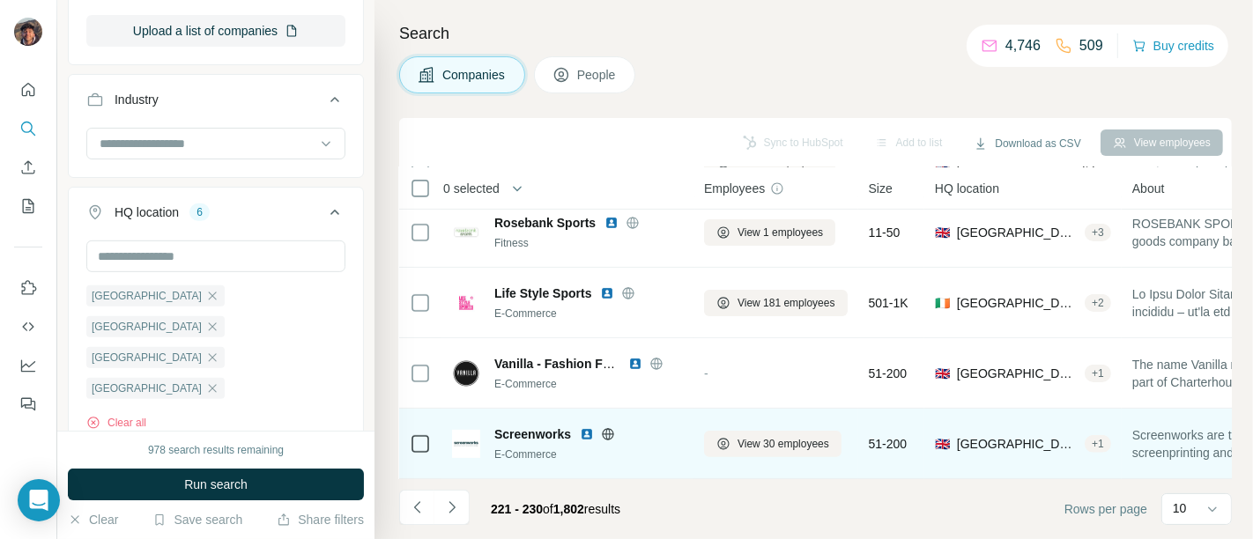
click at [604, 428] on icon at bounding box center [608, 433] width 11 height 11
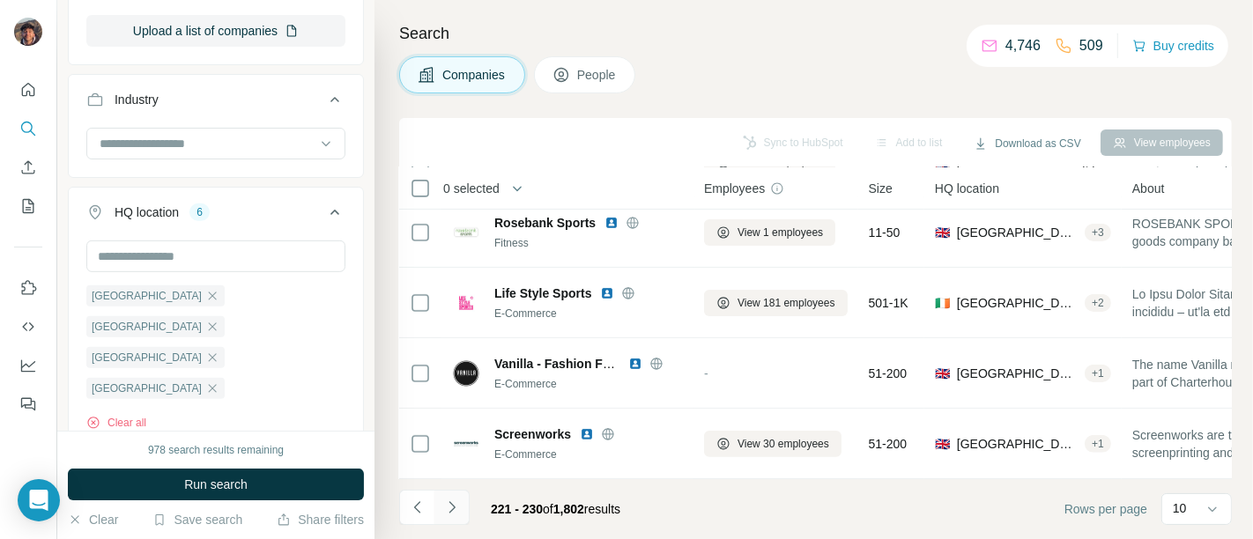
click at [463, 519] on button "Navigate to next page" at bounding box center [451, 507] width 35 height 35
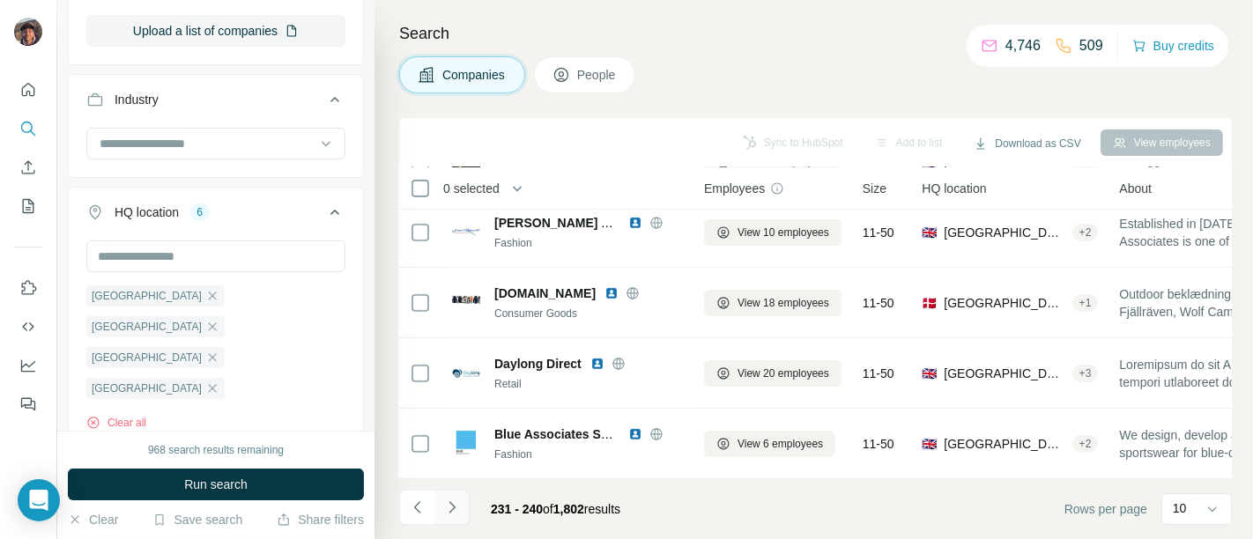
click at [450, 509] on icon "Navigate to next page" at bounding box center [452, 508] width 18 height 18
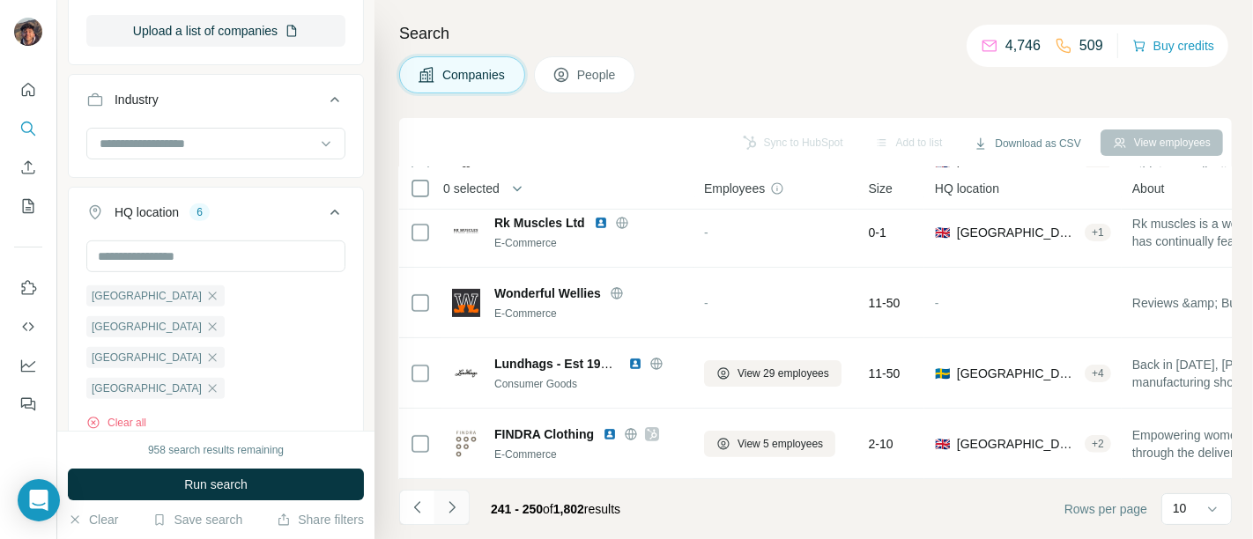
click at [450, 509] on icon "Navigate to next page" at bounding box center [452, 508] width 18 height 18
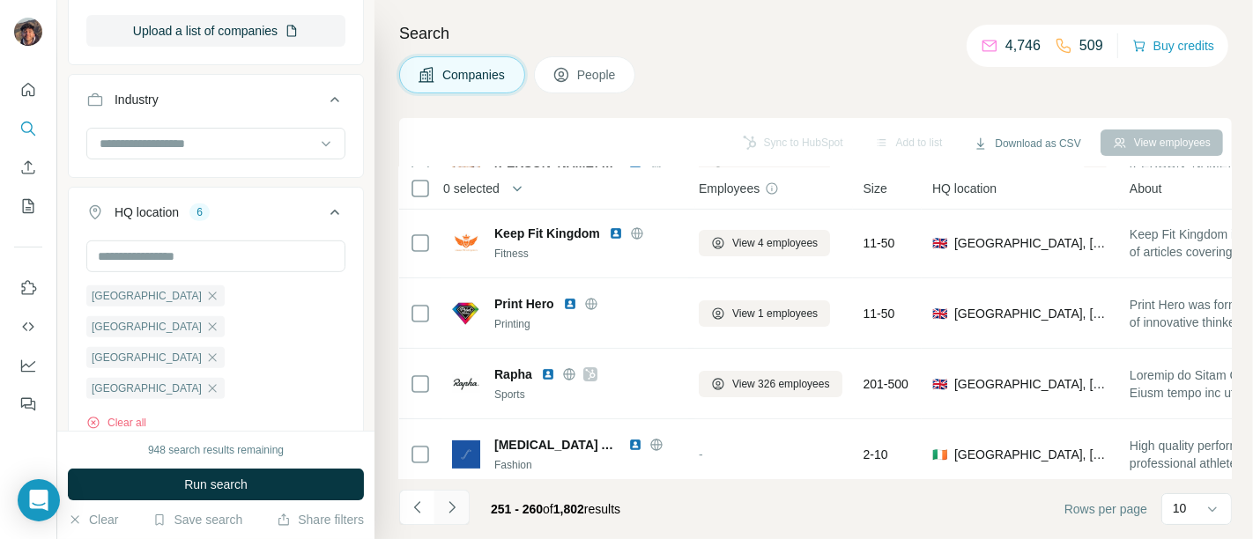
scroll to position [443, 7]
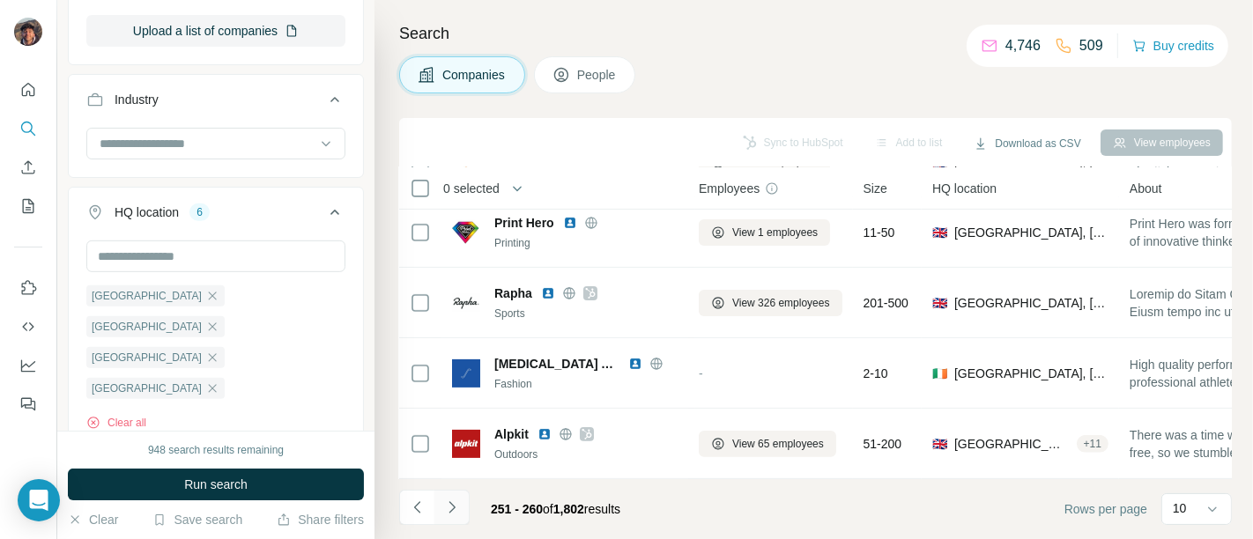
click at [443, 510] on icon "Navigate to next page" at bounding box center [452, 508] width 18 height 18
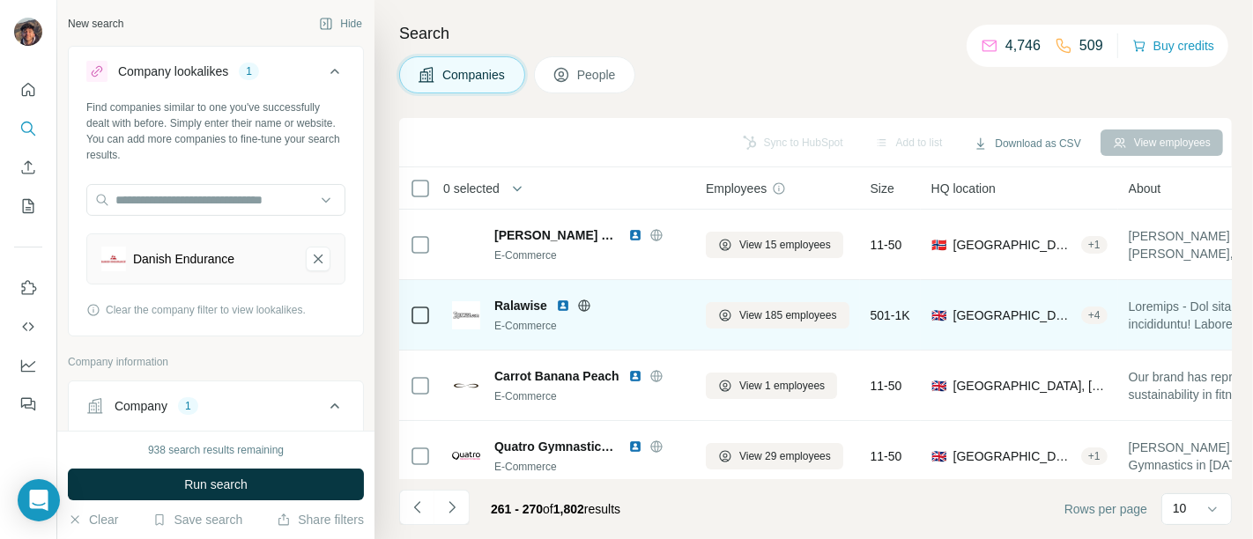
scroll to position [0, 7]
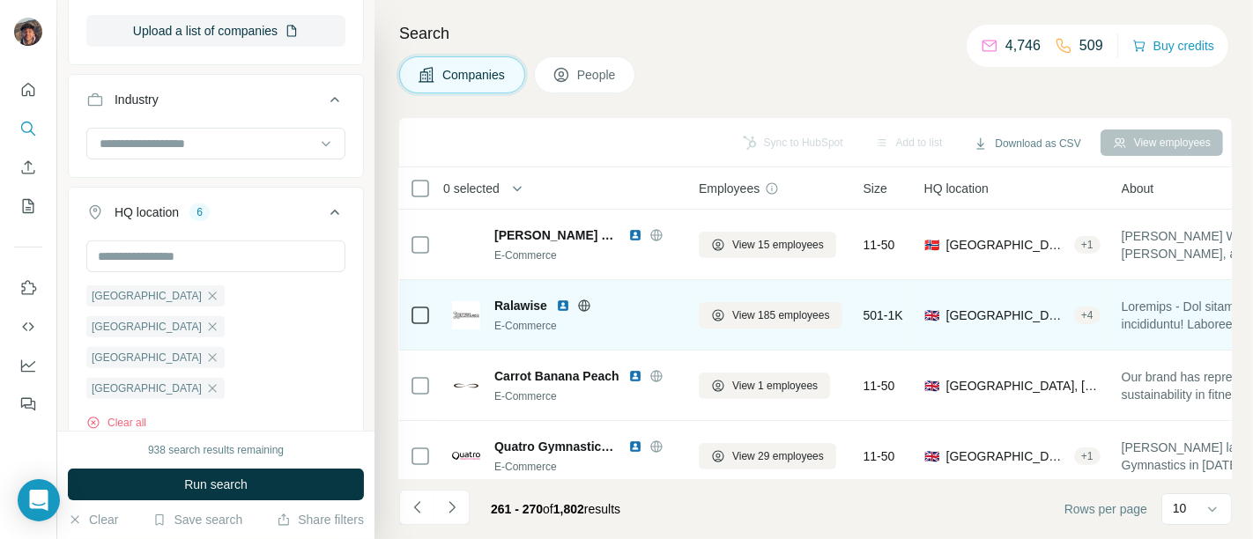
click at [586, 303] on icon at bounding box center [584, 306] width 14 height 14
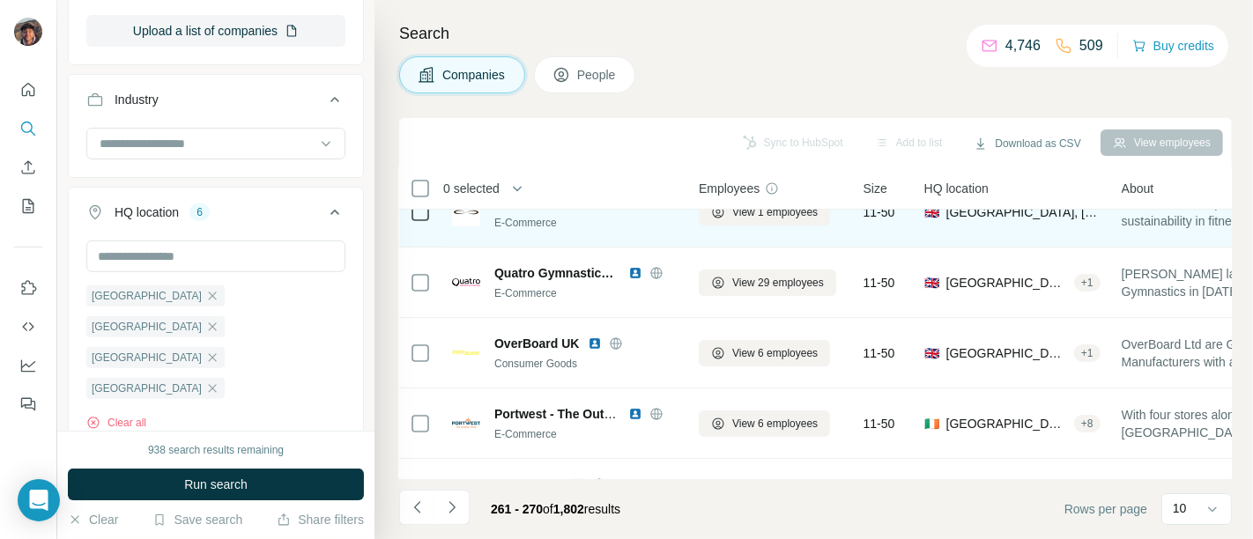
scroll to position [172, 7]
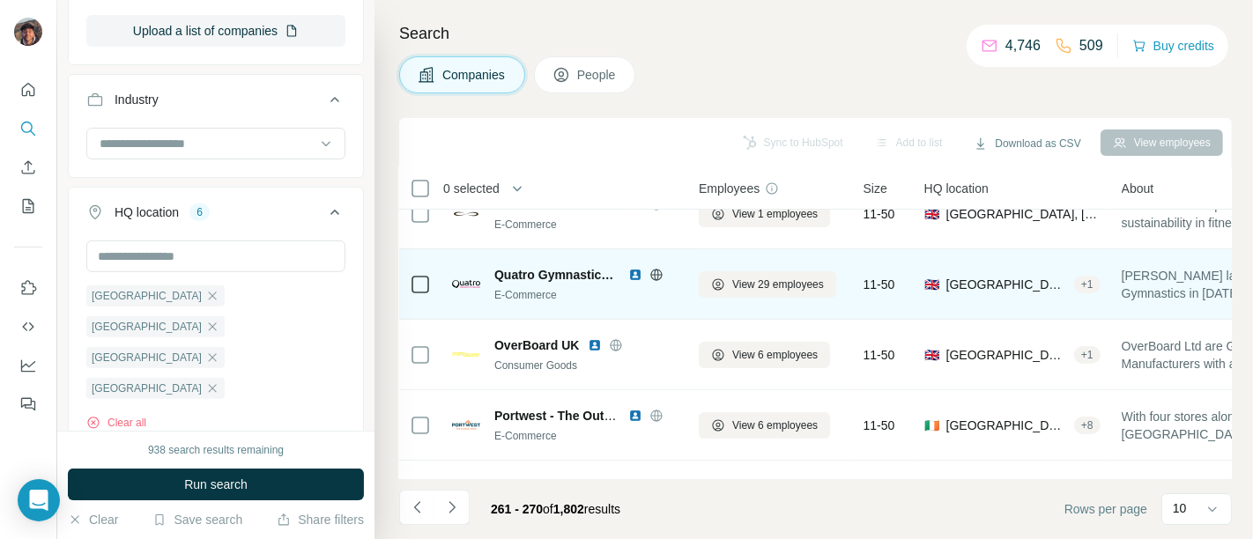
click at [652, 275] on icon at bounding box center [656, 275] width 14 height 14
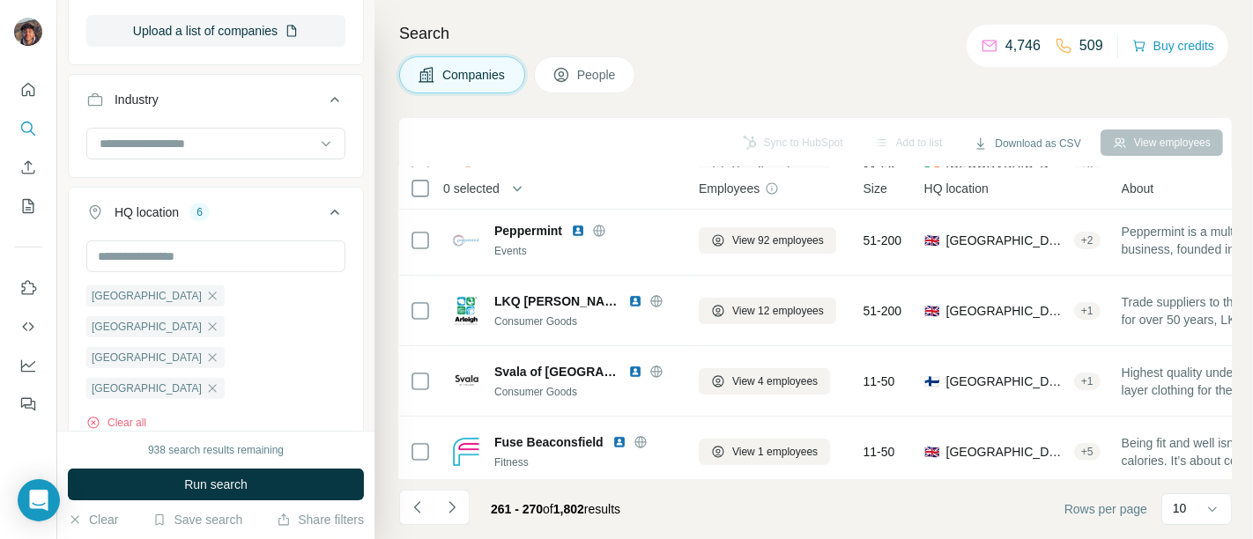
scroll to position [443, 7]
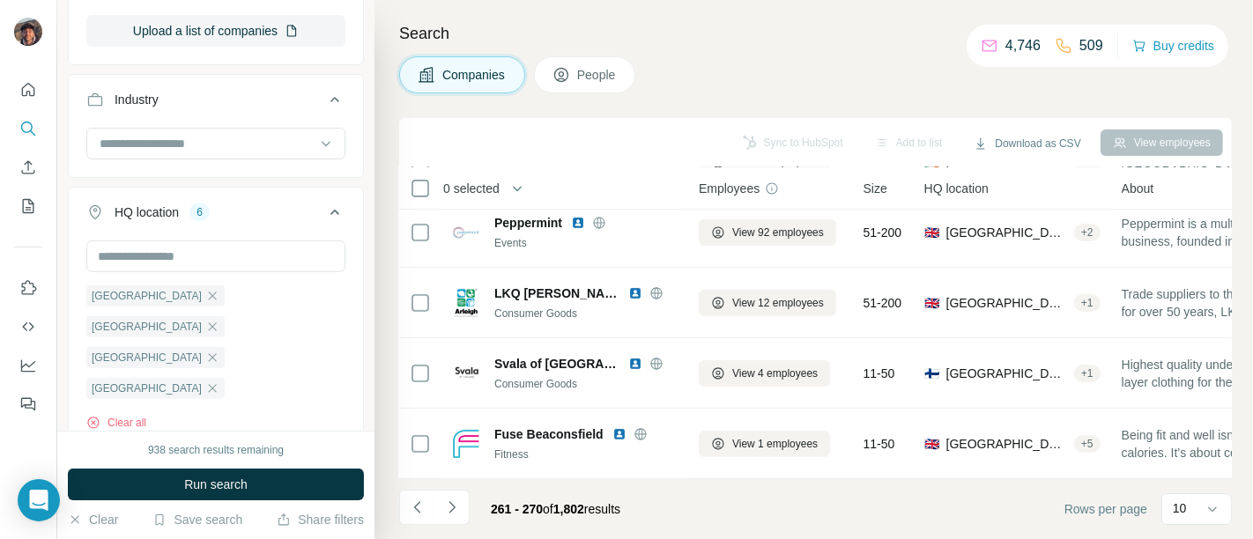
drag, startPoint x: 450, startPoint y: 507, endPoint x: 453, endPoint y: 486, distance: 20.4
click at [450, 506] on icon "Navigate to next page" at bounding box center [452, 508] width 18 height 18
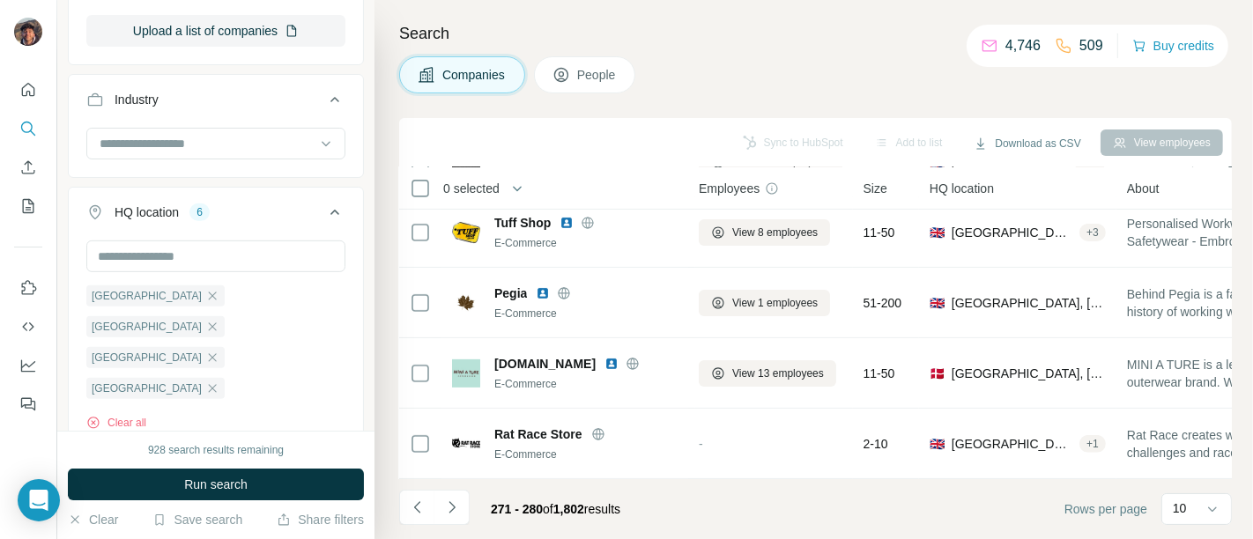
scroll to position [0, 7]
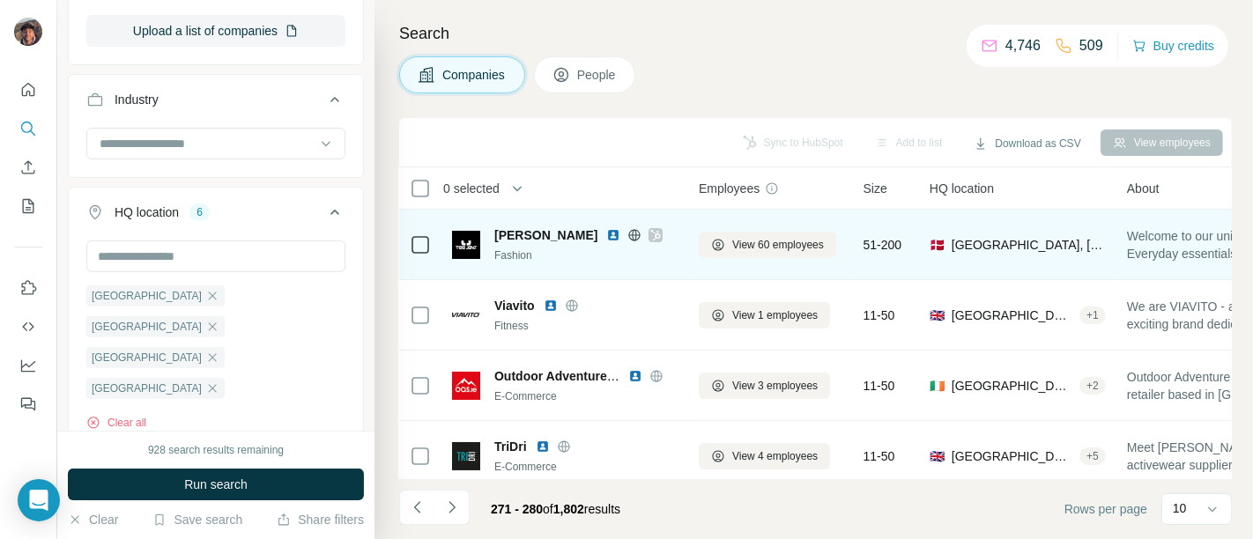
click at [650, 239] on icon at bounding box center [655, 235] width 11 height 14
click at [508, 231] on span "[PERSON_NAME]" at bounding box center [545, 235] width 103 height 18
copy span "[PERSON_NAME]"
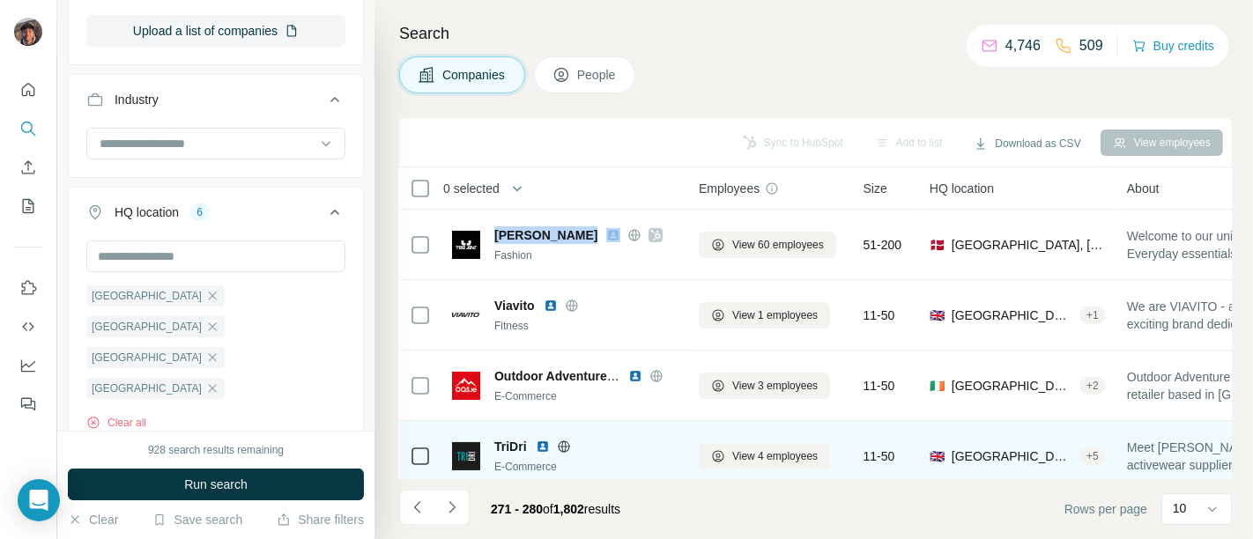
click at [627, 235] on icon at bounding box center [634, 235] width 14 height 14
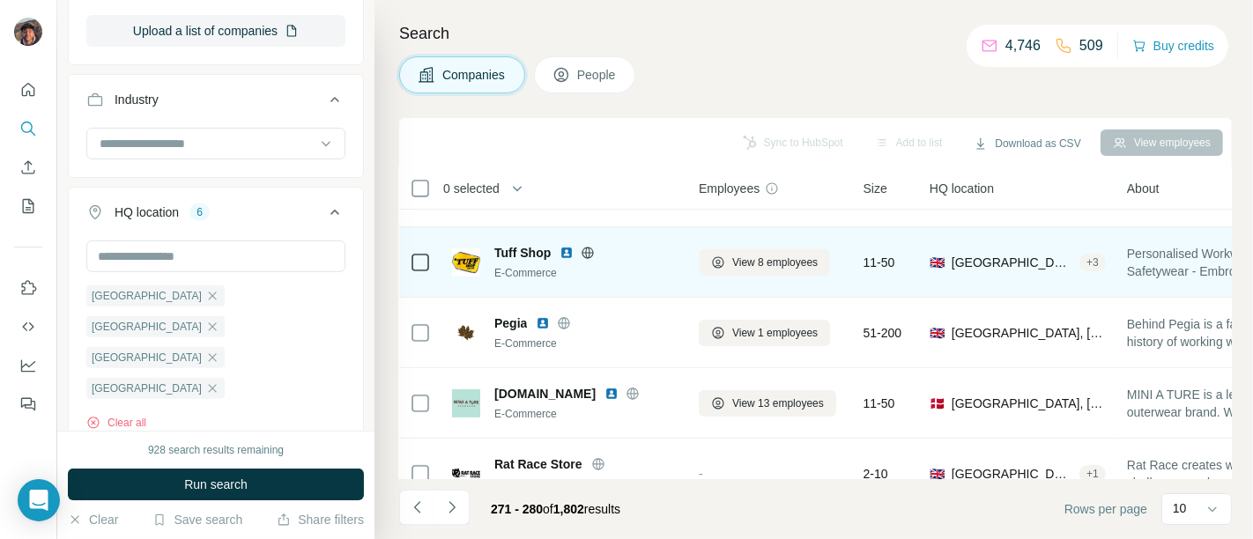
scroll to position [443, 7]
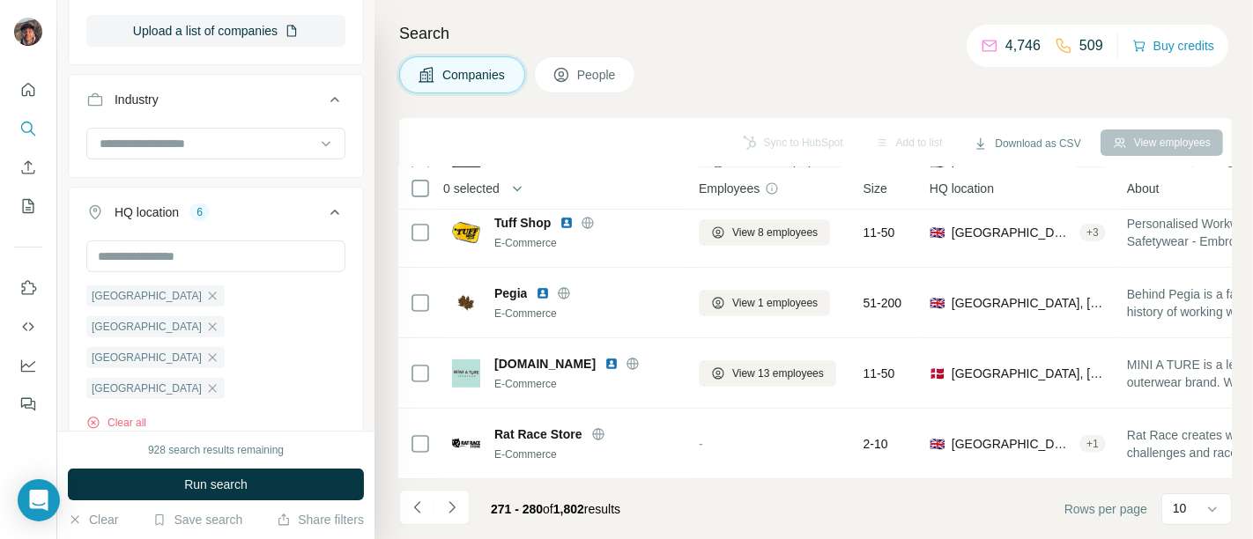
click at [458, 504] on icon "Navigate to next page" at bounding box center [452, 508] width 18 height 18
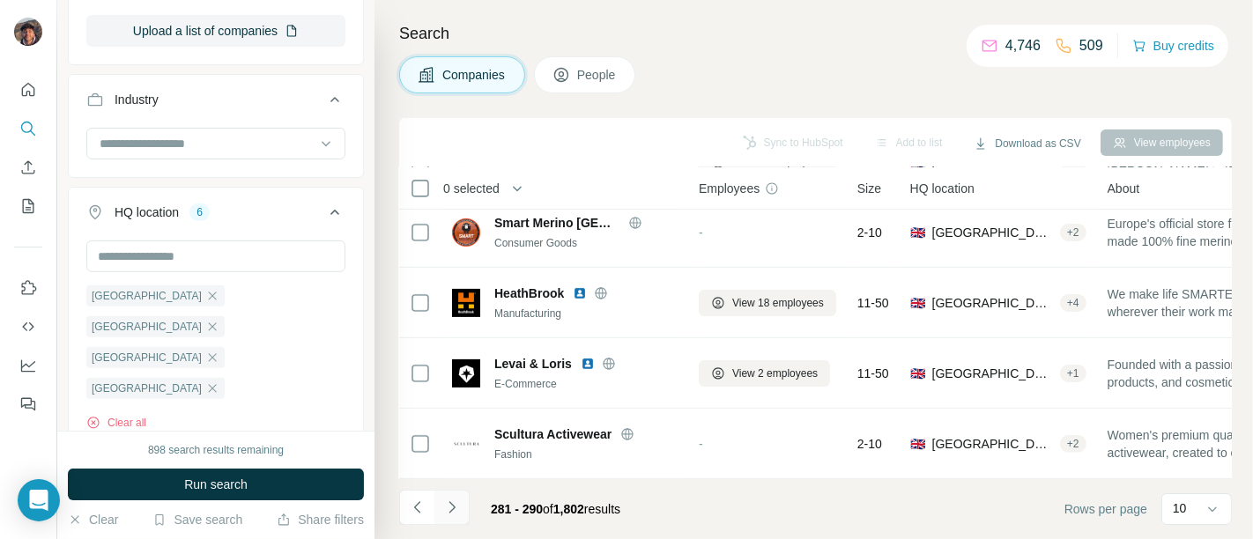
click at [445, 507] on icon "Navigate to next page" at bounding box center [452, 508] width 18 height 18
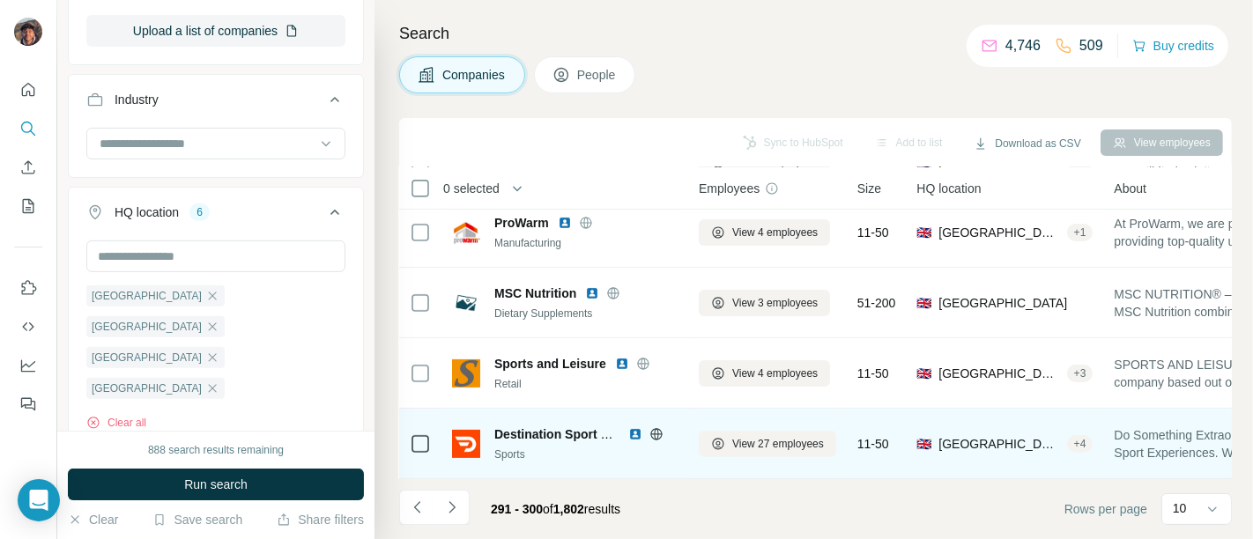
click at [659, 427] on icon at bounding box center [656, 434] width 14 height 14
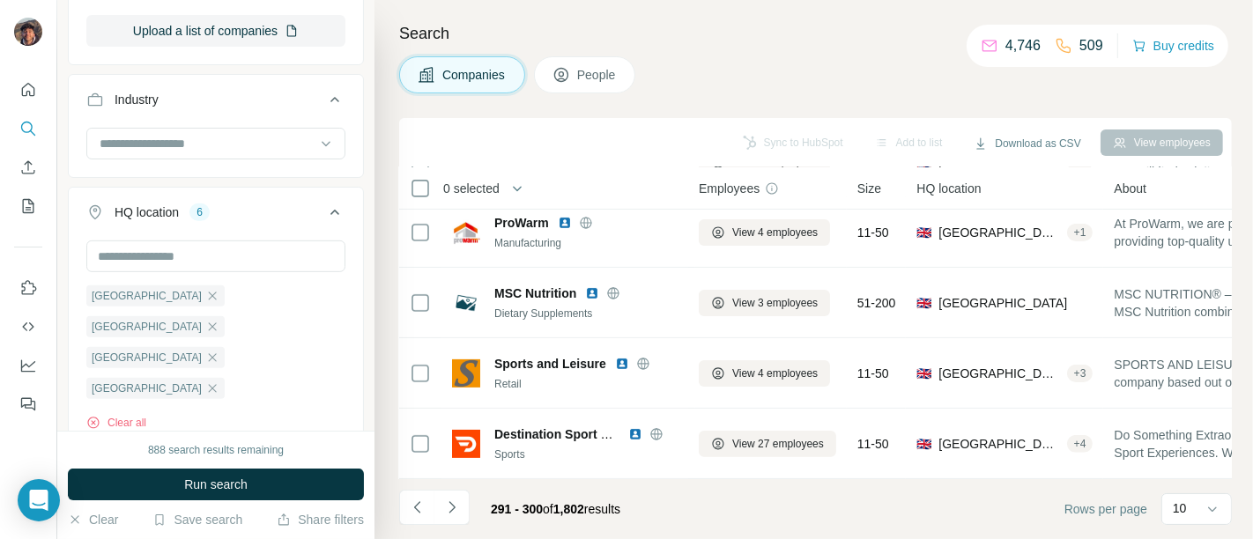
click at [453, 500] on icon "Navigate to next page" at bounding box center [452, 508] width 18 height 18
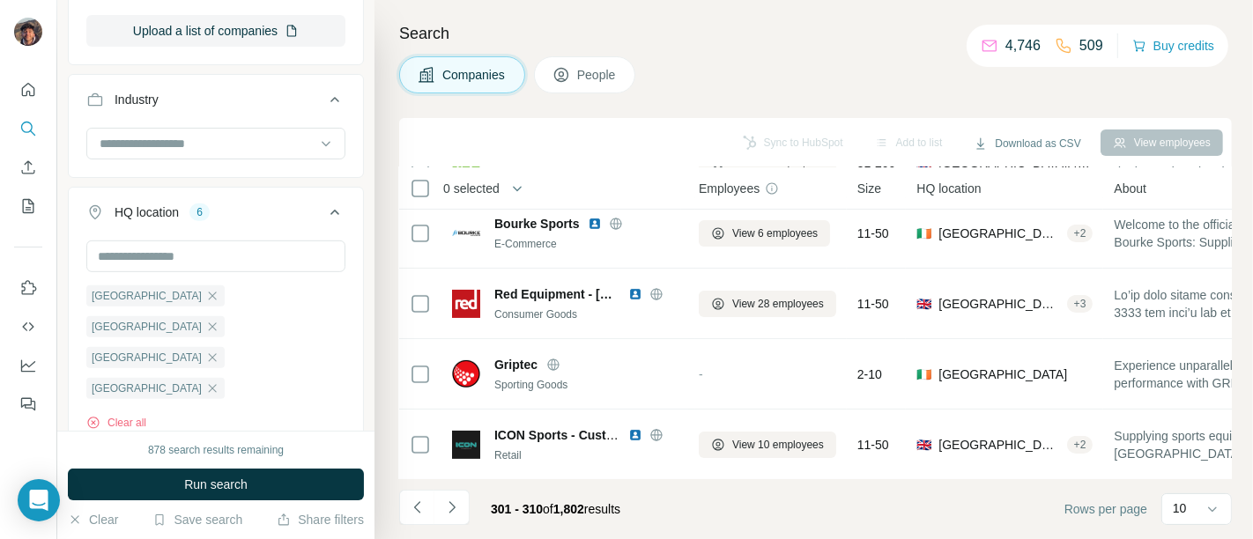
scroll to position [196, 7]
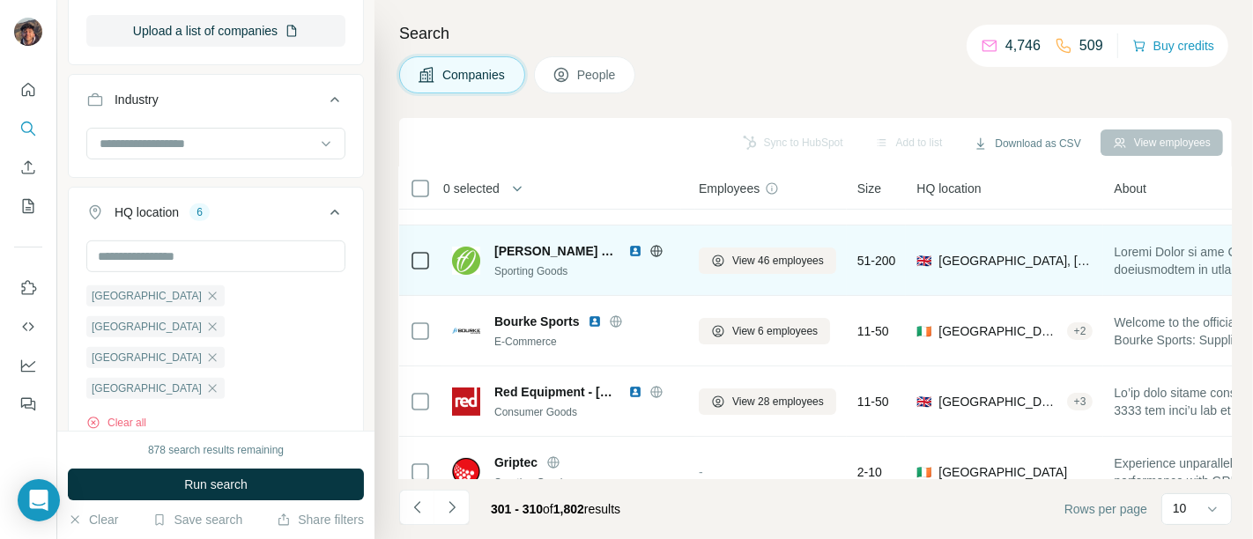
click at [649, 252] on icon at bounding box center [656, 251] width 14 height 14
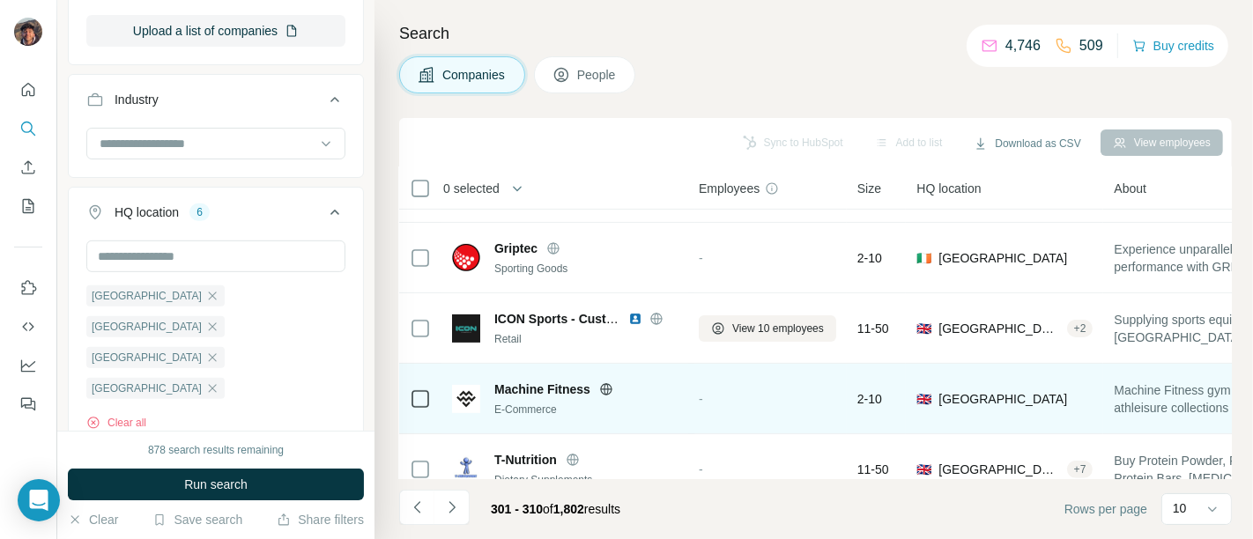
scroll to position [443, 7]
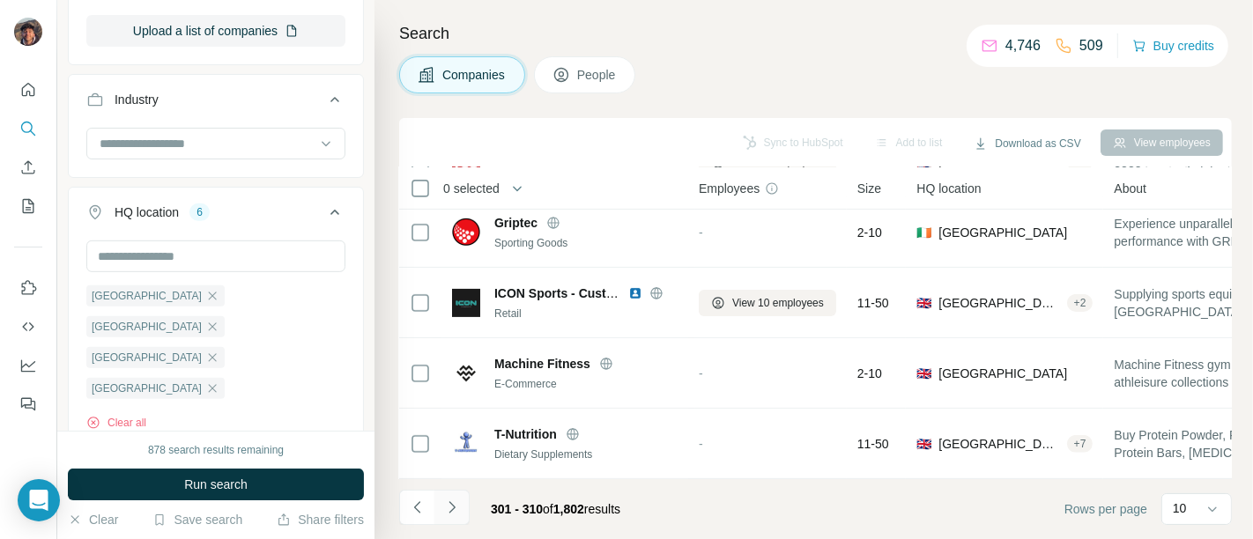
click at [461, 502] on button "Navigate to next page" at bounding box center [451, 507] width 35 height 35
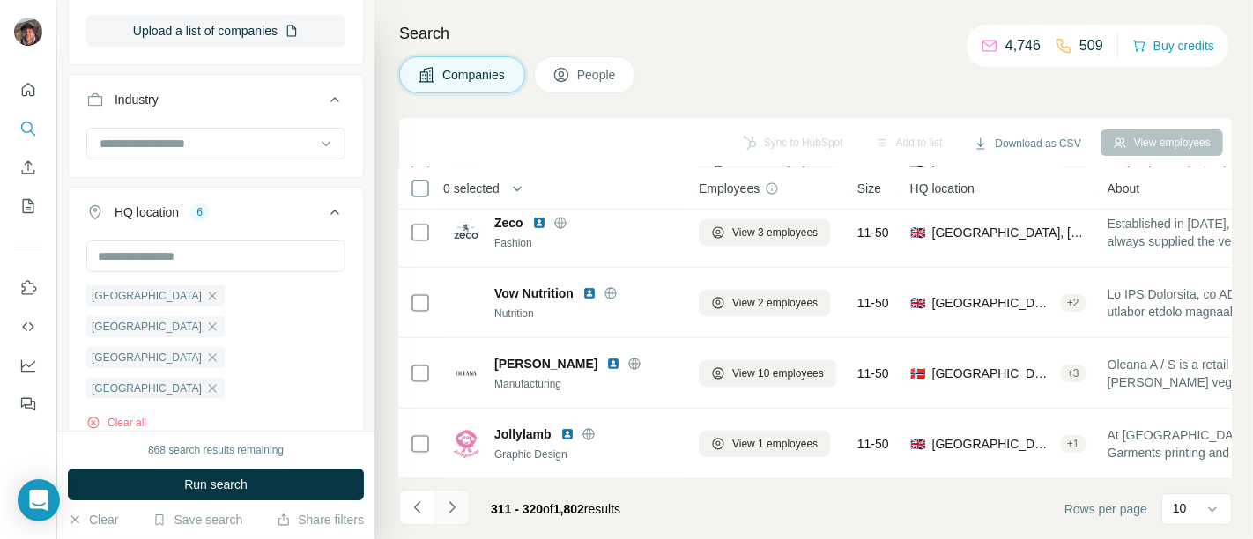
click at [456, 514] on icon "Navigate to next page" at bounding box center [452, 508] width 18 height 18
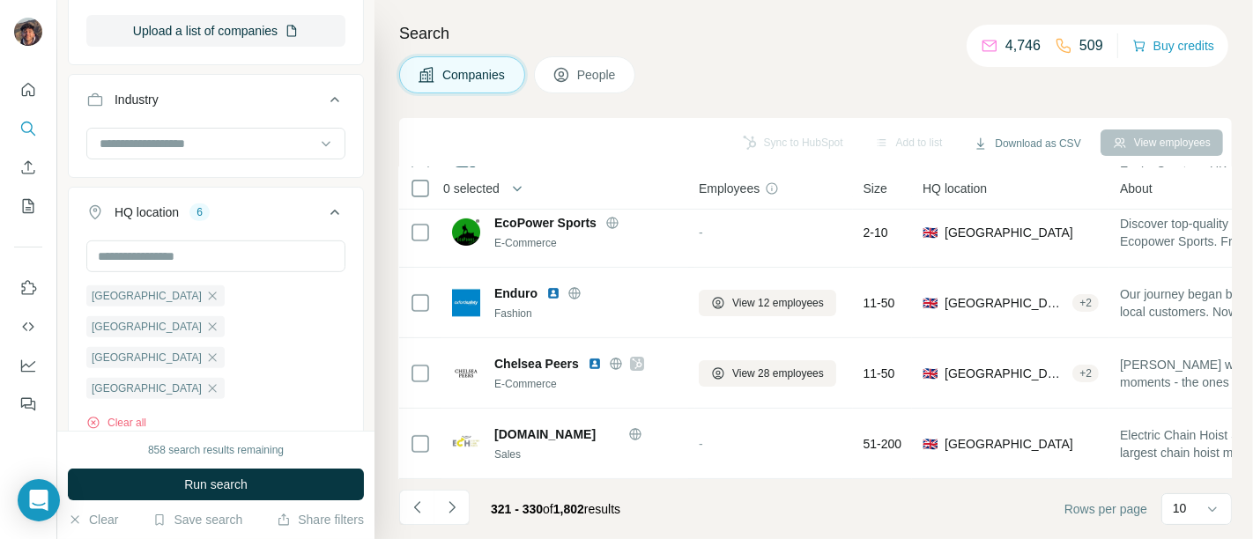
scroll to position [0, 7]
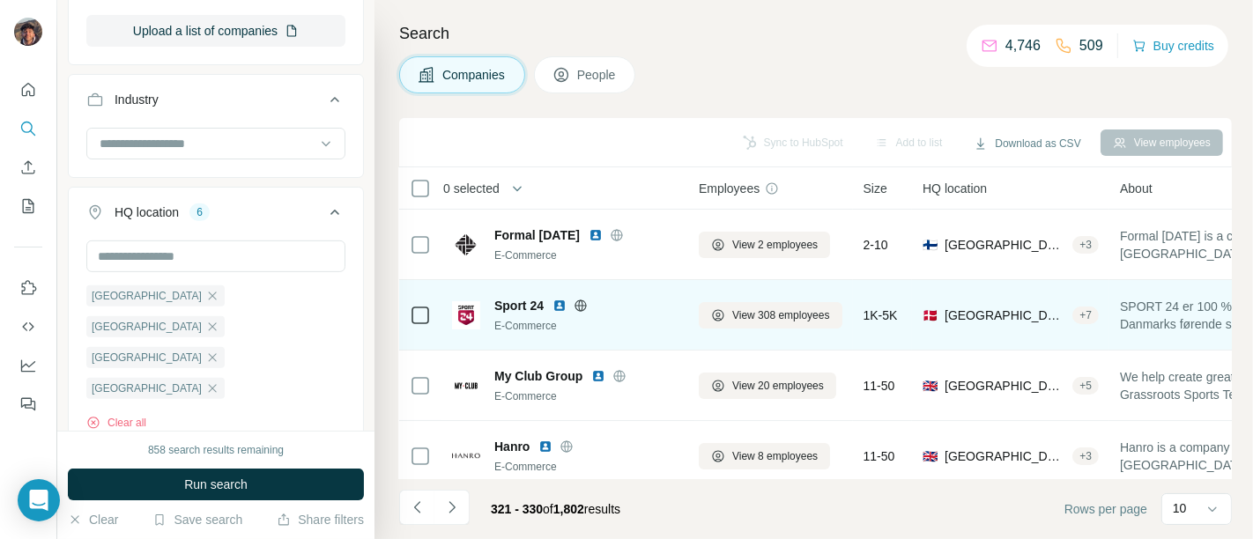
click at [527, 307] on span "Sport 24" at bounding box center [518, 306] width 49 height 18
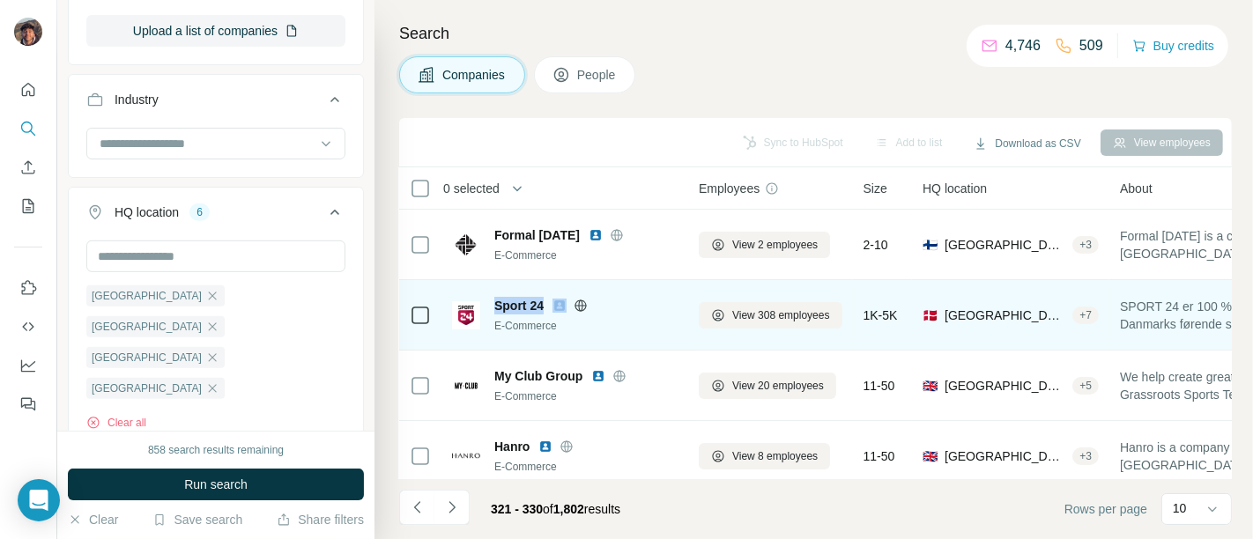
copy span "Sport 24"
click at [586, 305] on icon at bounding box center [579, 305] width 11 height 1
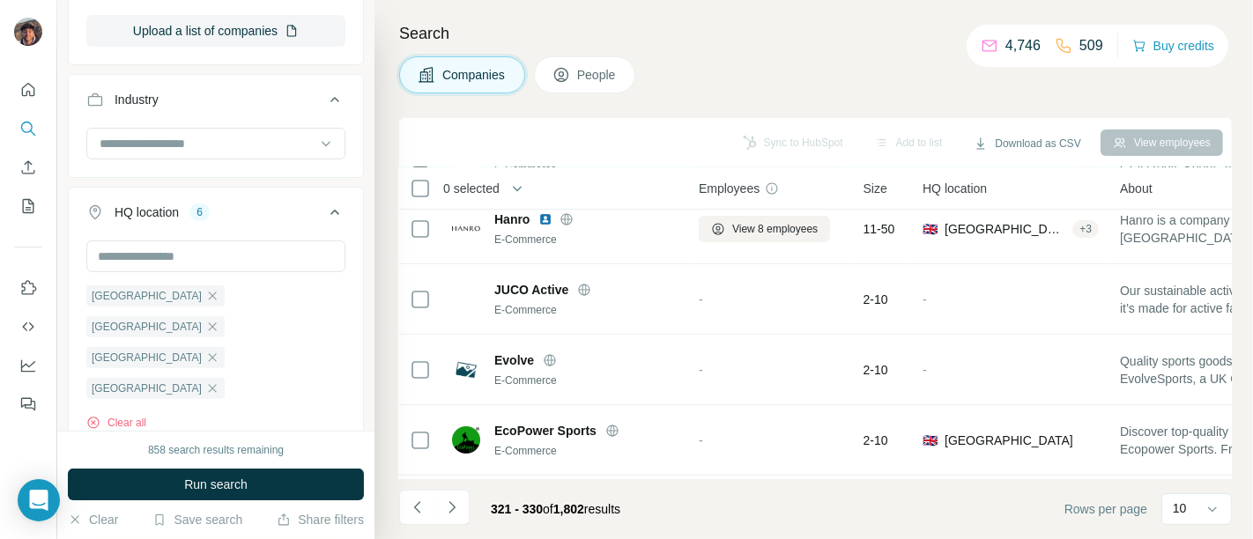
scroll to position [443, 7]
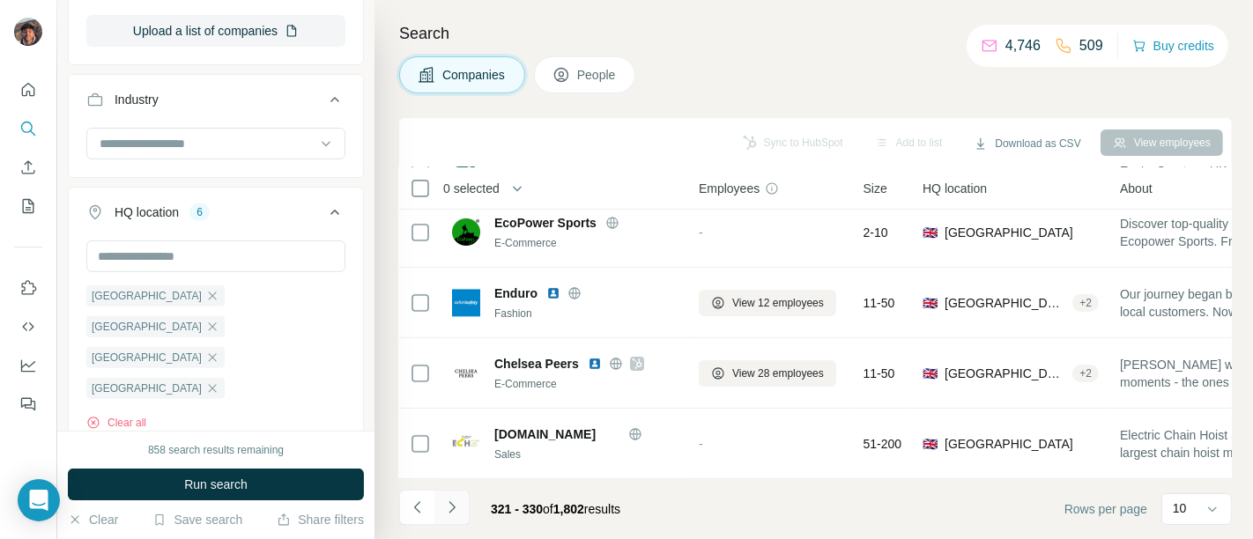
click at [459, 497] on button "Navigate to next page" at bounding box center [451, 507] width 35 height 35
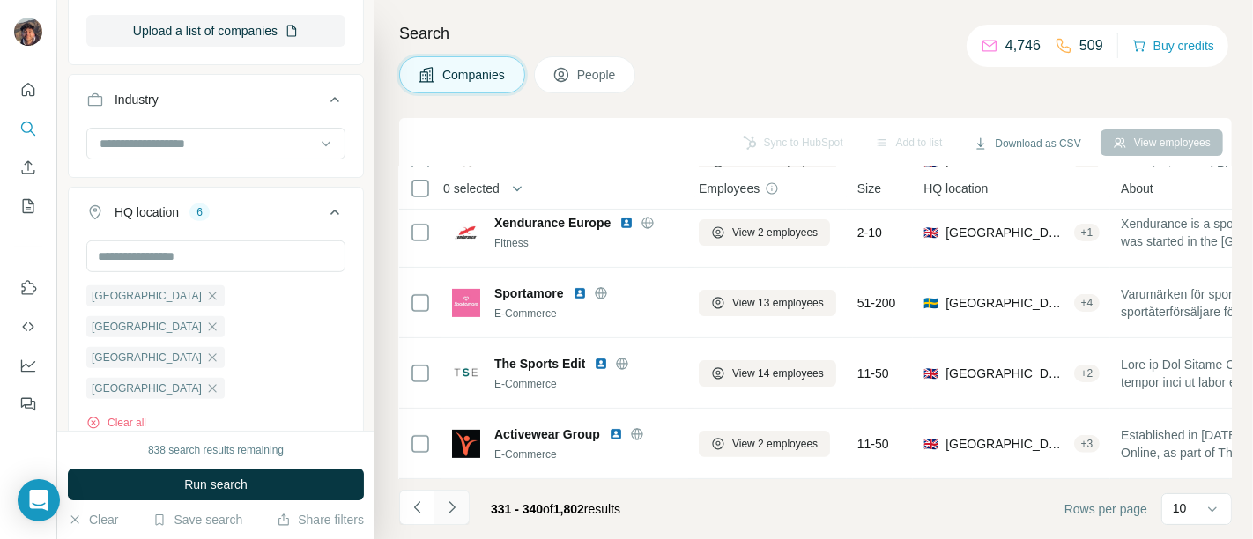
click at [448, 499] on icon "Navigate to next page" at bounding box center [452, 508] width 18 height 18
click at [448, 508] on div at bounding box center [451, 507] width 35 height 35
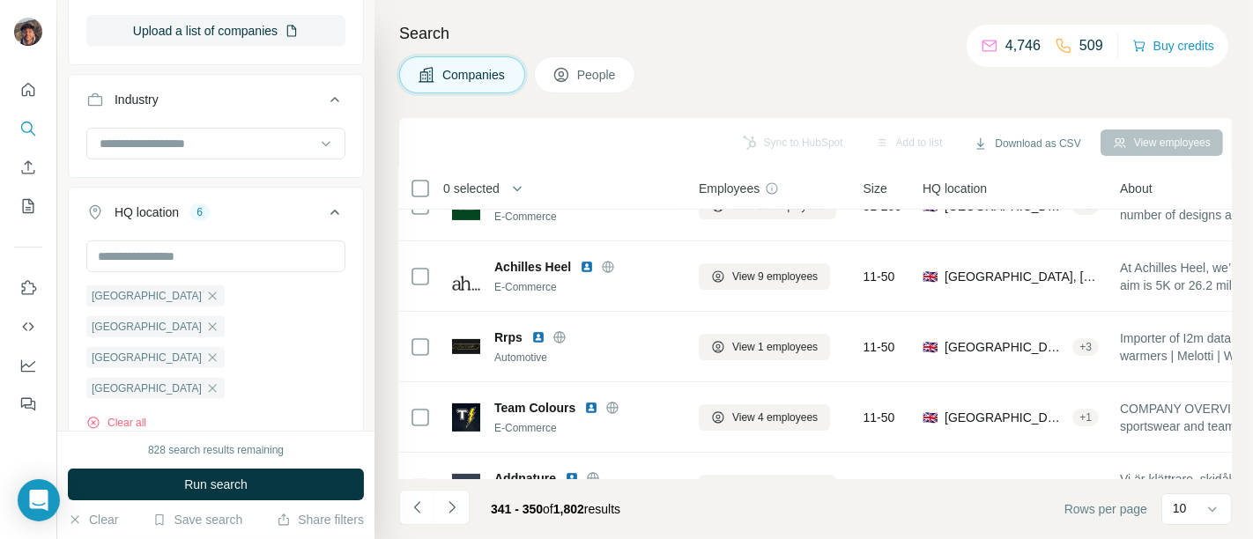
scroll to position [0, 7]
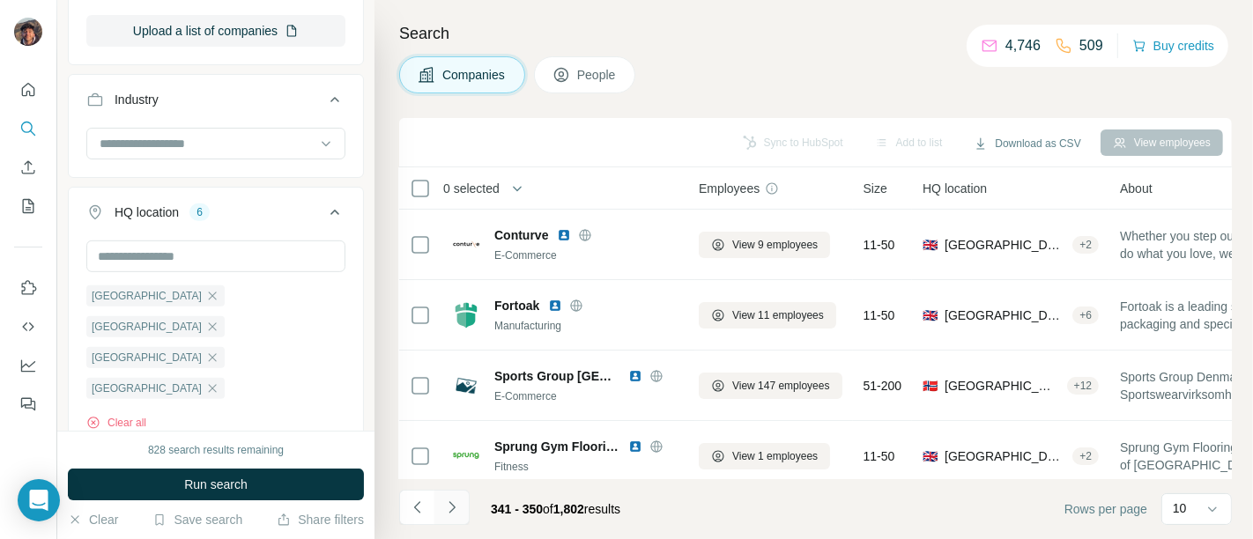
click at [448, 517] on button "Navigate to next page" at bounding box center [451, 507] width 35 height 35
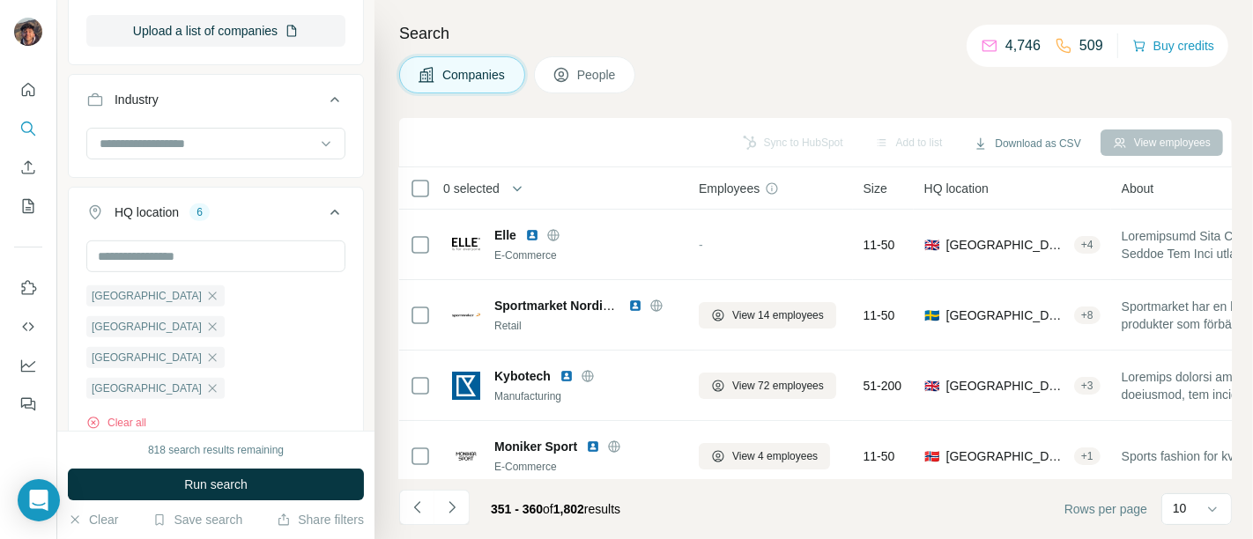
scroll to position [443, 7]
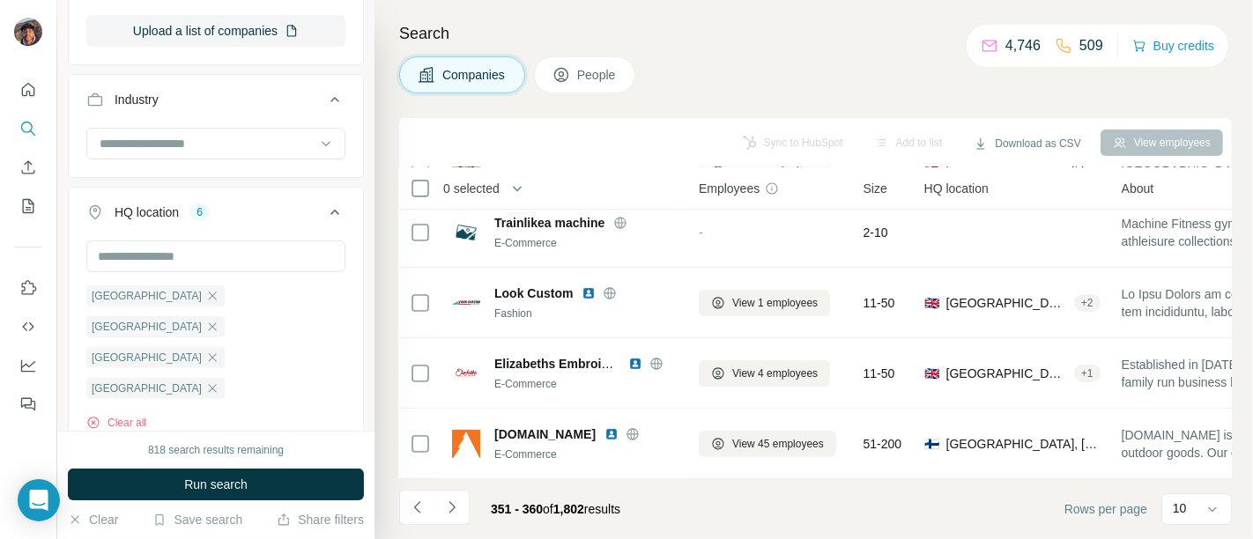
click at [462, 507] on button "Navigate to next page" at bounding box center [451, 507] width 35 height 35
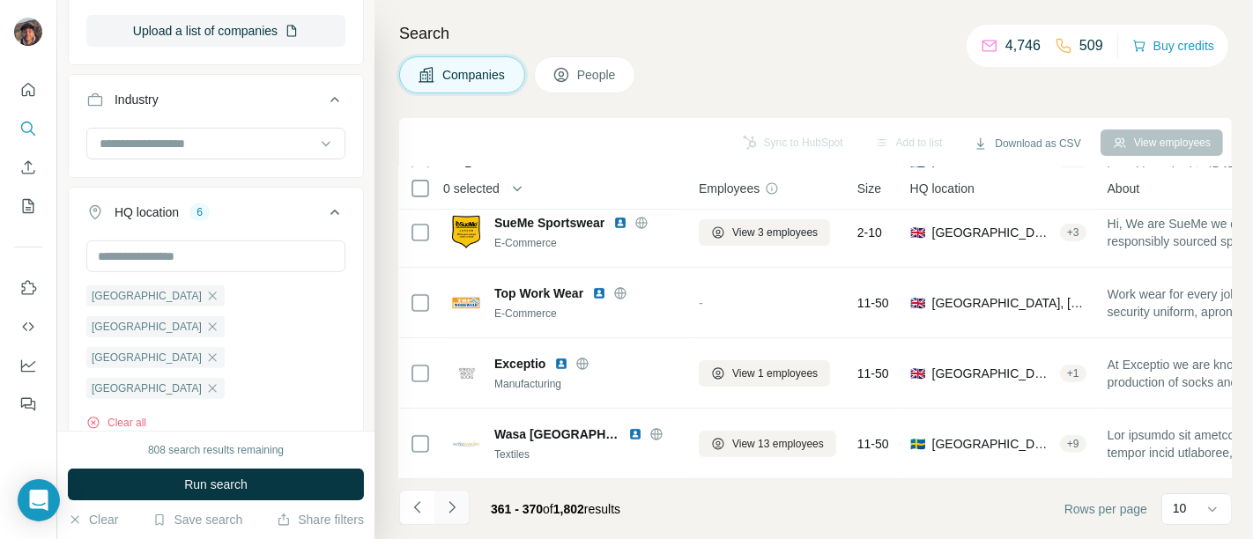
click at [457, 507] on icon "Navigate to next page" at bounding box center [452, 508] width 18 height 18
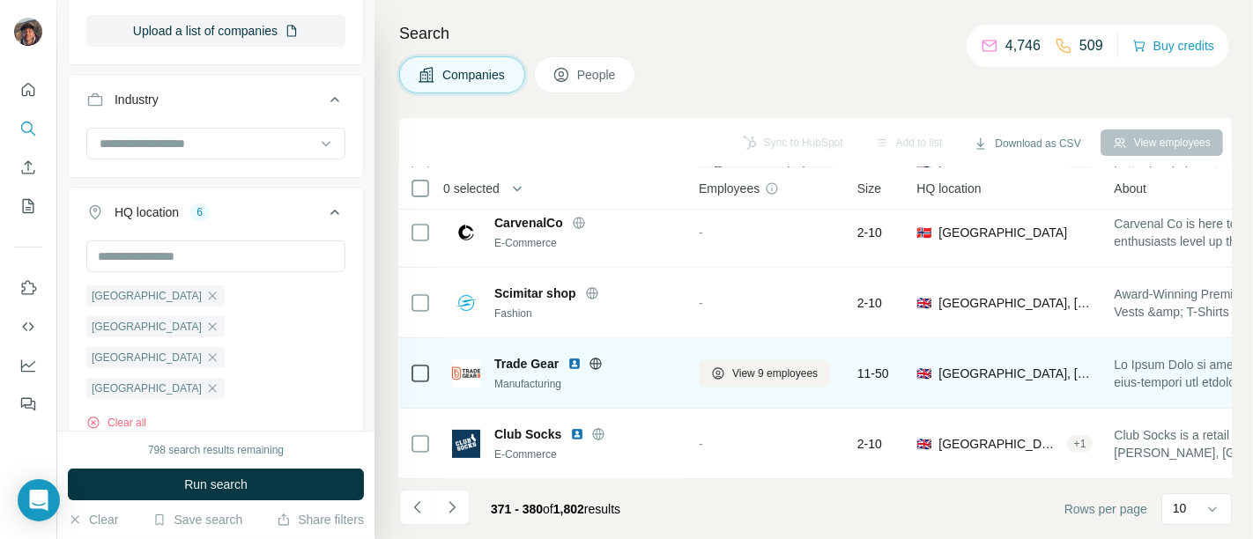
scroll to position [0, 7]
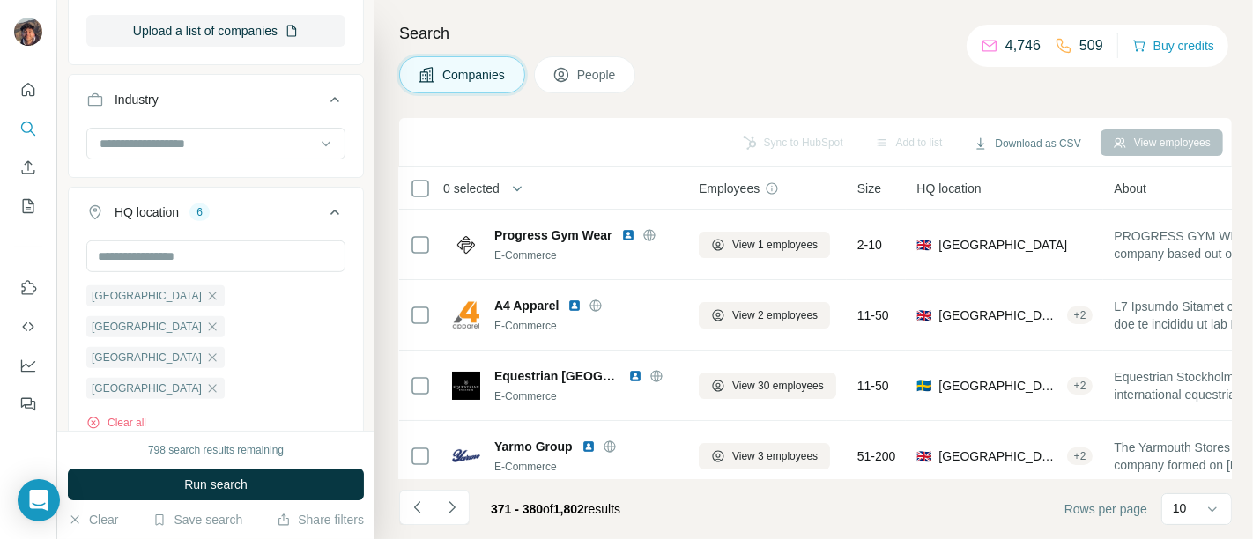
click at [456, 504] on icon "Navigate to next page" at bounding box center [452, 508] width 18 height 18
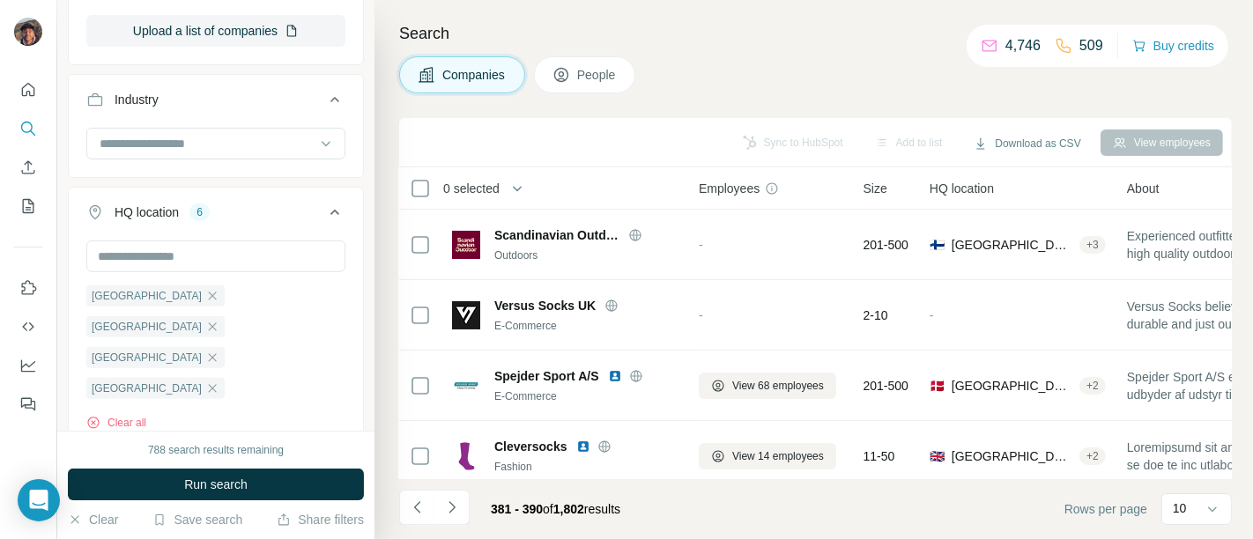
scroll to position [443, 7]
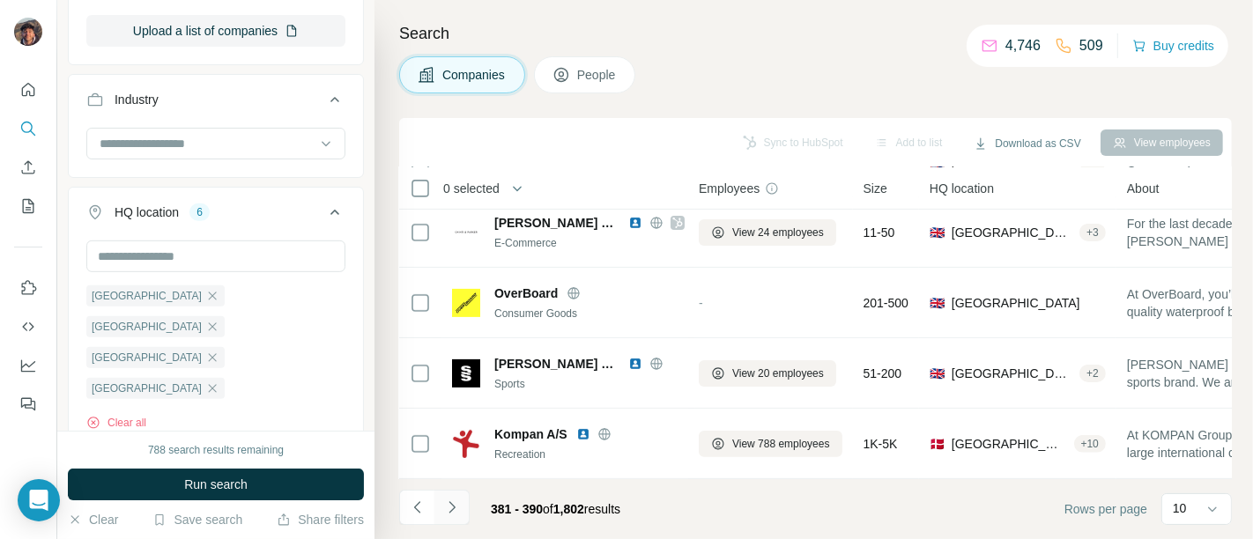
click at [456, 499] on icon "Navigate to next page" at bounding box center [452, 508] width 18 height 18
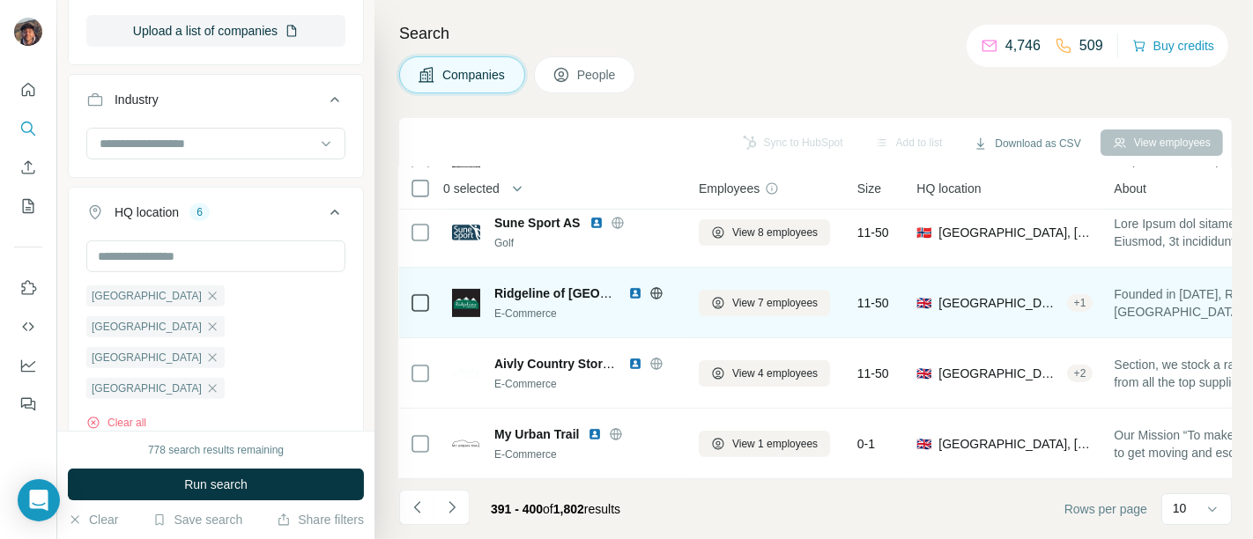
scroll to position [0, 7]
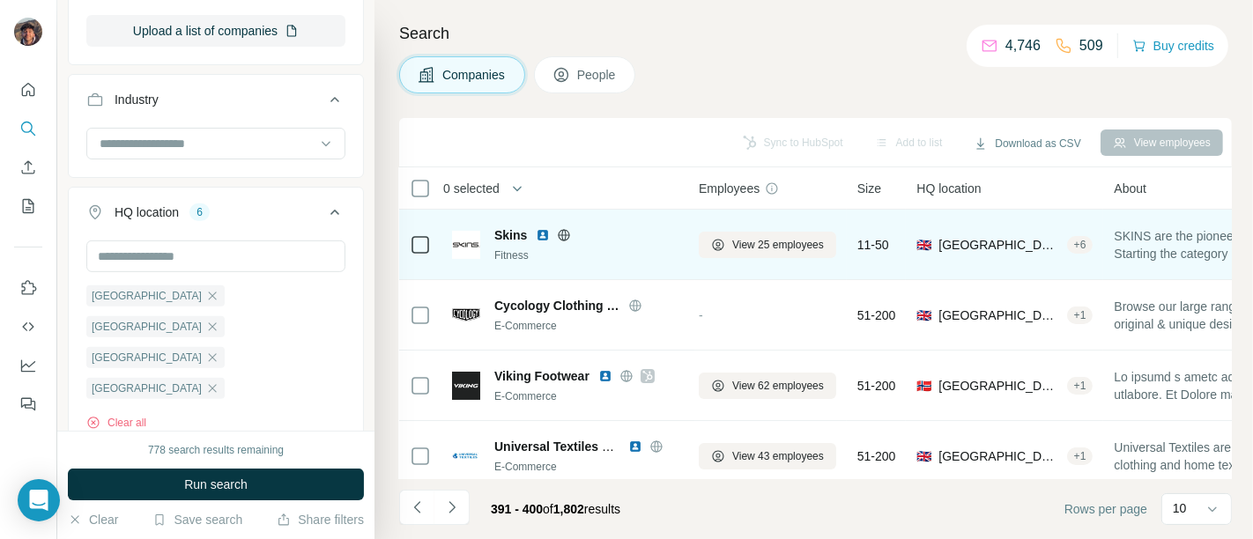
click at [560, 234] on icon at bounding box center [564, 234] width 11 height 1
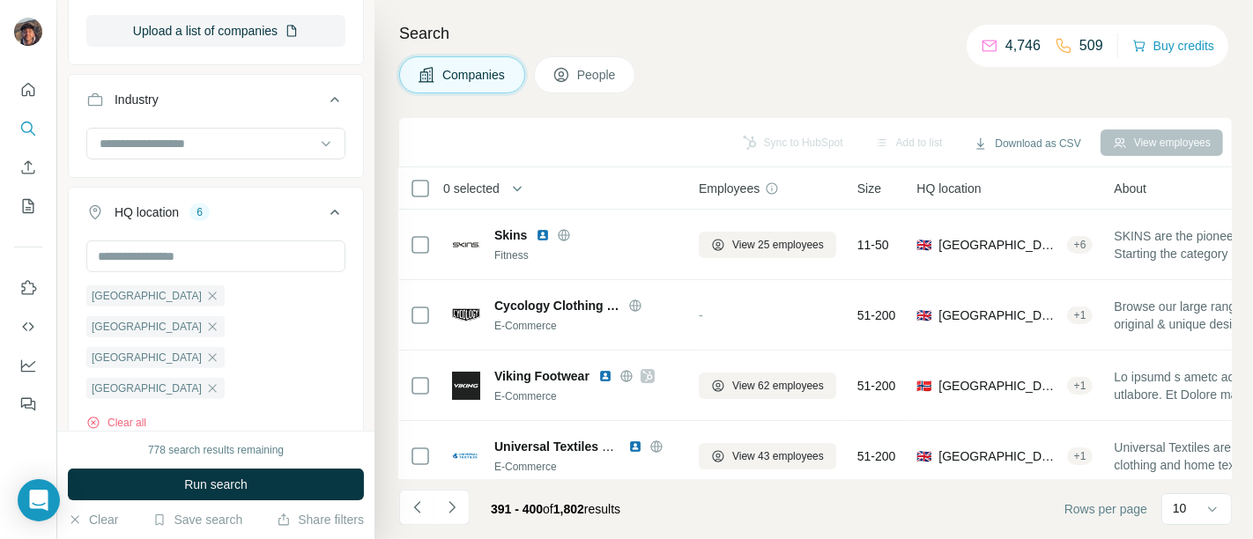
click at [459, 506] on icon "Navigate to next page" at bounding box center [452, 508] width 18 height 18
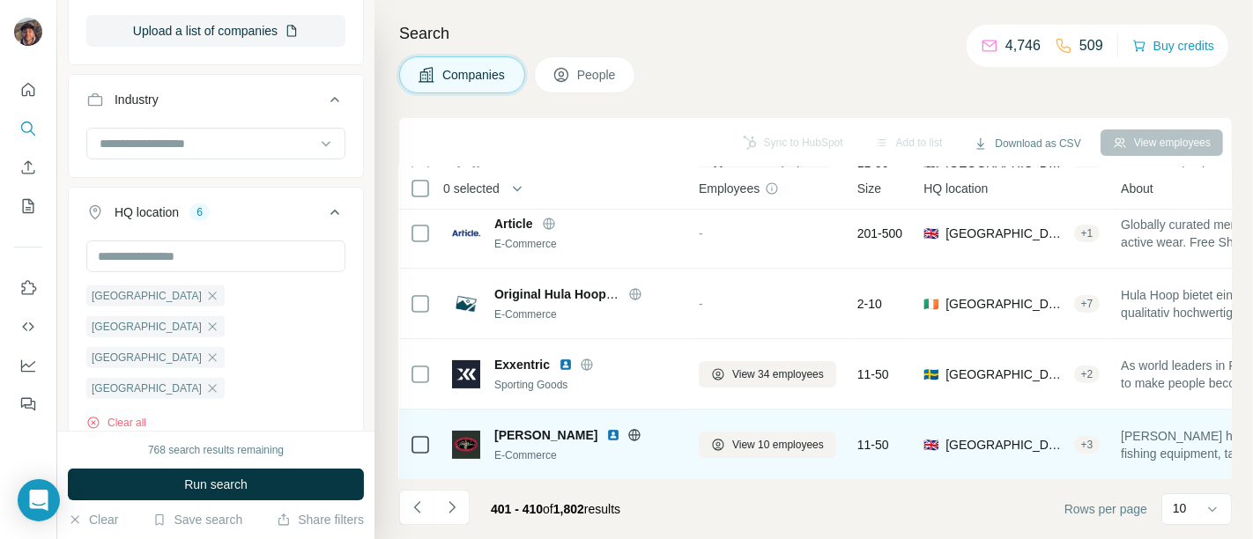
scroll to position [443, 7]
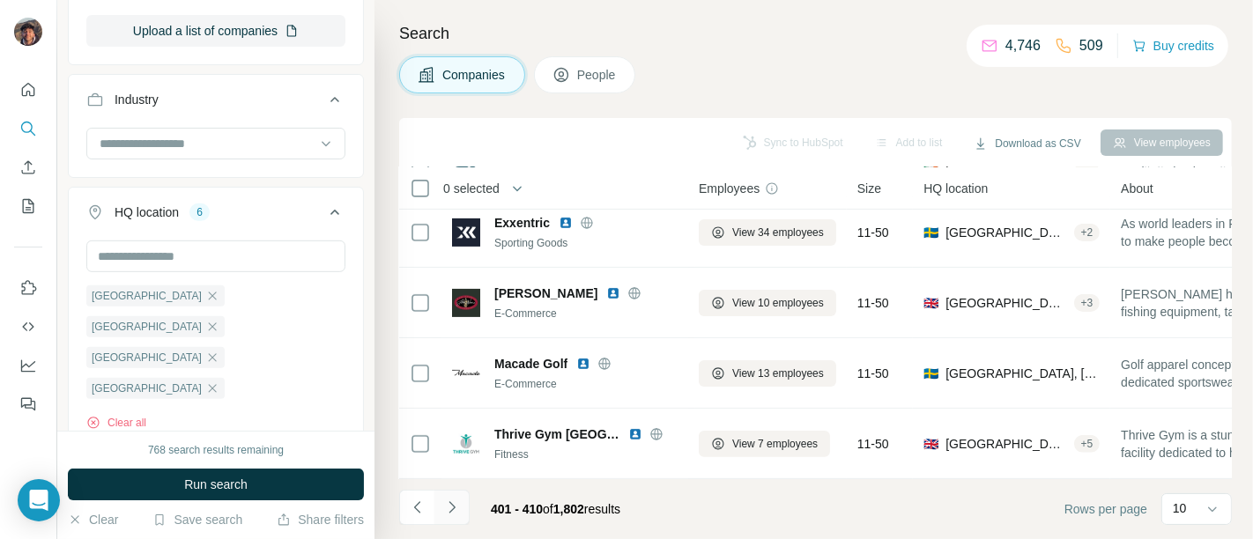
click at [458, 497] on button "Navigate to next page" at bounding box center [451, 507] width 35 height 35
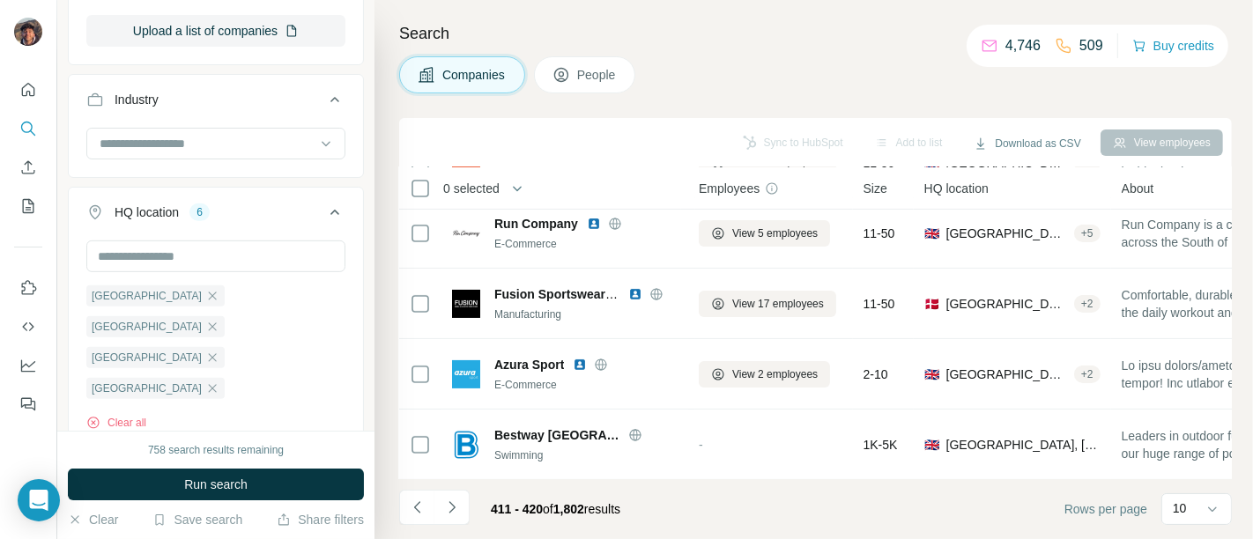
scroll to position [443, 7]
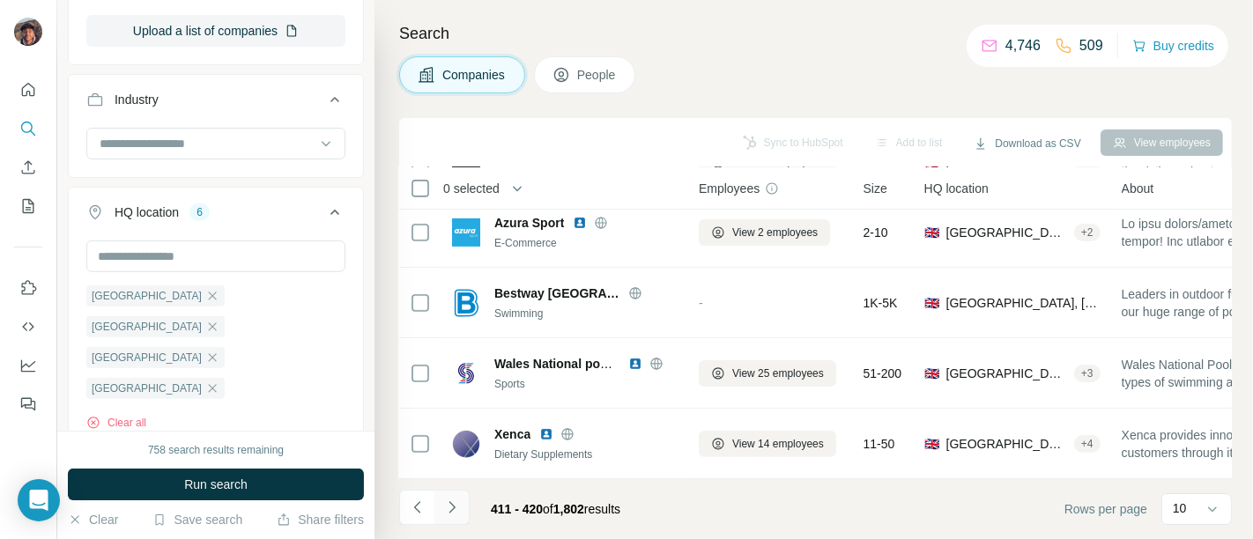
click at [461, 504] on button "Navigate to next page" at bounding box center [451, 507] width 35 height 35
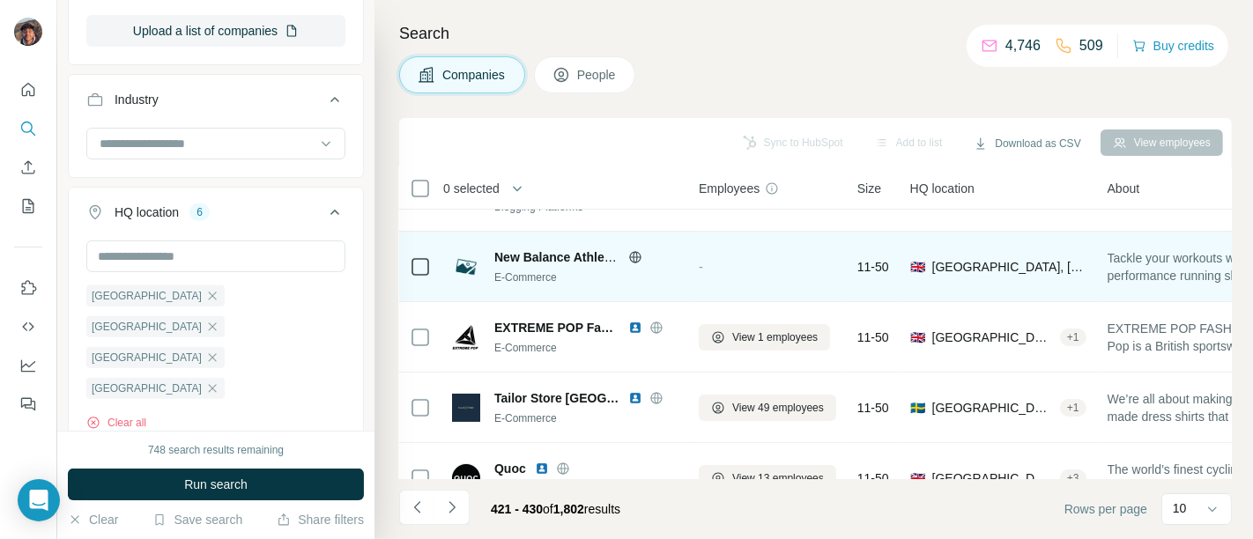
scroll to position [391, 7]
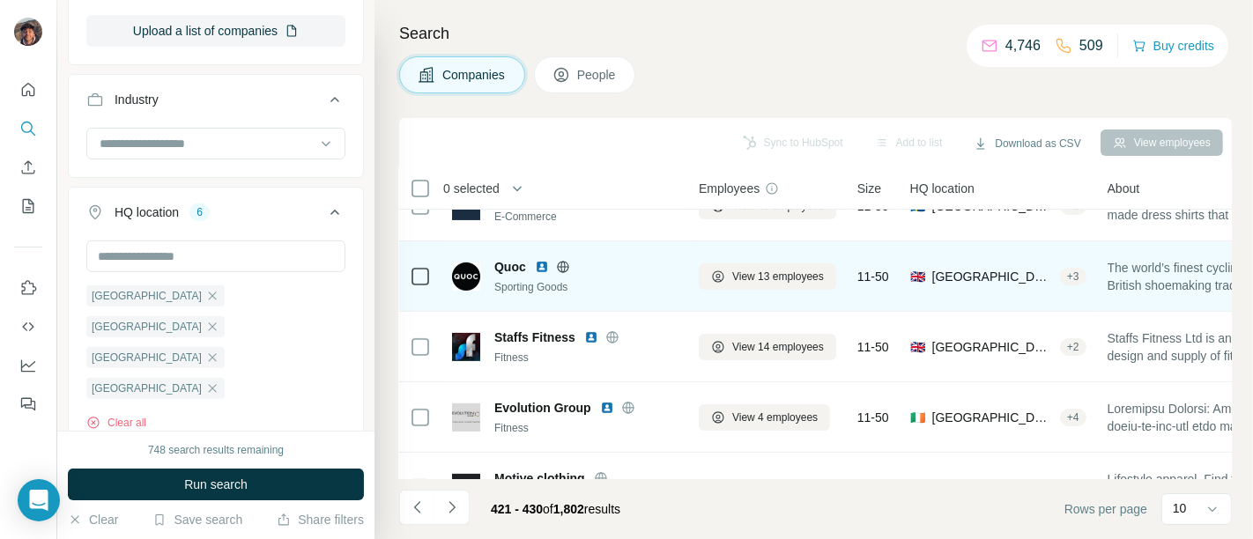
click at [561, 266] on icon at bounding box center [562, 266] width 4 height 11
click at [508, 261] on span "Quoc" at bounding box center [510, 267] width 32 height 18
click at [508, 260] on span "Quoc" at bounding box center [510, 267] width 32 height 18
copy span "Quoc"
